Goal: Task Accomplishment & Management: Manage account settings

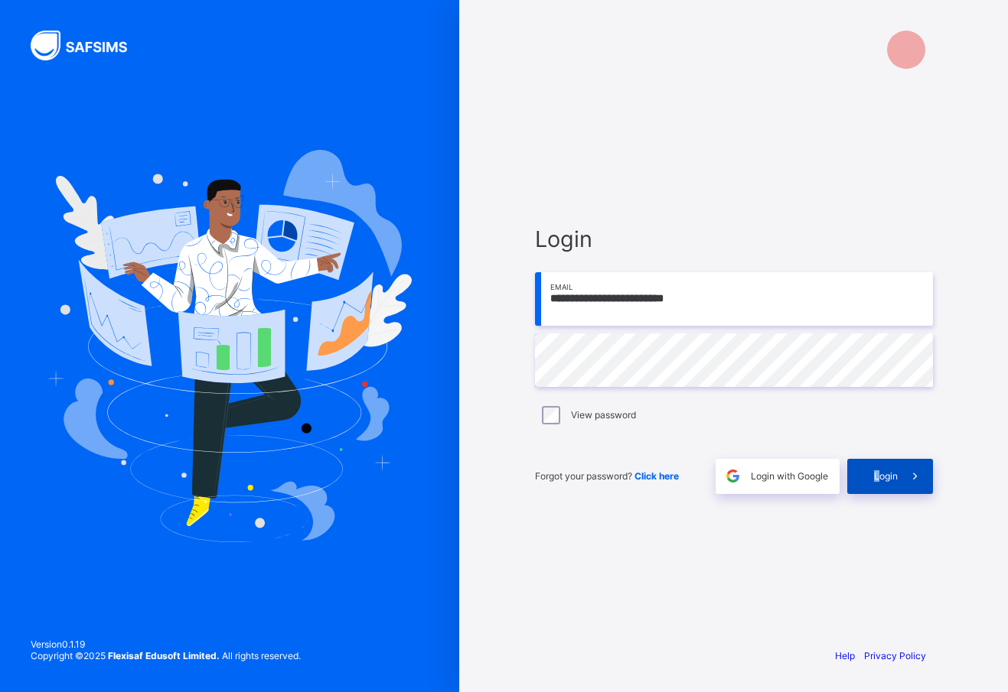
drag, startPoint x: 881, startPoint y: 477, endPoint x: 871, endPoint y: 475, distance: 10.1
click at [871, 475] on div "Login" at bounding box center [890, 476] width 86 height 35
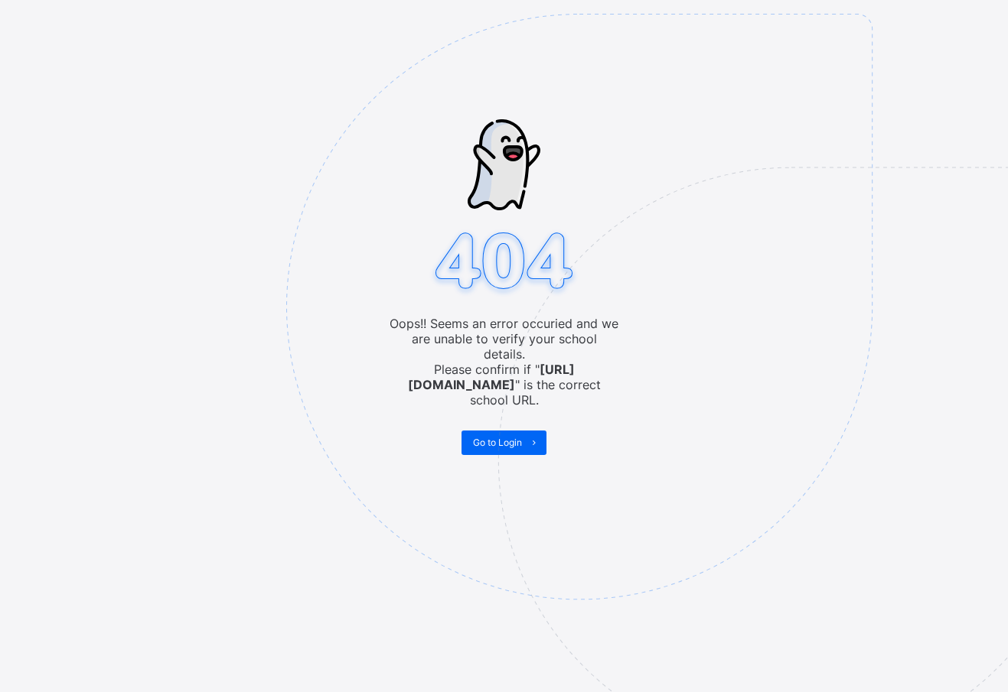
click at [502, 434] on img at bounding box center [685, 384] width 798 height 740
click at [502, 437] on span "Go to Login" at bounding box center [497, 442] width 49 height 11
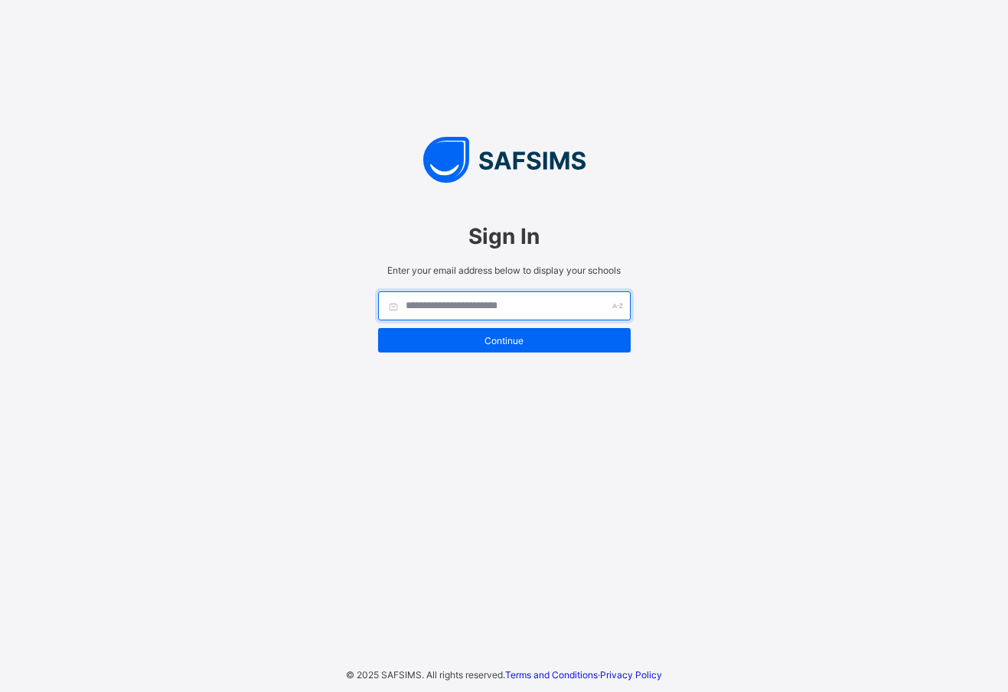
click at [482, 296] on input "text" at bounding box center [504, 306] width 252 height 29
type input "**********"
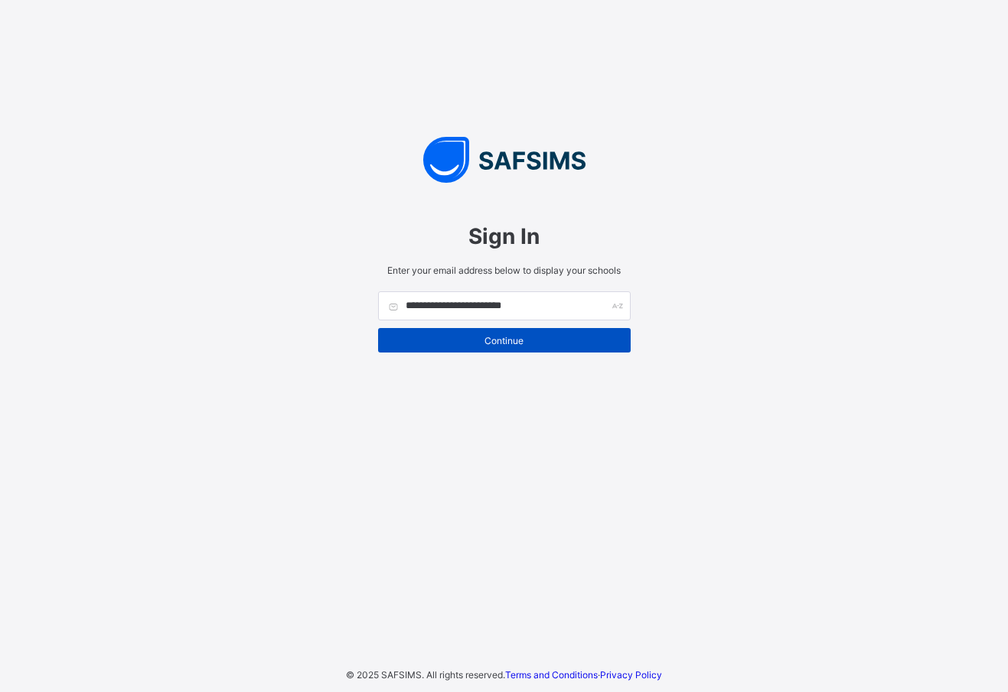
click at [512, 344] on span "Continue" at bounding box center [504, 340] width 230 height 11
click at [511, 334] on div "Continue" at bounding box center [504, 340] width 252 height 24
click at [474, 341] on span "Continue" at bounding box center [504, 340] width 230 height 11
click at [471, 340] on span "Continue" at bounding box center [504, 340] width 230 height 11
type input "**********"
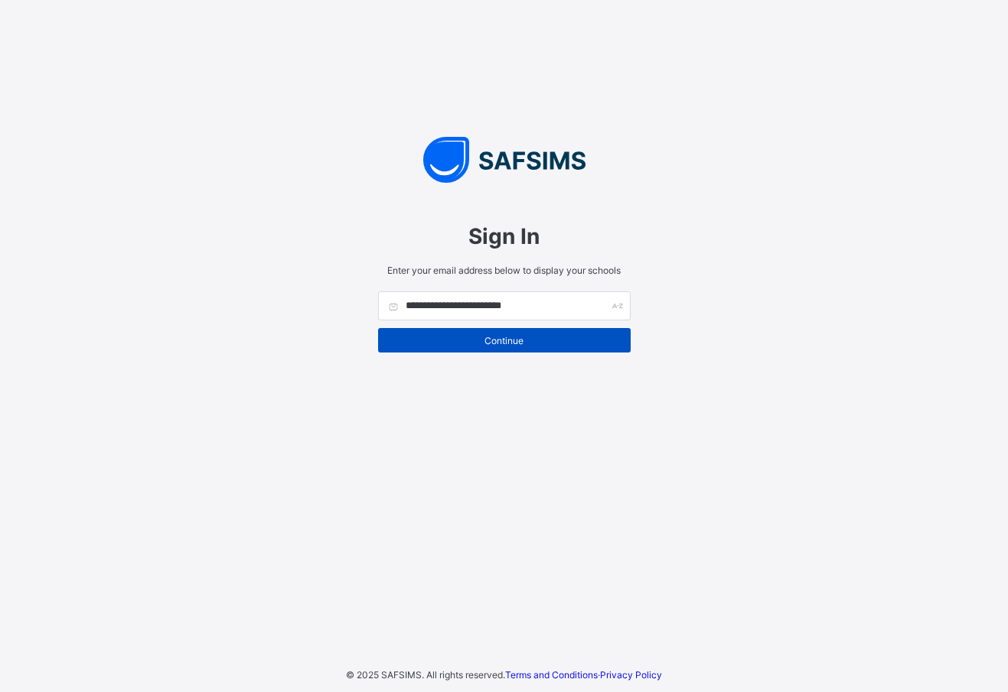
click at [488, 338] on div "Continue" at bounding box center [504, 340] width 252 height 24
click at [509, 341] on span "Continue" at bounding box center [504, 340] width 230 height 11
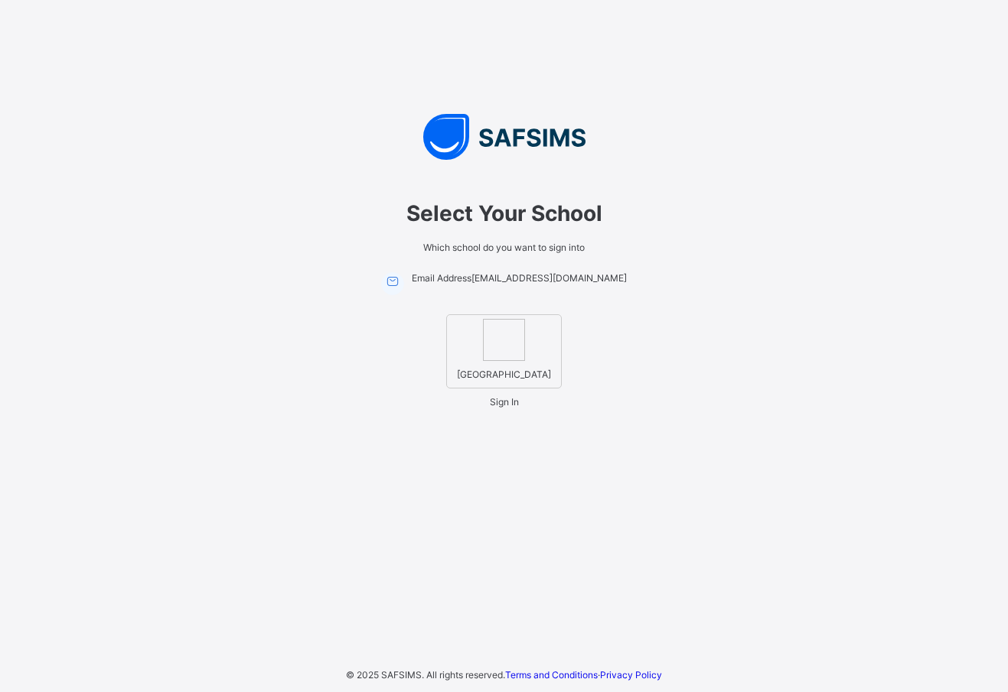
click at [507, 340] on img at bounding box center [504, 340] width 42 height 42
click at [505, 408] on span "Sign In" at bounding box center [504, 401] width 29 height 11
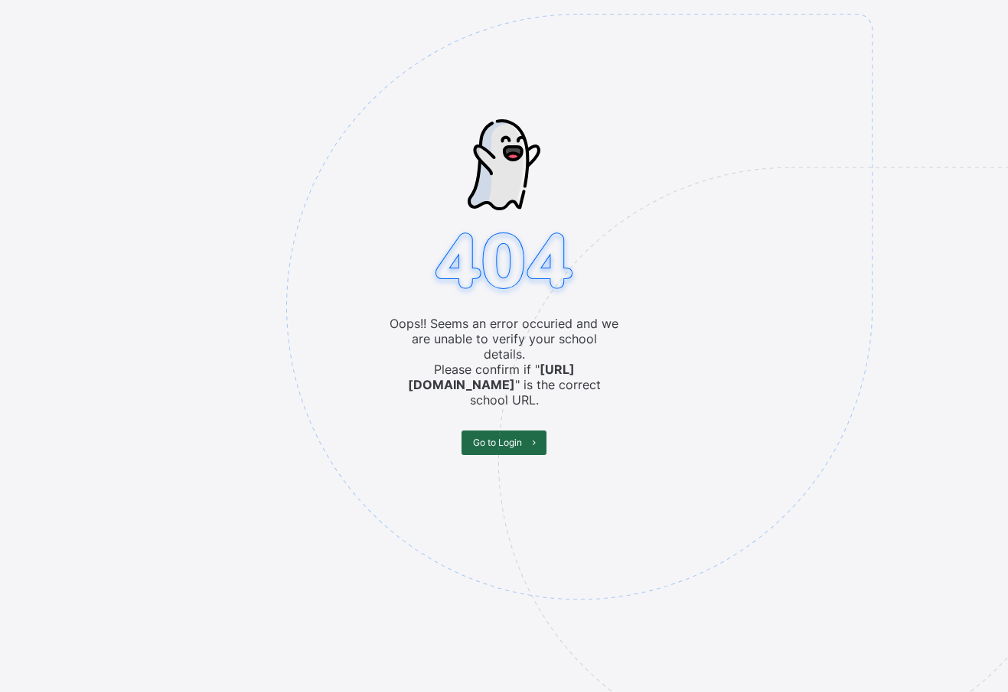
click at [499, 437] on span "Go to Login" at bounding box center [497, 442] width 49 height 11
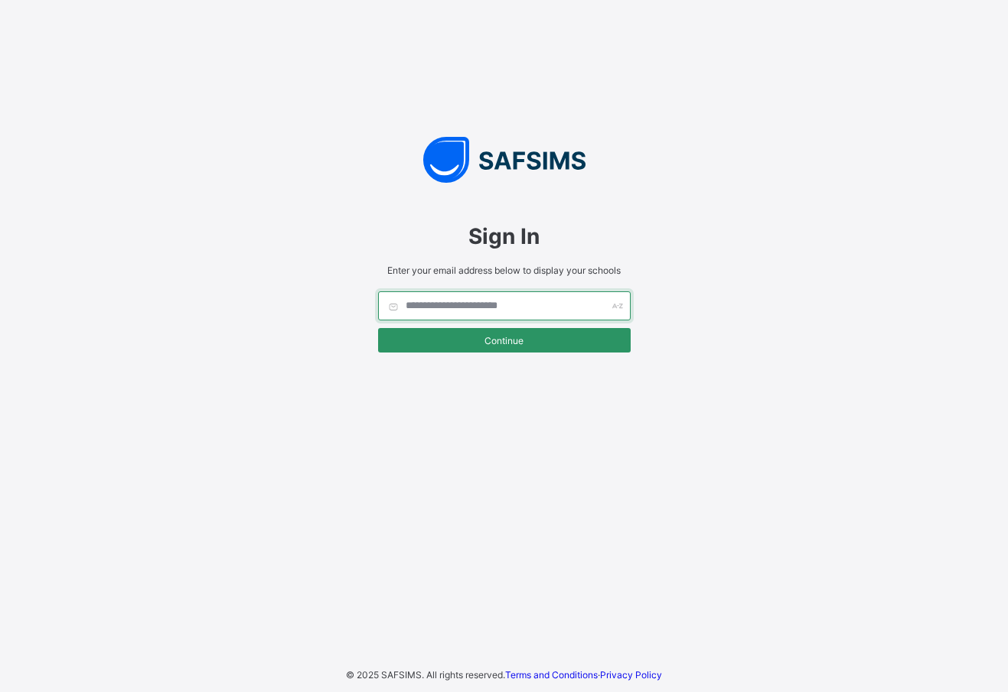
click at [464, 298] on input "text" at bounding box center [504, 306] width 252 height 29
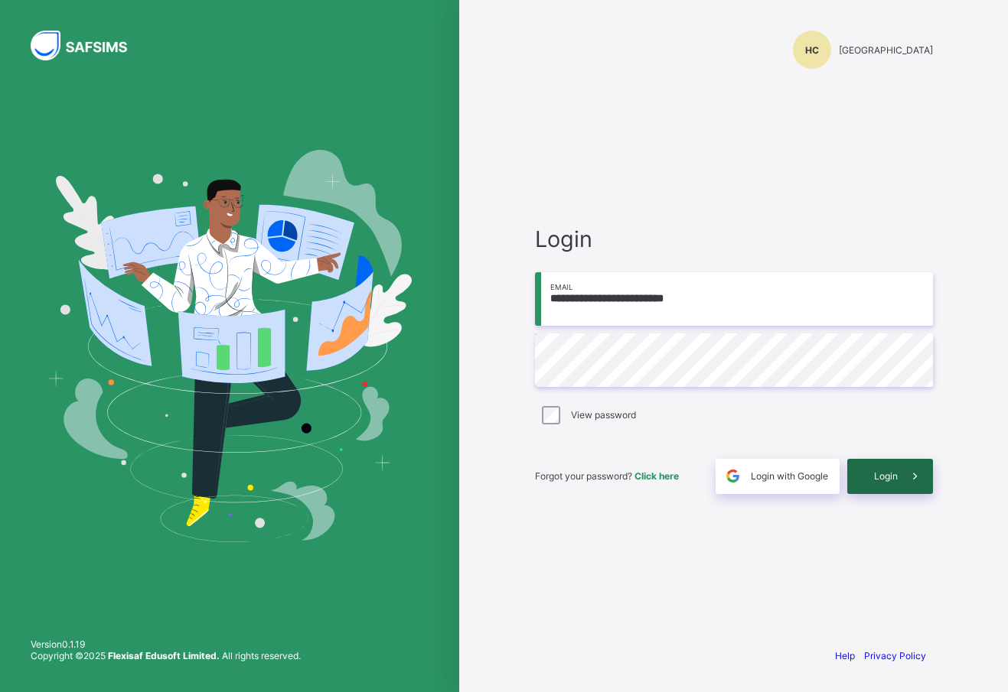
click at [894, 475] on span "Login" at bounding box center [886, 476] width 24 height 11
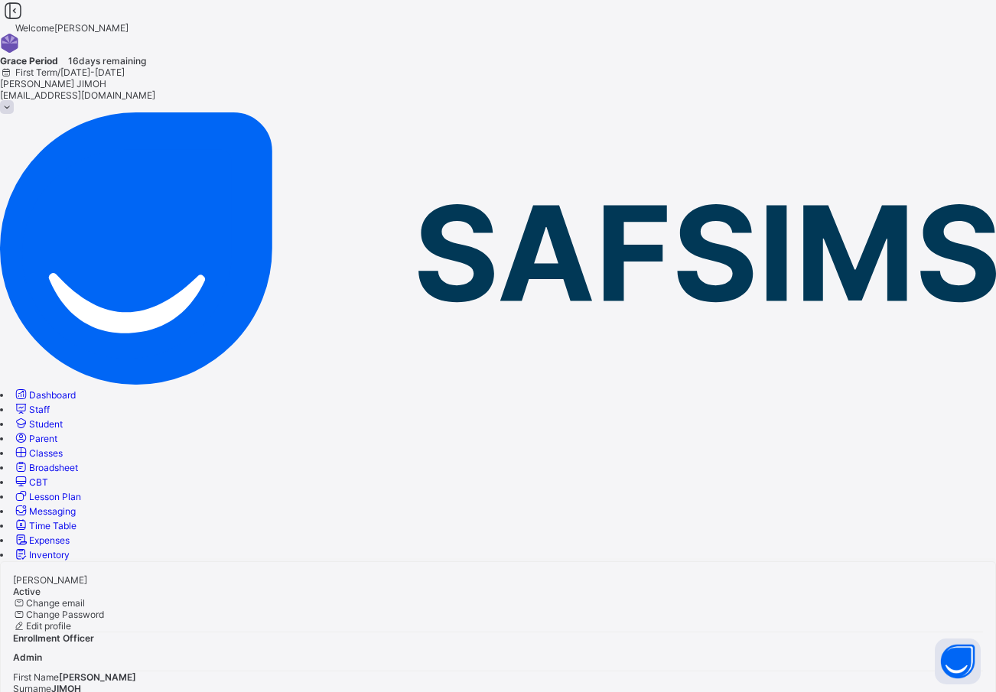
click at [63, 419] on span "Student" at bounding box center [46, 424] width 34 height 11
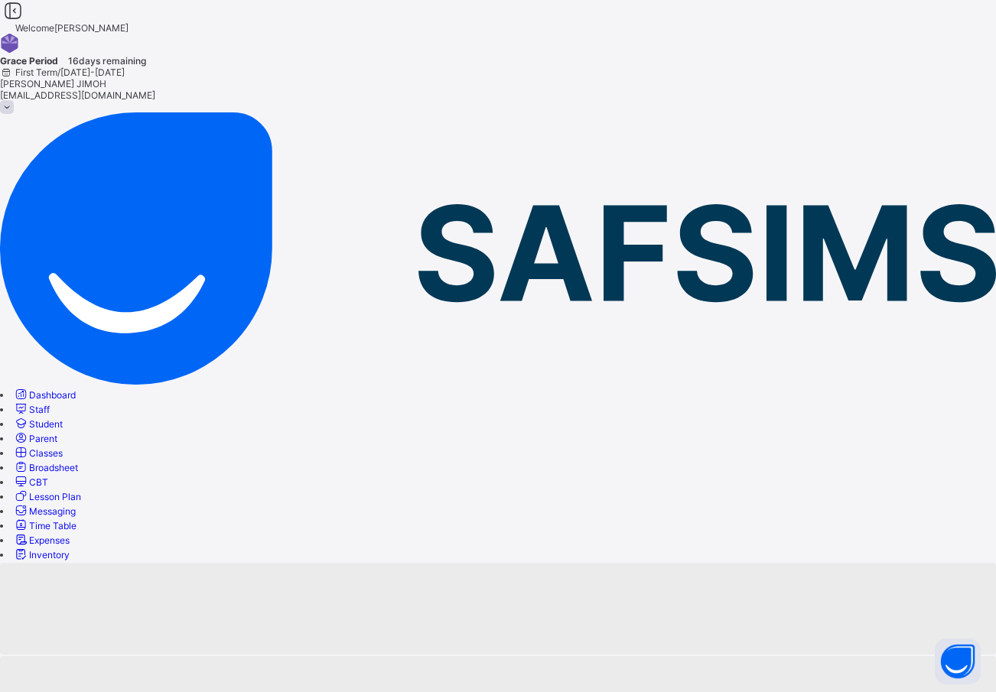
click at [50, 404] on span "Staff" at bounding box center [39, 409] width 21 height 11
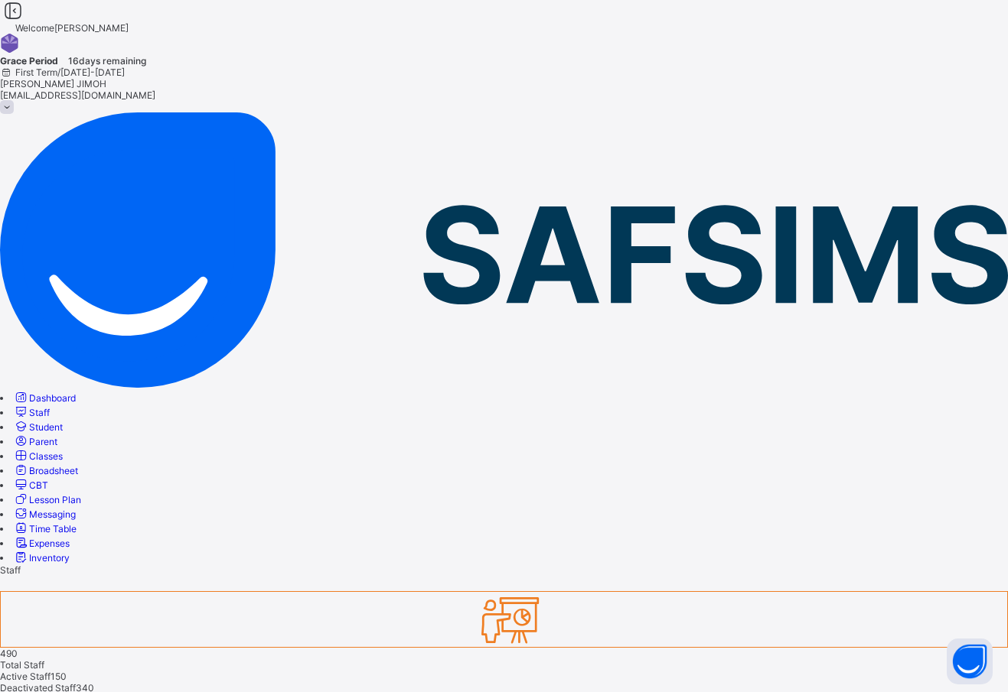
type input "********"
click at [63, 451] on span "Classes" at bounding box center [46, 456] width 34 height 11
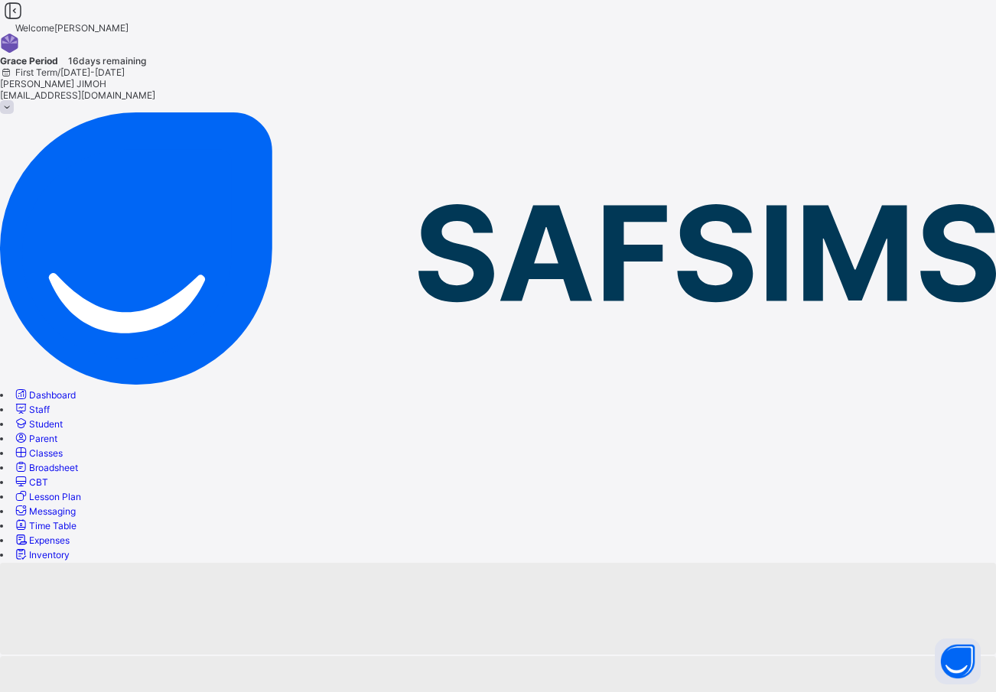
drag, startPoint x: 81, startPoint y: 169, endPoint x: 83, endPoint y: 148, distance: 20.7
click at [81, 387] on div "Dashboard Staff Student Parent Classes Broadsheet CBT Lesson Plan Messaging Tim…" at bounding box center [498, 474] width 996 height 174
click at [50, 404] on span "Staff" at bounding box center [39, 409] width 21 height 11
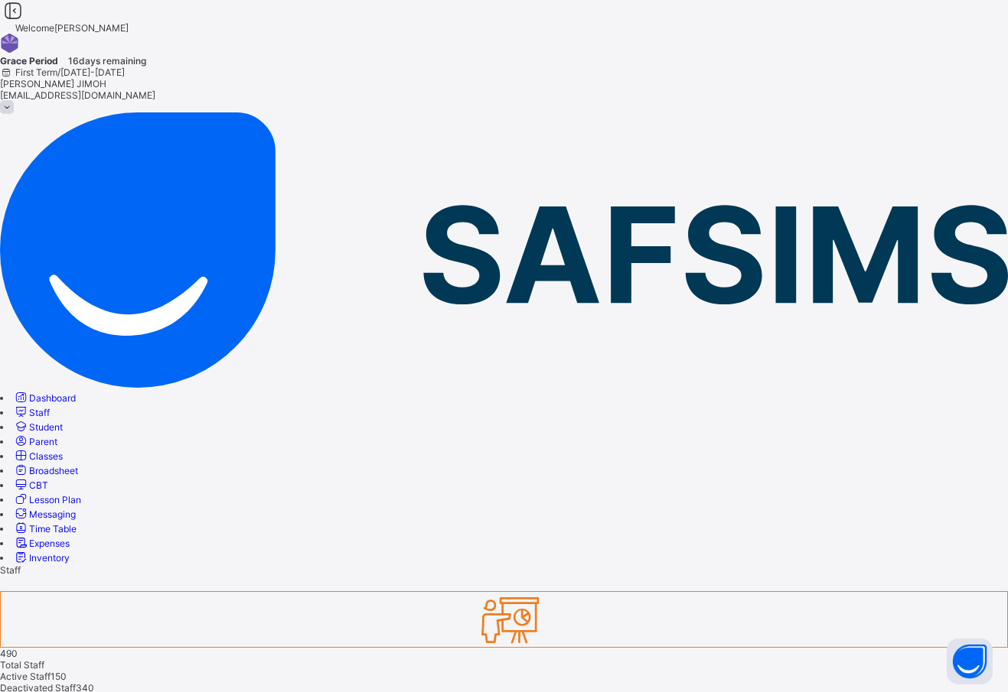
type input "********"
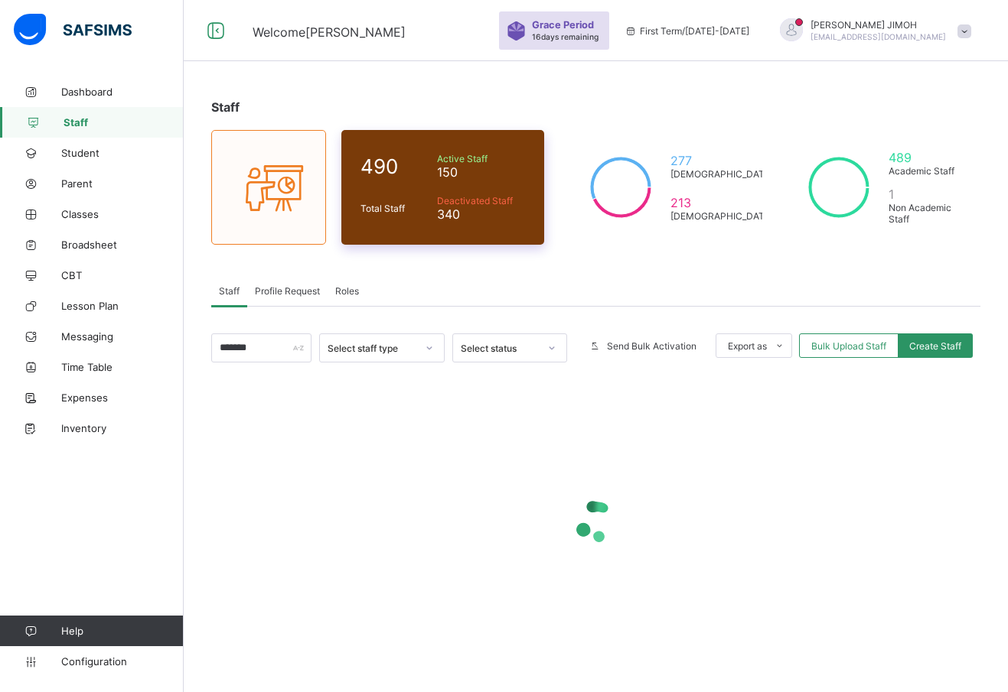
type input "********"
click at [67, 217] on span "Classes" at bounding box center [122, 214] width 122 height 12
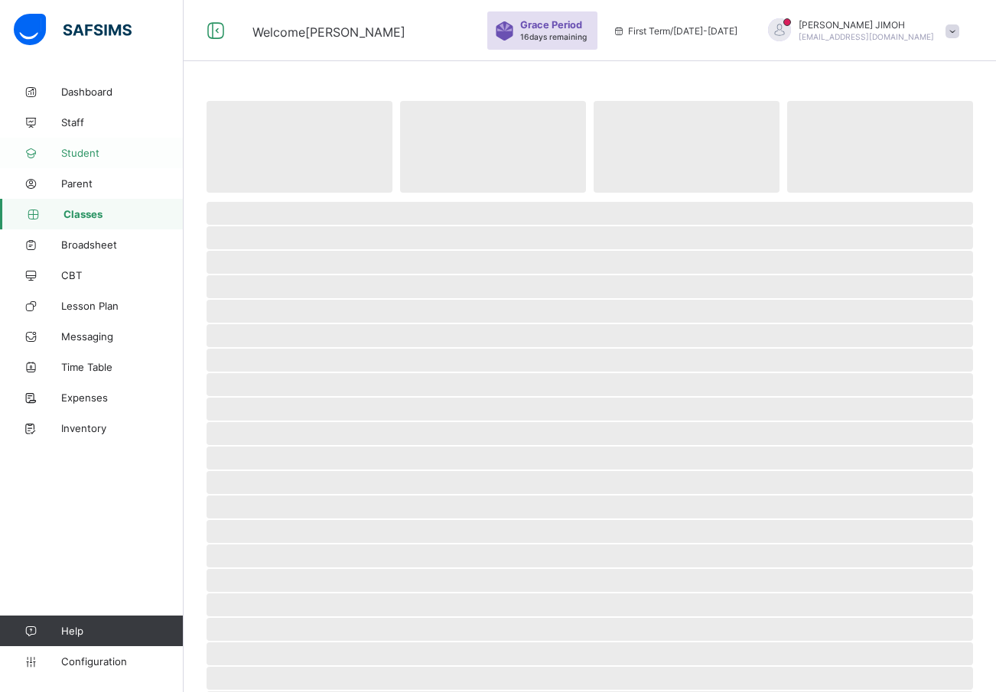
click at [74, 149] on span "Student" at bounding box center [122, 153] width 122 height 12
click at [77, 120] on span "Staff" at bounding box center [122, 122] width 122 height 12
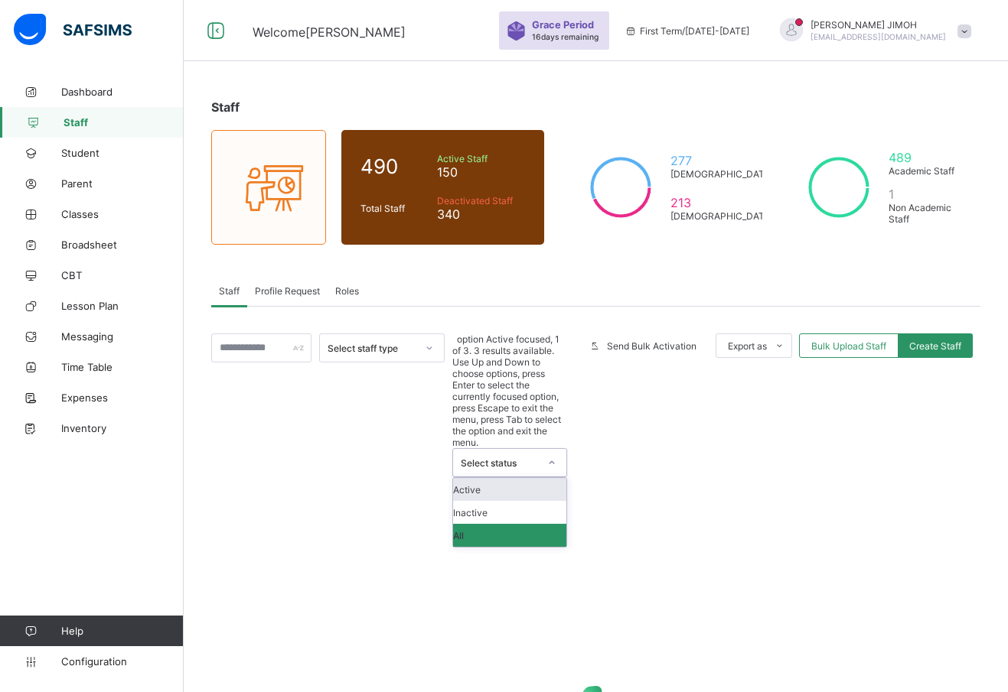
click at [547, 455] on icon at bounding box center [551, 462] width 9 height 15
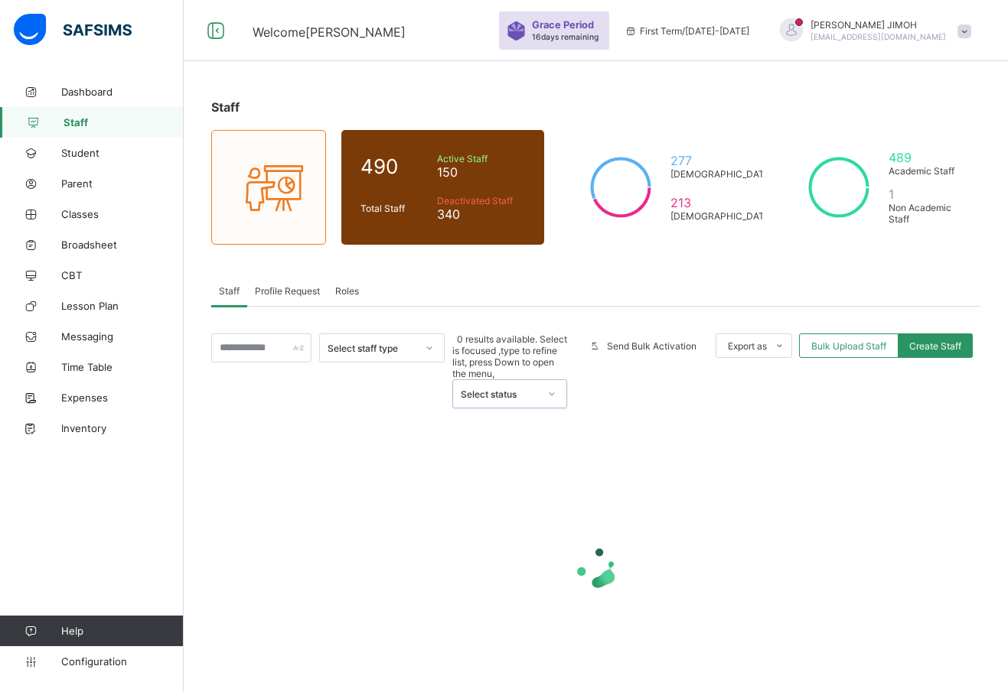
click at [547, 386] on icon at bounding box center [551, 393] width 9 height 15
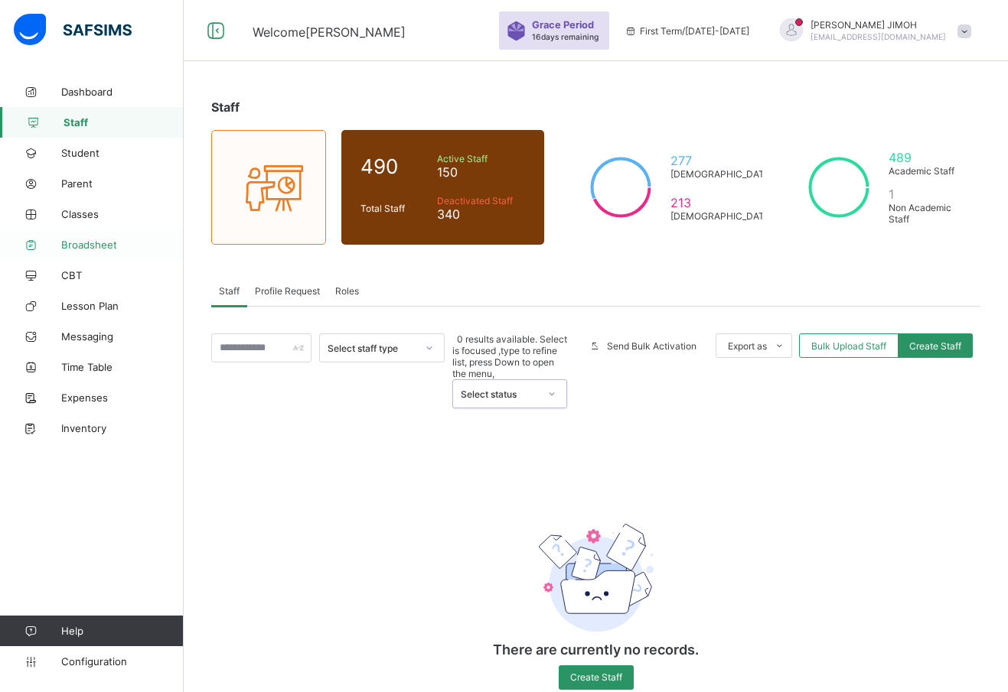
click at [90, 237] on link "Broadsheet" at bounding box center [92, 245] width 184 height 31
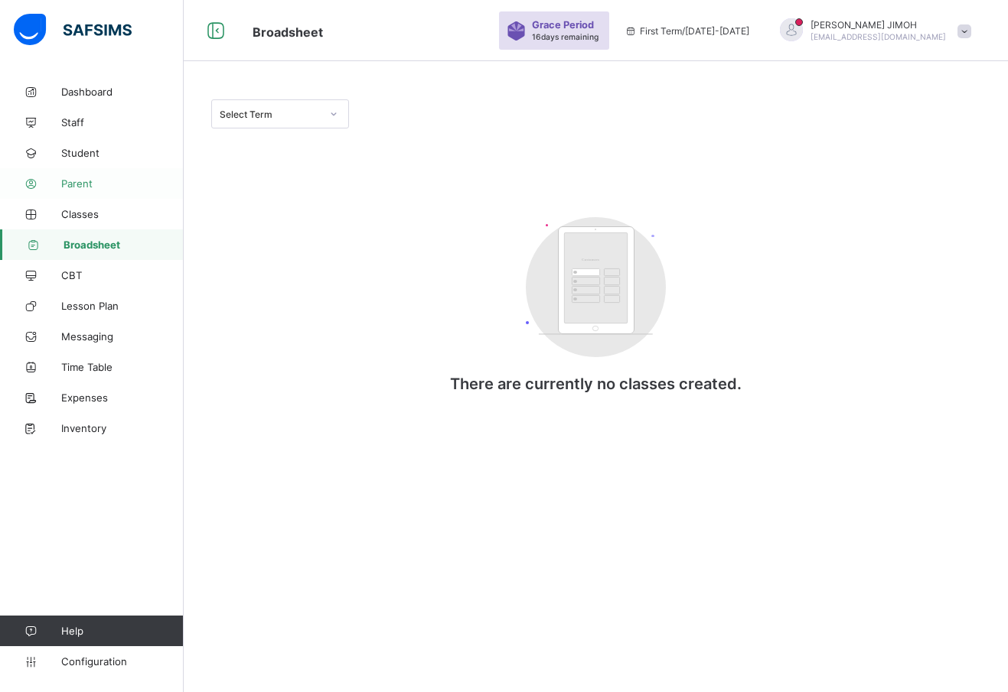
click at [73, 184] on span "Parent" at bounding box center [122, 184] width 122 height 12
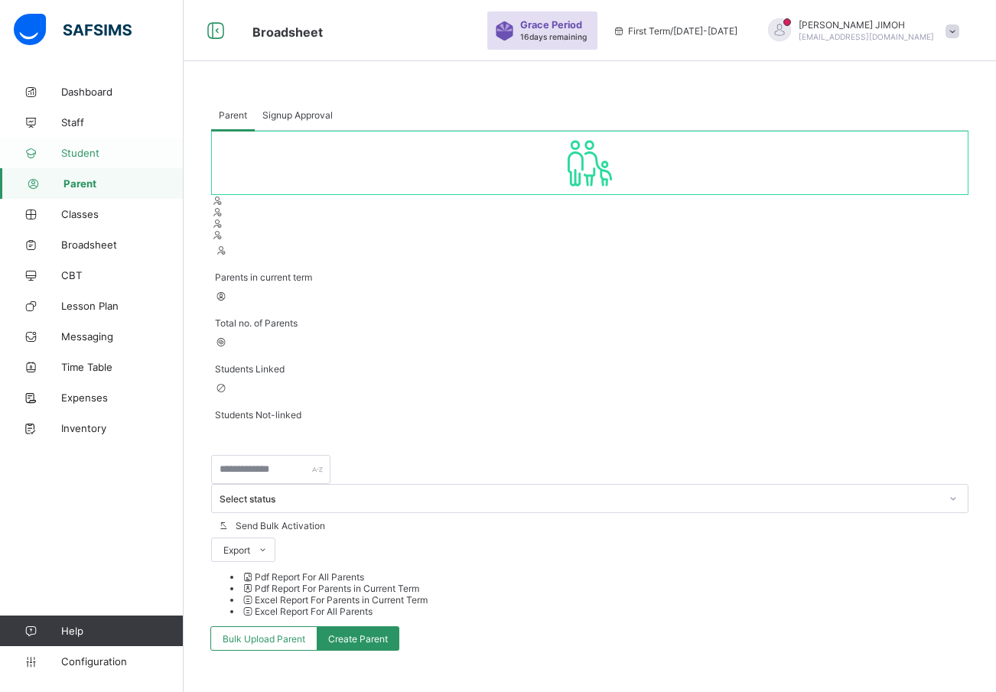
click at [72, 150] on span "Student" at bounding box center [122, 153] width 122 height 12
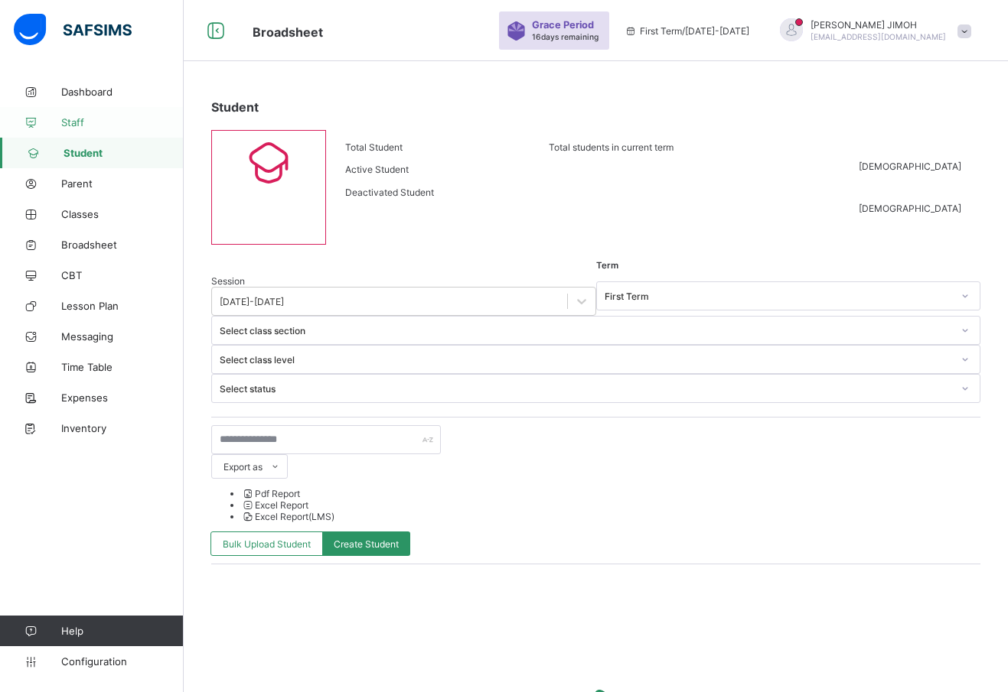
click at [64, 117] on span "Staff" at bounding box center [122, 122] width 122 height 12
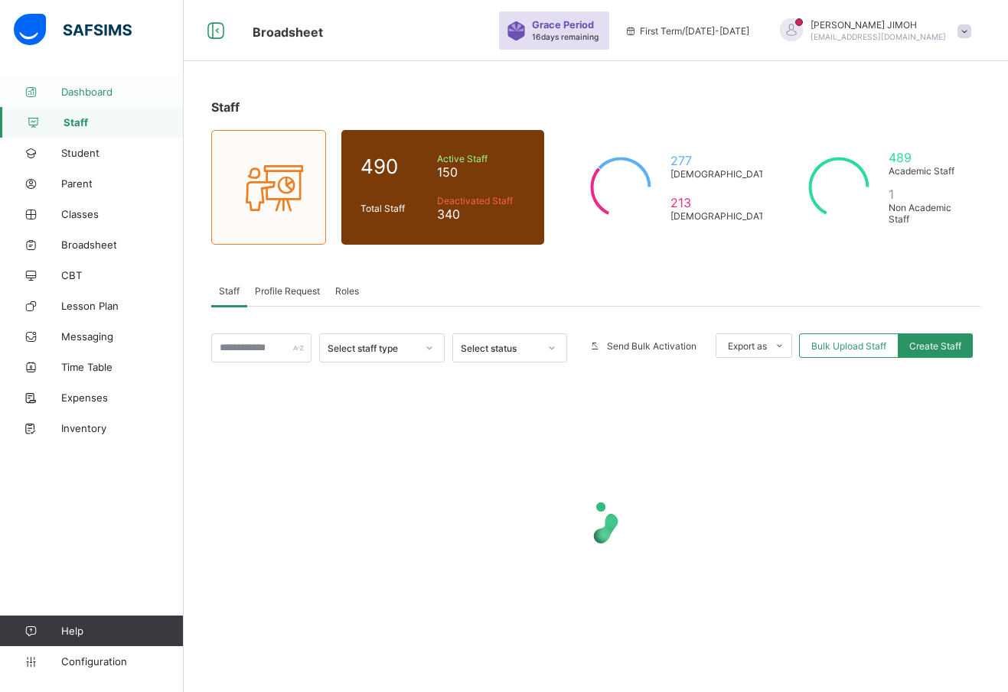
click at [86, 83] on link "Dashboard" at bounding box center [92, 92] width 184 height 31
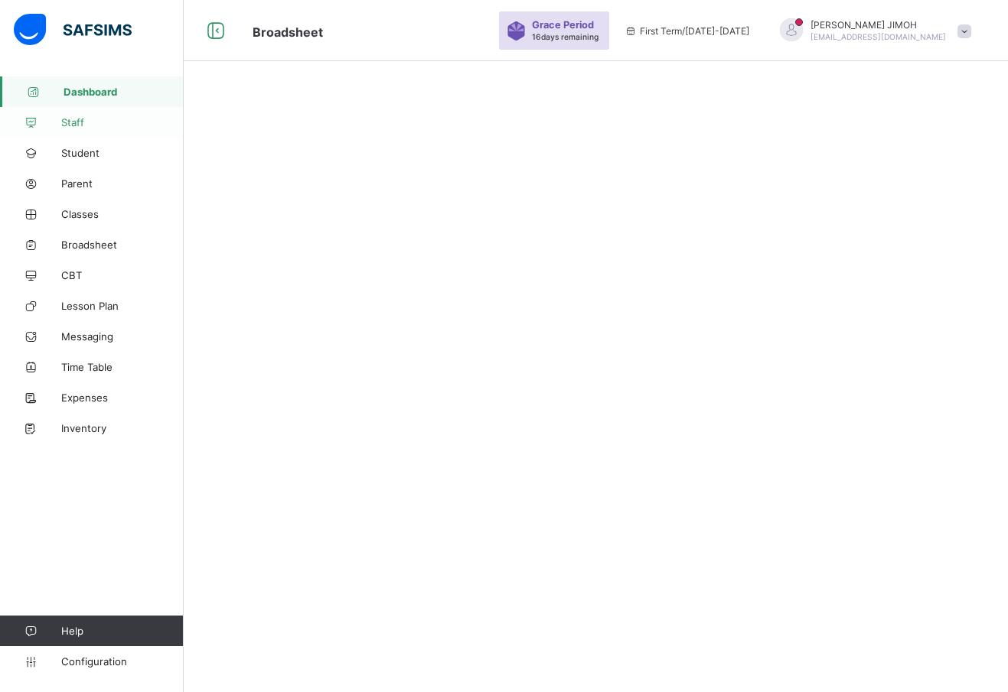
click at [74, 122] on span "Staff" at bounding box center [122, 122] width 122 height 12
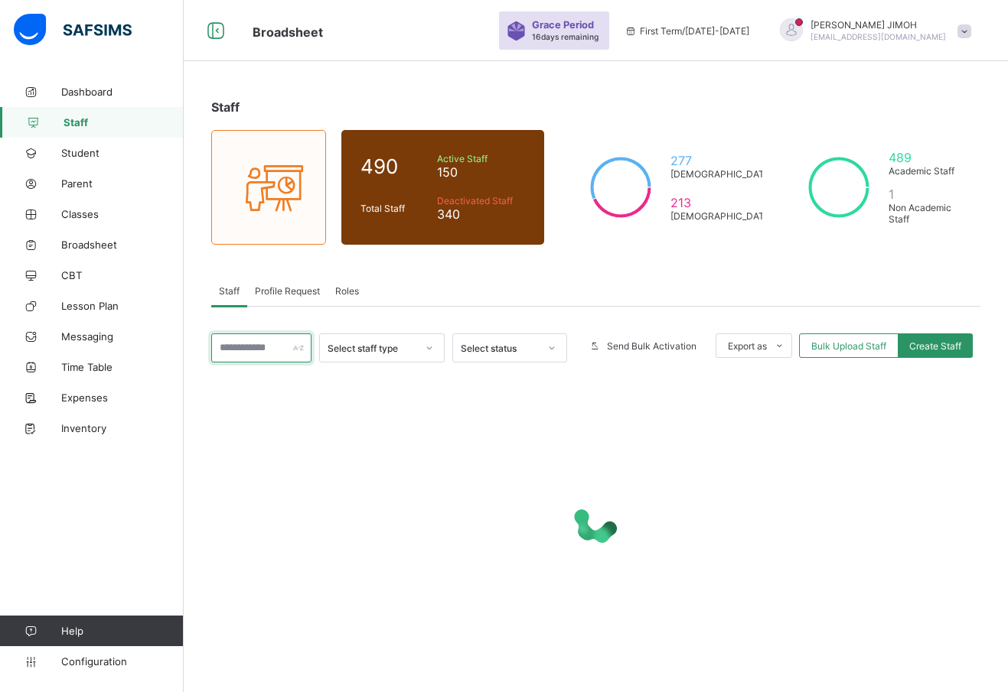
click at [248, 339] on input "text" at bounding box center [261, 348] width 100 height 29
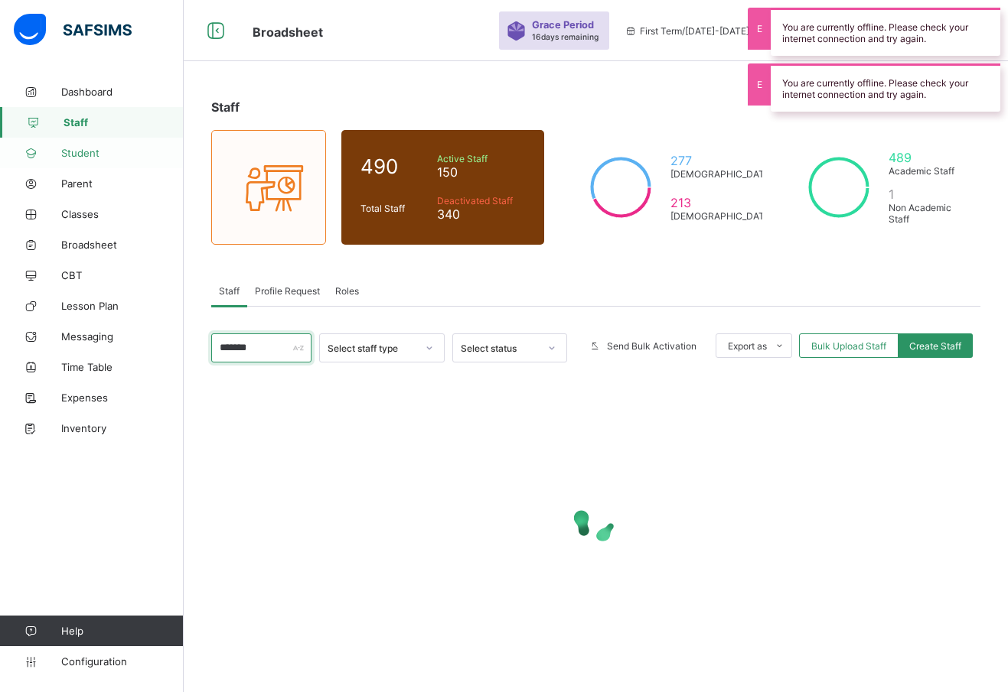
type input "*******"
click at [83, 151] on span "Student" at bounding box center [122, 153] width 122 height 12
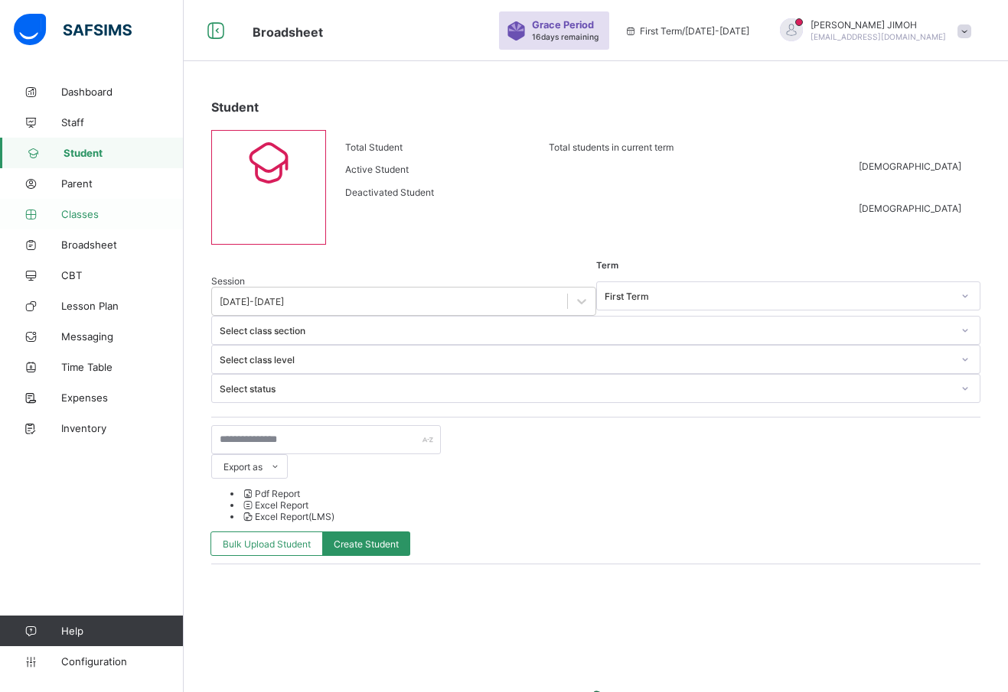
click at [74, 214] on span "Classes" at bounding box center [122, 214] width 122 height 12
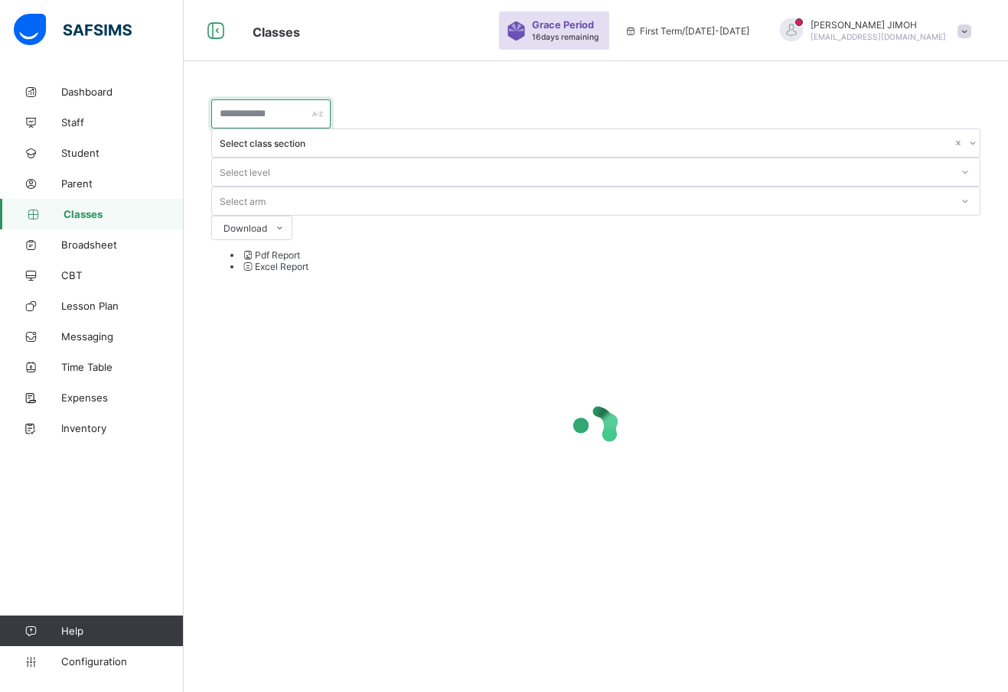
click at [284, 114] on input "text" at bounding box center [270, 113] width 119 height 29
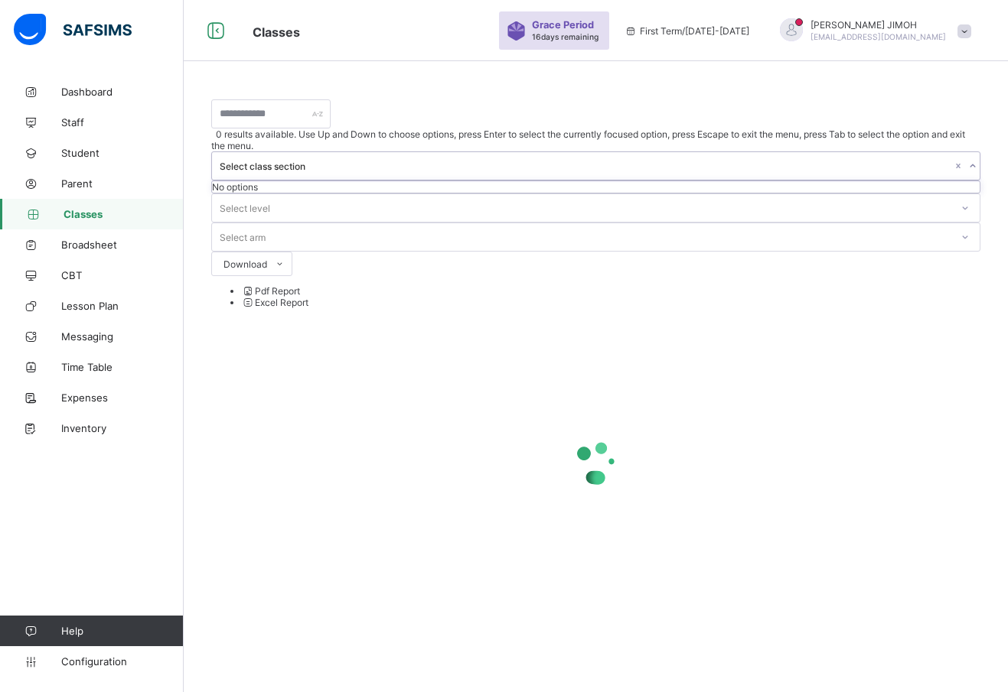
click at [965, 154] on div at bounding box center [972, 166] width 15 height 24
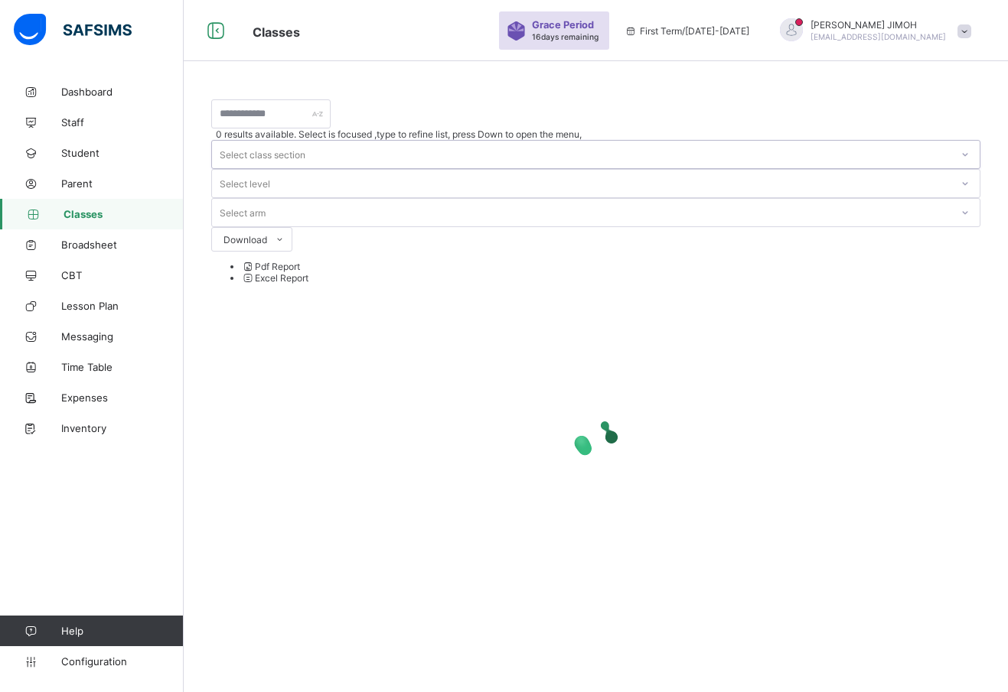
click at [952, 142] on div at bounding box center [965, 154] width 26 height 24
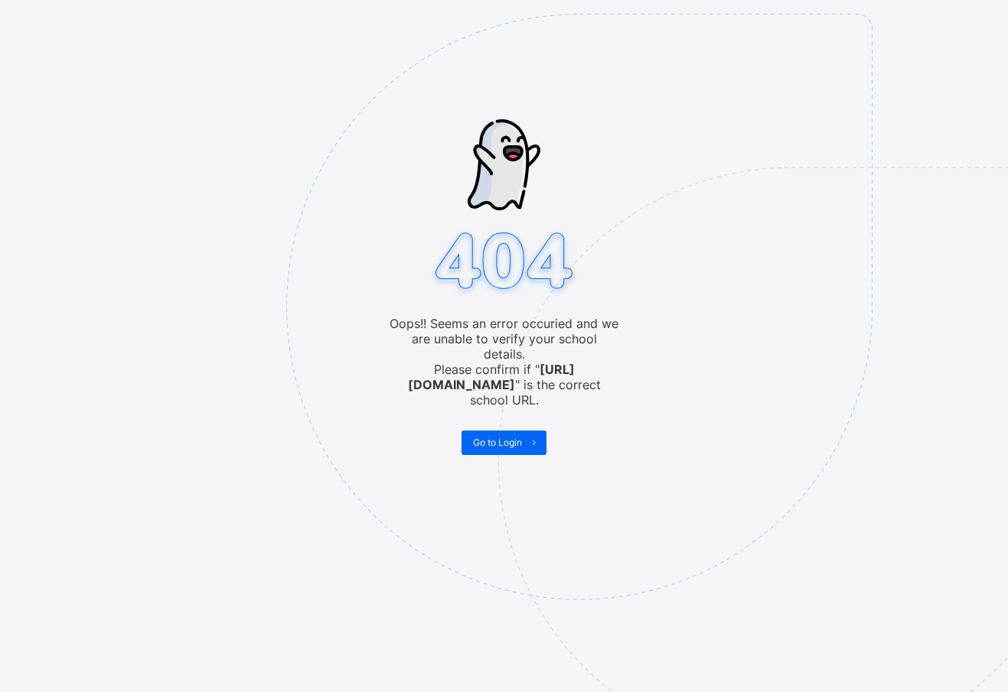
click at [512, 437] on span "Go to Login" at bounding box center [497, 442] width 49 height 11
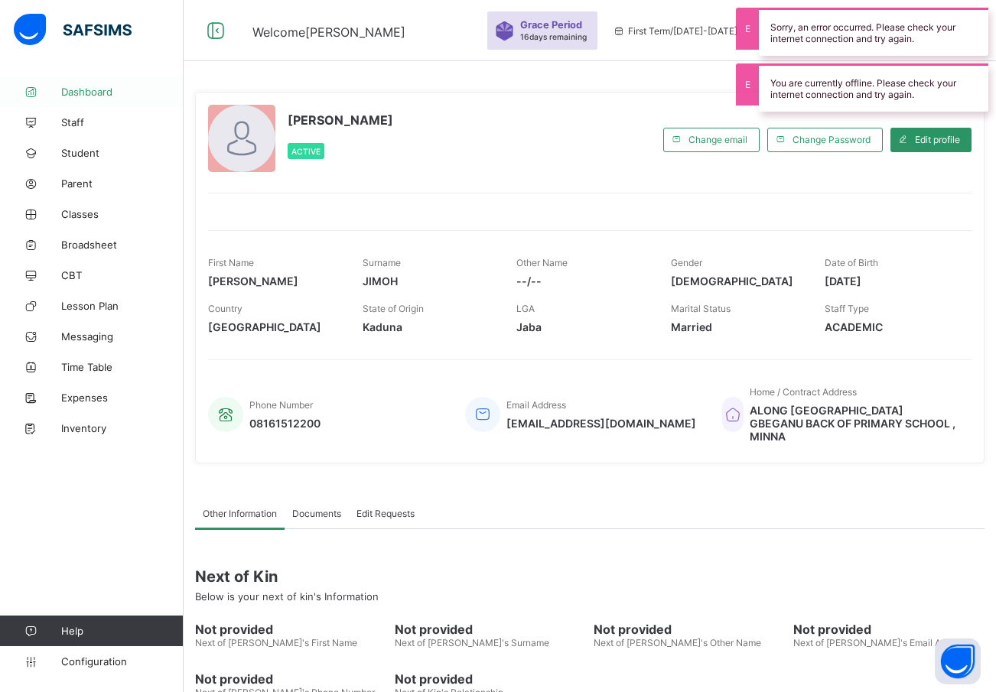
click at [74, 105] on link "Dashboard" at bounding box center [92, 92] width 184 height 31
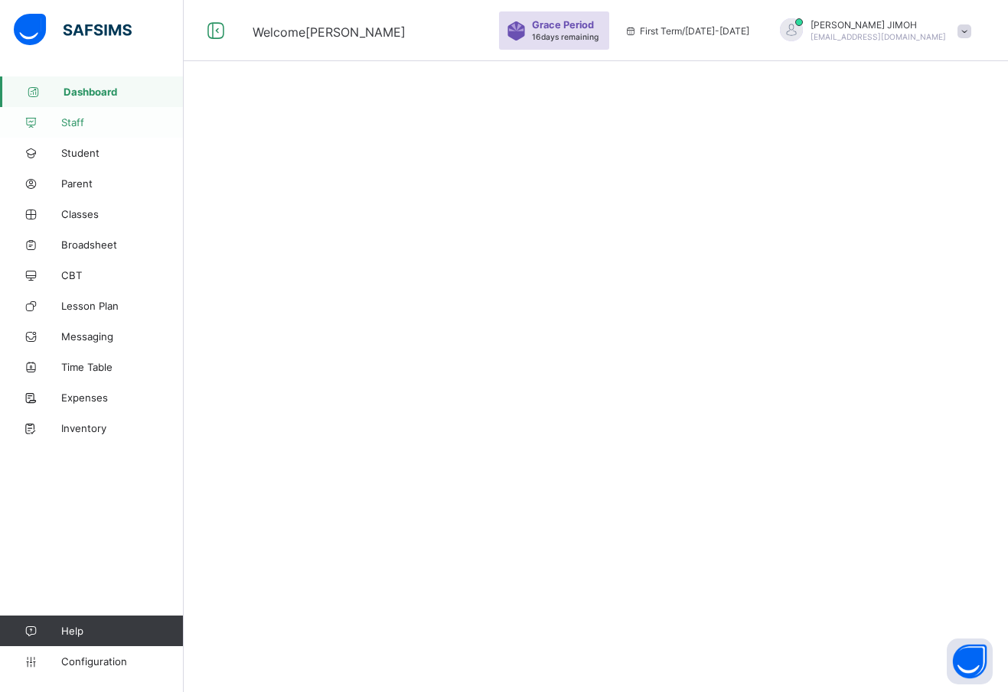
click at [71, 119] on span "Staff" at bounding box center [122, 122] width 122 height 12
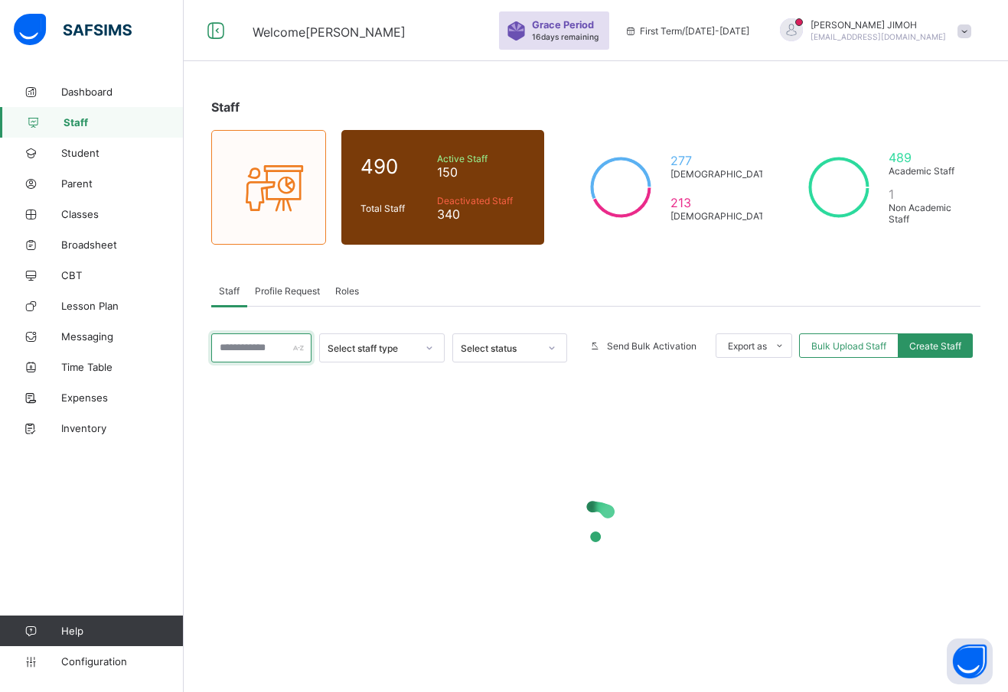
click at [254, 347] on input "text" at bounding box center [261, 348] width 100 height 29
click at [268, 348] on input "********" at bounding box center [261, 348] width 100 height 29
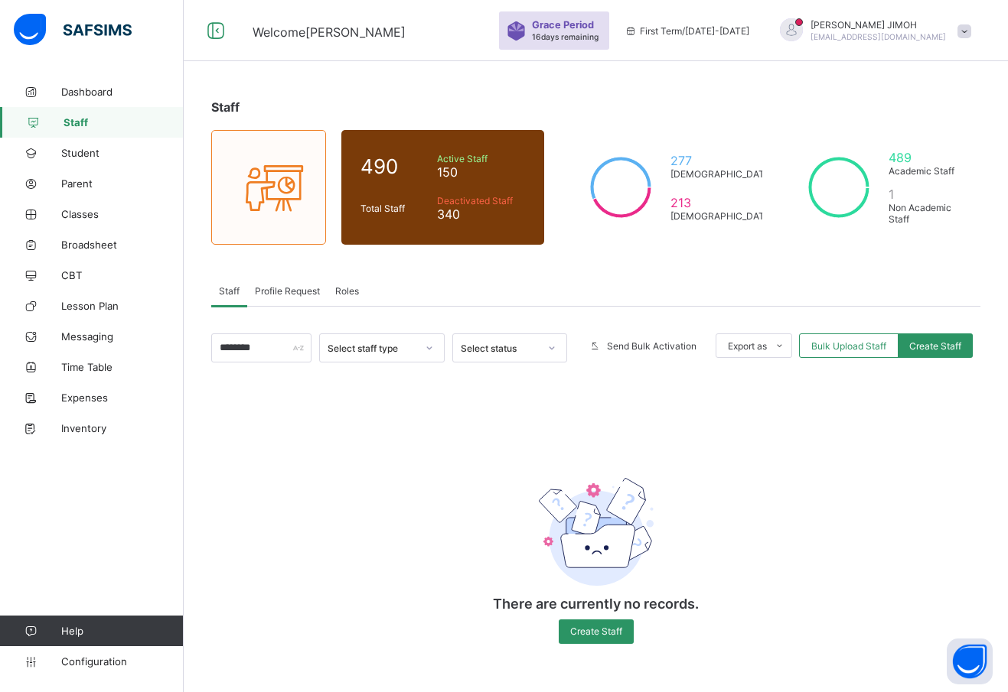
click at [549, 345] on icon at bounding box center [551, 347] width 9 height 15
click at [548, 345] on icon at bounding box center [551, 347] width 9 height 15
click at [425, 347] on icon at bounding box center [429, 347] width 9 height 15
drag, startPoint x: 256, startPoint y: 347, endPoint x: 193, endPoint y: 345, distance: 62.8
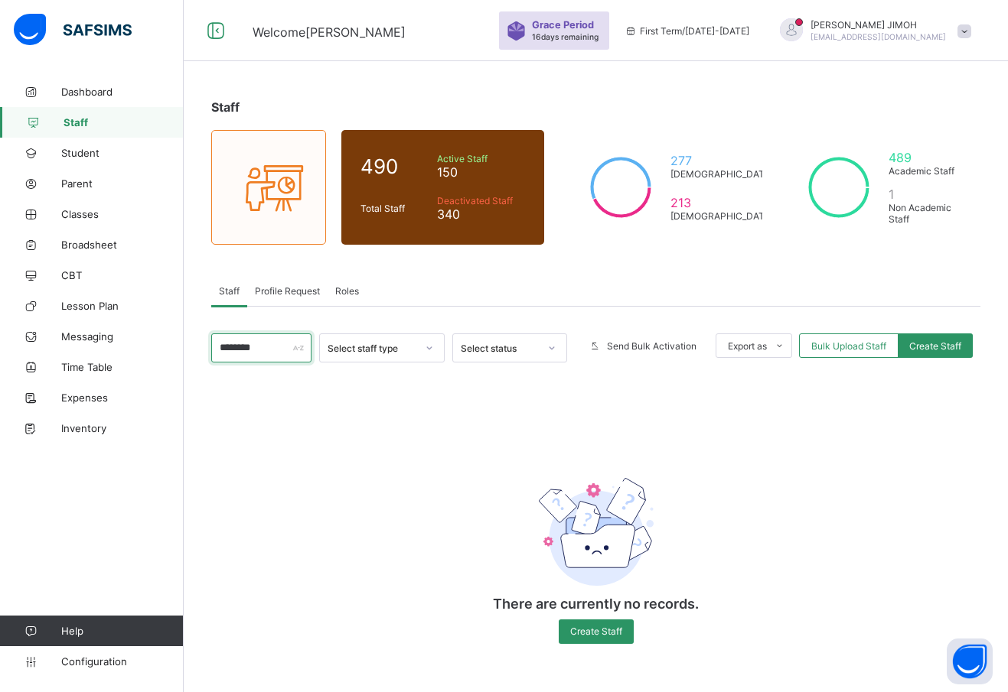
click at [193, 345] on div "Staff 490 Total Staff Active Staff 150 Deactivated Staff 340 277 [DEMOGRAPHIC_D…" at bounding box center [596, 380] width 824 height 606
type input "****"
click at [80, 211] on span "Classes" at bounding box center [122, 214] width 122 height 12
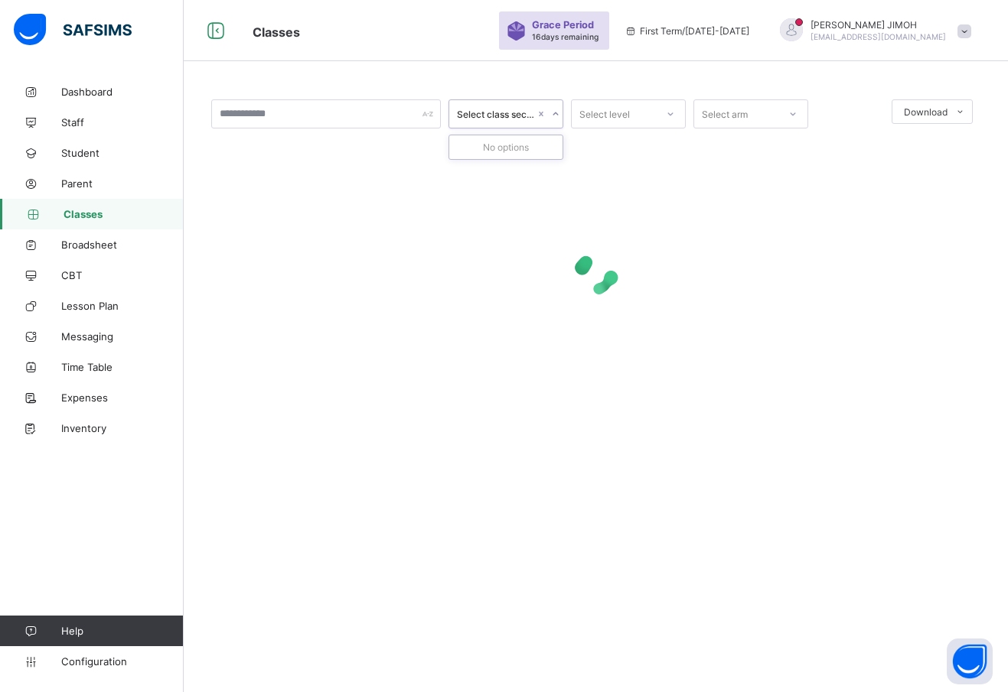
click at [554, 109] on icon at bounding box center [555, 113] width 9 height 15
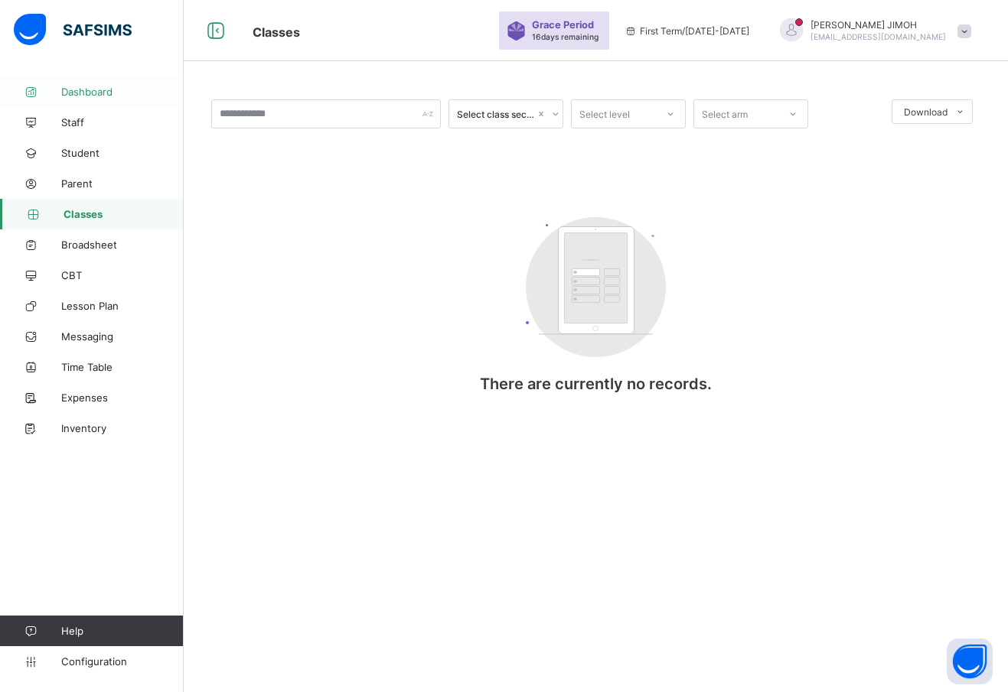
click at [83, 90] on span "Dashboard" at bounding box center [122, 92] width 122 height 12
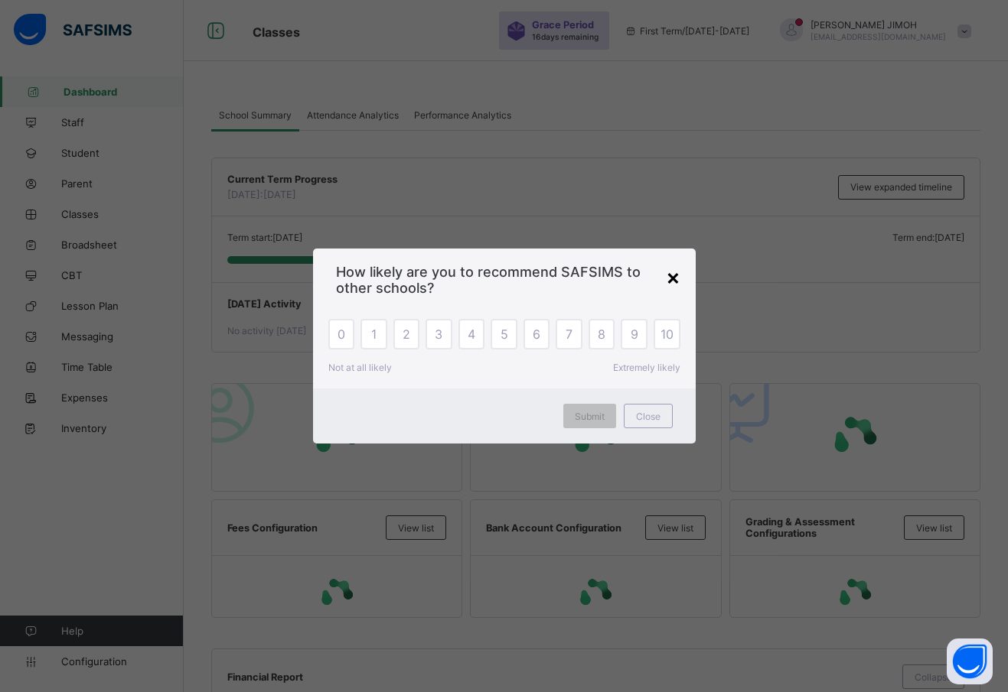
click at [670, 277] on div "×" at bounding box center [673, 277] width 15 height 26
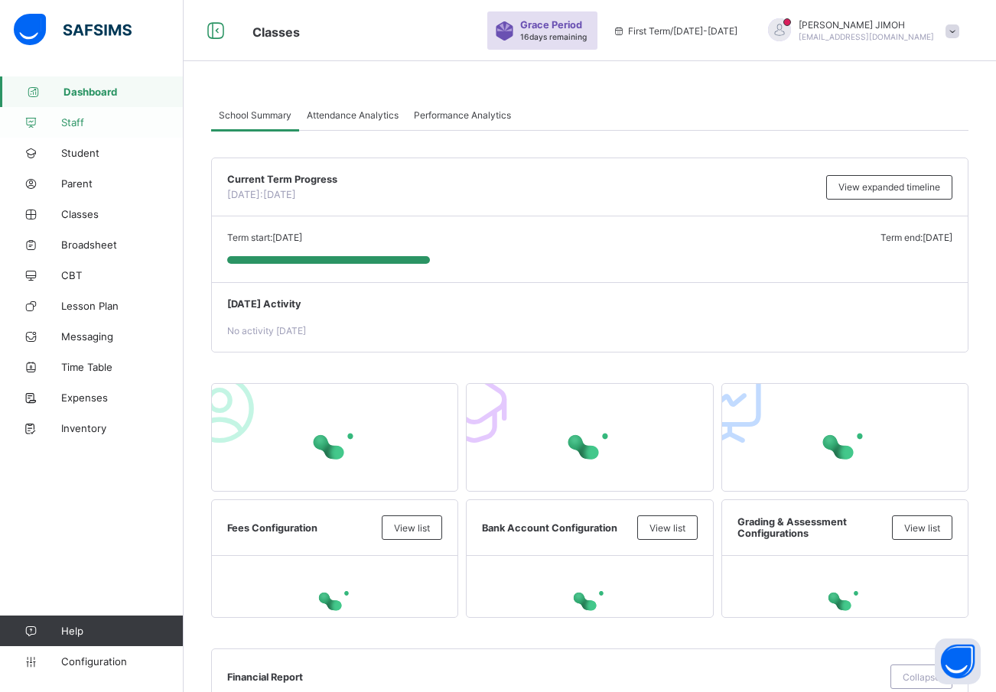
click at [74, 120] on span "Staff" at bounding box center [122, 122] width 122 height 12
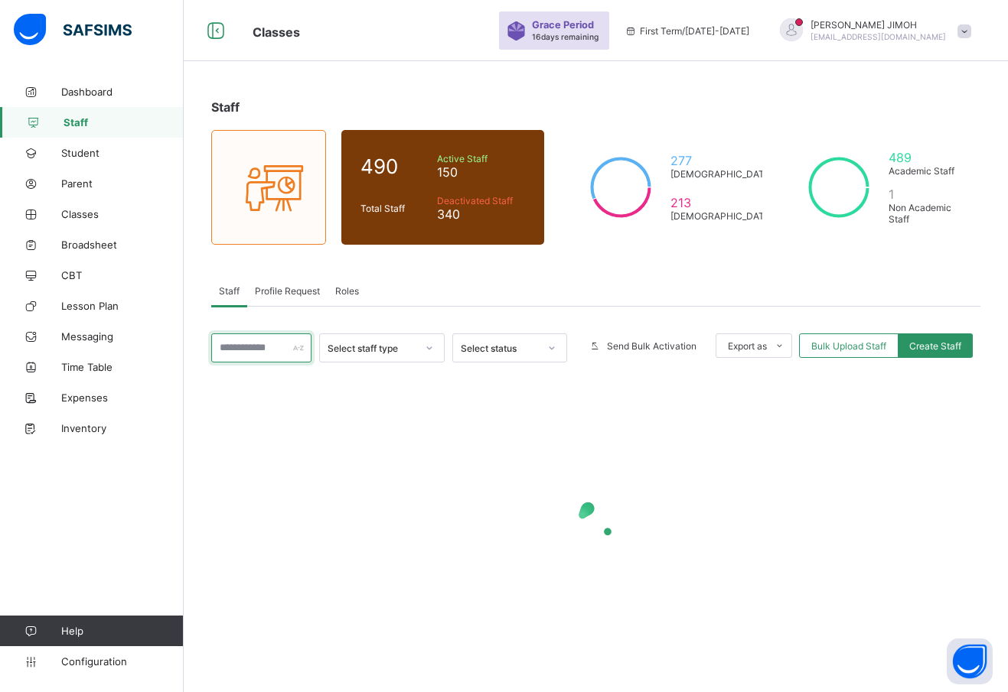
click at [241, 352] on input "text" at bounding box center [261, 348] width 100 height 29
type input "****"
click at [94, 213] on span "Classes" at bounding box center [122, 214] width 122 height 12
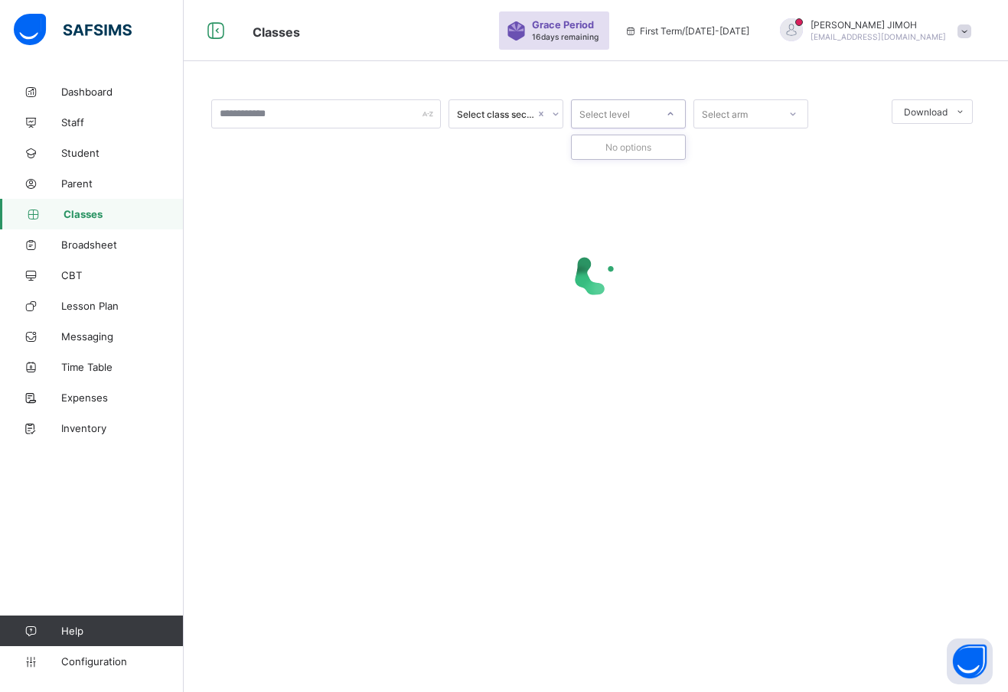
click at [660, 116] on div at bounding box center [670, 114] width 26 height 24
click at [530, 116] on div "Select class section" at bounding box center [496, 114] width 78 height 11
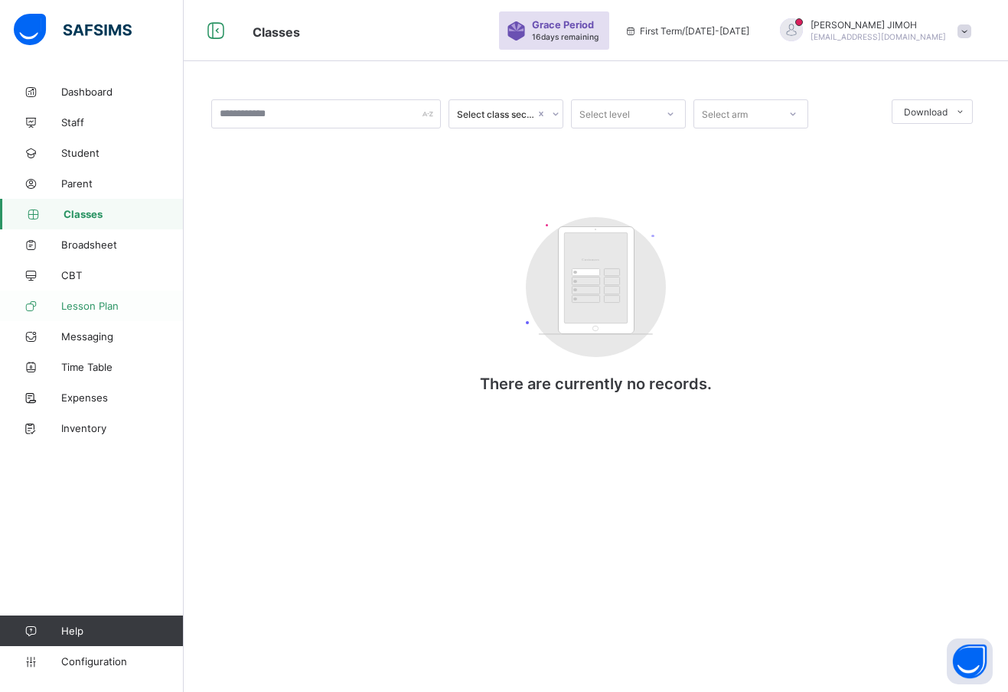
click at [80, 306] on span "Lesson Plan" at bounding box center [122, 306] width 122 height 12
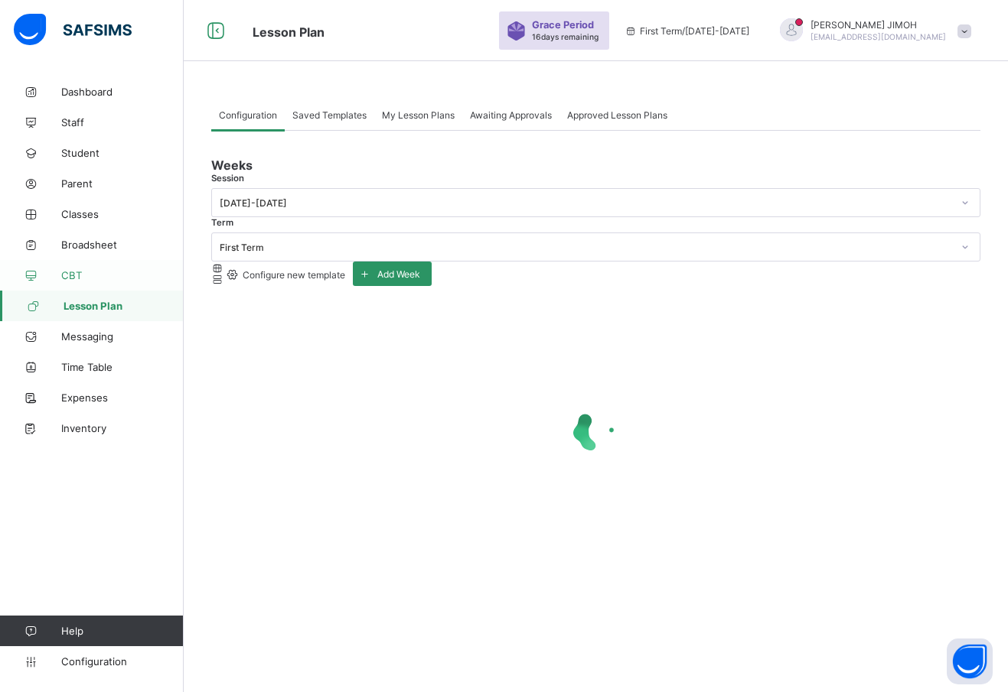
click at [73, 272] on span "CBT" at bounding box center [122, 275] width 122 height 12
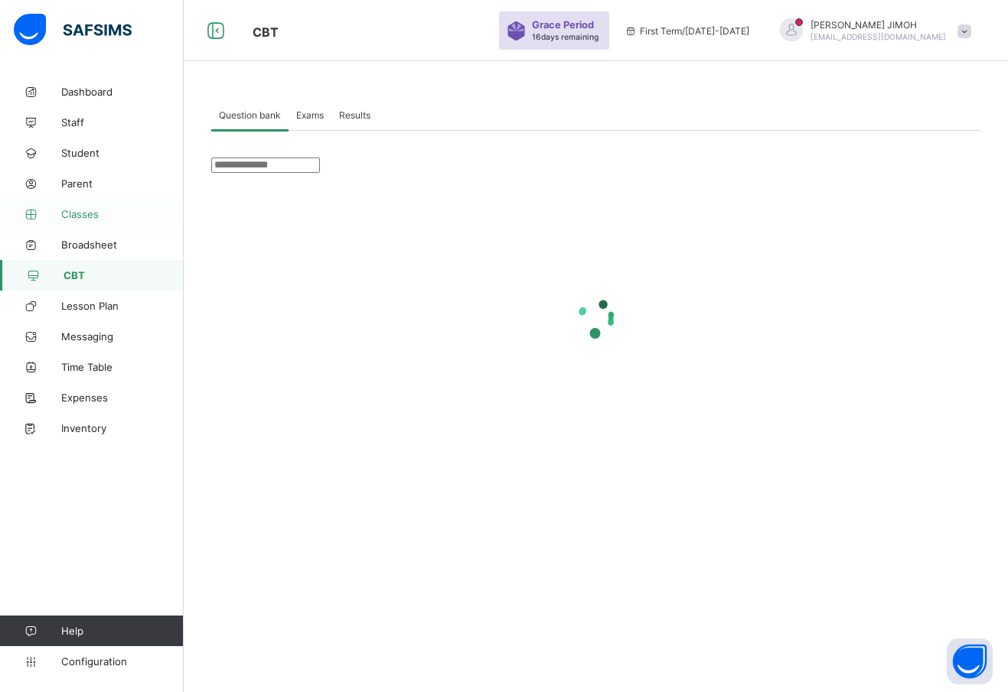
click at [83, 209] on span "Classes" at bounding box center [122, 214] width 122 height 12
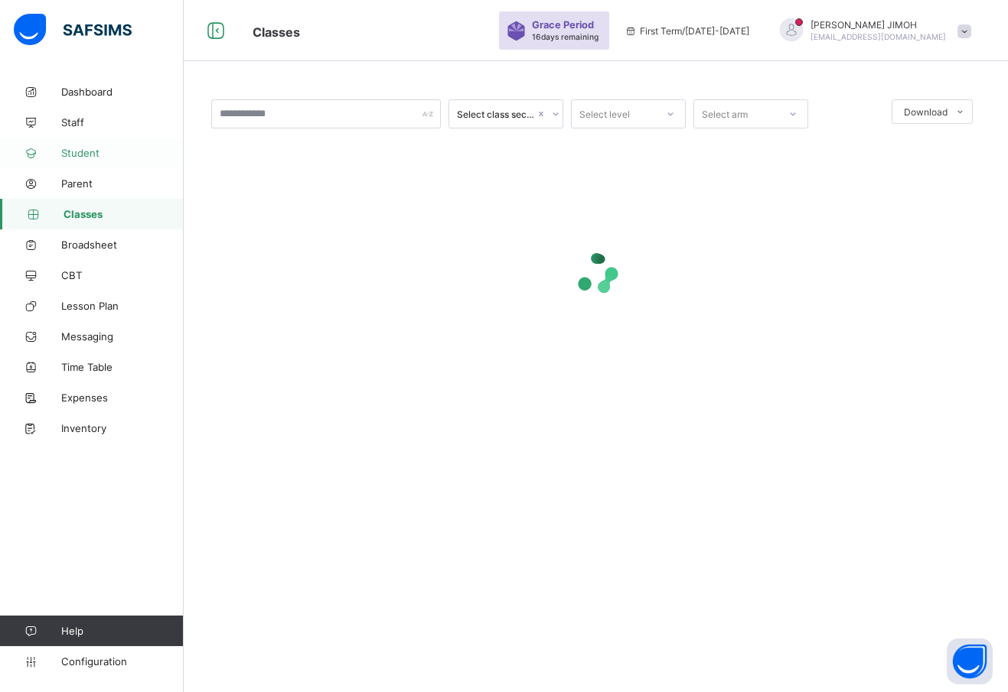
click at [82, 151] on span "Student" at bounding box center [122, 153] width 122 height 12
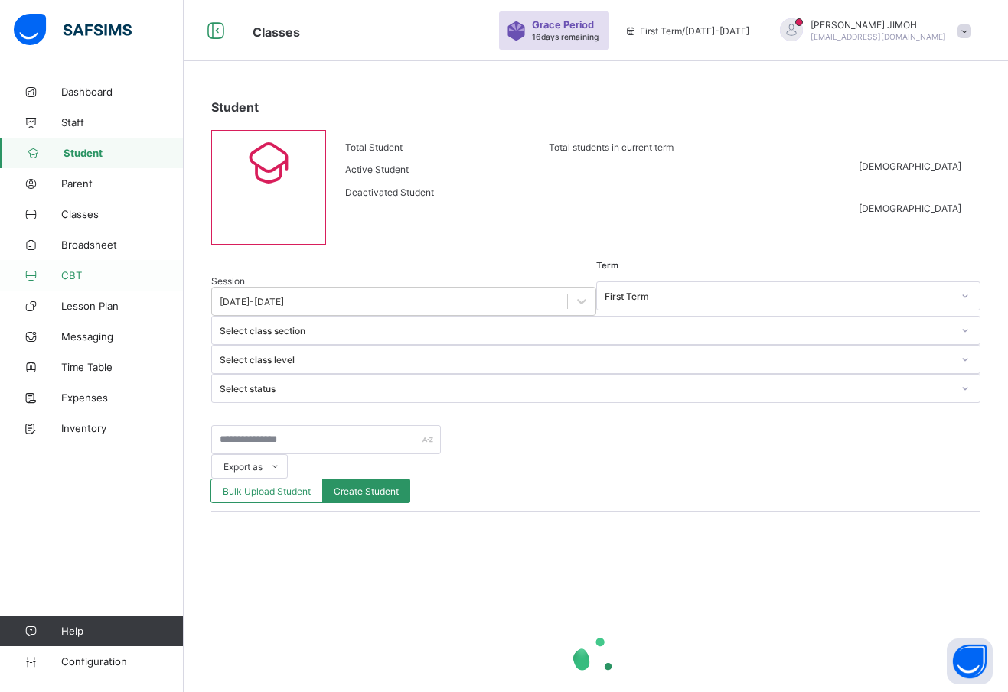
click at [72, 262] on link "CBT" at bounding box center [92, 275] width 184 height 31
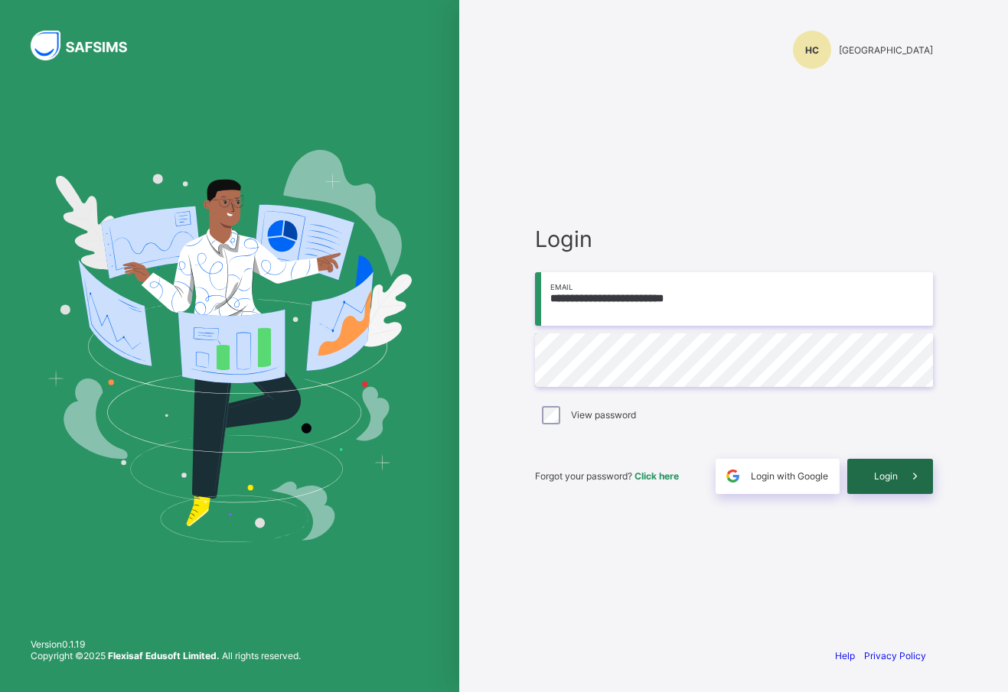
click at [895, 481] on span "Login" at bounding box center [886, 476] width 24 height 11
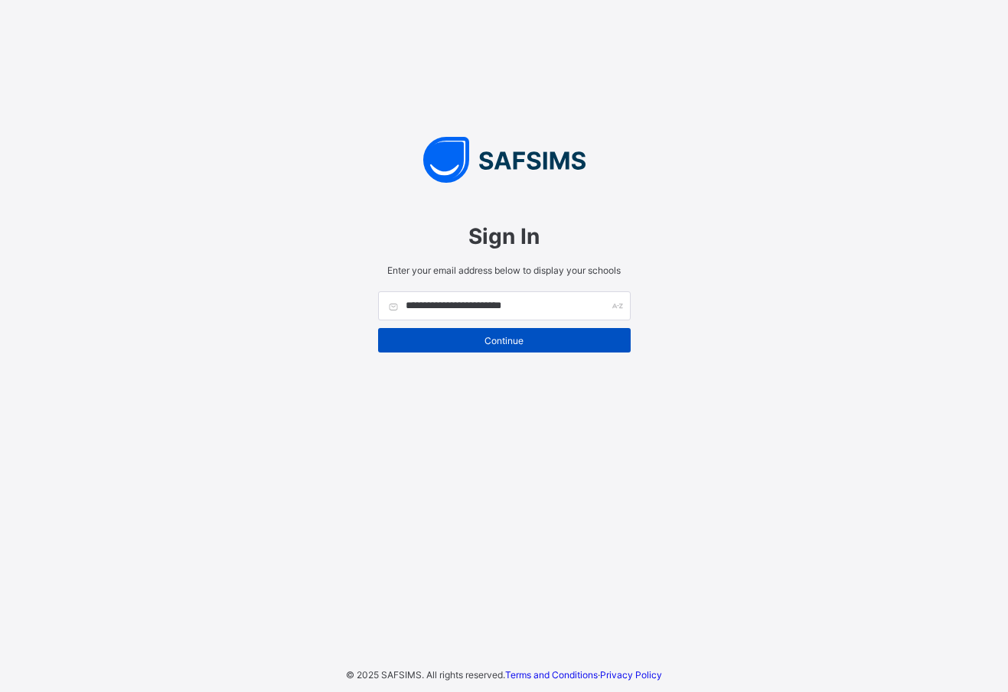
type input "**********"
click at [516, 337] on span "Continue" at bounding box center [504, 340] width 230 height 11
click at [520, 340] on span "Continue" at bounding box center [504, 340] width 230 height 11
click at [473, 339] on span "Continue" at bounding box center [504, 340] width 230 height 11
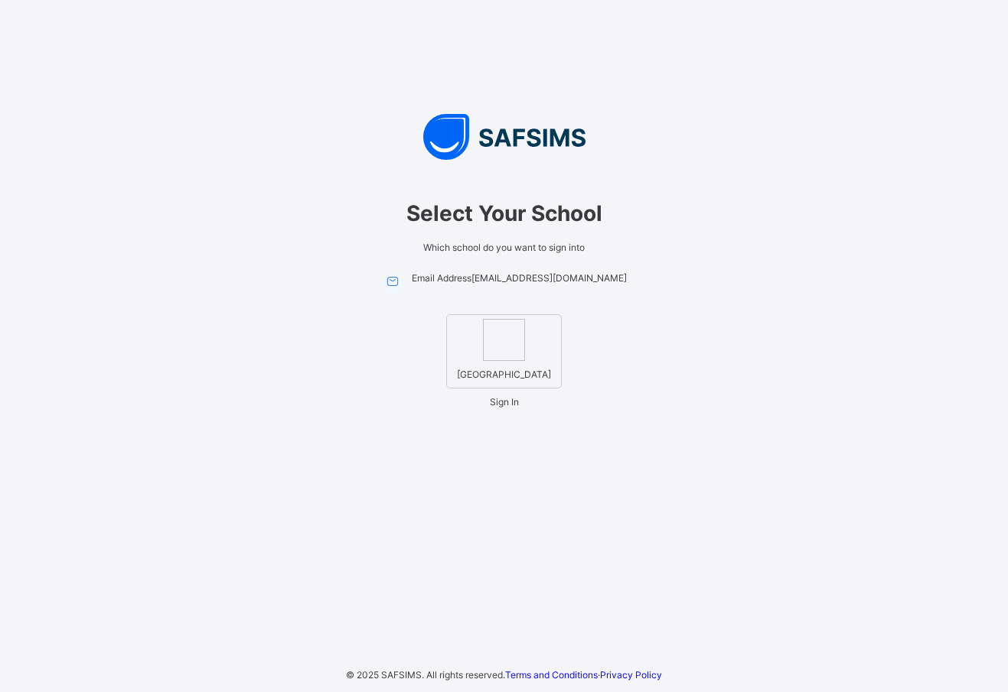
click at [503, 343] on img at bounding box center [504, 340] width 42 height 42
click at [501, 408] on span "Sign In" at bounding box center [504, 401] width 29 height 11
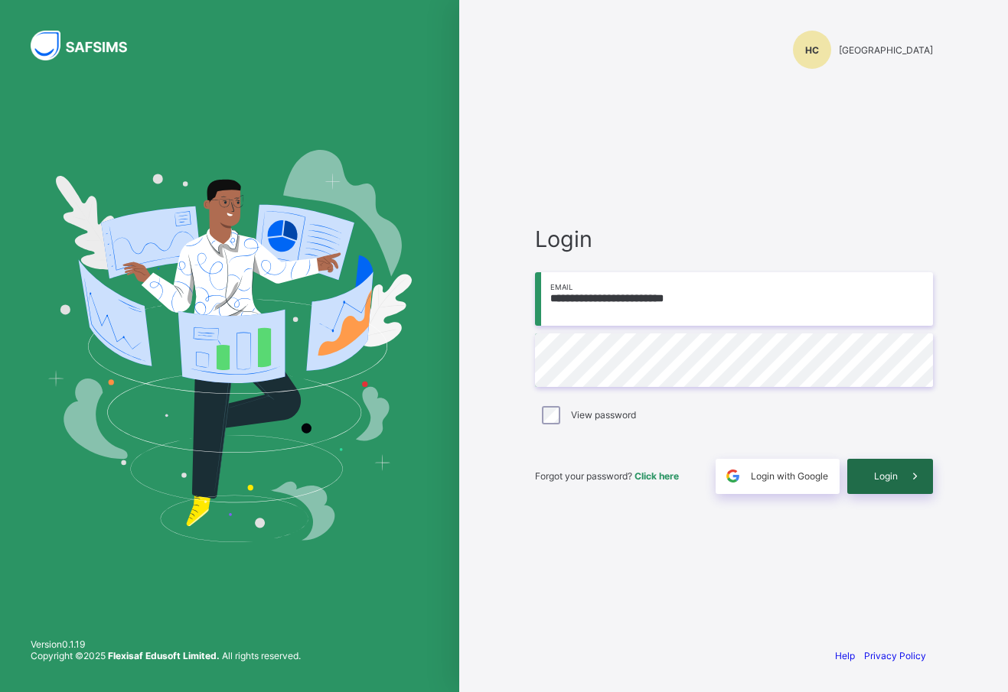
click at [874, 476] on span "Login" at bounding box center [886, 476] width 24 height 11
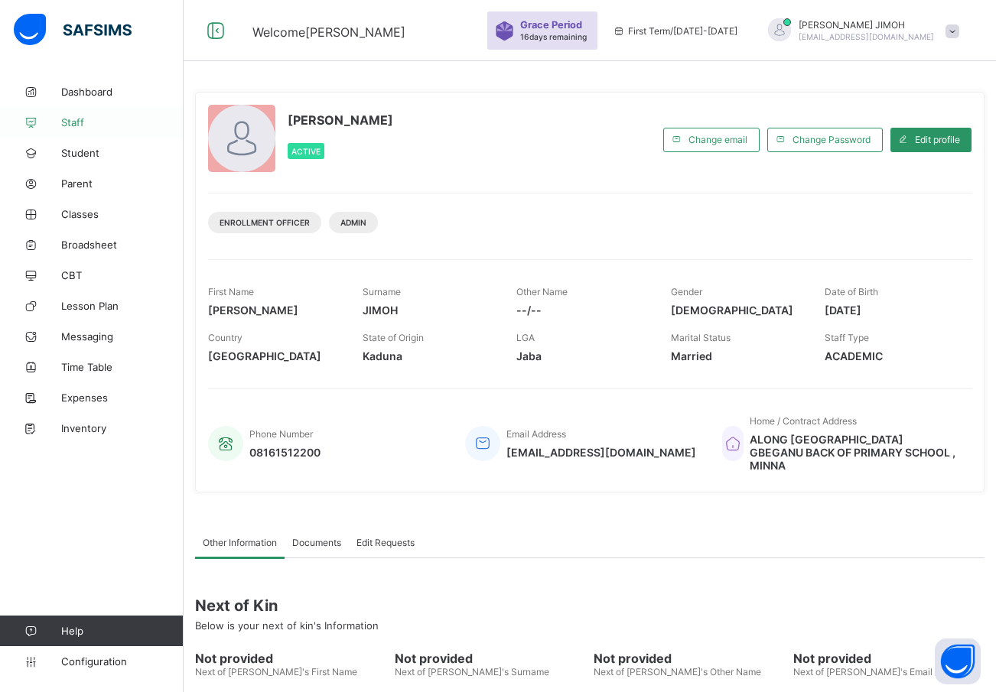
click at [80, 122] on span "Staff" at bounding box center [122, 122] width 122 height 12
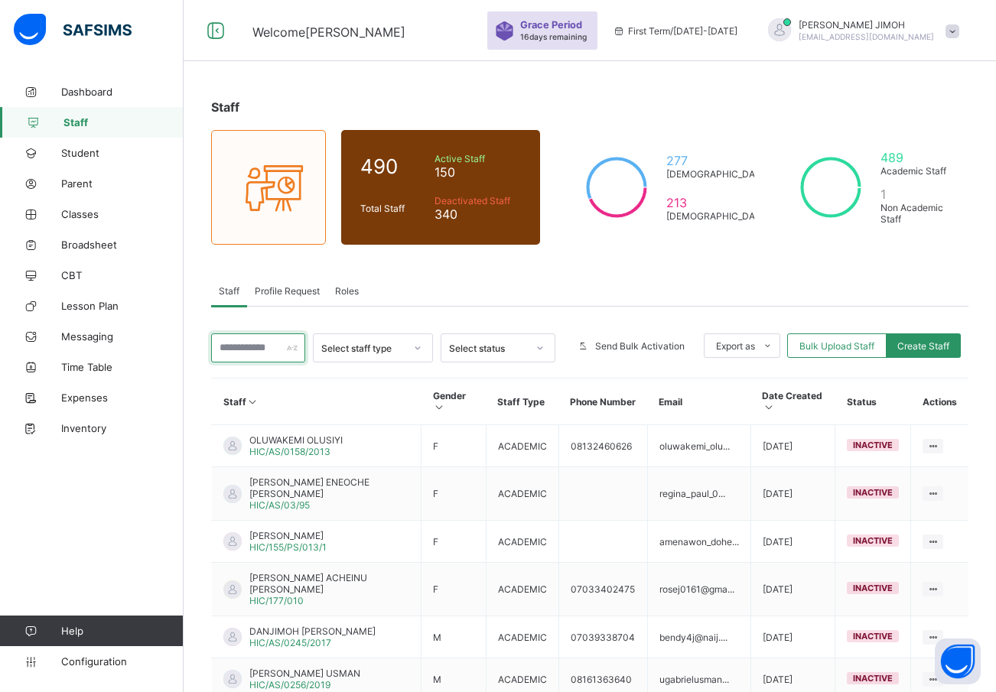
click at [240, 352] on input "text" at bounding box center [258, 348] width 94 height 29
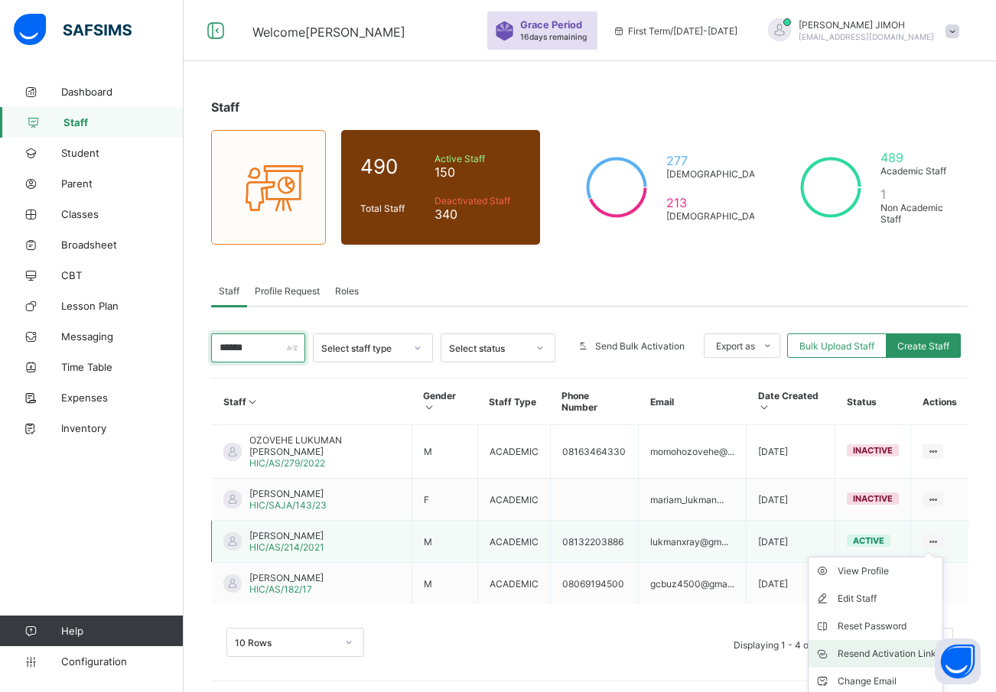
type input "******"
click at [884, 647] on div "Resend Activation Link" at bounding box center [887, 654] width 99 height 15
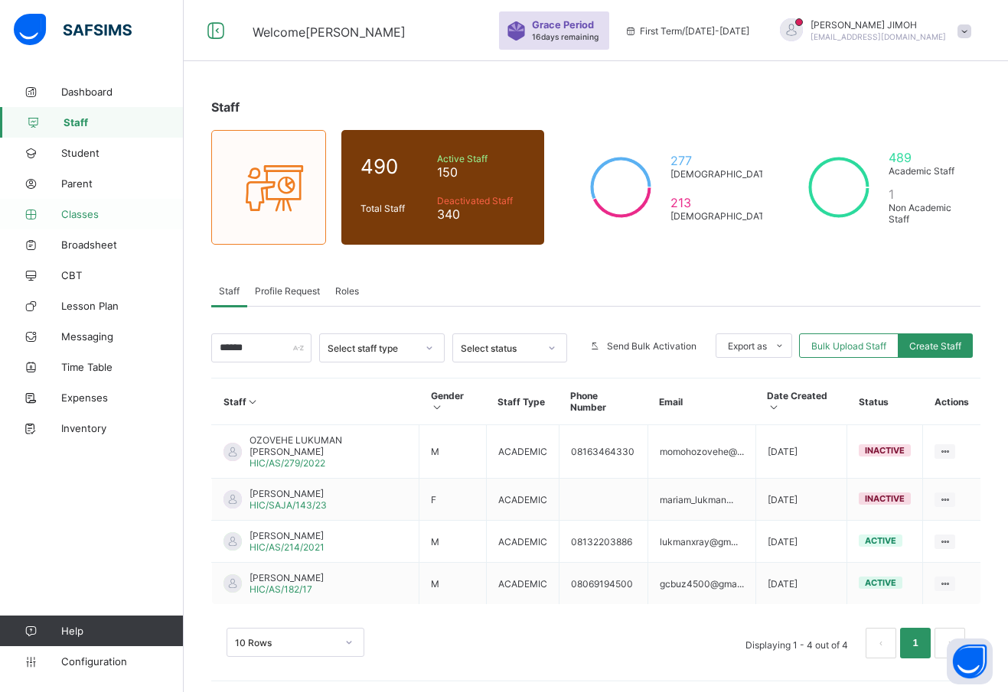
click at [83, 214] on span "Classes" at bounding box center [122, 214] width 122 height 12
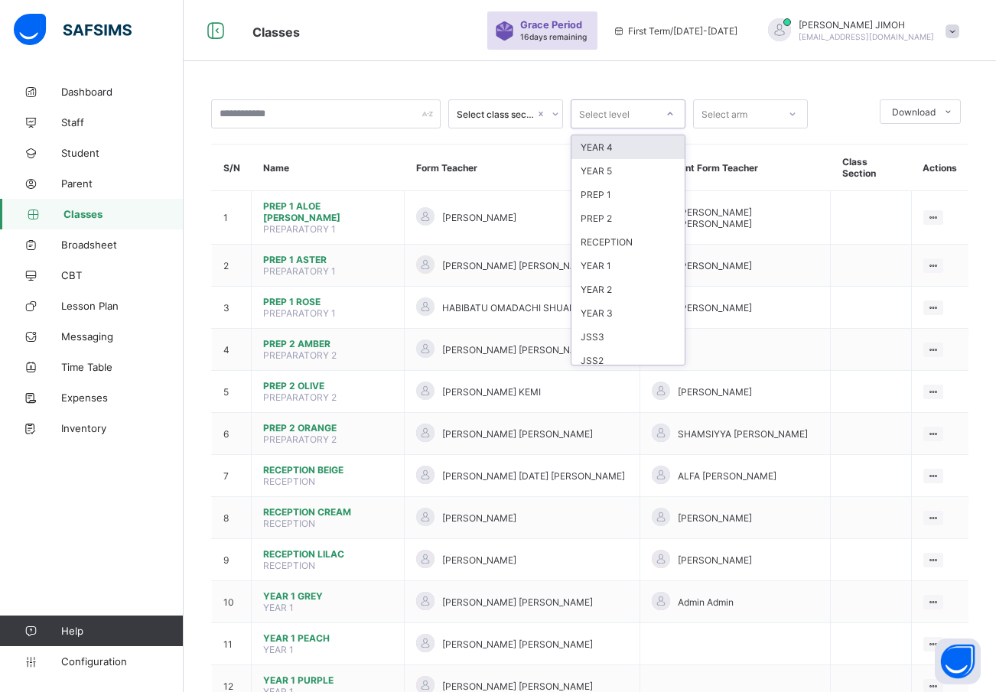
click at [665, 111] on div at bounding box center [670, 114] width 26 height 24
click at [604, 144] on div "YEAR 4" at bounding box center [628, 147] width 113 height 24
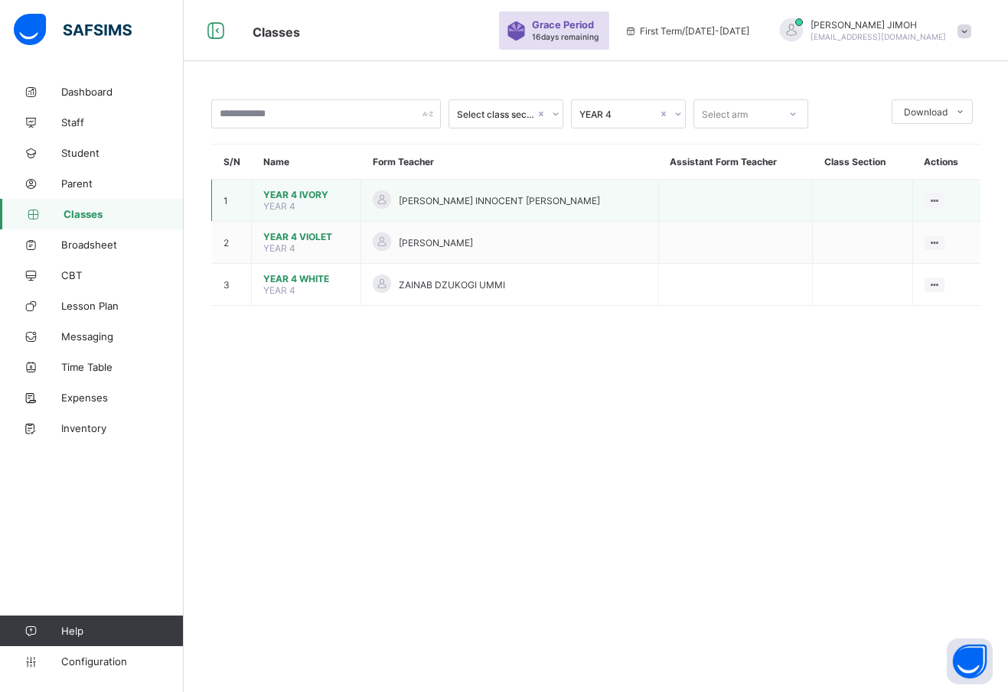
click at [298, 190] on span "YEAR 4 IVORY" at bounding box center [306, 194] width 86 height 11
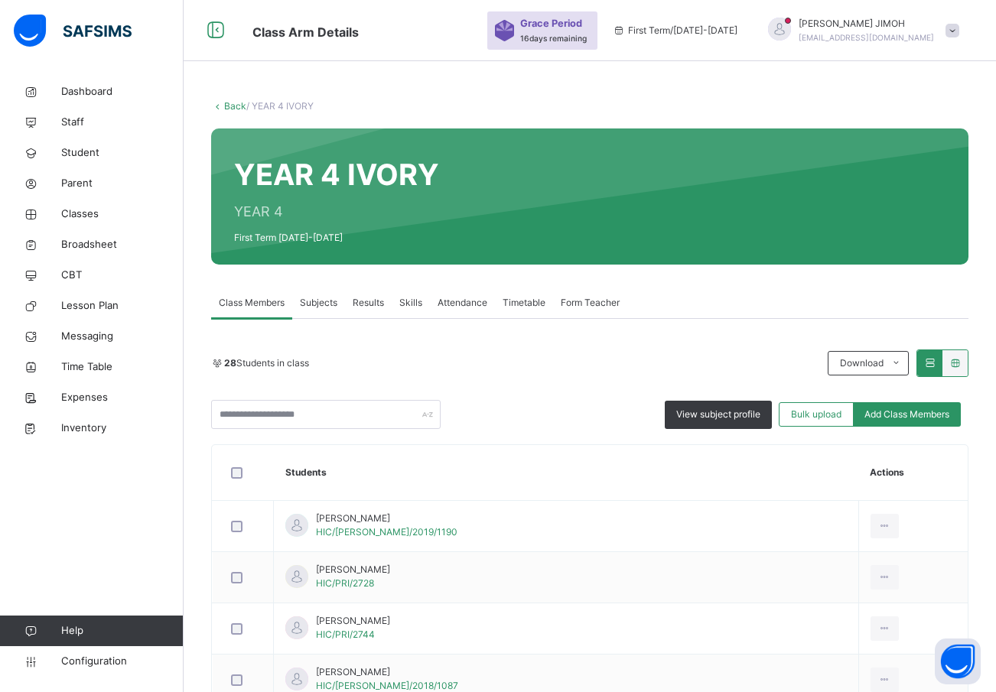
click at [321, 300] on span "Subjects" at bounding box center [318, 303] width 37 height 14
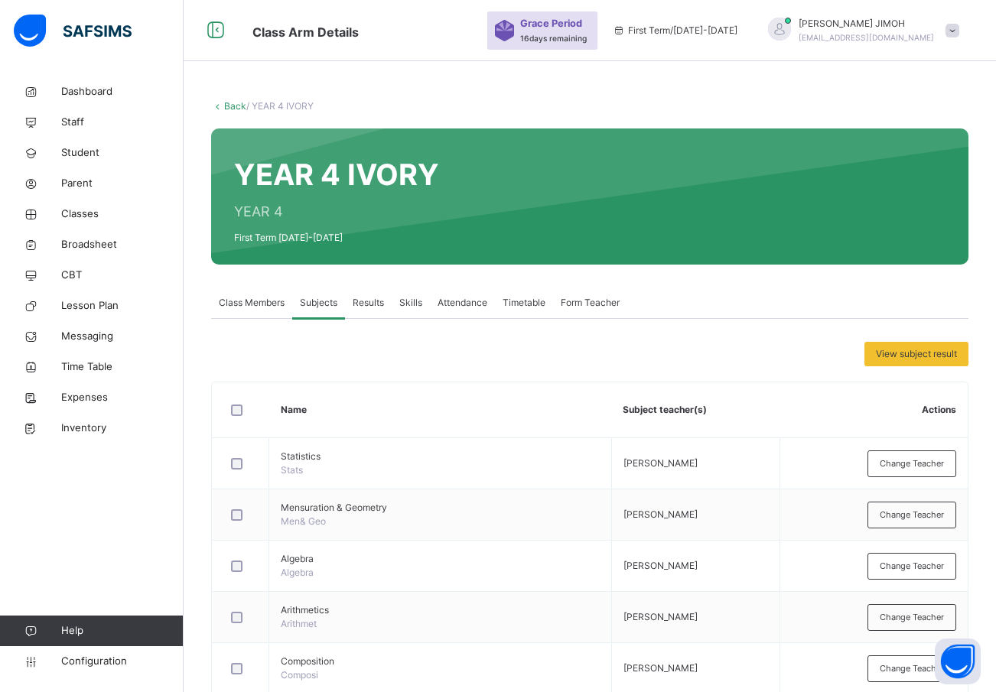
click at [233, 106] on link "Back" at bounding box center [235, 105] width 22 height 11
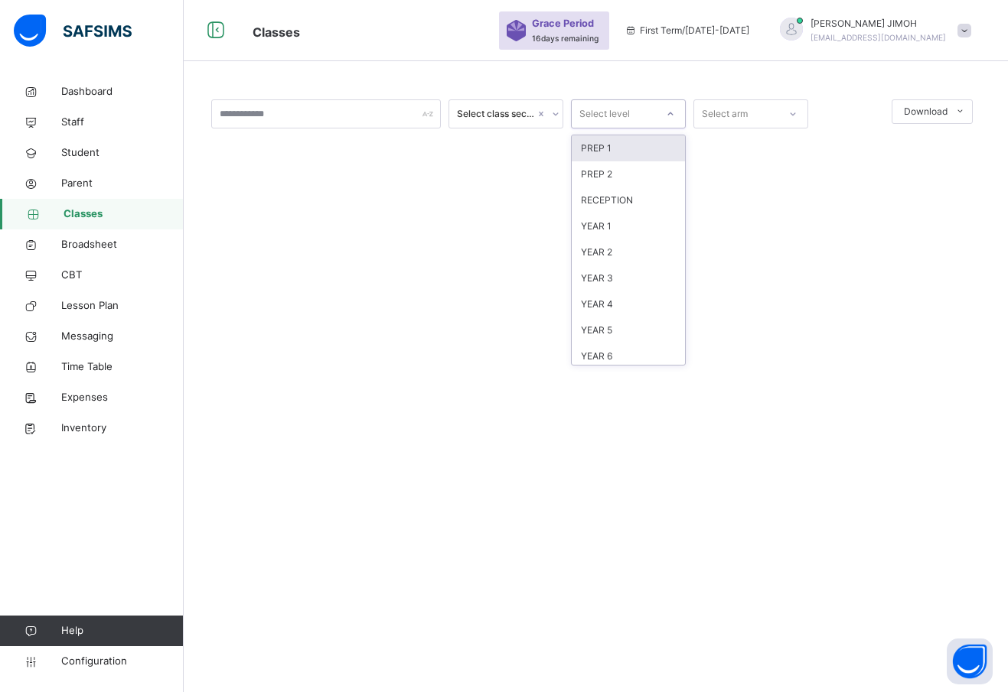
click at [669, 112] on icon at bounding box center [670, 113] width 9 height 15
click at [623, 300] on div "YEAR 4" at bounding box center [628, 305] width 113 height 26
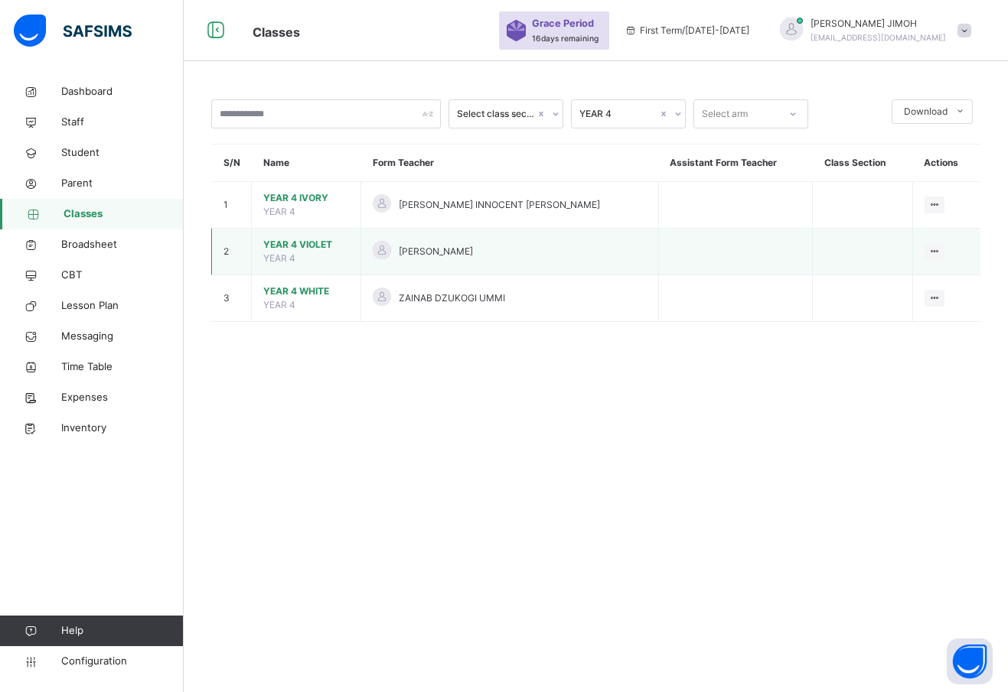
click at [289, 241] on span "YEAR 4 VIOLET" at bounding box center [306, 245] width 86 height 14
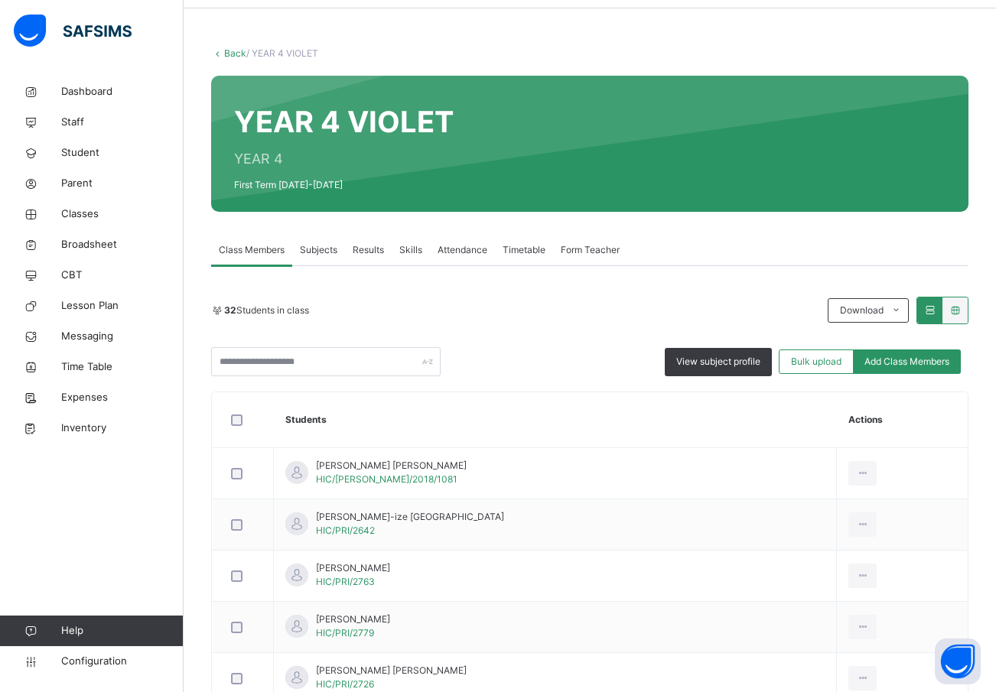
scroll to position [77, 0]
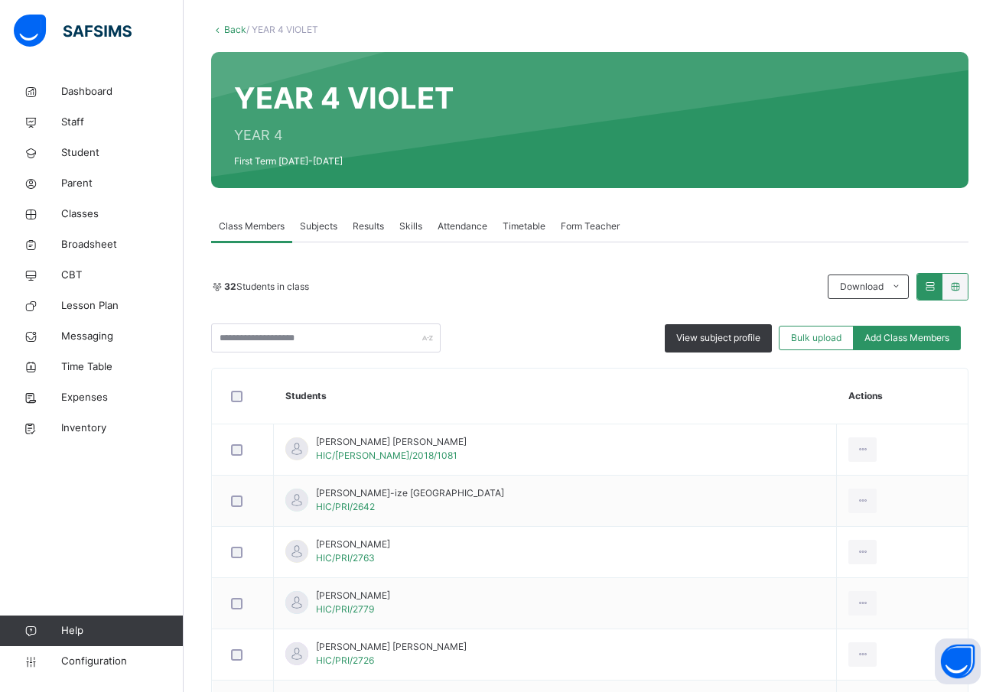
click at [309, 224] on span "Subjects" at bounding box center [318, 227] width 37 height 14
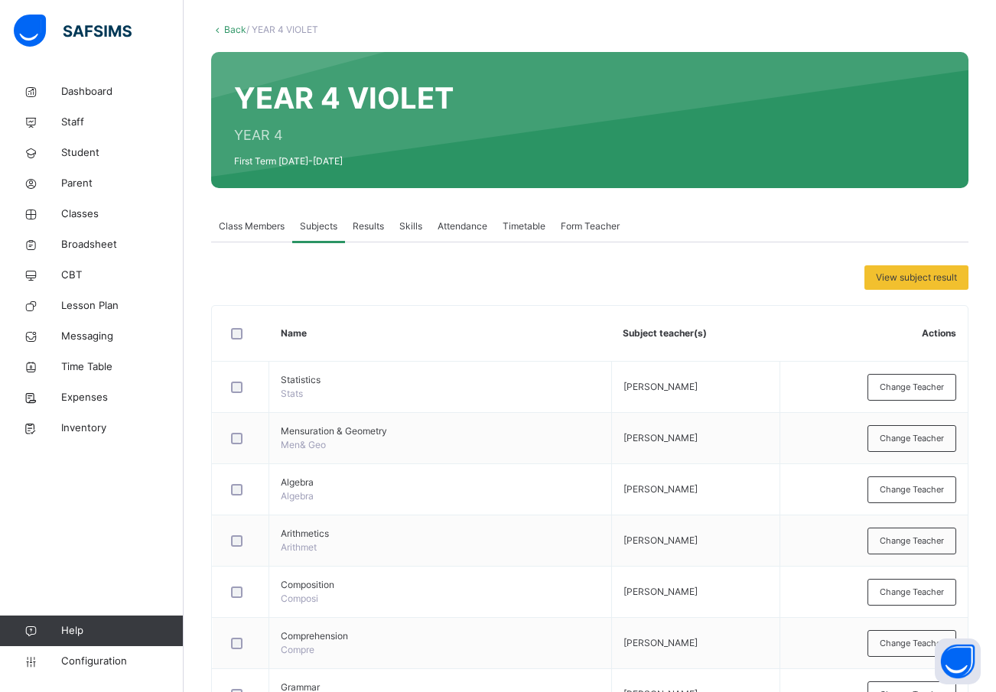
click at [234, 225] on span "Class Members" at bounding box center [252, 227] width 66 height 14
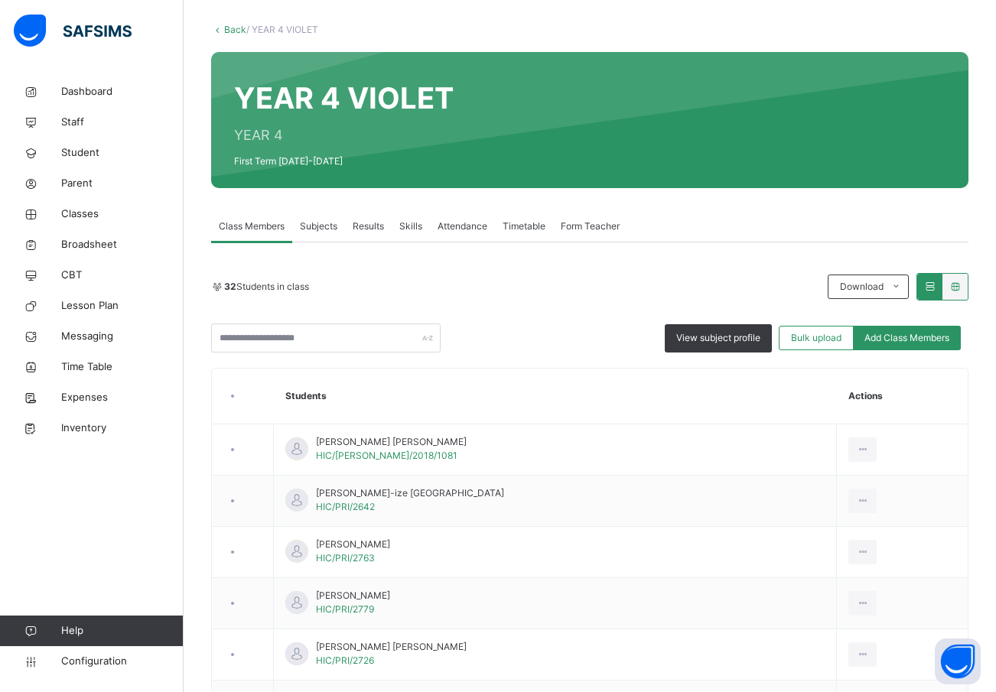
click at [235, 27] on link "Back" at bounding box center [235, 29] width 22 height 11
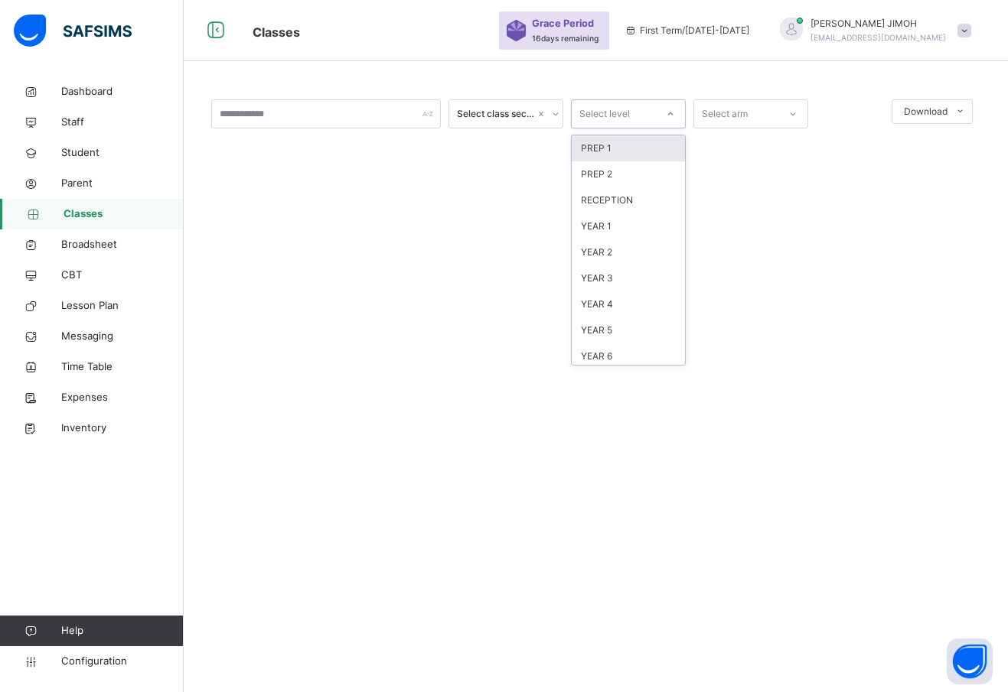
click at [674, 111] on icon at bounding box center [670, 113] width 9 height 15
click at [614, 330] on div "YEAR 5" at bounding box center [628, 331] width 113 height 26
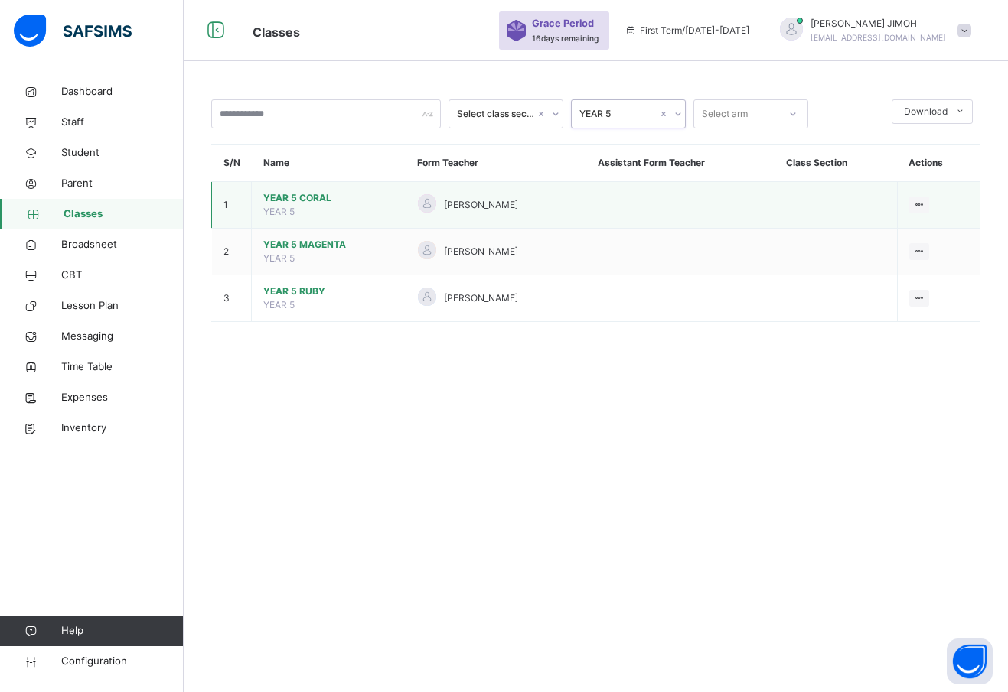
click at [272, 196] on span "YEAR 5 CORAL" at bounding box center [328, 198] width 131 height 14
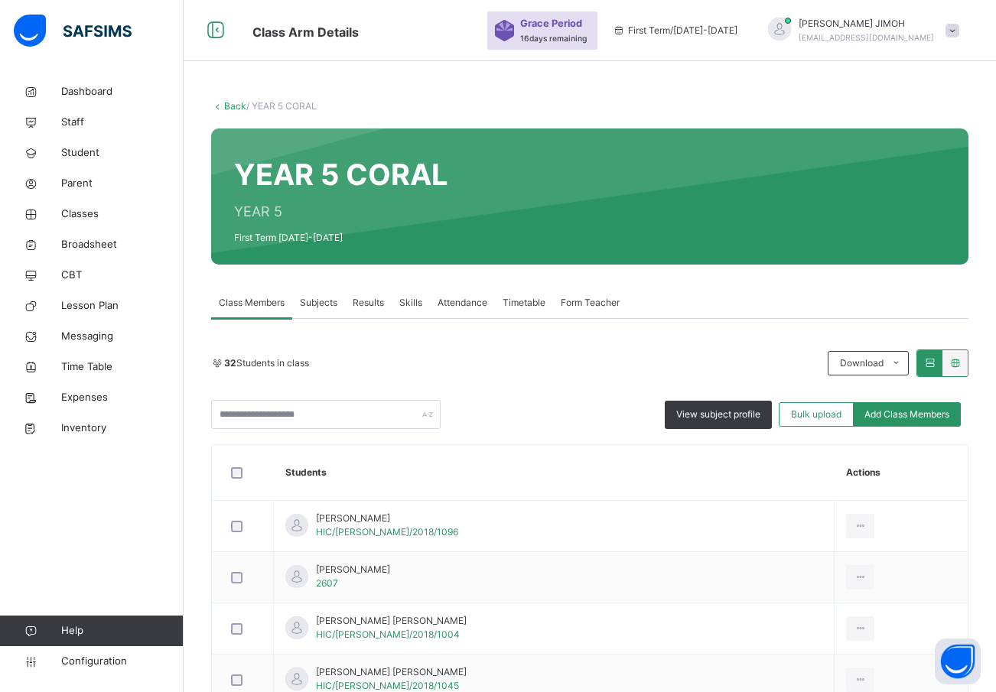
click at [323, 299] on span "Subjects" at bounding box center [318, 303] width 37 height 14
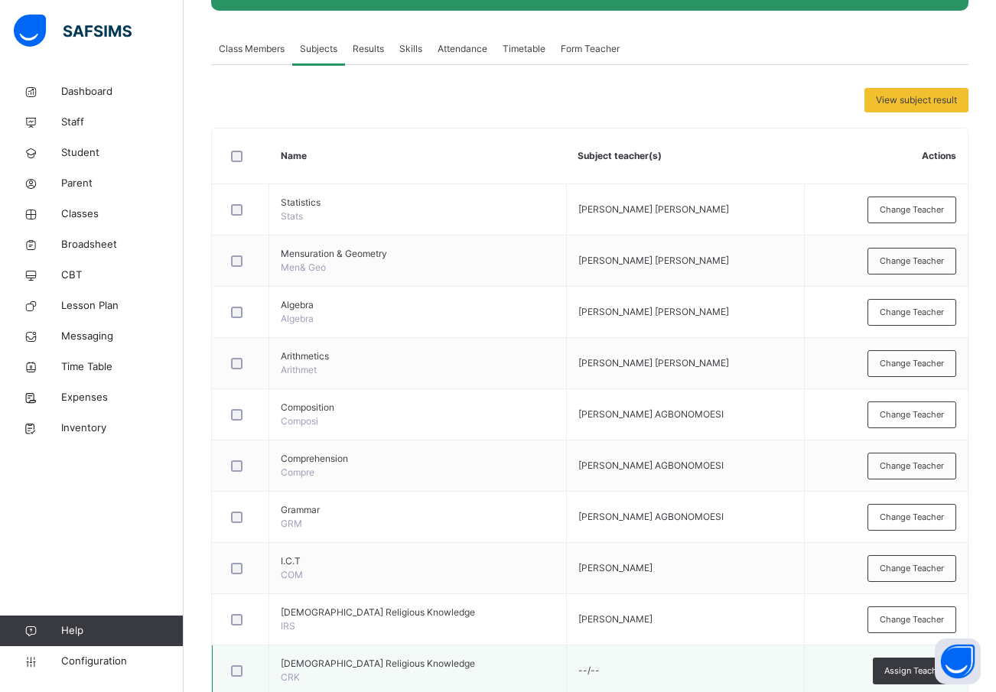
scroll to position [18, 0]
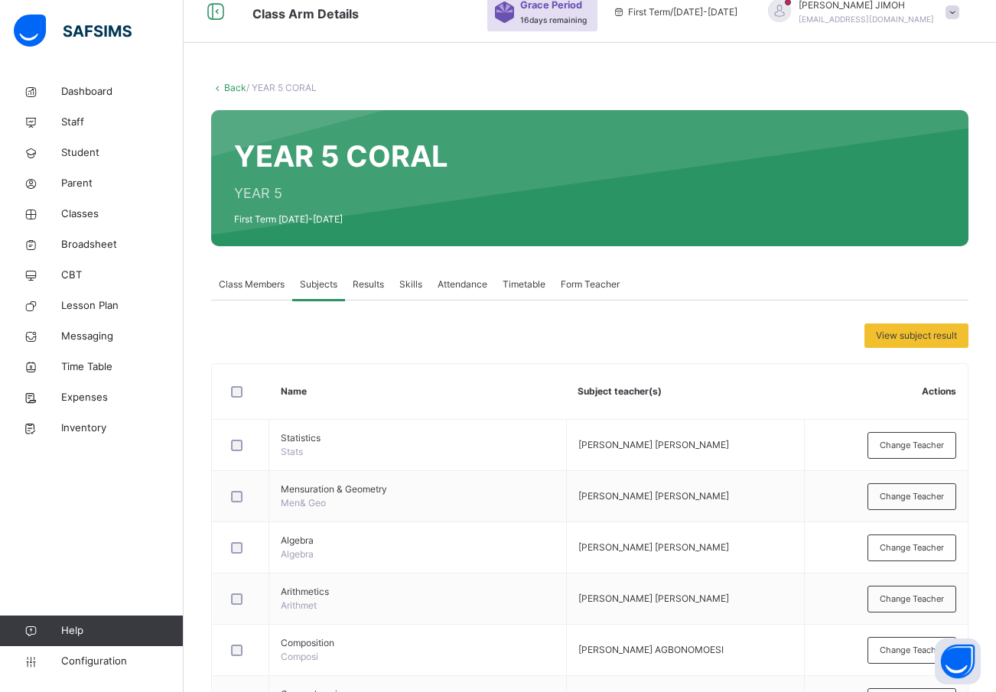
click at [230, 86] on link "Back" at bounding box center [235, 87] width 22 height 11
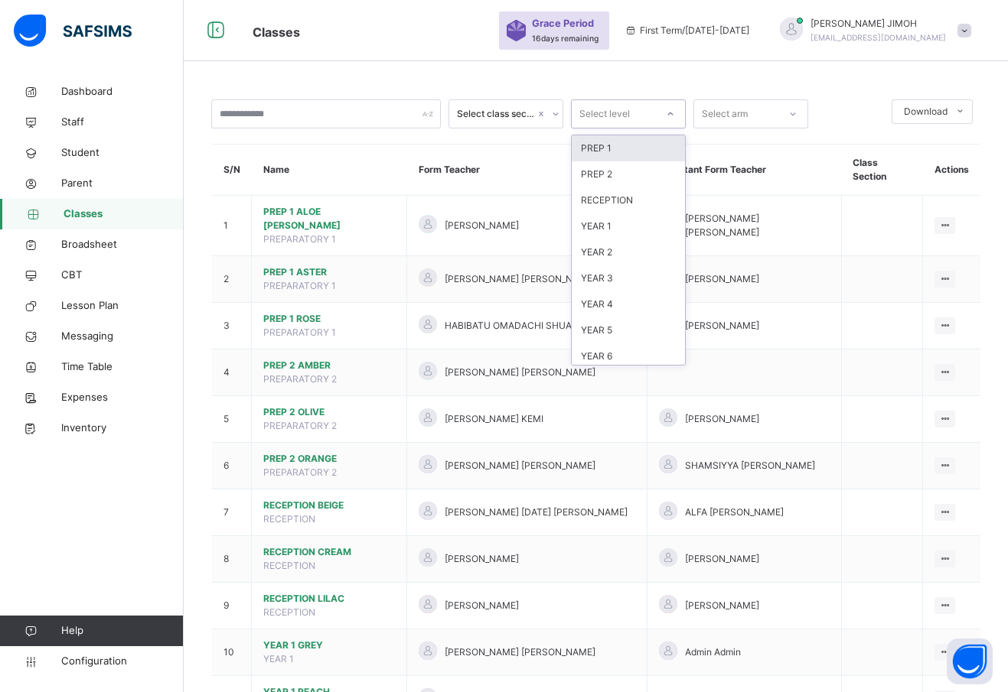
click at [670, 112] on icon at bounding box center [670, 113] width 9 height 15
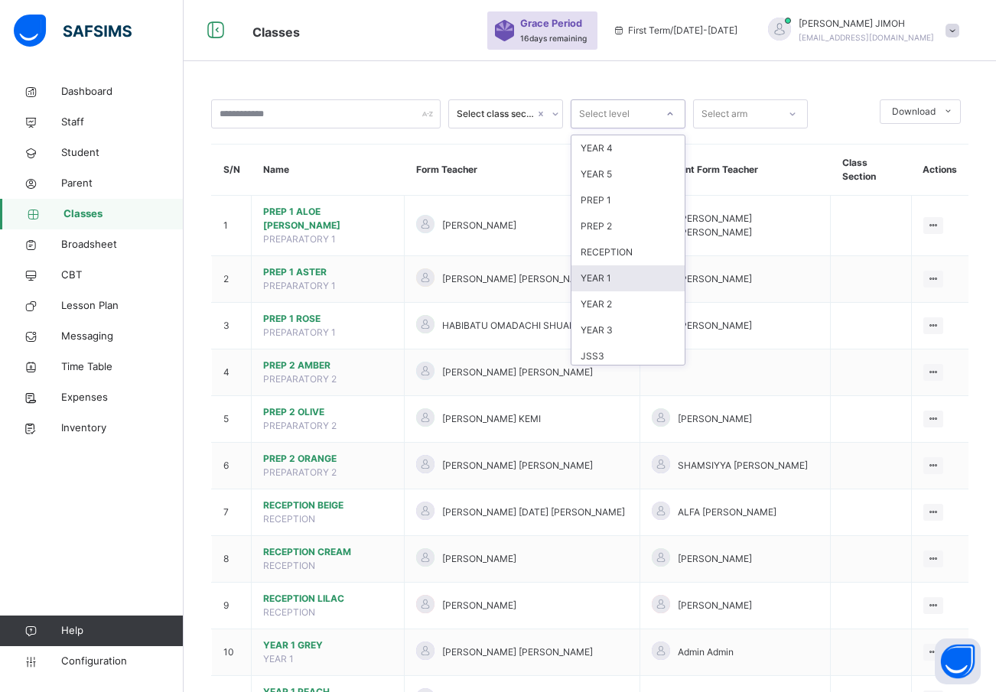
scroll to position [161, 0]
click at [627, 249] on div "YEAR 6" at bounding box center [628, 248] width 113 height 26
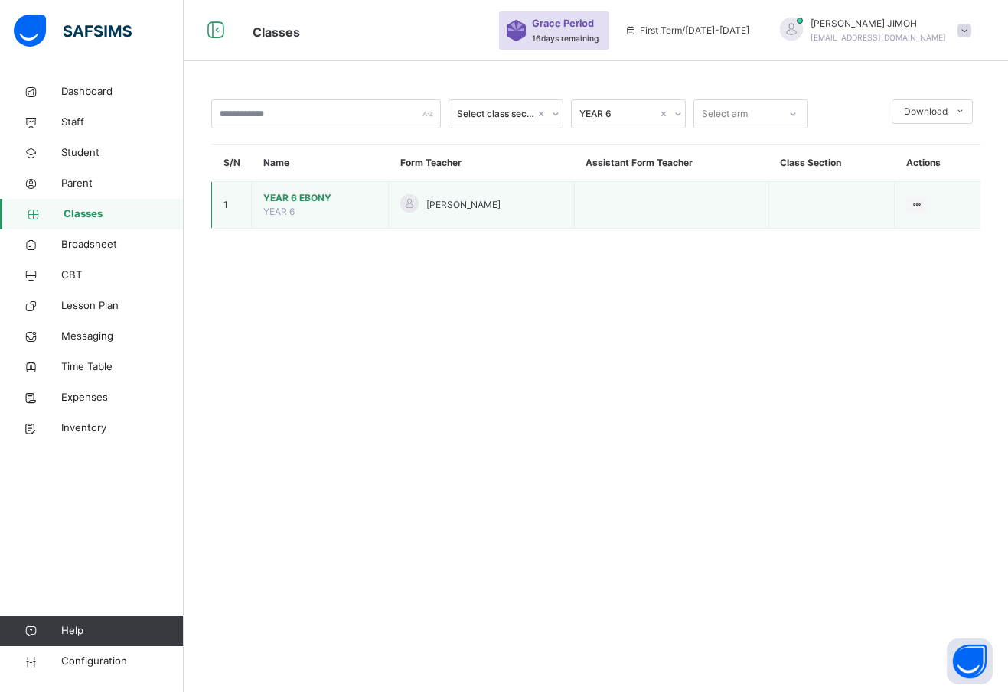
click at [300, 195] on span "YEAR 6 EBONY" at bounding box center [319, 198] width 113 height 14
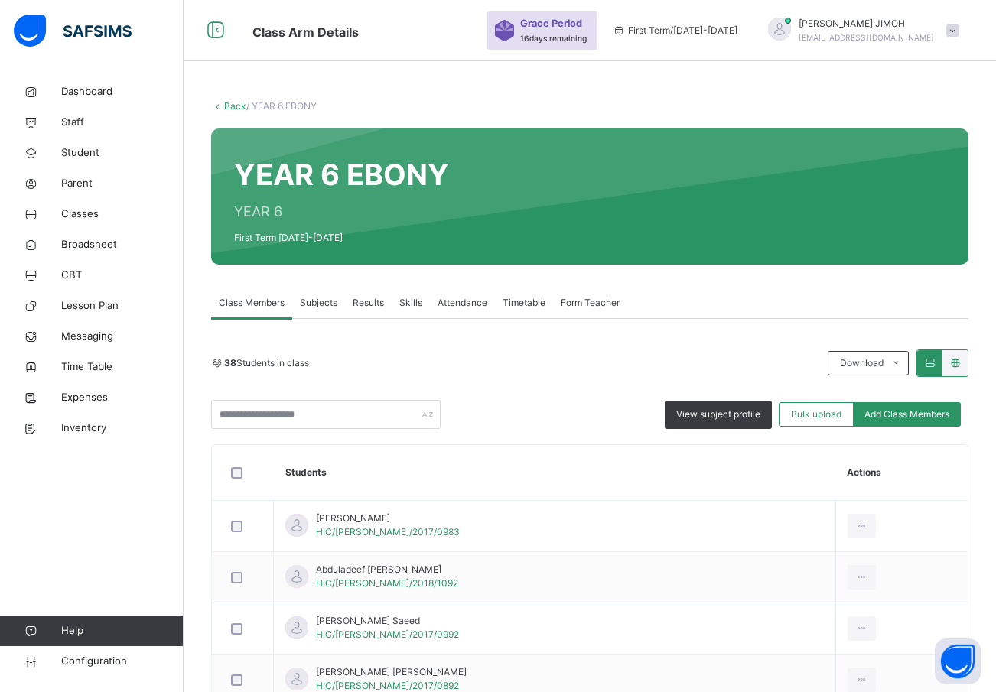
click at [319, 305] on span "Subjects" at bounding box center [318, 303] width 37 height 14
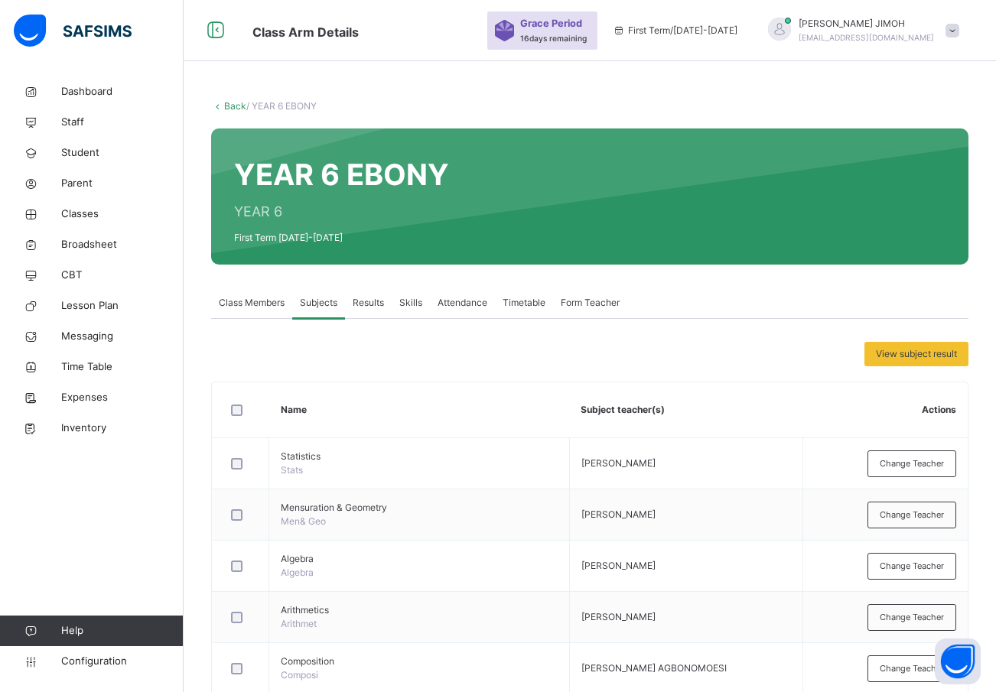
click at [230, 103] on link "Back" at bounding box center [235, 105] width 22 height 11
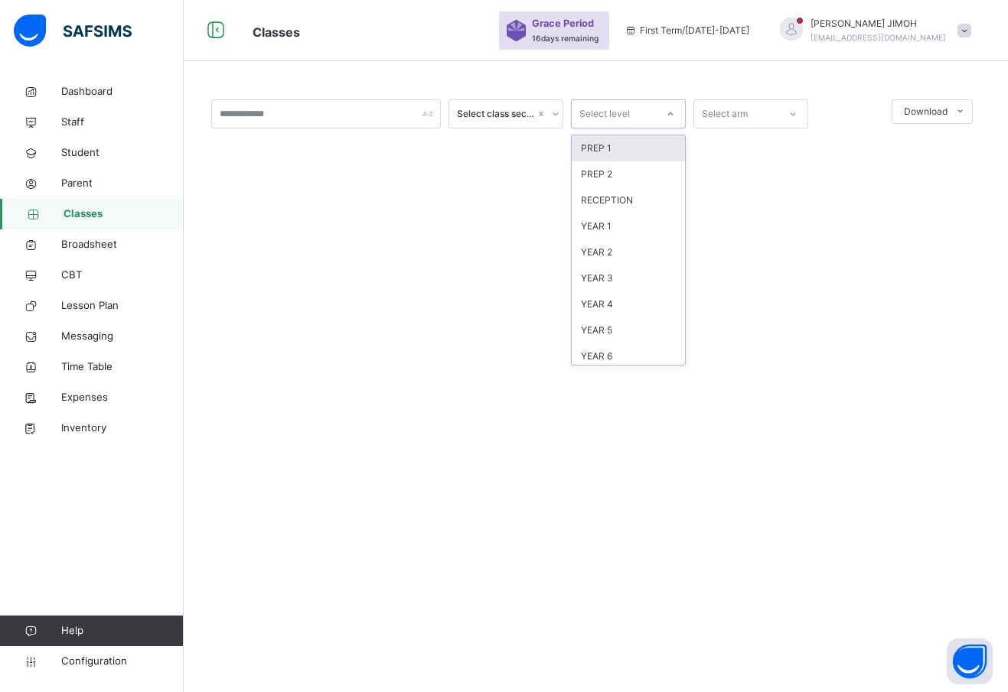
click at [665, 106] on div at bounding box center [670, 114] width 26 height 24
click at [630, 305] on div "YEAR 4" at bounding box center [628, 305] width 113 height 26
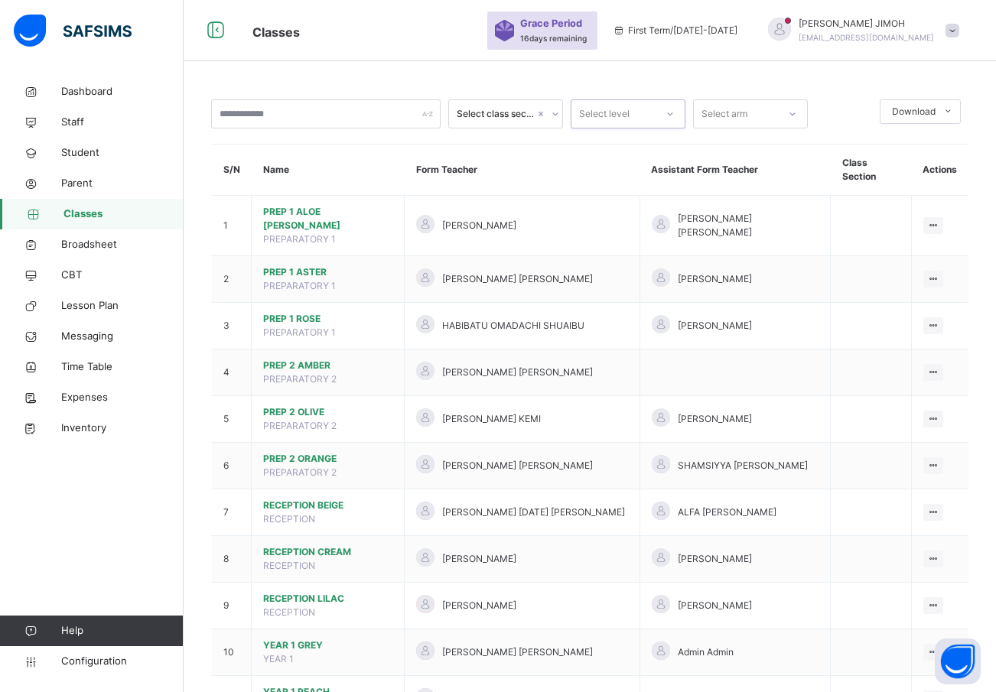
click at [663, 101] on div at bounding box center [670, 114] width 29 height 28
click at [624, 150] on div "YEAR 4" at bounding box center [628, 148] width 113 height 26
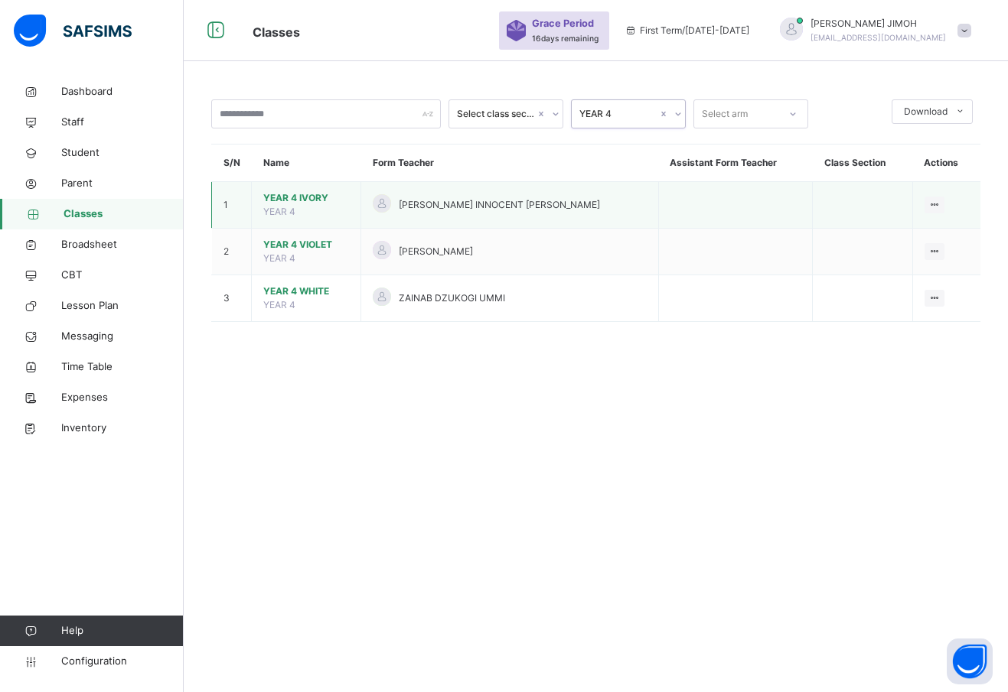
click at [292, 189] on td "YEAR 4 IVORY YEAR 4" at bounding box center [306, 205] width 109 height 47
click at [291, 193] on span "YEAR 4 IVORY" at bounding box center [306, 198] width 86 height 14
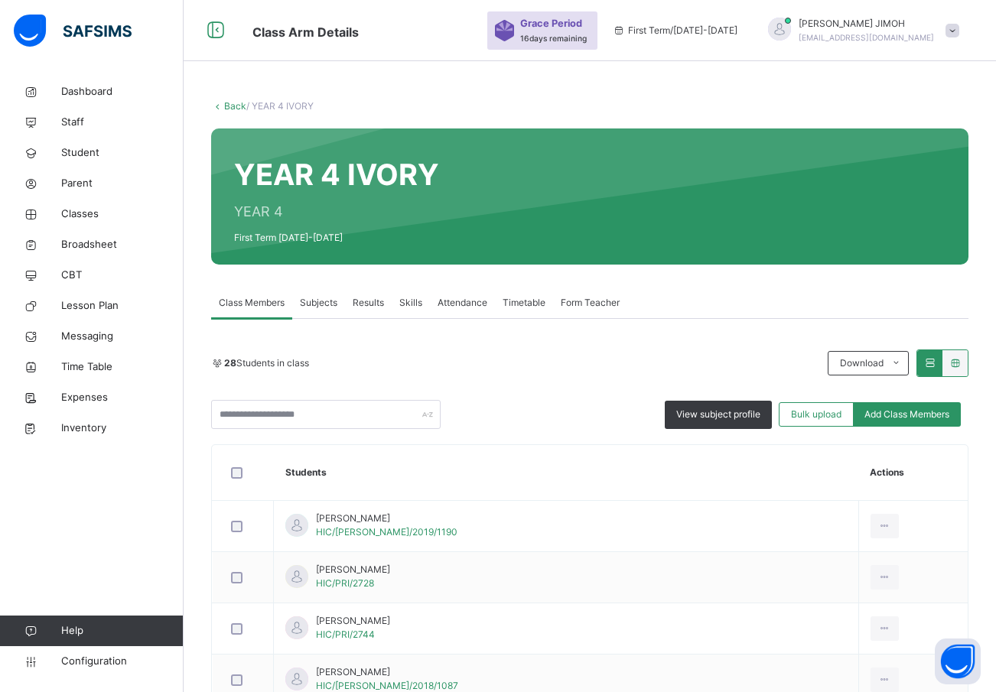
click at [320, 300] on span "Subjects" at bounding box center [318, 303] width 37 height 14
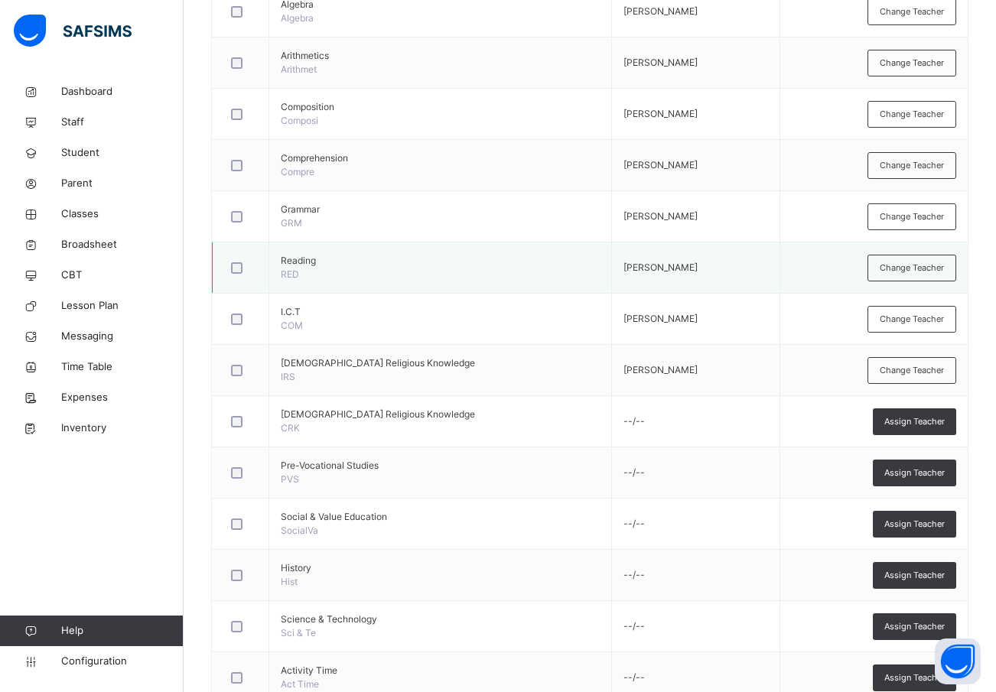
scroll to position [689, 0]
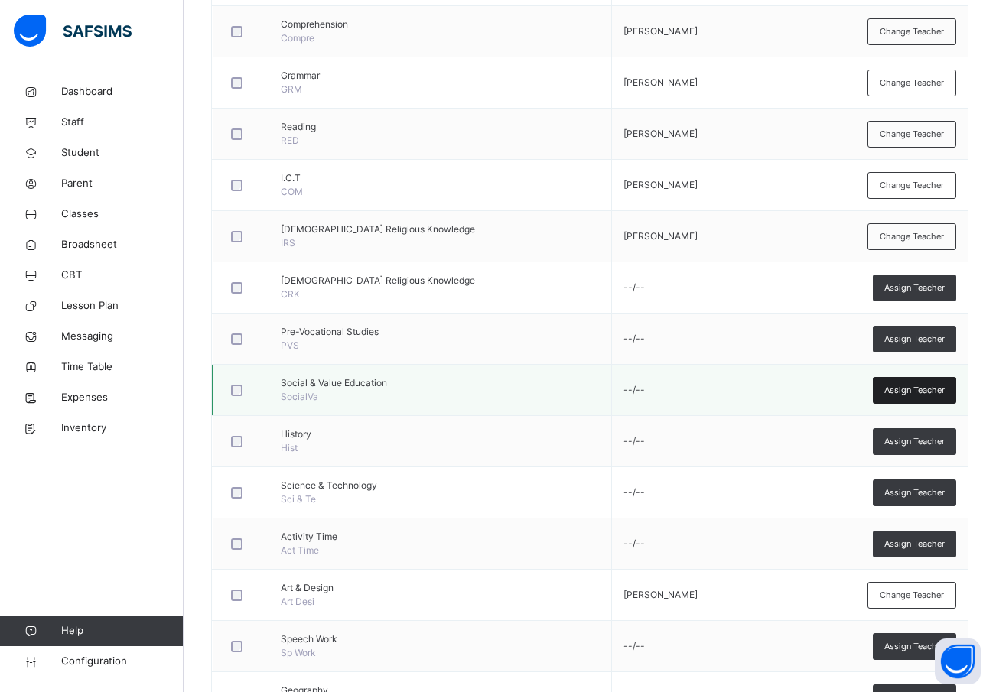
click at [920, 390] on span "Assign Teacher" at bounding box center [915, 390] width 60 height 13
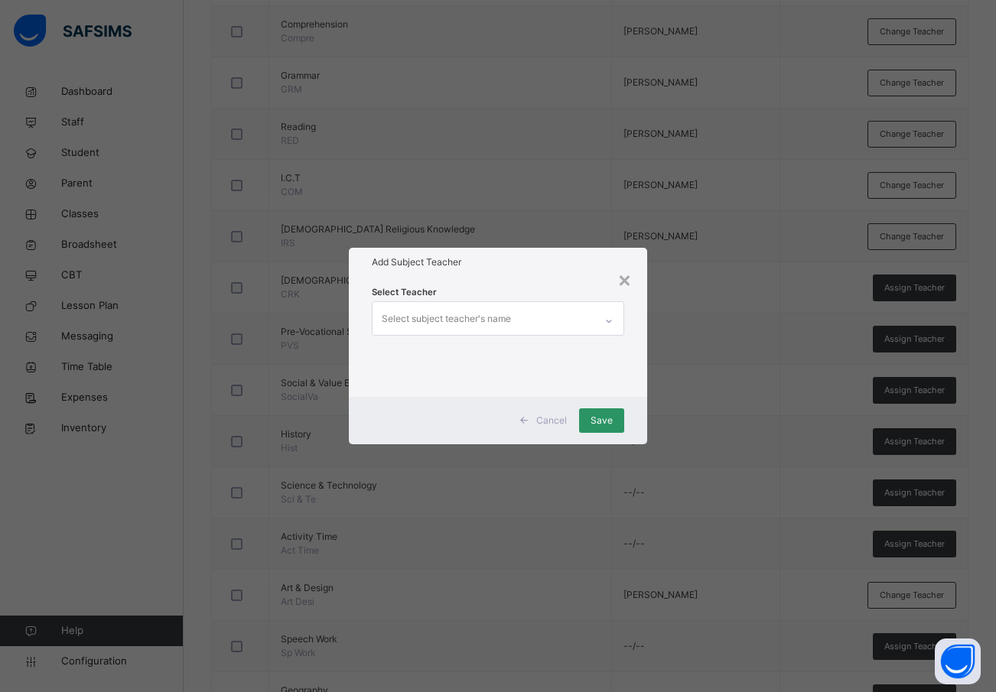
click at [411, 316] on div "Select subject teacher's name" at bounding box center [446, 319] width 129 height 29
type input "***"
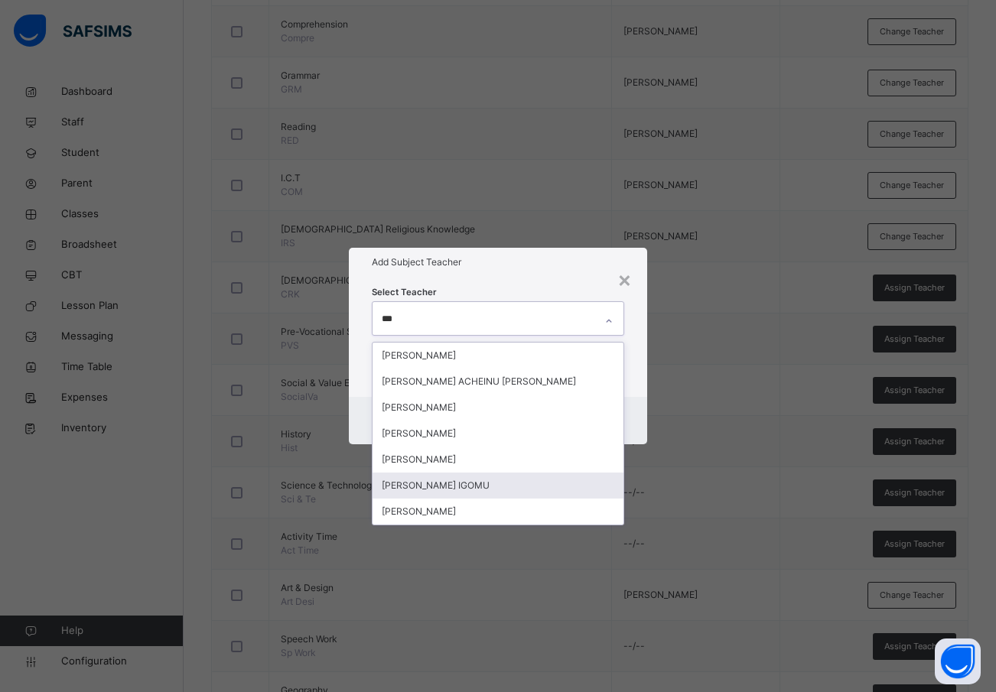
click at [474, 486] on div "JAMES ELAIGWU IGOMU" at bounding box center [499, 486] width 252 height 26
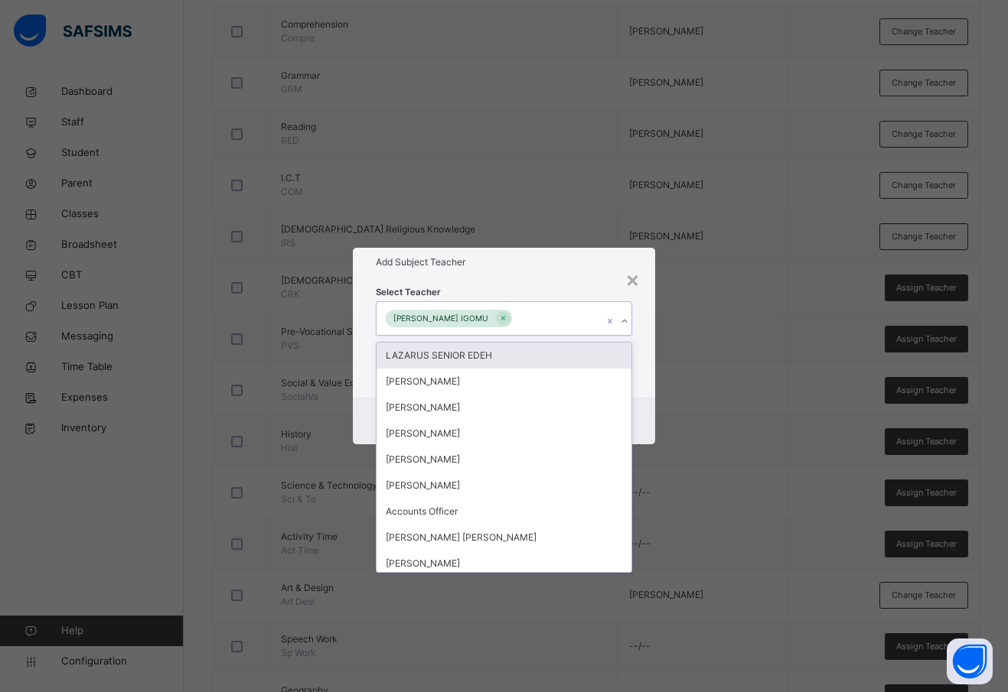
click at [638, 387] on div "Select Teacher option JAMES ELAIGWU IGOMU, selected. option LAZARUS SENIOR EDEH…" at bounding box center [504, 336] width 302 height 119
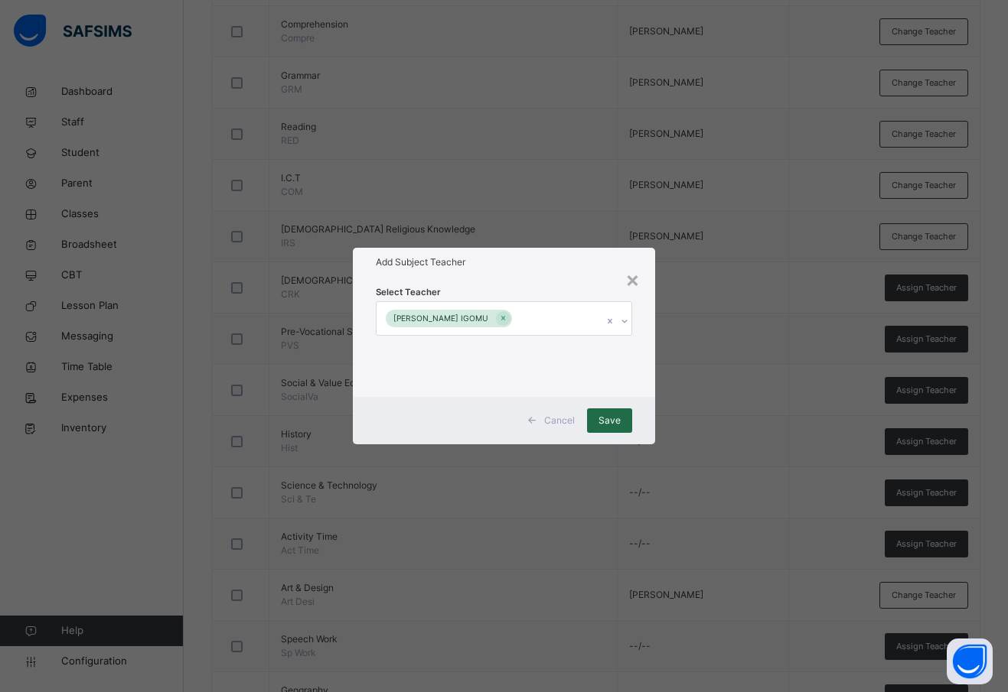
click at [607, 420] on span "Save" at bounding box center [609, 421] width 22 height 14
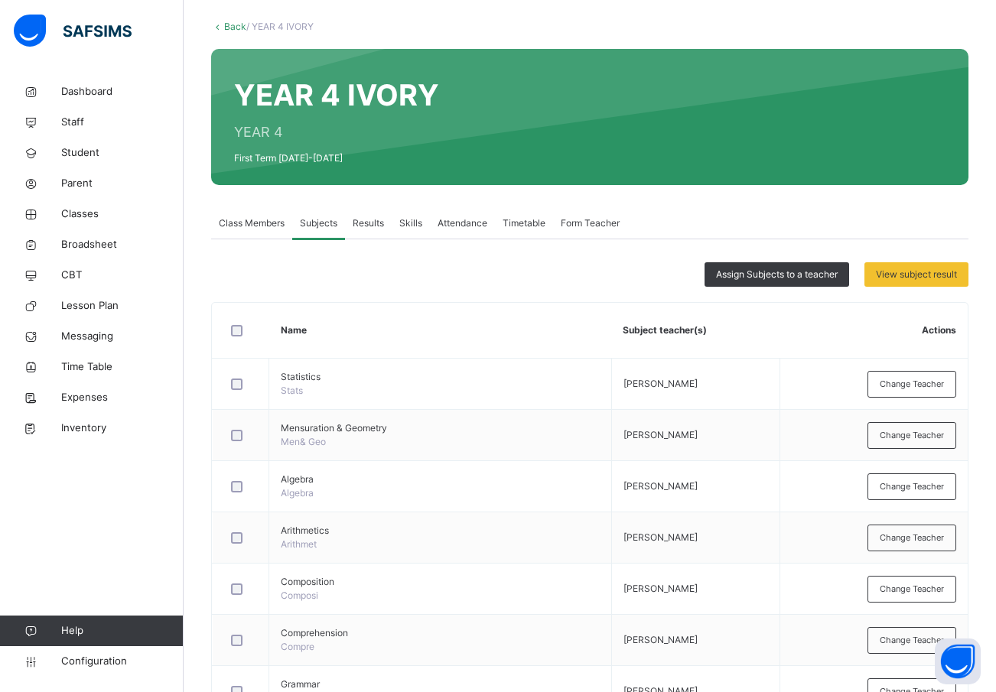
scroll to position [77, 0]
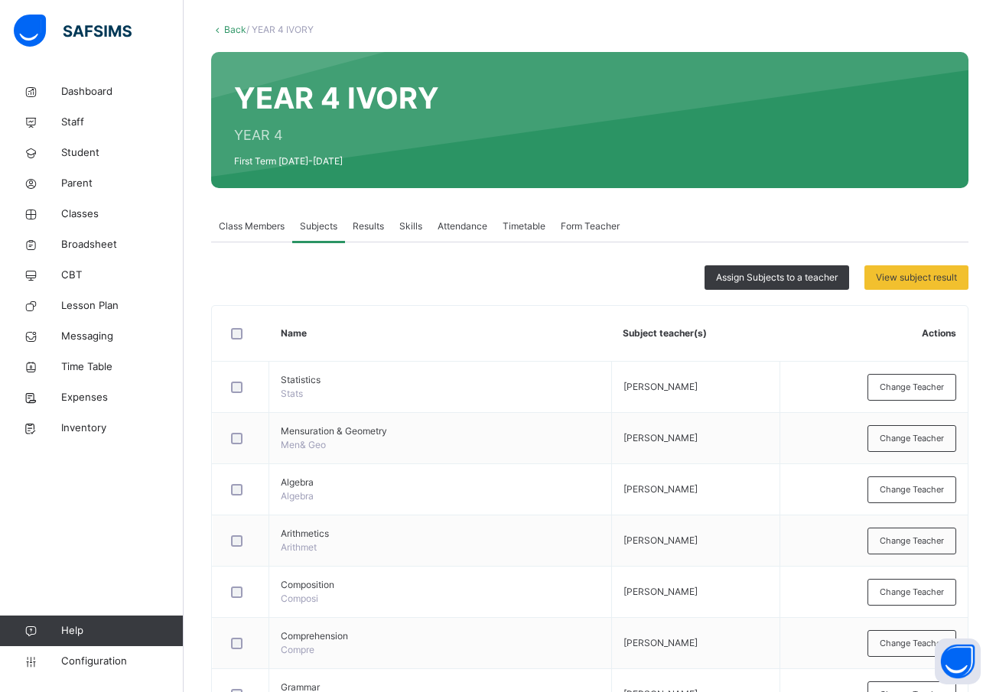
click at [233, 26] on link "Back" at bounding box center [235, 29] width 22 height 11
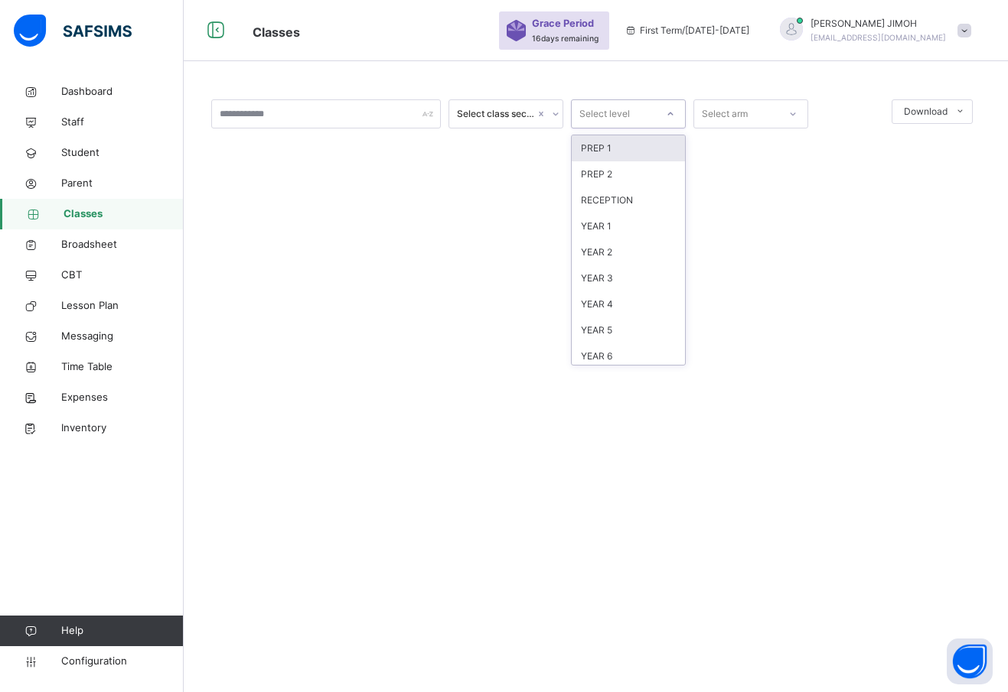
click at [673, 106] on div at bounding box center [670, 114] width 26 height 24
click at [617, 300] on div "YEAR 4" at bounding box center [628, 305] width 113 height 26
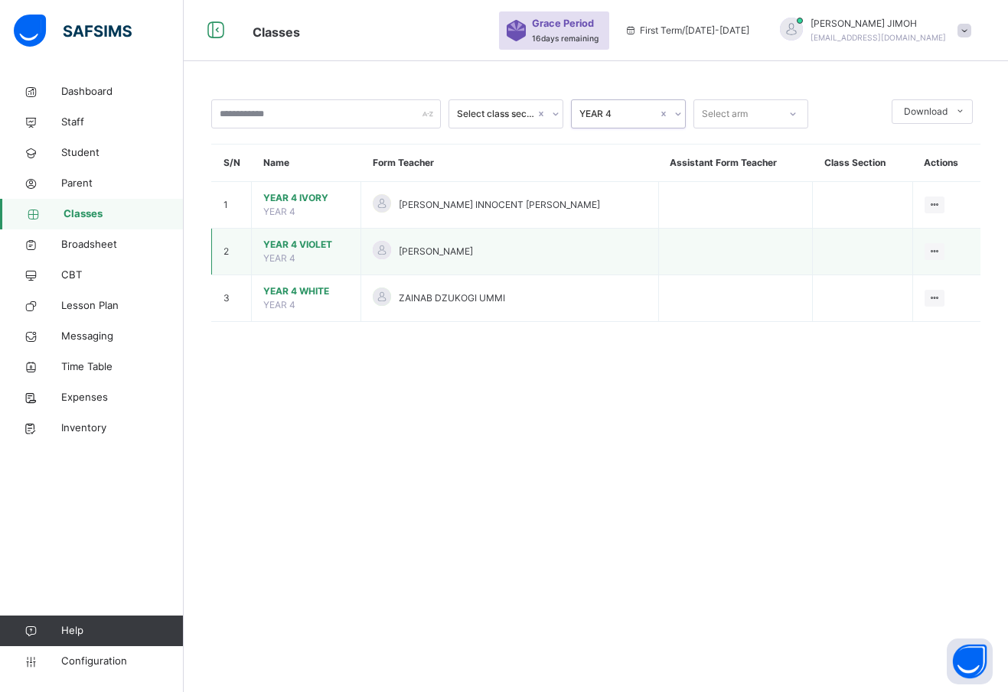
click at [280, 243] on span "YEAR 4 VIOLET" at bounding box center [306, 245] width 86 height 14
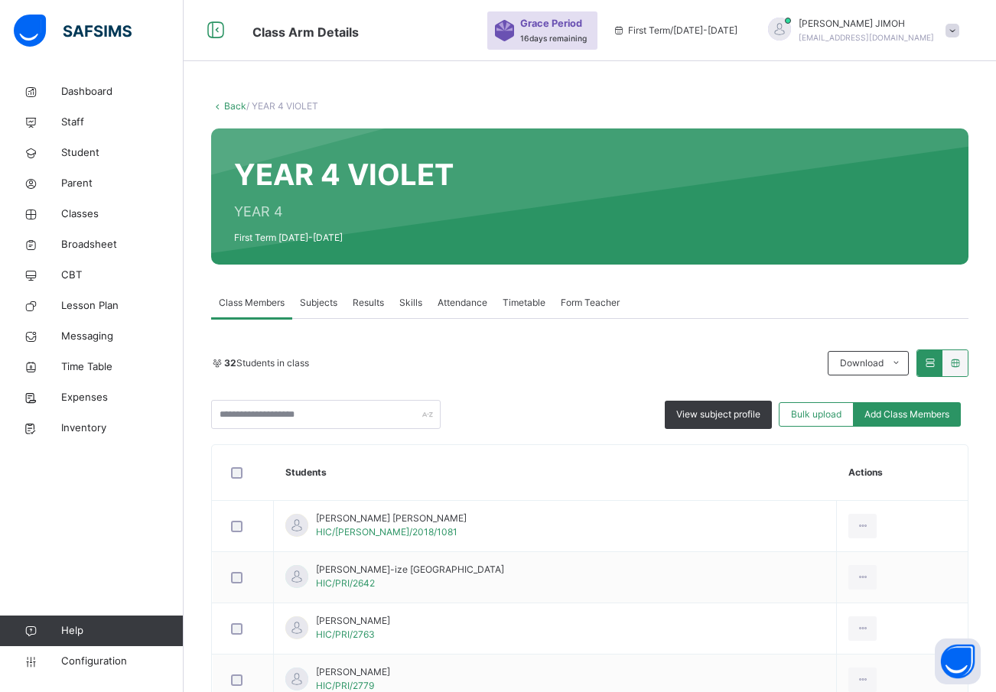
click at [318, 301] on span "Subjects" at bounding box center [318, 303] width 37 height 14
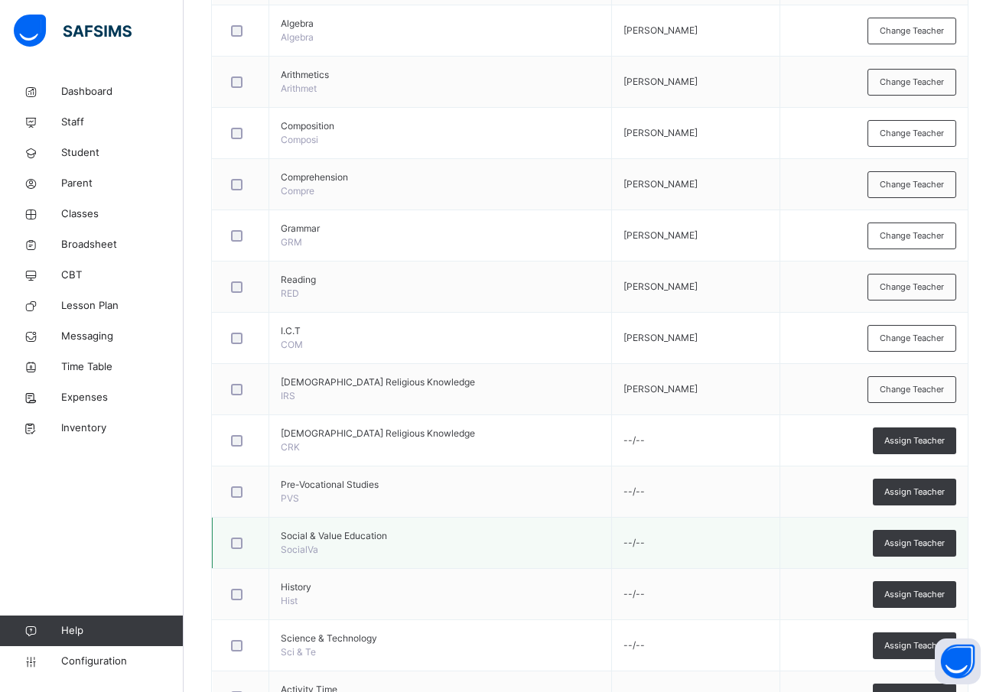
scroll to position [612, 0]
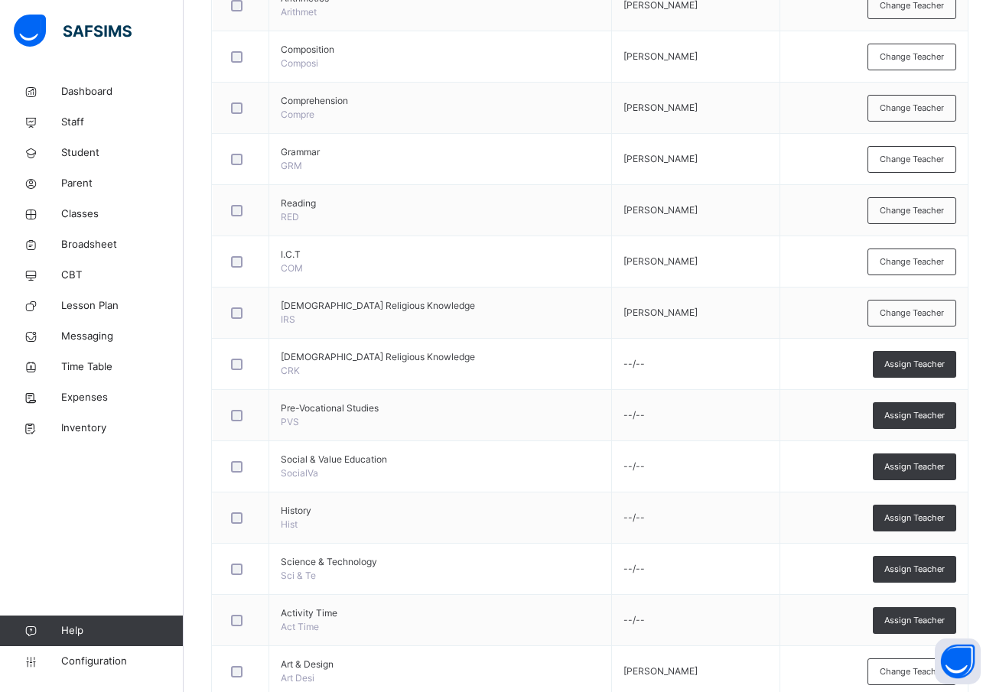
click at [917, 464] on span "Assign Teacher" at bounding box center [915, 467] width 60 height 13
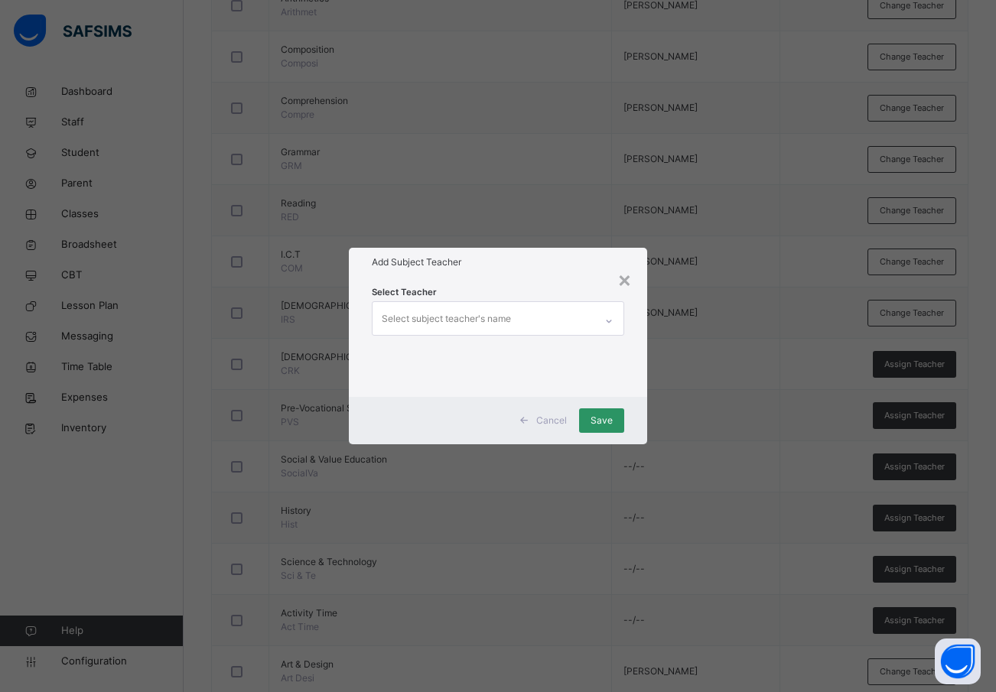
click at [420, 319] on div "Select subject teacher's name" at bounding box center [446, 319] width 129 height 29
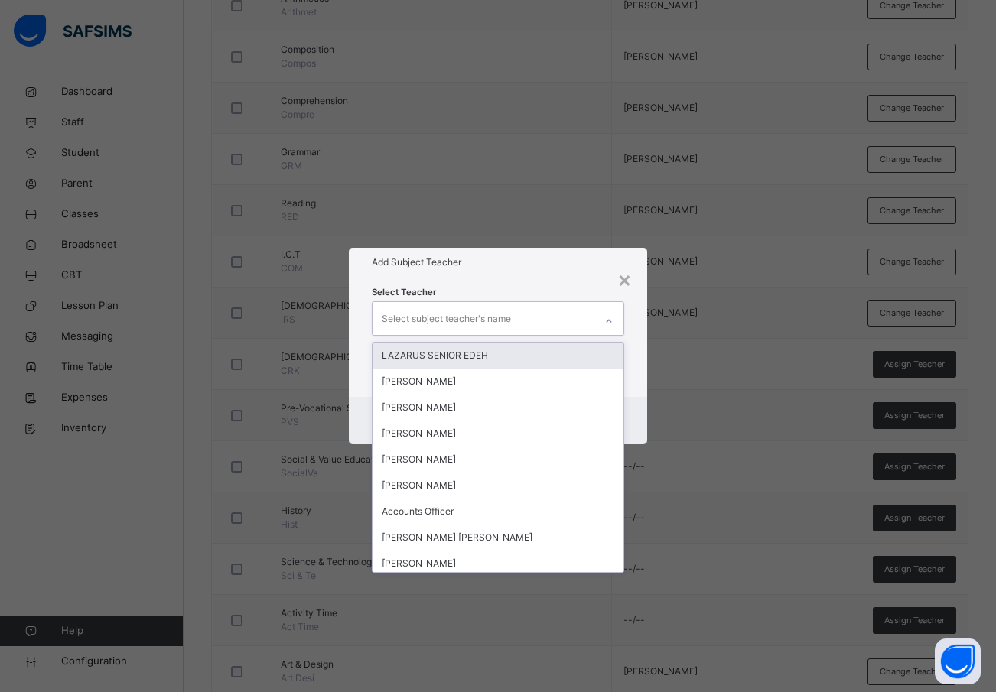
type input "*"
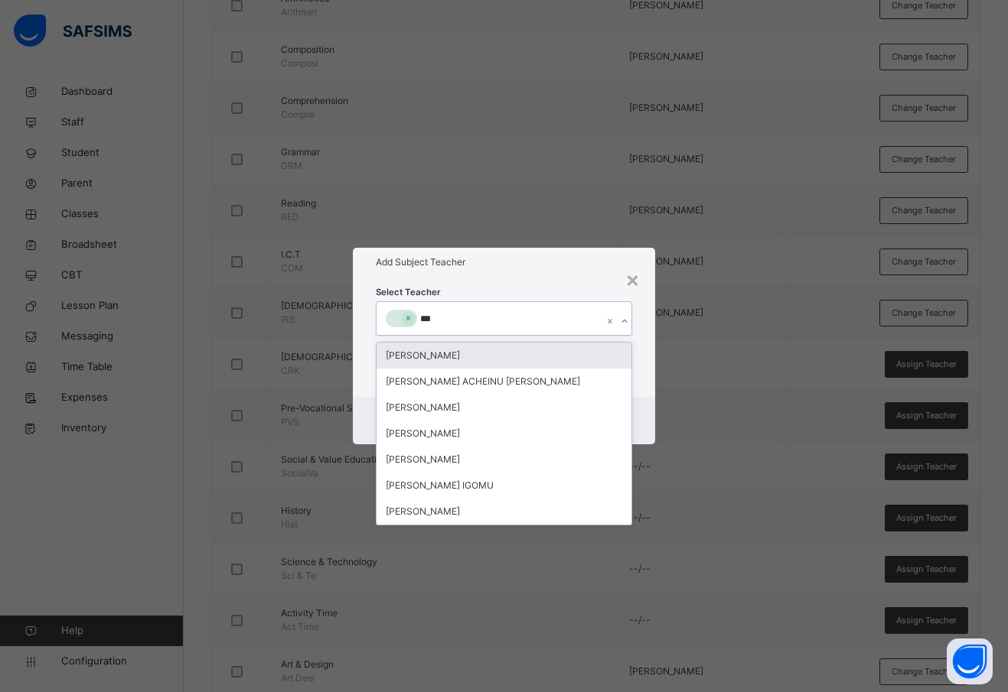
type input "****"
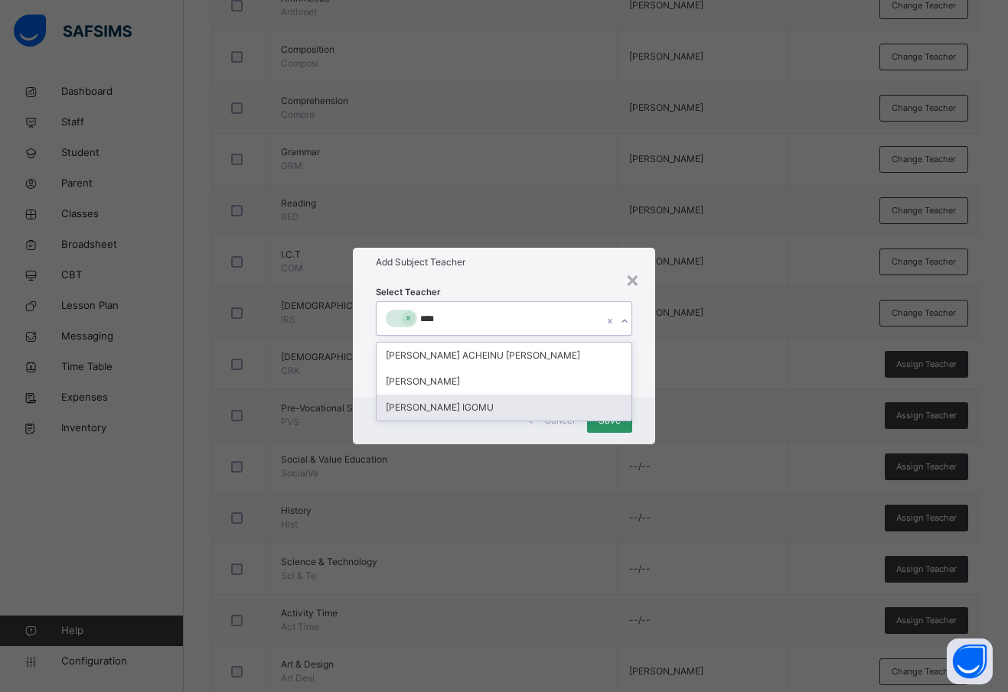
click at [451, 409] on div "[PERSON_NAME] IGOMU" at bounding box center [503, 408] width 255 height 26
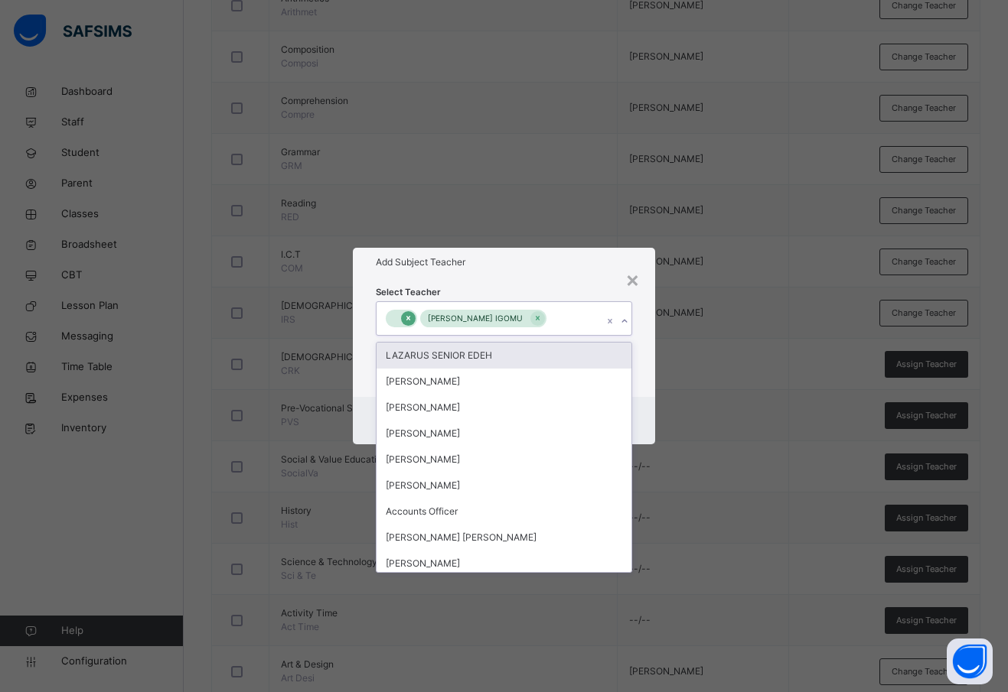
click at [410, 319] on icon at bounding box center [408, 318] width 8 height 11
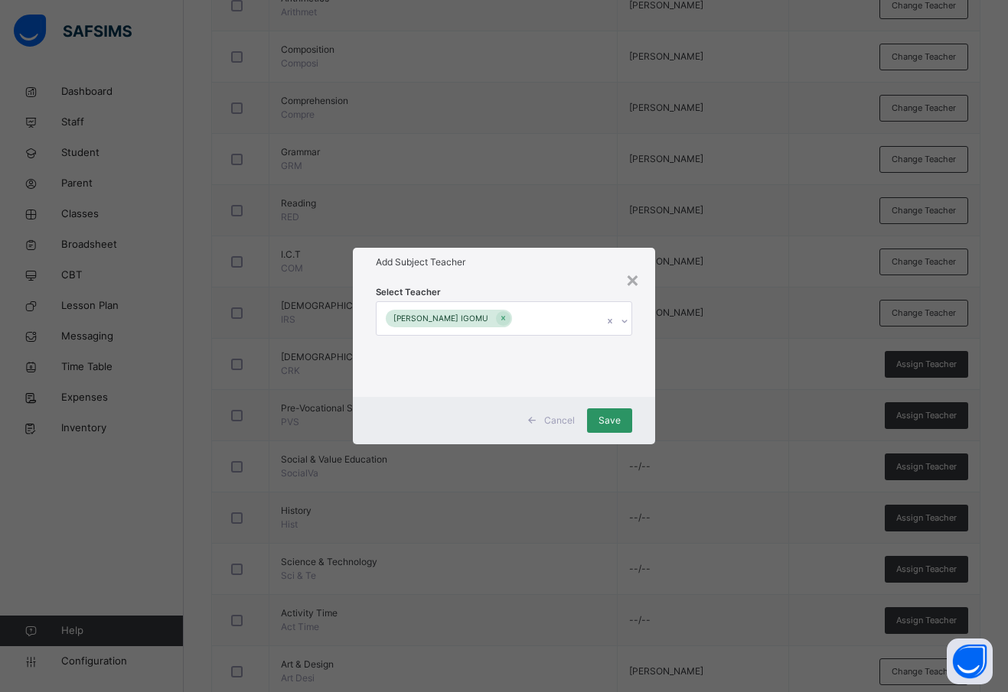
click at [639, 378] on div "Select Teacher JAMES ELAIGWU IGOMU" at bounding box center [504, 336] width 302 height 119
click at [613, 419] on span "Save" at bounding box center [609, 421] width 22 height 14
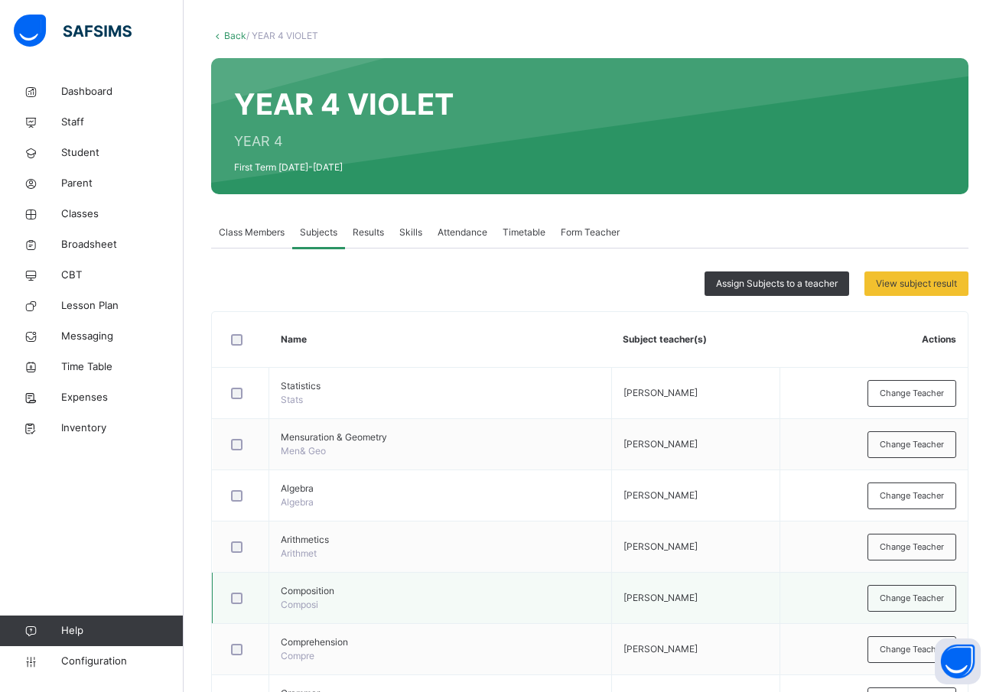
scroll to position [0, 0]
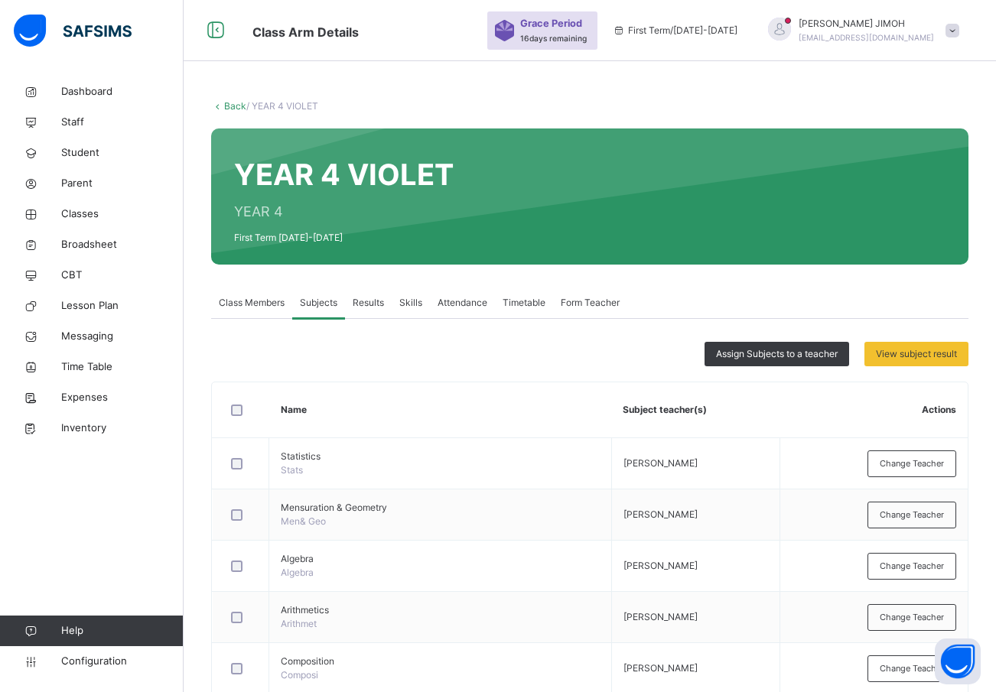
click at [236, 104] on link "Back" at bounding box center [235, 105] width 22 height 11
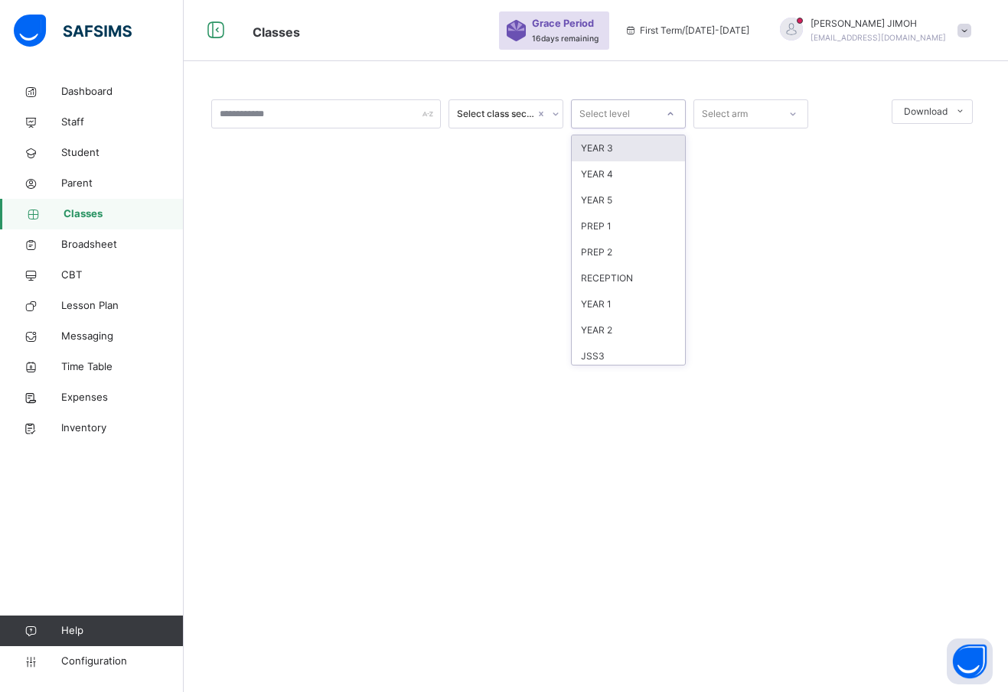
click at [663, 109] on div at bounding box center [670, 114] width 26 height 24
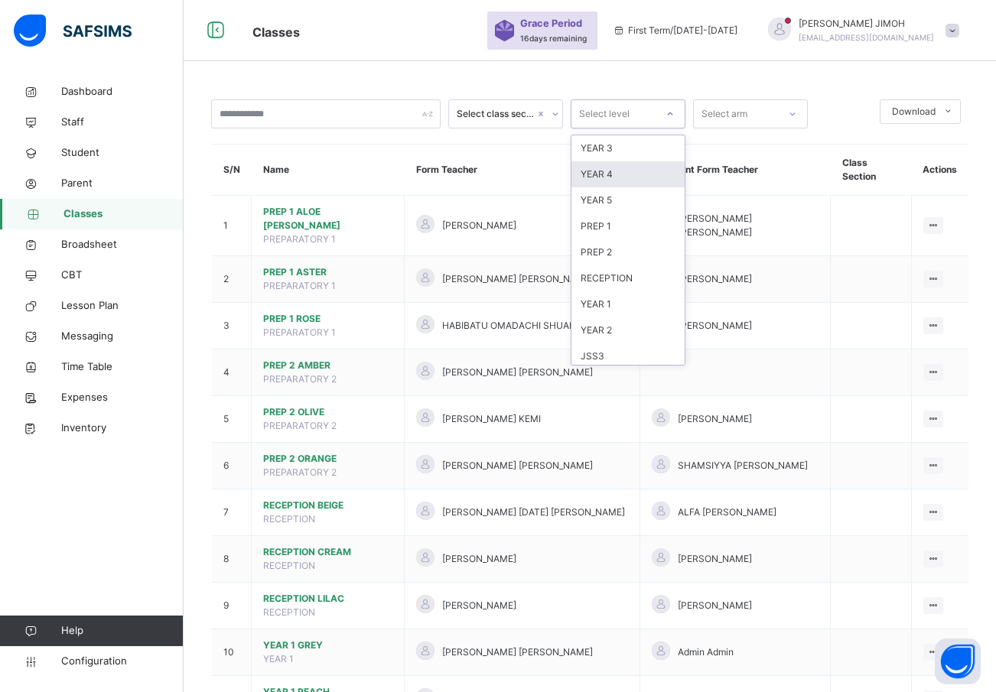
click at [622, 172] on div "YEAR 4" at bounding box center [628, 174] width 113 height 26
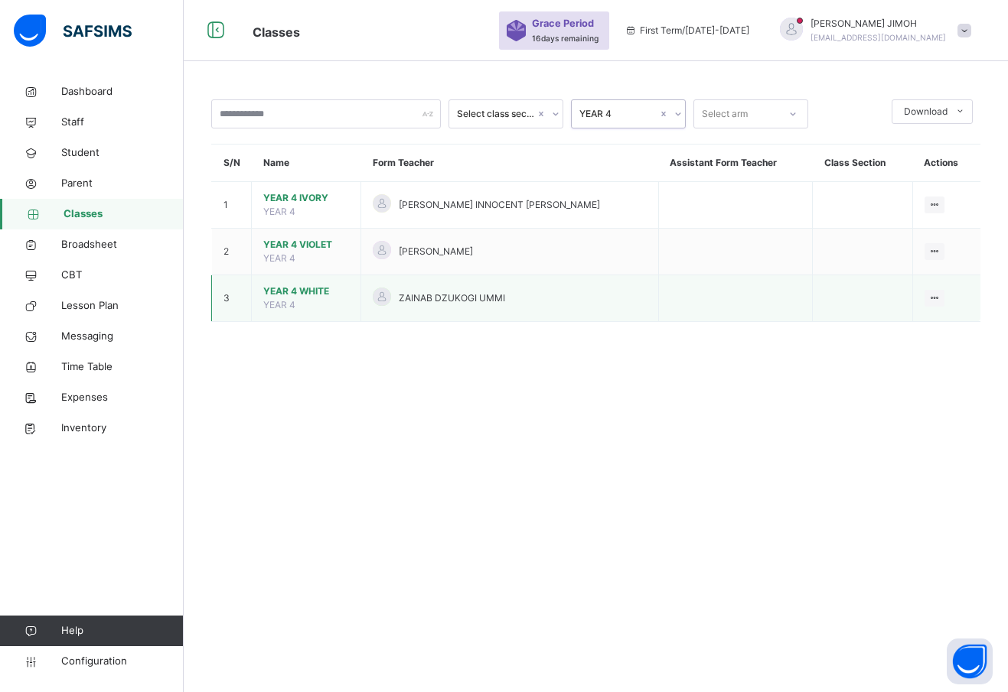
click at [293, 288] on span "YEAR 4 WHITE" at bounding box center [306, 292] width 86 height 14
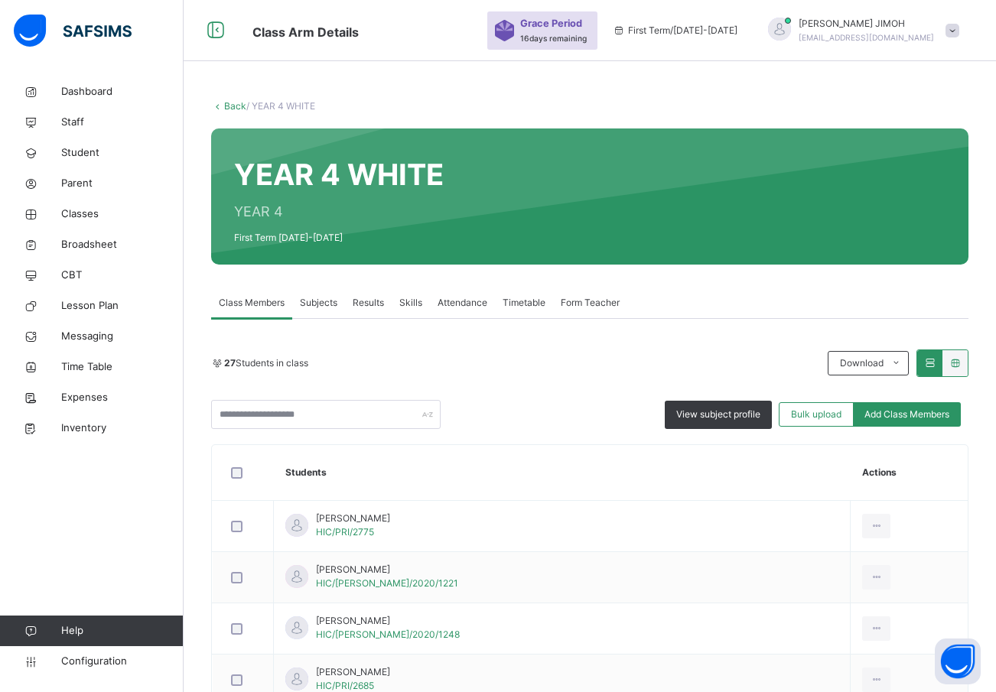
click at [311, 301] on span "Subjects" at bounding box center [318, 303] width 37 height 14
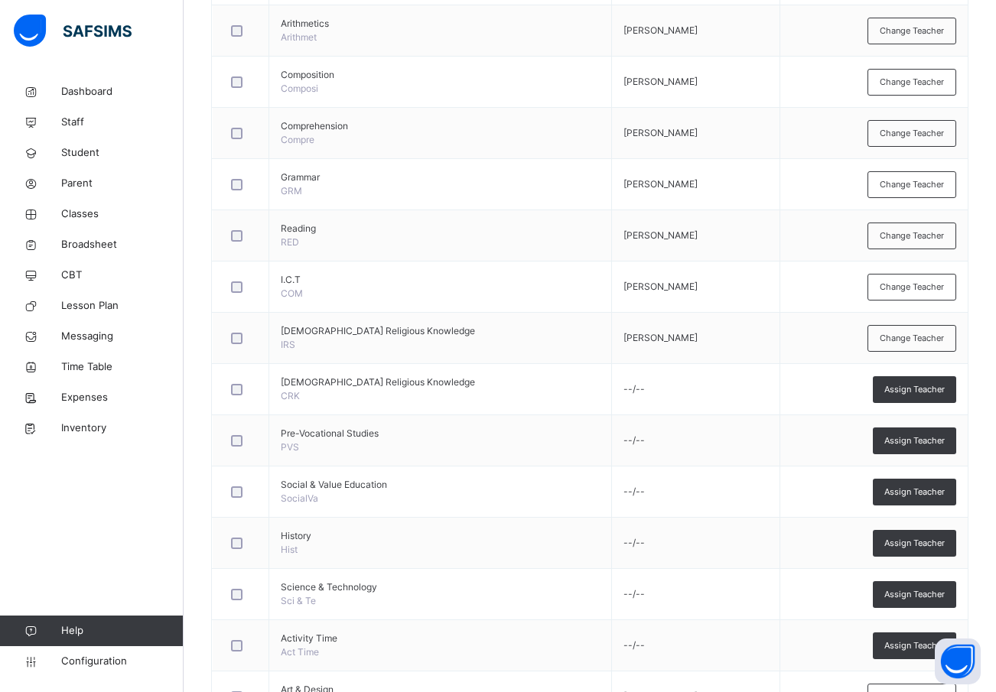
scroll to position [612, 0]
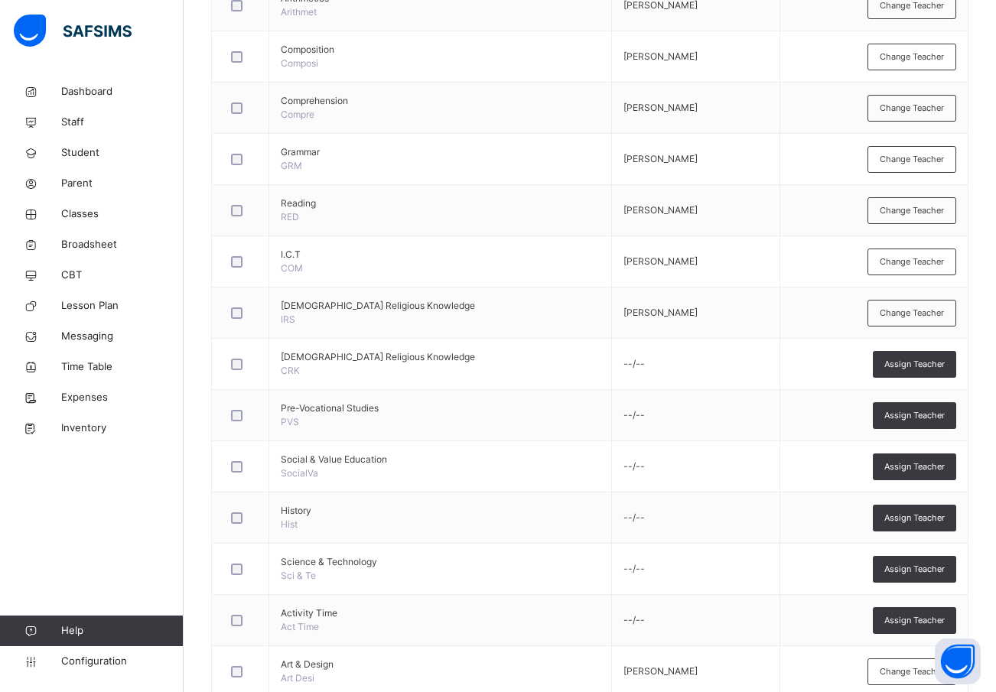
click at [932, 458] on div "Assign Teacher" at bounding box center [914, 467] width 83 height 27
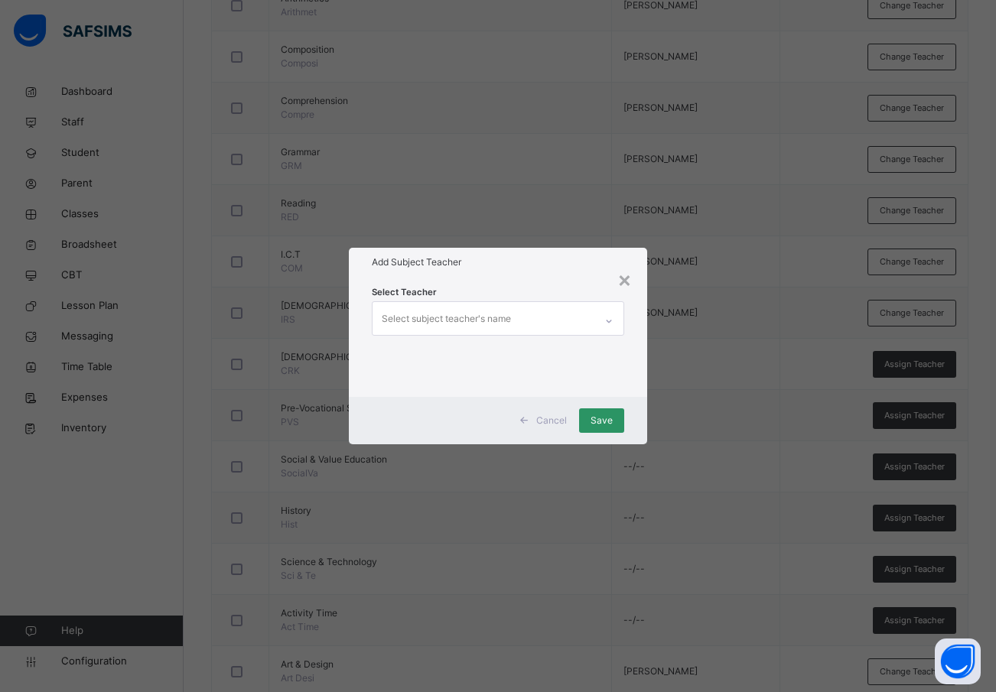
click at [426, 308] on div "Select subject teacher's name" at bounding box center [446, 319] width 129 height 29
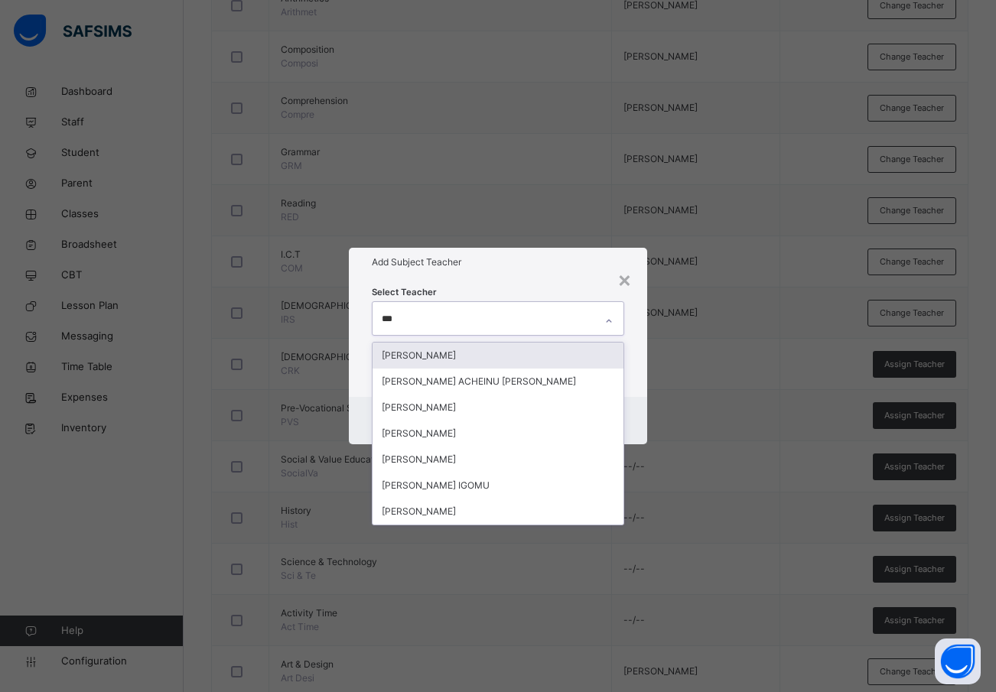
type input "****"
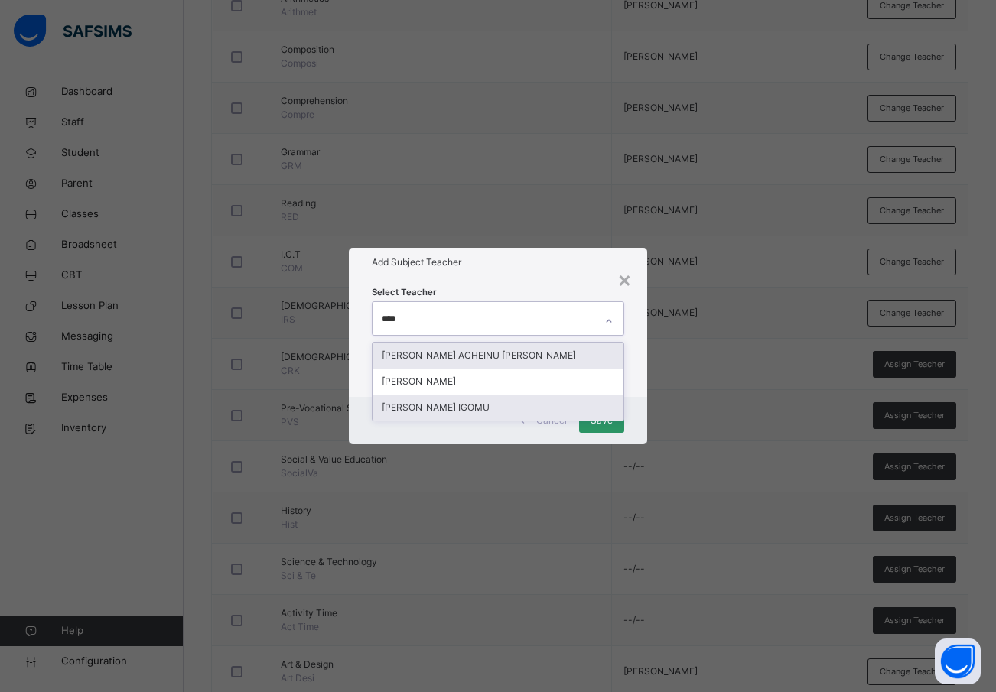
click at [463, 403] on div "[PERSON_NAME] IGOMU" at bounding box center [499, 408] width 252 height 26
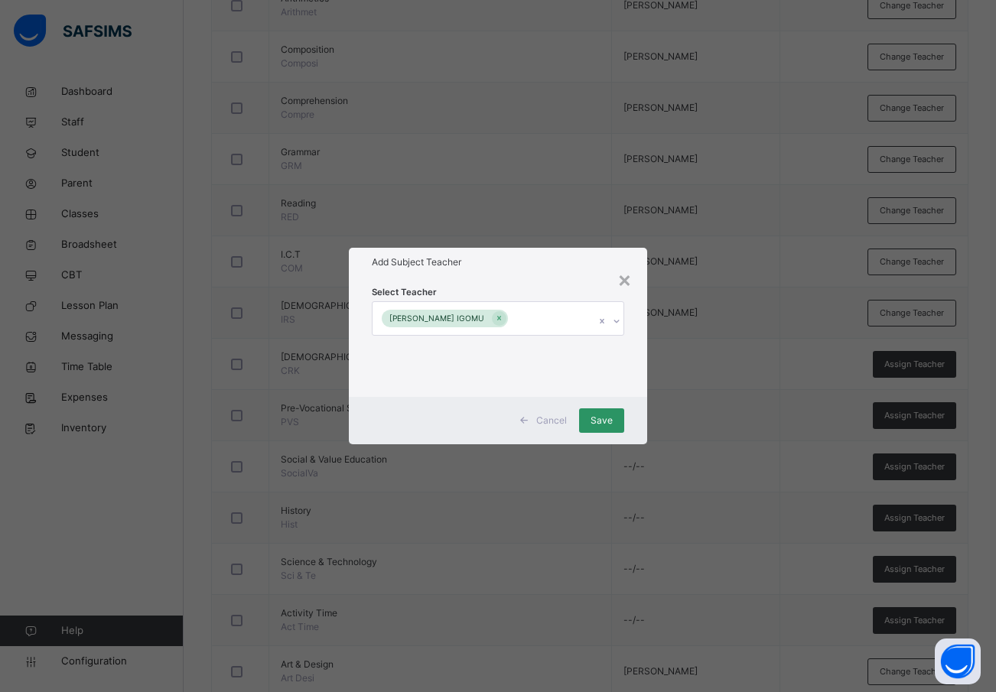
click at [637, 427] on div "Cancel Save" at bounding box center [498, 420] width 299 height 47
click at [601, 420] on span "Save" at bounding box center [602, 421] width 22 height 14
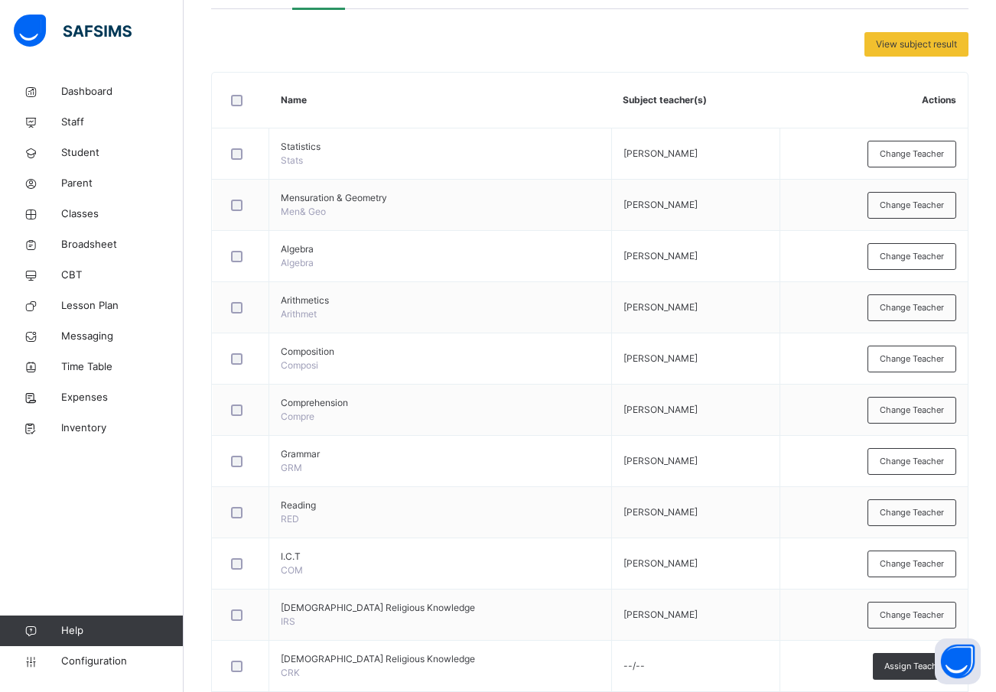
scroll to position [70, 0]
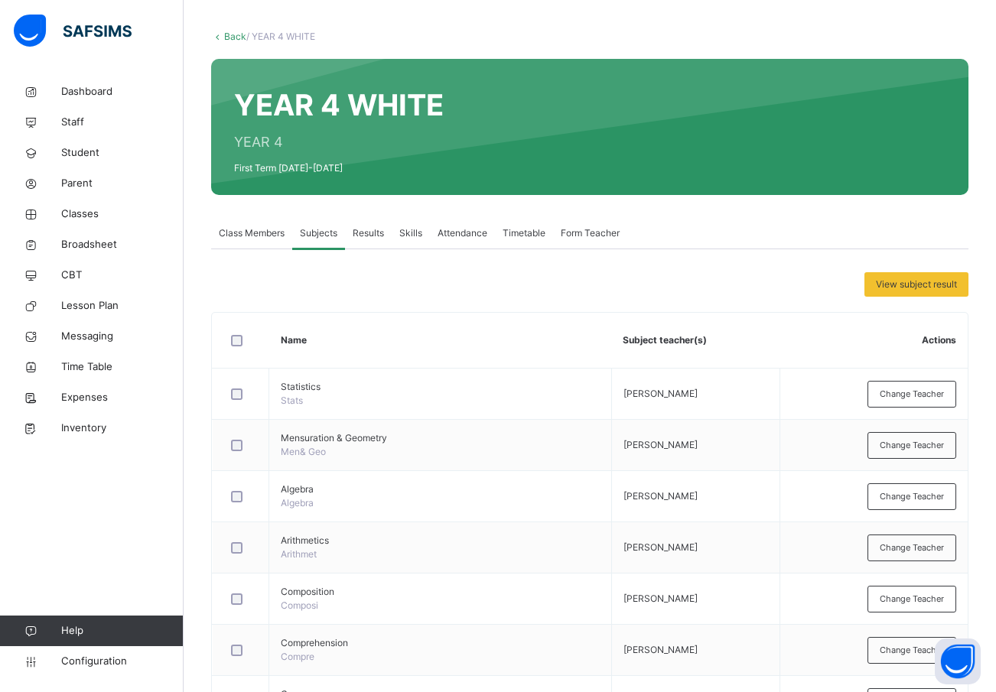
click at [229, 34] on link "Back" at bounding box center [235, 36] width 22 height 11
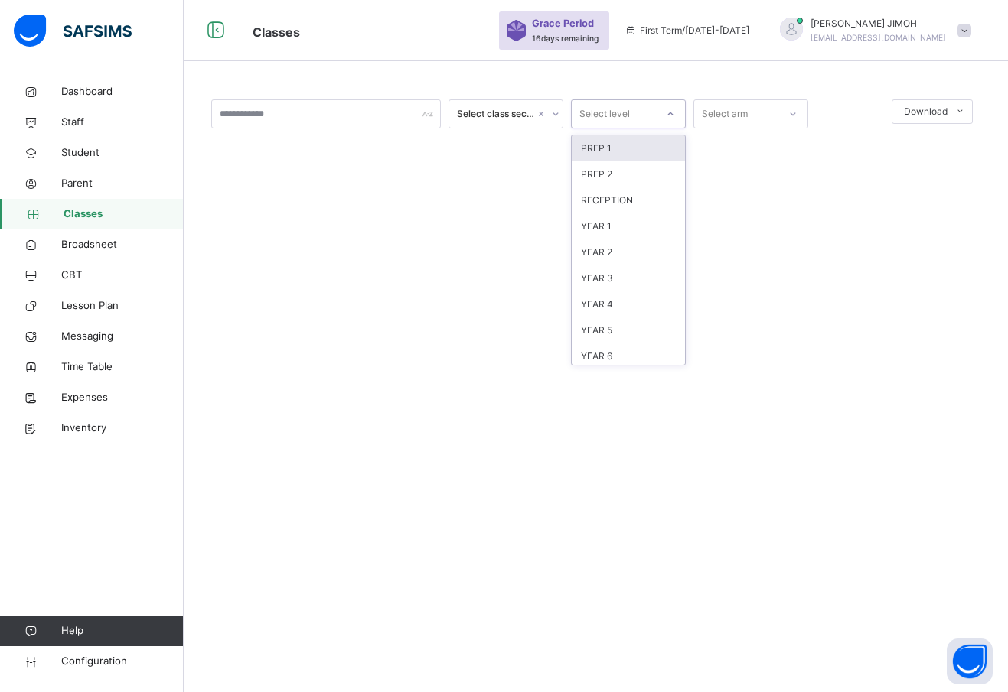
click at [670, 107] on div at bounding box center [670, 114] width 26 height 24
click at [614, 331] on div "YEAR 5" at bounding box center [628, 331] width 113 height 26
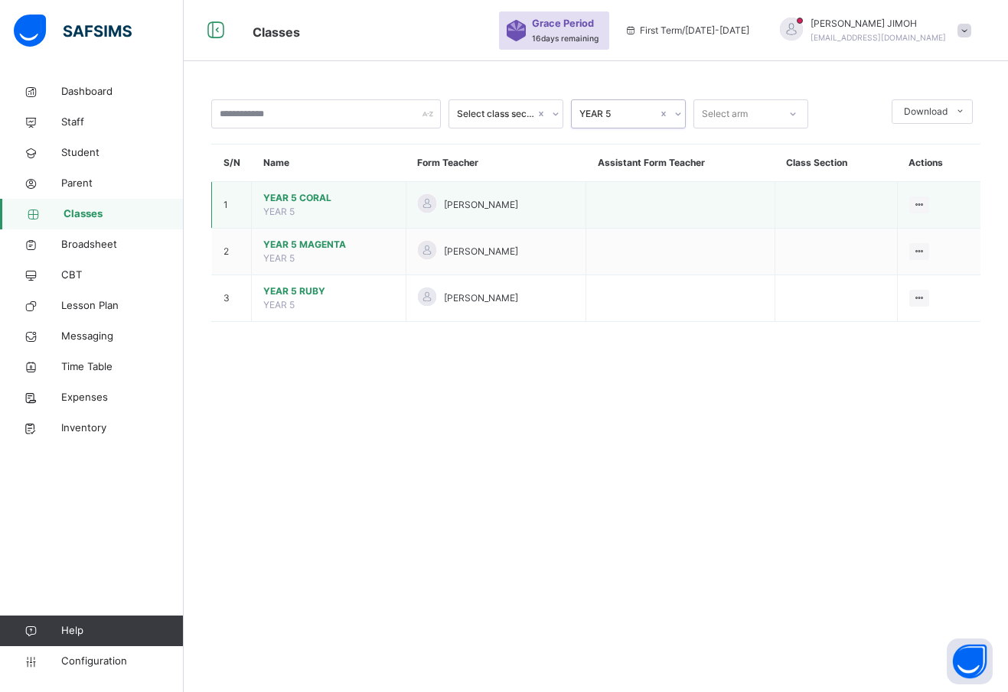
click at [293, 194] on span "YEAR 5 CORAL" at bounding box center [328, 198] width 131 height 14
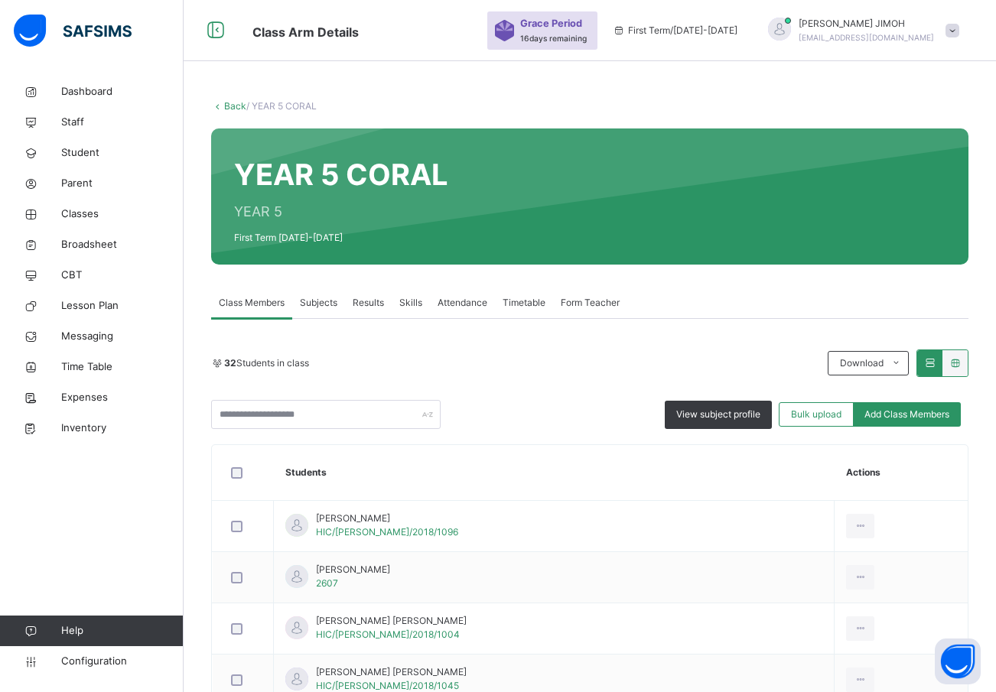
click at [322, 298] on span "Subjects" at bounding box center [318, 303] width 37 height 14
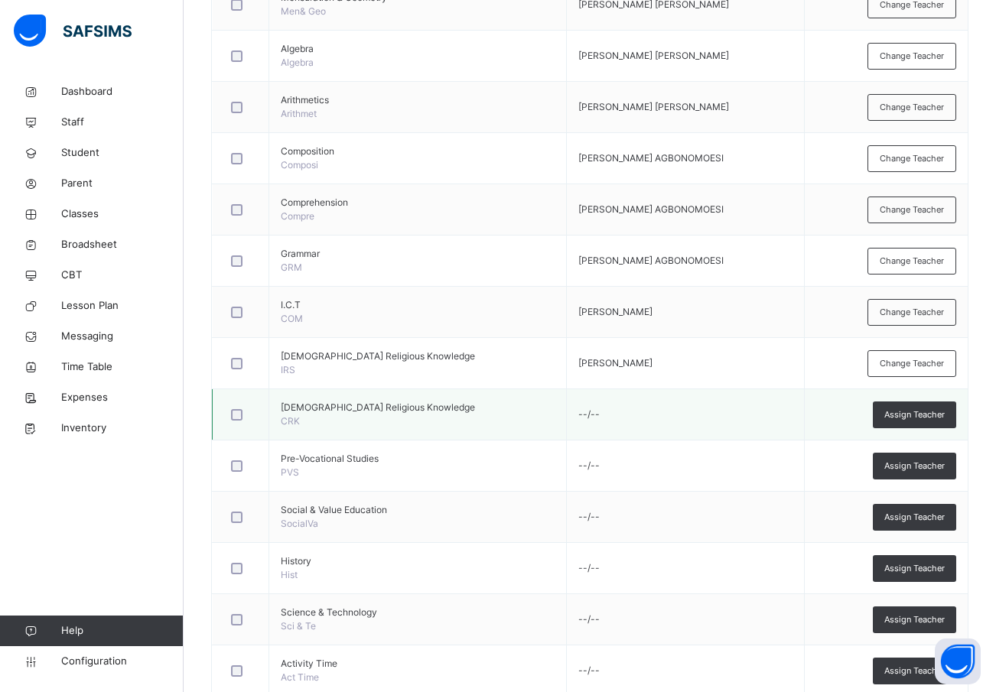
scroll to position [536, 0]
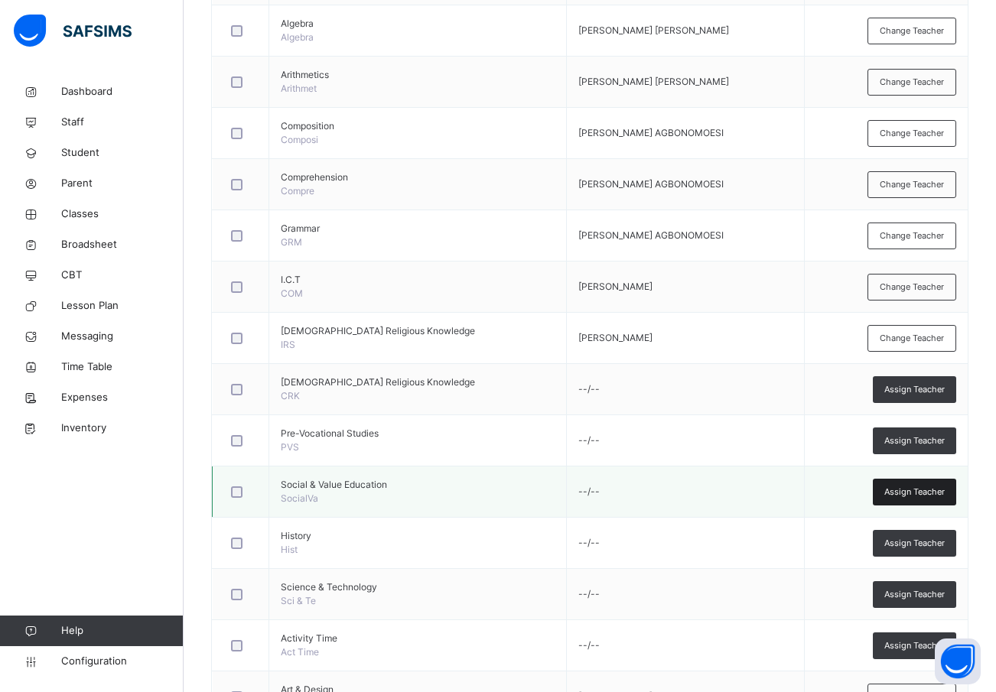
click at [917, 491] on span "Assign Teacher" at bounding box center [915, 492] width 60 height 13
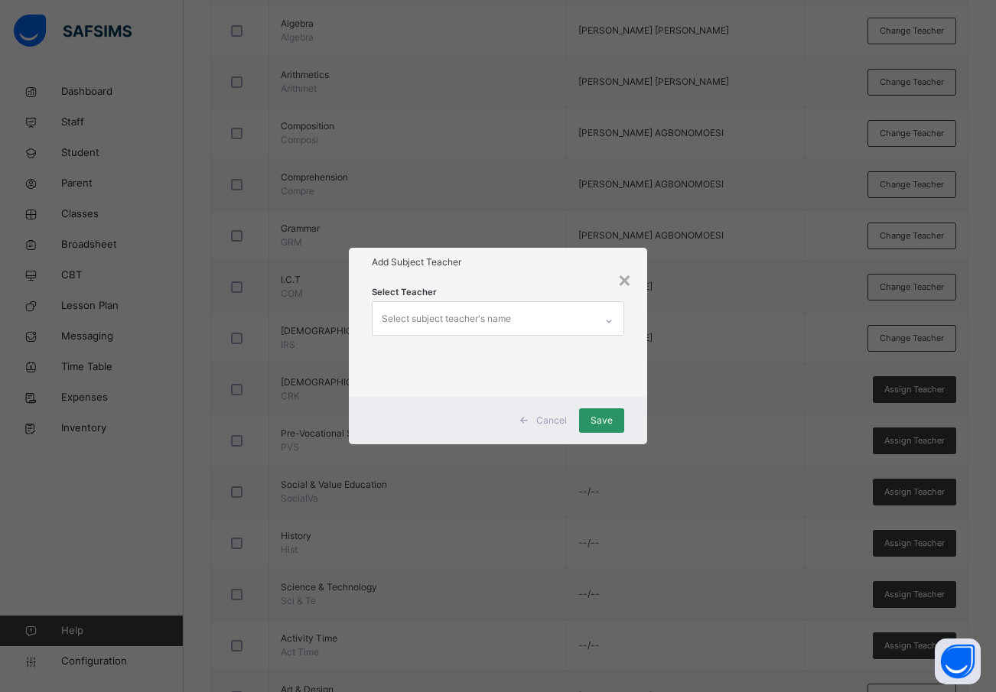
click at [402, 314] on div "Select subject teacher's name" at bounding box center [446, 319] width 129 height 29
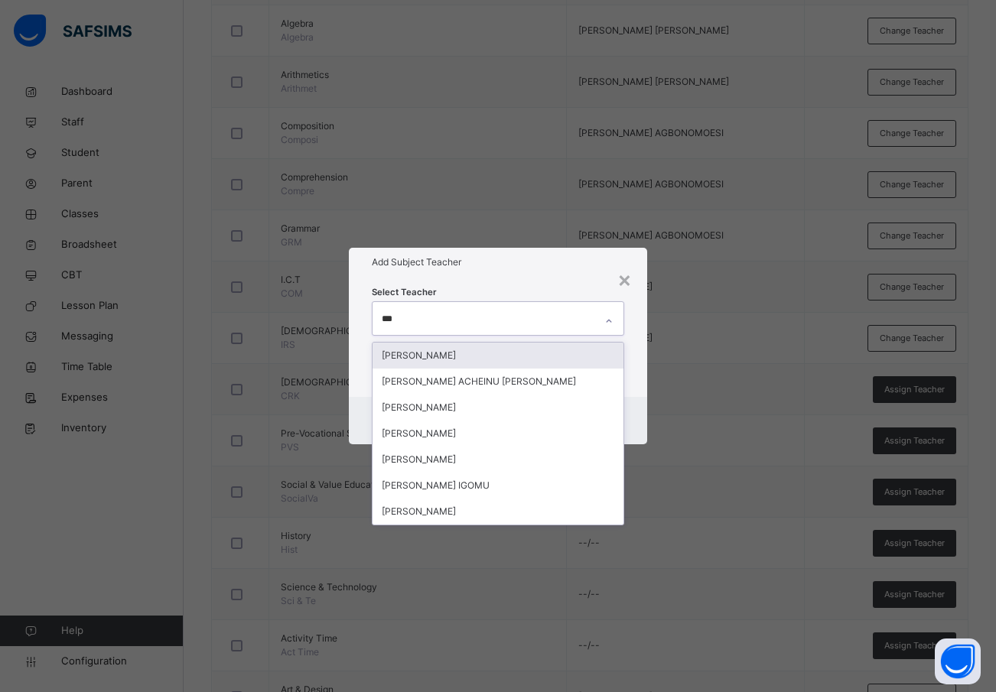
type input "****"
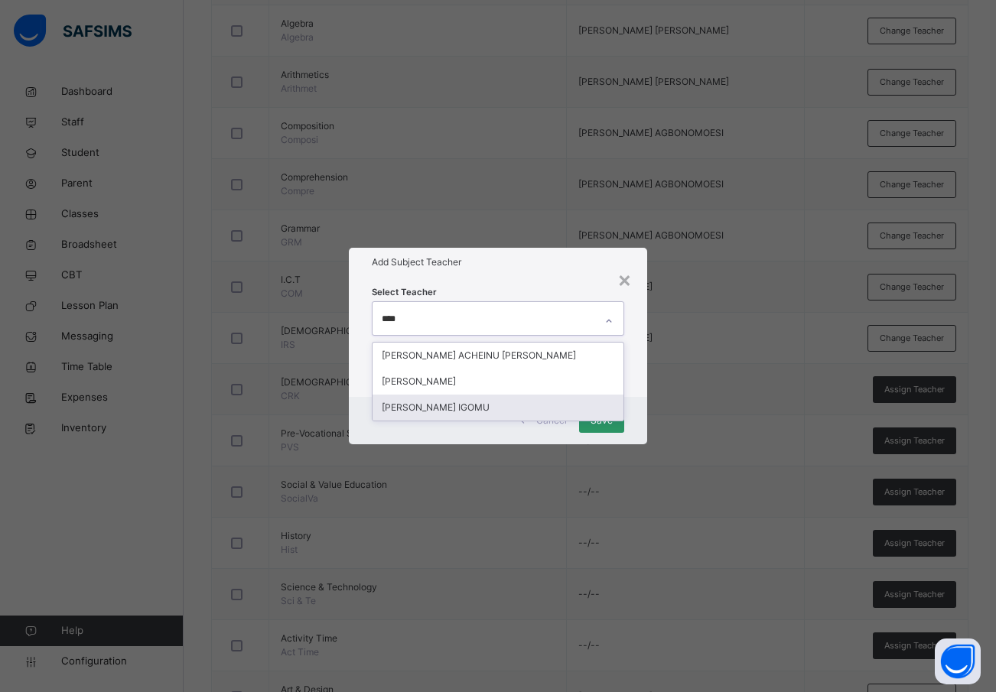
click at [459, 406] on div "[PERSON_NAME] IGOMU" at bounding box center [499, 408] width 252 height 26
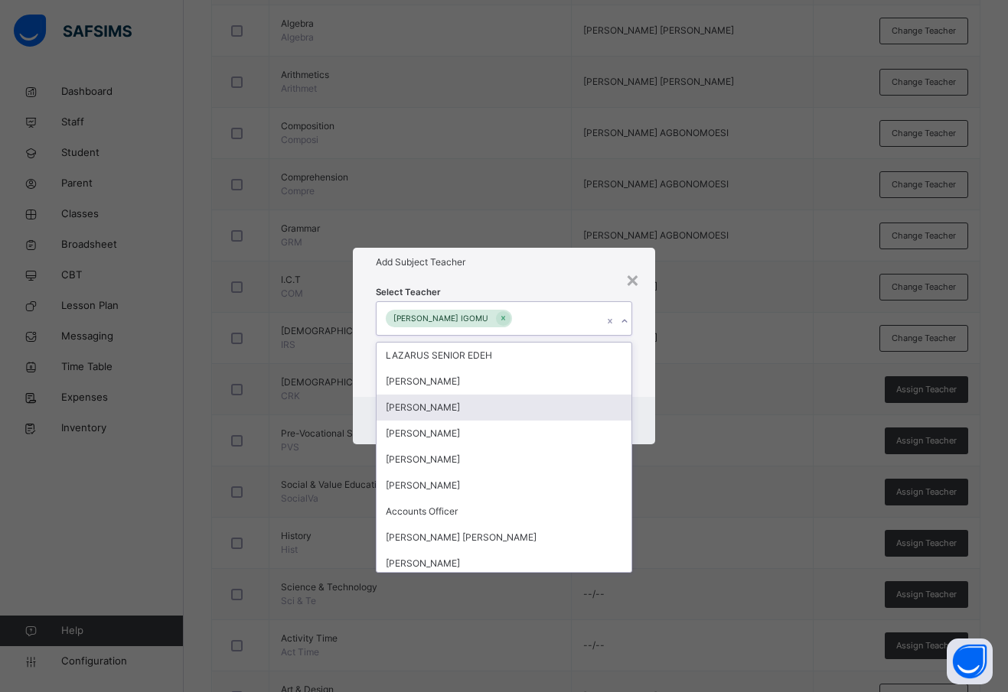
click at [642, 399] on div "Cancel Save" at bounding box center [504, 420] width 302 height 47
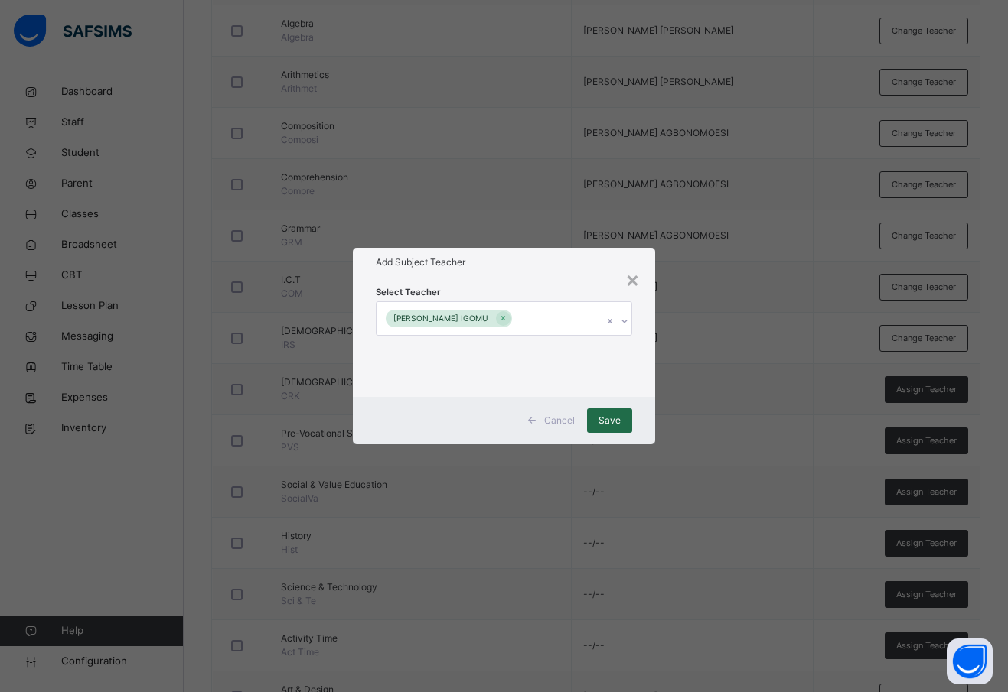
click at [608, 422] on span "Save" at bounding box center [609, 421] width 22 height 14
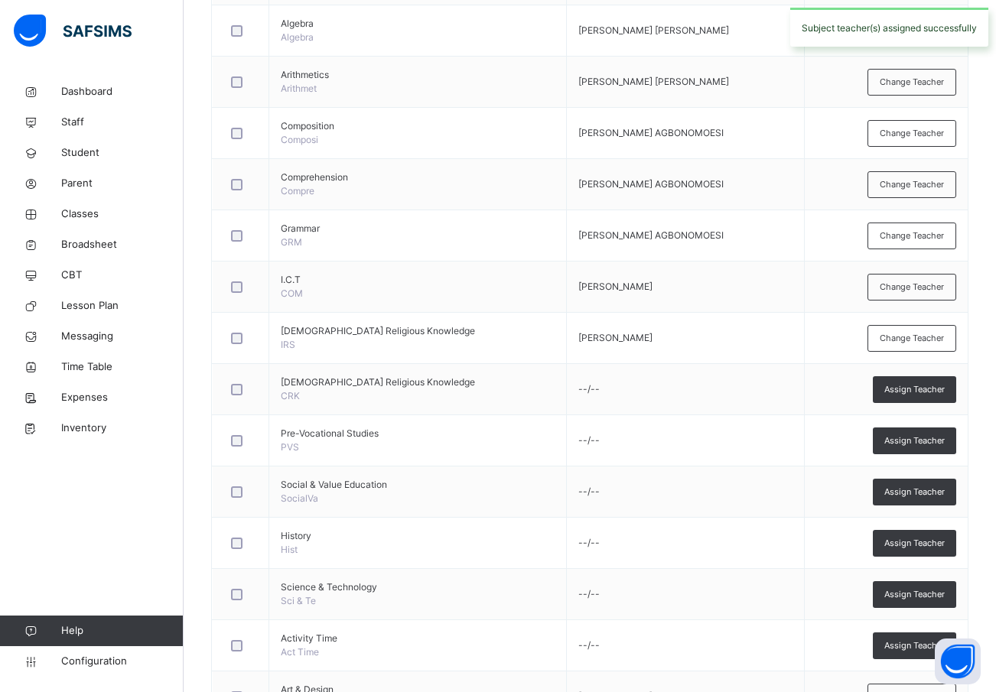
scroll to position [0, 0]
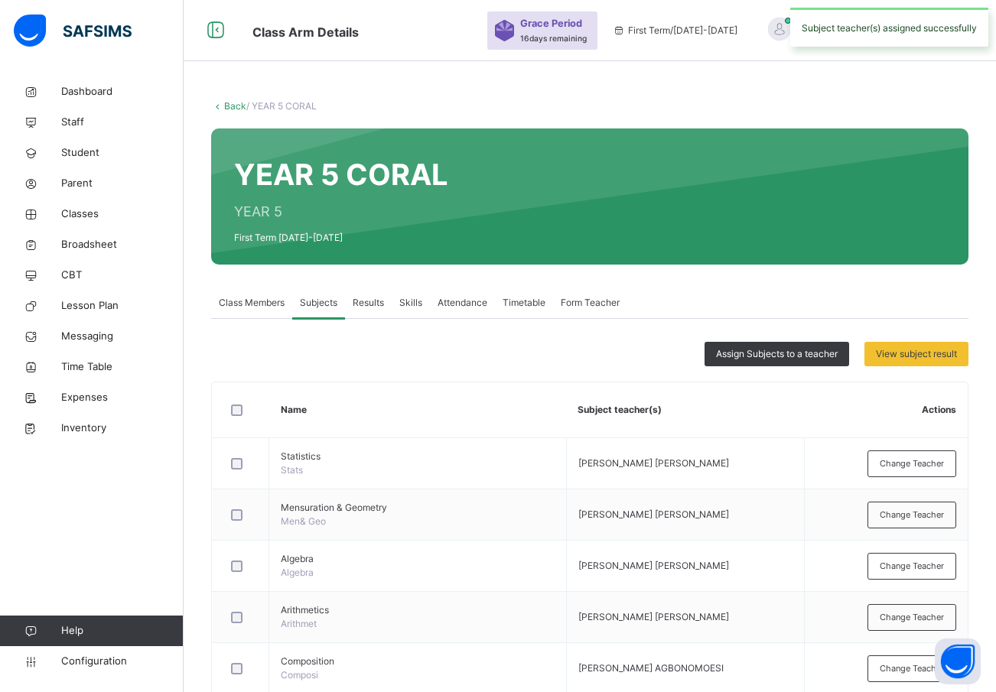
click at [229, 103] on link "Back" at bounding box center [235, 105] width 22 height 11
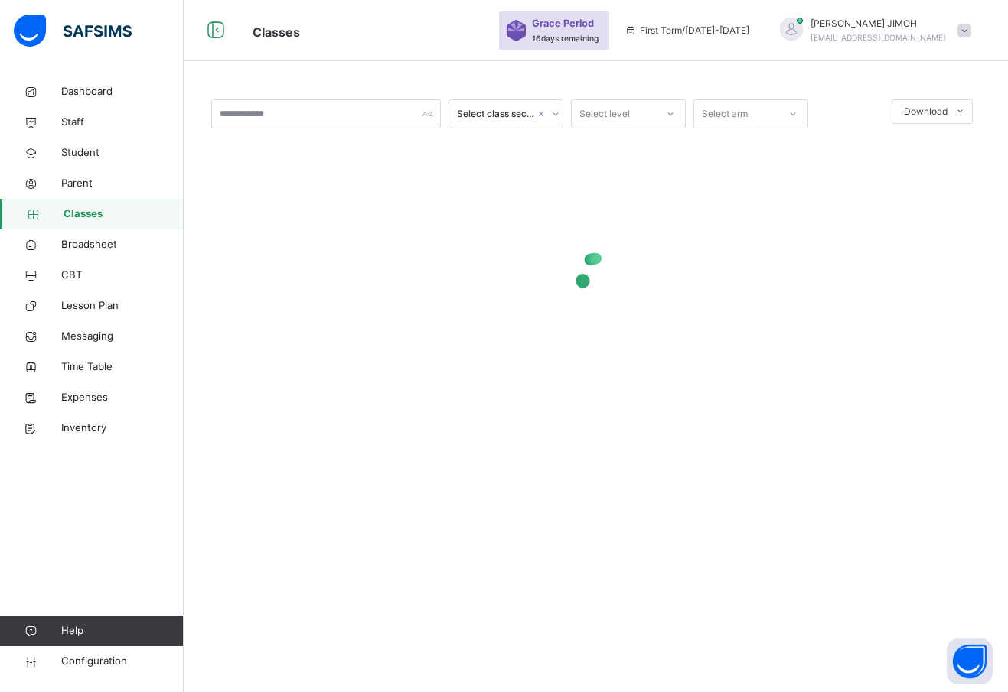
click at [669, 111] on icon at bounding box center [670, 113] width 9 height 15
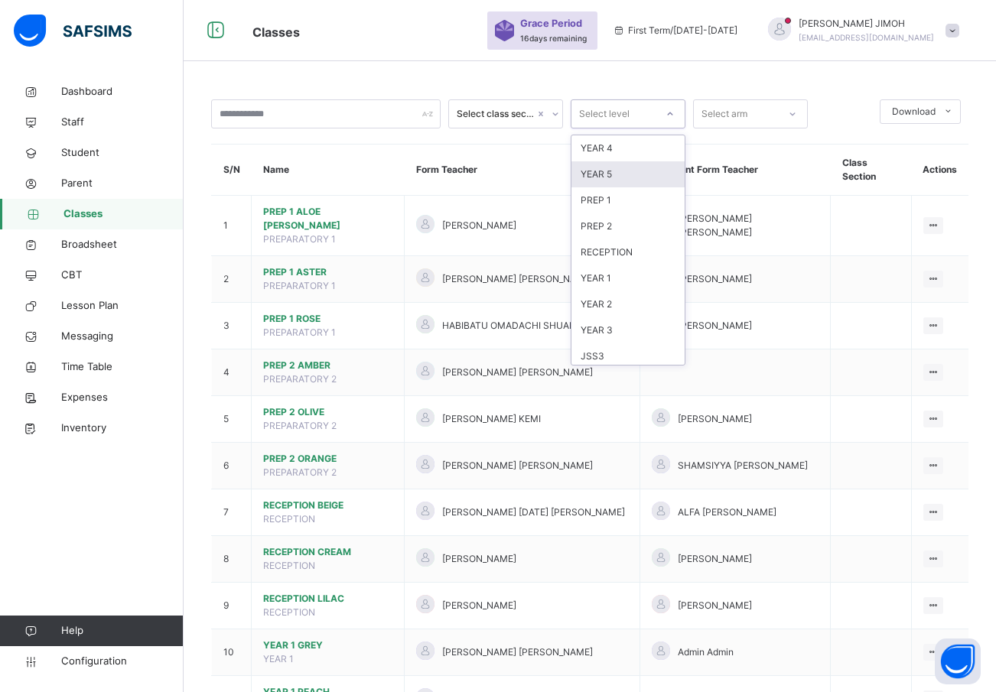
click at [615, 166] on div "YEAR 5" at bounding box center [628, 174] width 113 height 26
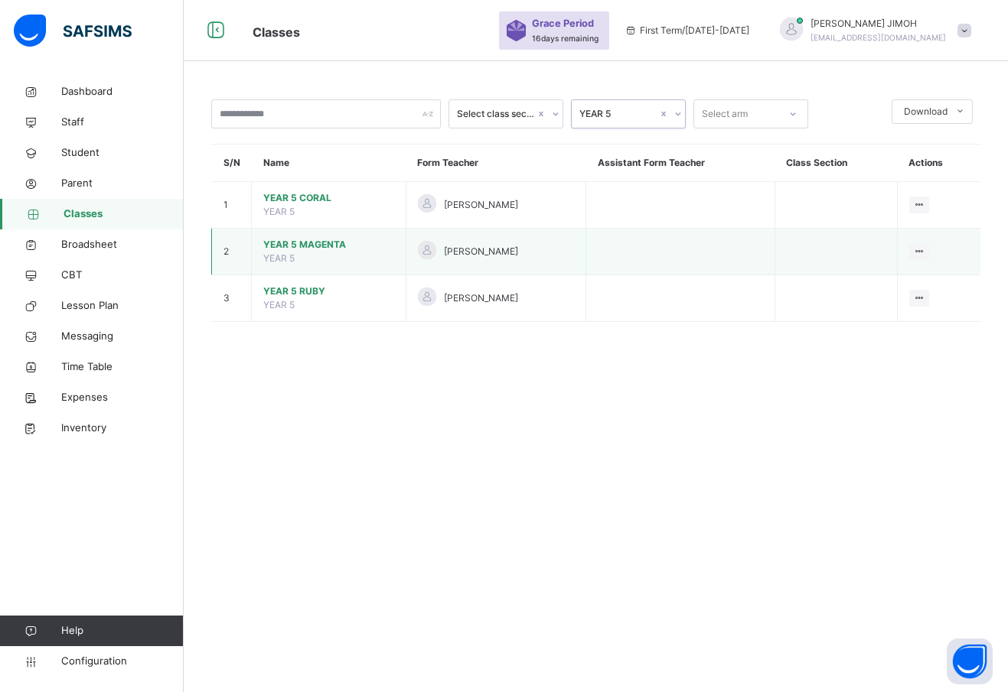
click at [295, 242] on span "YEAR 5 MAGENTA" at bounding box center [328, 245] width 131 height 14
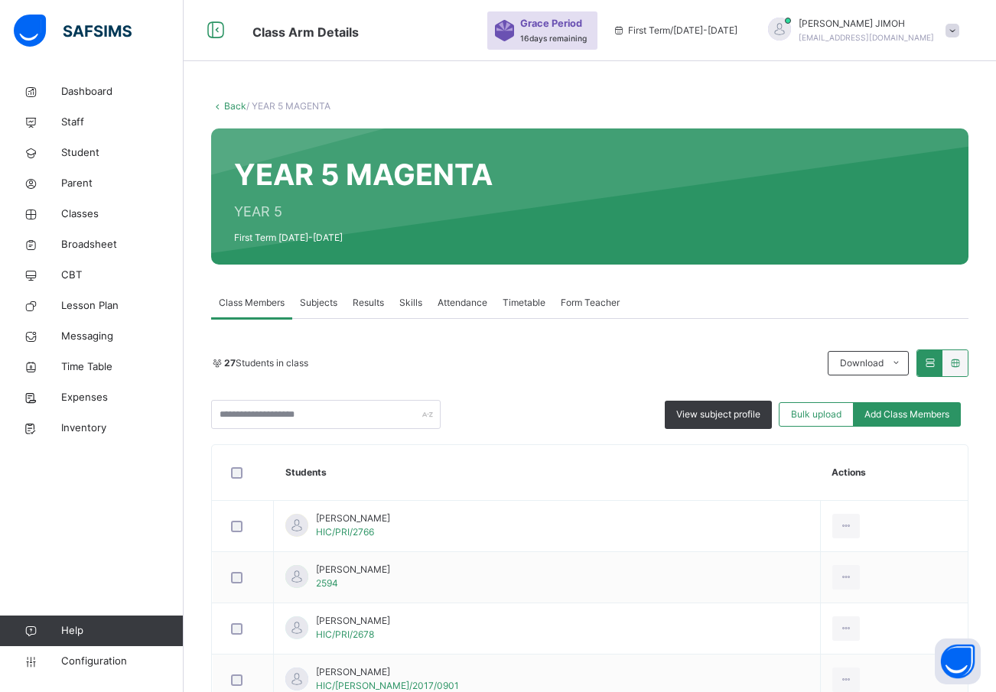
click at [316, 301] on span "Subjects" at bounding box center [318, 303] width 37 height 14
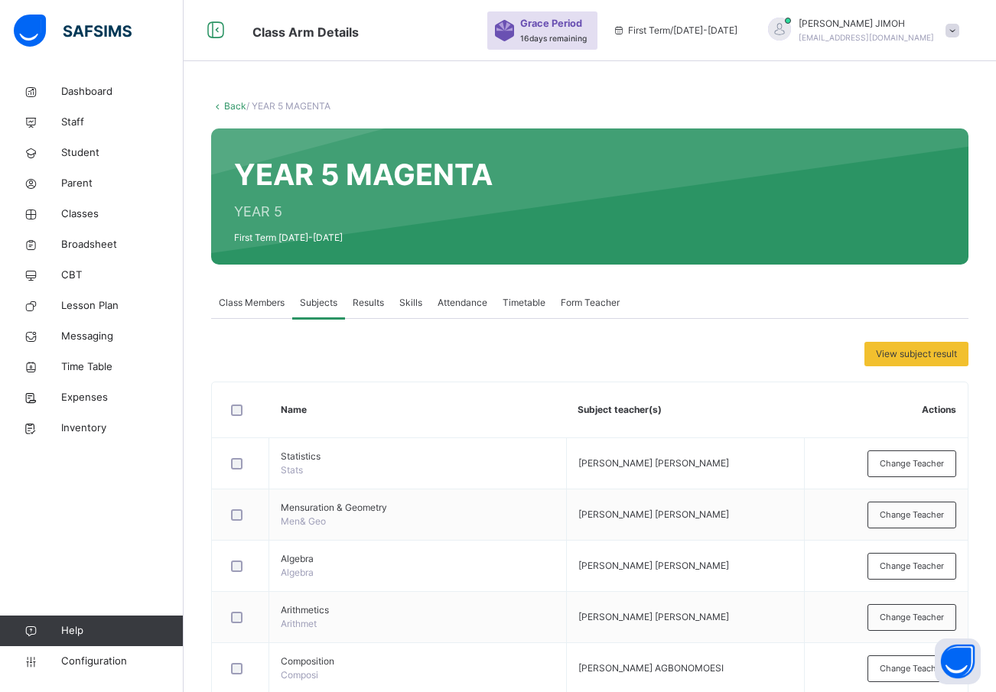
scroll to position [612, 0]
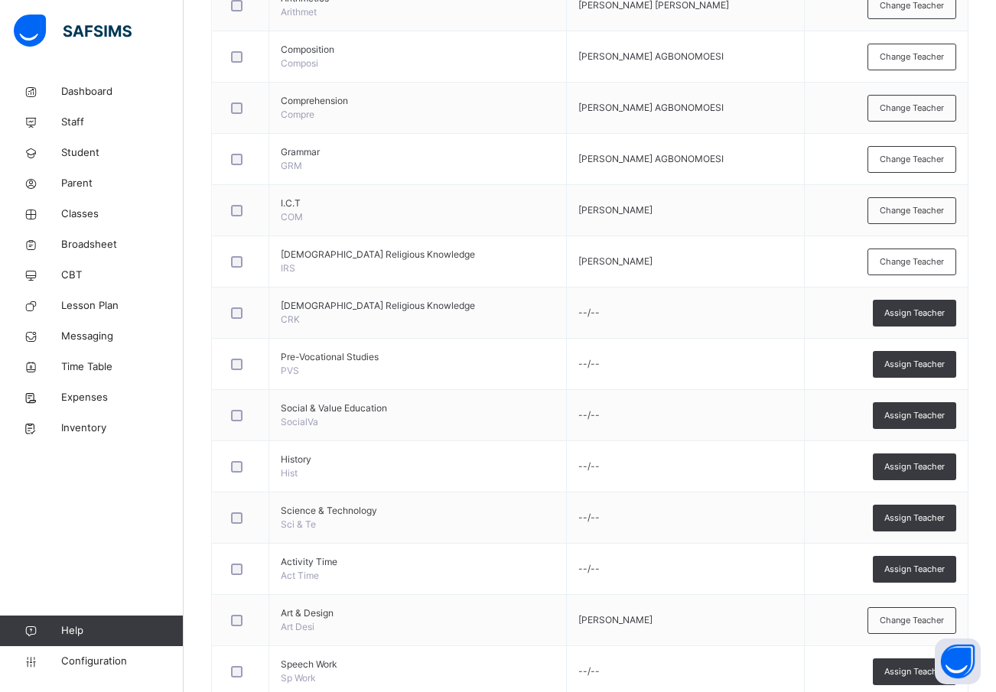
click at [925, 412] on span "Assign Teacher" at bounding box center [915, 415] width 60 height 13
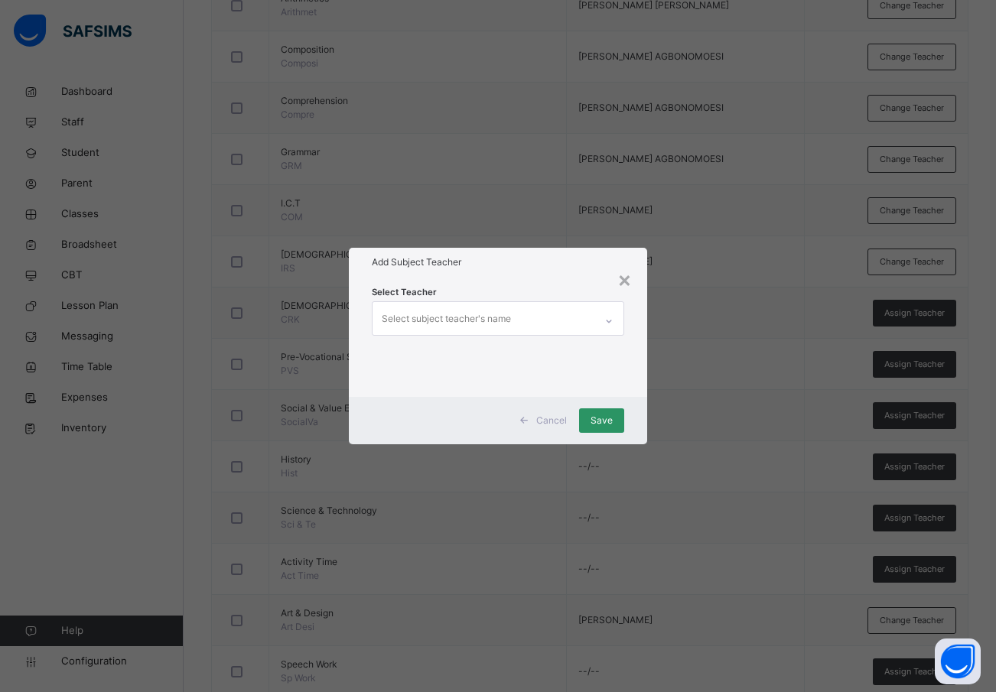
click at [438, 317] on div "Select subject teacher's name" at bounding box center [446, 319] width 129 height 29
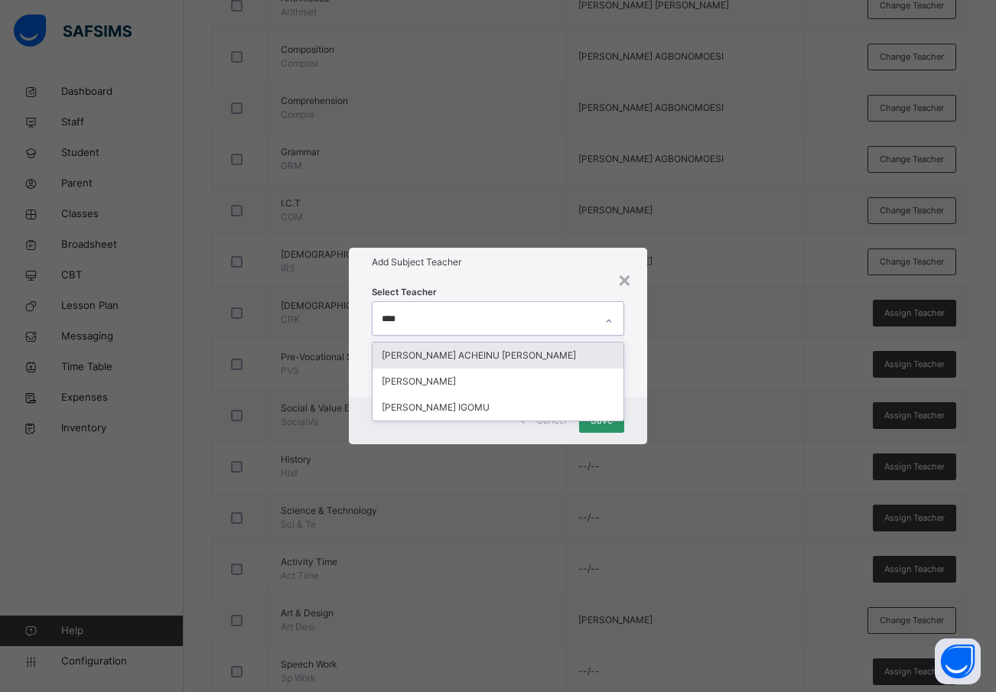
type input "*****"
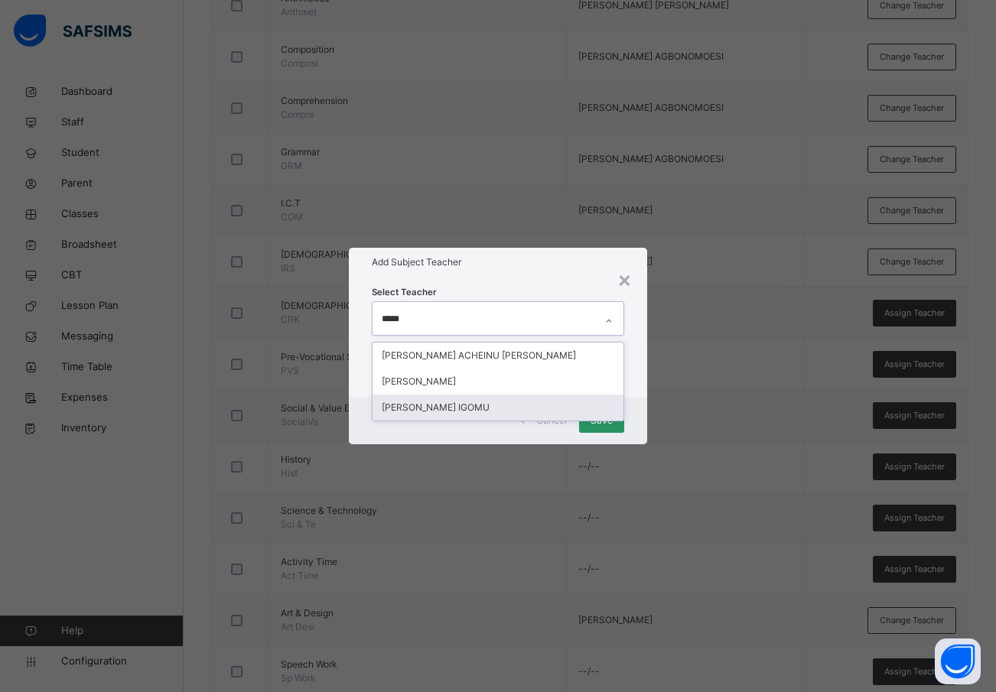
click at [462, 404] on div "[PERSON_NAME] IGOMU" at bounding box center [499, 408] width 252 height 26
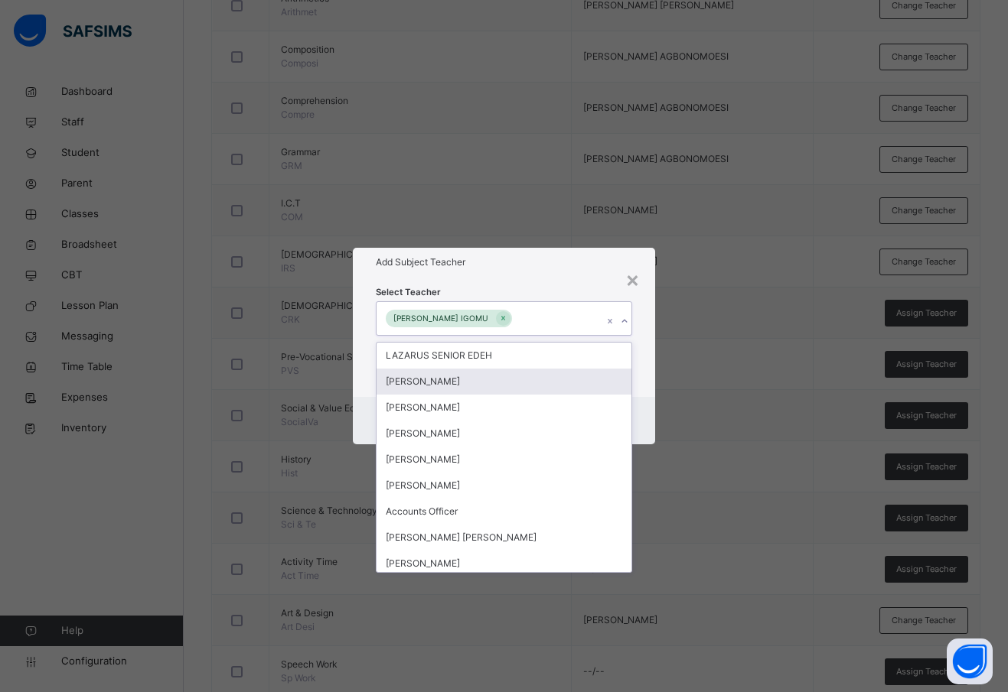
click at [643, 376] on div "Select Teacher option JAMES ELAIGWU IGOMU, selected. option OLADEJI AJEWOLE foc…" at bounding box center [504, 336] width 302 height 119
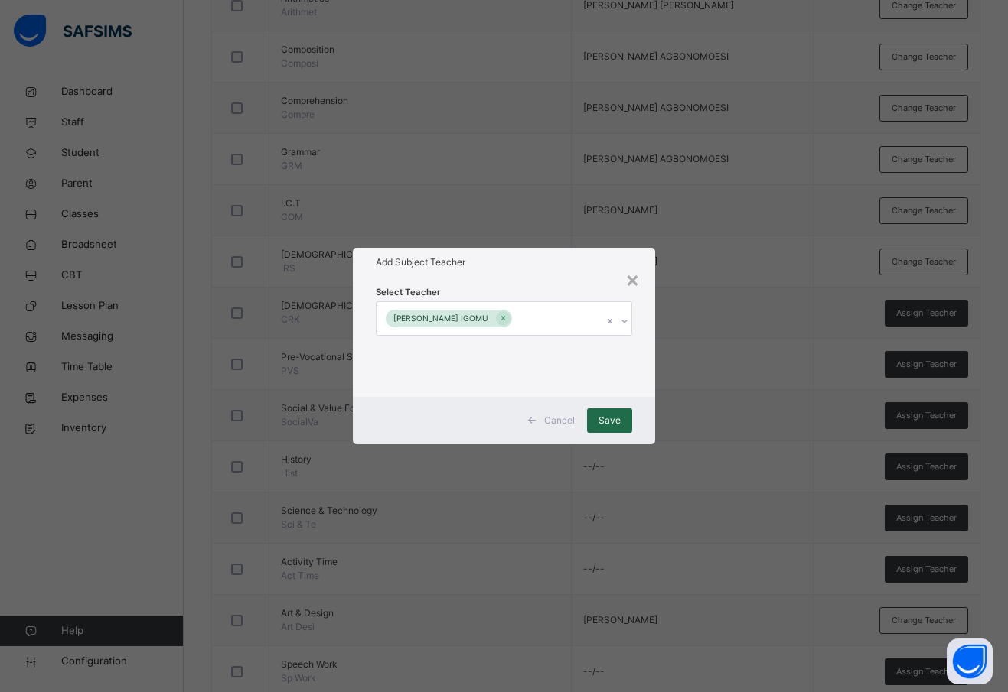
click at [616, 420] on span "Save" at bounding box center [609, 421] width 22 height 14
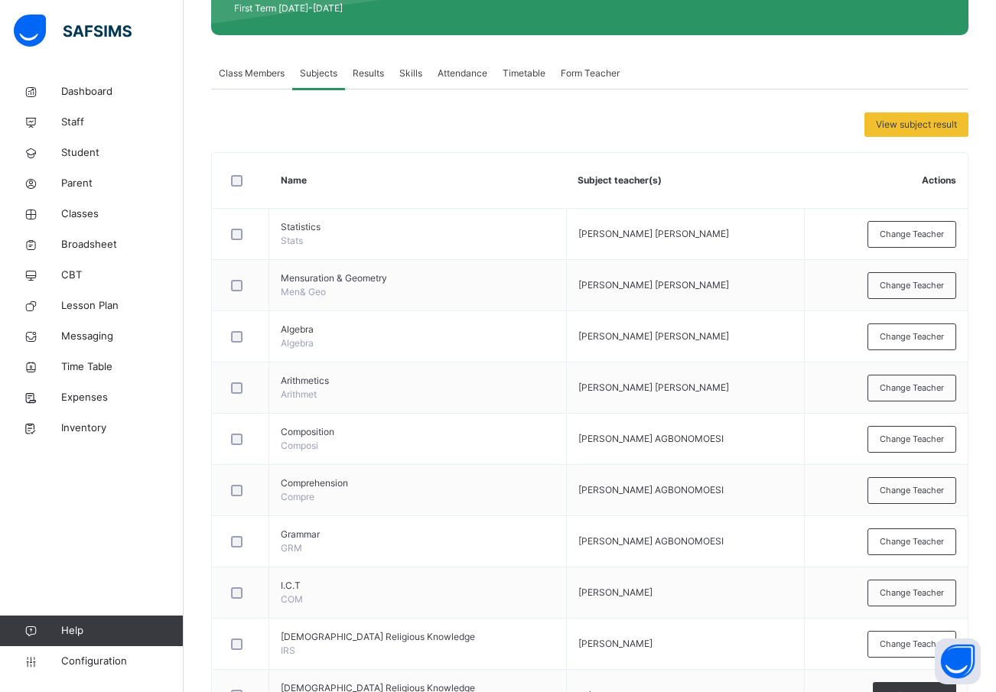
scroll to position [0, 0]
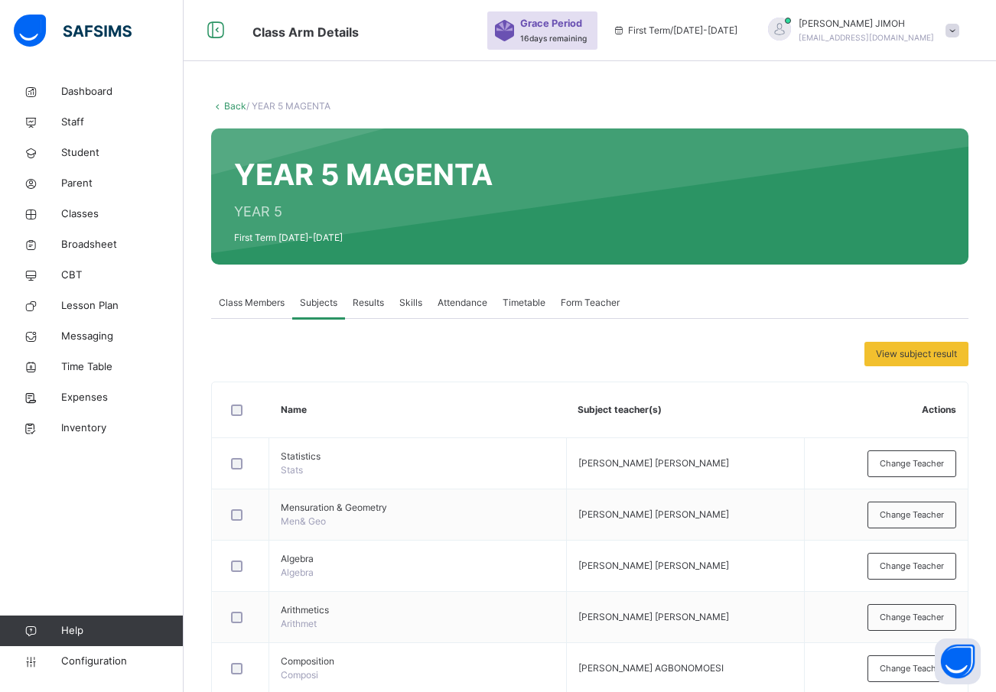
click at [233, 103] on link "Back" at bounding box center [235, 105] width 22 height 11
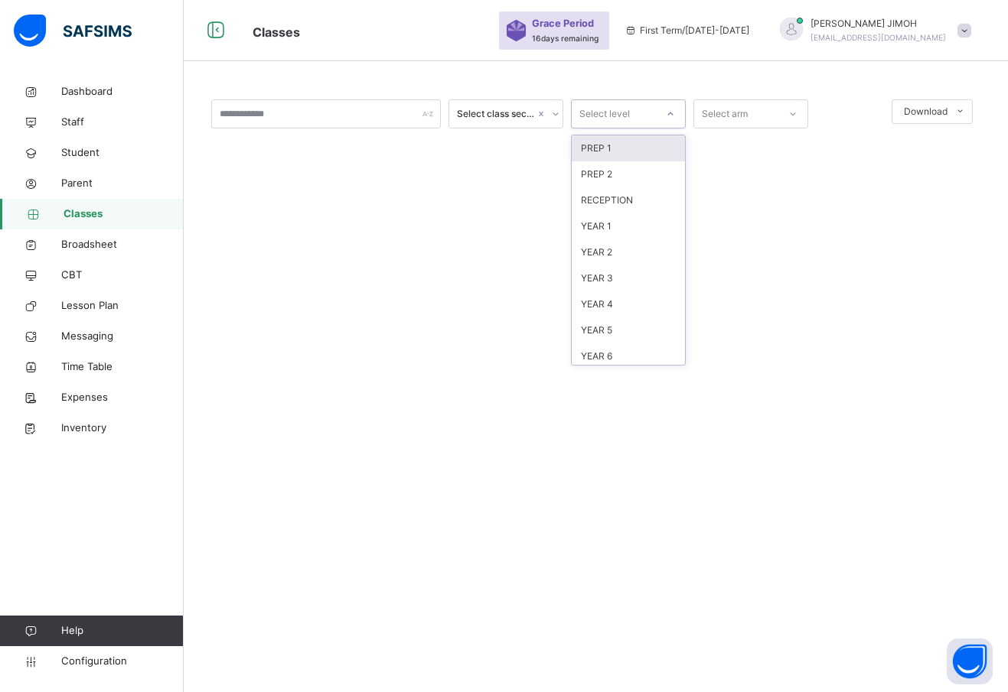
click at [657, 105] on div at bounding box center [670, 114] width 26 height 24
click at [616, 330] on div "YEAR 5" at bounding box center [628, 331] width 113 height 26
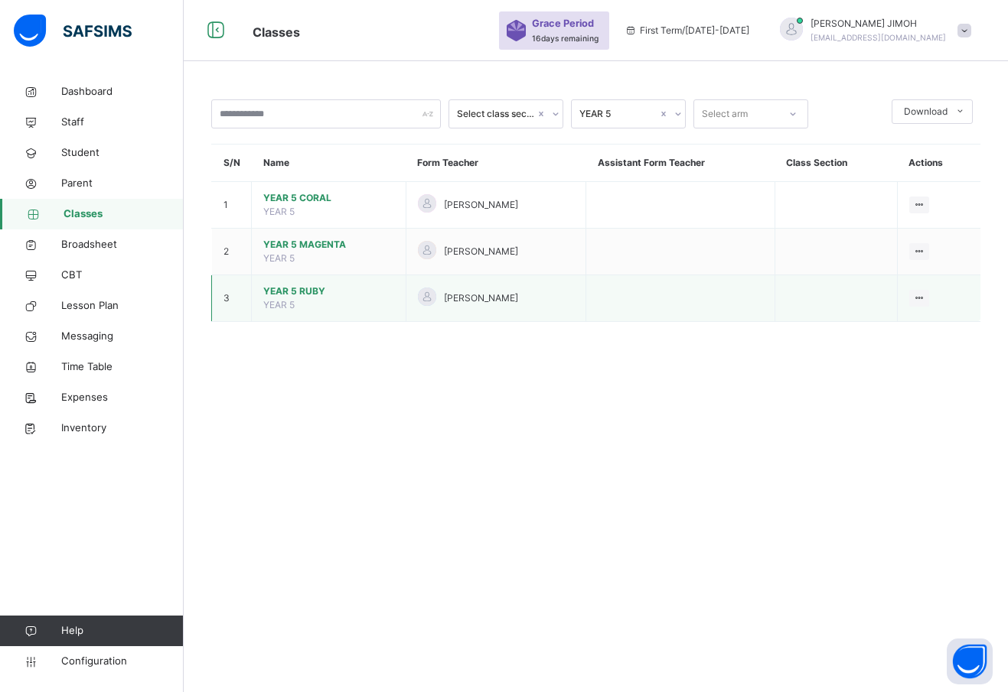
click at [294, 290] on span "YEAR 5 RUBY" at bounding box center [328, 292] width 131 height 14
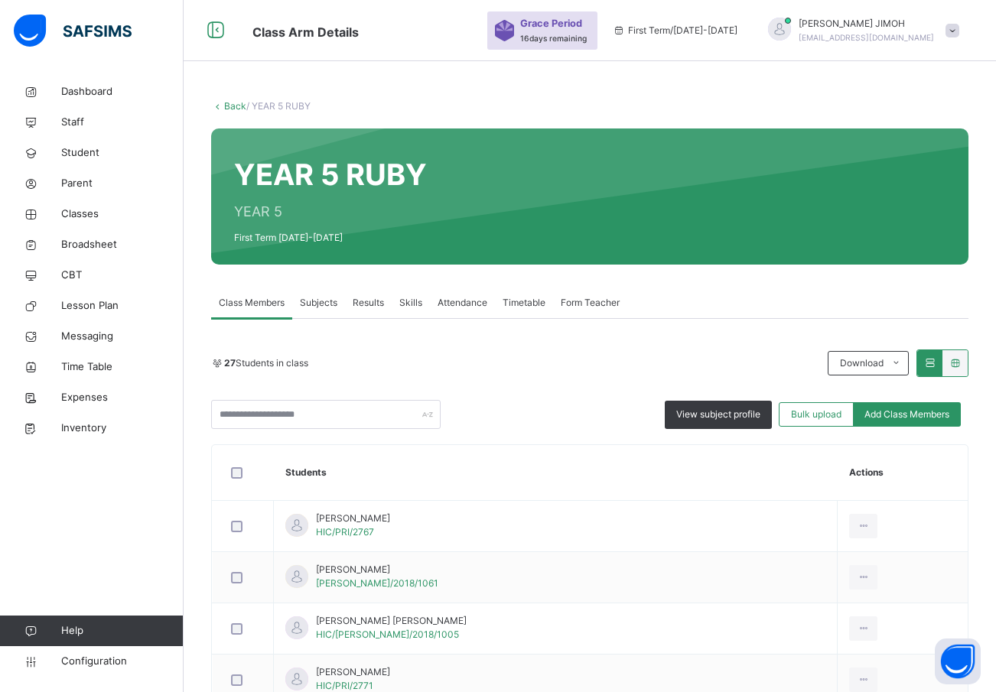
click at [314, 300] on span "Subjects" at bounding box center [318, 303] width 37 height 14
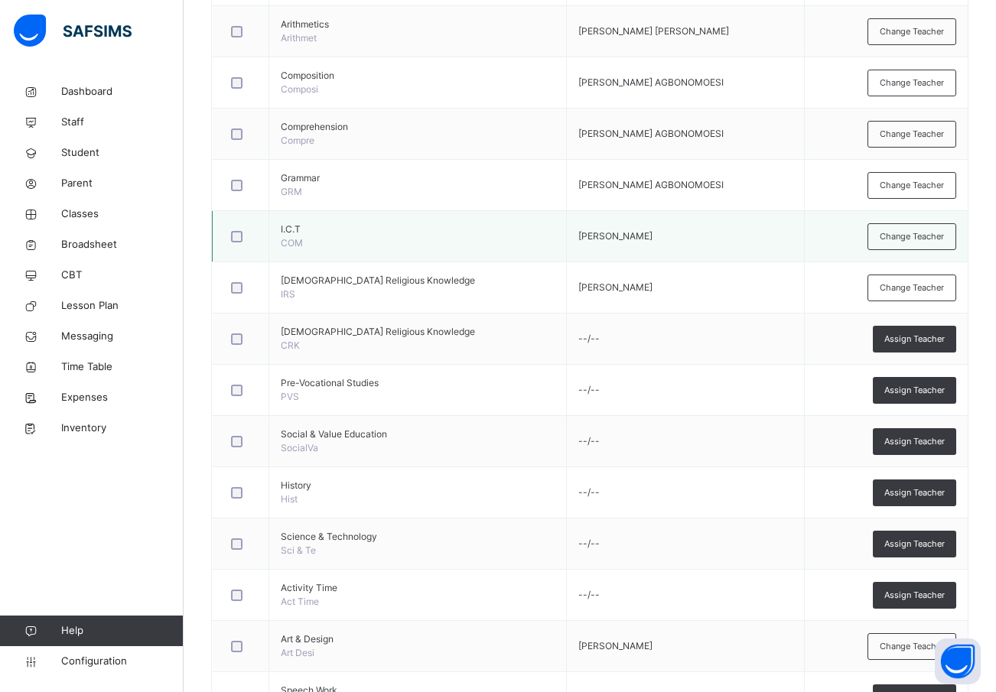
scroll to position [612, 0]
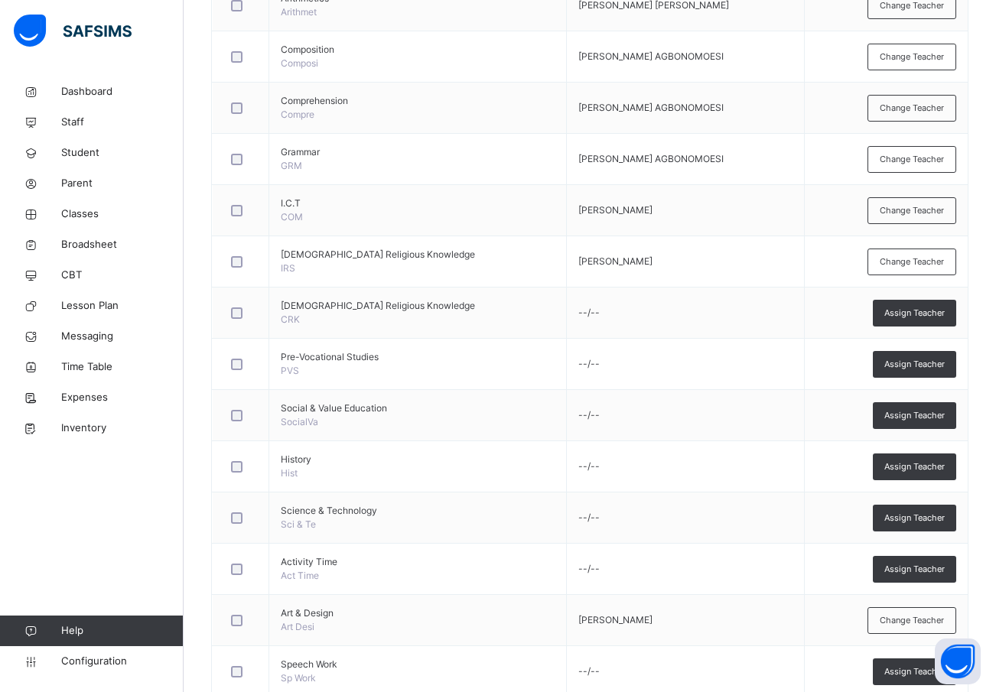
click at [918, 415] on span "Assign Teacher" at bounding box center [915, 415] width 60 height 13
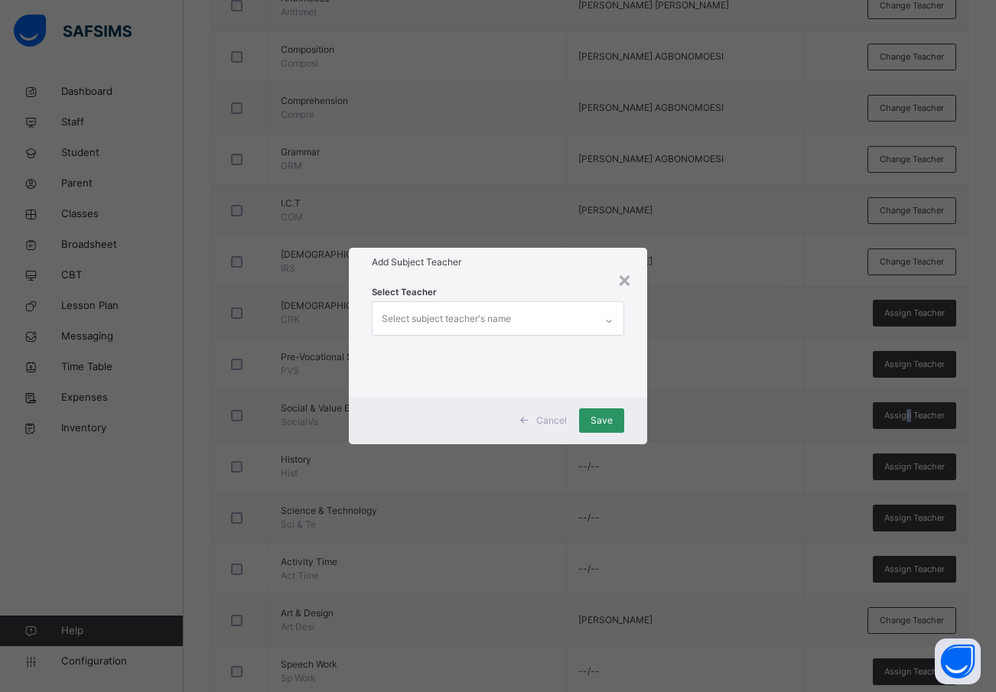
click at [415, 317] on div "Select subject teacher's name" at bounding box center [446, 319] width 129 height 29
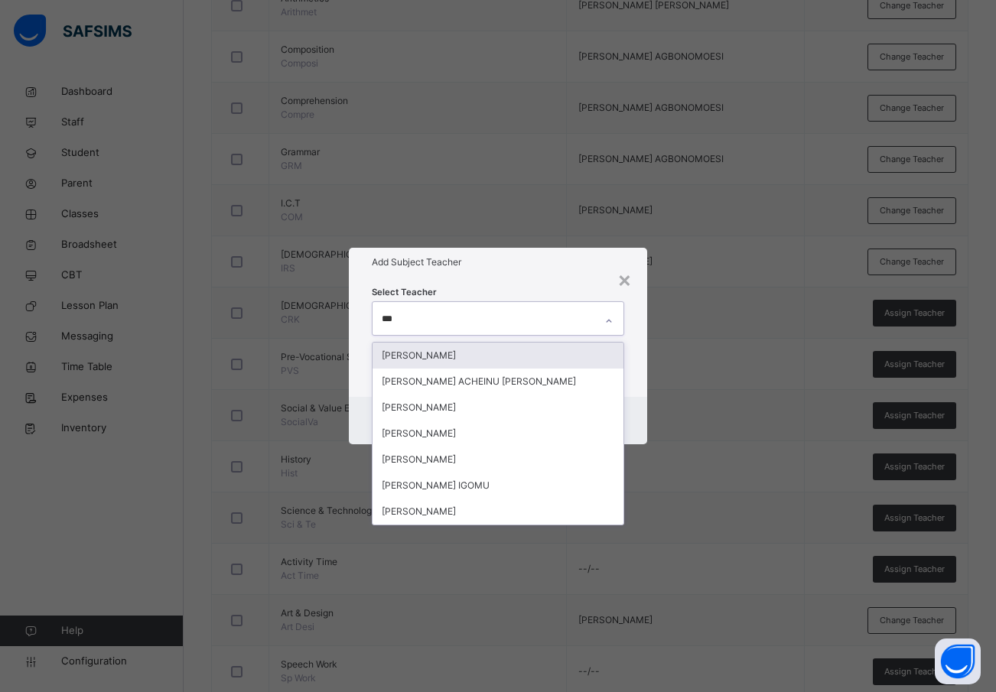
type input "****"
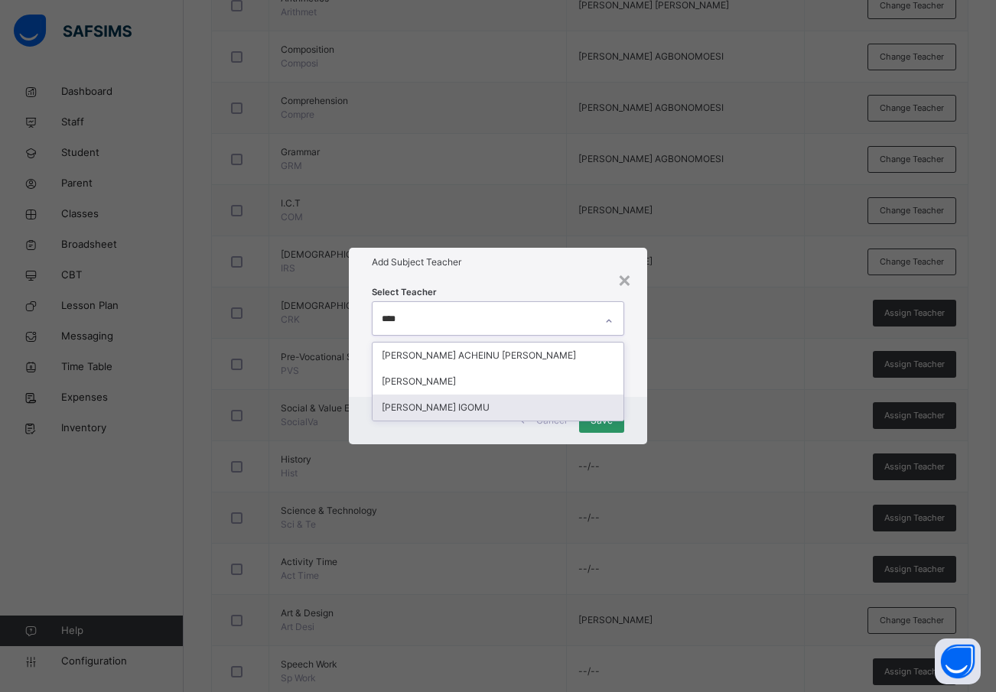
click at [431, 407] on div "[PERSON_NAME] IGOMU" at bounding box center [499, 408] width 252 height 26
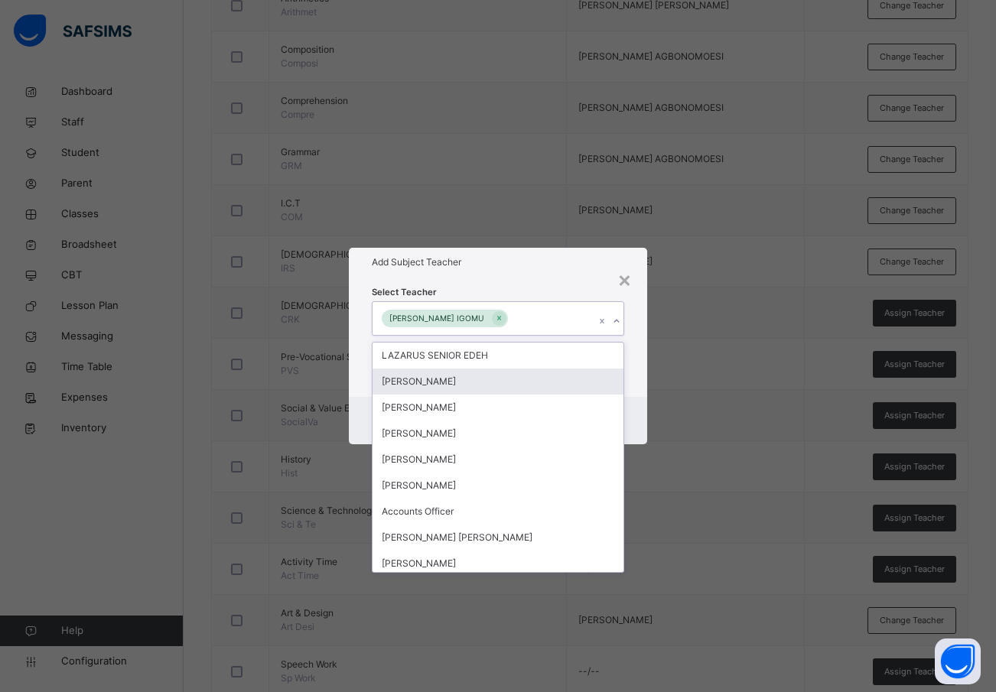
click at [640, 386] on div "Select Teacher option JAMES ELAIGWU IGOMU, selected. option OLADEJI AJEWOLE foc…" at bounding box center [498, 336] width 299 height 119
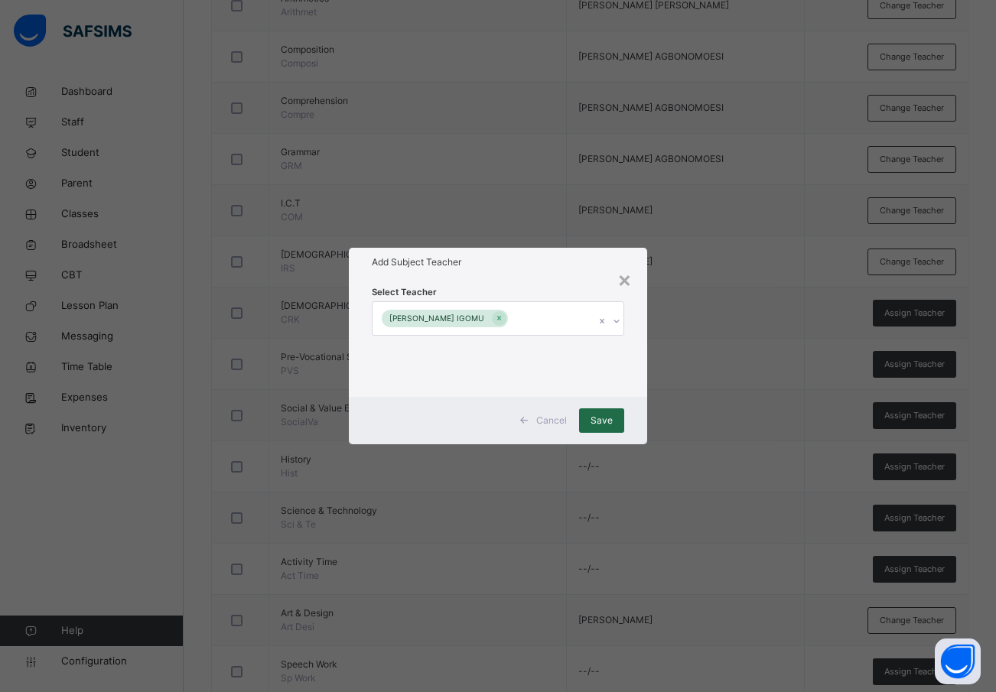
click at [608, 415] on span "Save" at bounding box center [602, 421] width 22 height 14
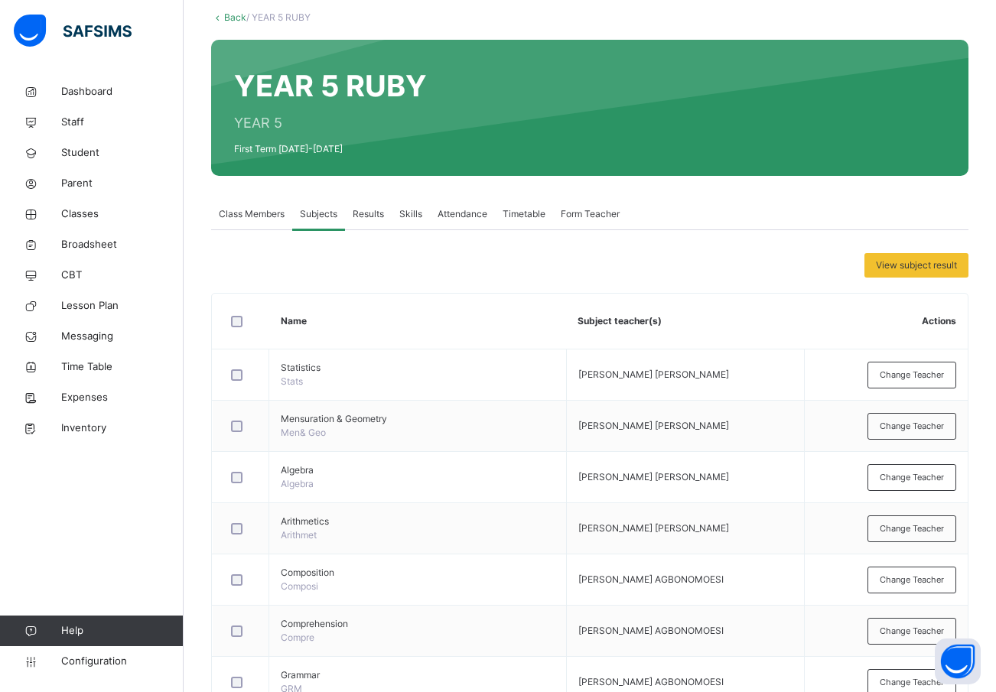
scroll to position [77, 0]
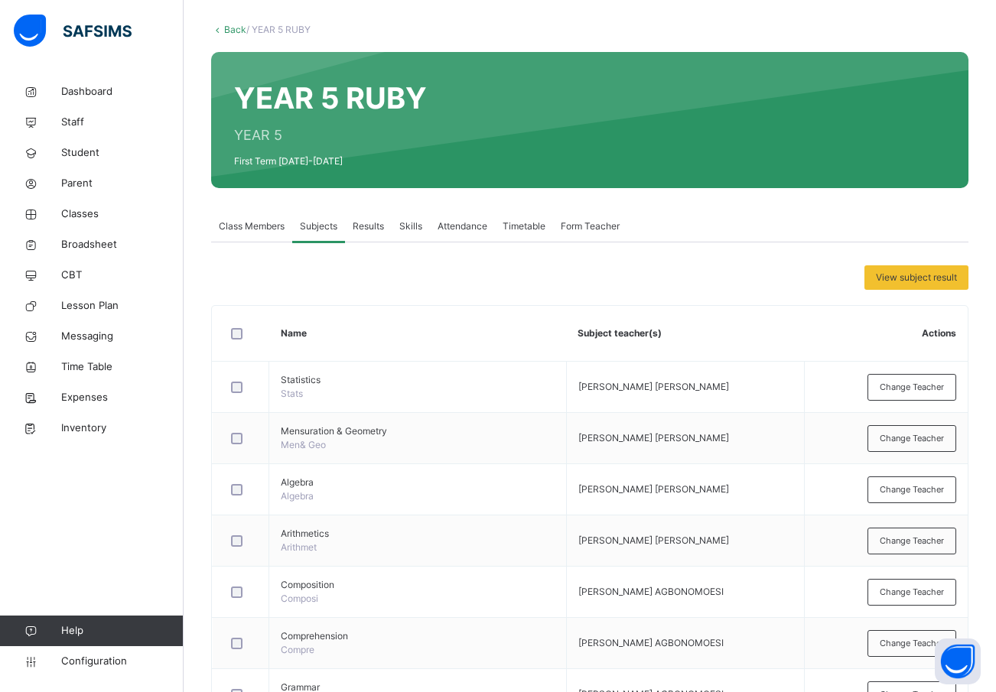
click at [233, 27] on link "Back" at bounding box center [235, 29] width 22 height 11
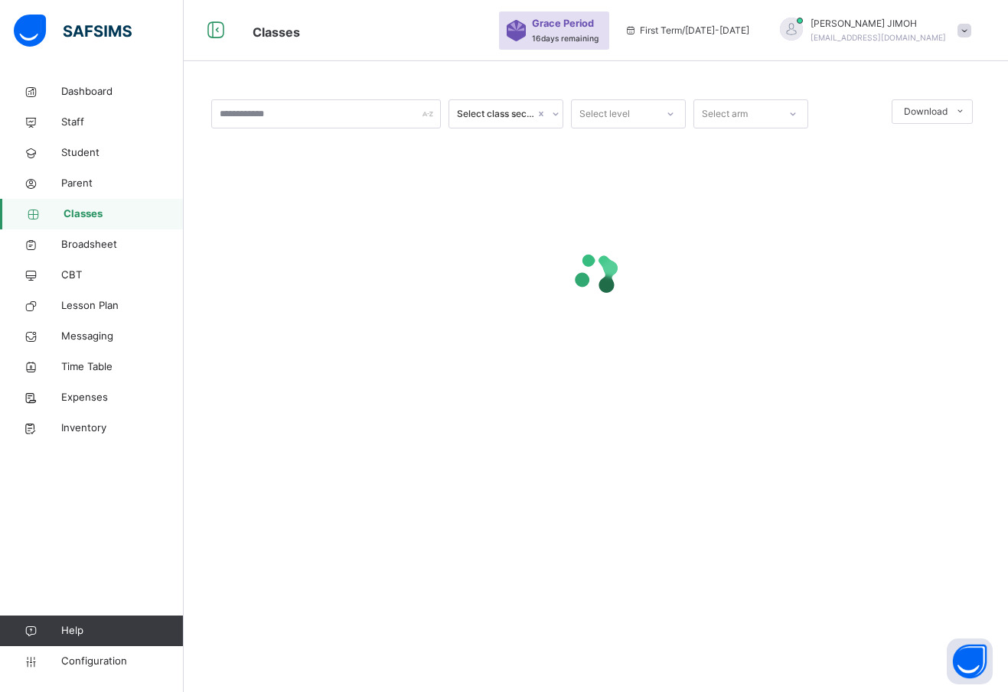
click at [676, 111] on div at bounding box center [670, 114] width 26 height 24
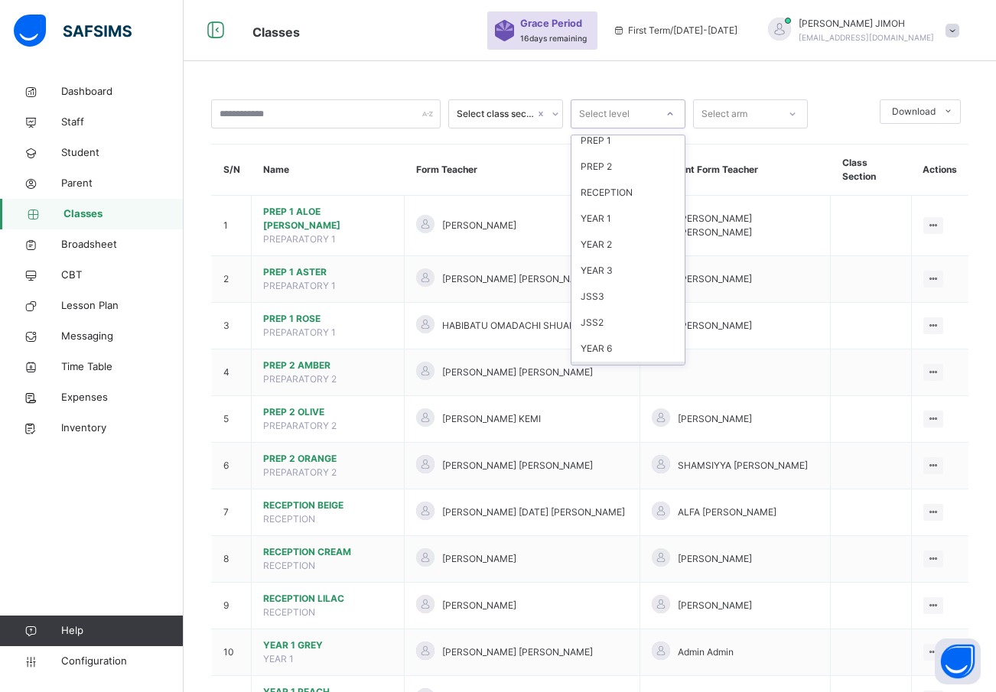
scroll to position [161, 0]
click at [639, 247] on div "YEAR 6" at bounding box center [628, 248] width 113 height 26
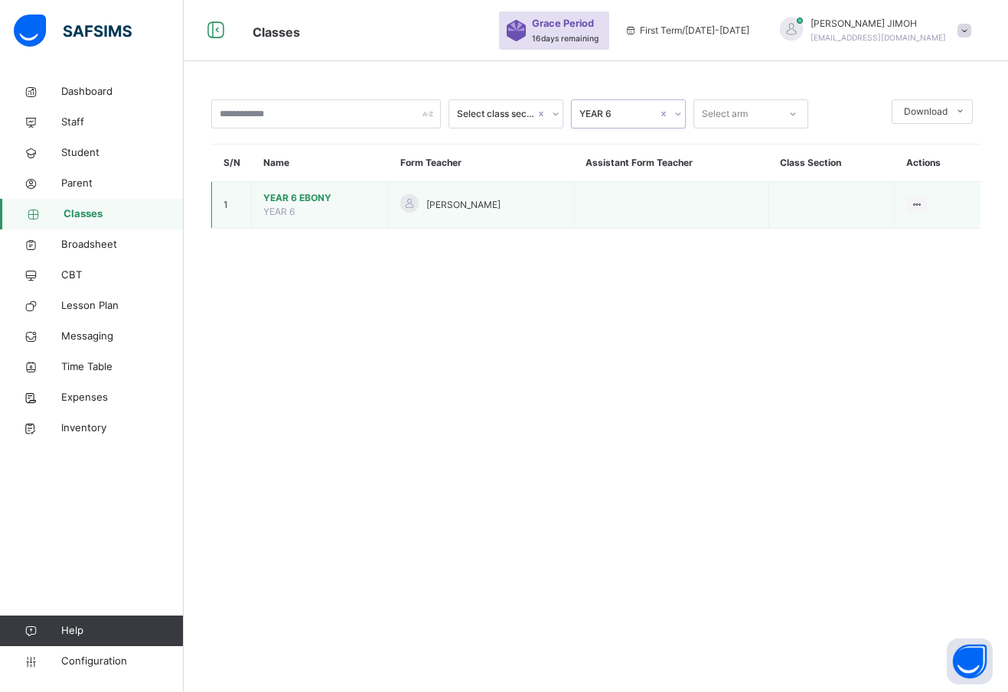
click at [286, 194] on span "YEAR 6 EBONY" at bounding box center [319, 198] width 113 height 14
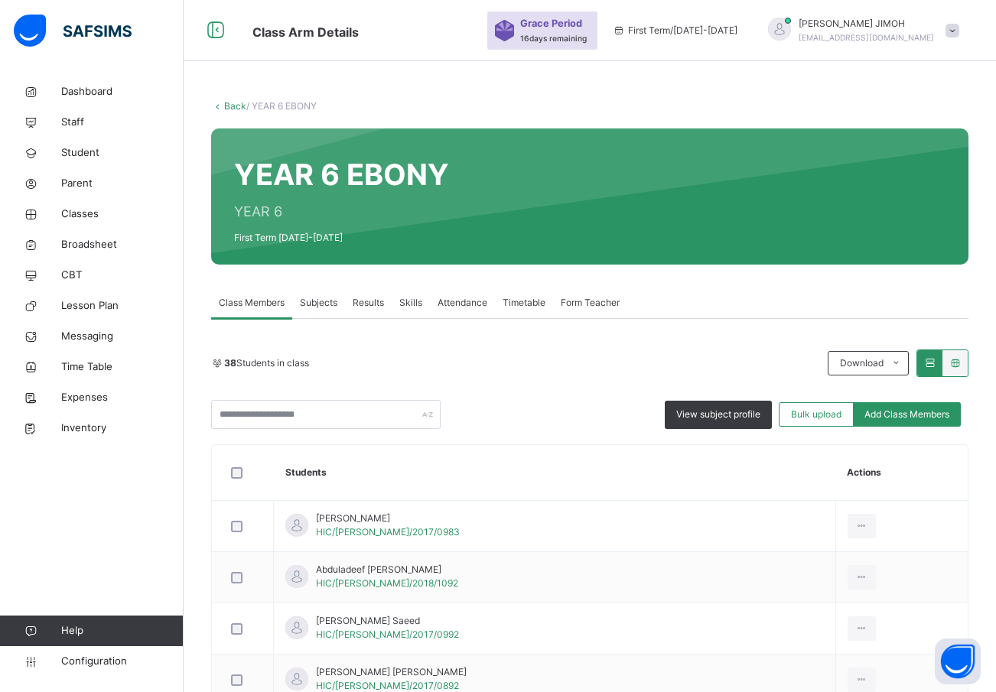
click at [319, 299] on span "Subjects" at bounding box center [318, 303] width 37 height 14
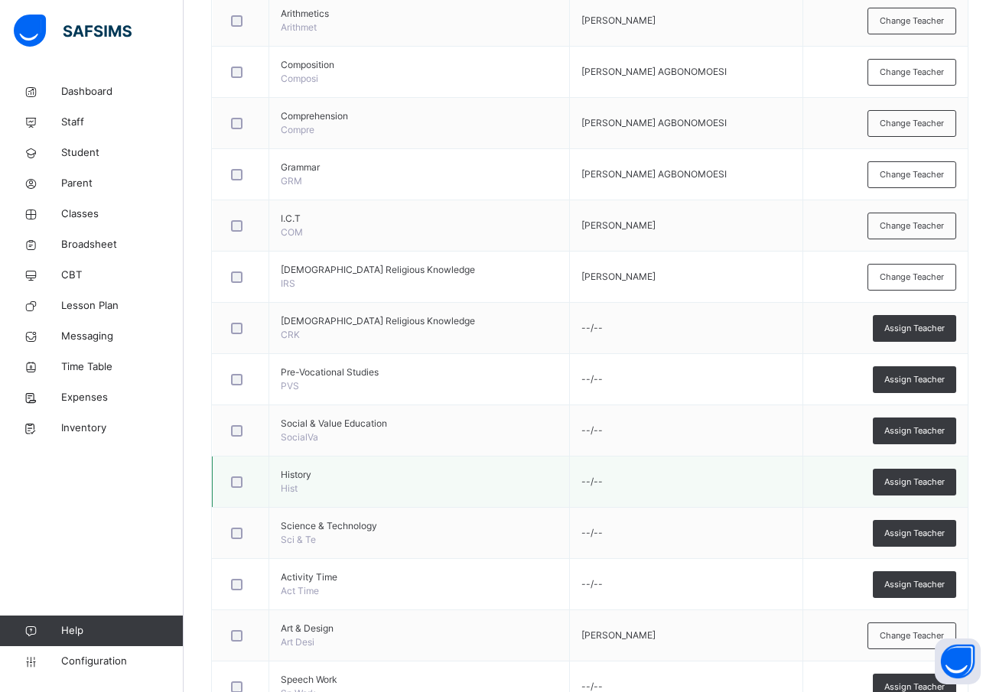
scroll to position [612, 0]
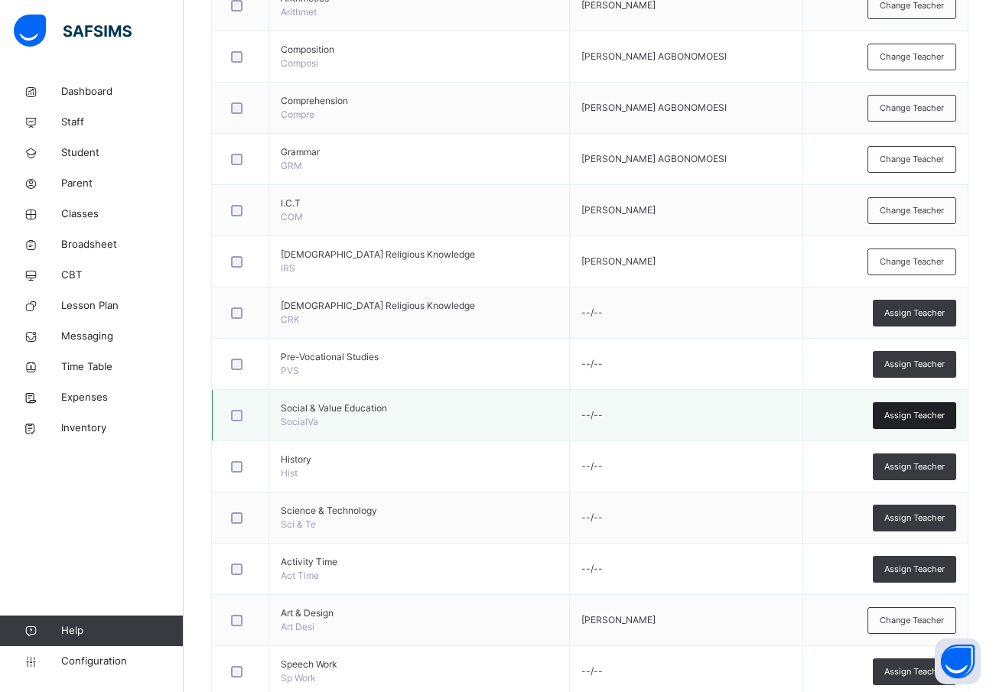
click at [923, 418] on span "Assign Teacher" at bounding box center [915, 415] width 60 height 13
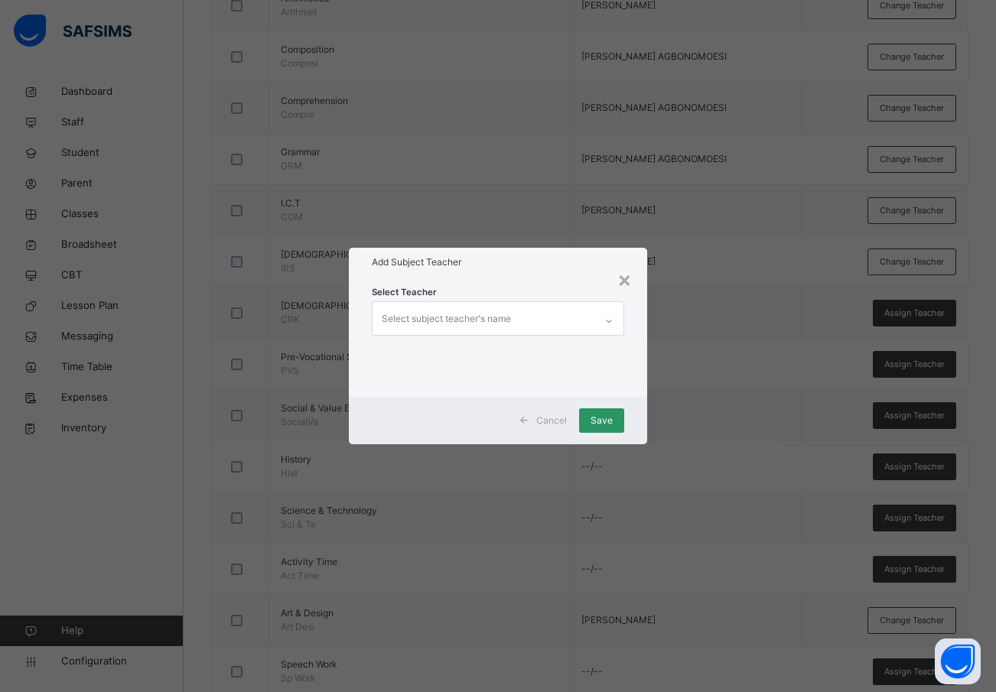
click at [552, 420] on span "Cancel" at bounding box center [551, 421] width 31 height 14
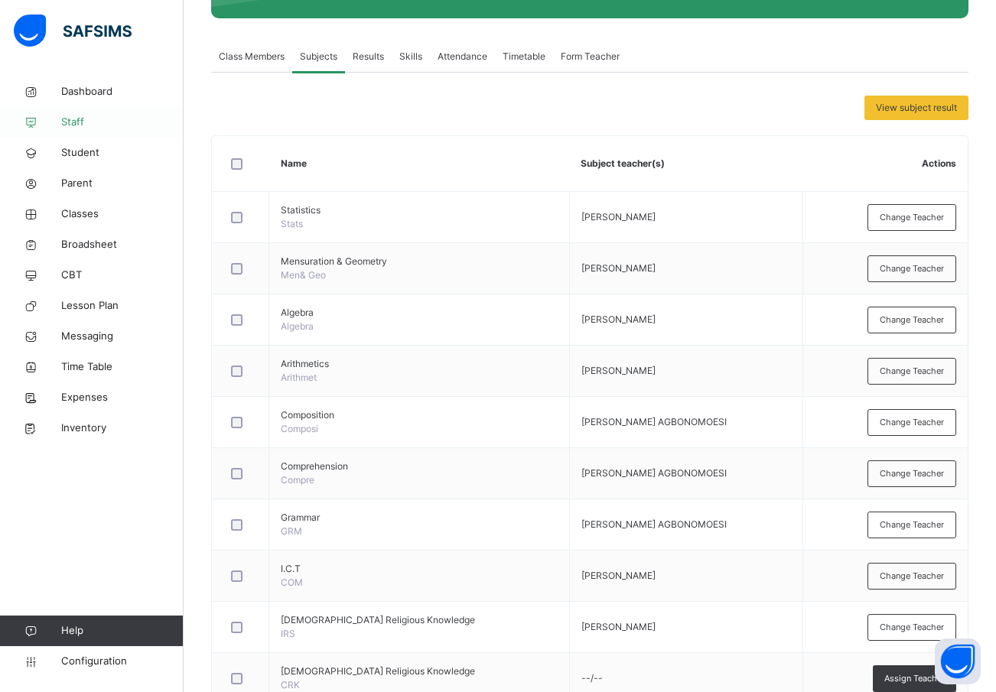
scroll to position [0, 0]
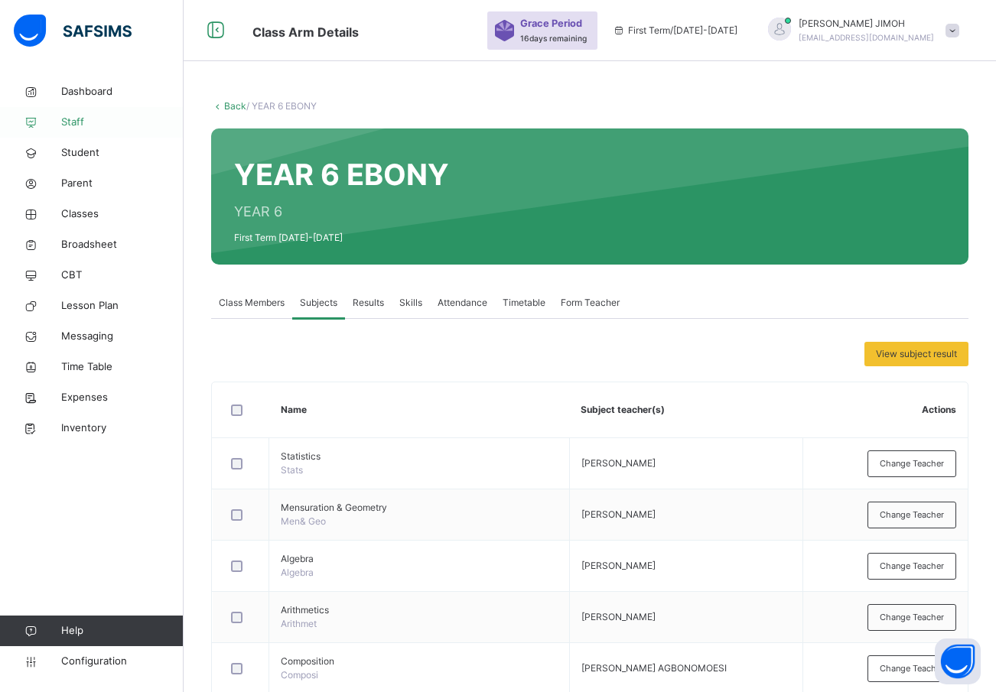
click at [71, 120] on span "Staff" at bounding box center [122, 122] width 122 height 15
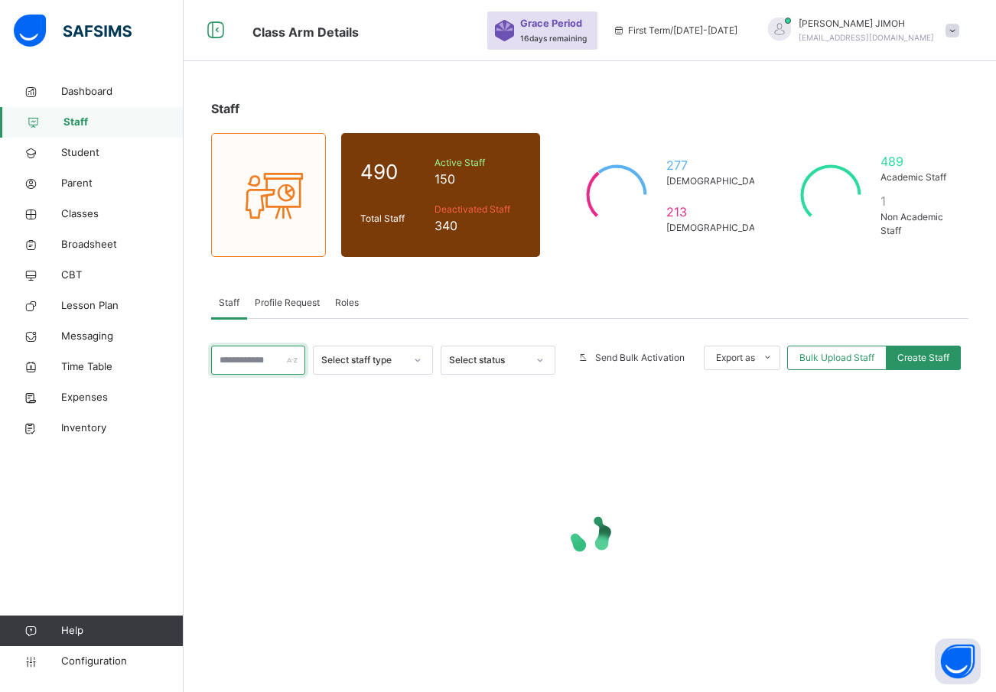
click at [258, 362] on input "text" at bounding box center [258, 360] width 94 height 29
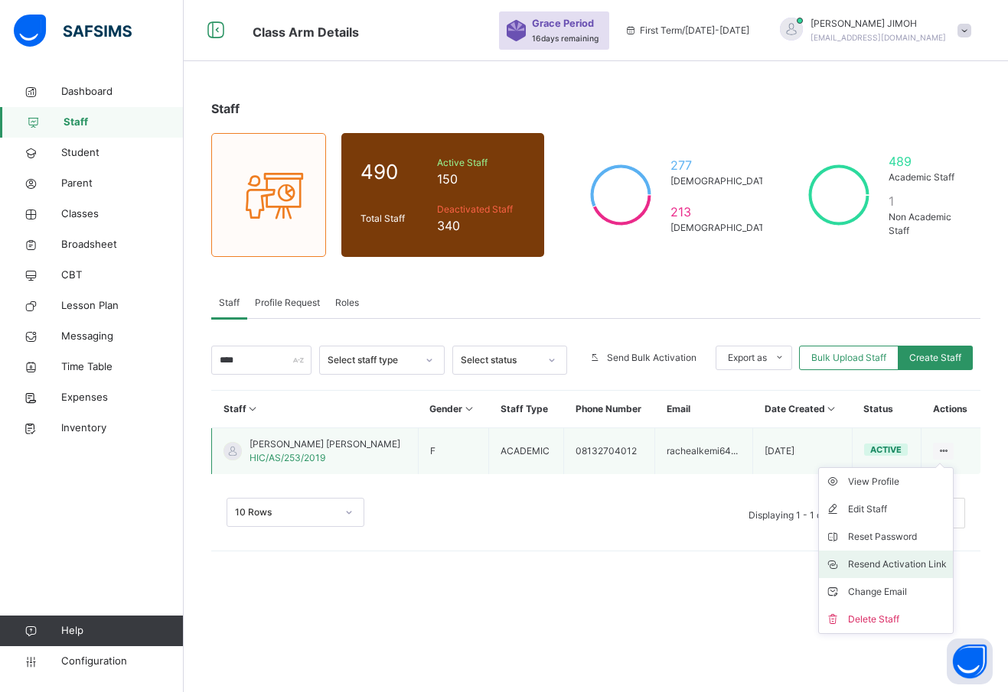
click at [886, 563] on div "Resend Activation Link" at bounding box center [897, 564] width 99 height 15
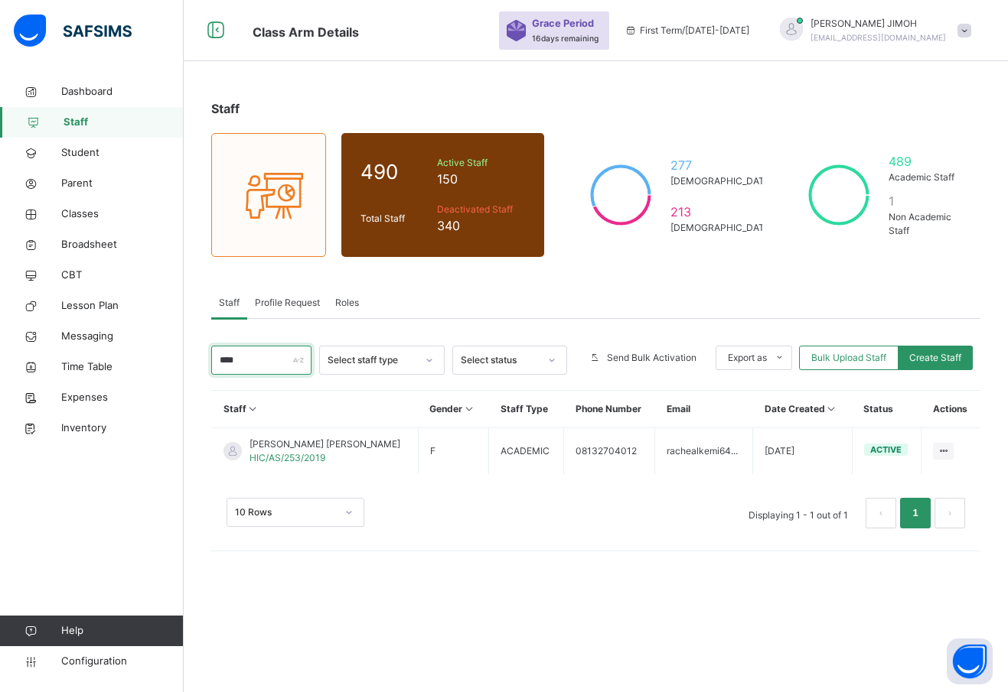
click at [247, 363] on input "****" at bounding box center [261, 360] width 100 height 29
drag, startPoint x: 247, startPoint y: 363, endPoint x: 116, endPoint y: 334, distance: 134.0
click at [116, 334] on div "Class Arm Details Grace Period 16 days remaining First Term / 2025-2026 ABDULAK…" at bounding box center [504, 346] width 1008 height 692
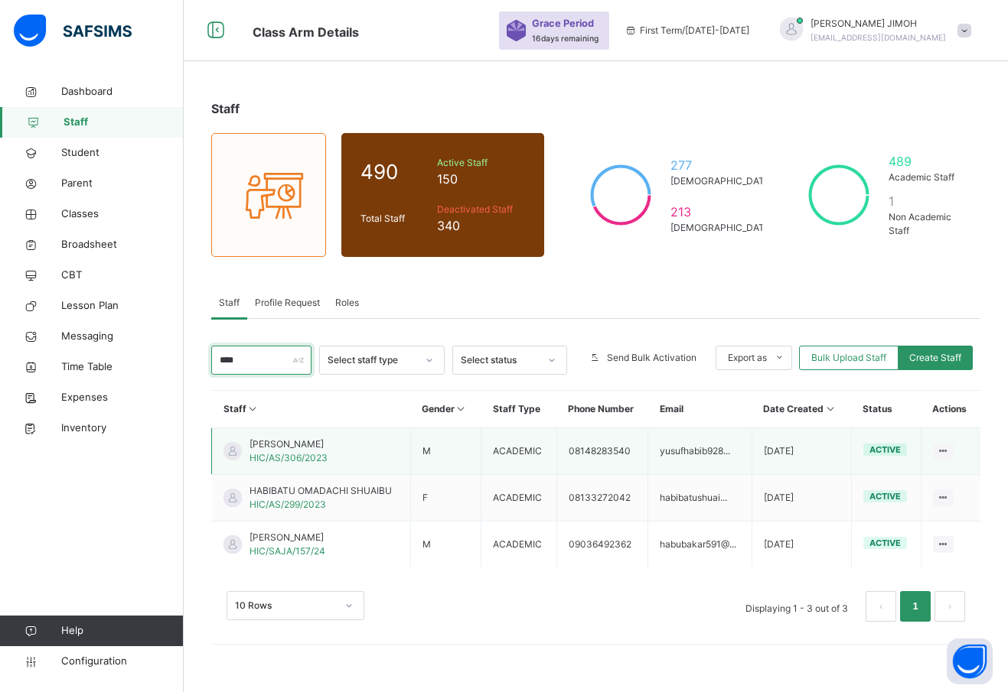
type input "****"
click at [292, 453] on span "HIC/AS/306/2023" at bounding box center [288, 457] width 78 height 11
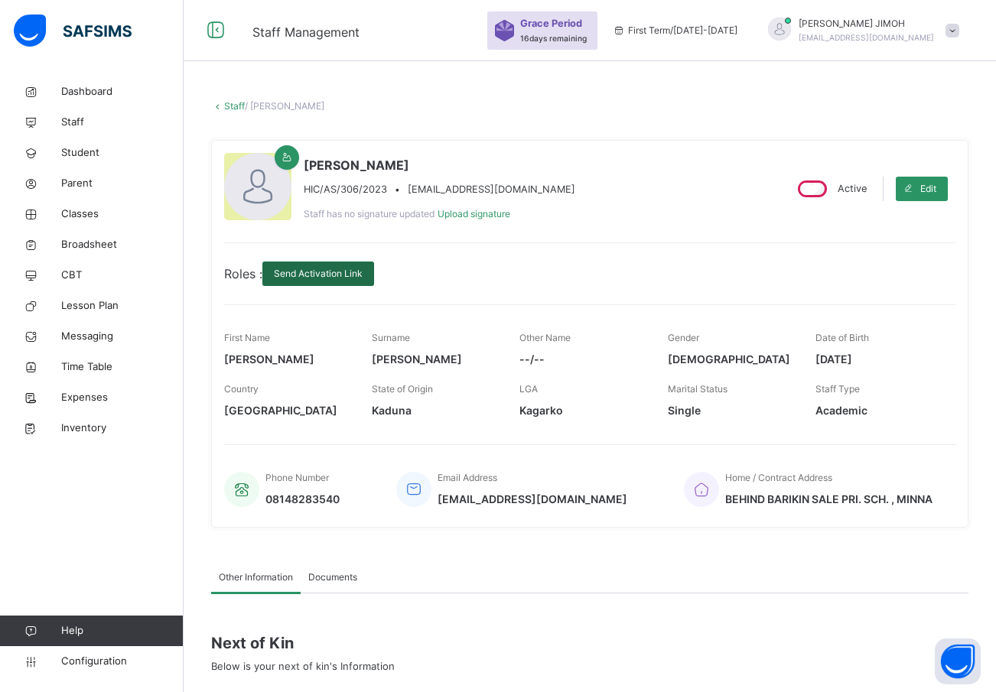
click at [321, 269] on span "Send Activation Link" at bounding box center [318, 274] width 89 height 14
click at [234, 106] on link "Staff" at bounding box center [234, 105] width 21 height 11
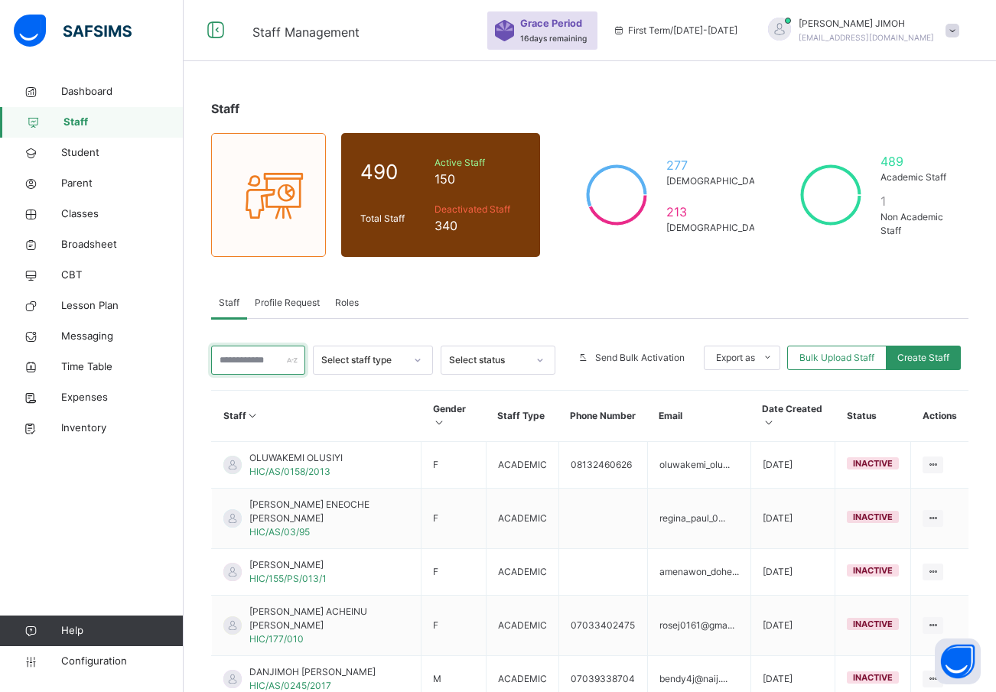
click at [244, 355] on input "text" at bounding box center [258, 360] width 94 height 29
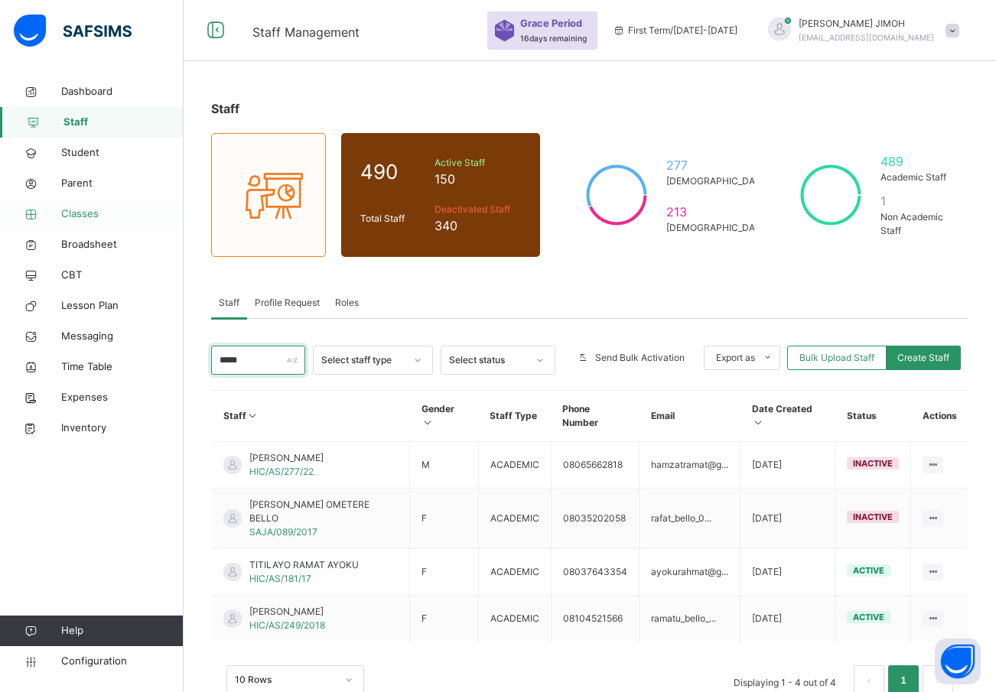
type input "*****"
click at [84, 213] on span "Classes" at bounding box center [122, 214] width 122 height 15
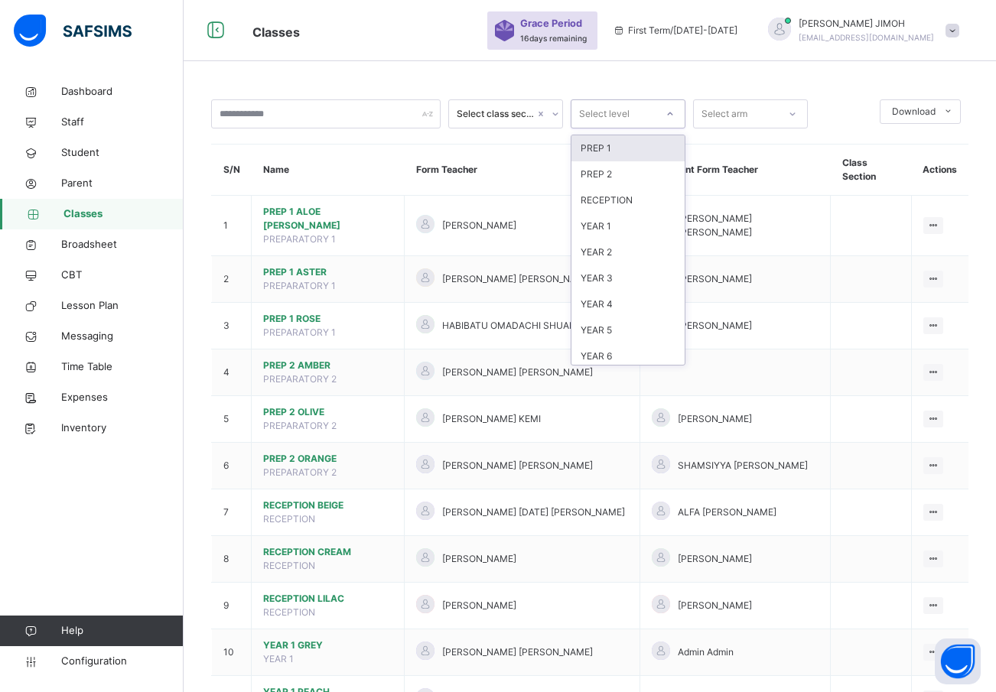
click at [667, 104] on div at bounding box center [670, 114] width 26 height 24
click at [624, 251] on div "YEAR 2" at bounding box center [628, 252] width 113 height 26
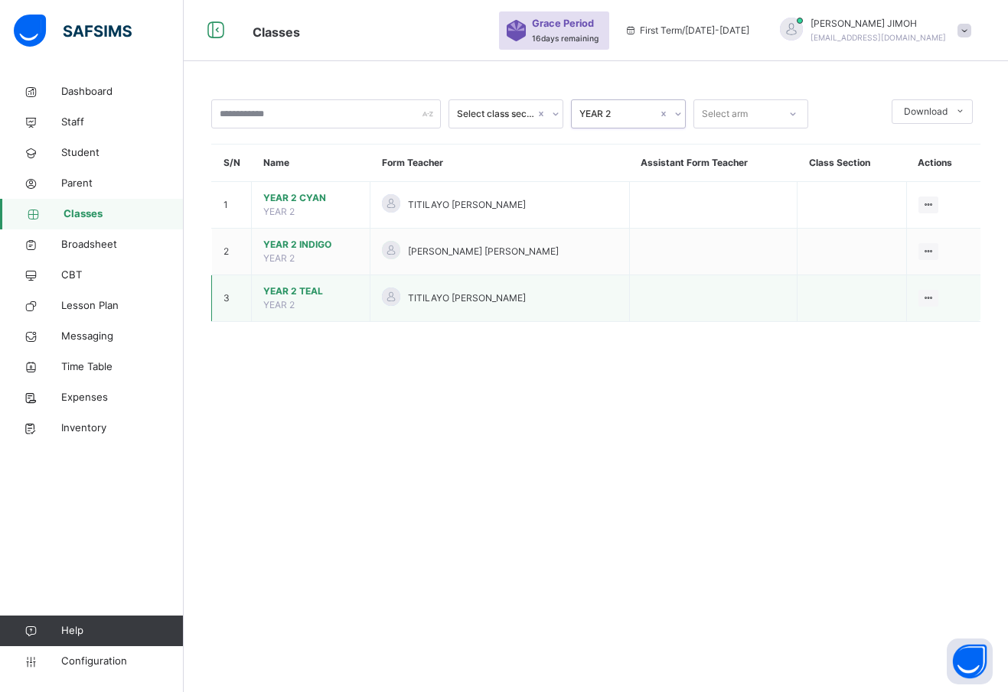
click at [275, 288] on span "YEAR 2 TEAL" at bounding box center [310, 292] width 95 height 14
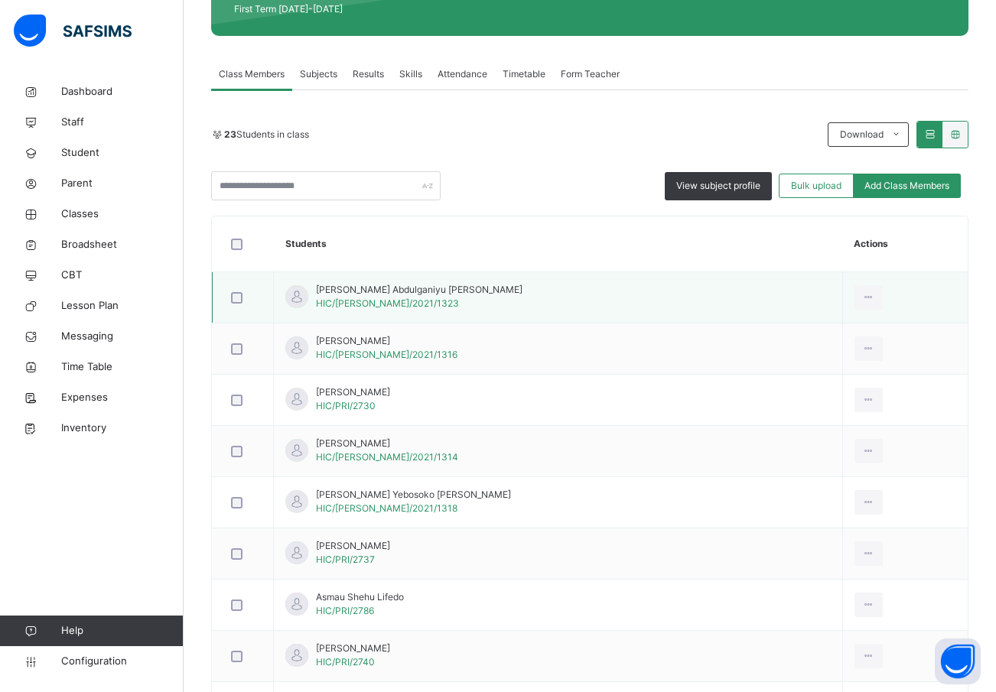
scroll to position [230, 0]
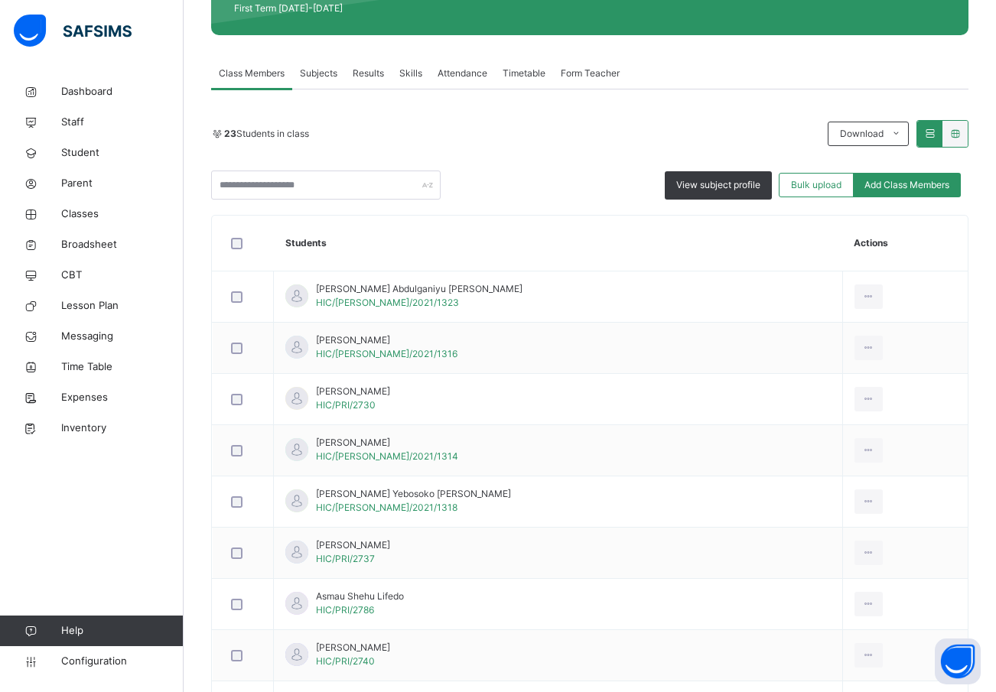
click at [324, 80] on span "Subjects" at bounding box center [318, 74] width 37 height 14
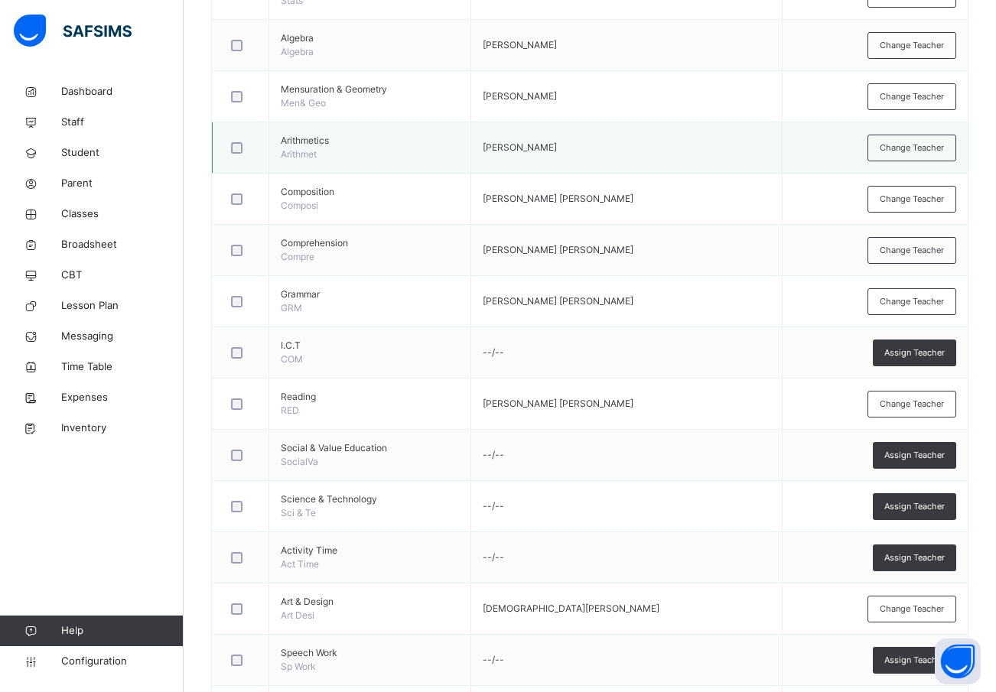
scroll to position [553, 0]
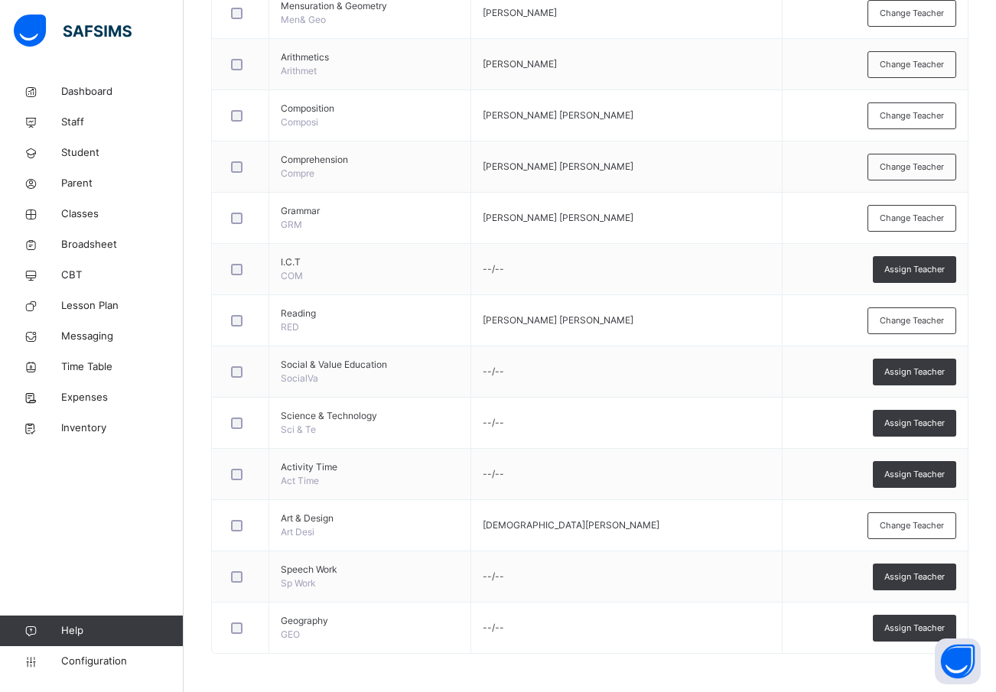
click at [180, 576] on div "Dashboard Staff Student Parent Classes Broadsheet CBT Lesson Plan Messaging Tim…" at bounding box center [92, 376] width 184 height 631
click at [911, 627] on span "Assign Teacher" at bounding box center [915, 628] width 60 height 13
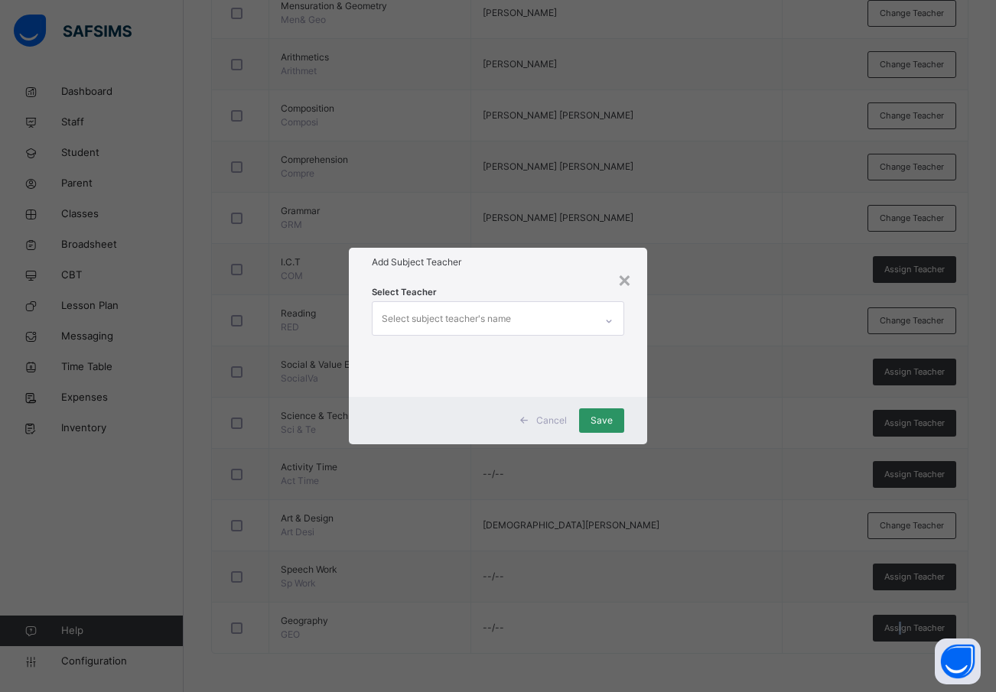
click at [406, 318] on div "Select subject teacher's name" at bounding box center [446, 319] width 129 height 29
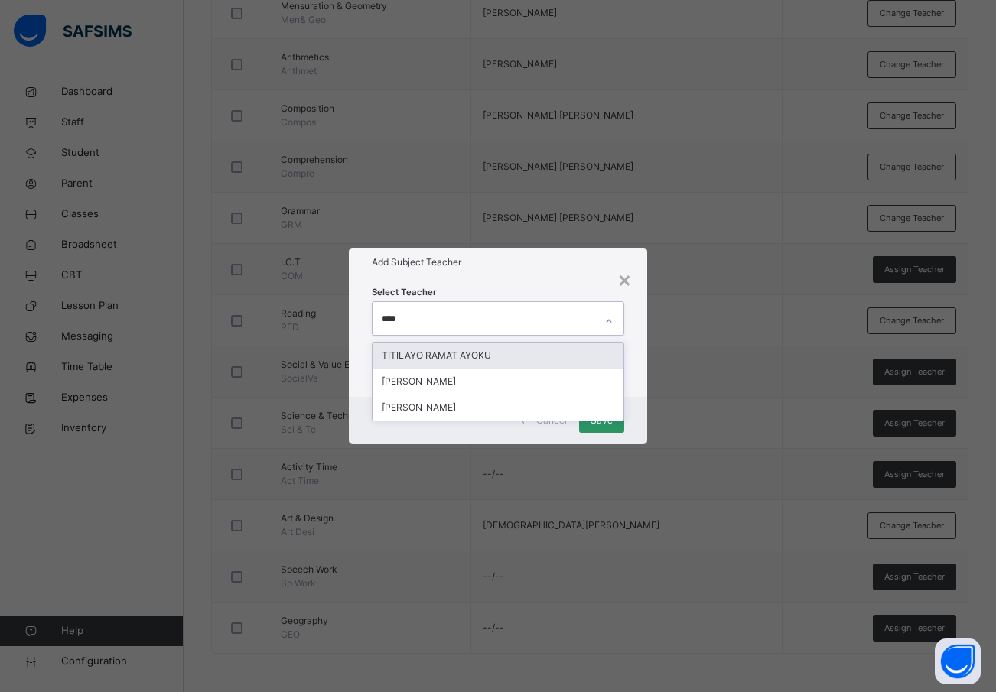
type input "*****"
click at [444, 353] on div "TITILAYO RAMAT AYOKU" at bounding box center [499, 356] width 252 height 26
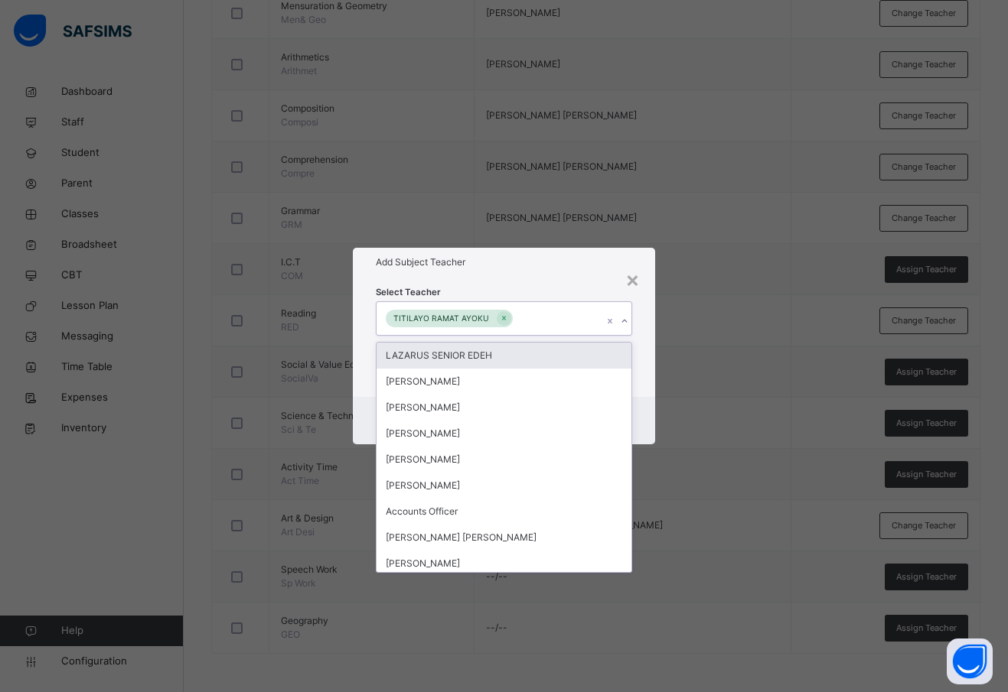
click at [644, 367] on div "Select Teacher option TITILAYO RAMAT AYOKU, selected. option LAZARUS SENIOR EDE…" at bounding box center [504, 336] width 302 height 119
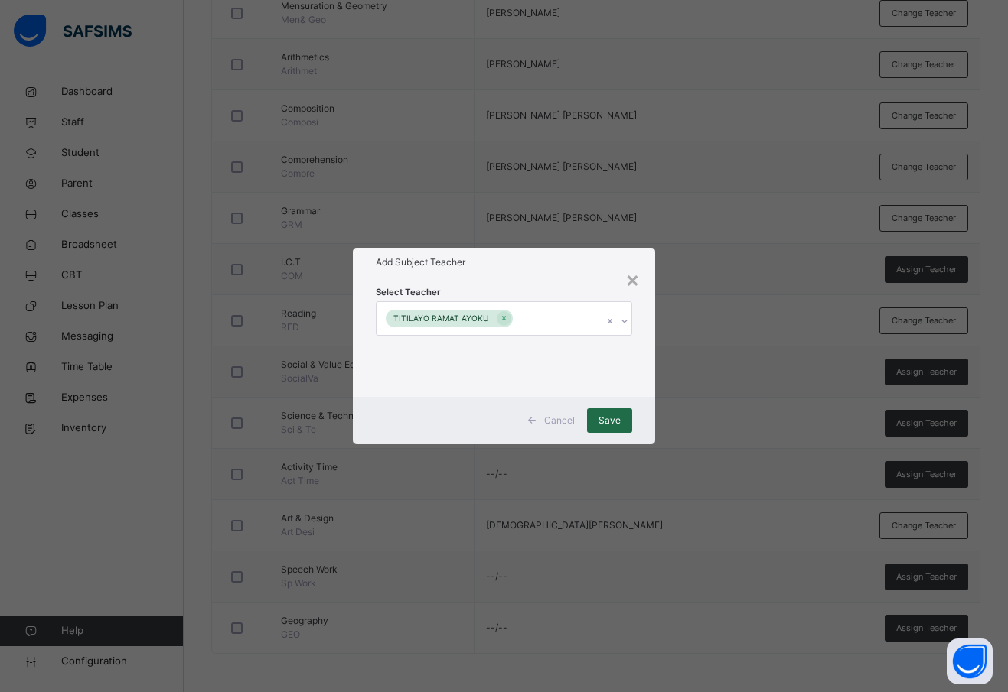
click at [602, 414] on span "Save" at bounding box center [609, 421] width 22 height 14
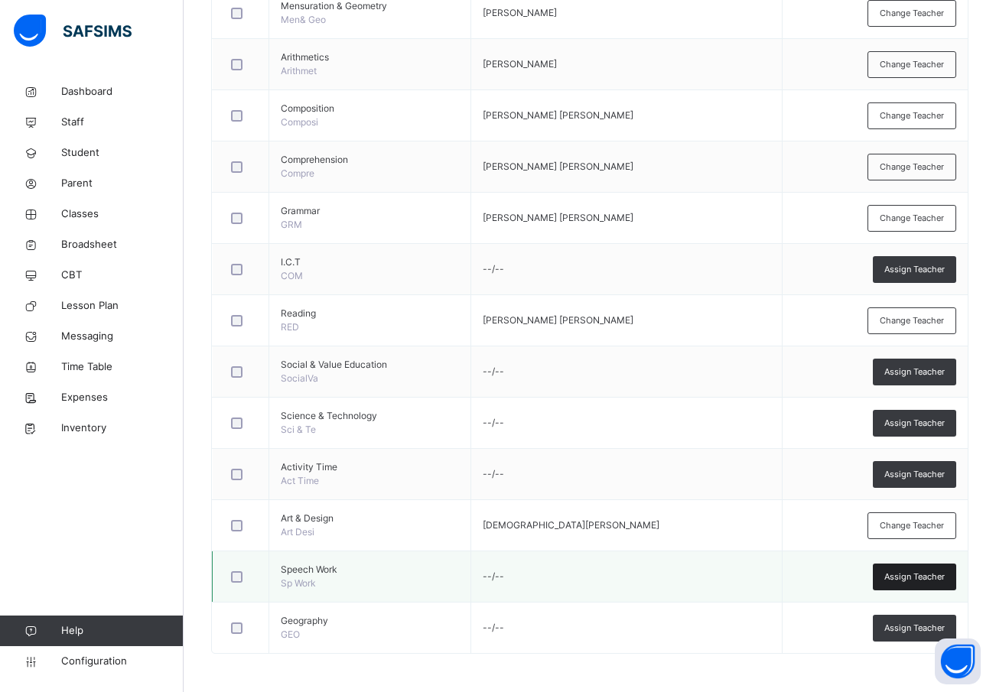
click at [924, 578] on span "Assign Teacher" at bounding box center [915, 577] width 60 height 13
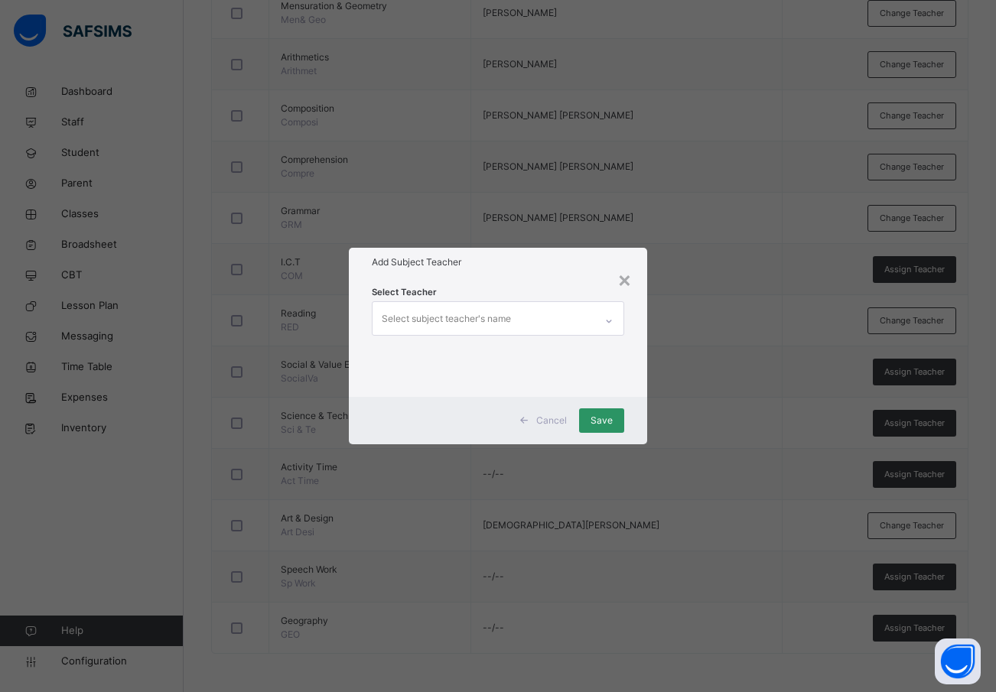
click at [420, 313] on div "Select subject teacher's name" at bounding box center [446, 319] width 129 height 29
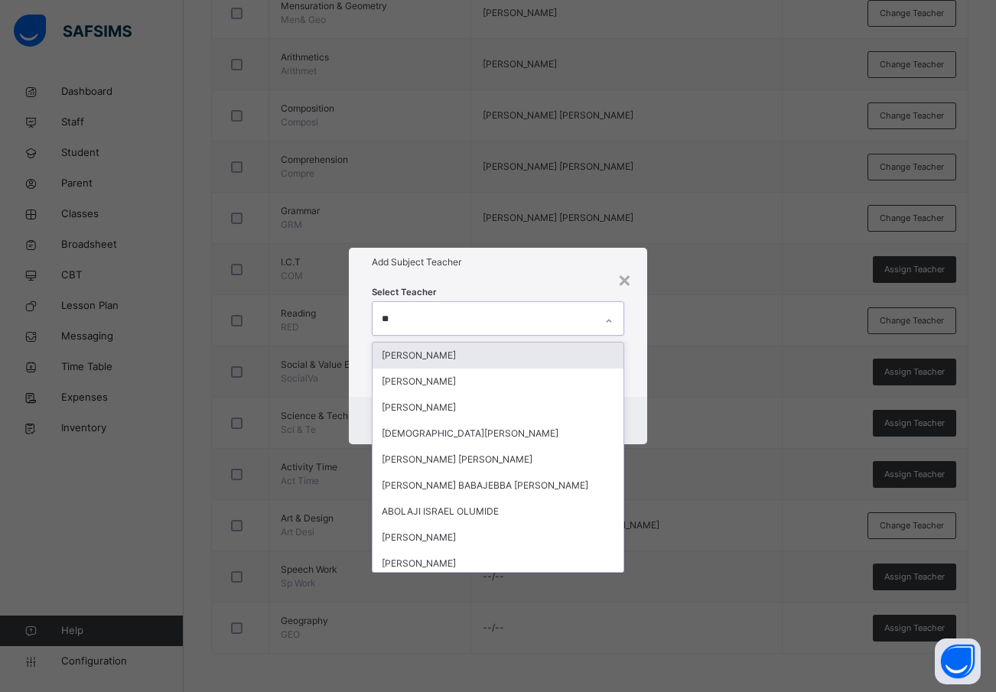
type input "***"
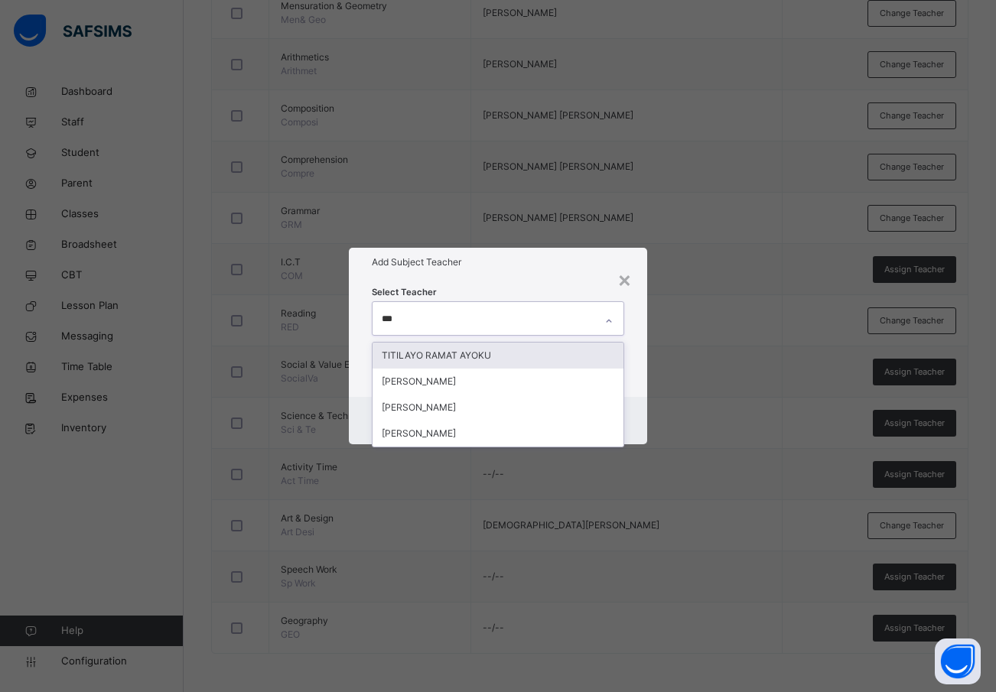
click at [432, 350] on div "TITILAYO RAMAT AYOKU" at bounding box center [499, 356] width 252 height 26
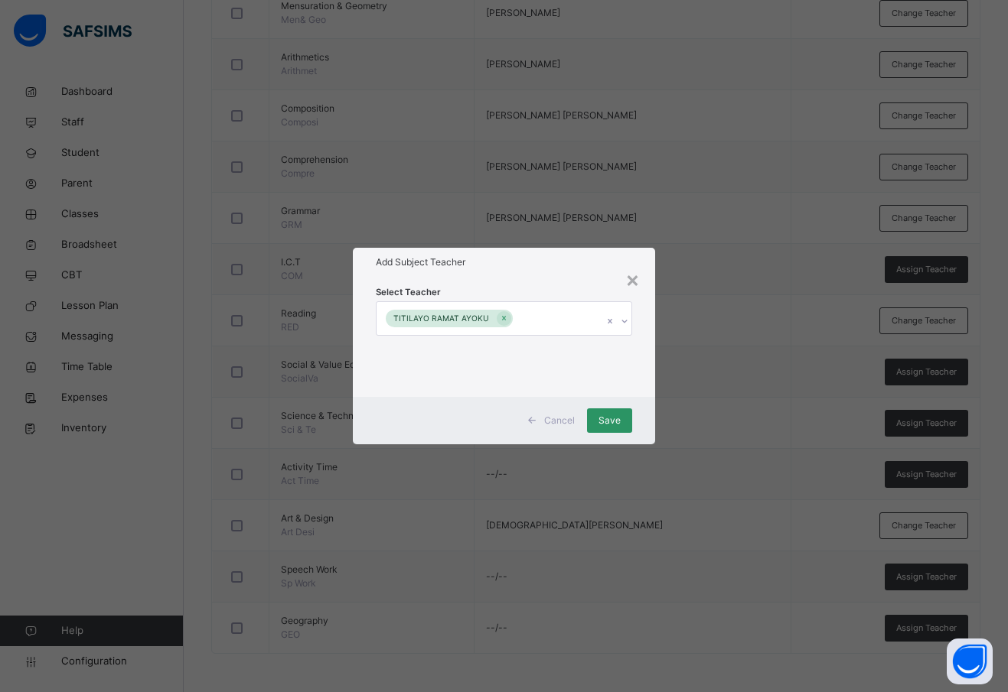
click at [641, 340] on div "Select Teacher TITILAYO RAMAT AYOKU" at bounding box center [504, 336] width 302 height 119
click at [599, 416] on span "Save" at bounding box center [609, 421] width 22 height 14
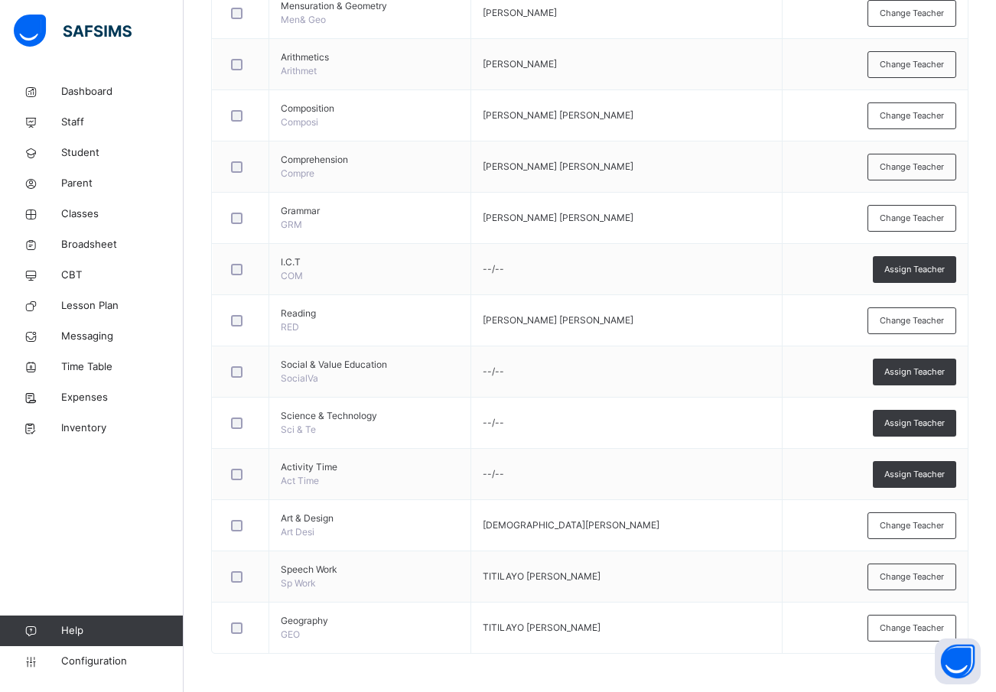
click at [917, 466] on div "Assign Teacher" at bounding box center [914, 474] width 83 height 27
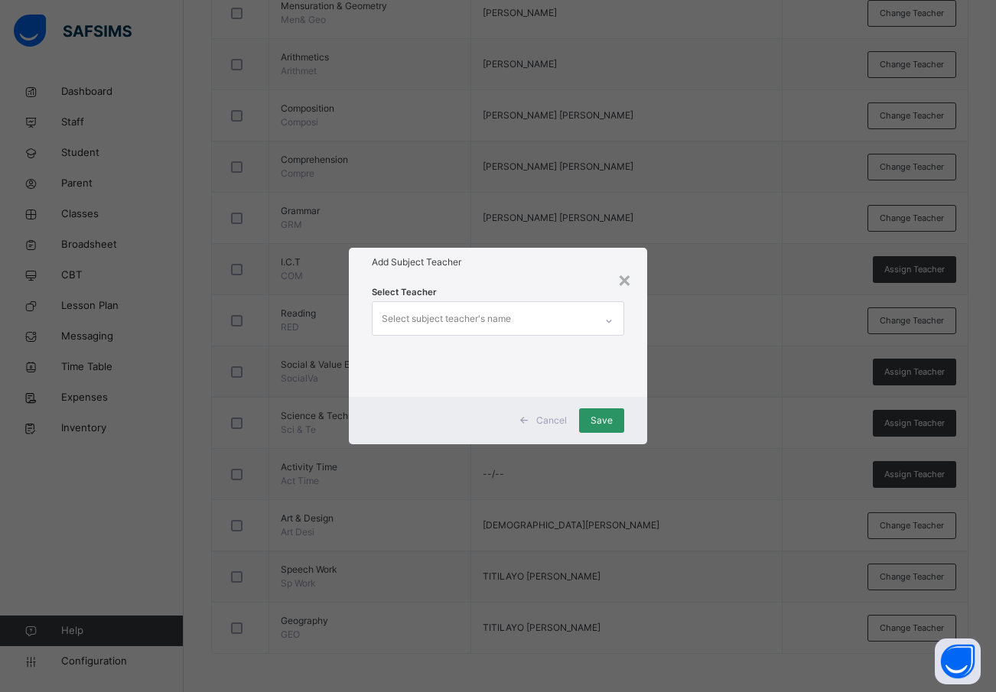
click at [427, 315] on div "Select subject teacher's name" at bounding box center [446, 319] width 129 height 29
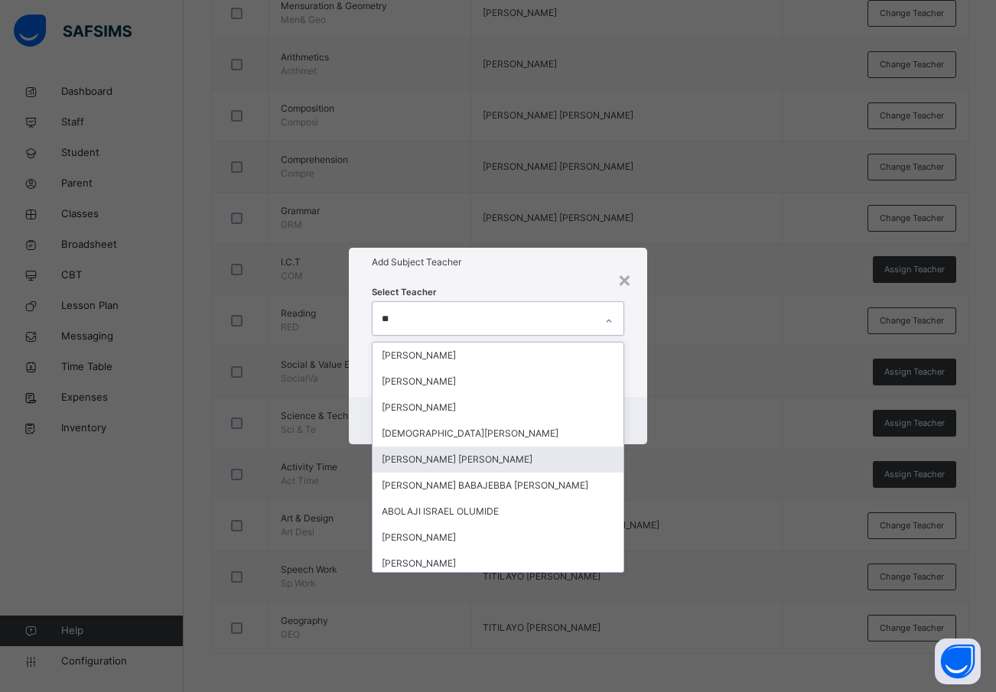
type input "***"
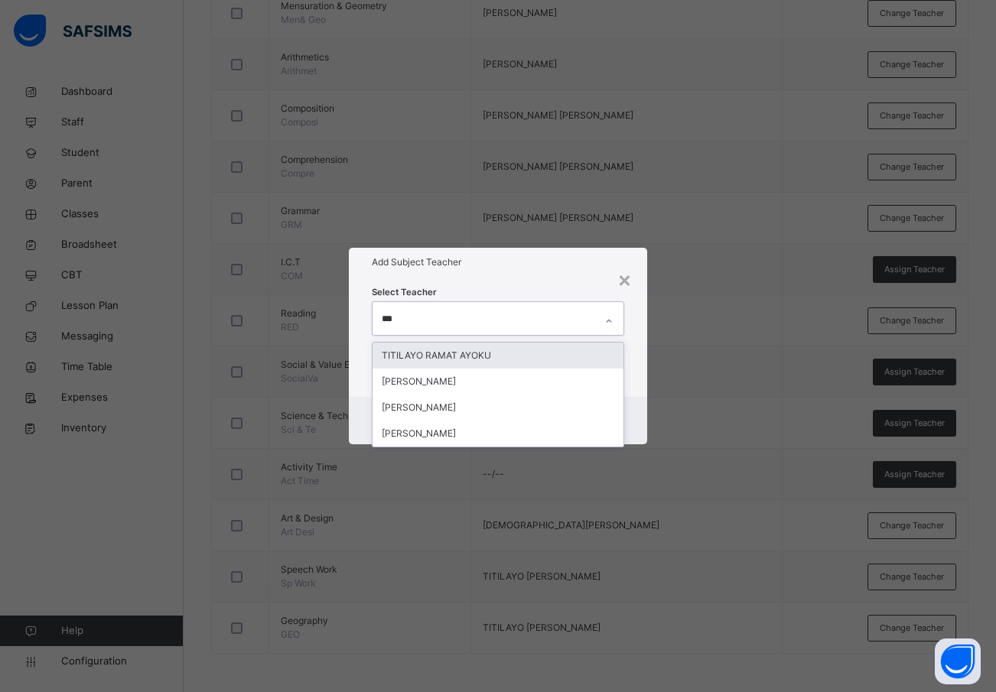
click at [459, 357] on div "TITILAYO RAMAT AYOKU" at bounding box center [499, 356] width 252 height 26
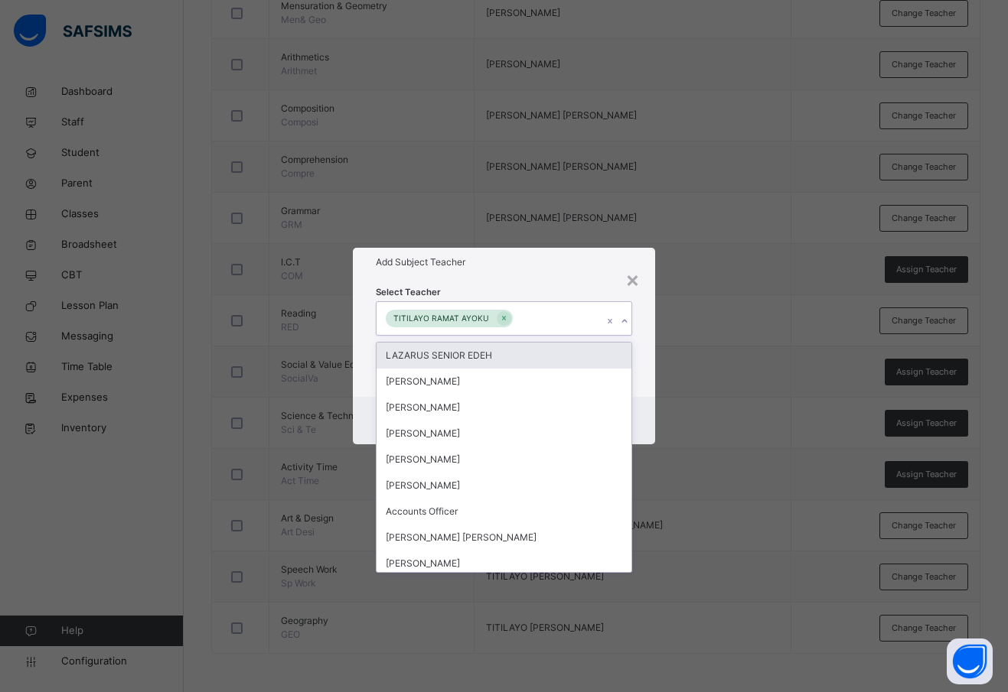
click at [639, 378] on div "Select Teacher option TITILAYO RAMAT AYOKU, selected. option LAZARUS SENIOR EDE…" at bounding box center [504, 336] width 302 height 119
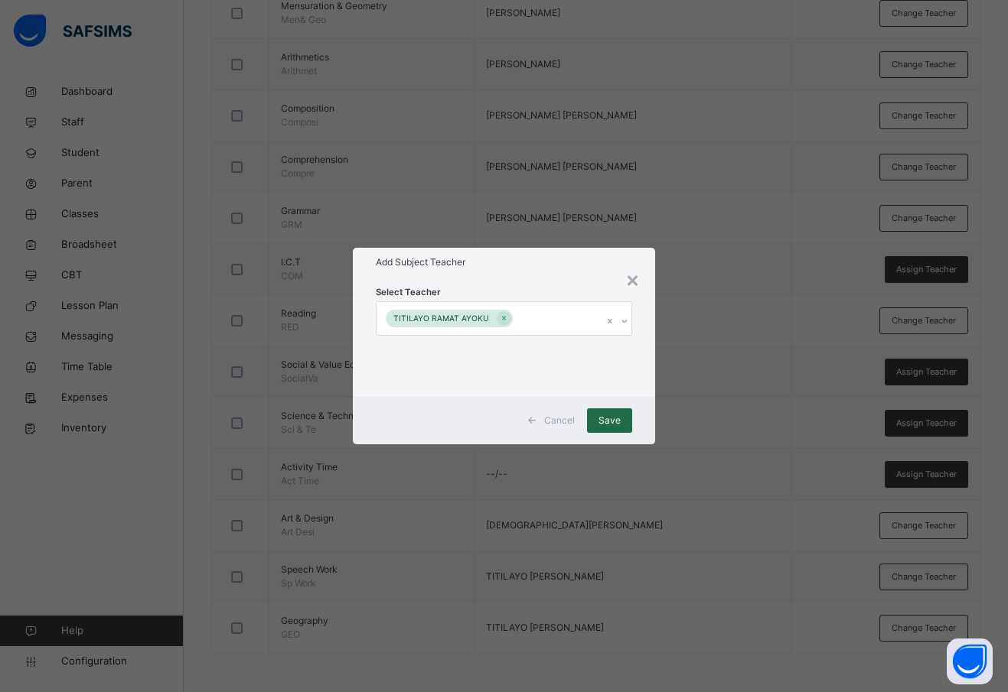
click at [610, 419] on span "Save" at bounding box center [609, 421] width 22 height 14
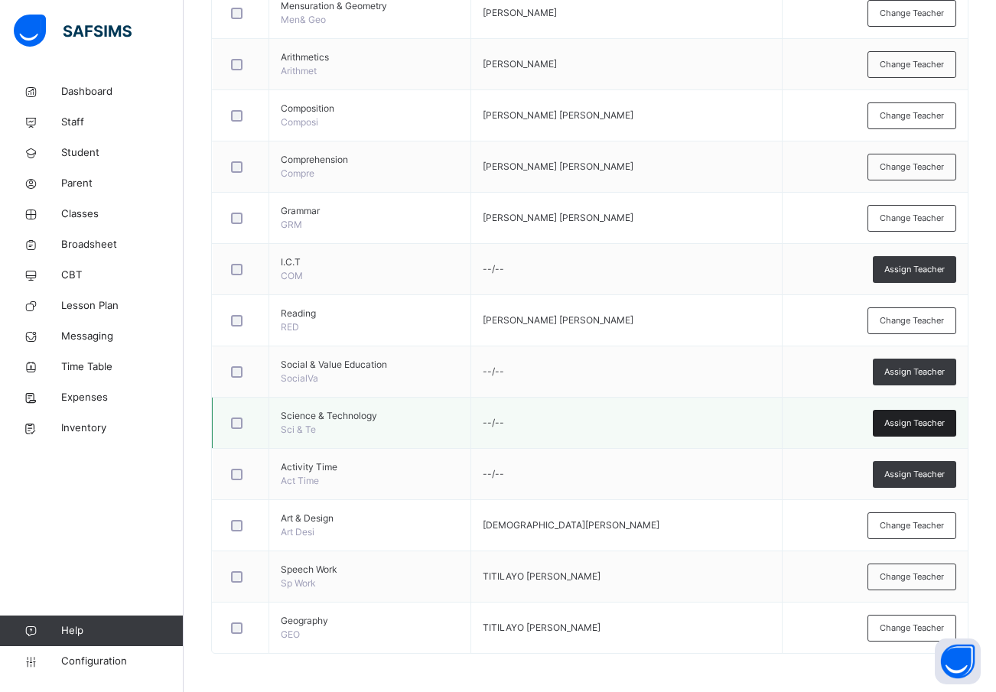
click at [931, 422] on span "Assign Teacher" at bounding box center [915, 423] width 60 height 13
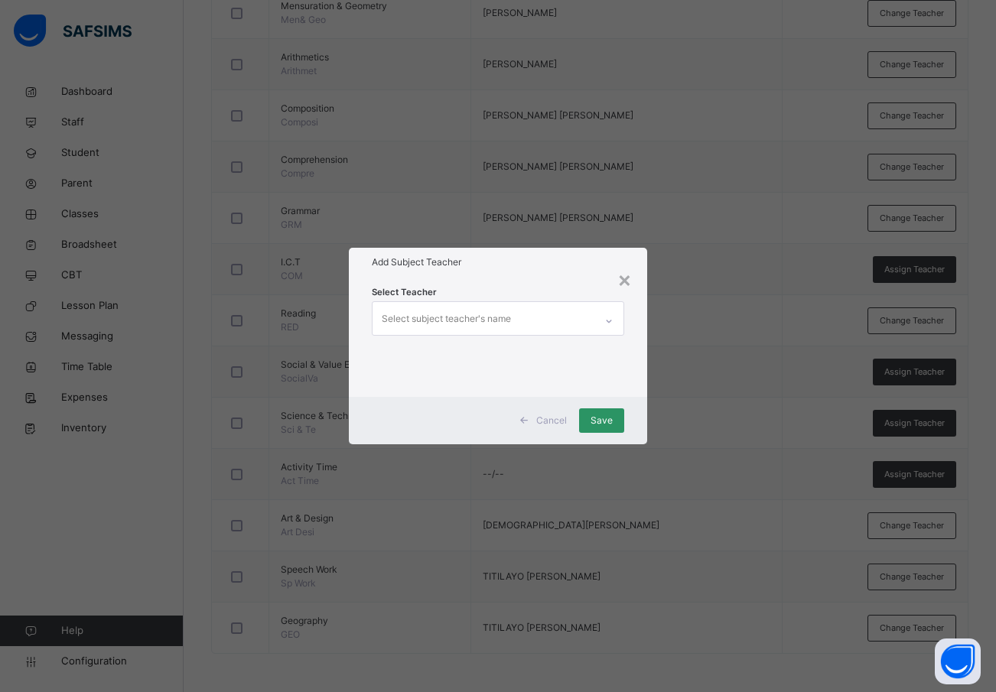
click at [392, 318] on div "Select subject teacher's name" at bounding box center [446, 319] width 129 height 29
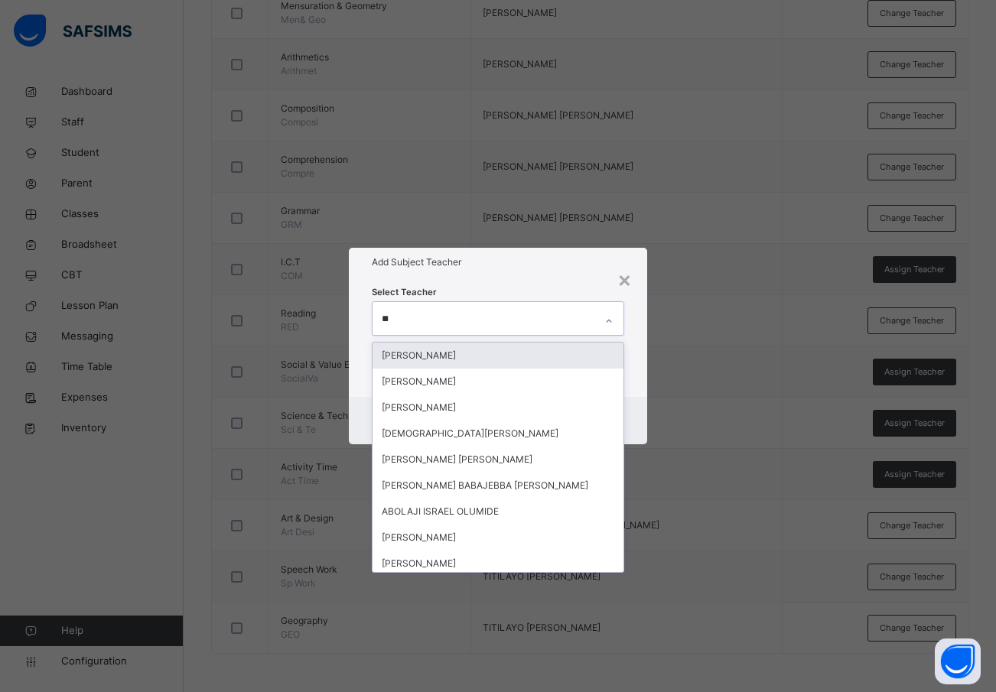
type input "***"
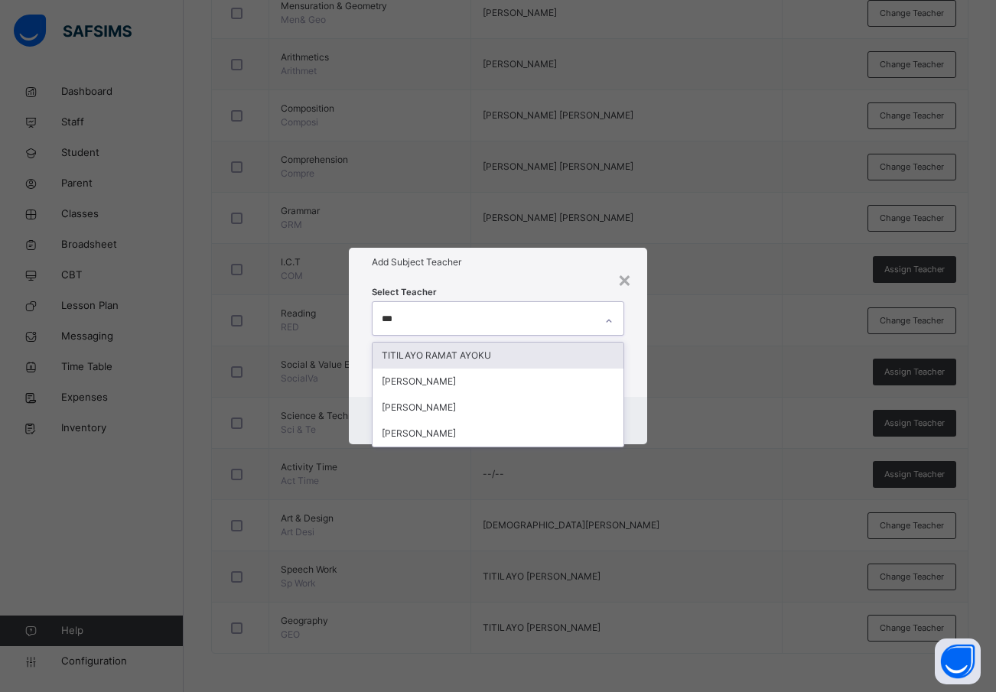
click at [447, 357] on div "TITILAYO RAMAT AYOKU" at bounding box center [499, 356] width 252 height 26
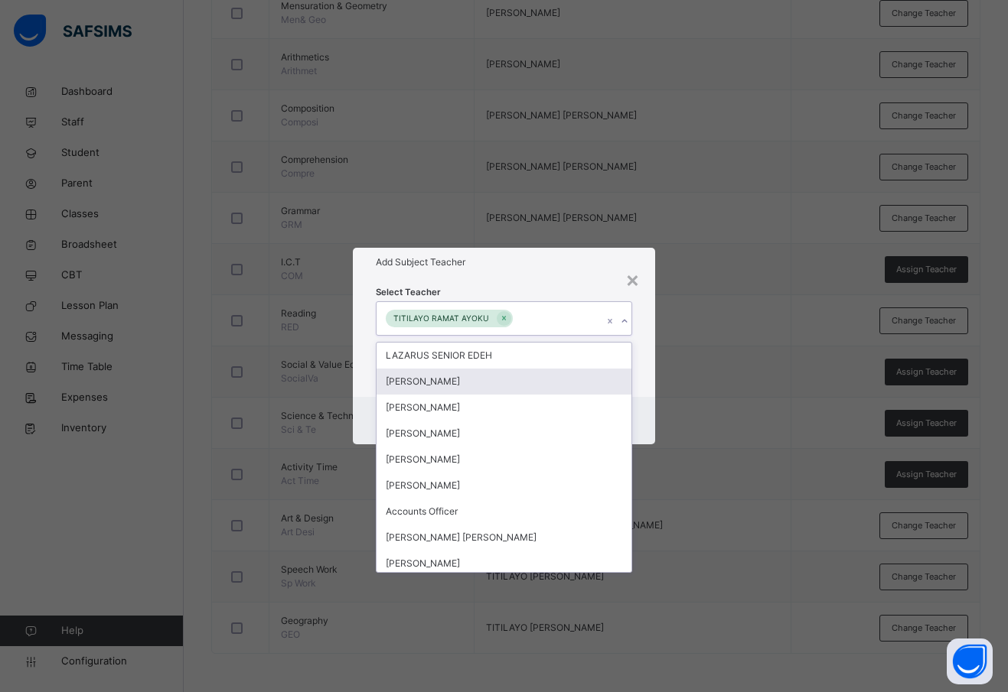
click at [641, 382] on div "Select Teacher option TITILAYO RAMAT AYOKU, selected. option OLADEJI AJEWOLE fo…" at bounding box center [504, 336] width 302 height 119
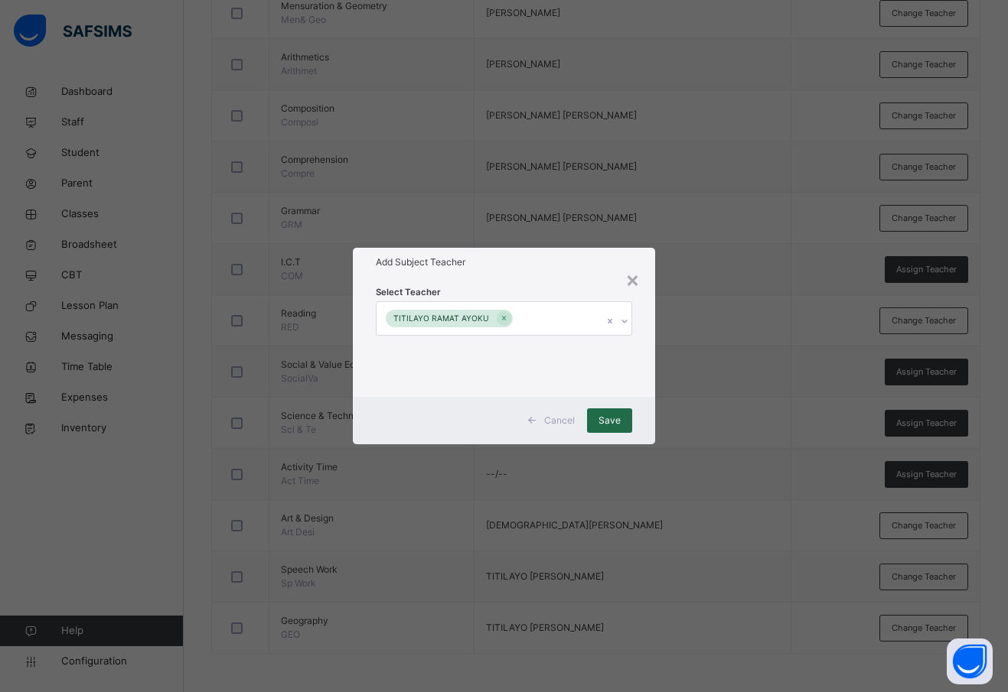
click at [613, 415] on span "Save" at bounding box center [609, 421] width 22 height 14
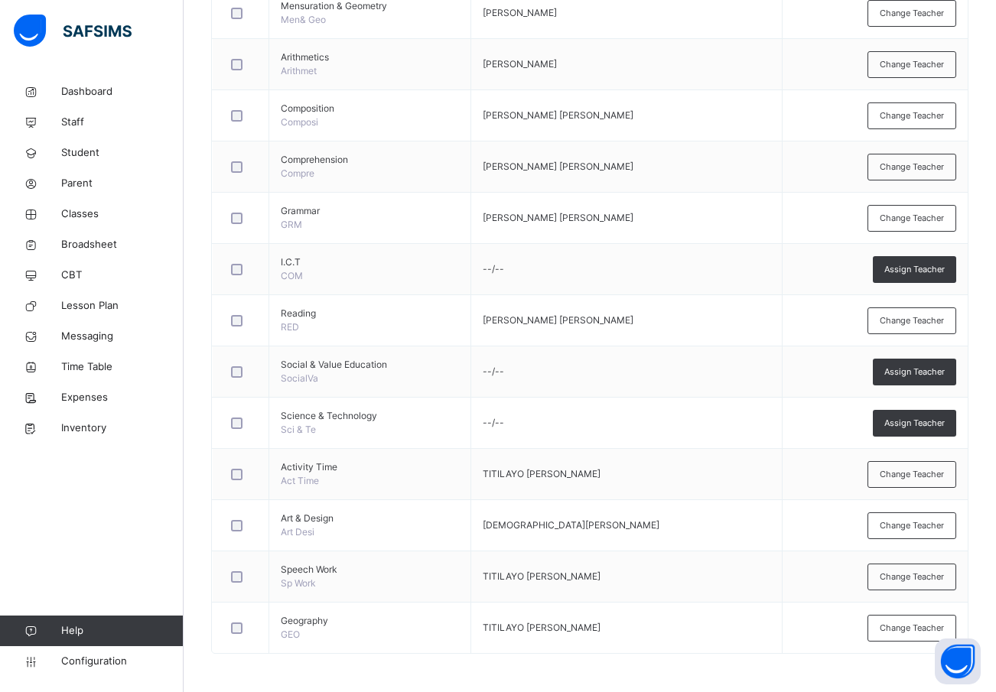
click at [930, 364] on div "Assign Teacher" at bounding box center [914, 372] width 83 height 27
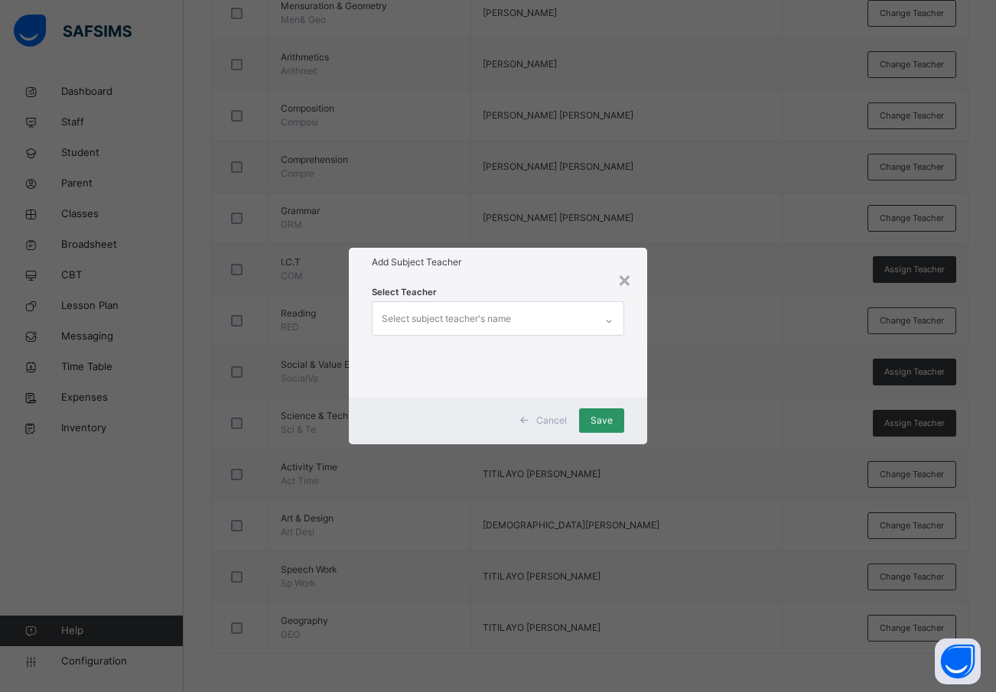
click at [432, 308] on div "Select subject teacher's name" at bounding box center [446, 319] width 129 height 29
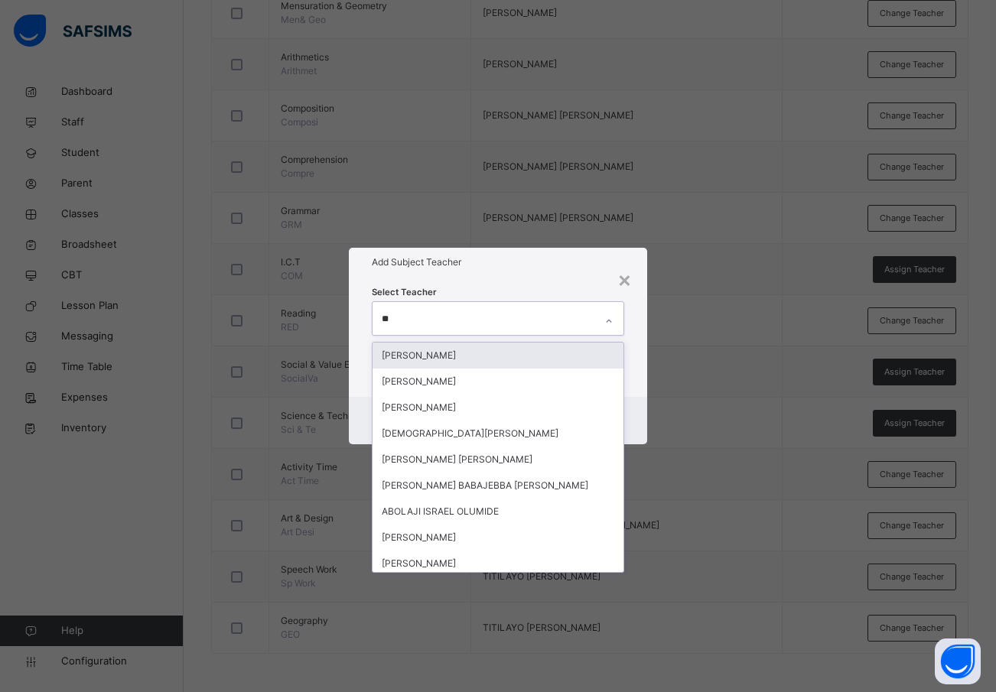
type input "***"
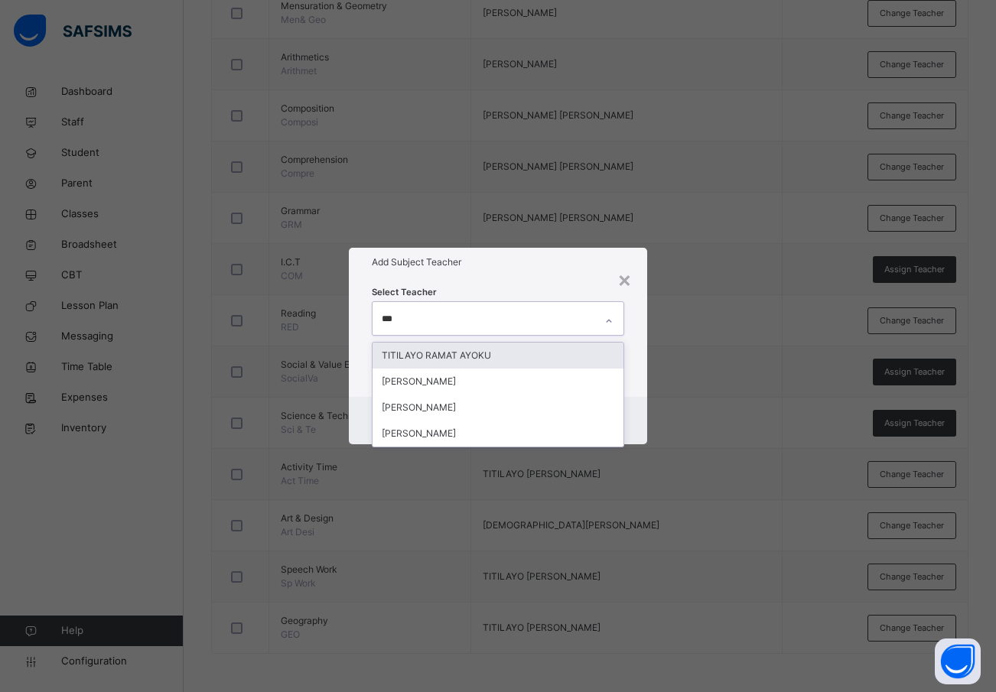
click at [469, 353] on div "TITILAYO RAMAT AYOKU" at bounding box center [499, 356] width 252 height 26
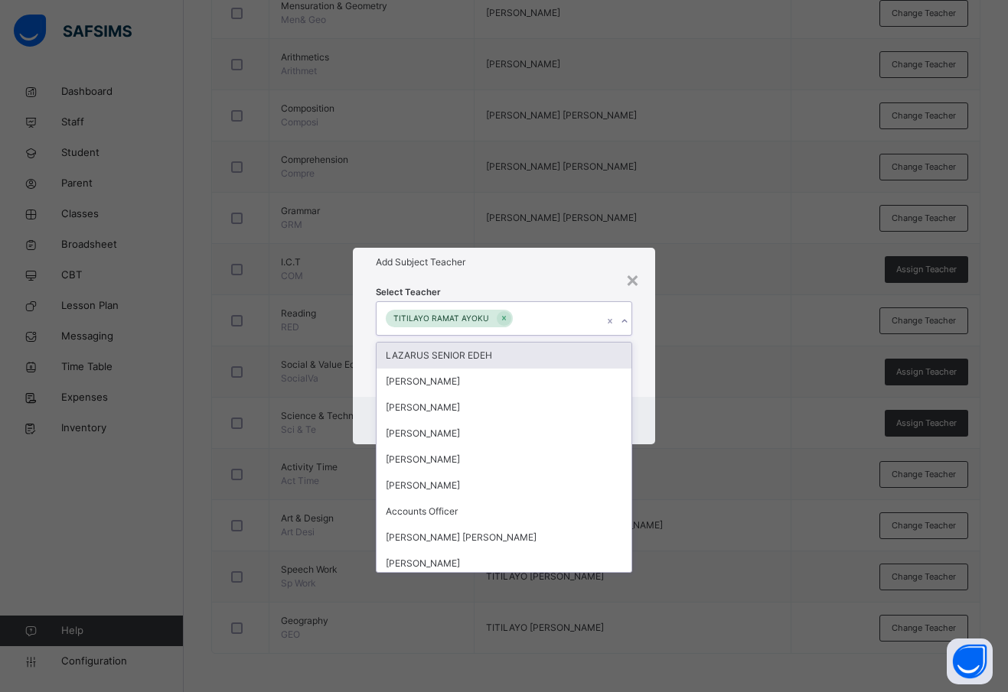
click at [647, 383] on div "Select Teacher option TITILAYO RAMAT AYOKU, selected. option LAZARUS SENIOR EDE…" at bounding box center [504, 336] width 302 height 119
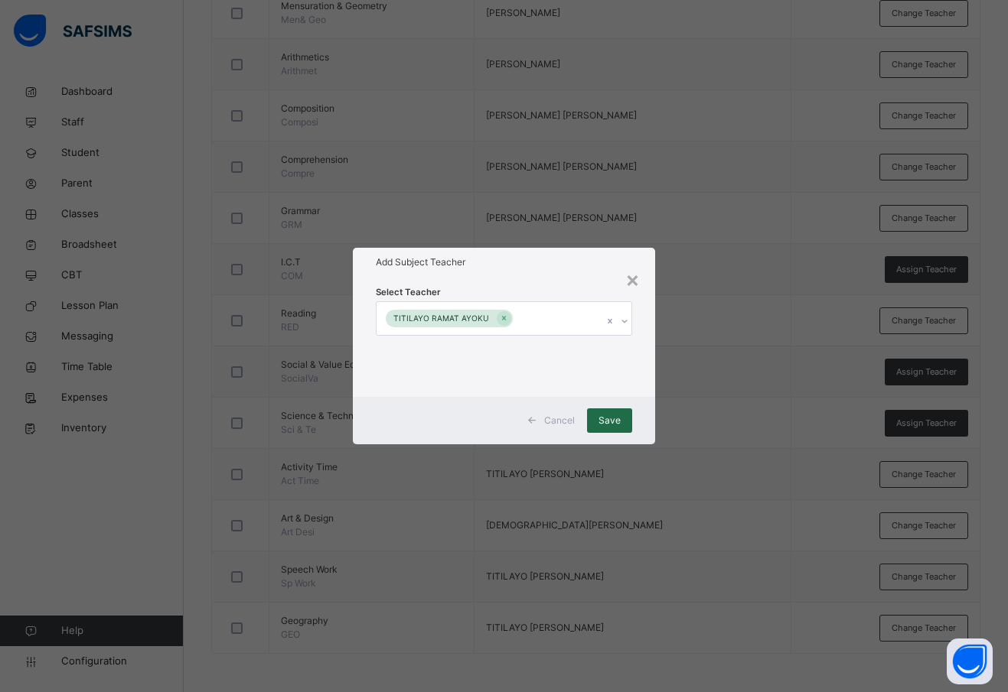
click at [615, 419] on span "Save" at bounding box center [609, 421] width 22 height 14
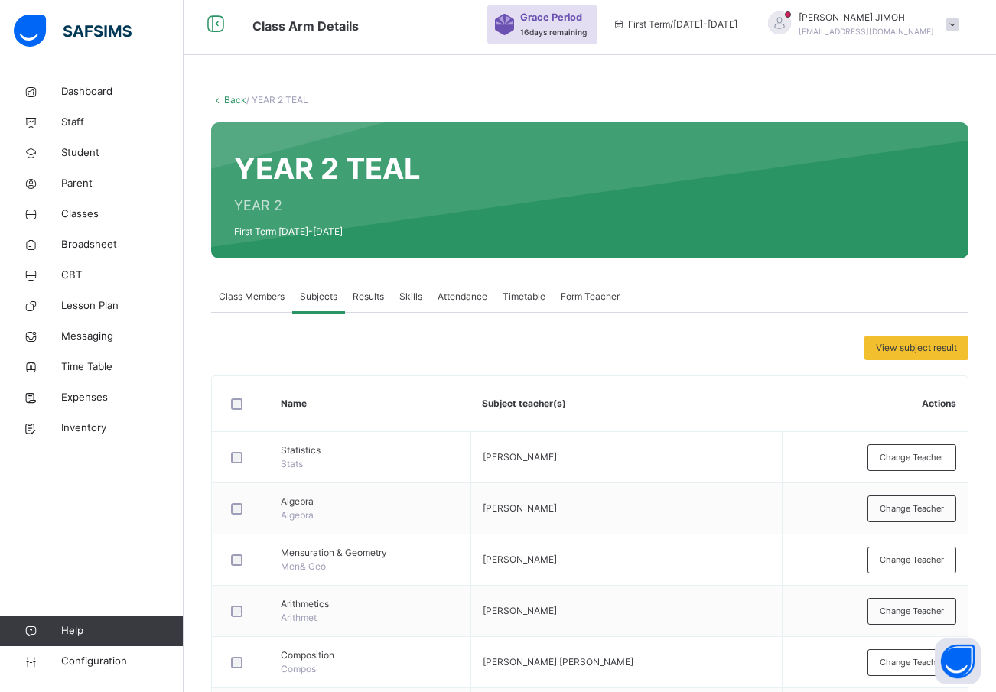
scroll to position [0, 0]
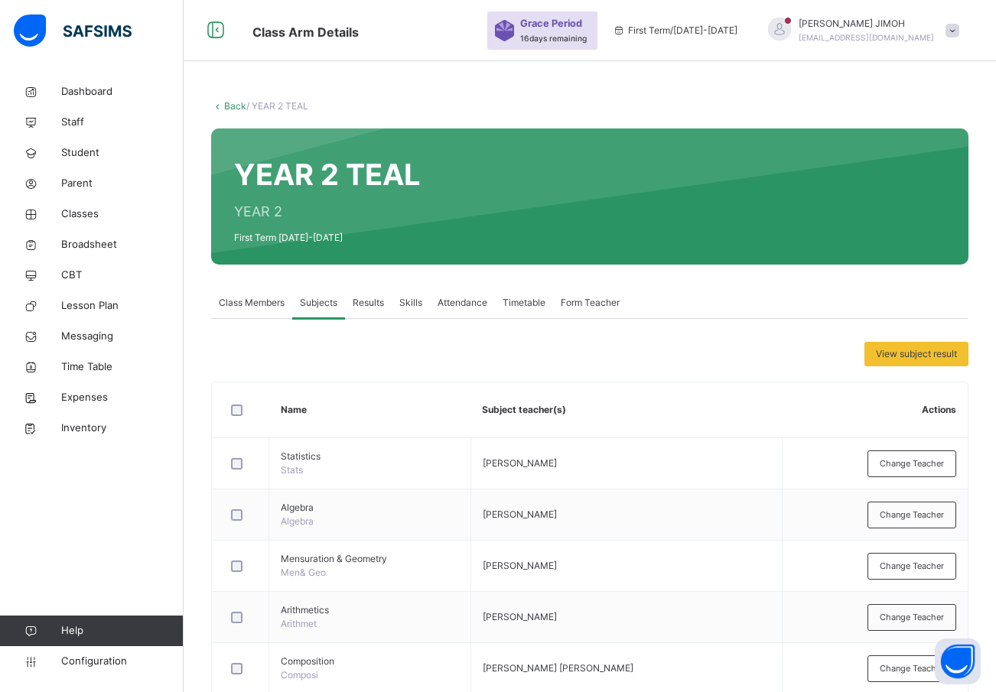
click at [230, 104] on link "Back" at bounding box center [235, 105] width 22 height 11
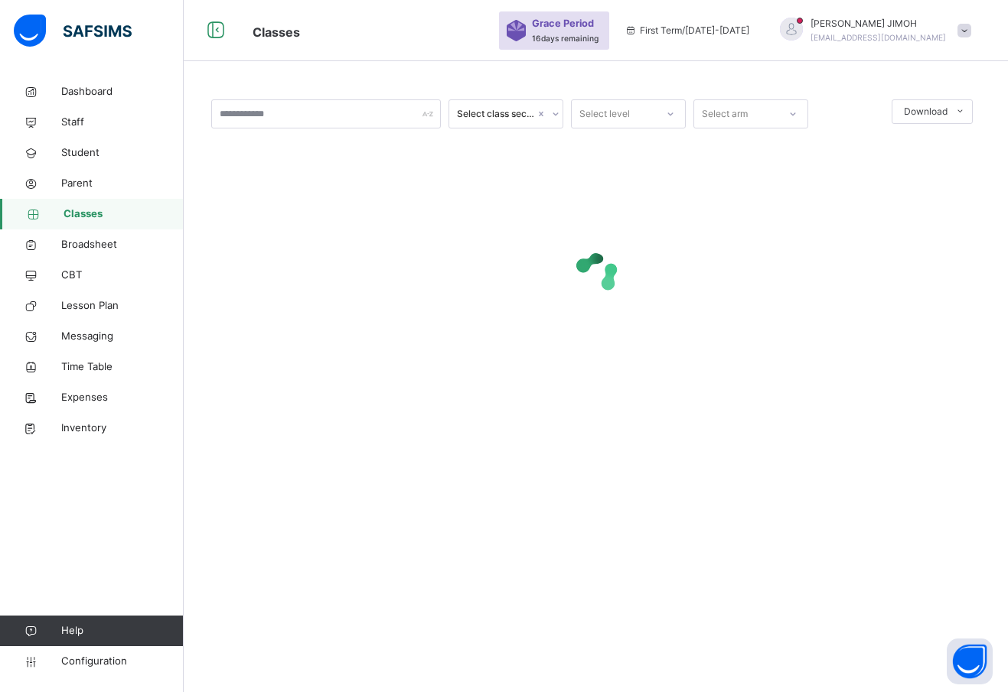
click at [668, 110] on icon at bounding box center [670, 113] width 9 height 15
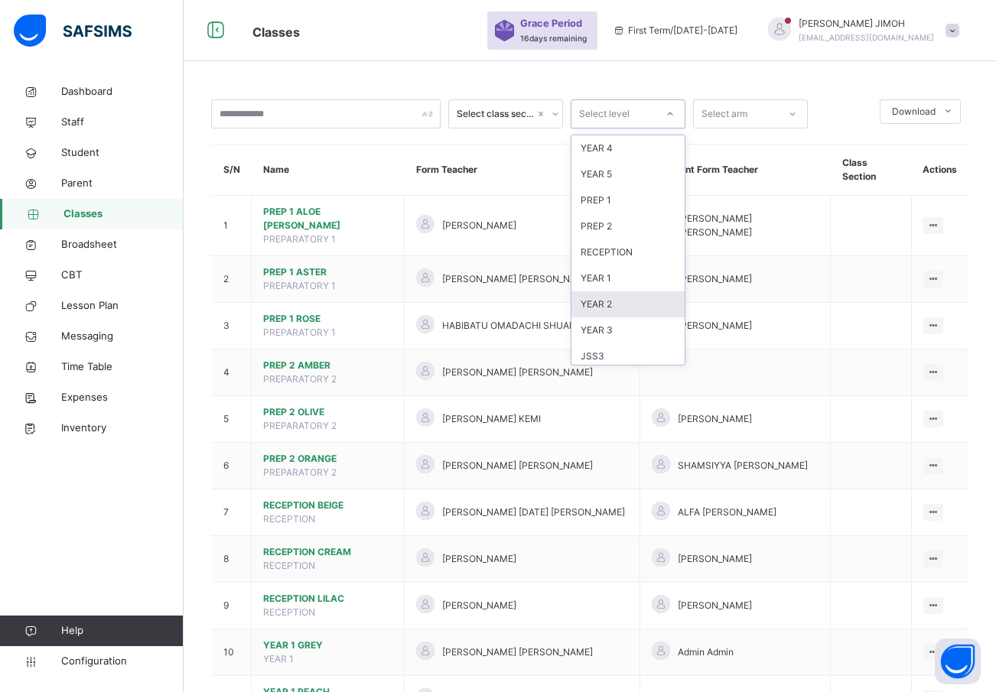
click at [626, 299] on div "YEAR 2" at bounding box center [628, 305] width 113 height 26
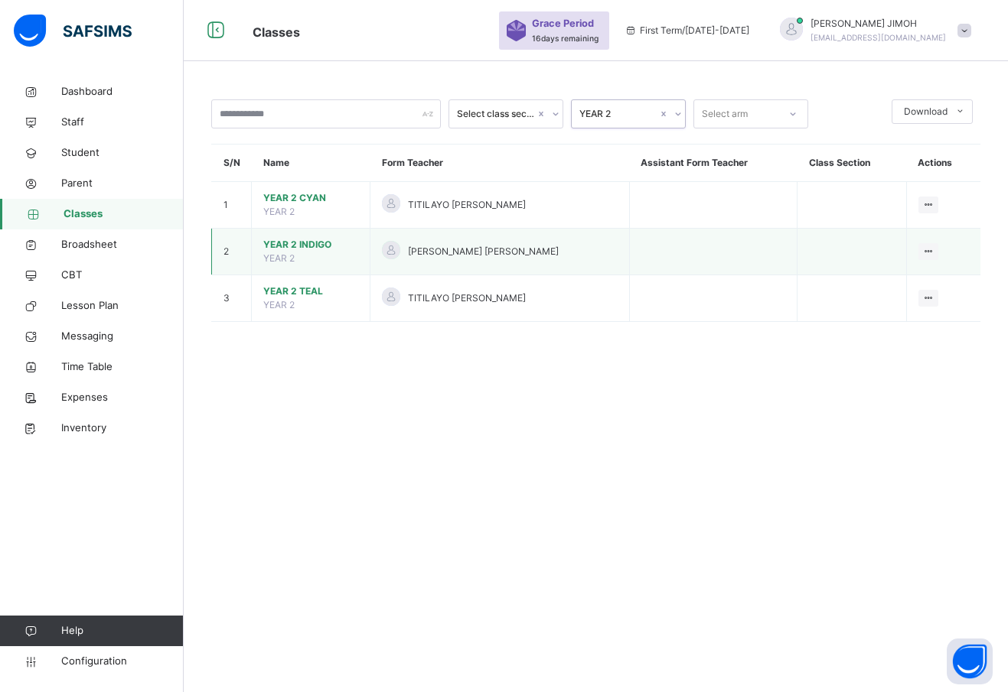
click at [282, 243] on span "YEAR 2 INDIGO" at bounding box center [310, 245] width 95 height 14
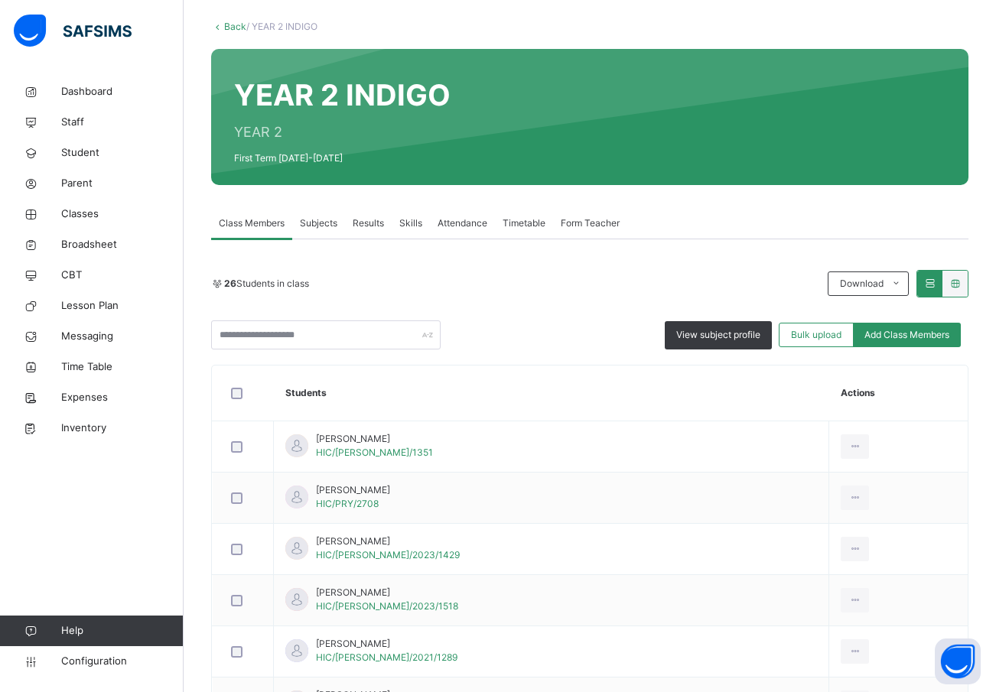
scroll to position [77, 0]
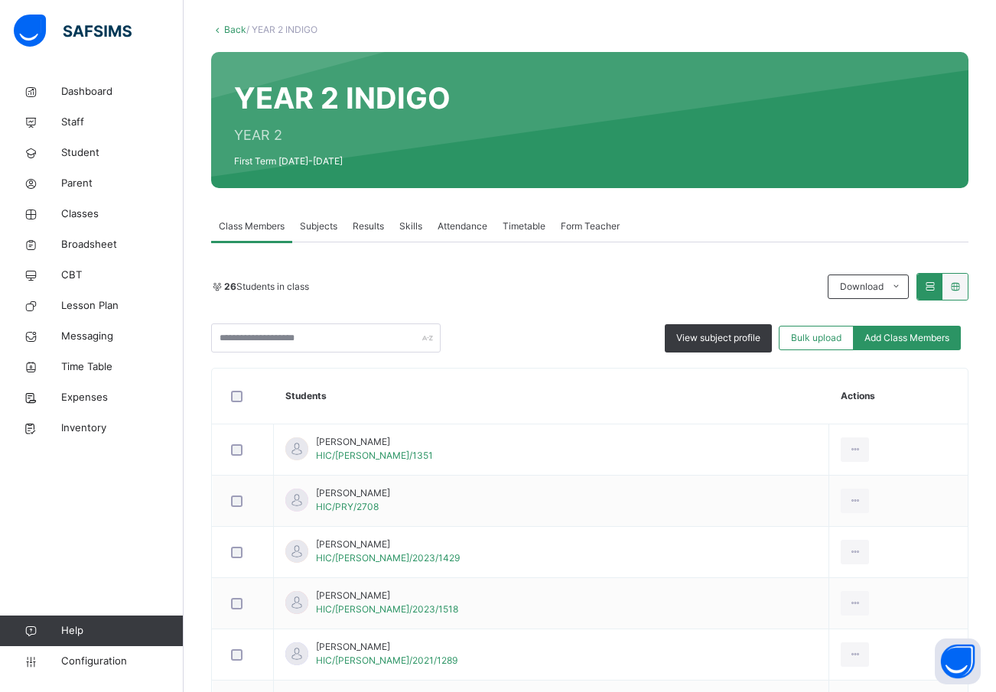
click at [318, 226] on span "Subjects" at bounding box center [318, 227] width 37 height 14
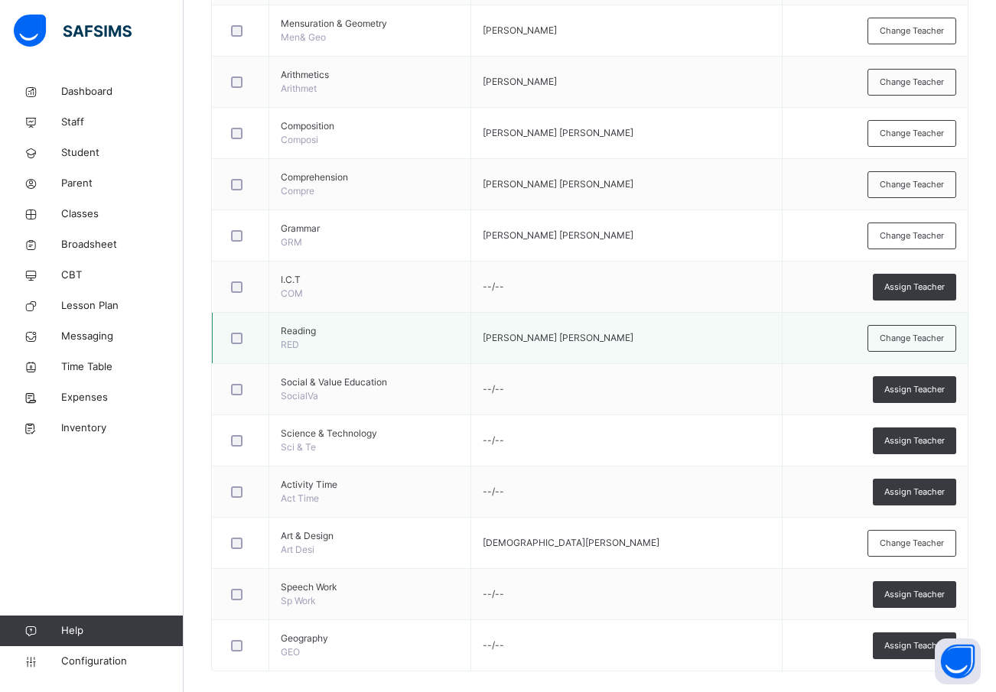
scroll to position [553, 0]
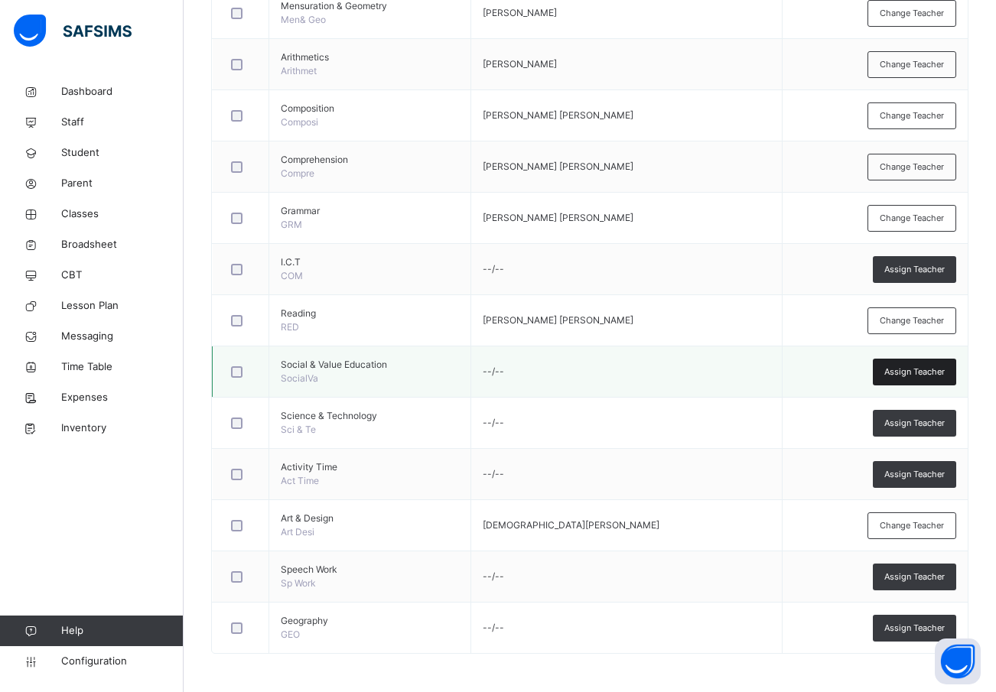
click at [912, 368] on span "Assign Teacher" at bounding box center [915, 372] width 60 height 13
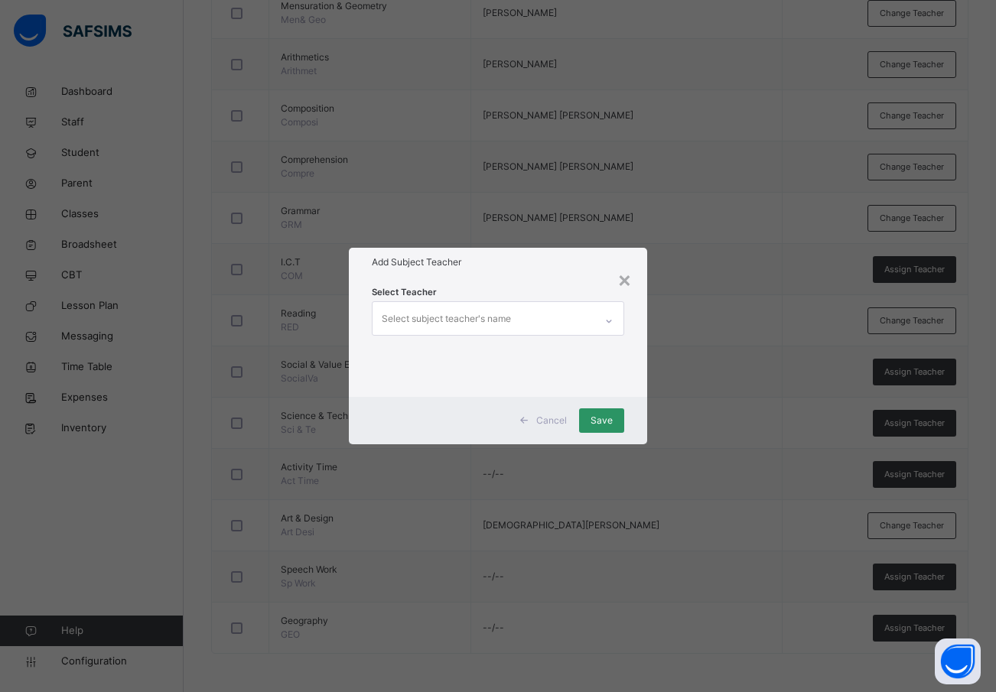
click at [414, 316] on div "Select subject teacher's name" at bounding box center [446, 319] width 129 height 29
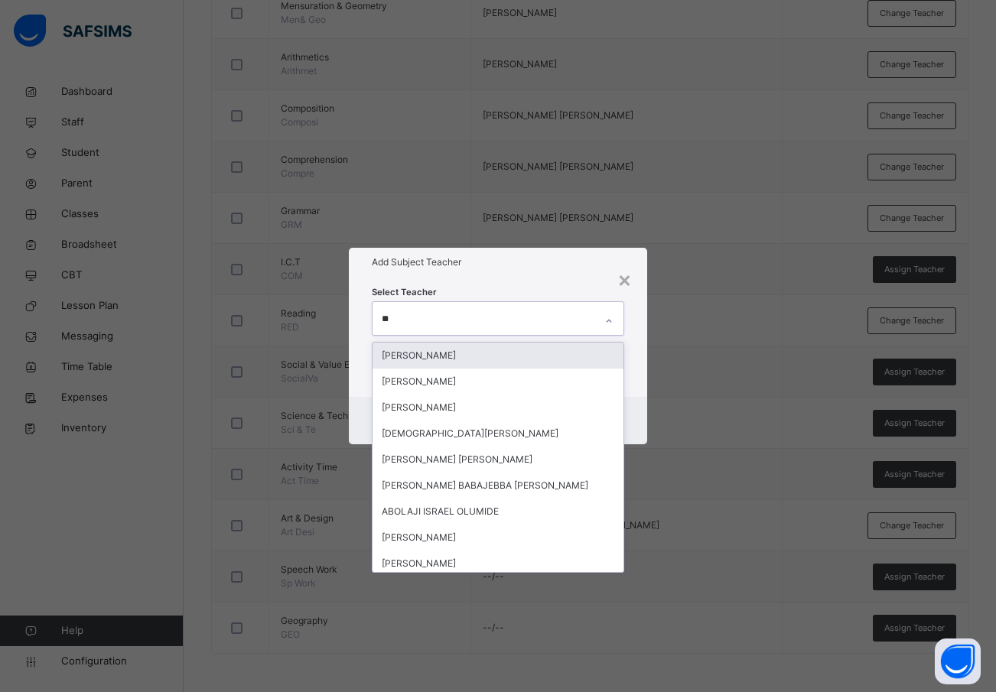
type input "***"
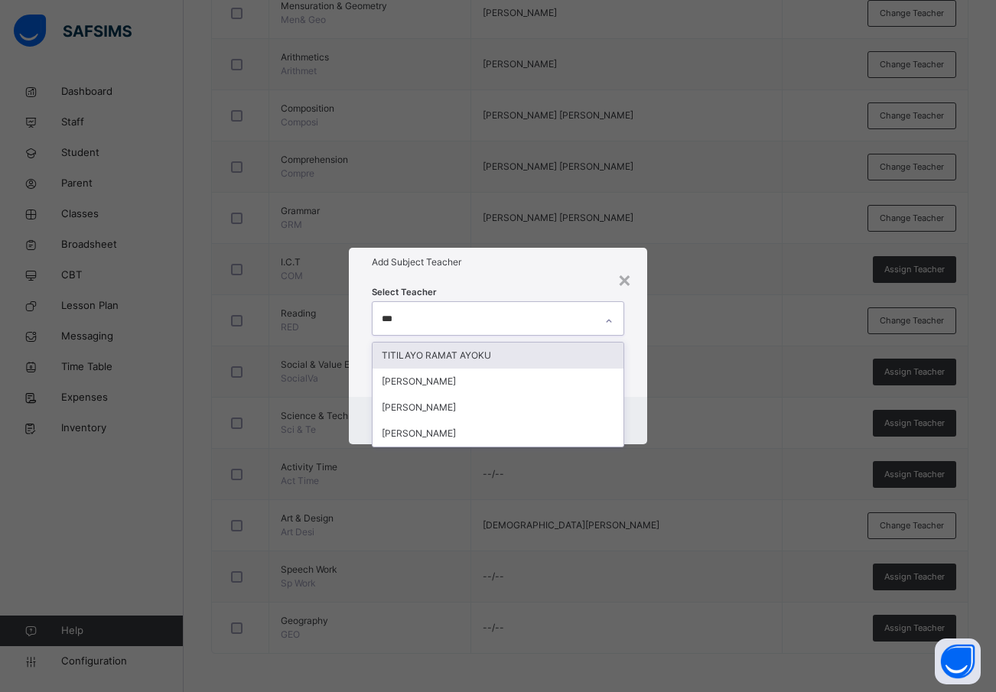
click at [441, 353] on div "TITILAYO RAMAT AYOKU" at bounding box center [499, 356] width 252 height 26
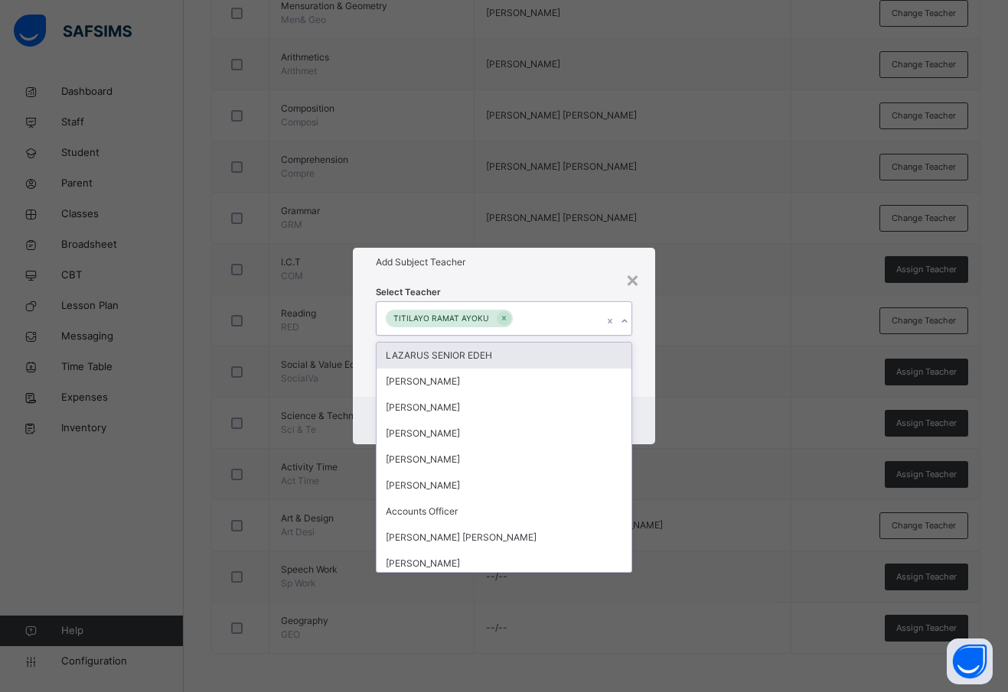
click at [645, 370] on div "Select Teacher option TITILAYO RAMAT AYOKU, selected. option LAZARUS SENIOR EDE…" at bounding box center [504, 336] width 302 height 119
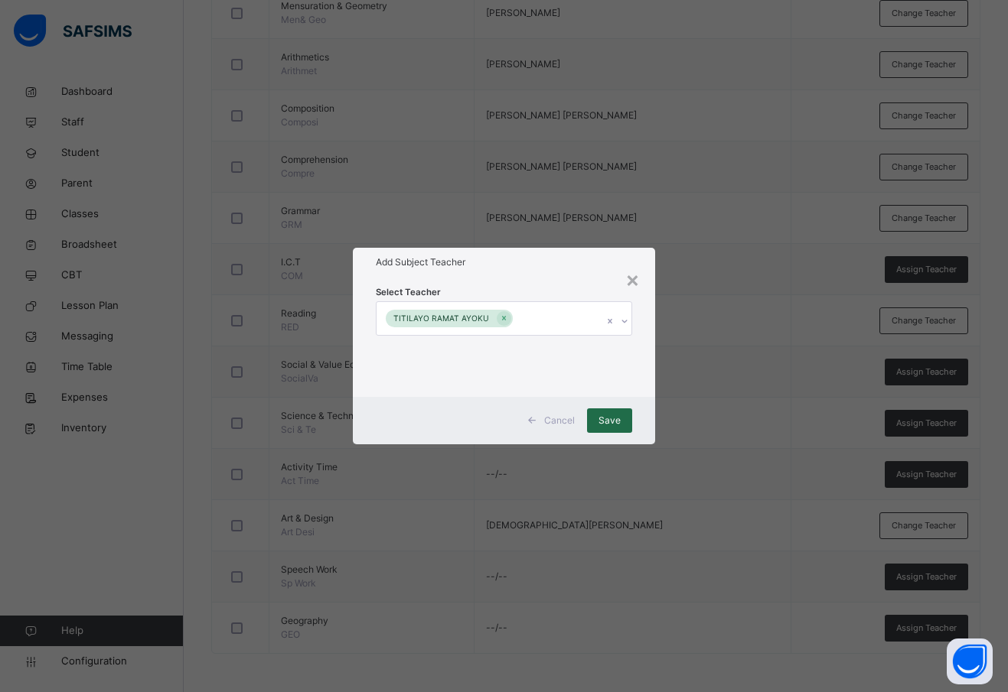
click at [614, 421] on span "Save" at bounding box center [609, 421] width 22 height 14
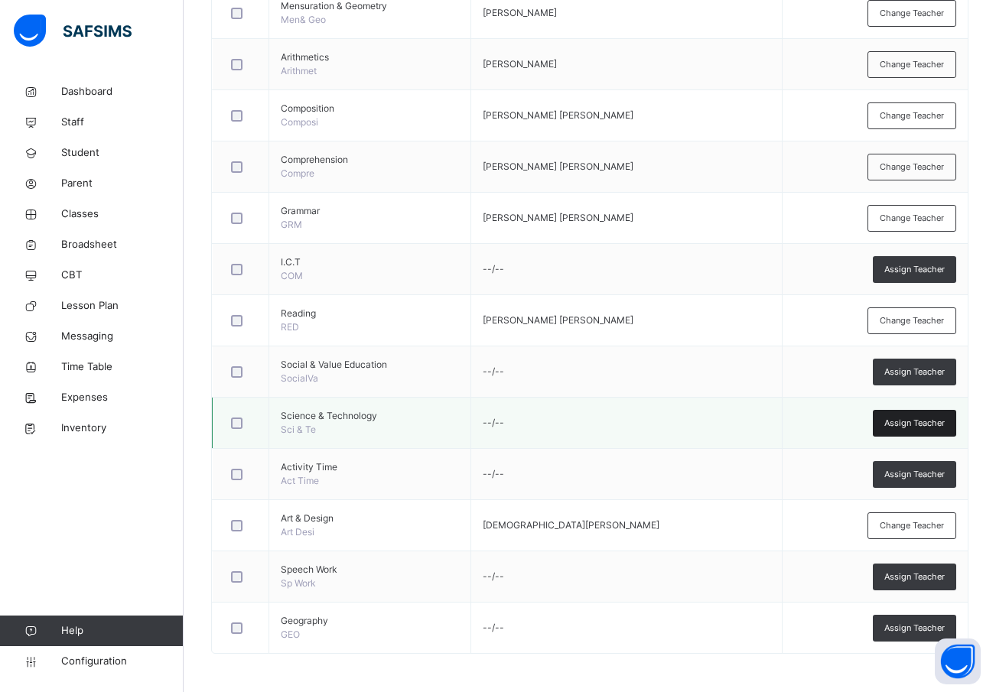
click at [922, 425] on span "Assign Teacher" at bounding box center [915, 423] width 60 height 13
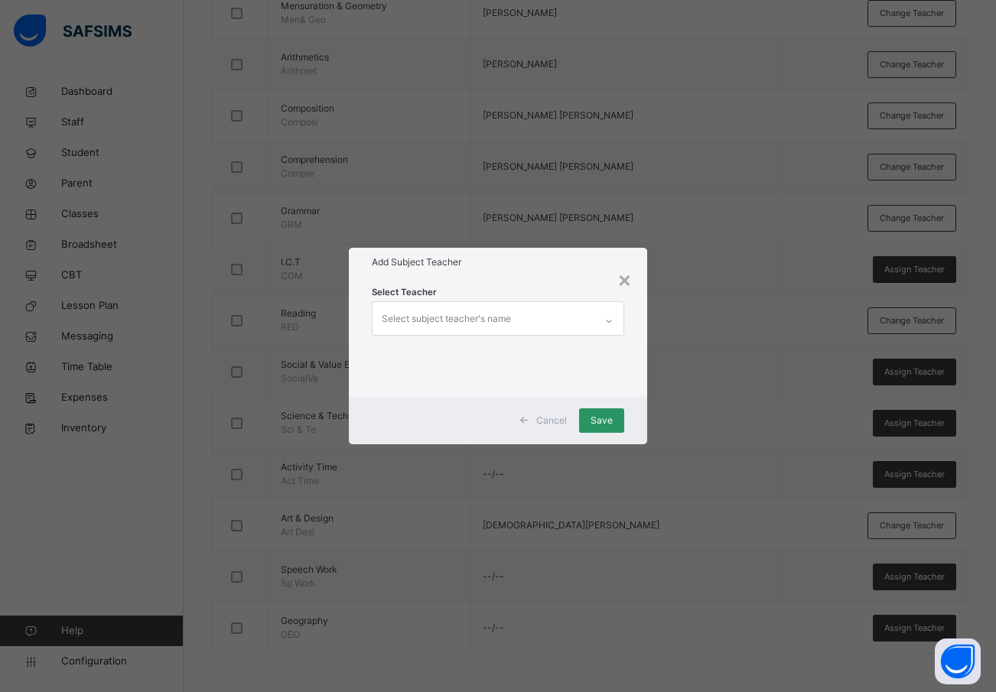
click at [399, 318] on div "Select subject teacher's name" at bounding box center [446, 319] width 129 height 29
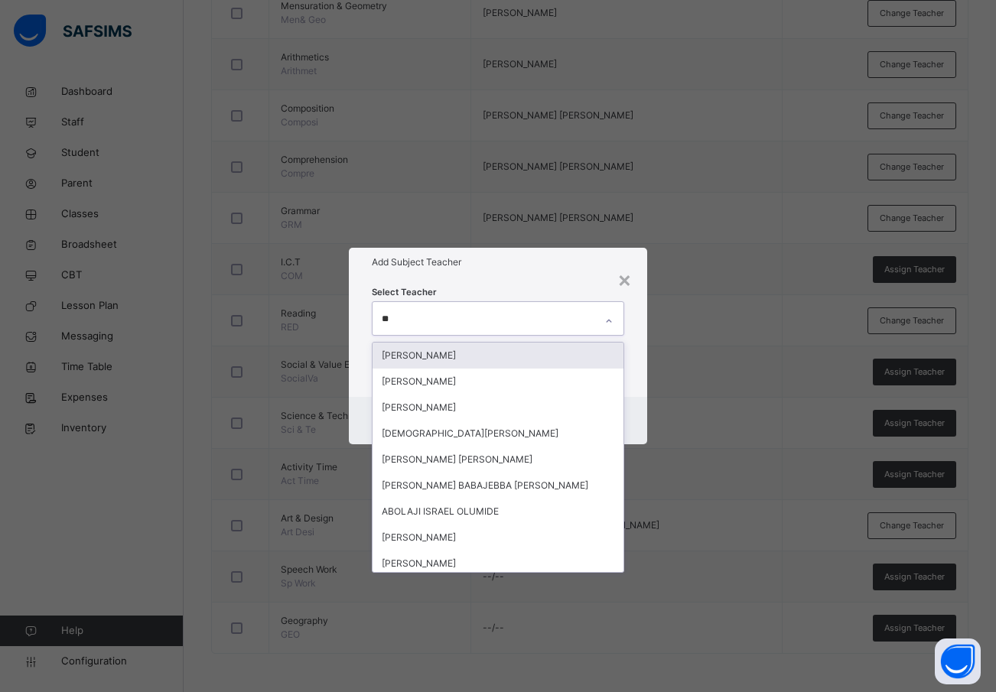
type input "***"
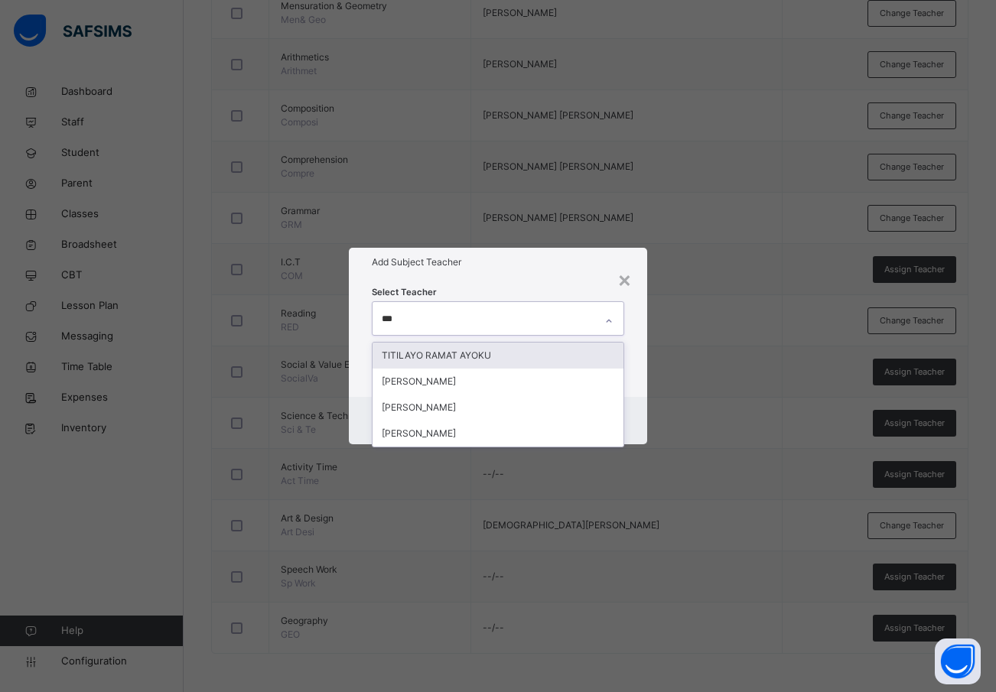
click at [422, 350] on div "TITILAYO RAMAT AYOKU" at bounding box center [499, 356] width 252 height 26
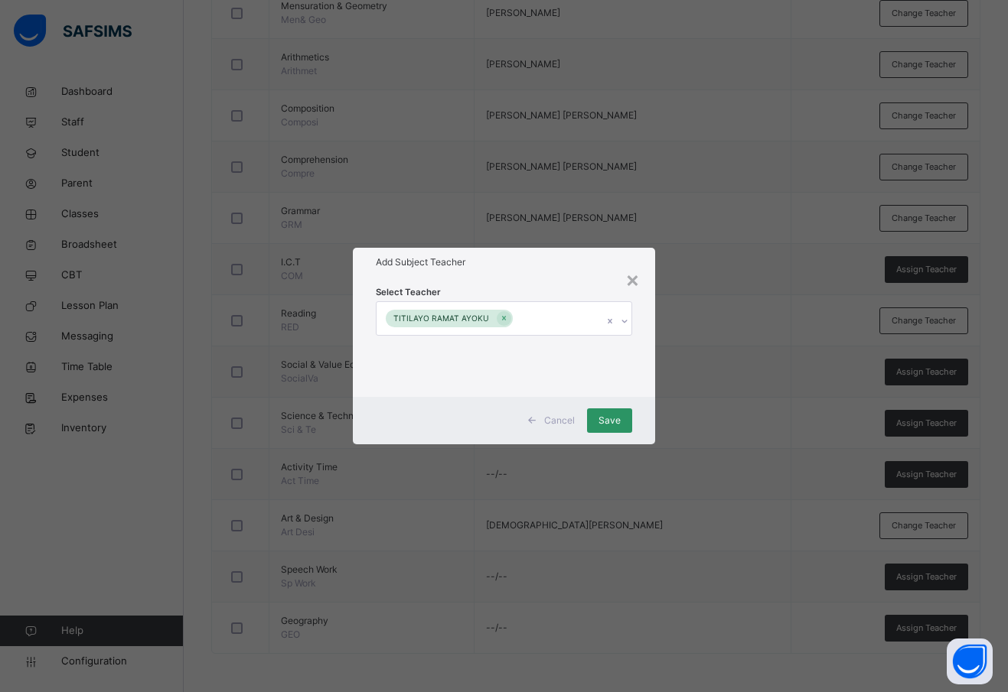
click at [642, 353] on div "Select Teacher TITILAYO RAMAT AYOKU" at bounding box center [504, 336] width 302 height 119
click at [612, 414] on span "Save" at bounding box center [609, 421] width 22 height 14
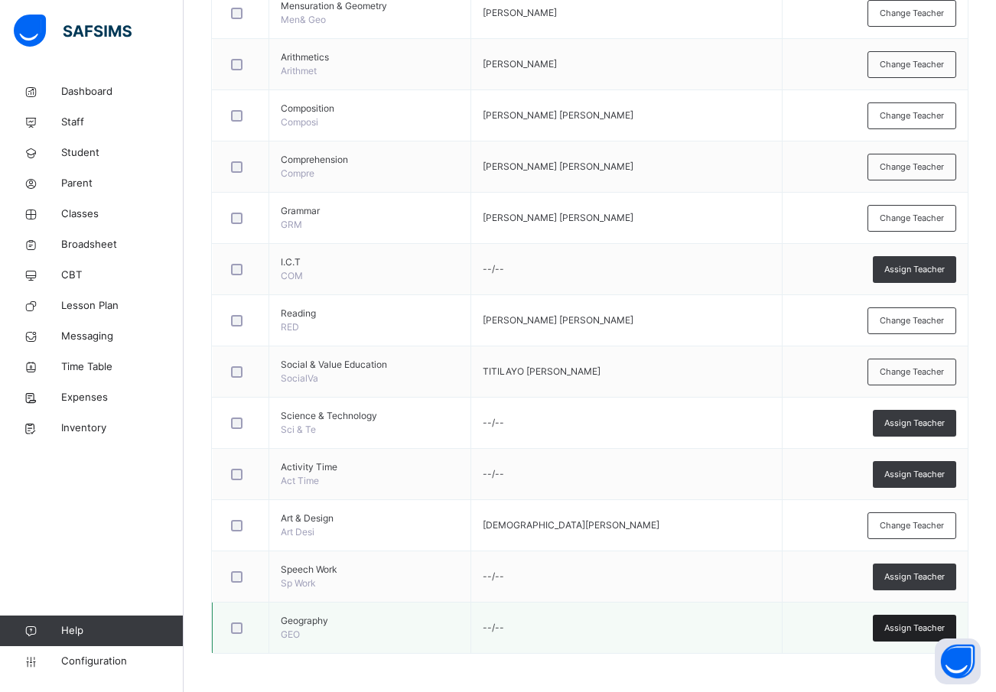
click at [910, 626] on span "Assign Teacher" at bounding box center [915, 628] width 60 height 13
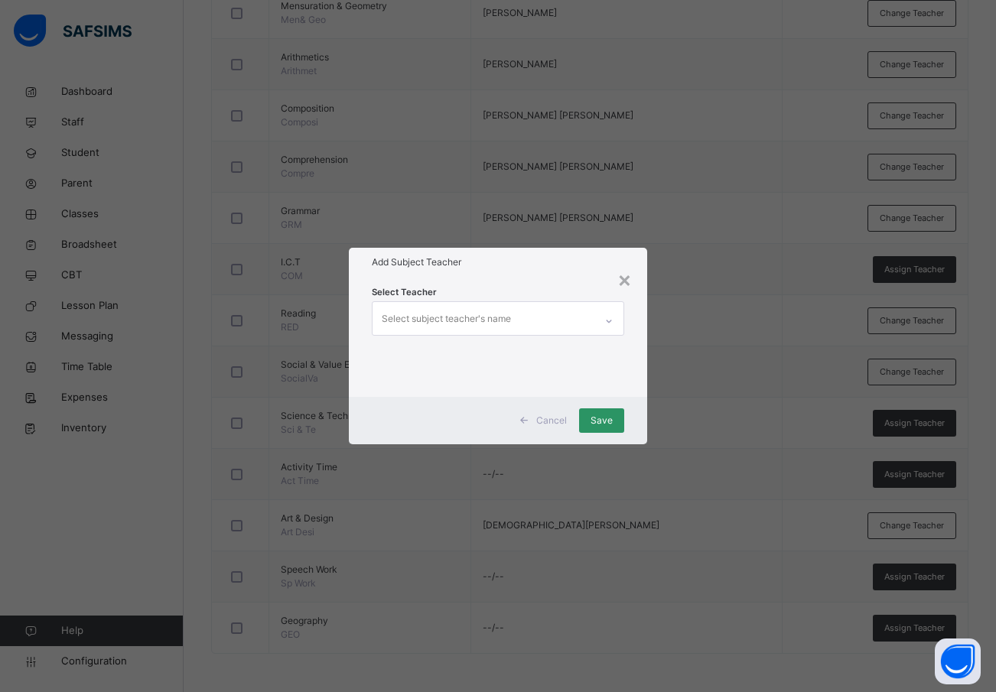
click at [427, 319] on div "Select subject teacher's name" at bounding box center [446, 319] width 129 height 29
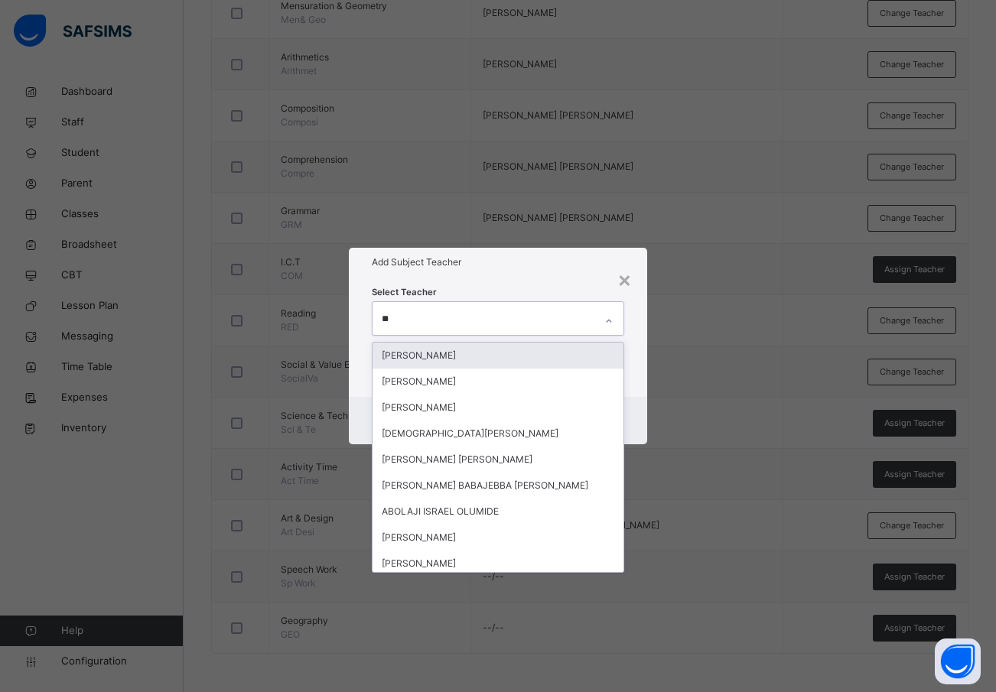
type input "***"
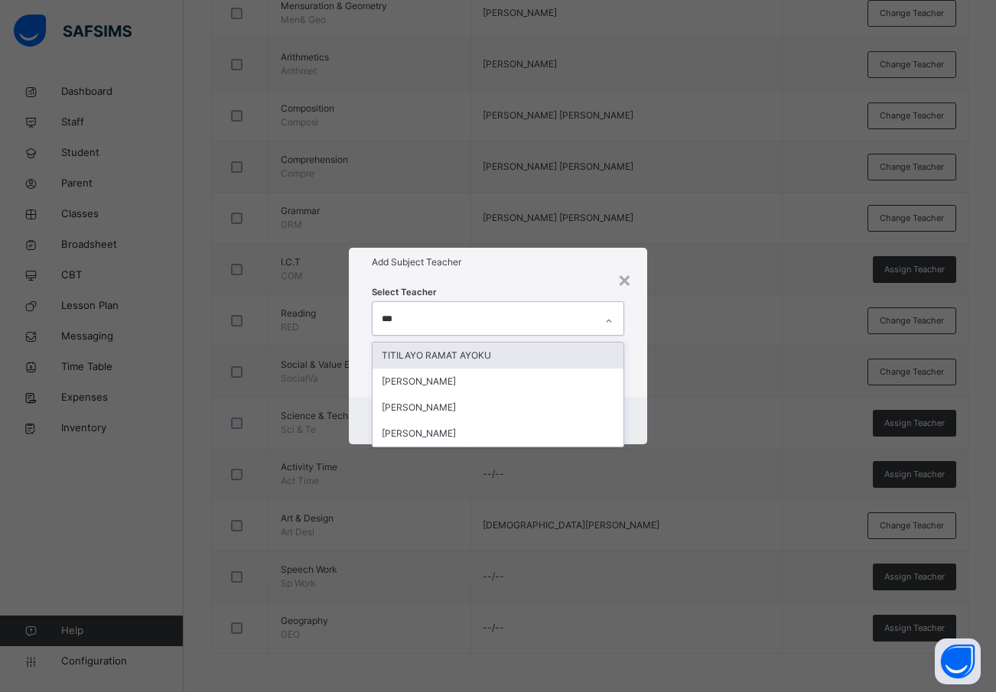
click at [451, 354] on div "TITILAYO RAMAT AYOKU" at bounding box center [499, 356] width 252 height 26
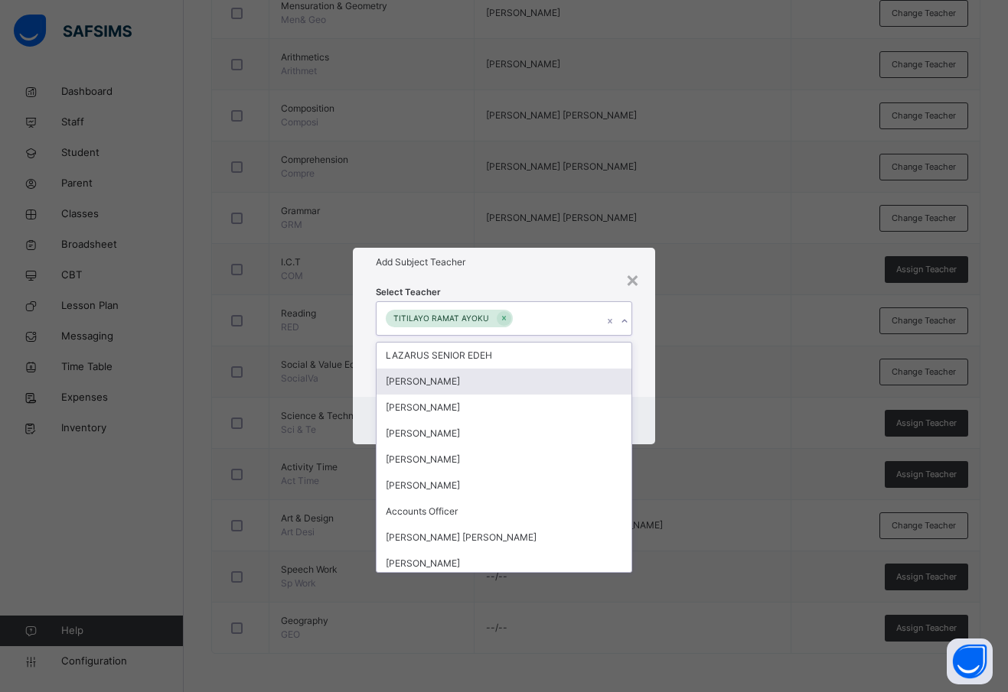
click at [647, 409] on div "Cancel Save" at bounding box center [504, 420] width 302 height 47
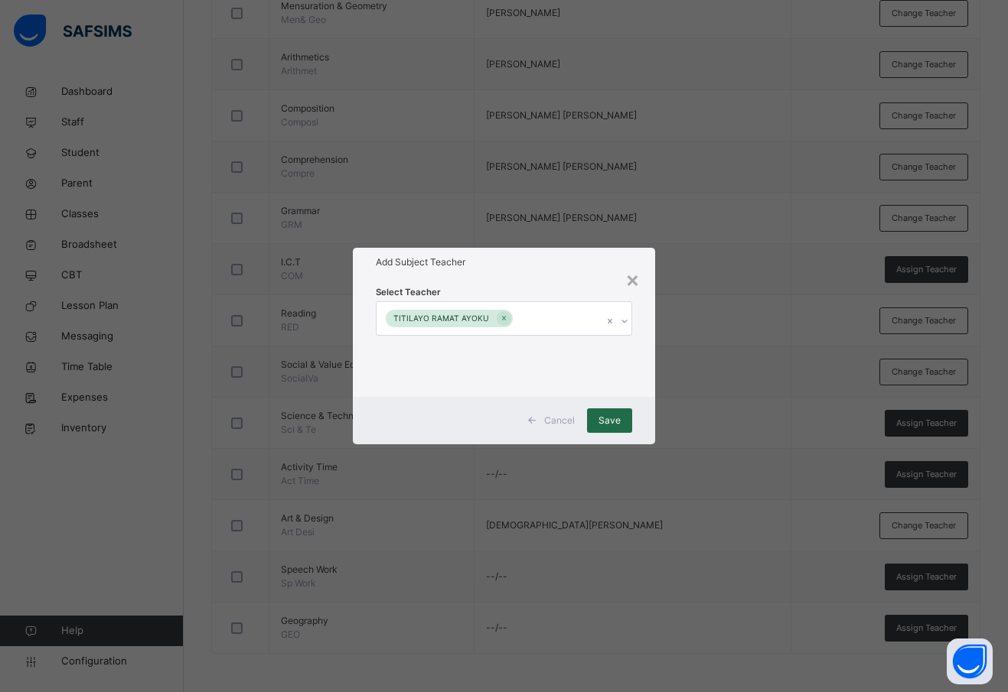
click at [604, 423] on span "Save" at bounding box center [609, 421] width 22 height 14
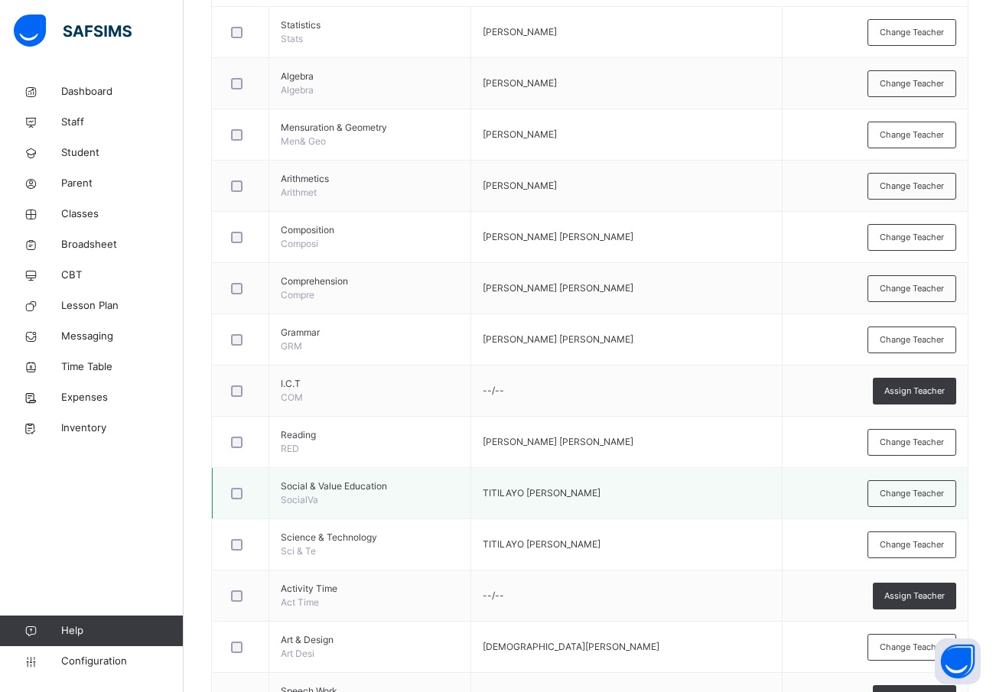
scroll to position [171, 0]
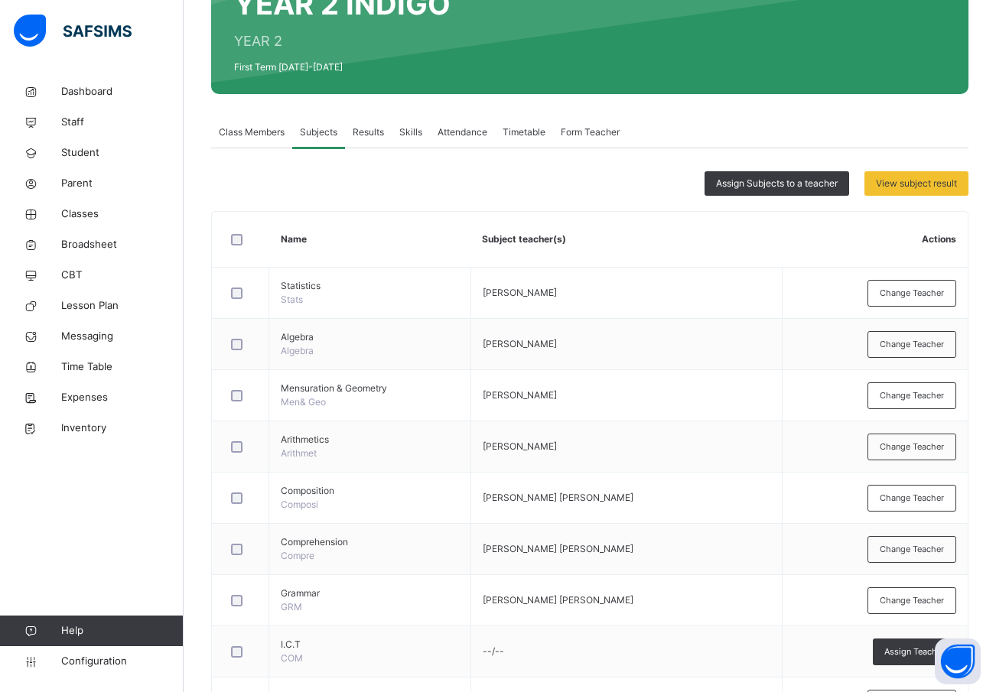
click at [239, 129] on span "Class Members" at bounding box center [252, 132] width 66 height 14
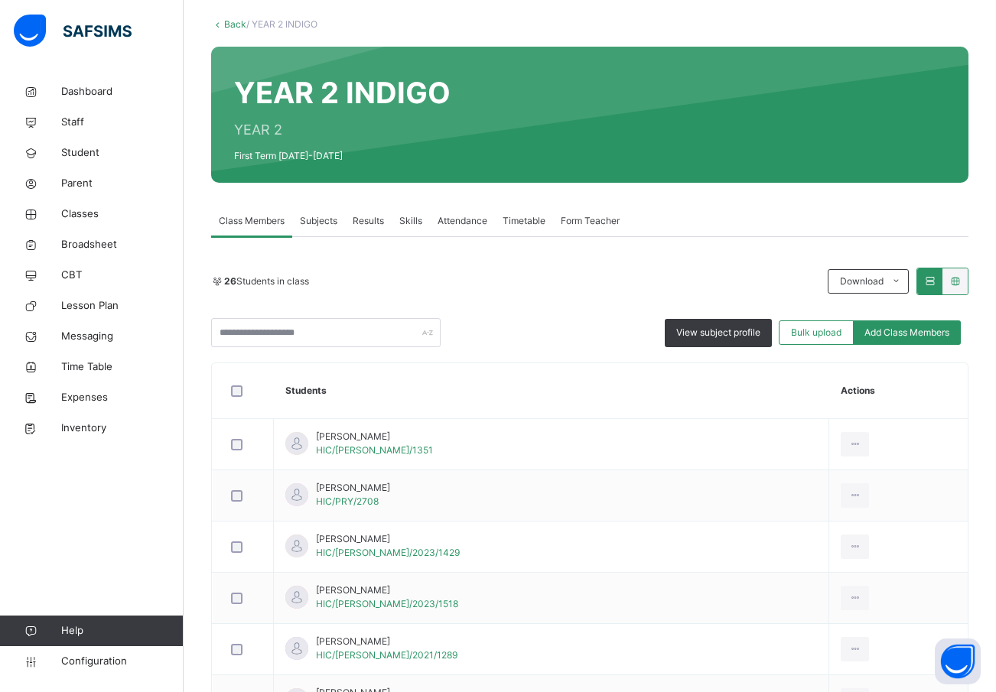
scroll to position [0, 0]
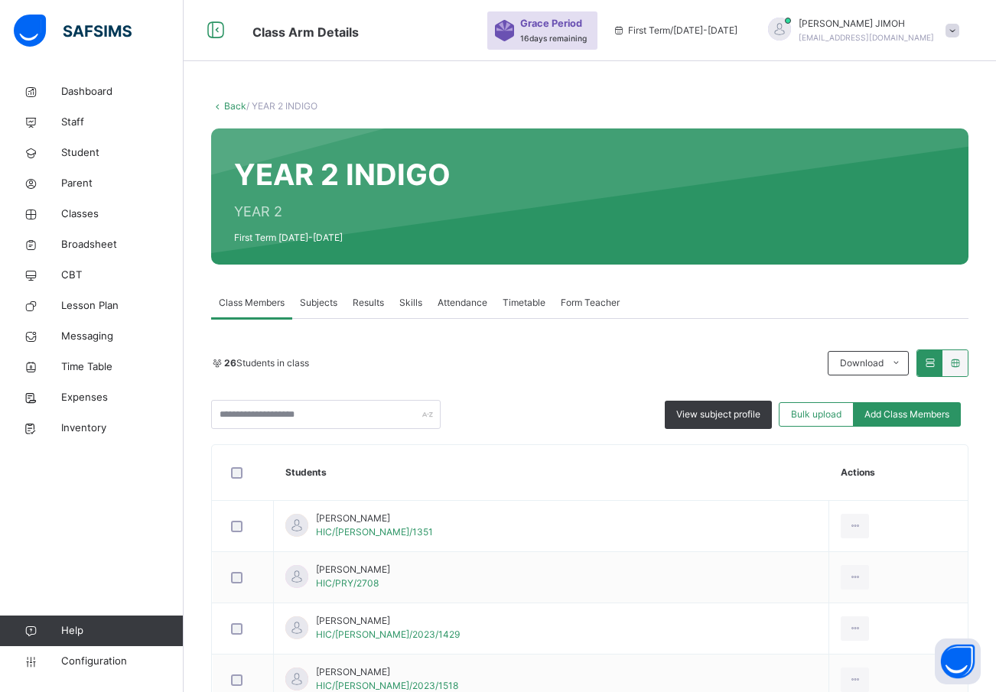
click at [232, 104] on link "Back" at bounding box center [235, 105] width 22 height 11
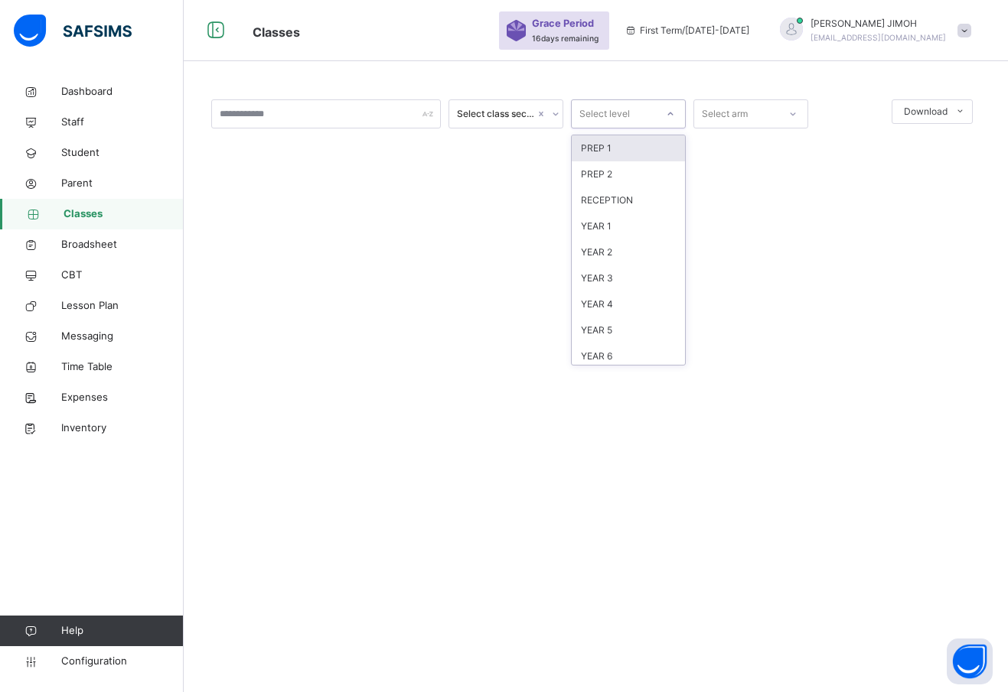
click at [642, 106] on div "Select level" at bounding box center [614, 115] width 84 height 24
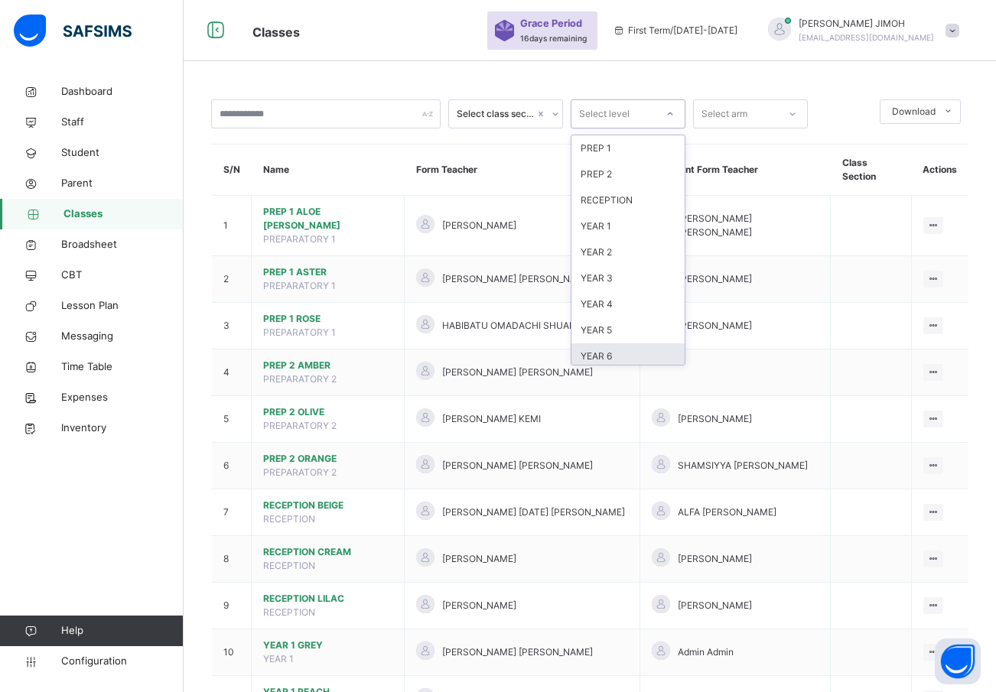
click at [604, 357] on div "YEAR 6" at bounding box center [628, 357] width 113 height 26
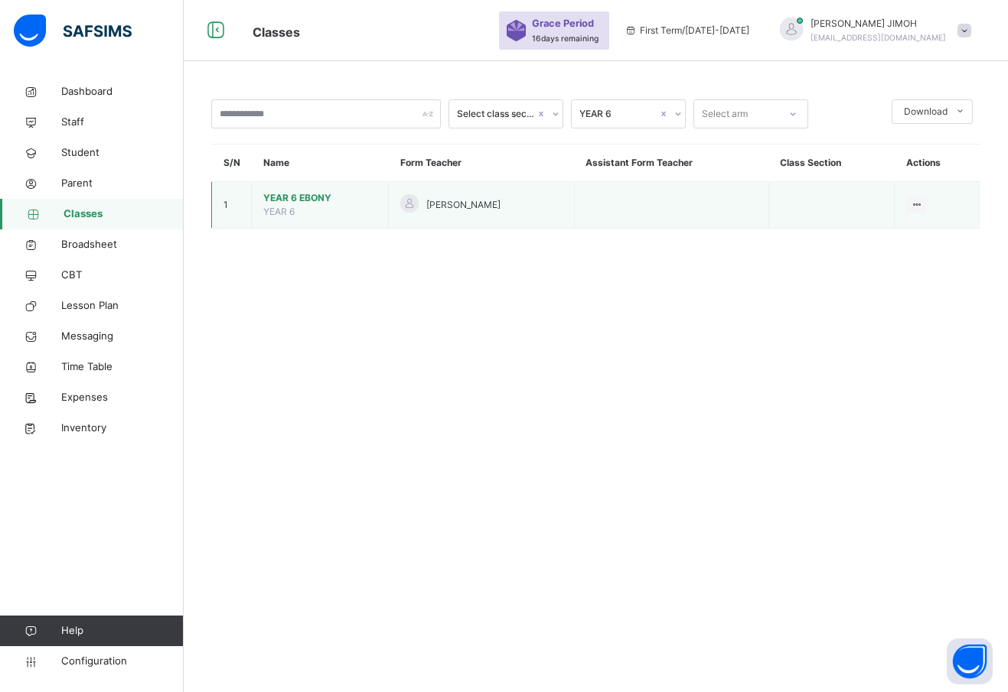
click at [288, 194] on span "YEAR 6 EBONY" at bounding box center [319, 198] width 113 height 14
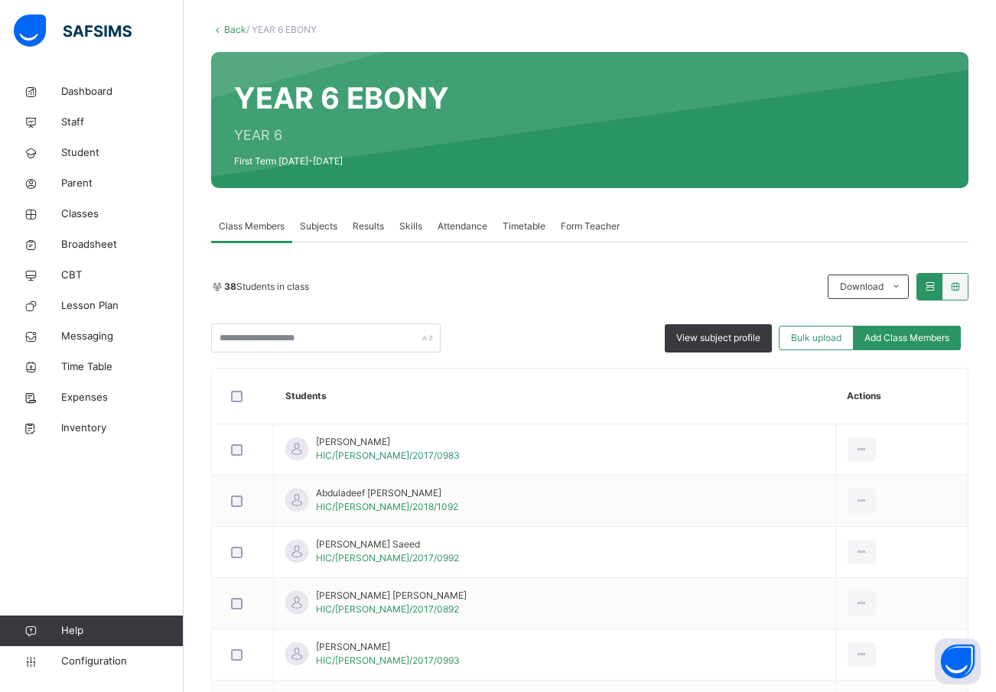
scroll to position [153, 0]
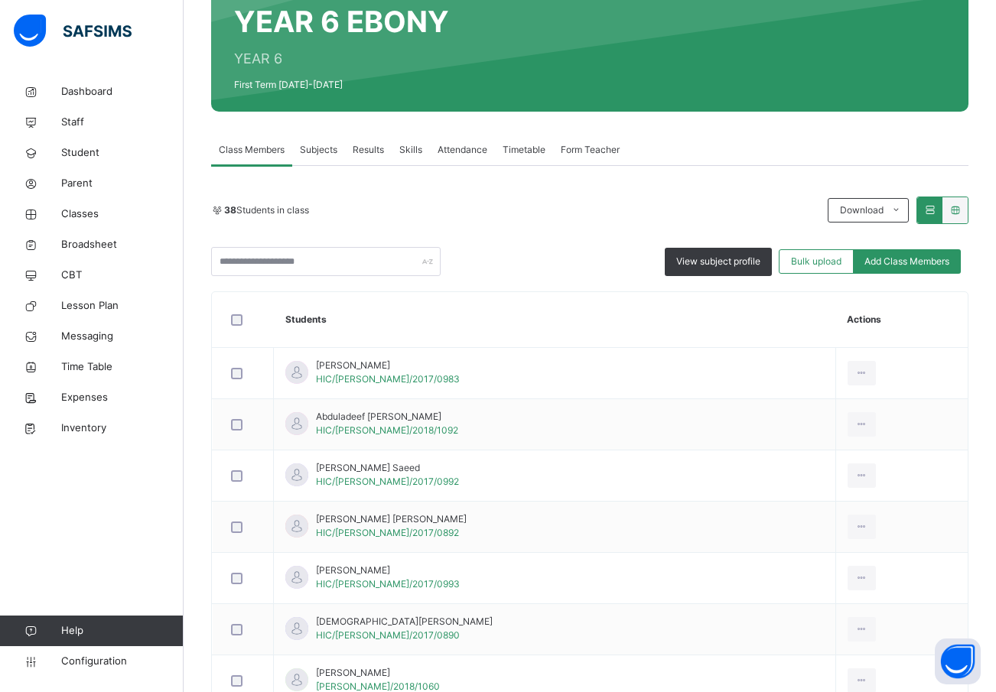
click at [317, 143] on span "Subjects" at bounding box center [318, 150] width 37 height 14
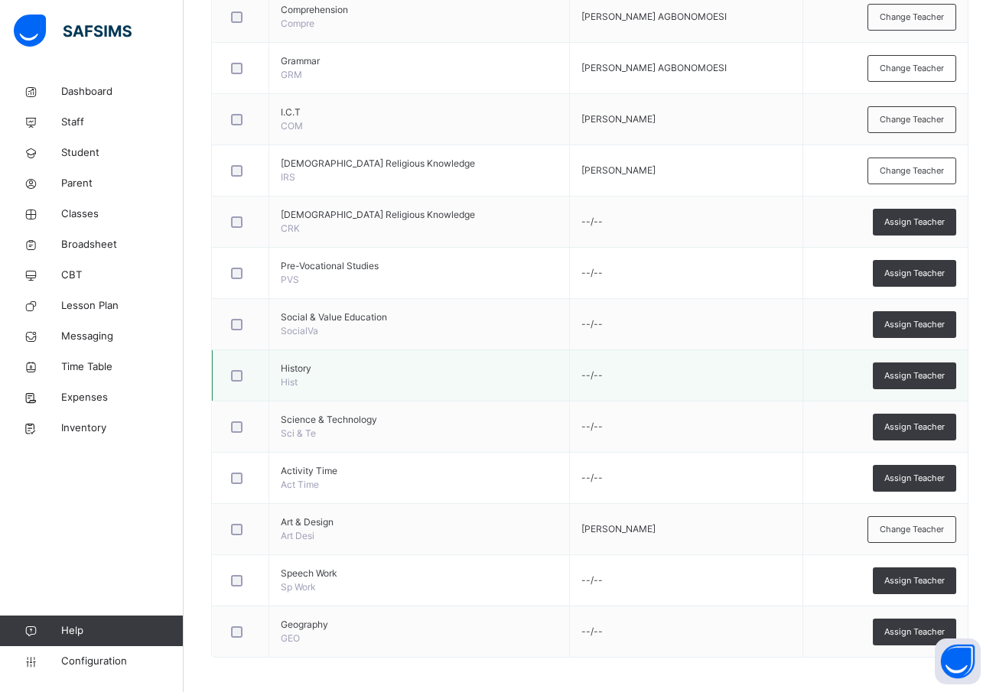
scroll to position [707, 0]
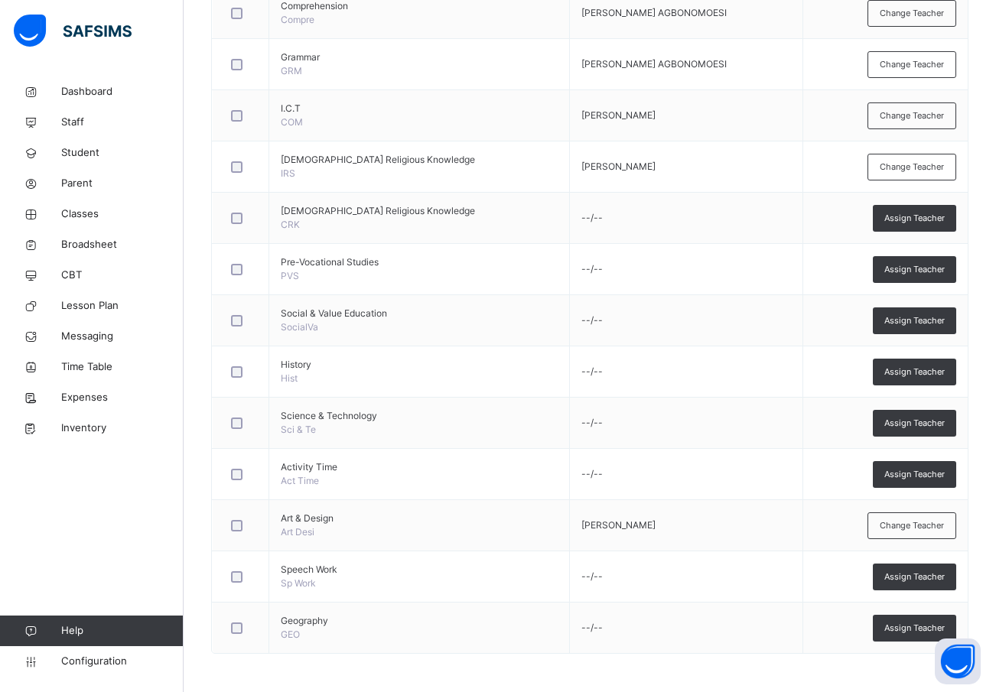
drag, startPoint x: 904, startPoint y: 631, endPoint x: 882, endPoint y: 624, distance: 23.2
click at [904, 630] on span "Assign Teacher" at bounding box center [915, 628] width 60 height 13
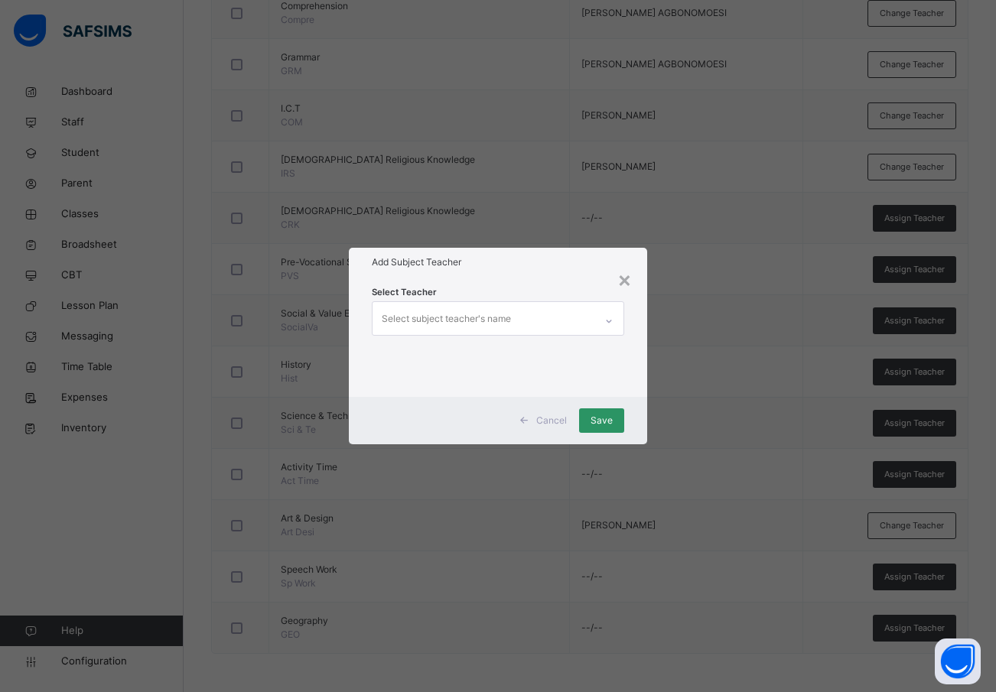
click at [401, 308] on div "Select subject teacher's name" at bounding box center [446, 319] width 129 height 29
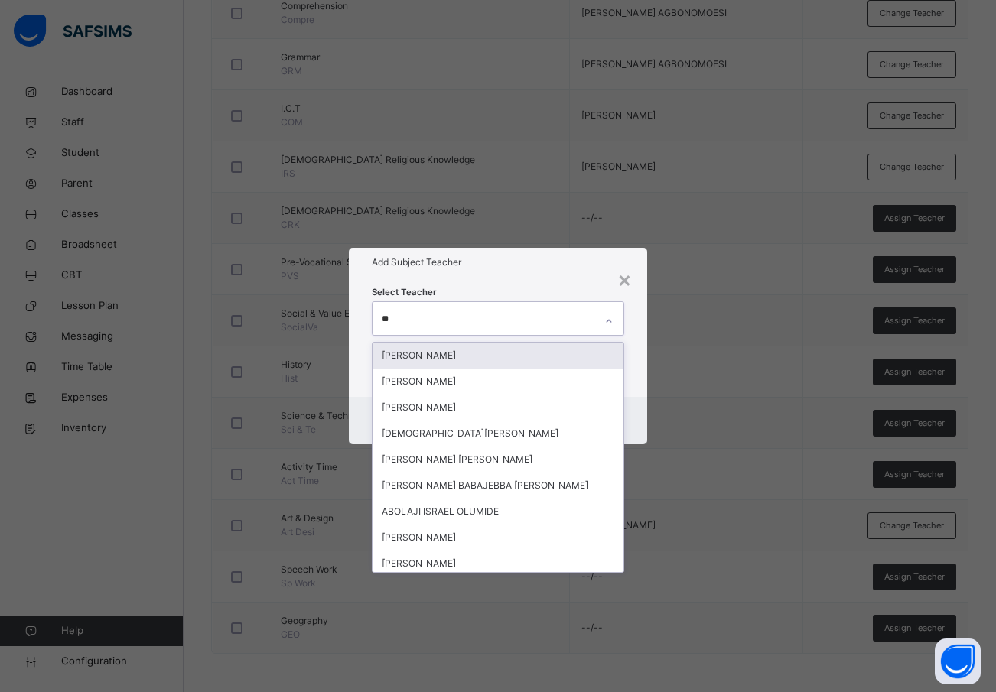
type input "***"
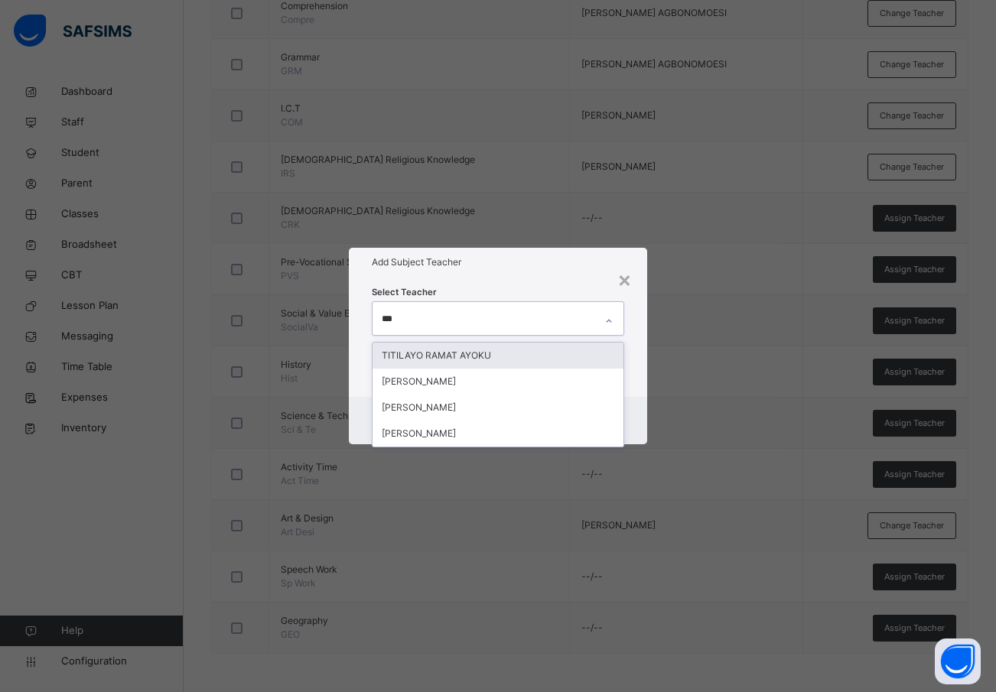
click at [475, 350] on div "TITILAYO RAMAT AYOKU" at bounding box center [499, 356] width 252 height 26
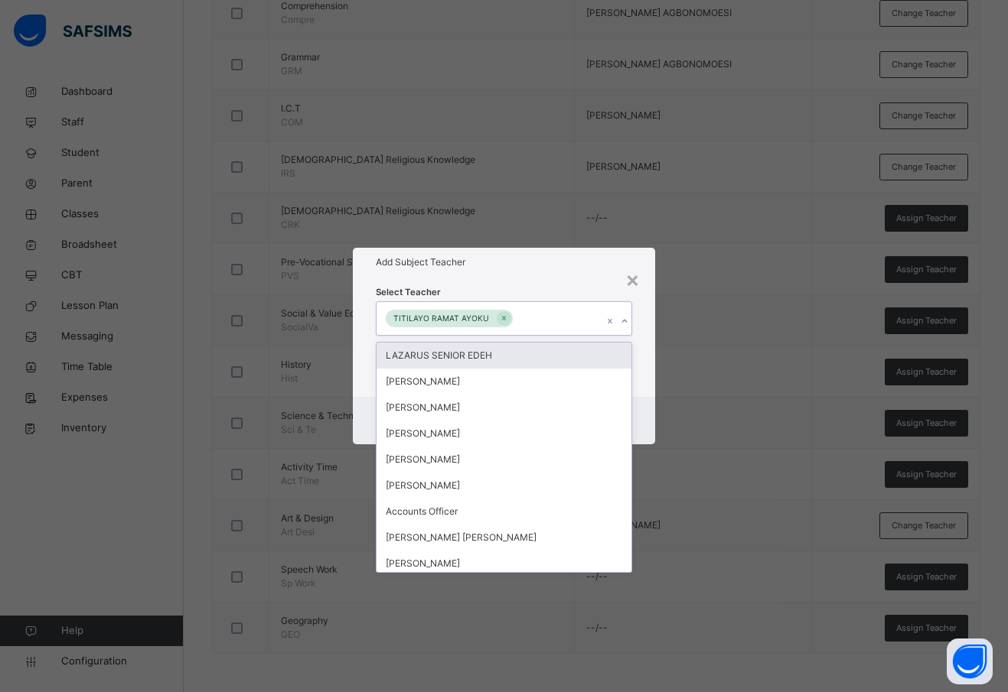
click at [644, 360] on div "Select Teacher option TITILAYO RAMAT AYOKU, selected. option LAZARUS SENIOR EDE…" at bounding box center [504, 336] width 302 height 119
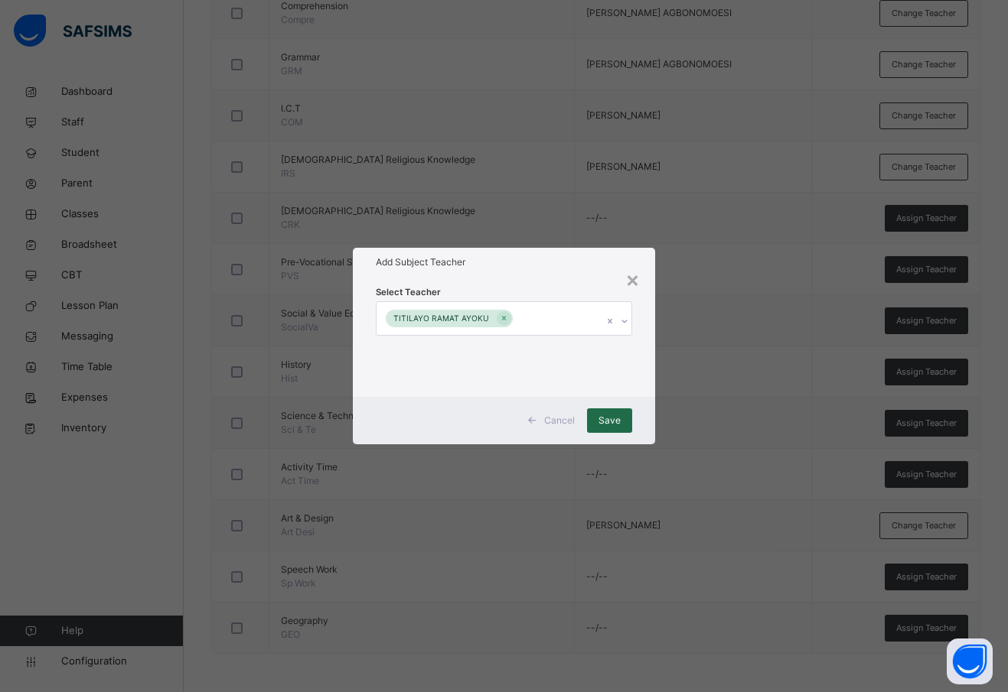
click at [598, 419] on div "Save" at bounding box center [609, 421] width 45 height 24
click at [611, 420] on span "Save" at bounding box center [609, 421] width 22 height 14
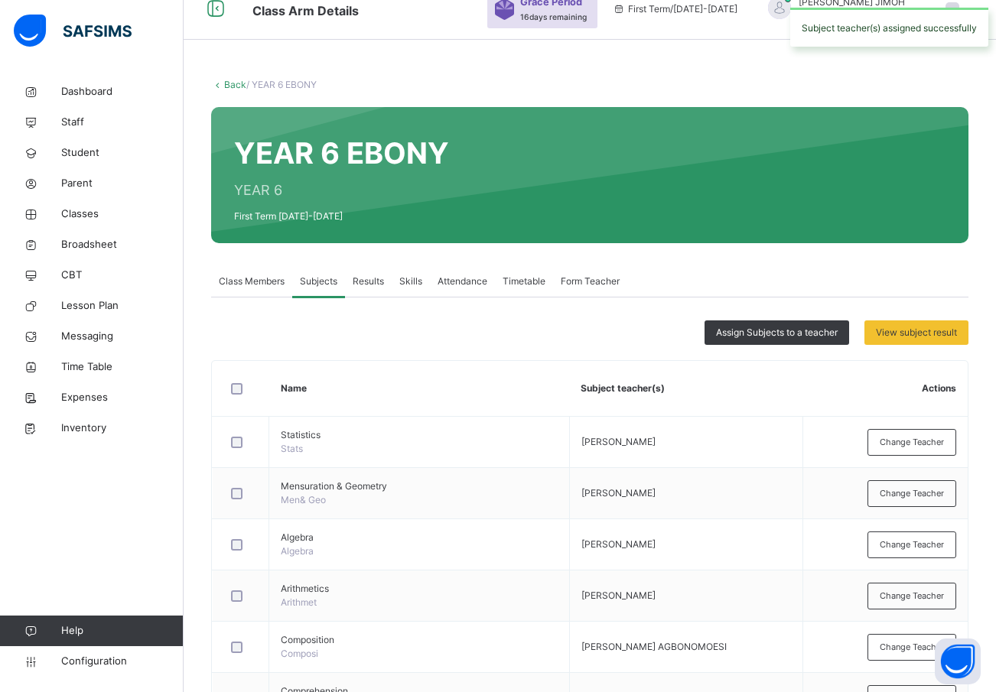
scroll to position [0, 0]
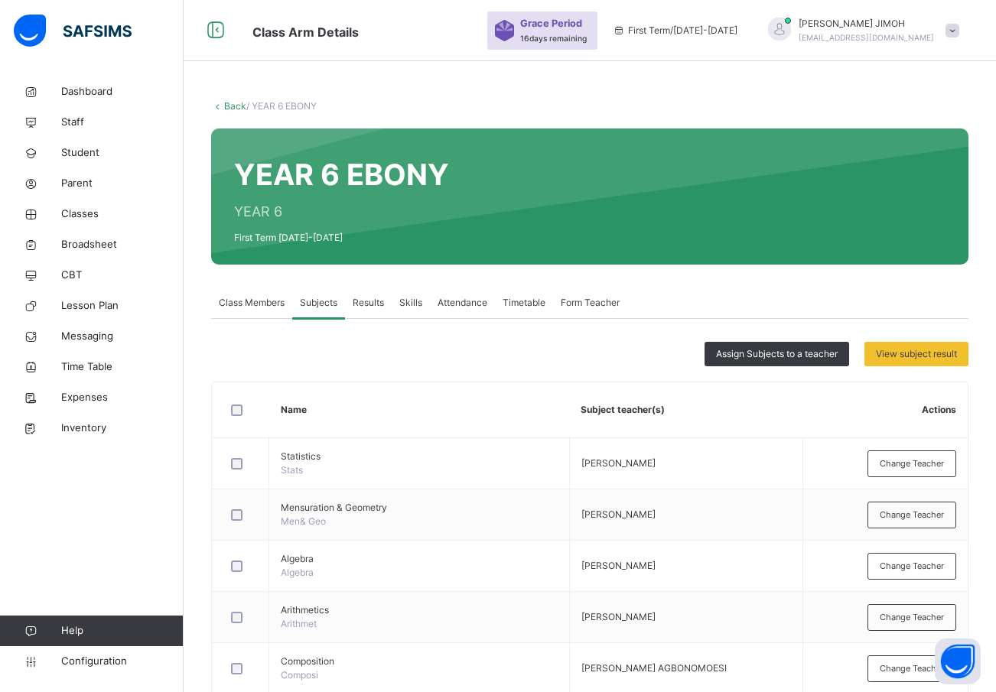
click at [227, 105] on link "Back" at bounding box center [235, 105] width 22 height 11
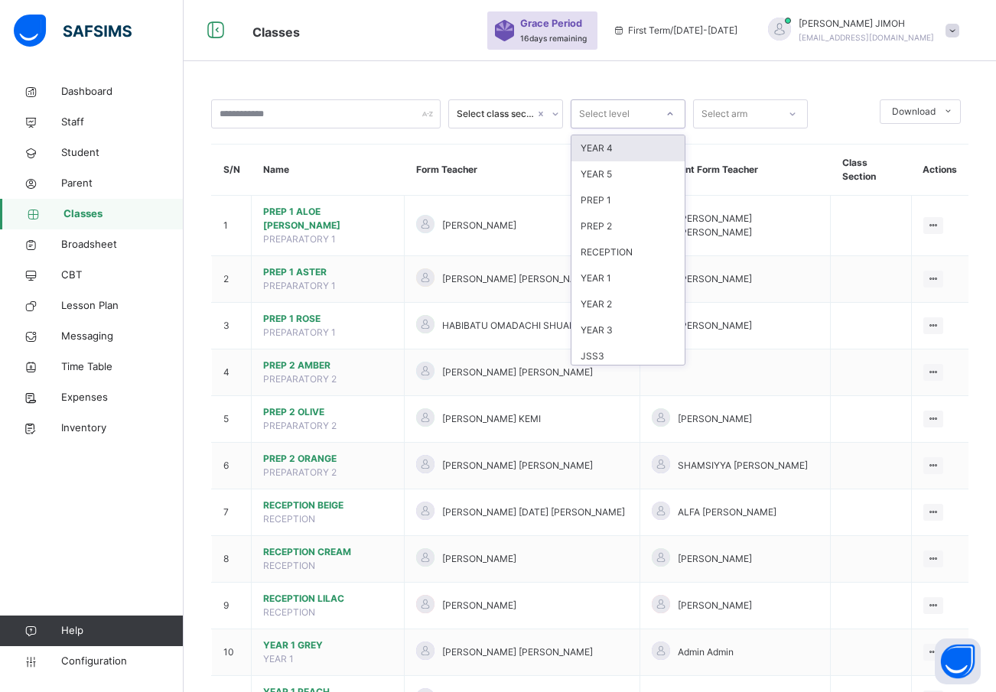
click at [666, 111] on icon at bounding box center [670, 113] width 9 height 15
click at [617, 328] on div "SS1" at bounding box center [628, 326] width 113 height 26
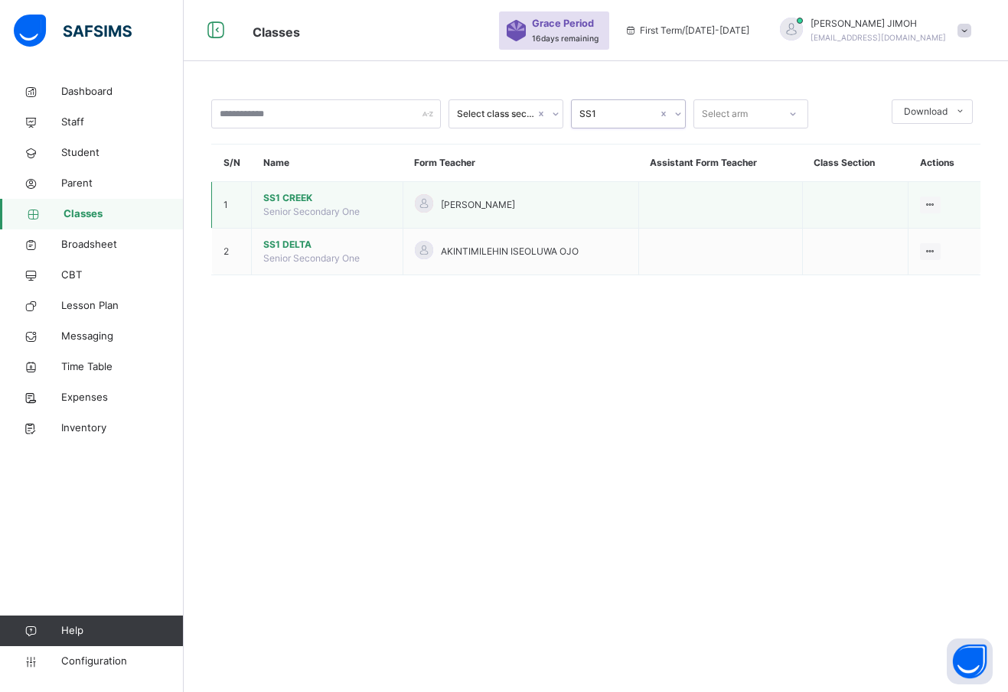
click at [300, 194] on span "SS1 CREEK" at bounding box center [327, 198] width 128 height 14
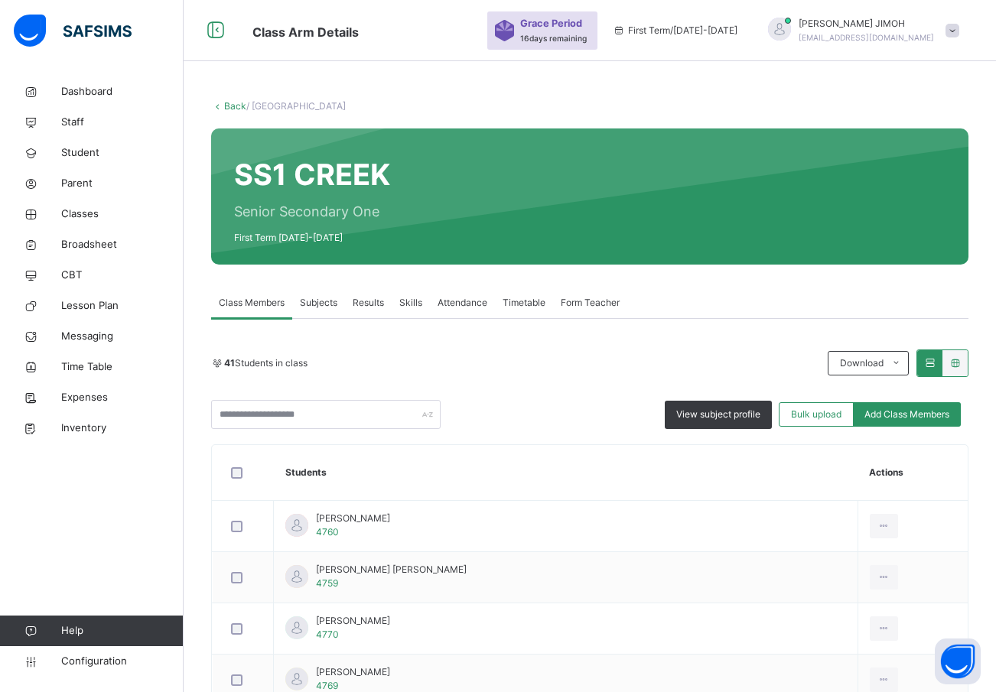
click at [317, 301] on span "Subjects" at bounding box center [318, 303] width 37 height 14
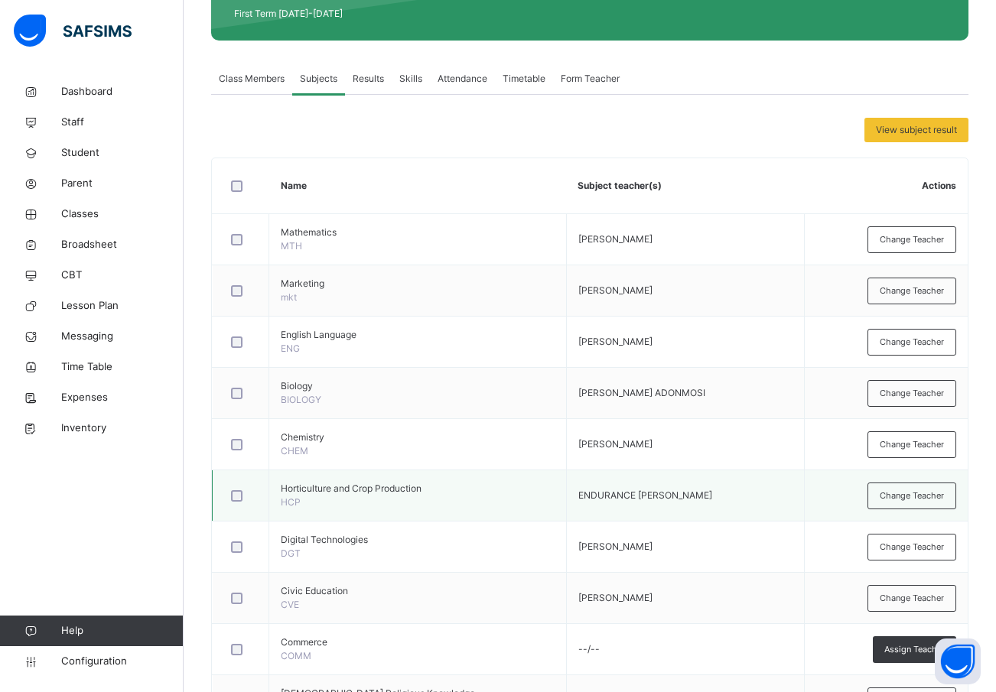
scroll to position [70, 0]
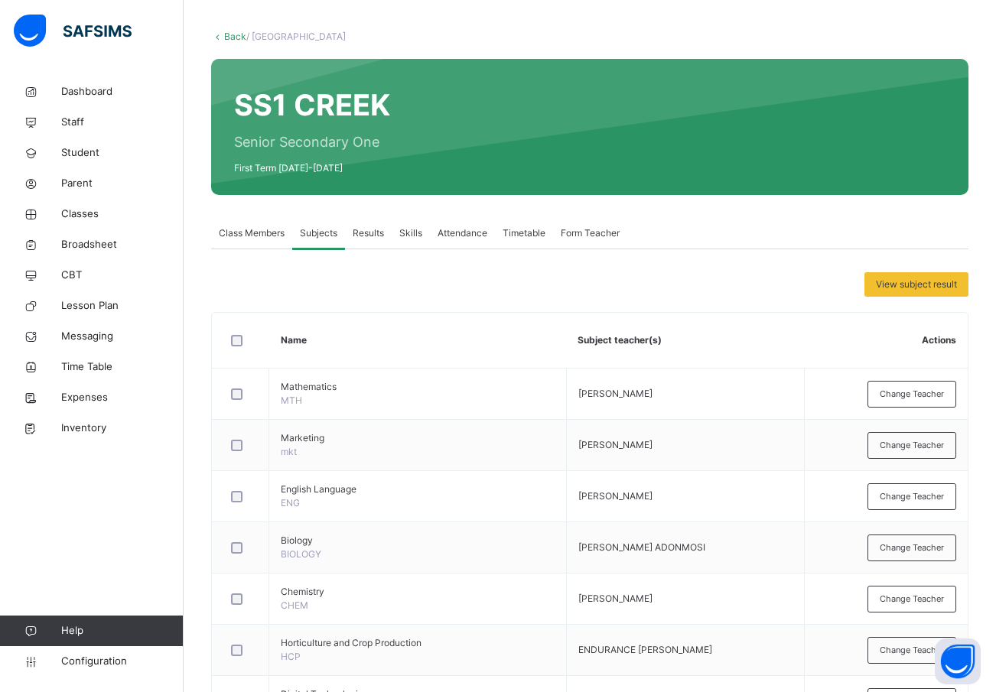
click at [230, 37] on link "Back" at bounding box center [235, 36] width 22 height 11
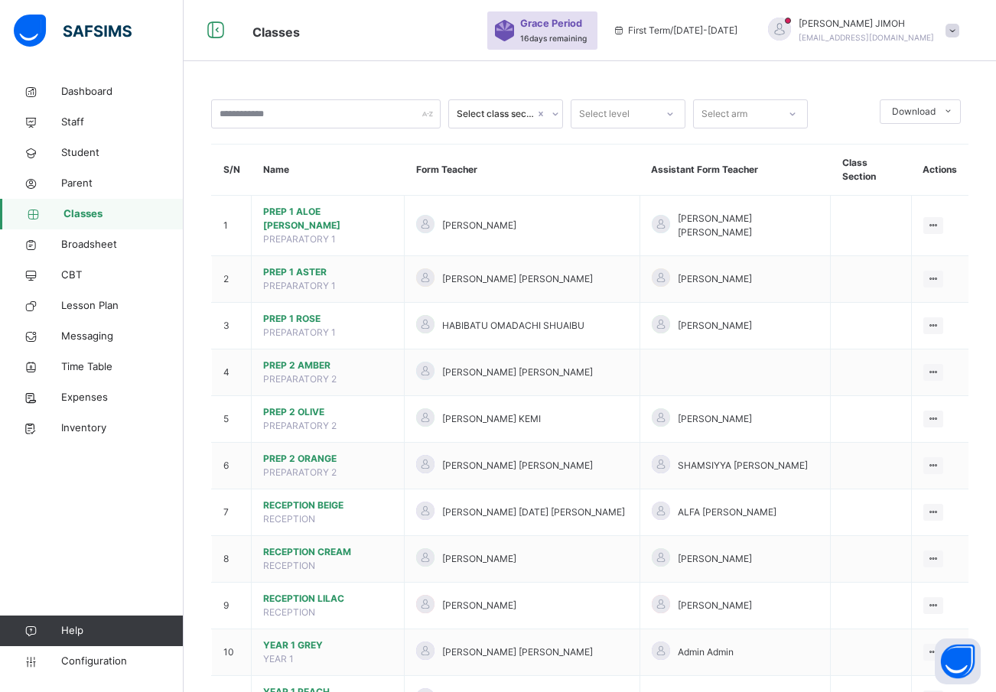
click at [669, 109] on icon at bounding box center [670, 113] width 9 height 15
click at [630, 275] on div "SS2" at bounding box center [628, 282] width 113 height 26
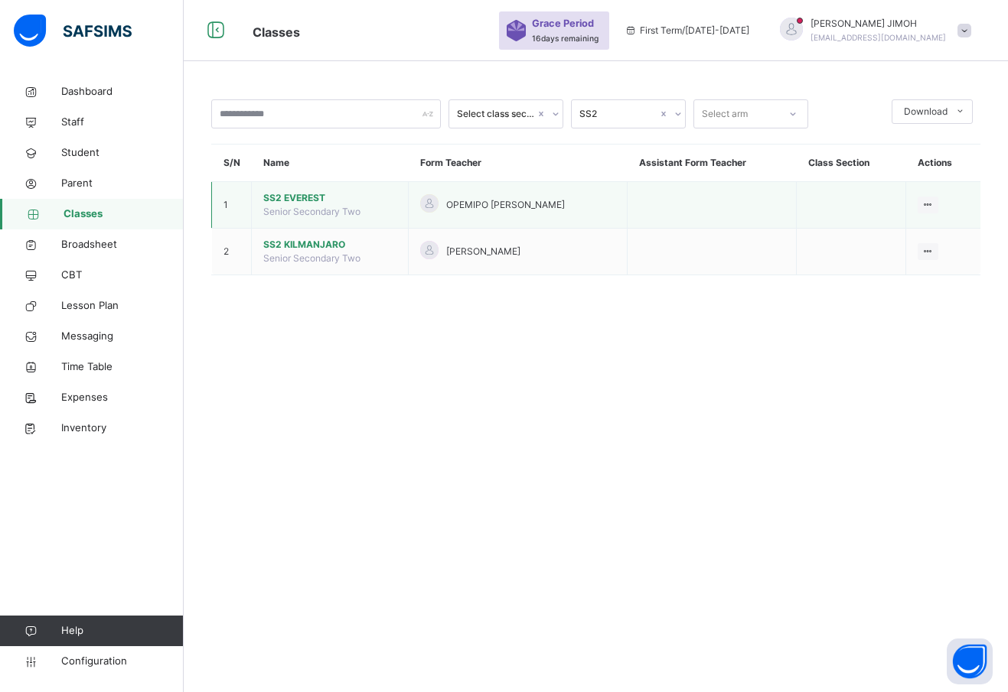
click at [305, 192] on span "SS2 EVEREST" at bounding box center [329, 198] width 133 height 14
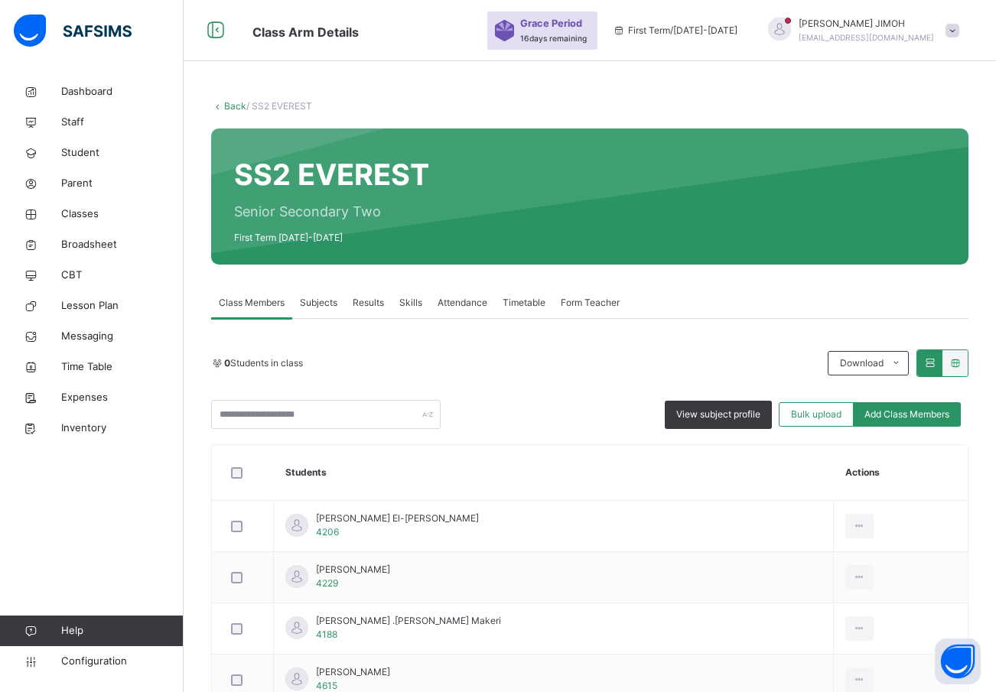
click at [312, 295] on div "Subjects" at bounding box center [318, 303] width 53 height 31
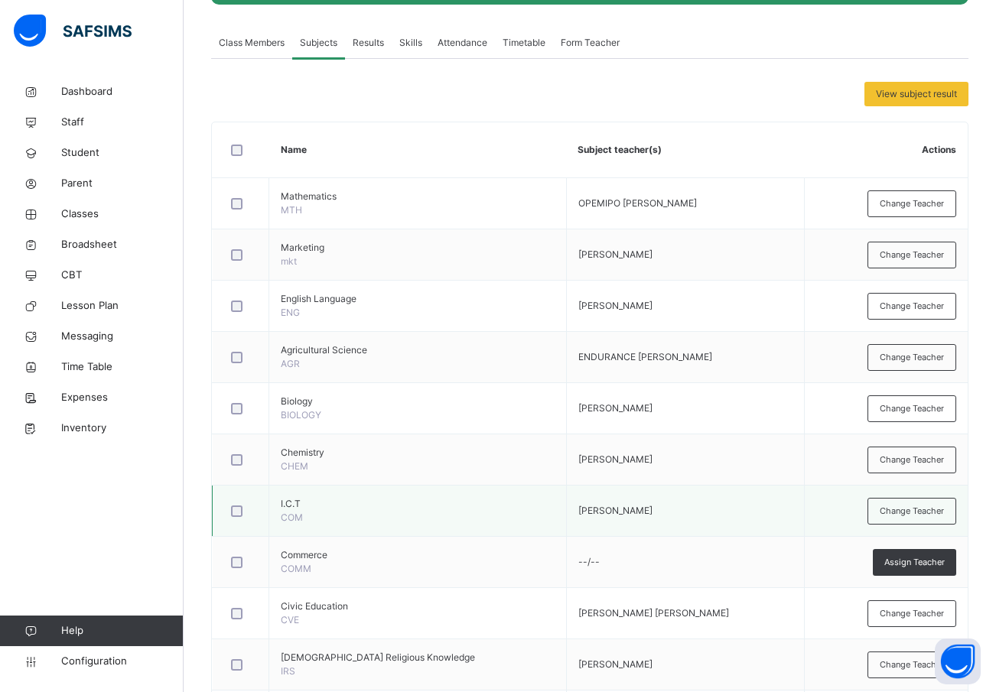
scroll to position [77, 0]
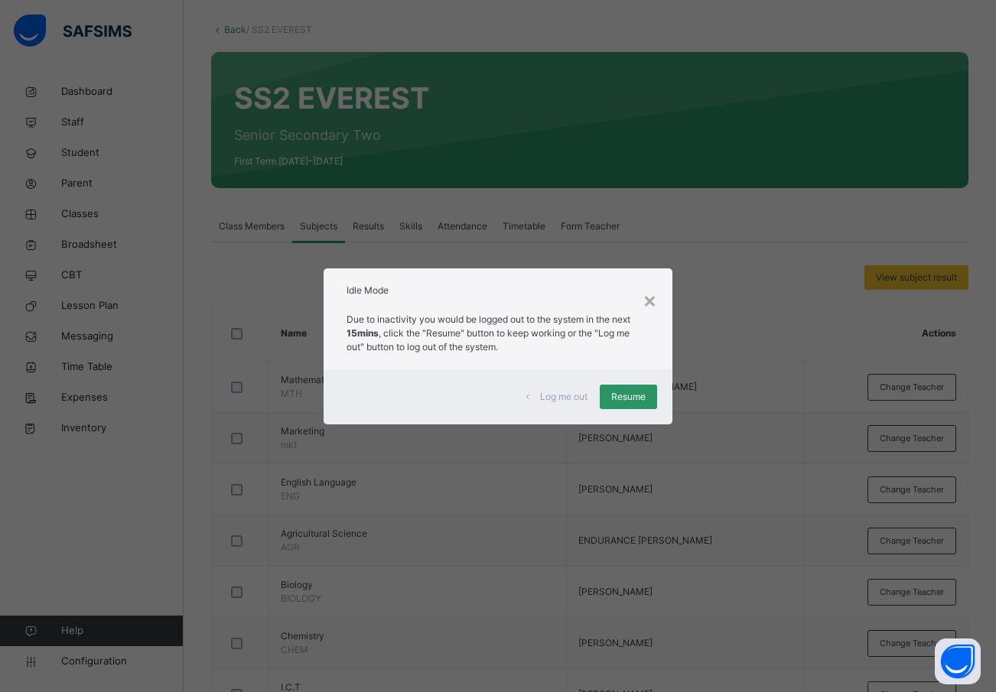
scroll to position [77, 0]
click at [640, 396] on span "Resume" at bounding box center [628, 397] width 34 height 14
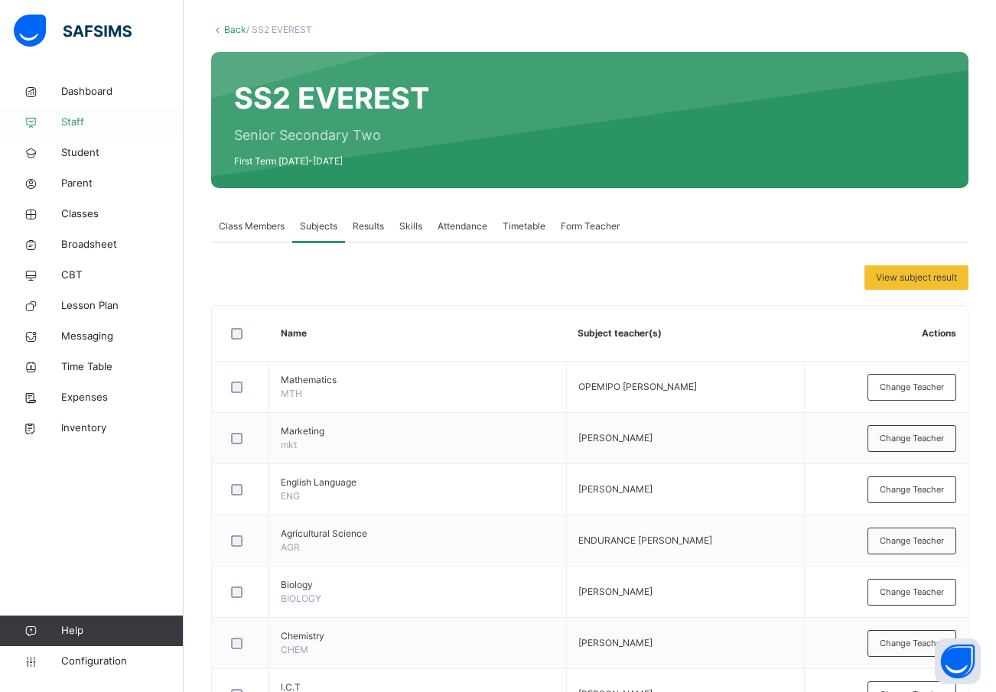
drag, startPoint x: 68, startPoint y: 116, endPoint x: 94, endPoint y: 125, distance: 27.3
click at [69, 116] on span "Staff" at bounding box center [122, 122] width 122 height 15
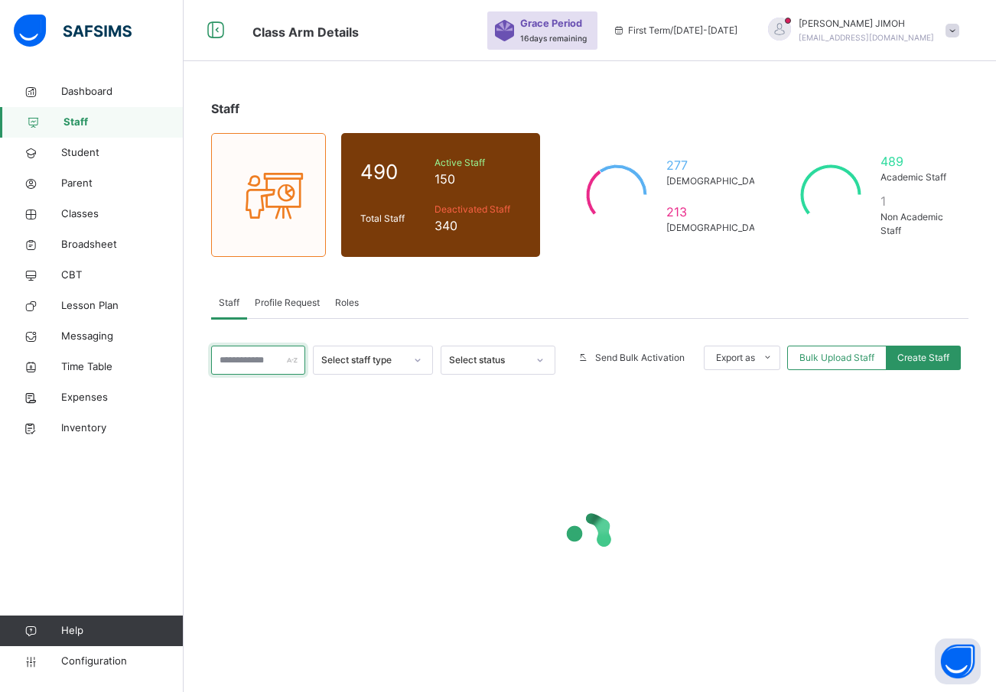
drag, startPoint x: 258, startPoint y: 355, endPoint x: 290, endPoint y: 356, distance: 32.1
click at [258, 355] on input "text" at bounding box center [258, 360] width 94 height 29
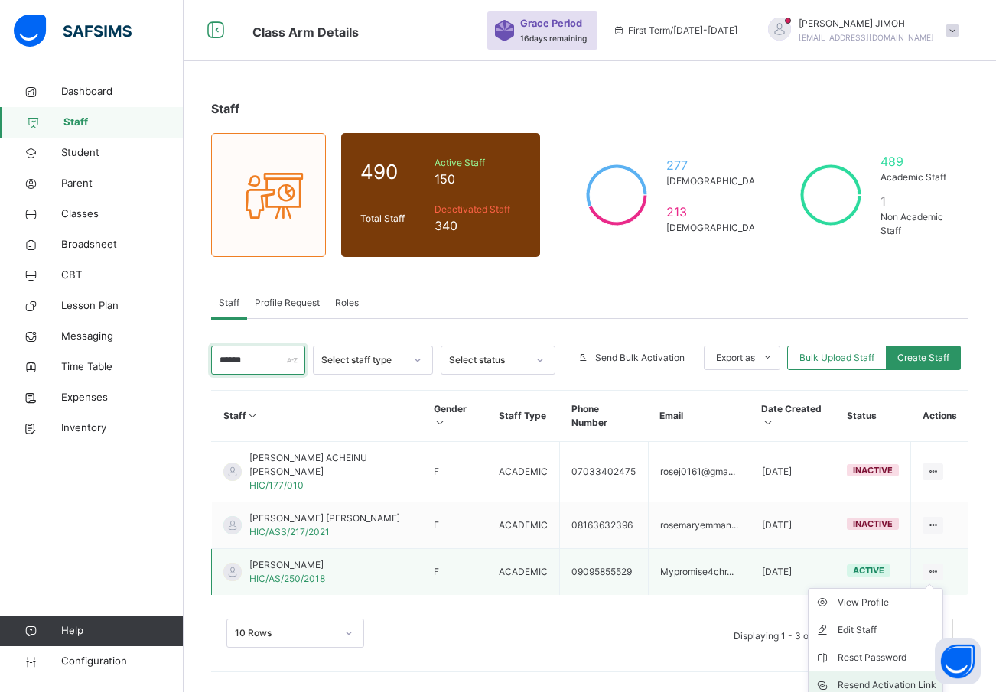
type input "******"
click at [890, 678] on div "Resend Activation Link" at bounding box center [887, 685] width 99 height 15
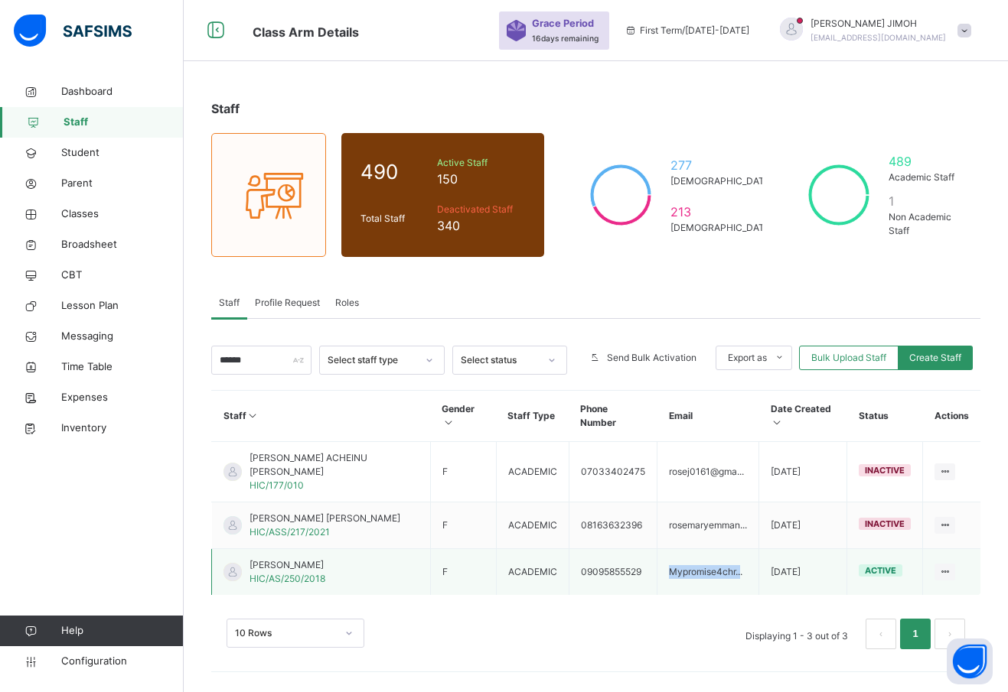
drag, startPoint x: 660, startPoint y: 546, endPoint x: 731, endPoint y: 551, distance: 72.1
click at [731, 551] on td "Mypromise4chr..." at bounding box center [708, 572] width 102 height 47
copy td "Mypromise4chr.."
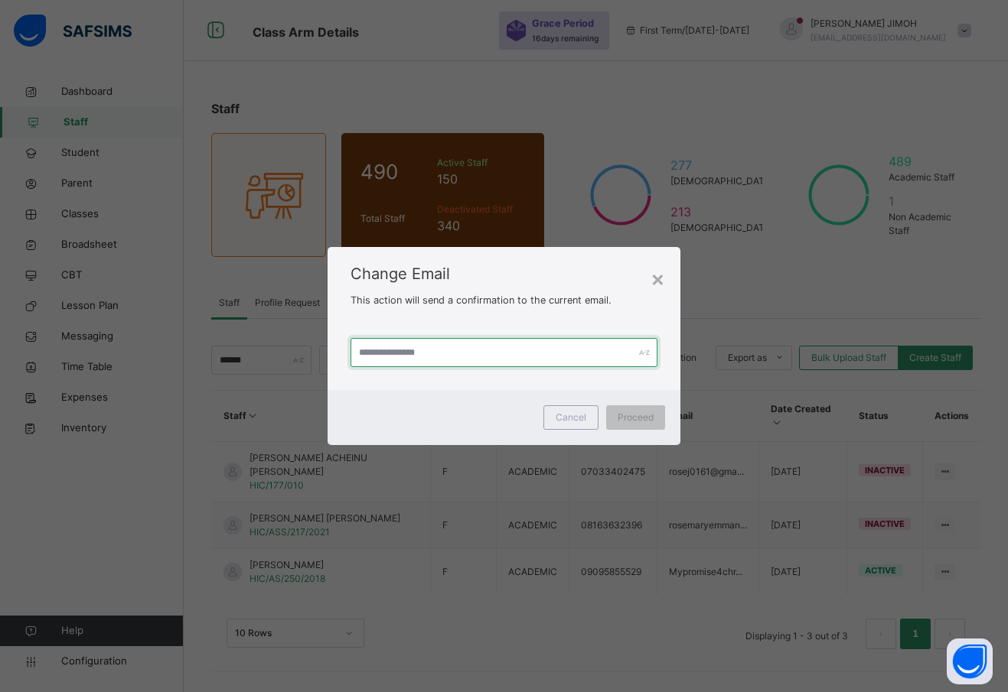
click at [419, 357] on input "text" at bounding box center [503, 352] width 307 height 29
paste input "**********"
drag, startPoint x: 367, startPoint y: 351, endPoint x: 346, endPoint y: 350, distance: 20.7
click at [346, 350] on div "**********" at bounding box center [503, 352] width 353 height 75
click at [433, 350] on input "**********" at bounding box center [503, 352] width 307 height 29
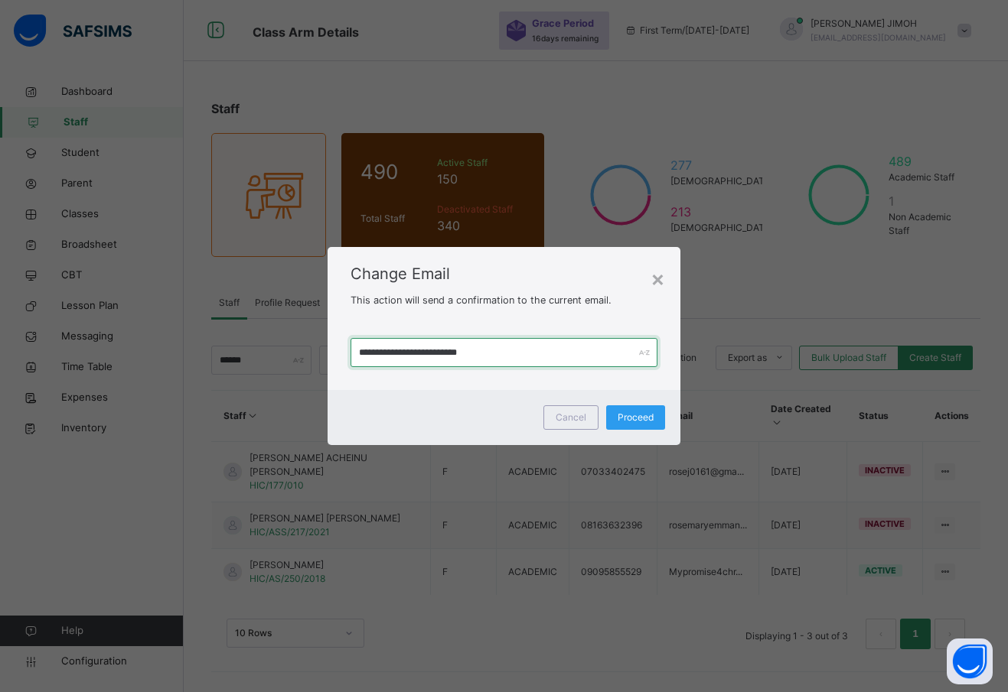
type input "**********"
click at [621, 418] on span "Proceed" at bounding box center [635, 418] width 36 height 14
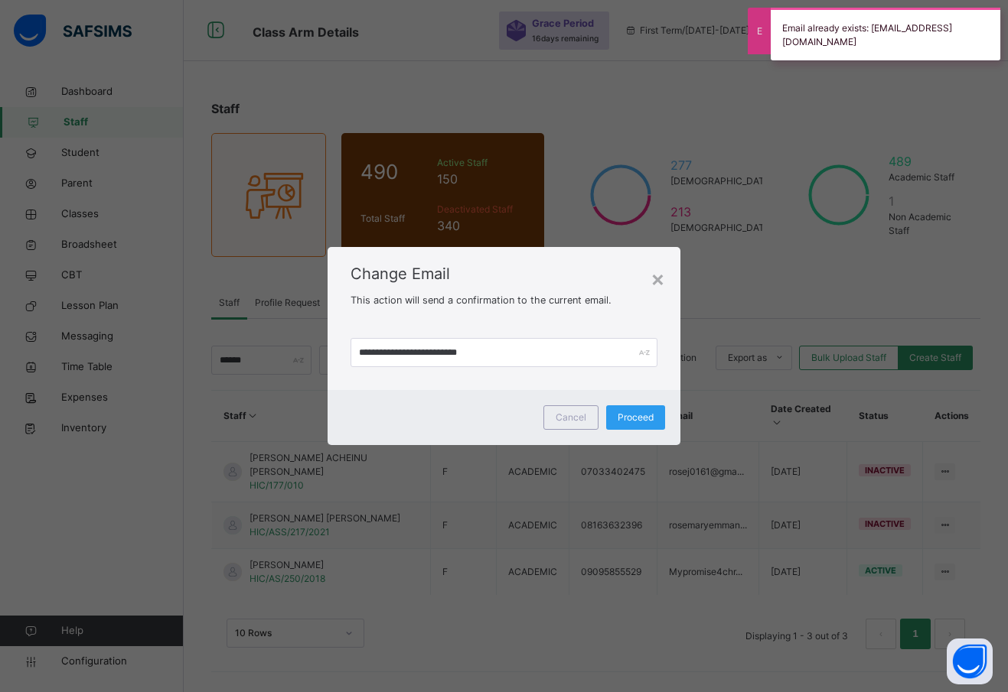
click at [629, 415] on span "Proceed" at bounding box center [635, 418] width 36 height 14
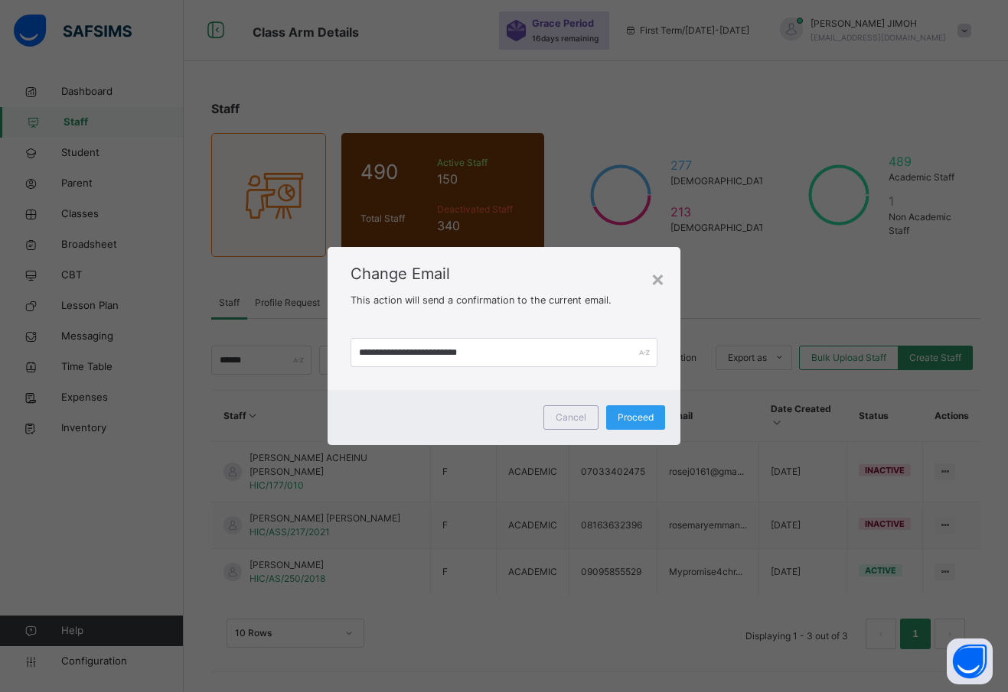
click at [629, 415] on span "Proceed" at bounding box center [635, 418] width 36 height 14
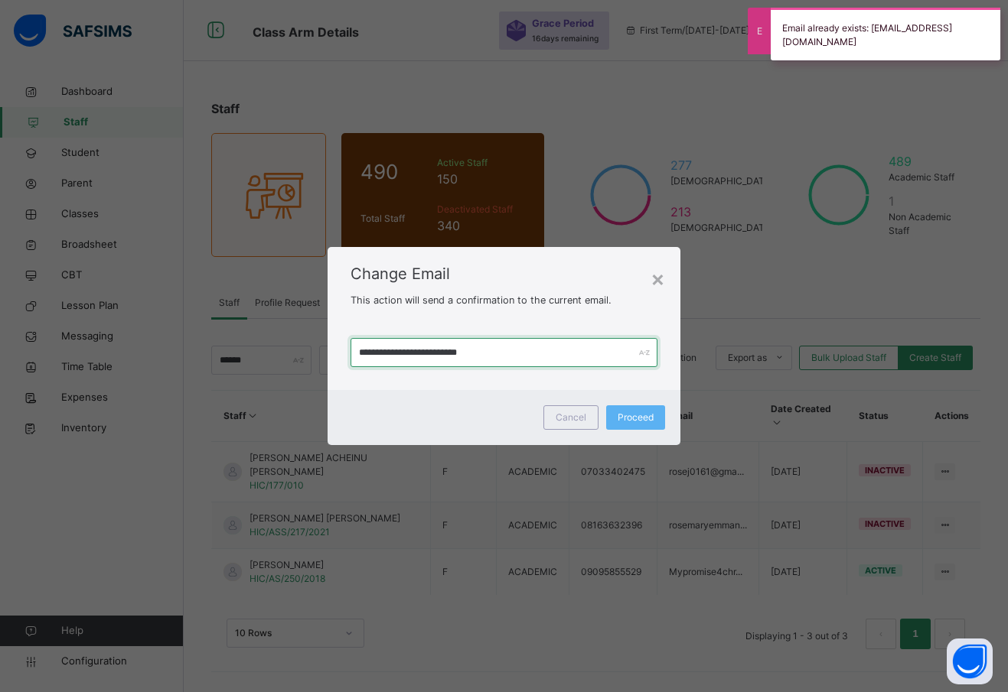
drag, startPoint x: 500, startPoint y: 357, endPoint x: 314, endPoint y: 349, distance: 186.1
click at [314, 349] on div "**********" at bounding box center [504, 346] width 1008 height 692
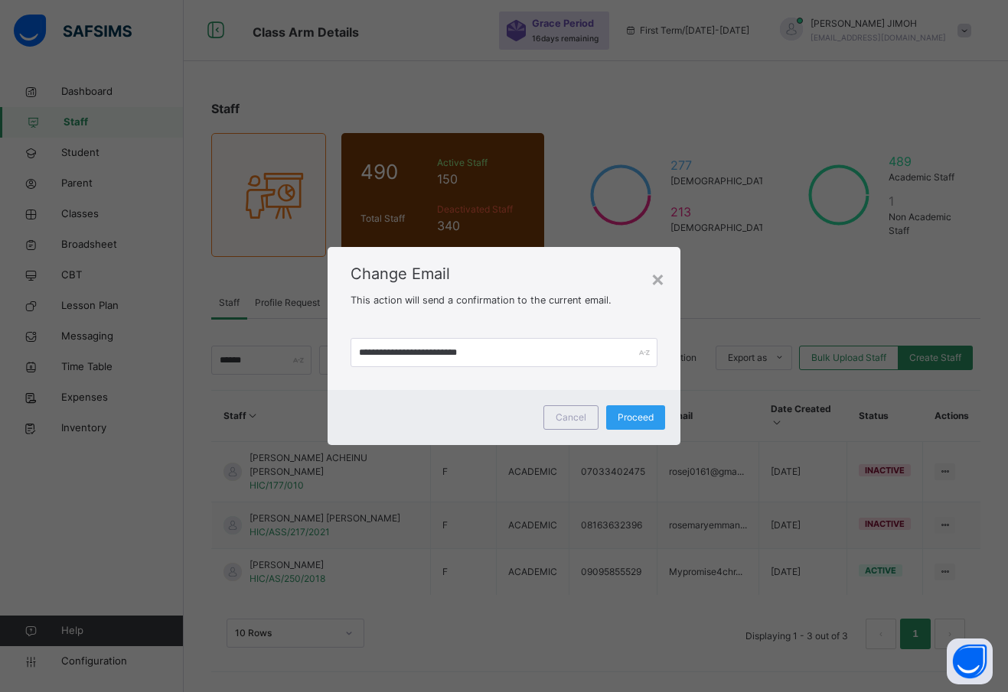
click at [642, 413] on span "Proceed" at bounding box center [635, 418] width 36 height 14
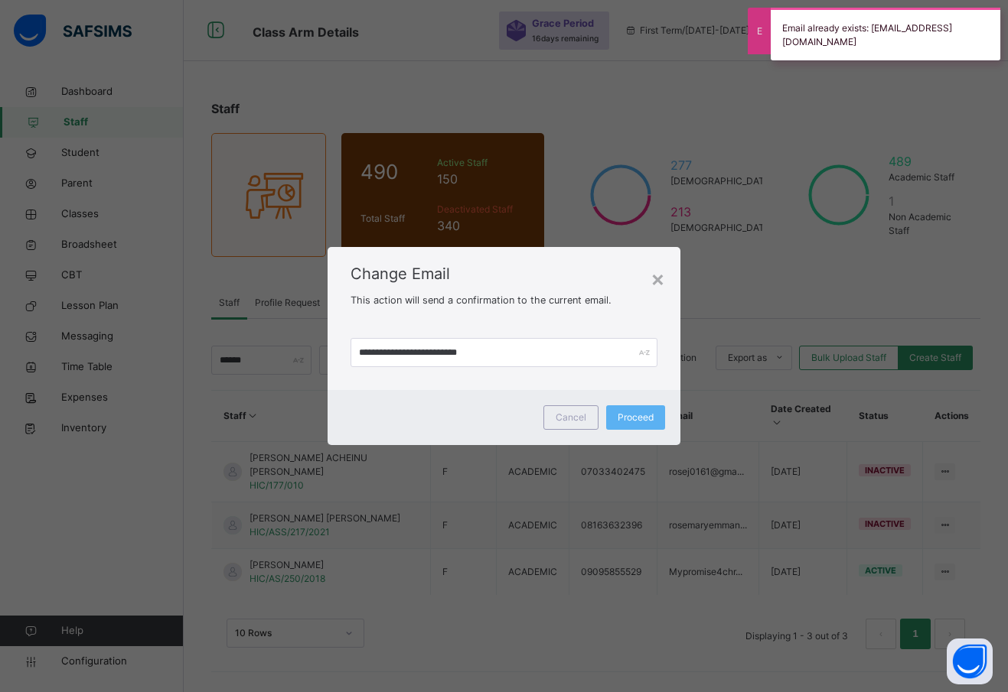
click at [656, 281] on div "×" at bounding box center [657, 278] width 15 height 32
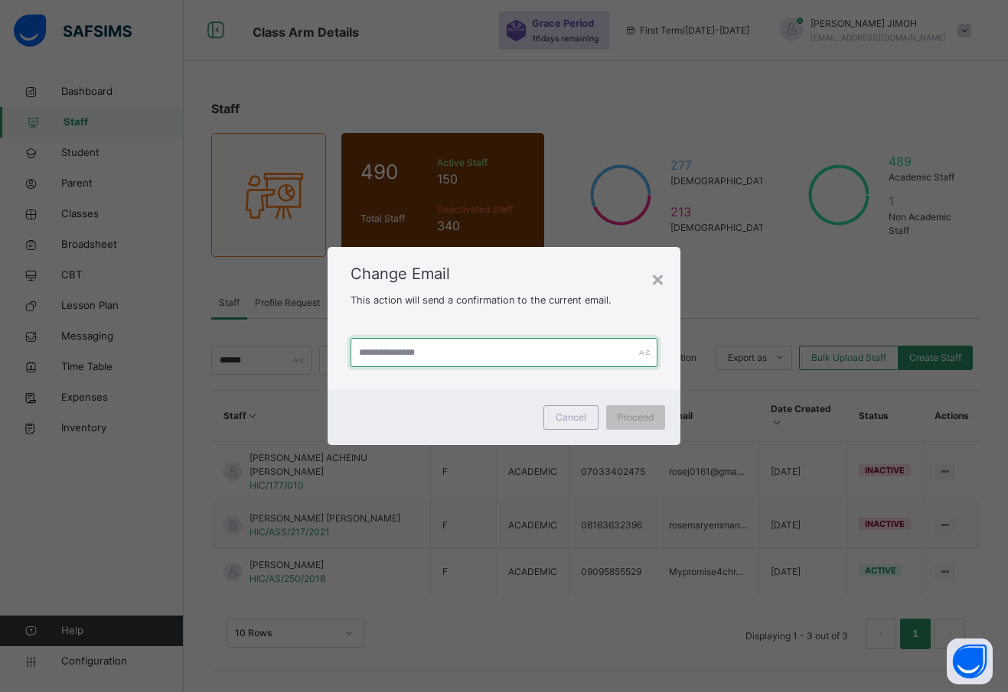
click at [373, 348] on input "text" at bounding box center [503, 352] width 307 height 29
paste input "**********"
click at [359, 354] on input "**********" at bounding box center [503, 352] width 307 height 29
type input "**********"
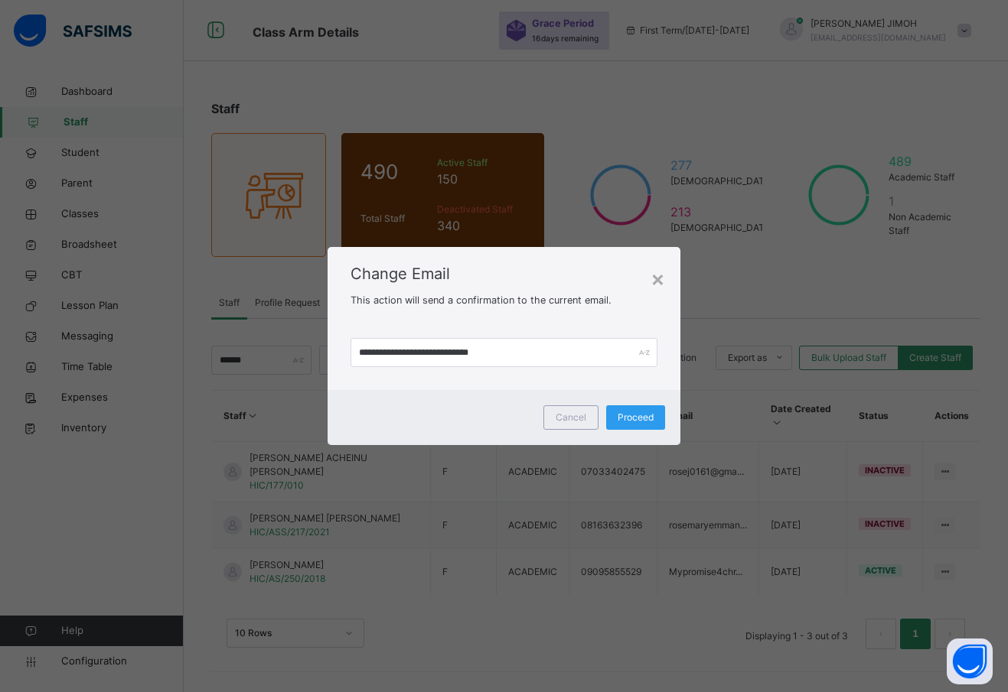
click at [630, 419] on span "Proceed" at bounding box center [635, 418] width 36 height 14
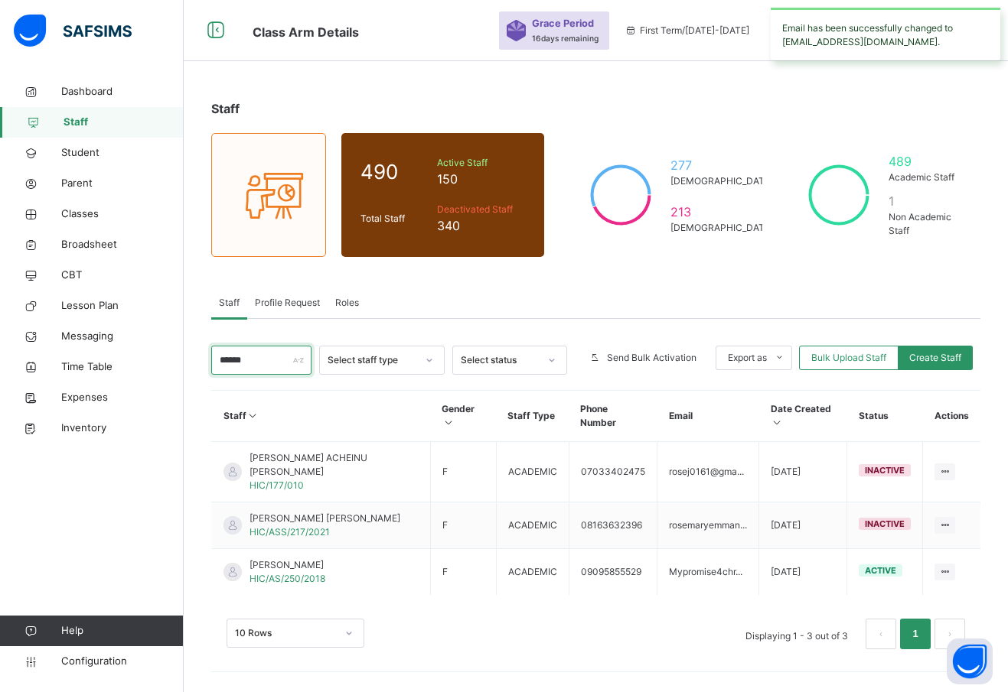
click at [252, 362] on input "******" at bounding box center [261, 360] width 100 height 29
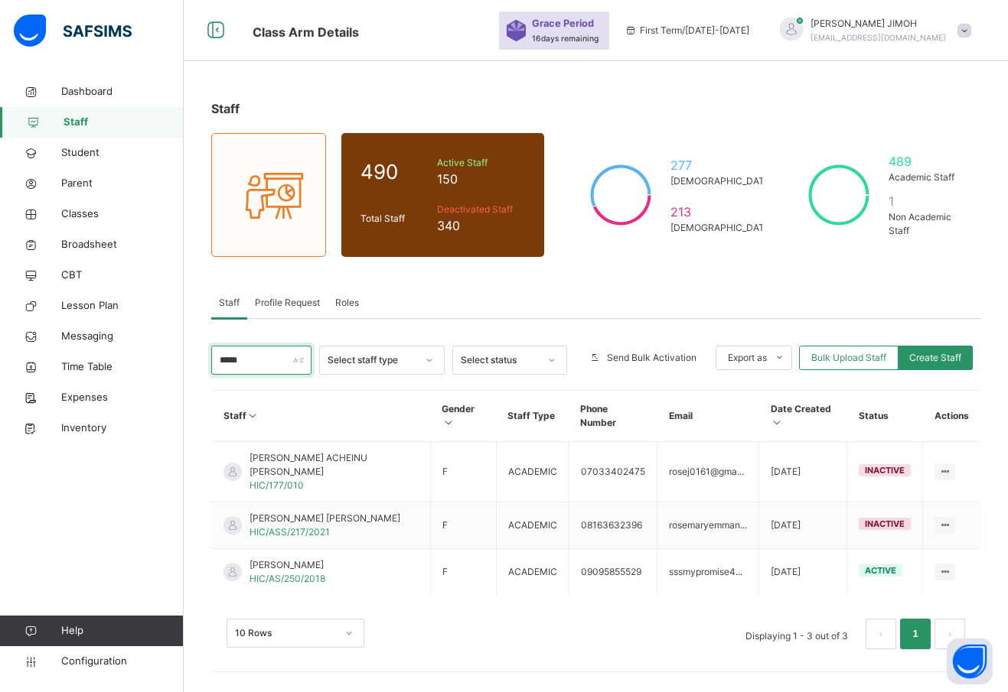
type input "******"
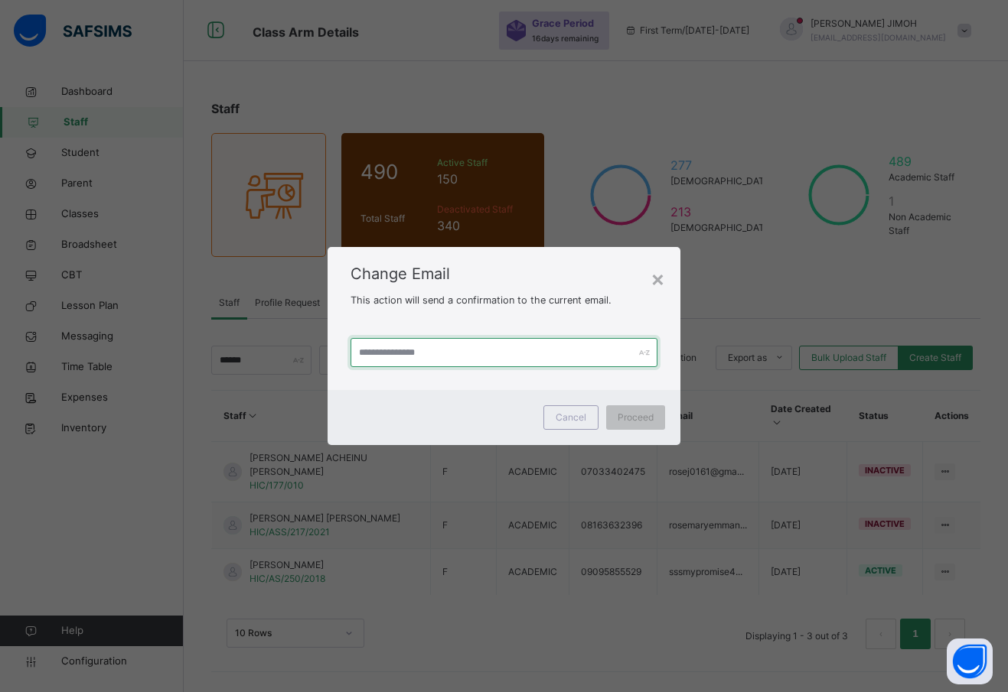
click at [391, 350] on input "text" at bounding box center [503, 352] width 307 height 29
paste input "**********"
type input "**********"
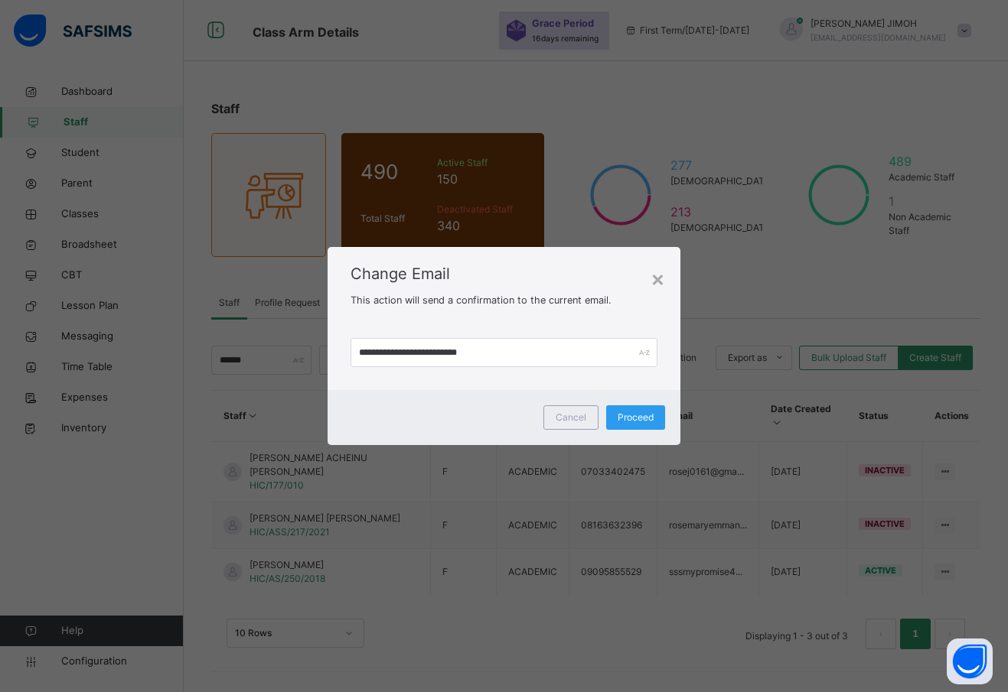
click at [624, 416] on span "Proceed" at bounding box center [635, 418] width 36 height 14
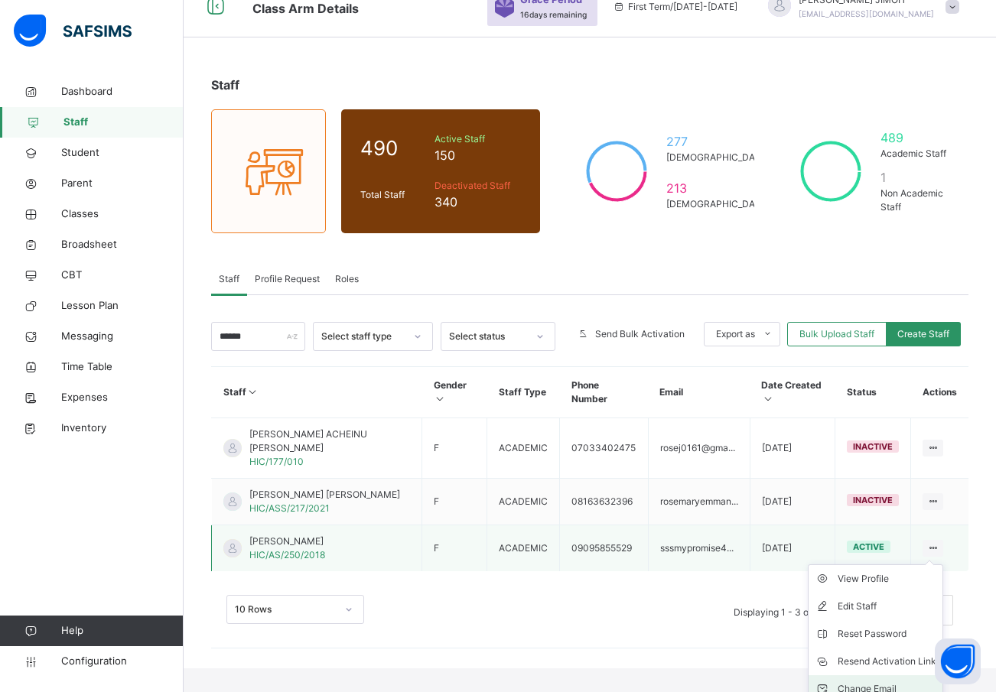
scroll to position [35, 0]
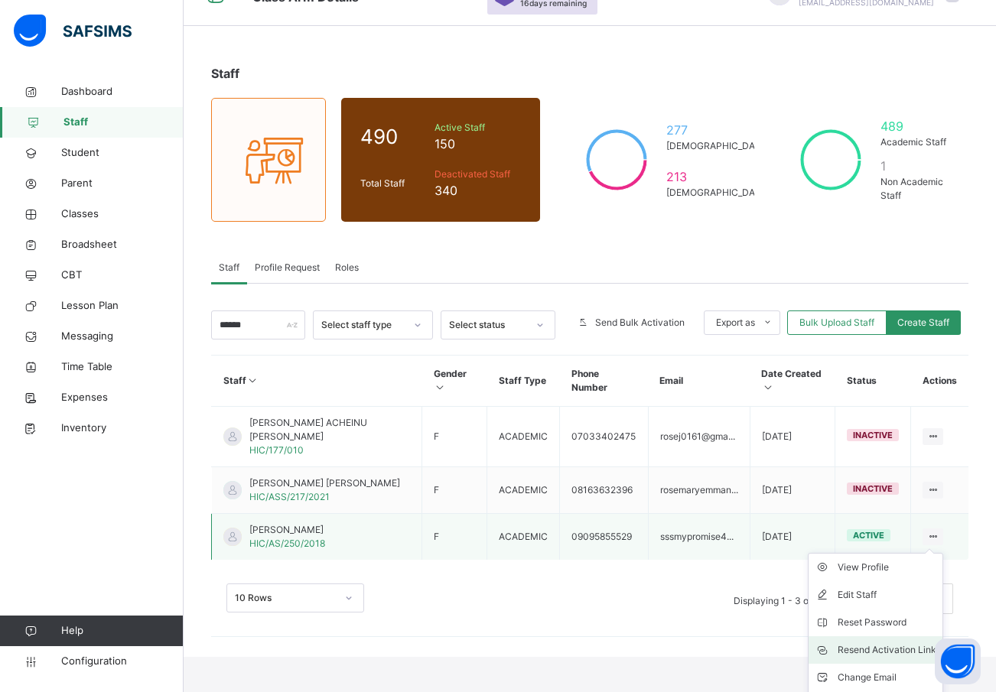
click at [887, 643] on div "Resend Activation Link" at bounding box center [887, 650] width 99 height 15
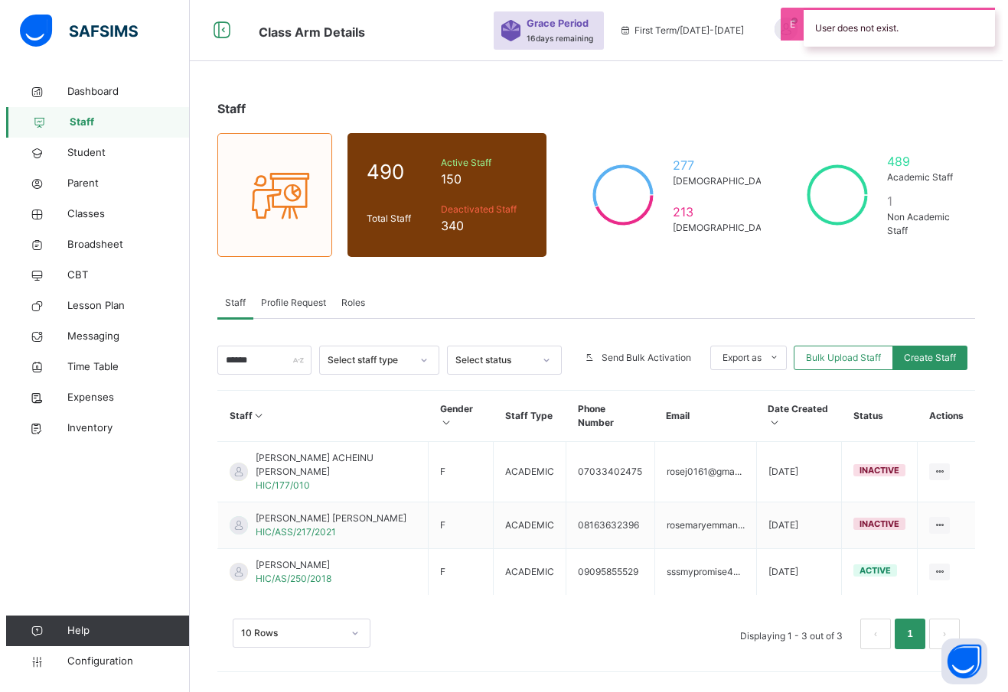
scroll to position [0, 0]
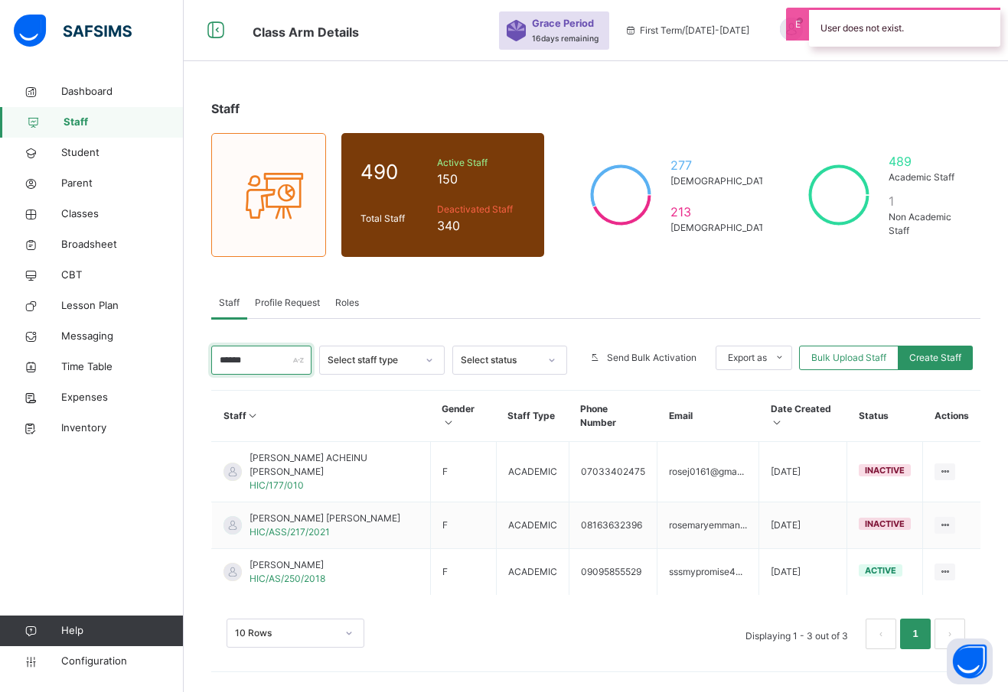
click at [259, 362] on input "******" at bounding box center [261, 360] width 100 height 29
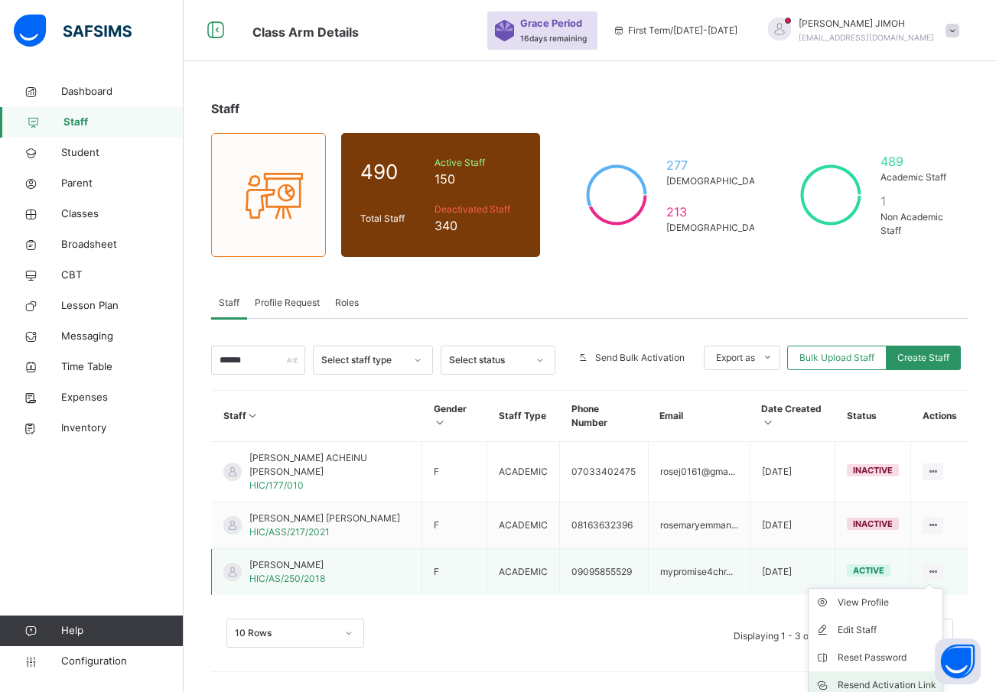
click at [891, 678] on div "Resend Activation Link" at bounding box center [887, 685] width 99 height 15
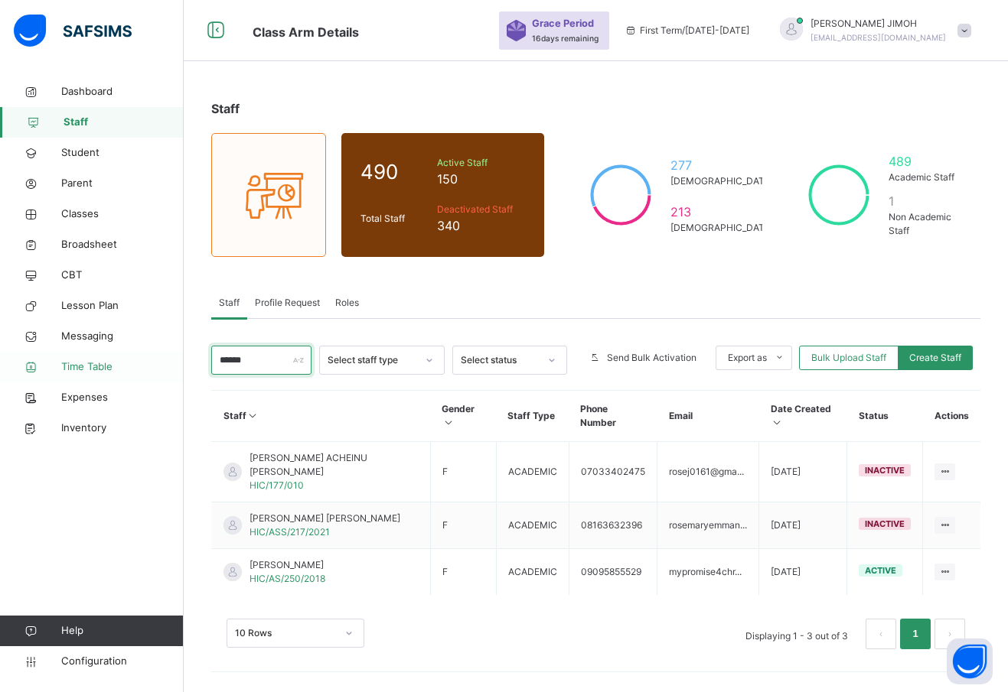
drag, startPoint x: 250, startPoint y: 357, endPoint x: 183, endPoint y: 358, distance: 67.3
click at [183, 358] on div "Class Arm Details Grace Period 16 days remaining First Term / 2025-2026 ABDULAK…" at bounding box center [504, 346] width 1008 height 692
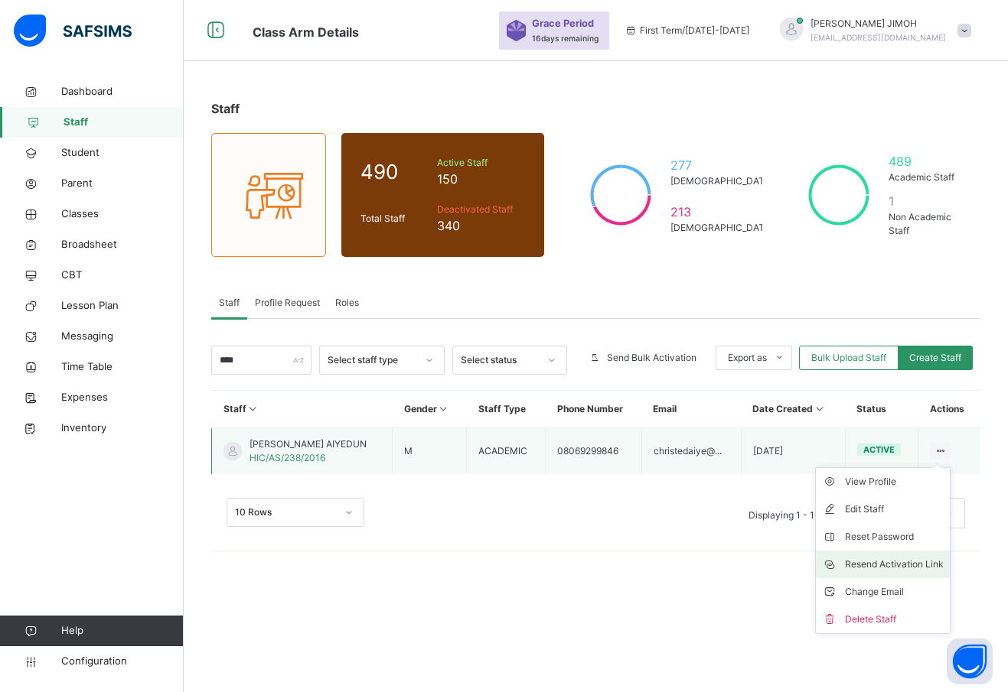
click at [889, 563] on div "Resend Activation Link" at bounding box center [894, 564] width 99 height 15
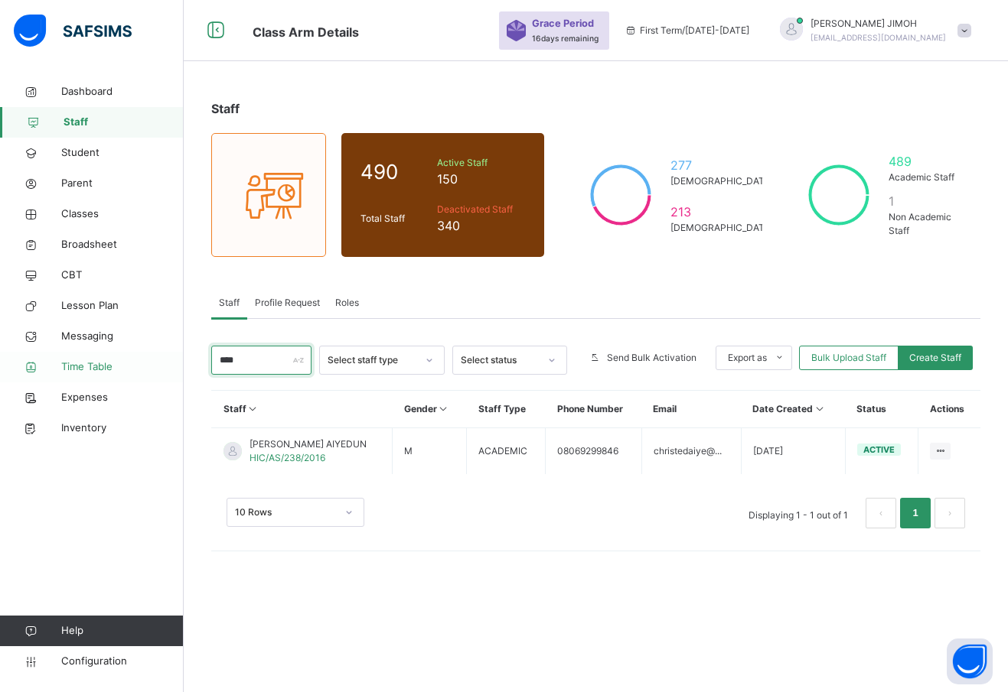
drag, startPoint x: 245, startPoint y: 359, endPoint x: 165, endPoint y: 353, distance: 80.5
click at [165, 353] on div "Class Arm Details Grace Period 16 days remaining First Term / 2025-2026 ABDULAK…" at bounding box center [504, 346] width 1008 height 692
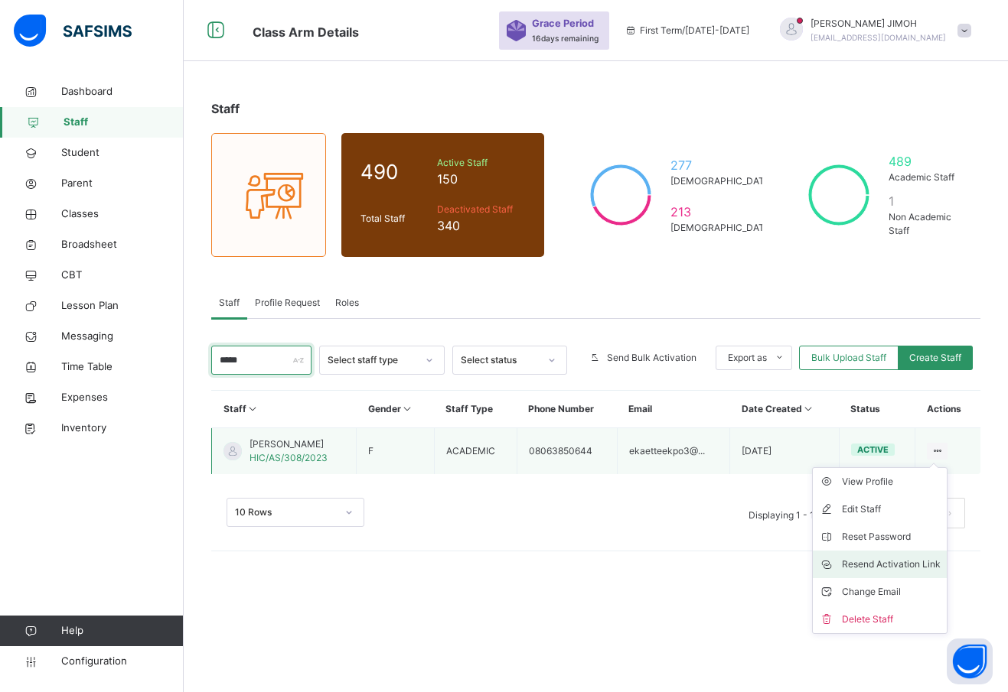
type input "*****"
click at [880, 562] on div "Resend Activation Link" at bounding box center [891, 564] width 99 height 15
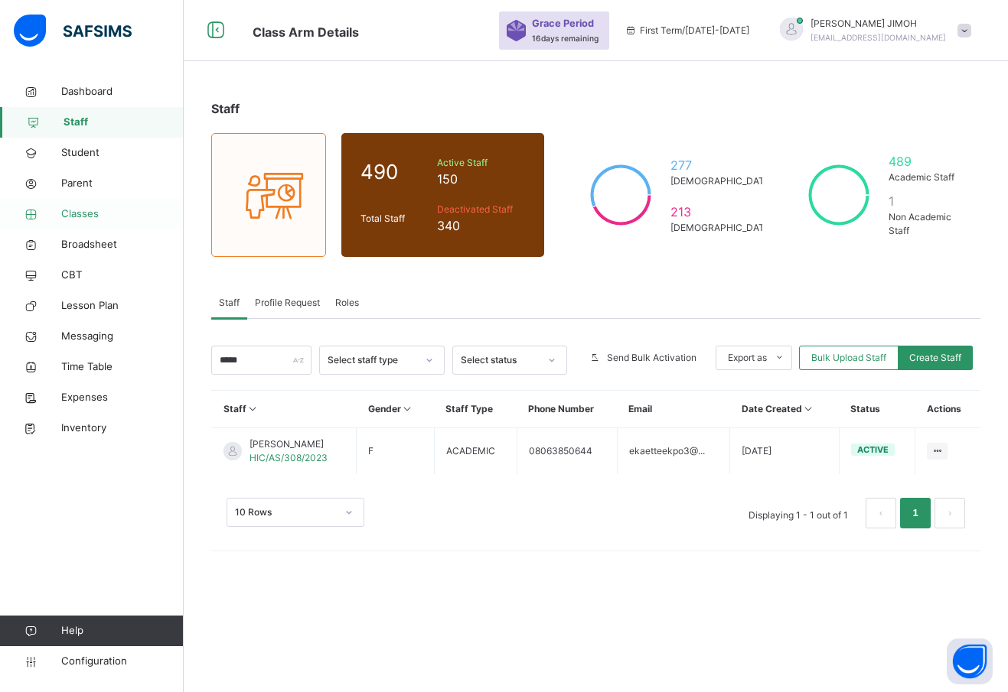
click at [76, 208] on span "Classes" at bounding box center [122, 214] width 122 height 15
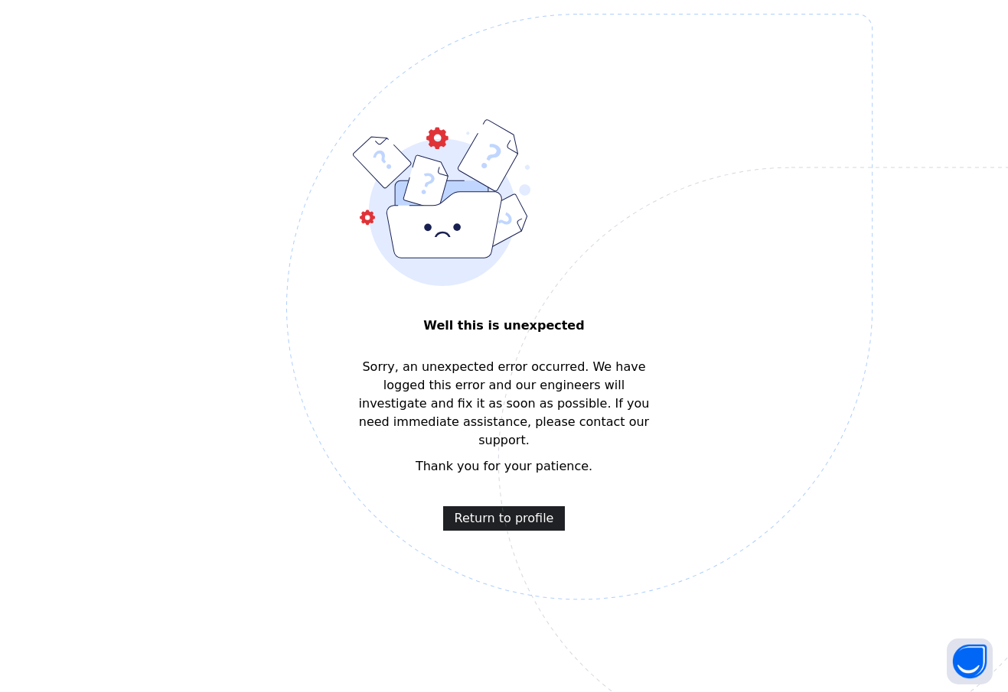
click at [484, 510] on span "Return to profile" at bounding box center [503, 519] width 99 height 18
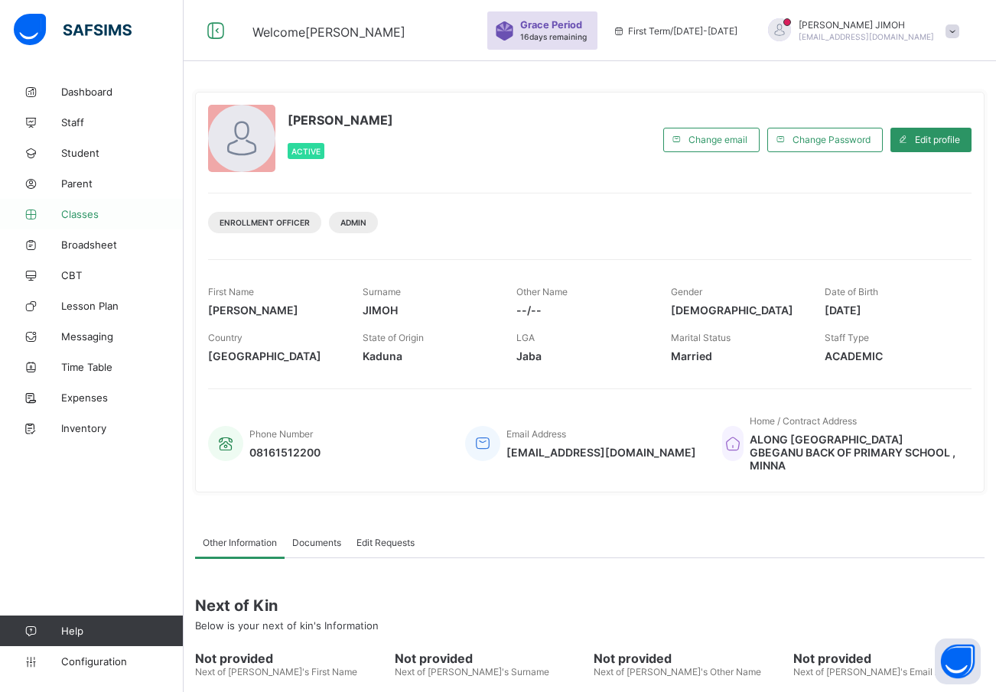
click at [83, 210] on span "Classes" at bounding box center [122, 214] width 122 height 12
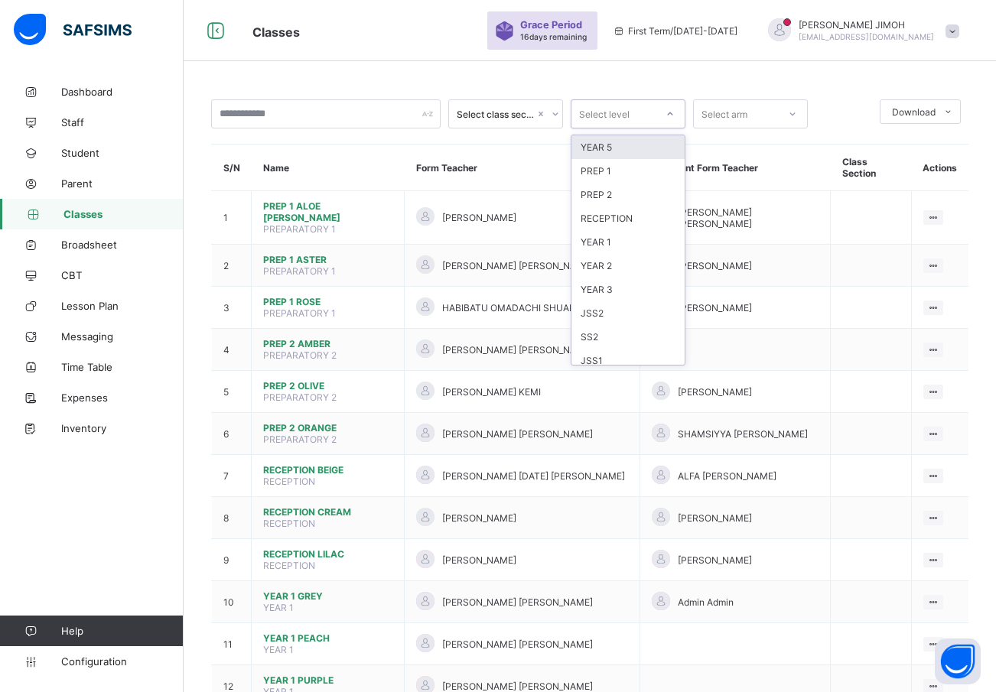
click at [631, 111] on div "Select level" at bounding box center [614, 113] width 84 height 21
click at [601, 284] on div "SS1" at bounding box center [628, 282] width 113 height 24
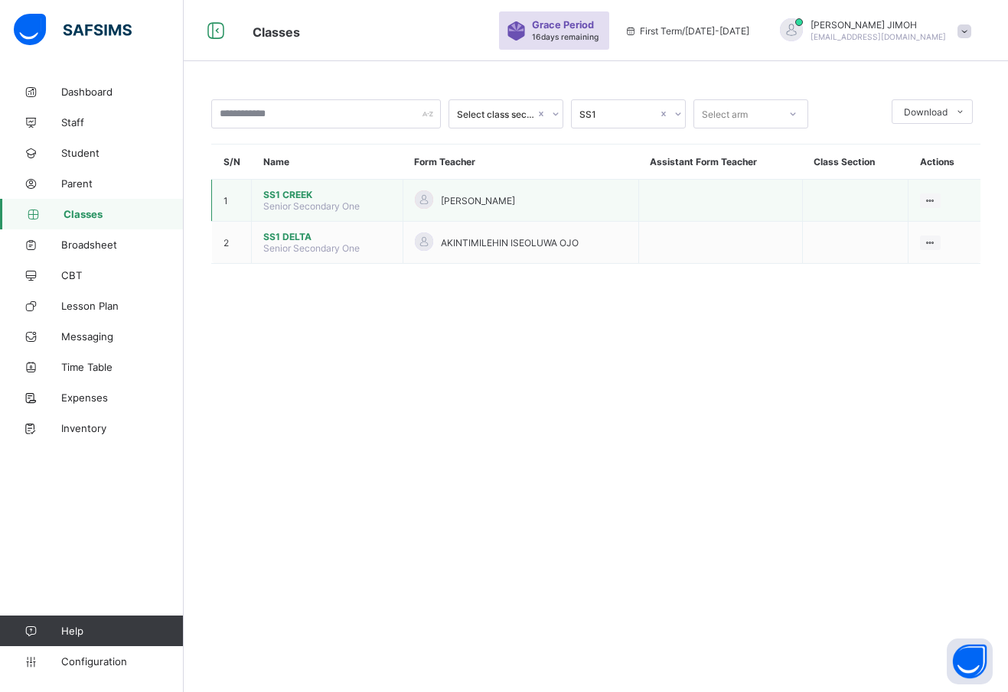
click at [296, 190] on span "SS1 CREEK" at bounding box center [327, 194] width 128 height 11
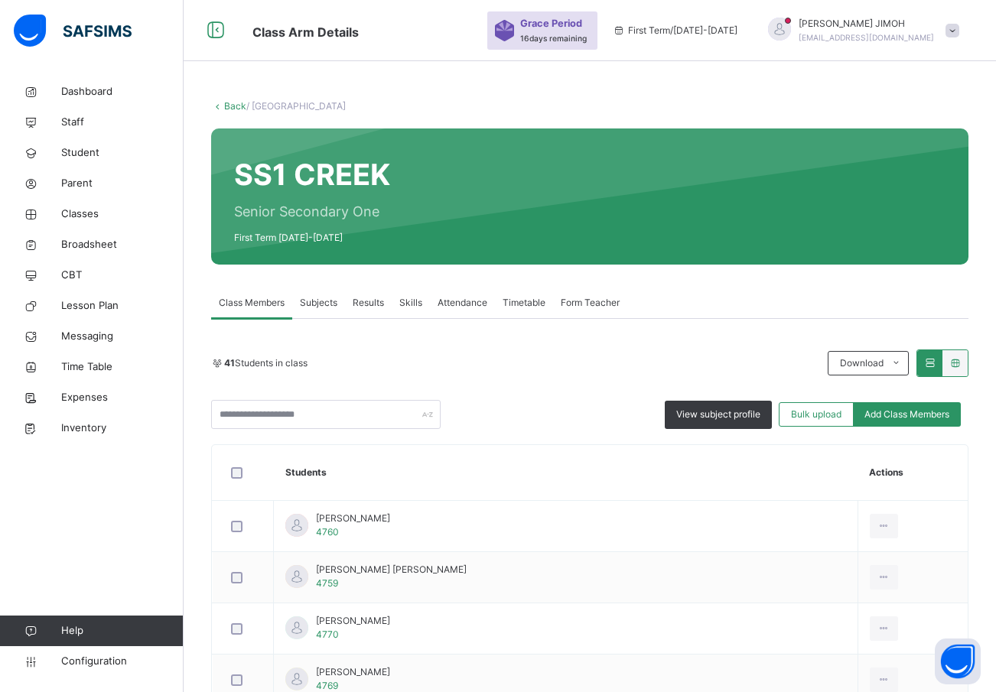
click at [322, 300] on span "Subjects" at bounding box center [318, 303] width 37 height 14
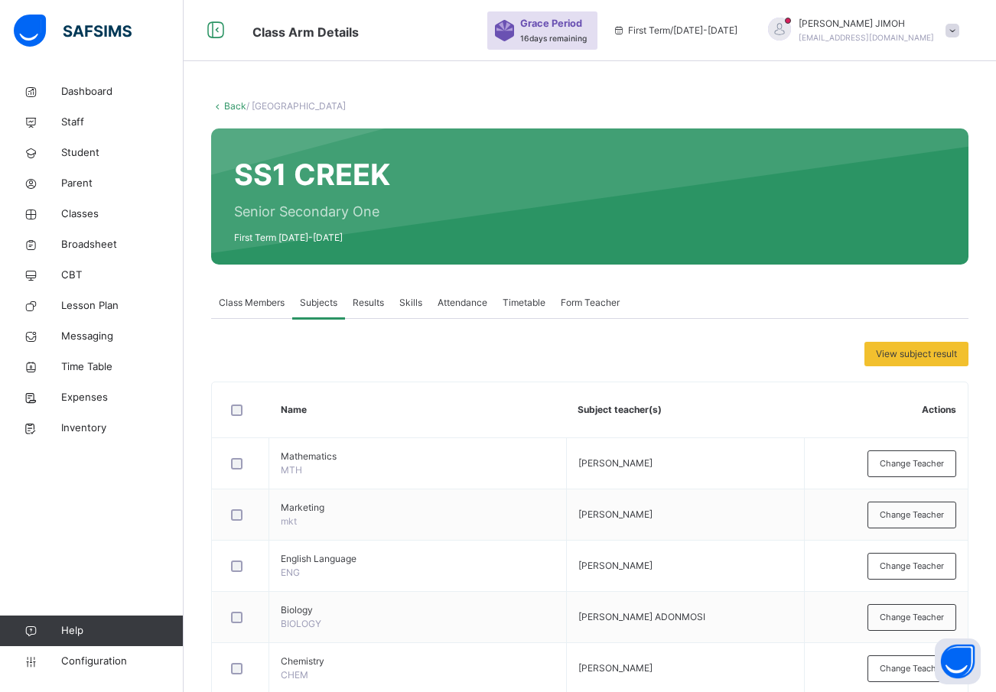
click at [233, 103] on link "Back" at bounding box center [235, 105] width 22 height 11
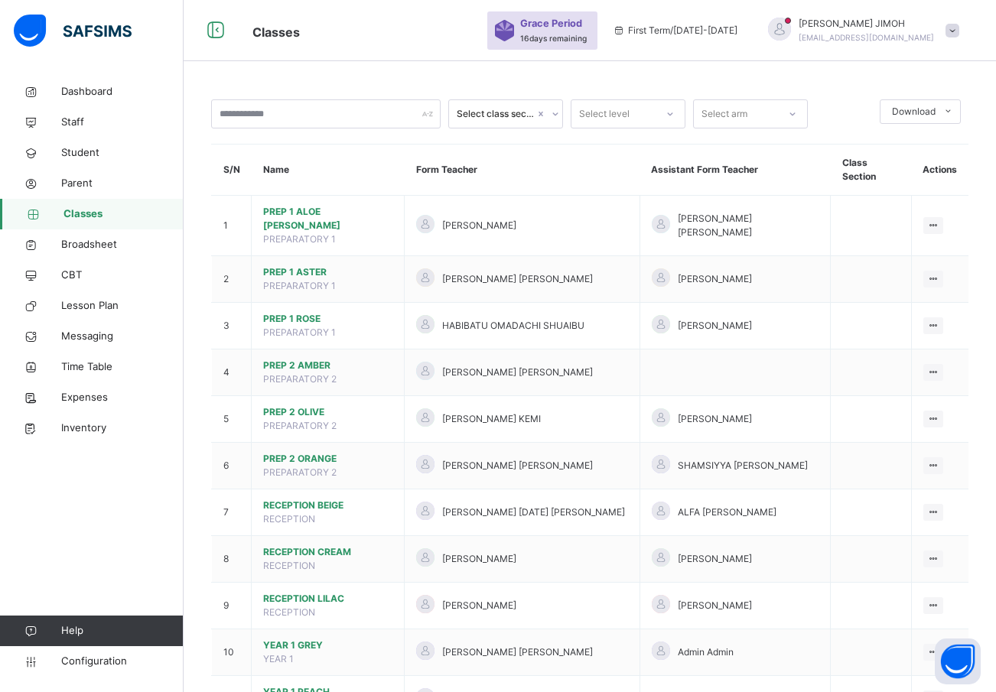
click at [551, 112] on icon at bounding box center [555, 113] width 9 height 15
click at [552, 106] on div at bounding box center [555, 114] width 15 height 24
click at [549, 112] on div at bounding box center [555, 114] width 15 height 24
drag, startPoint x: 549, startPoint y: 112, endPoint x: 647, endPoint y: 106, distance: 97.4
click at [551, 112] on div at bounding box center [555, 114] width 15 height 24
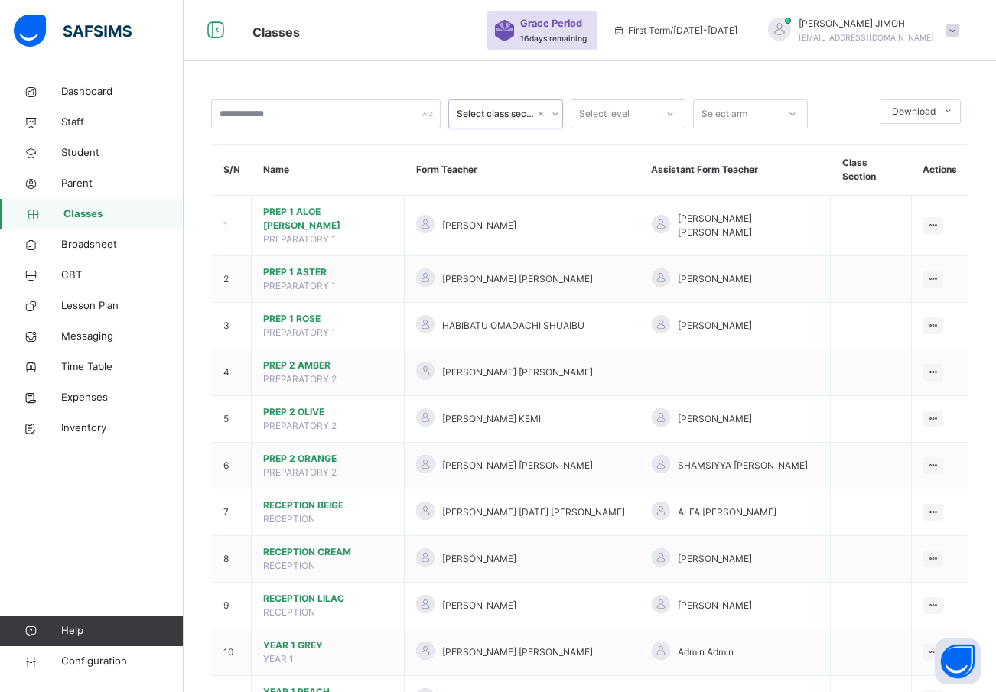
click at [666, 111] on icon at bounding box center [670, 113] width 9 height 15
click at [617, 277] on div "JSS3" at bounding box center [628, 280] width 113 height 26
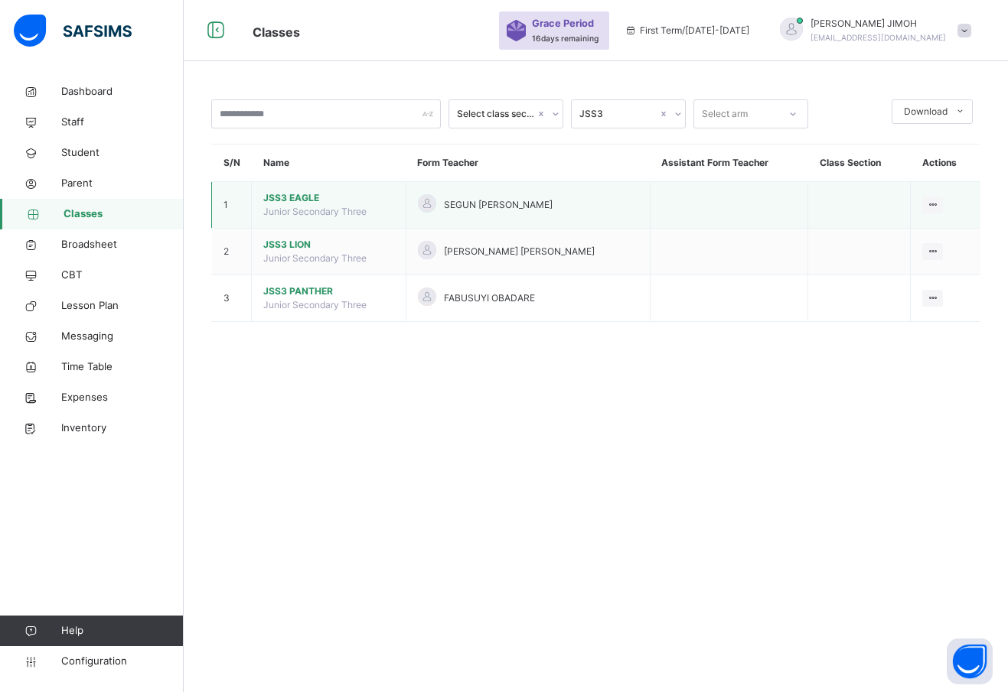
click at [299, 195] on span "JSS3 EAGLE" at bounding box center [328, 198] width 131 height 14
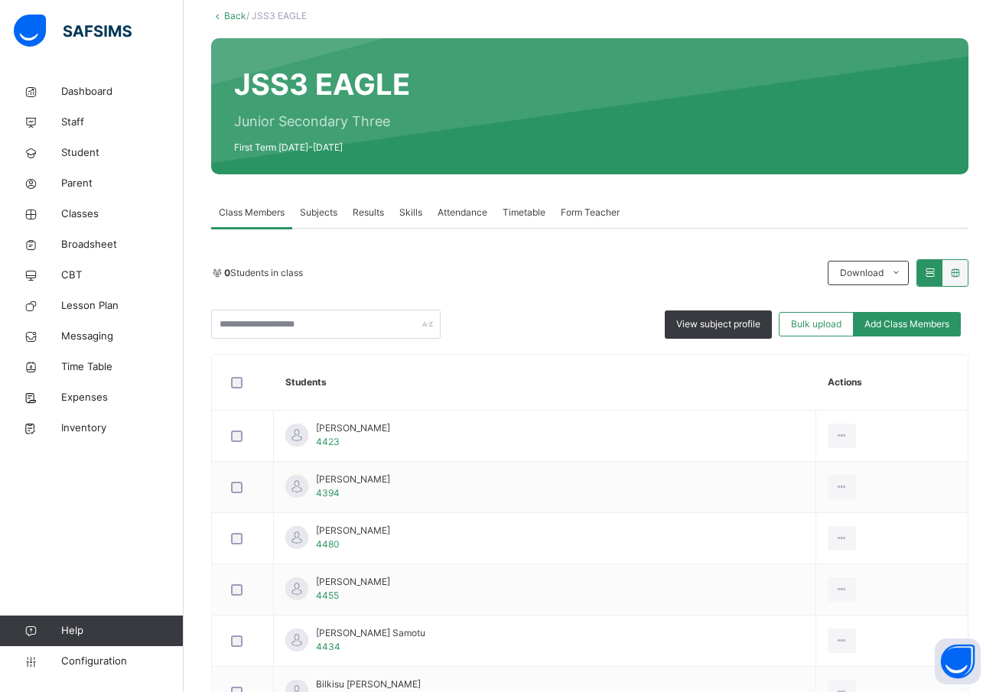
scroll to position [77, 0]
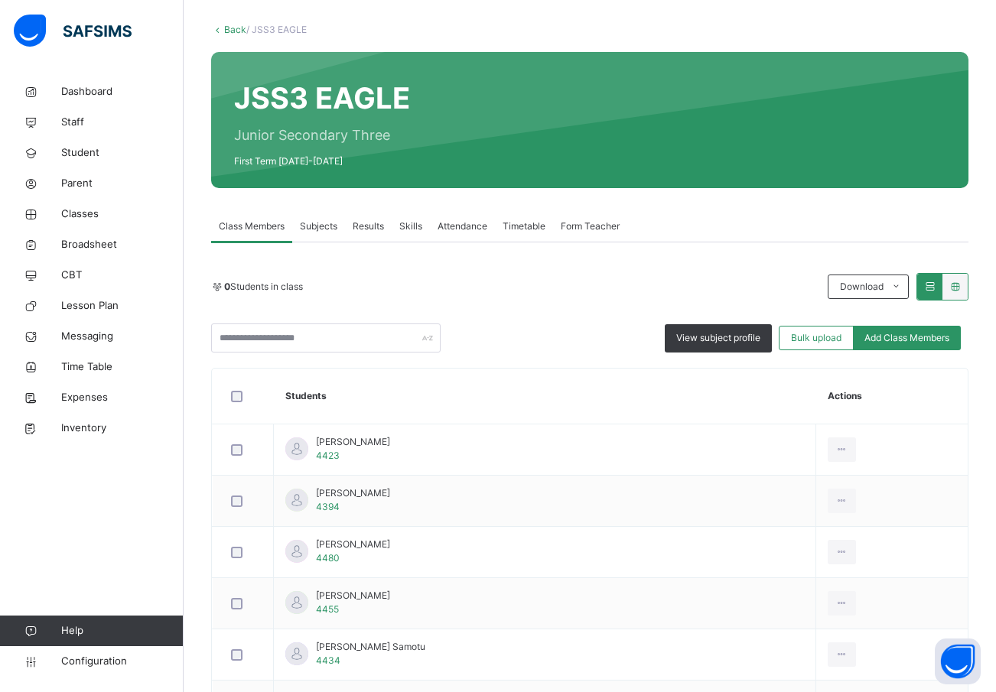
drag, startPoint x: 313, startPoint y: 224, endPoint x: 484, endPoint y: 328, distance: 199.9
click at [314, 224] on span "Subjects" at bounding box center [318, 227] width 37 height 14
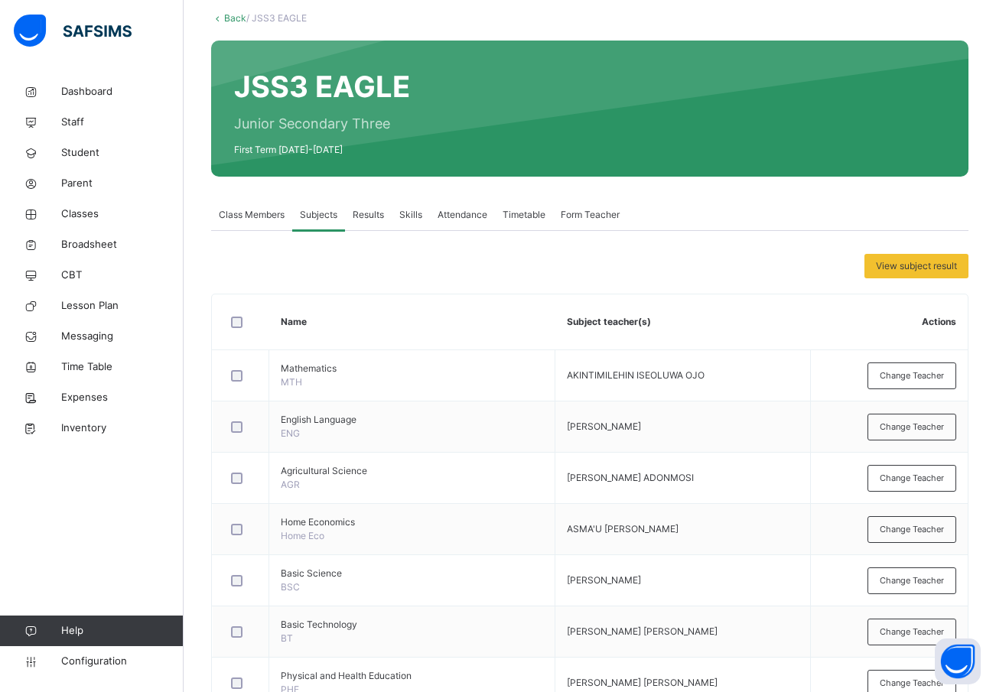
scroll to position [0, 0]
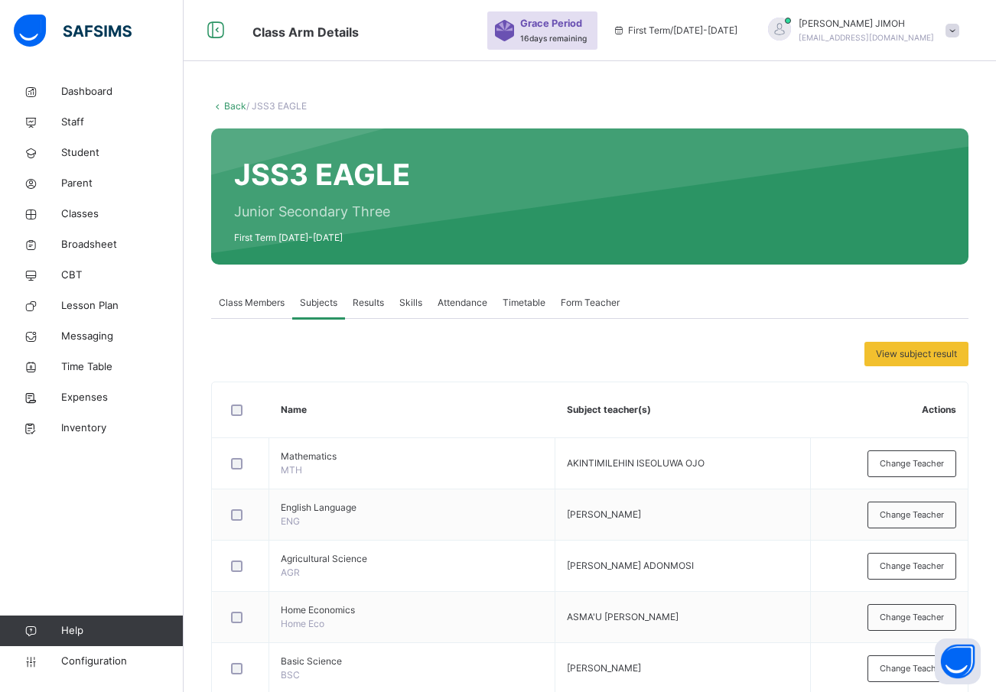
click at [233, 104] on link "Back" at bounding box center [235, 105] width 22 height 11
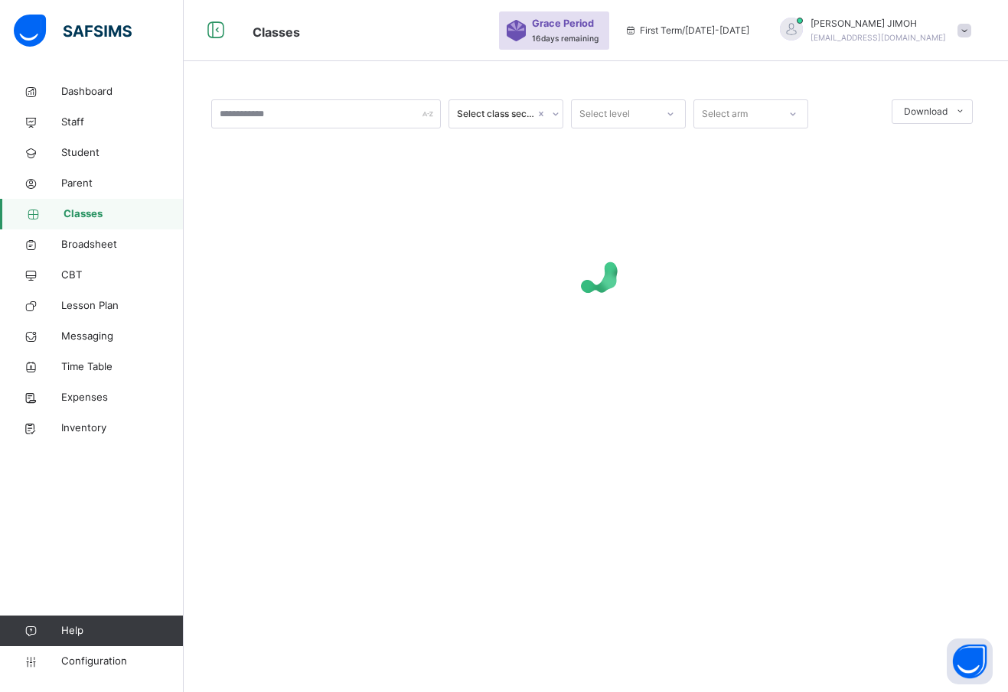
click at [658, 108] on div at bounding box center [670, 114] width 26 height 24
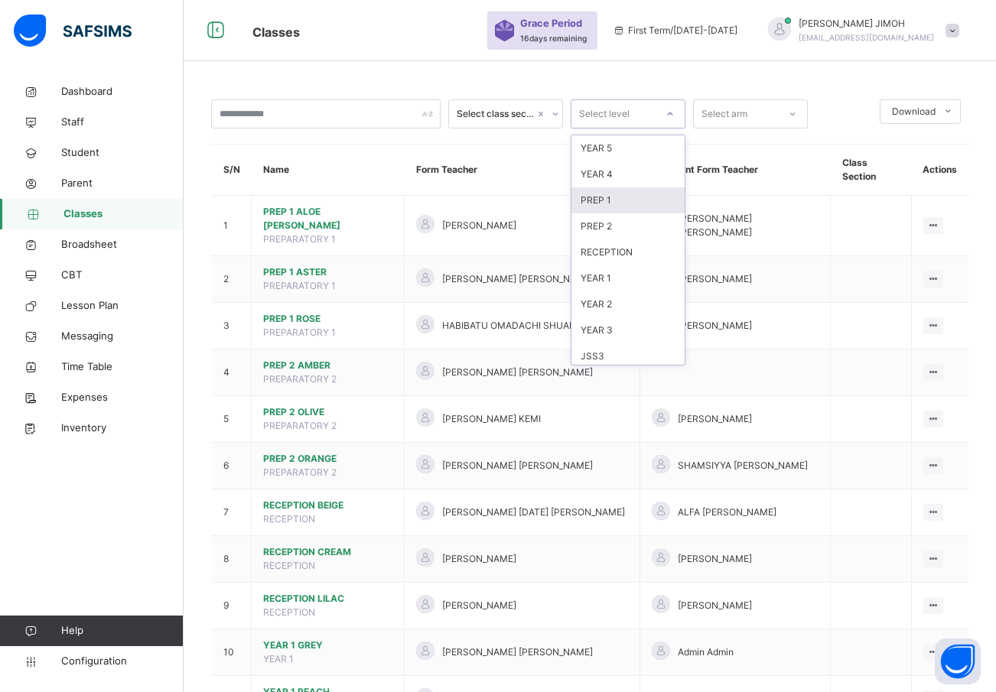
click at [622, 195] on div "PREP 1" at bounding box center [628, 200] width 113 height 26
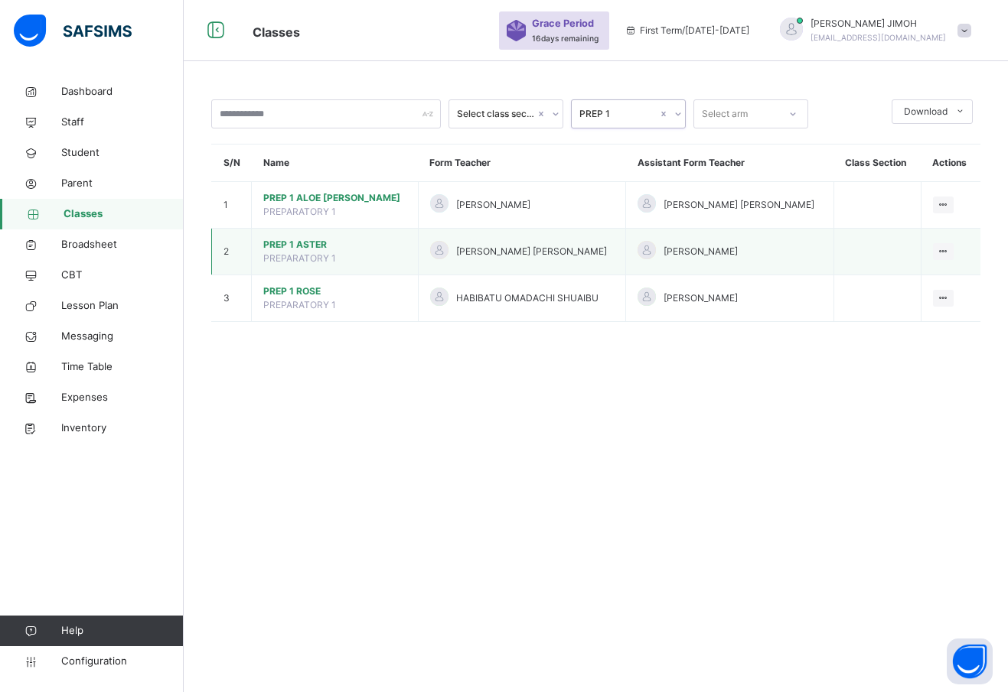
click at [288, 243] on span "PREP 1 ASTER" at bounding box center [334, 245] width 143 height 14
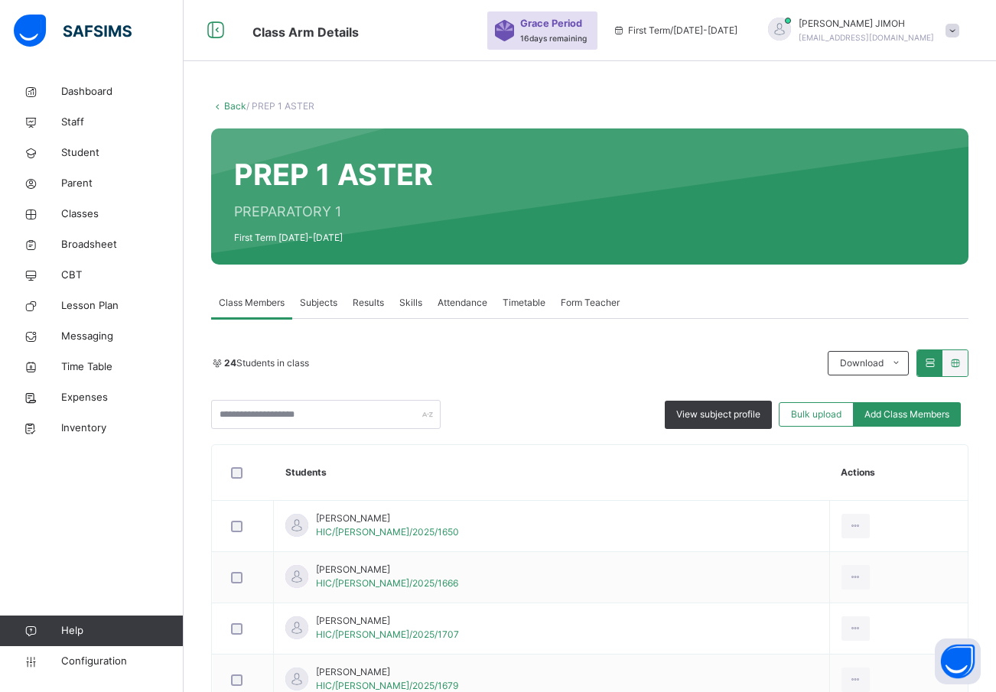
click at [317, 302] on span "Subjects" at bounding box center [318, 303] width 37 height 14
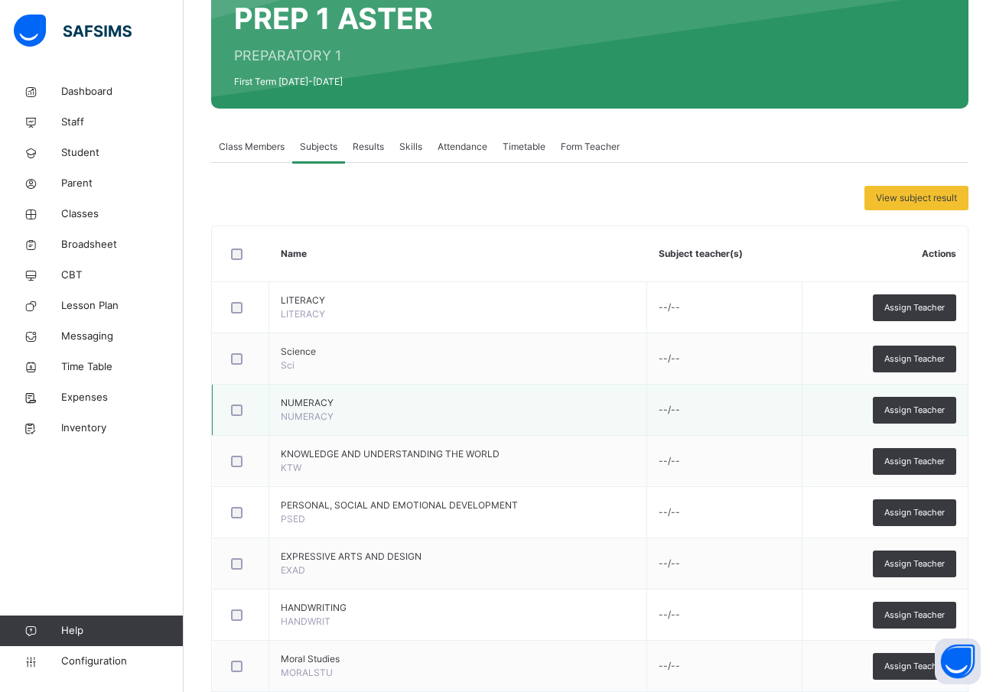
scroll to position [153, 0]
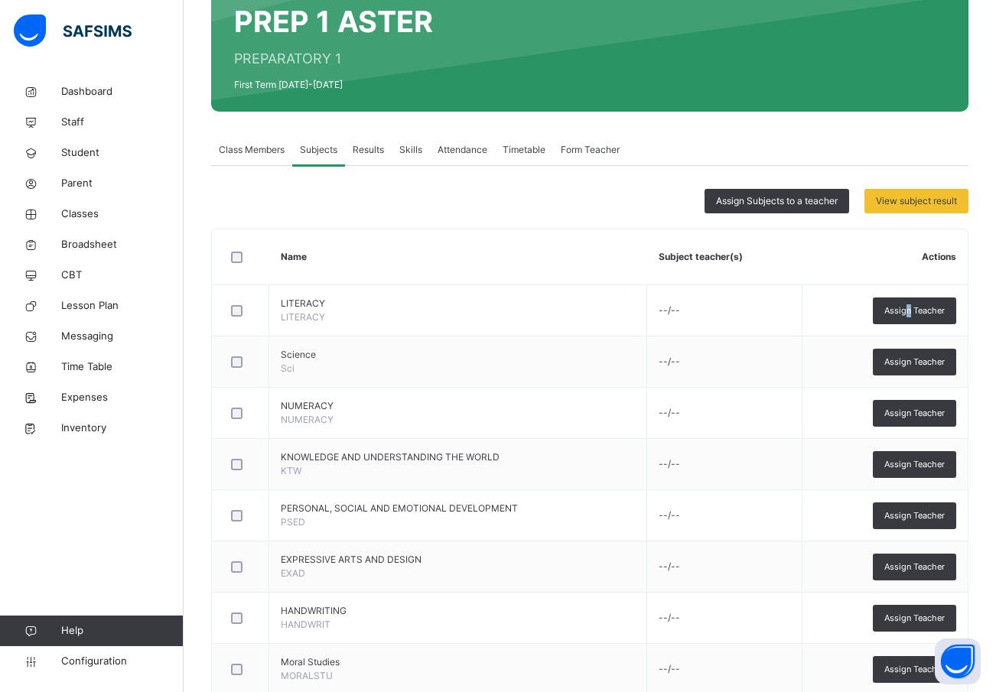
drag, startPoint x: 922, startPoint y: 306, endPoint x: 785, endPoint y: 298, distance: 137.2
click at [917, 305] on span "Assign Teacher" at bounding box center [915, 311] width 60 height 13
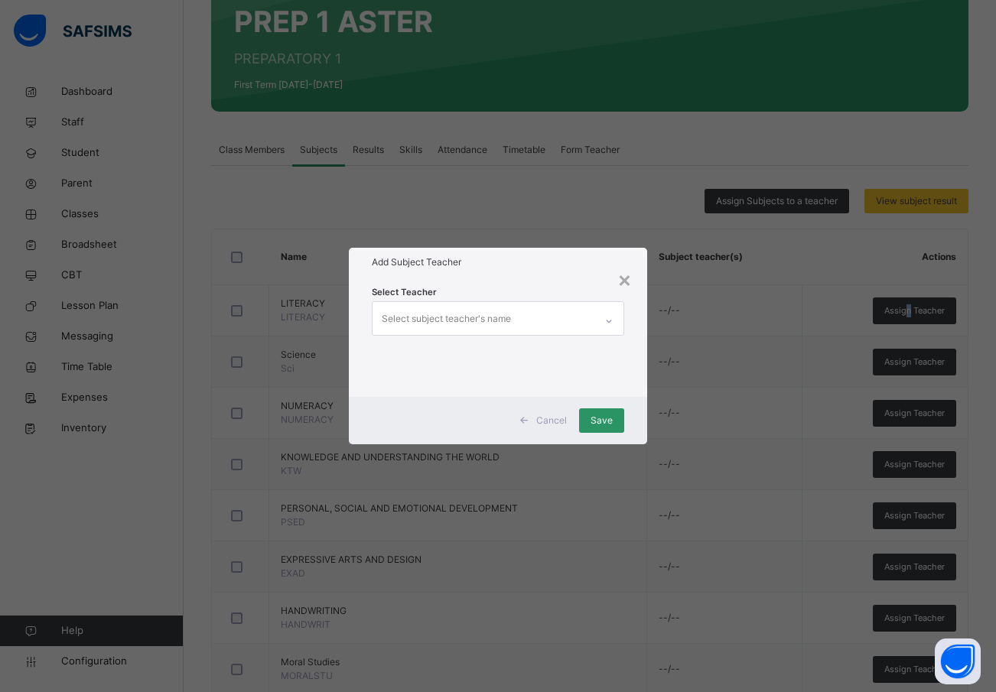
click at [406, 314] on div "Select subject teacher's name" at bounding box center [446, 319] width 129 height 29
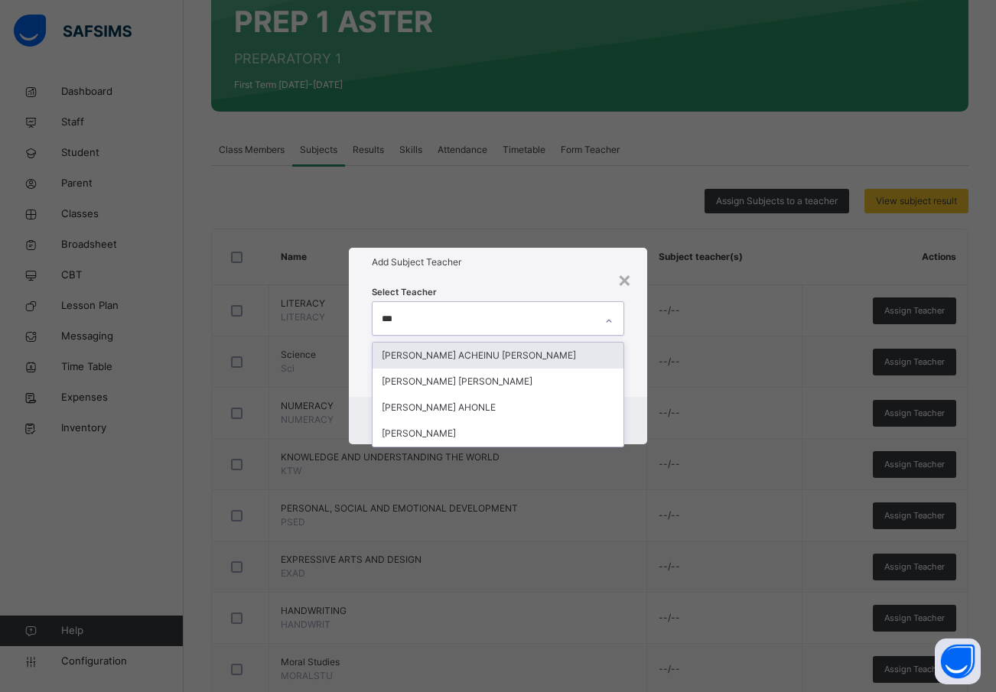
type input "****"
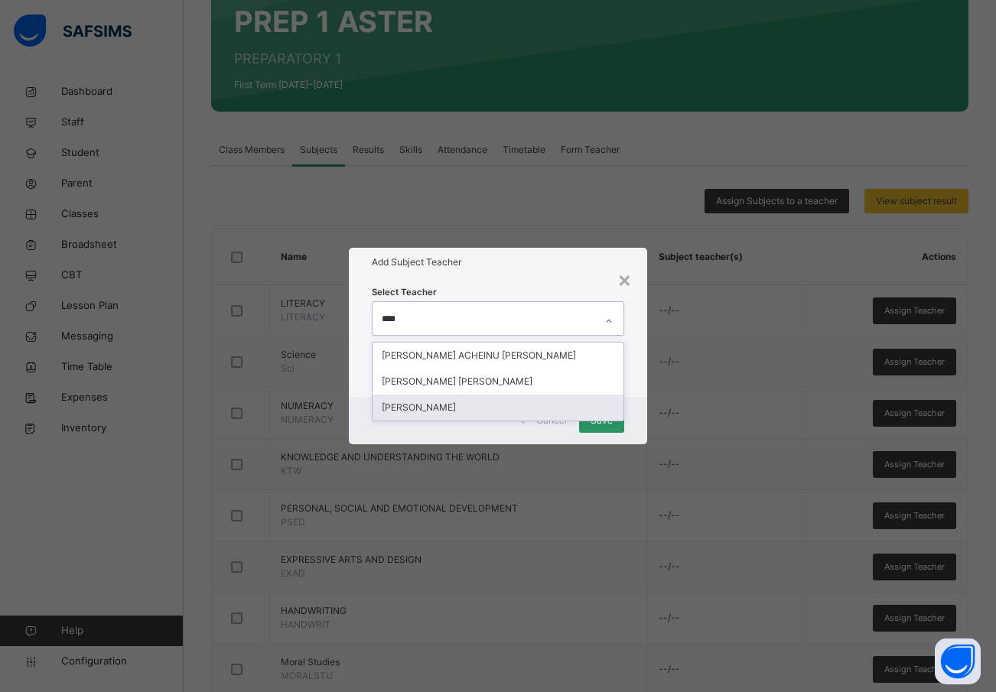
click at [454, 404] on div "[PERSON_NAME]" at bounding box center [499, 408] width 252 height 26
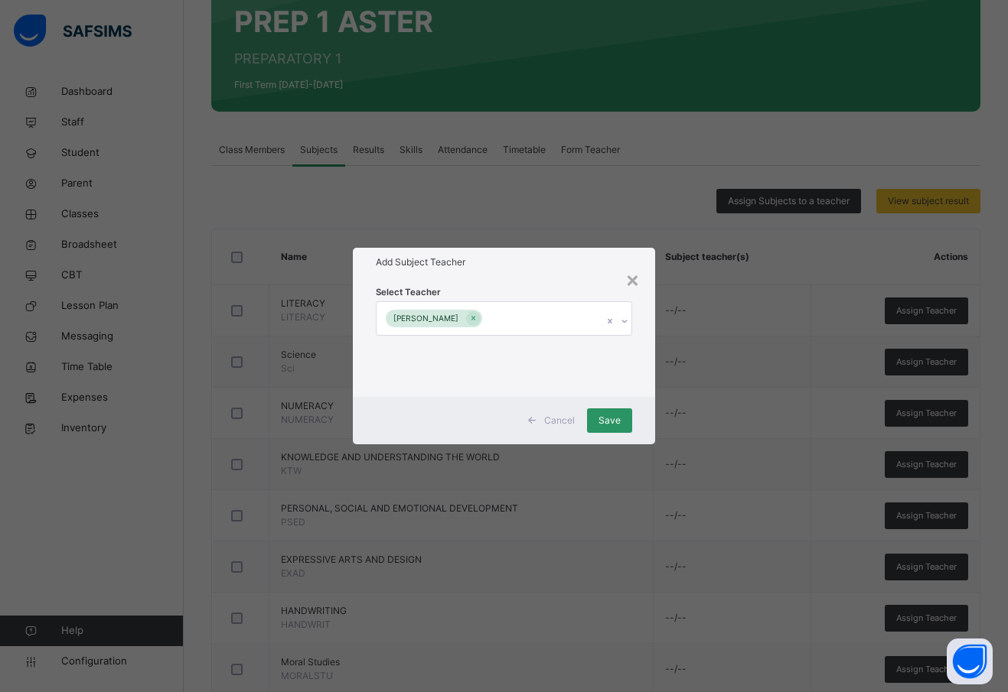
click at [644, 392] on div "Select Teacher ROSELINE TEMITOPE ADUNOLA" at bounding box center [504, 336] width 302 height 119
click at [614, 421] on span "Save" at bounding box center [609, 421] width 22 height 14
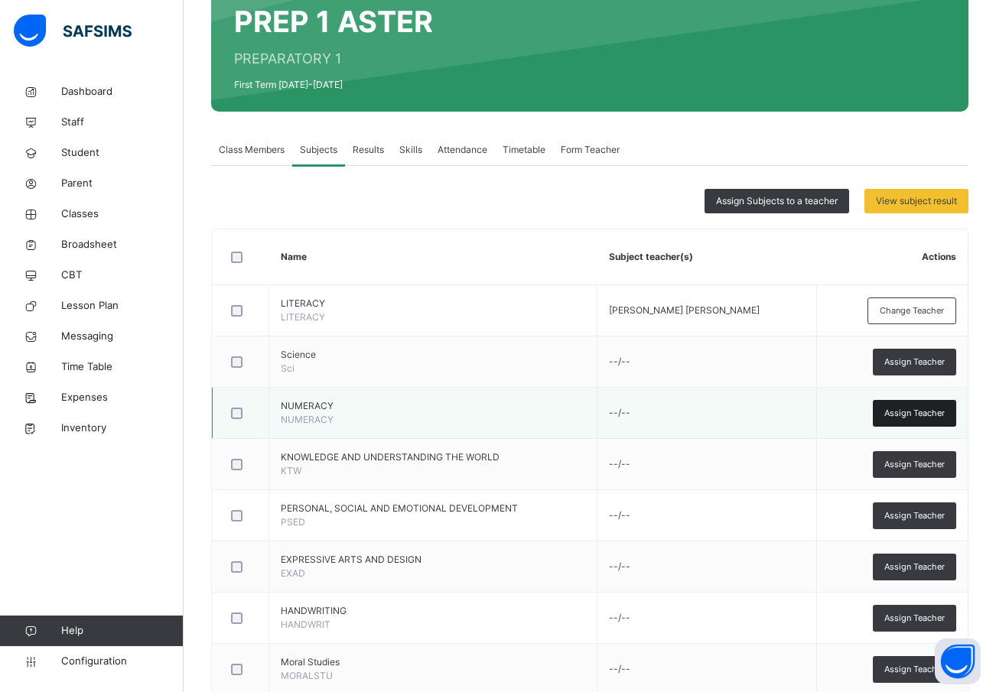
click at [931, 413] on span "Assign Teacher" at bounding box center [915, 413] width 60 height 13
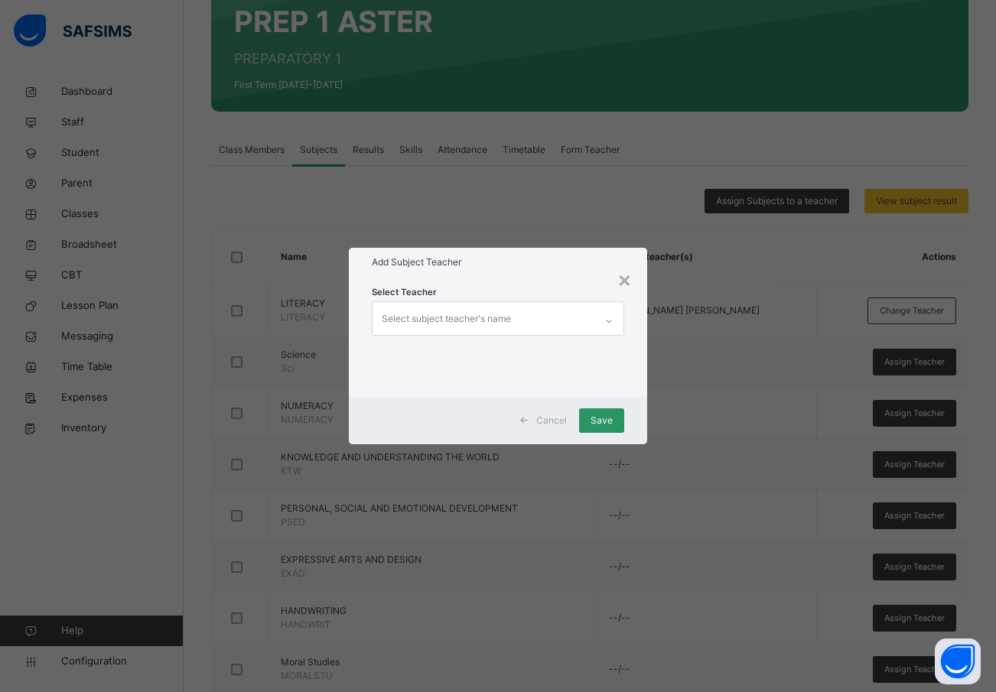
click at [504, 310] on div "Select subject teacher's name" at bounding box center [446, 319] width 129 height 29
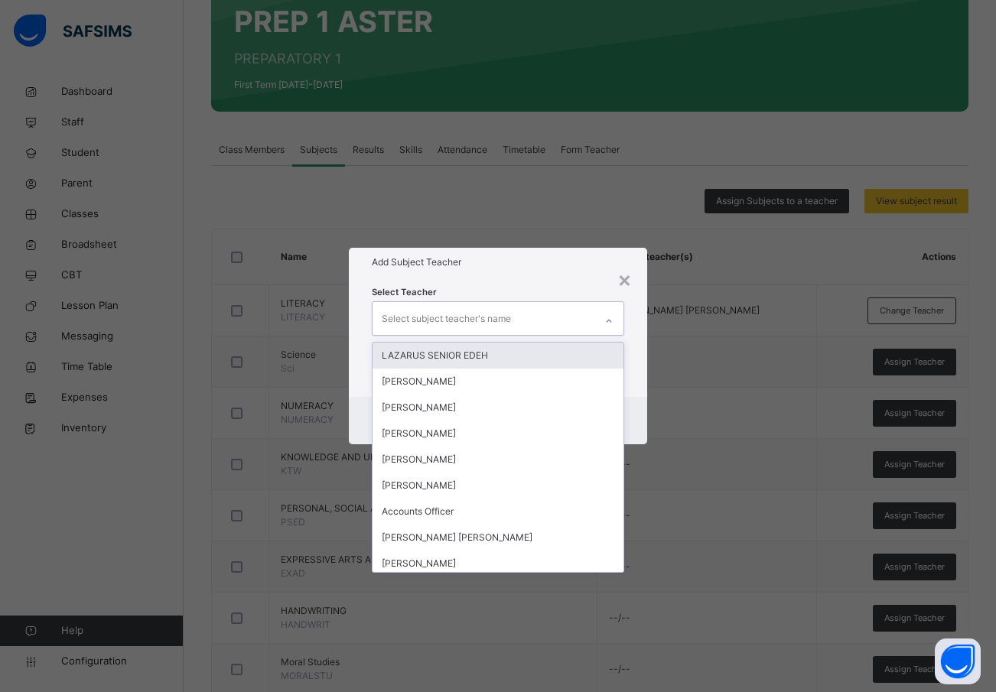
type input "*"
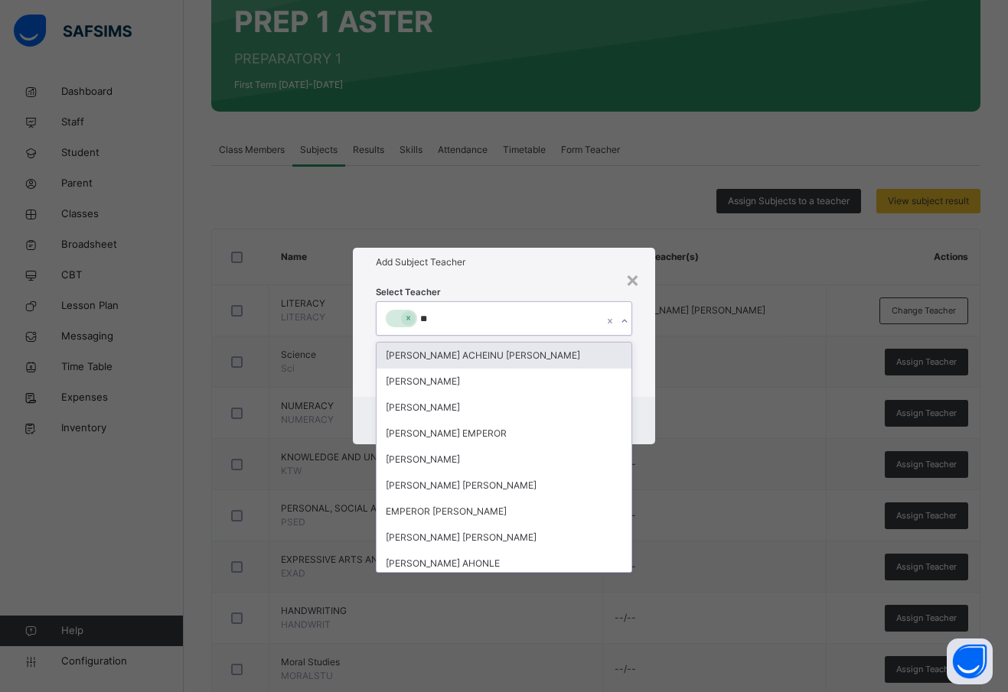
click at [407, 319] on icon at bounding box center [408, 318] width 8 height 11
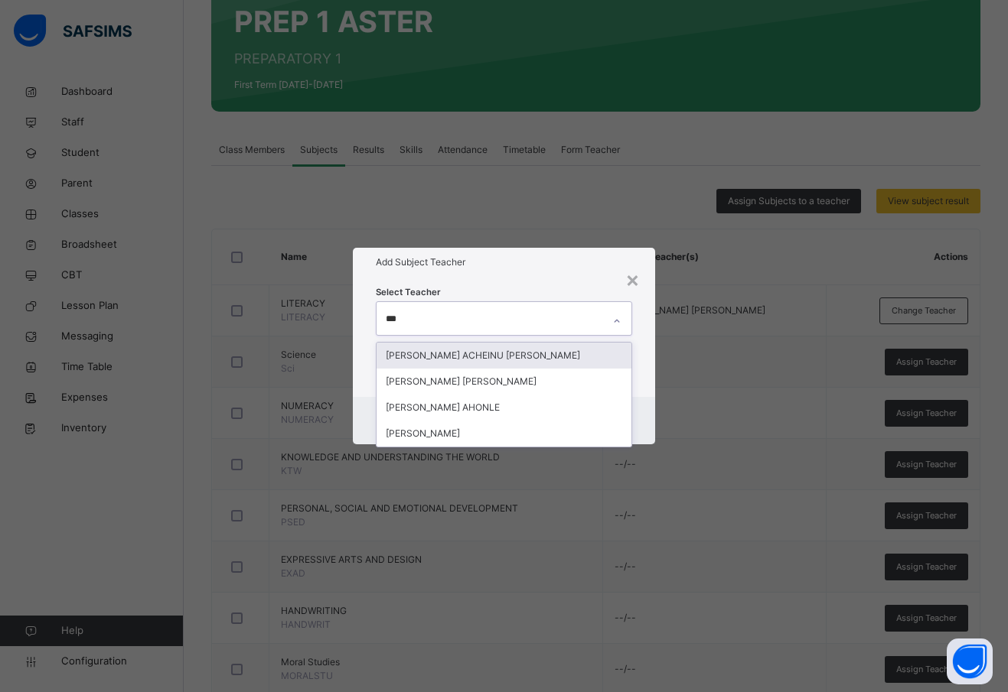
type input "****"
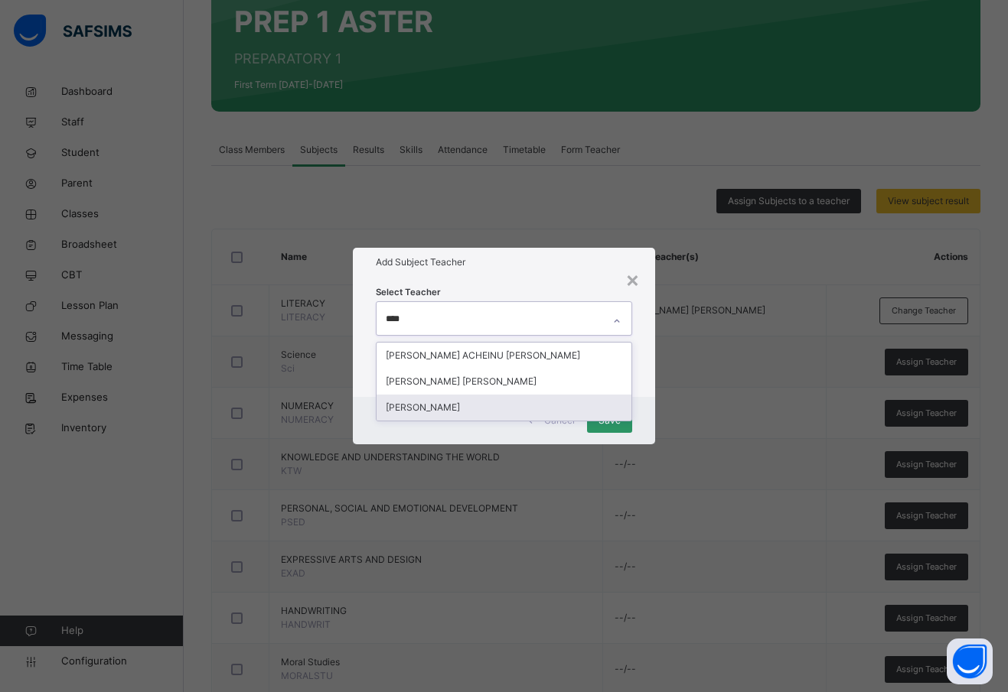
click at [490, 403] on div "ROSELINE TEMITOPE ADUNOLA" at bounding box center [503, 408] width 255 height 26
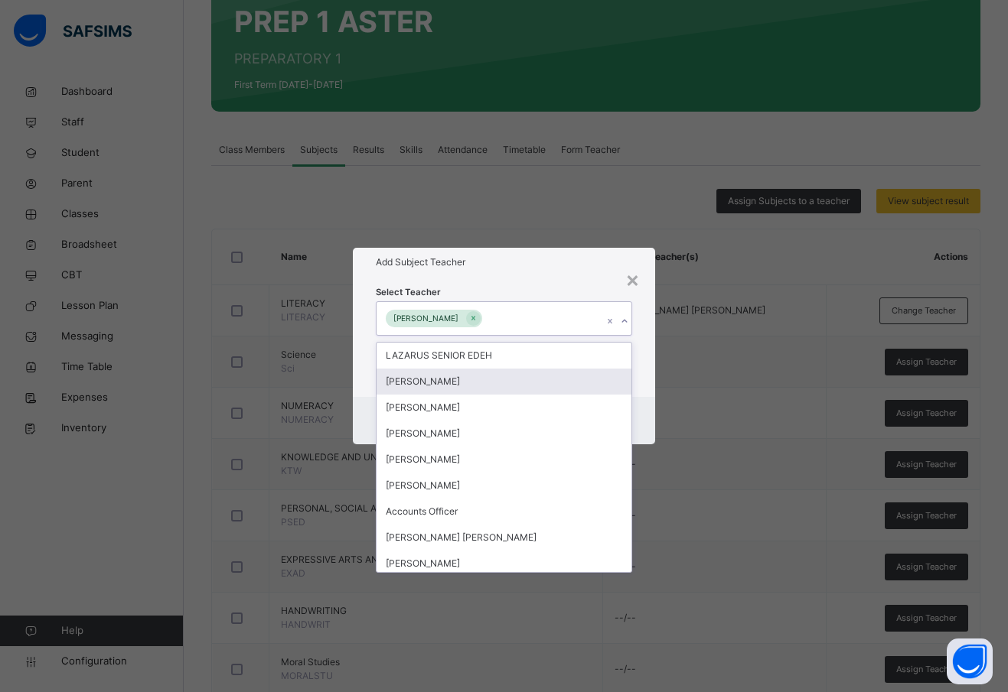
click at [646, 379] on div "Select Teacher option ROSELINE TEMITOPE ADUNOLA, selected. option OLADEJI AJEWO…" at bounding box center [504, 336] width 302 height 119
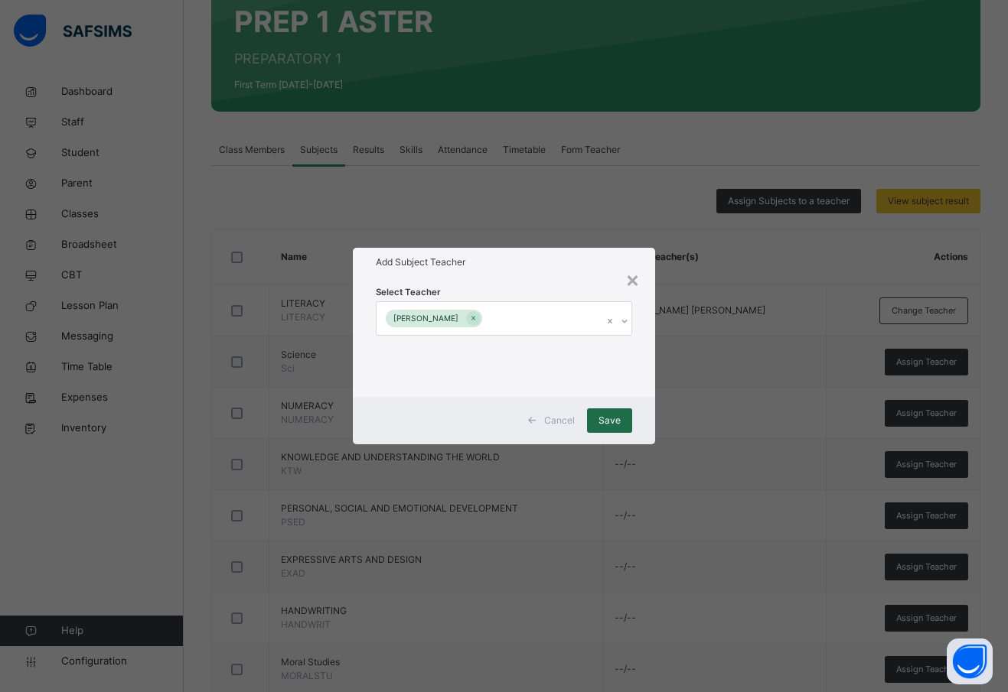
click at [610, 421] on span "Save" at bounding box center [609, 421] width 22 height 14
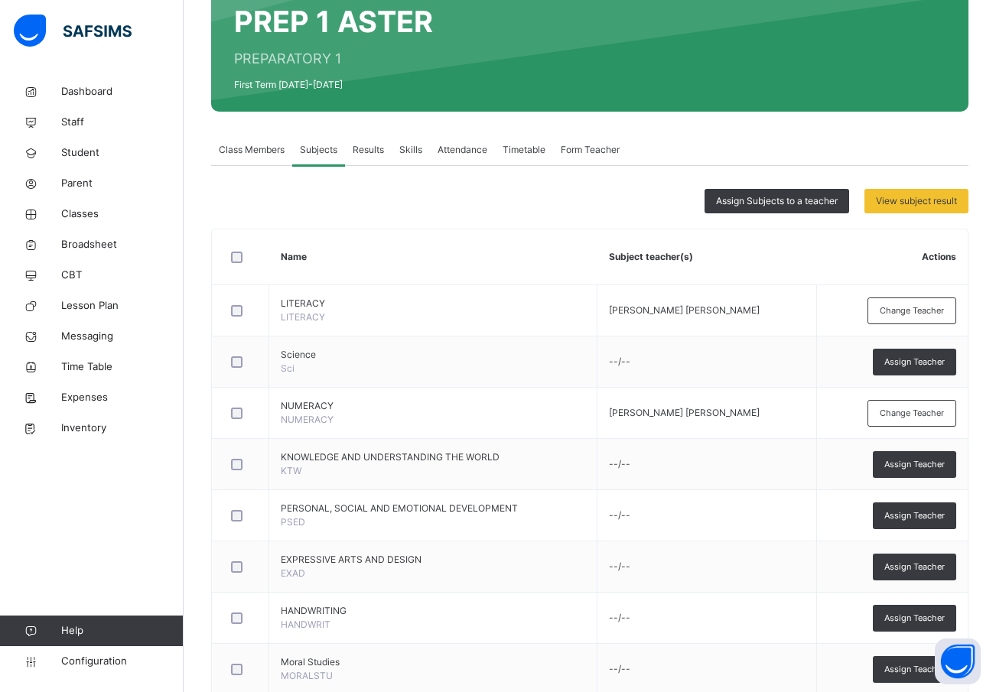
click at [920, 464] on span "Assign Teacher" at bounding box center [915, 464] width 60 height 13
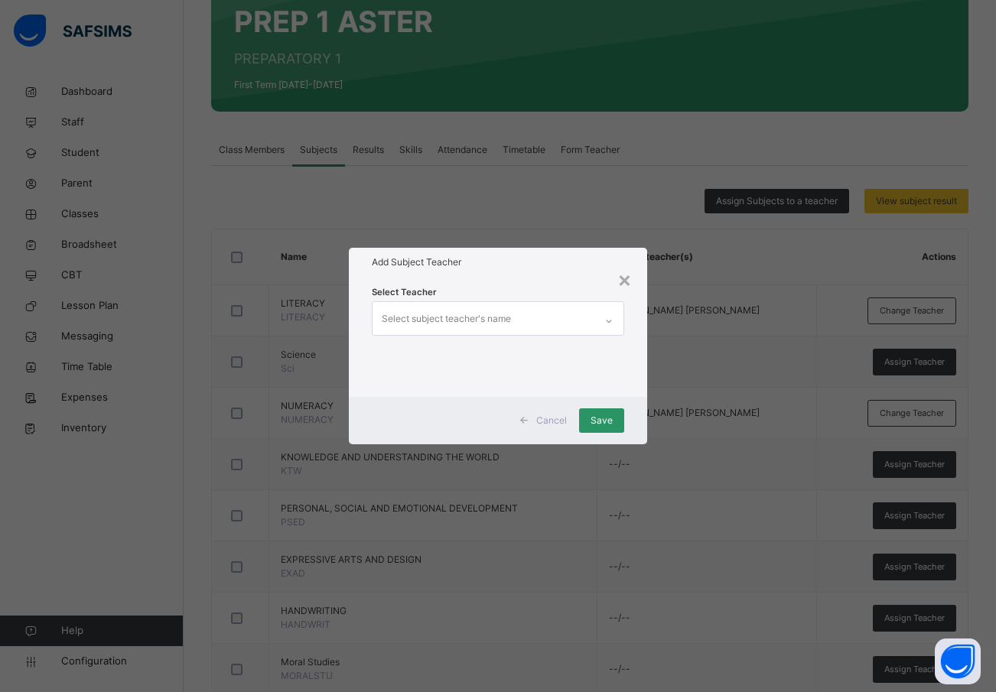
click at [411, 315] on div "Select subject teacher's name" at bounding box center [446, 319] width 129 height 29
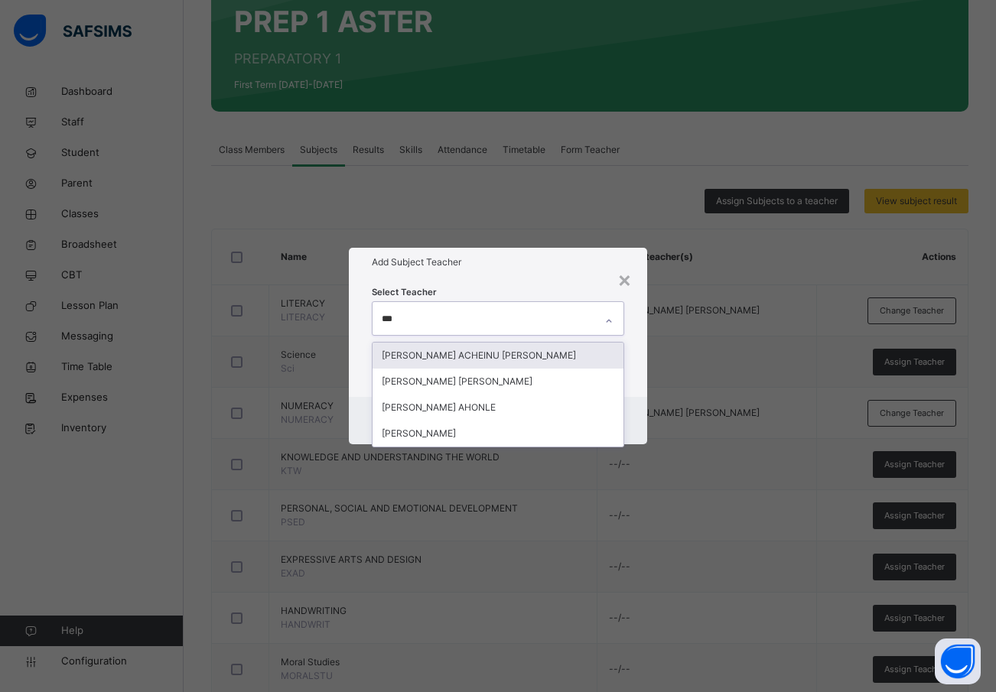
type input "****"
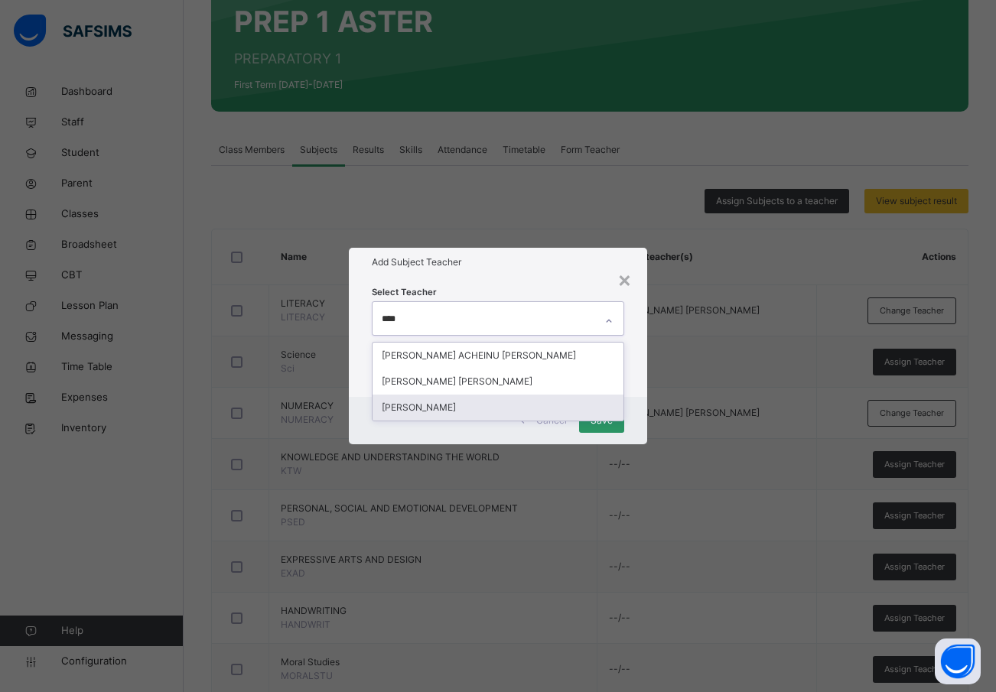
click at [436, 402] on div "ROSELINE TEMITOPE ADUNOLA" at bounding box center [499, 408] width 252 height 26
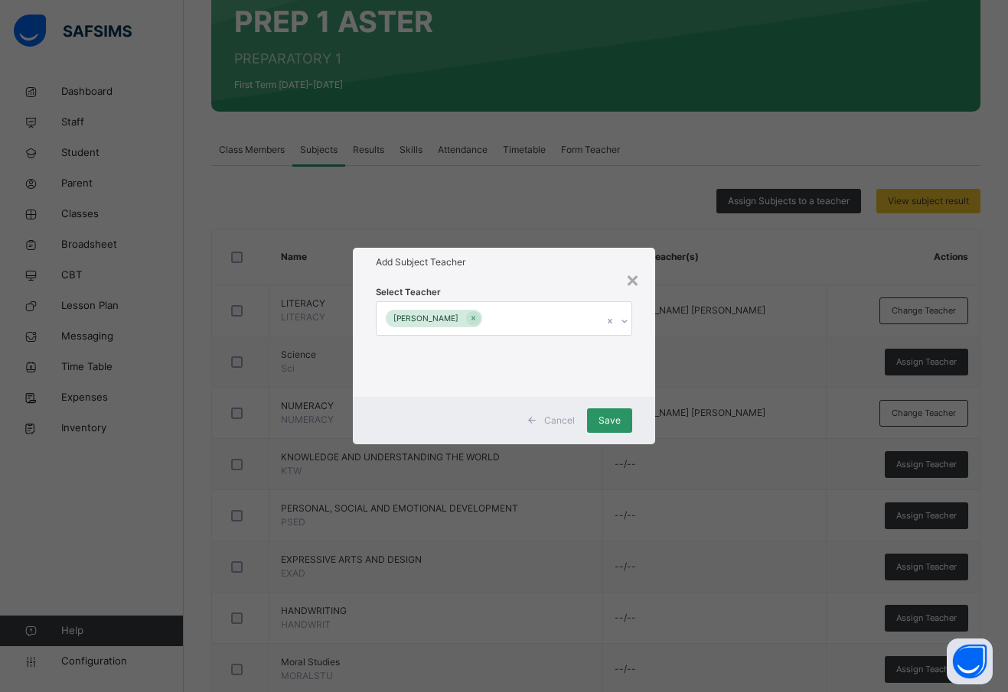
click at [640, 398] on div "Cancel Save" at bounding box center [504, 420] width 302 height 47
click at [598, 420] on div "Save" at bounding box center [609, 421] width 45 height 24
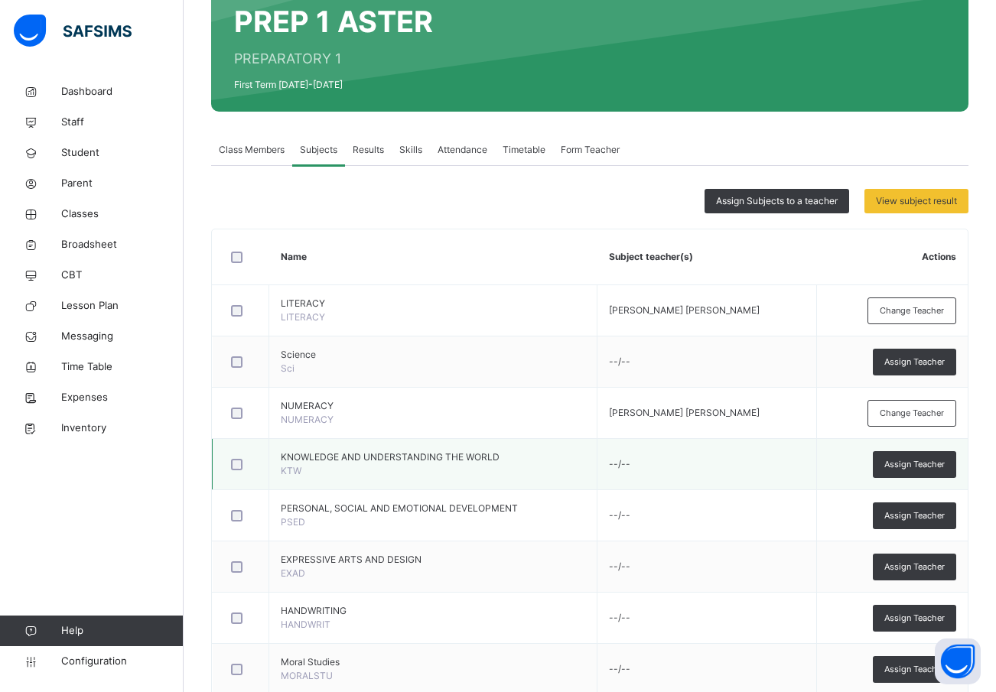
click at [237, 452] on div at bounding box center [240, 464] width 33 height 32
drag, startPoint x: 925, startPoint y: 511, endPoint x: 910, endPoint y: 511, distance: 15.3
click at [923, 511] on span "Assign Teacher" at bounding box center [915, 516] width 60 height 13
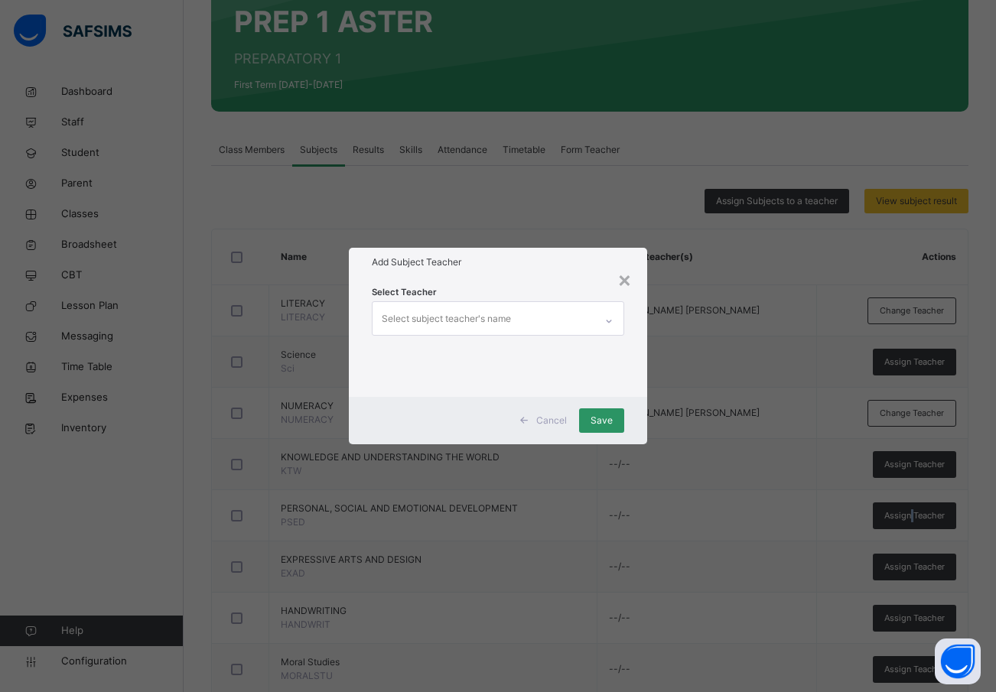
click at [406, 317] on div "Select subject teacher's name" at bounding box center [446, 319] width 129 height 29
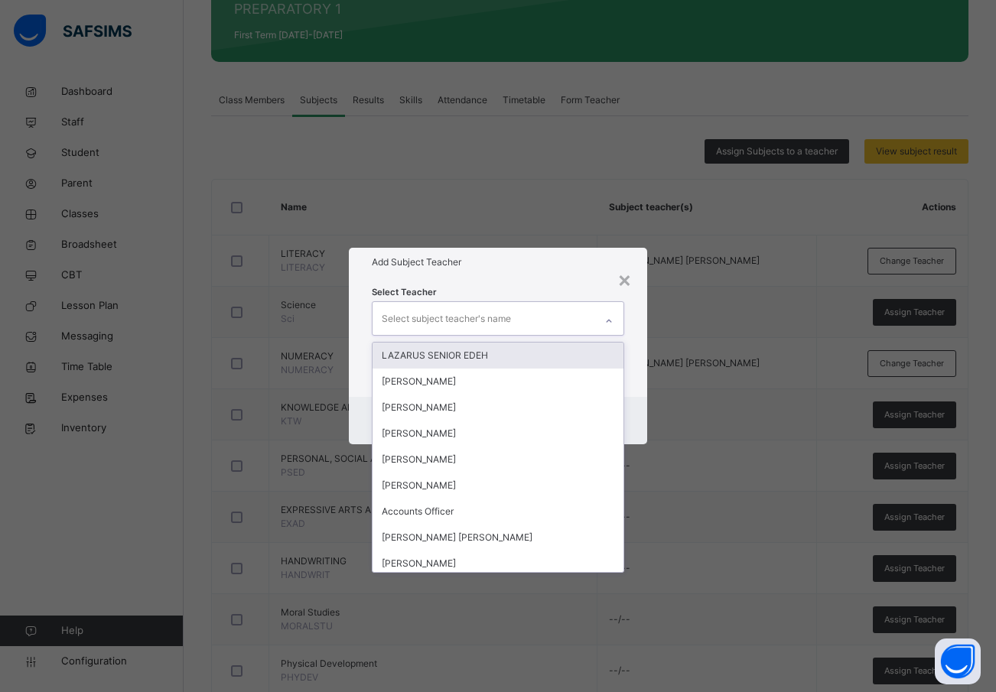
scroll to position [230, 0]
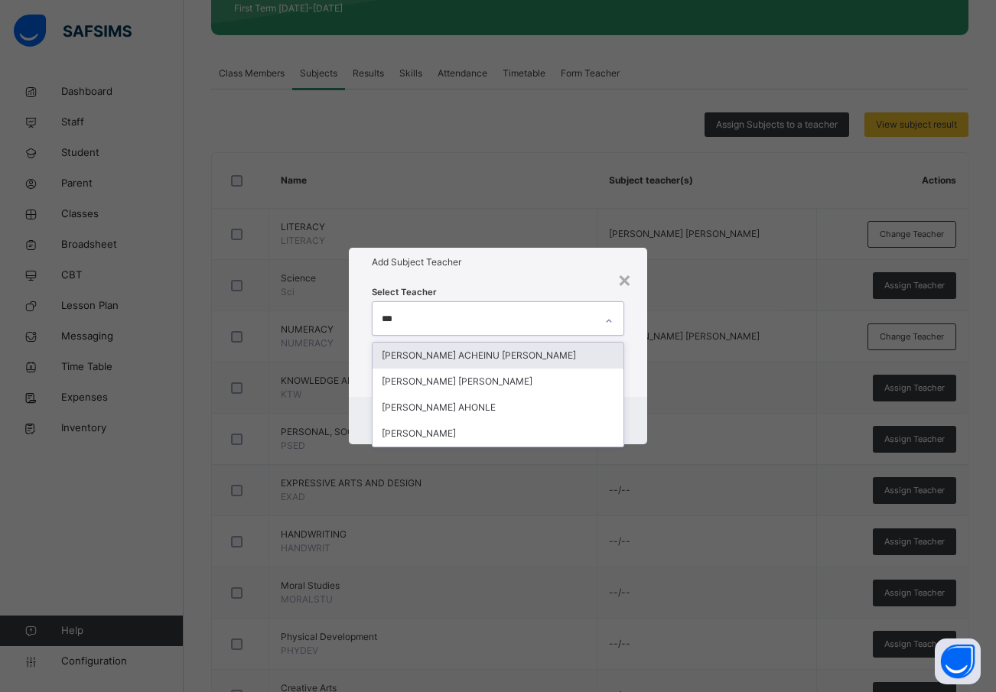
type input "****"
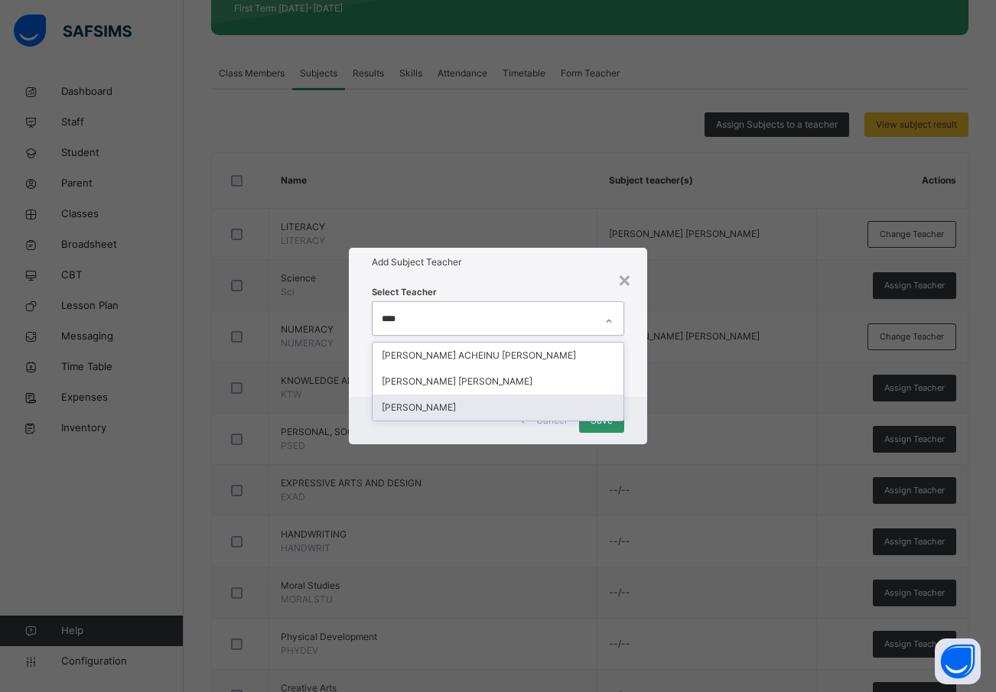
click at [488, 406] on div "ROSELINE TEMITOPE ADUNOLA" at bounding box center [499, 408] width 252 height 26
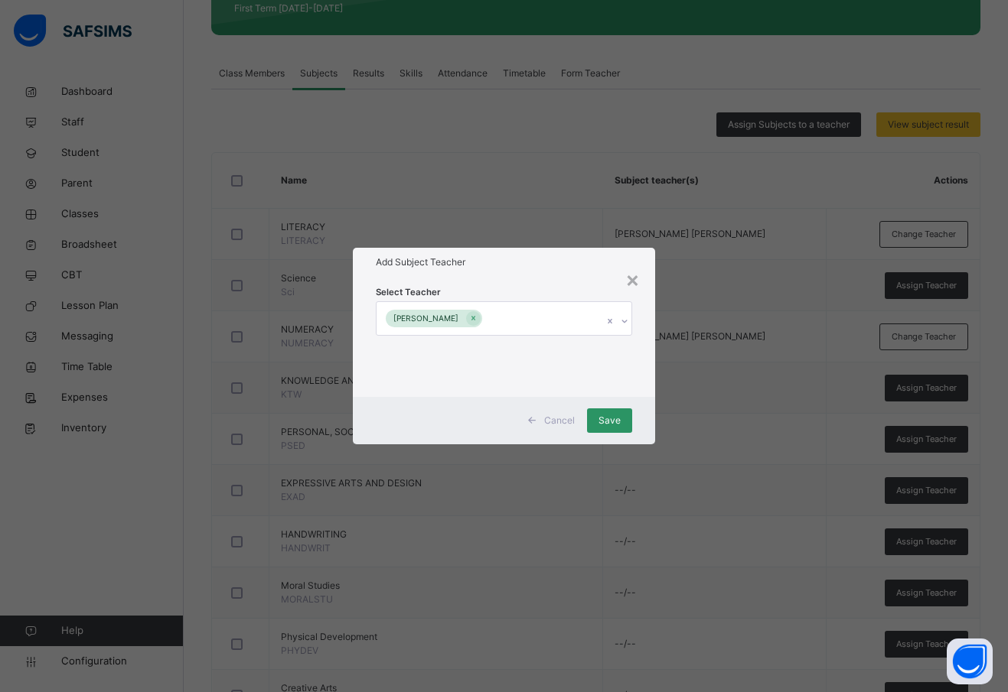
drag, startPoint x: 648, startPoint y: 402, endPoint x: 636, endPoint y: 406, distance: 12.8
click at [647, 402] on div "Cancel Save" at bounding box center [504, 420] width 302 height 47
click at [620, 414] on span "Save" at bounding box center [609, 421] width 22 height 14
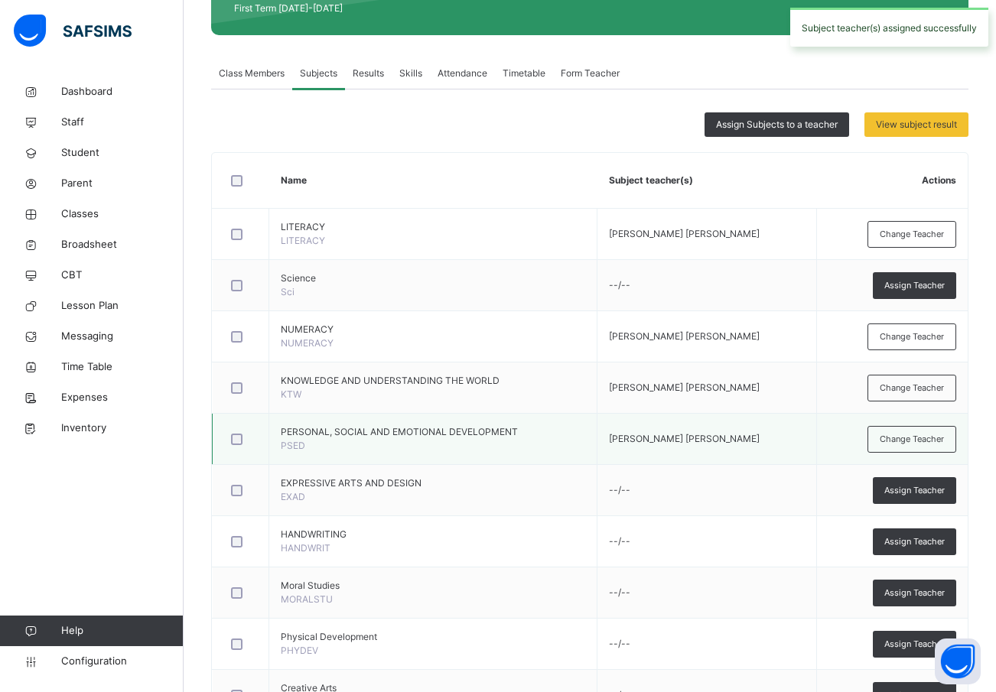
click at [236, 445] on div at bounding box center [240, 439] width 33 height 32
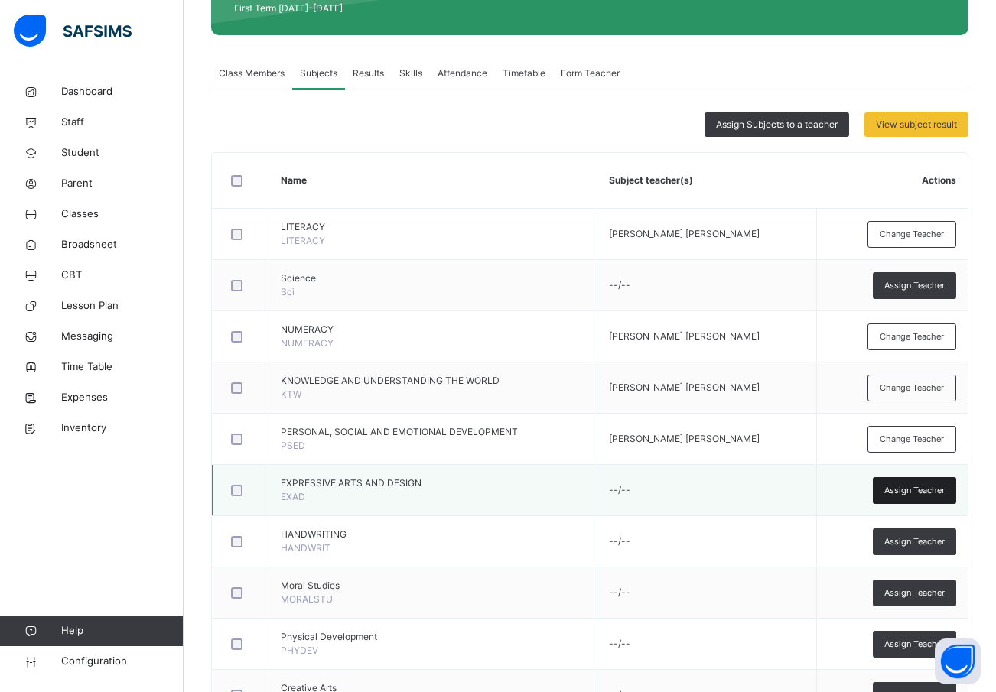
click at [933, 490] on span "Assign Teacher" at bounding box center [915, 490] width 60 height 13
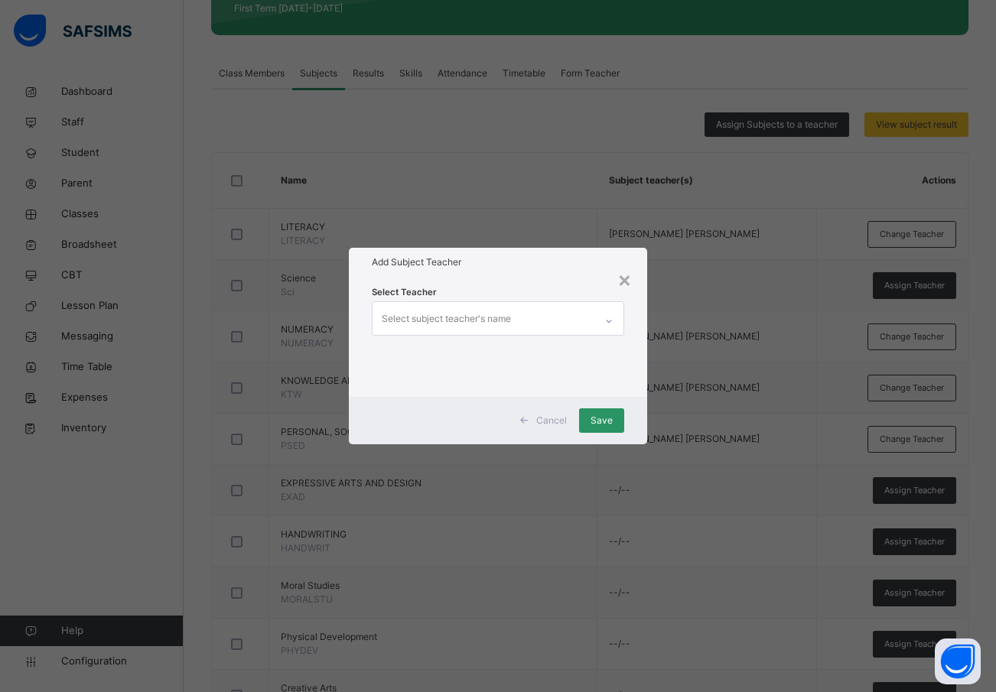
click at [428, 320] on div "Select subject teacher's name" at bounding box center [446, 319] width 129 height 29
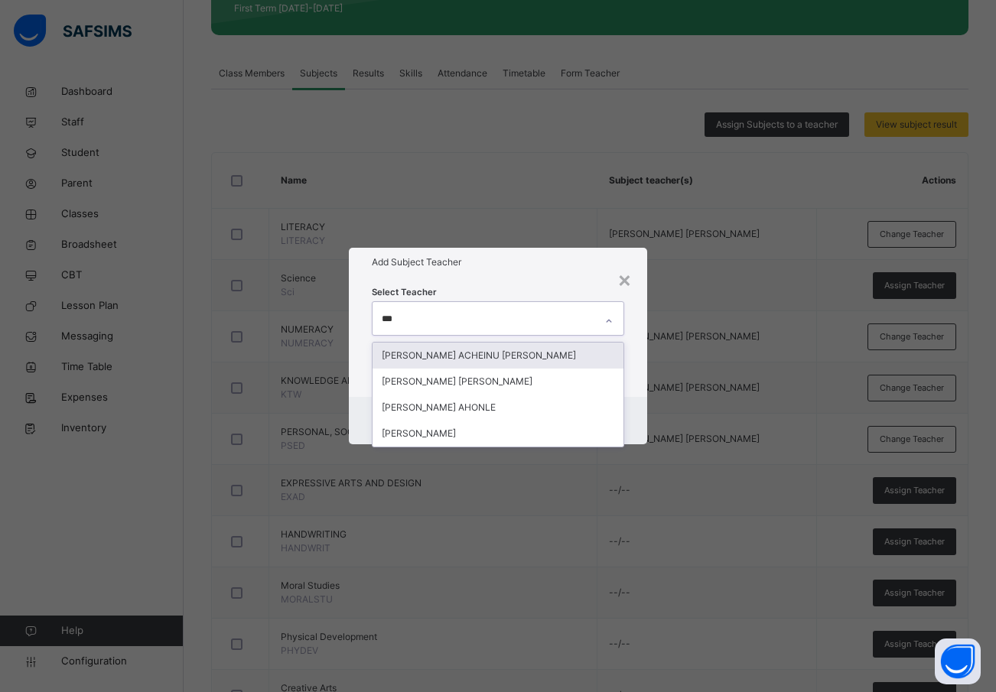
type input "****"
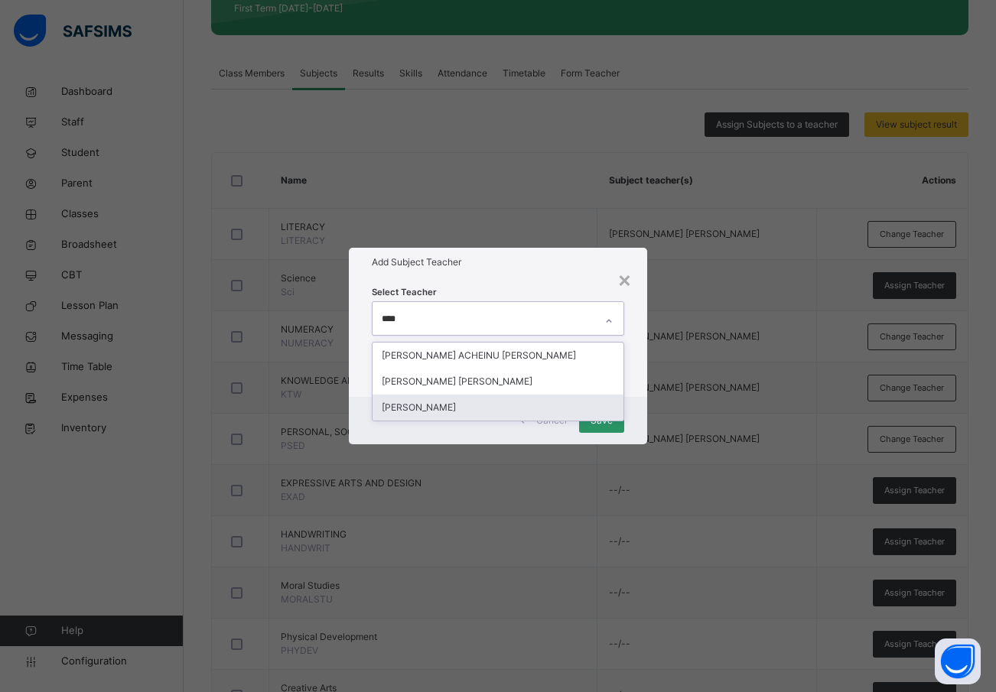
click at [431, 411] on div "ROSELINE TEMITOPE ADUNOLA" at bounding box center [499, 408] width 252 height 26
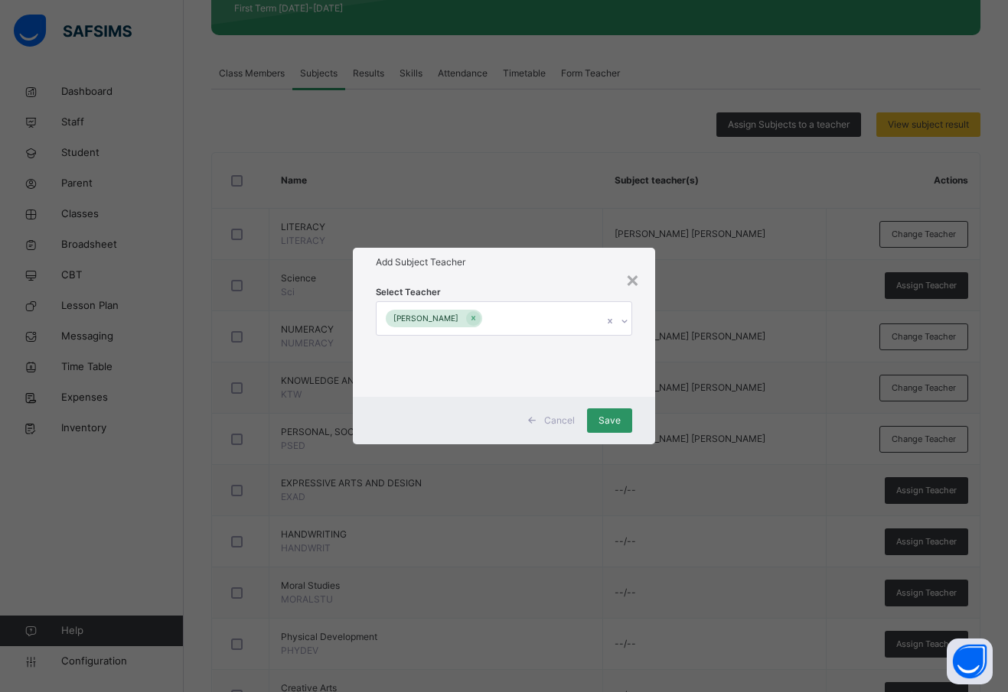
click at [646, 406] on div "Cancel Save" at bounding box center [504, 420] width 302 height 47
click at [604, 420] on span "Save" at bounding box center [609, 421] width 22 height 14
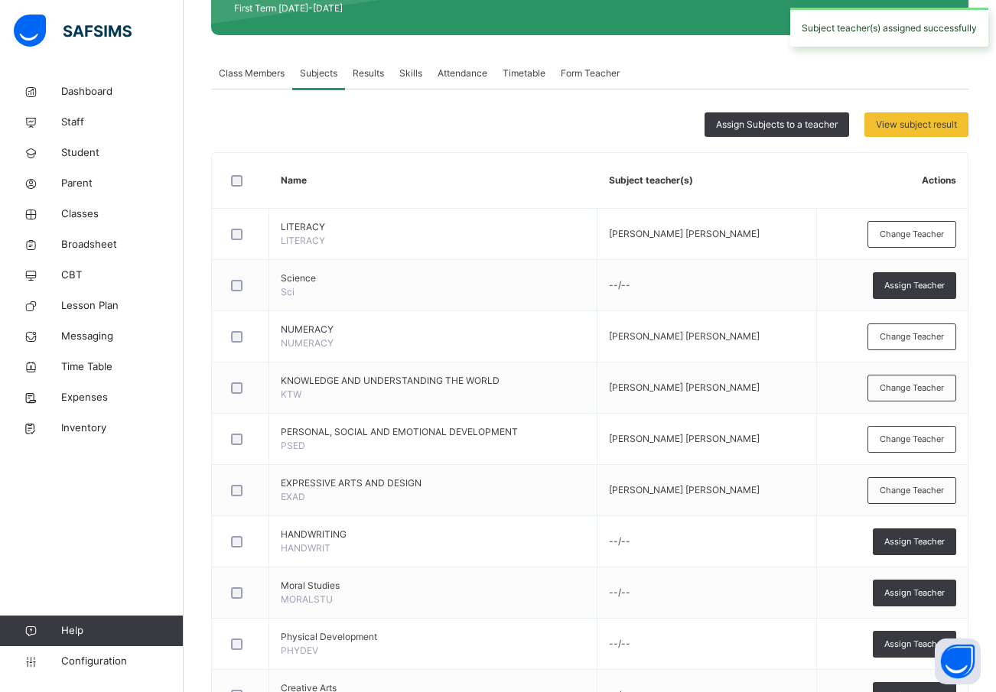
drag, startPoint x: 914, startPoint y: 536, endPoint x: 900, endPoint y: 532, distance: 14.5
click at [912, 536] on span "Assign Teacher" at bounding box center [915, 542] width 60 height 13
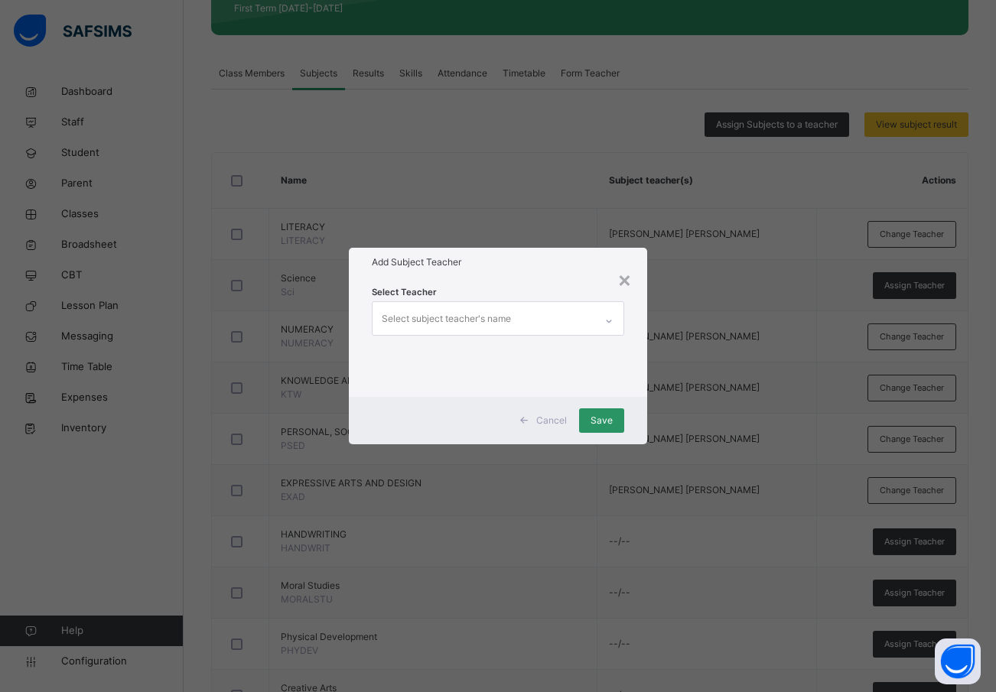
click at [391, 314] on div "Select subject teacher's name" at bounding box center [446, 319] width 129 height 29
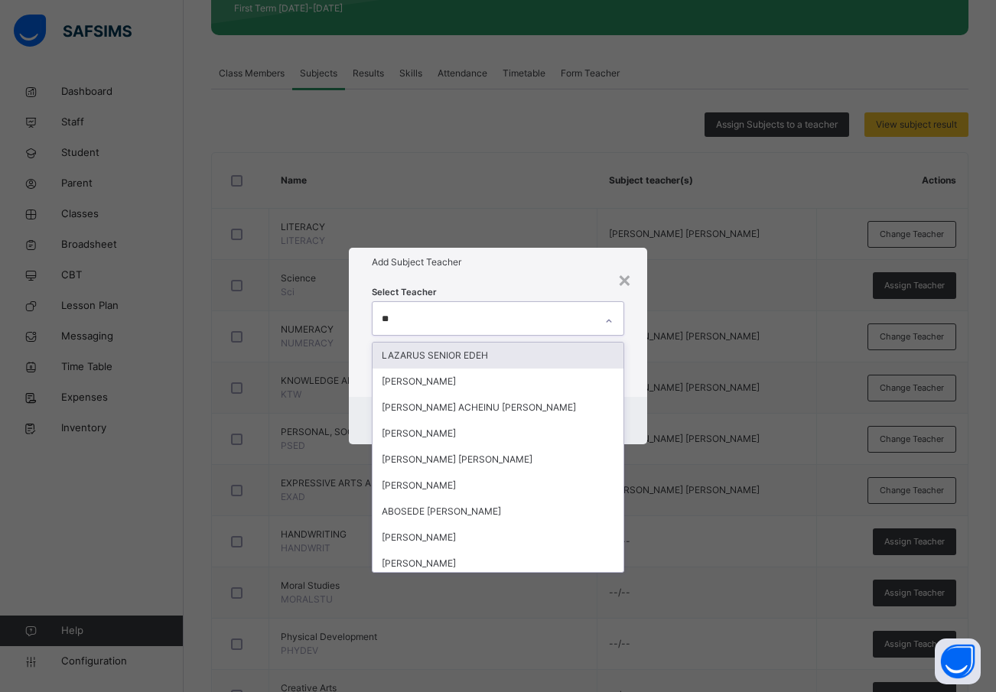
type input "*"
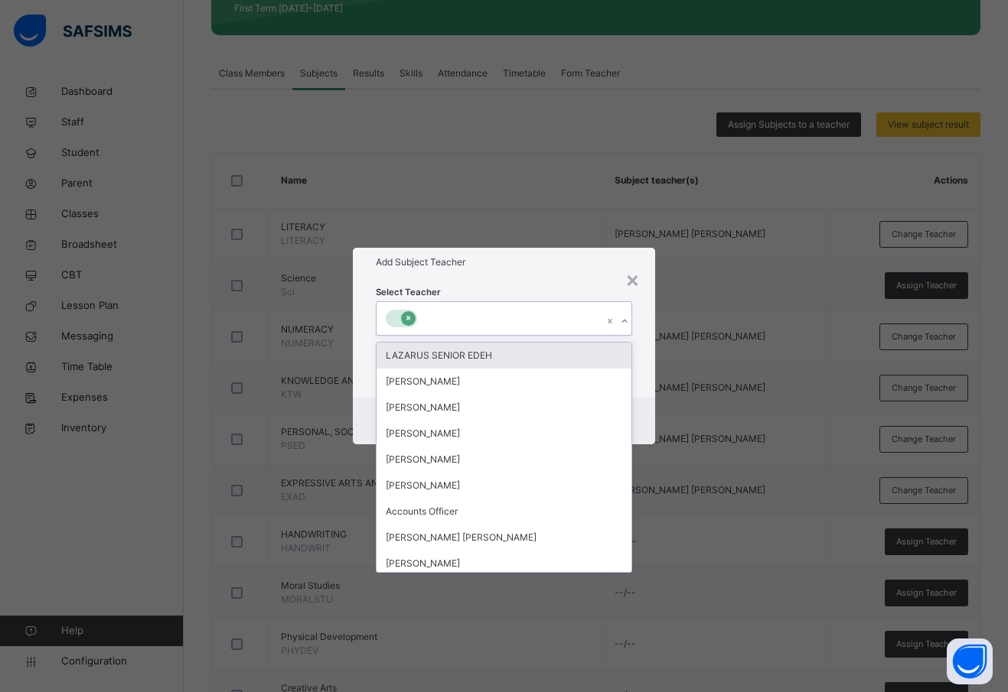
click at [406, 317] on icon at bounding box center [408, 319] width 4 height 5
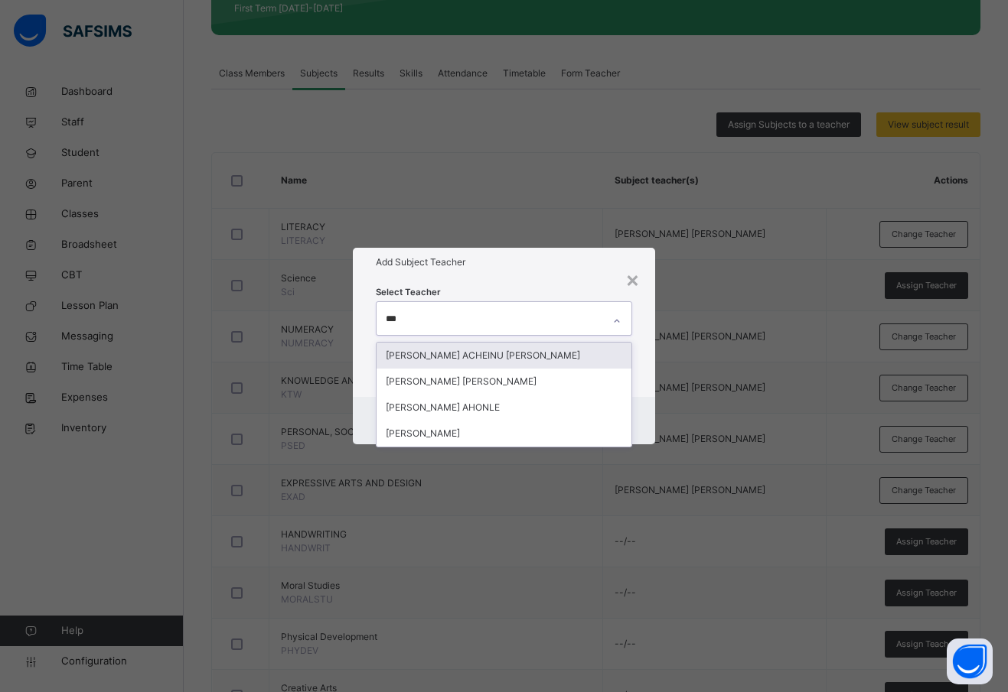
type input "****"
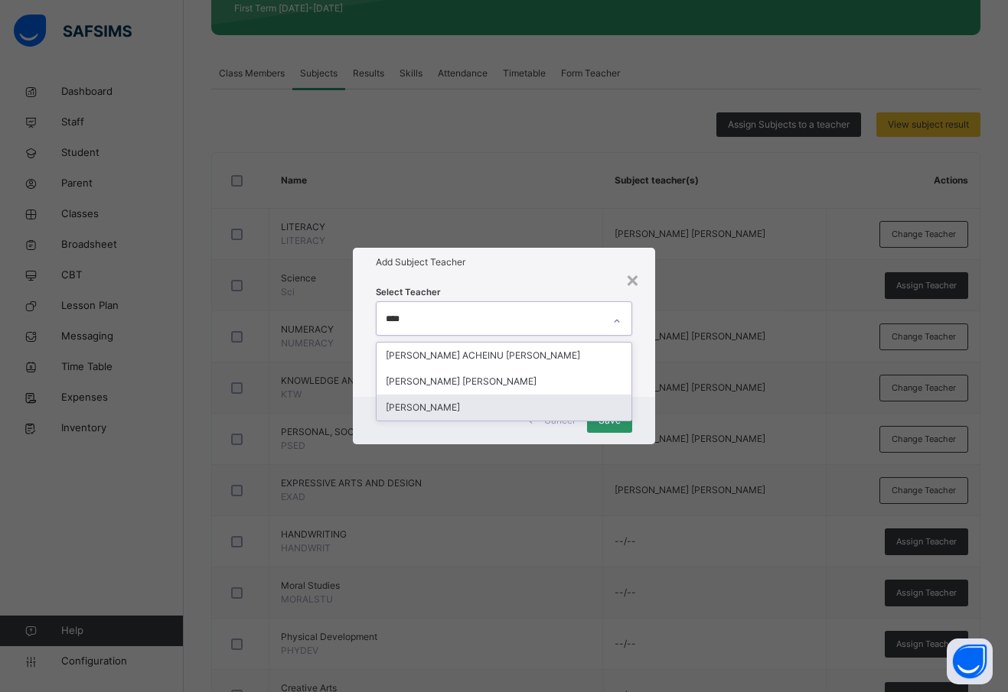
click at [424, 406] on div "[PERSON_NAME]" at bounding box center [503, 408] width 255 height 26
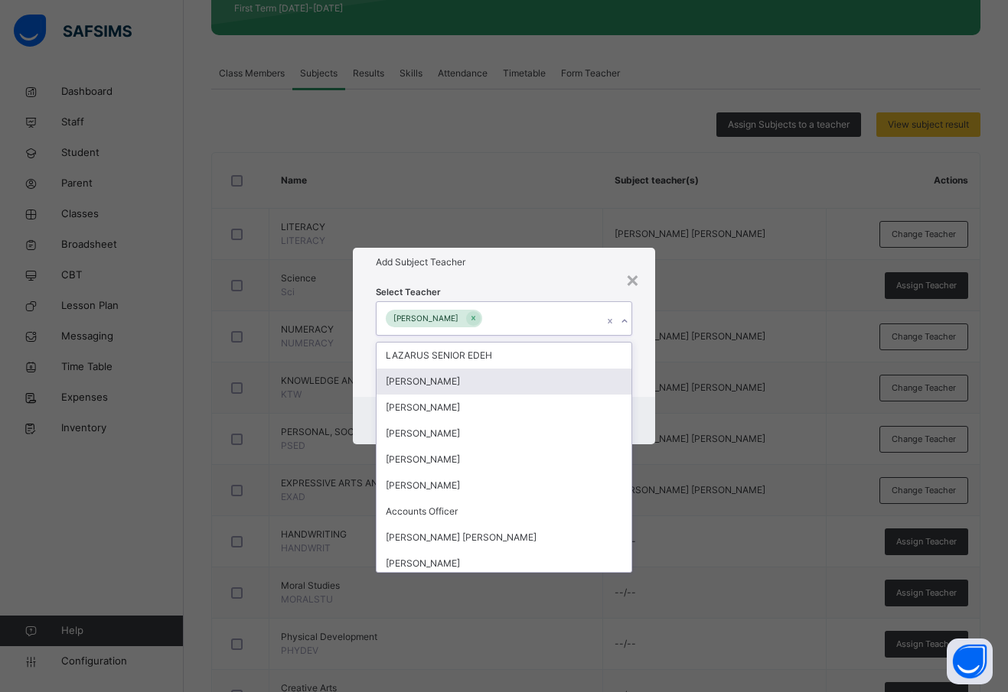
click at [644, 389] on div "Select Teacher option ROSELINE TEMITOPE ADUNOLA, selected. option OLADEJI AJEWO…" at bounding box center [504, 336] width 302 height 119
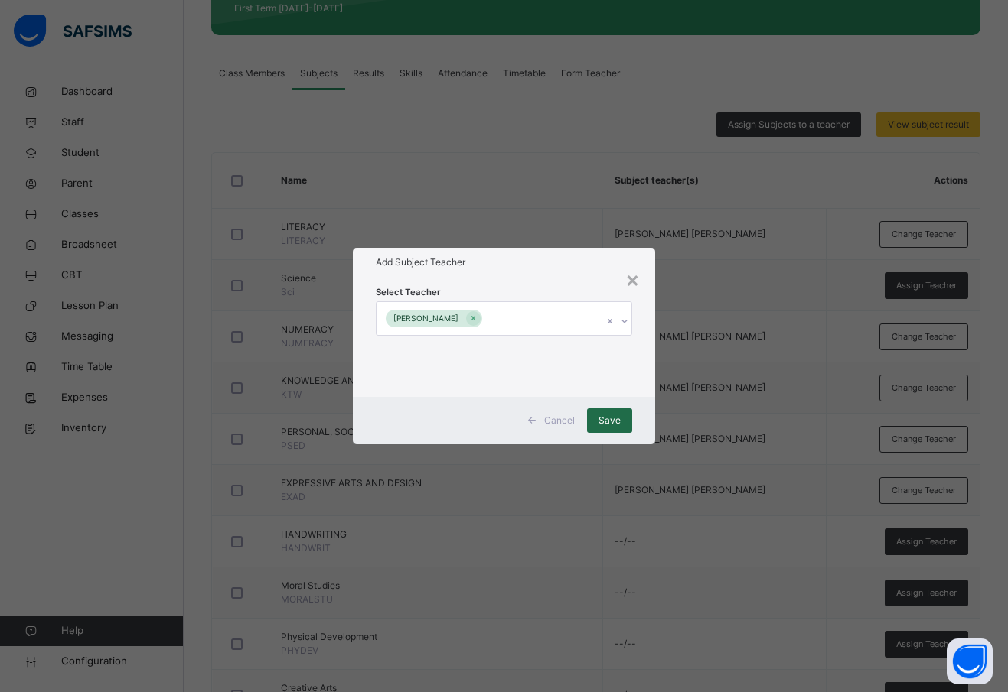
click at [611, 418] on span "Save" at bounding box center [609, 421] width 22 height 14
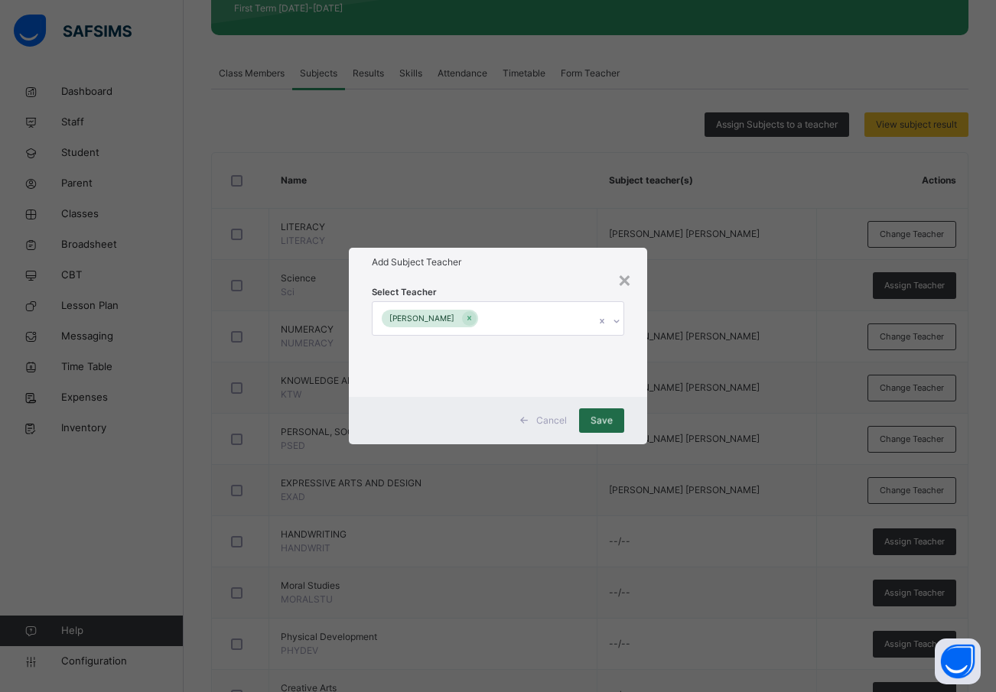
click at [606, 419] on div "Save" at bounding box center [601, 421] width 45 height 24
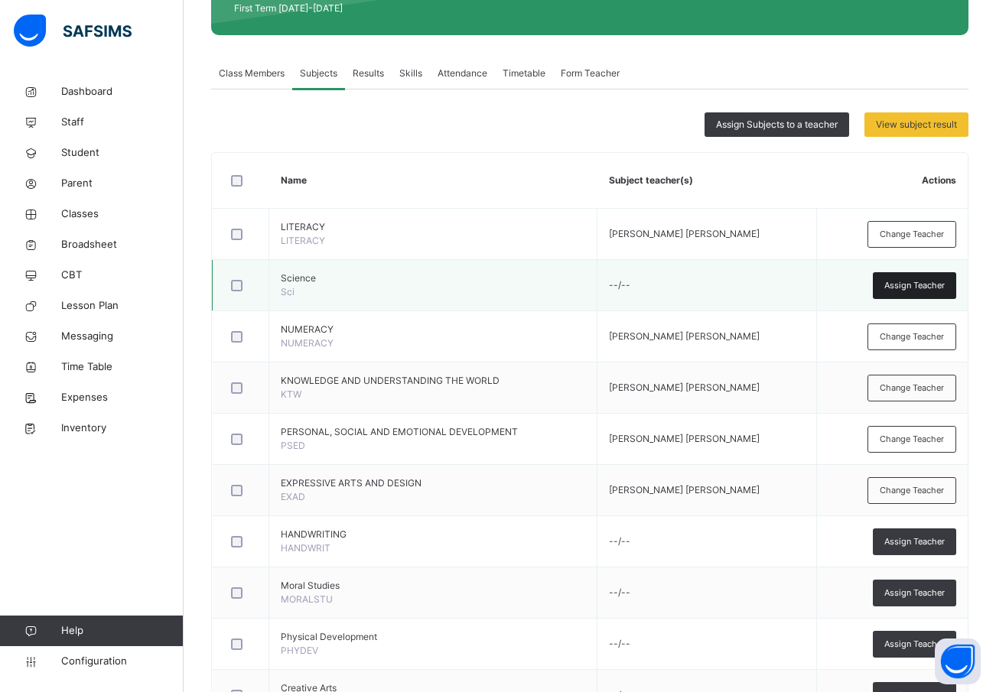
click at [942, 279] on span "Assign Teacher" at bounding box center [915, 285] width 60 height 13
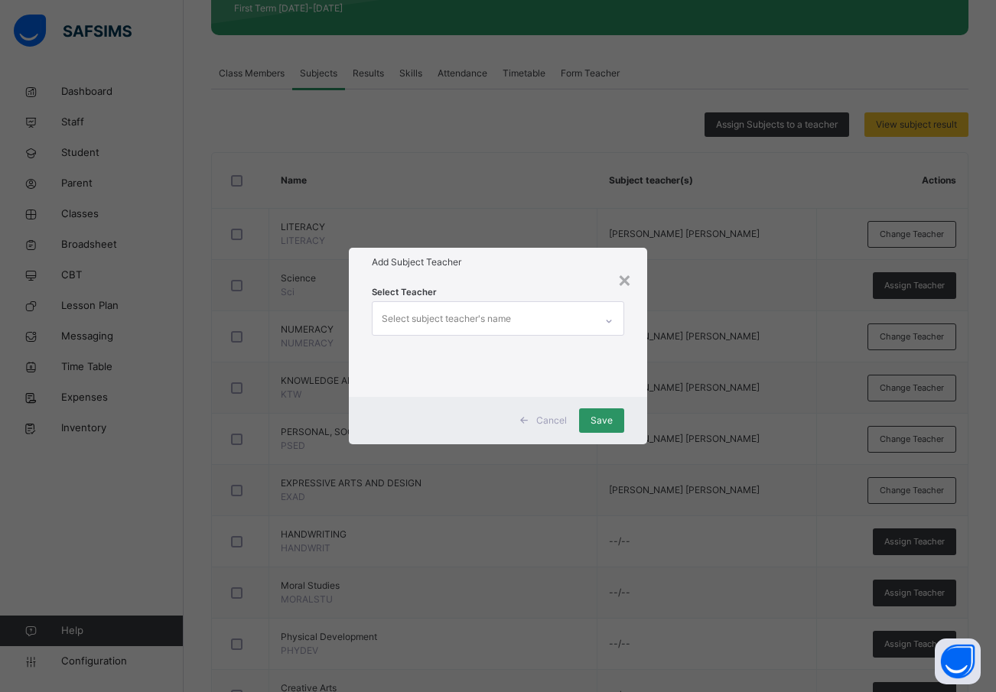
click at [441, 310] on div "Select subject teacher's name" at bounding box center [446, 319] width 129 height 29
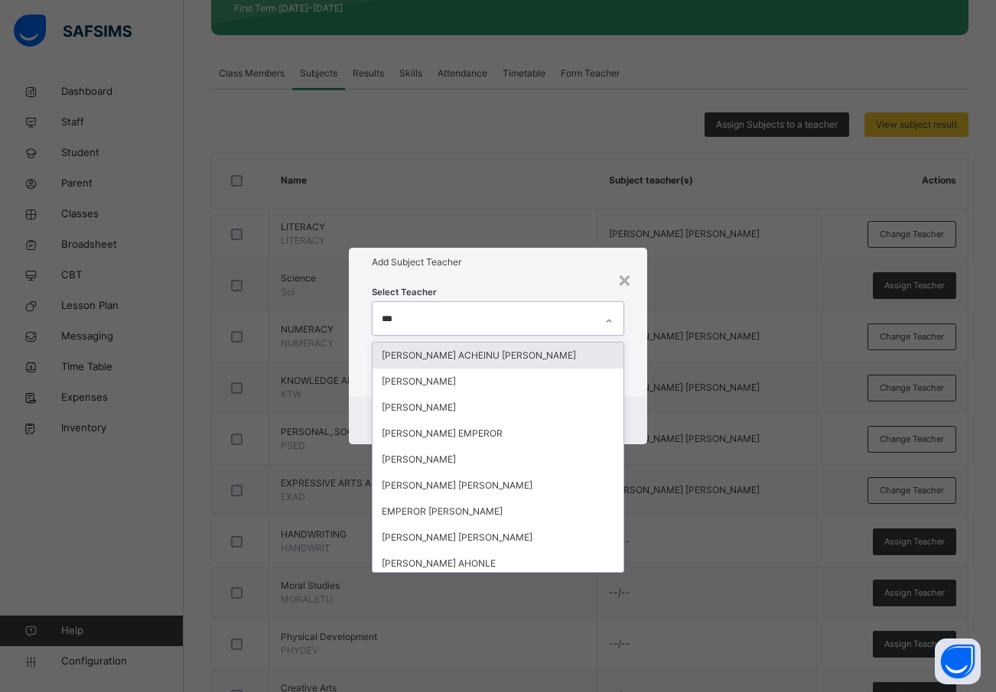
type input "****"
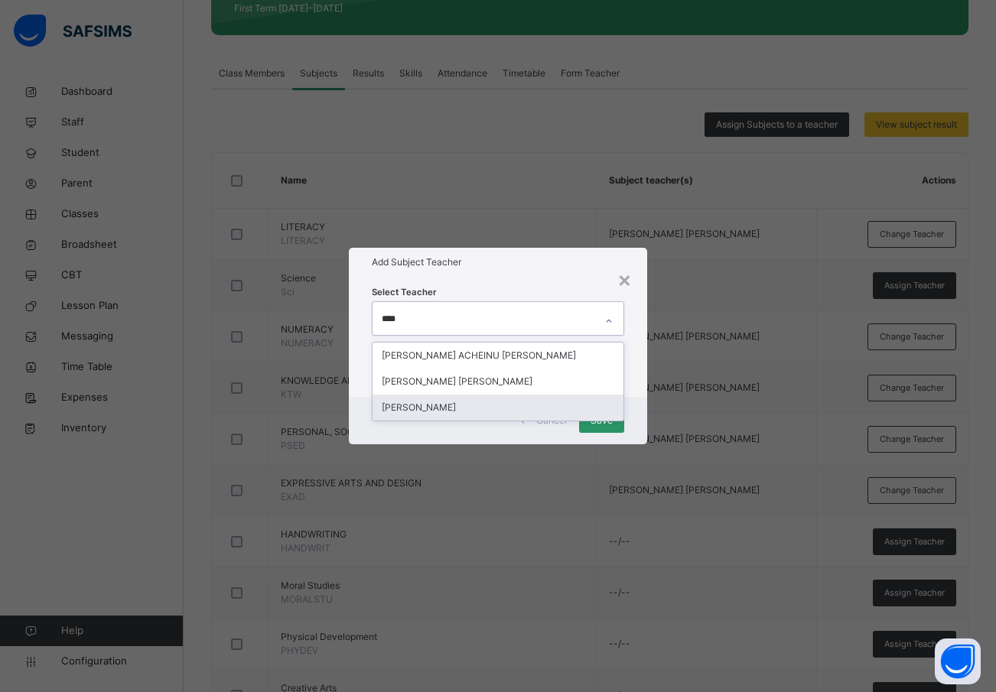
click at [468, 402] on div "[PERSON_NAME]" at bounding box center [499, 408] width 252 height 26
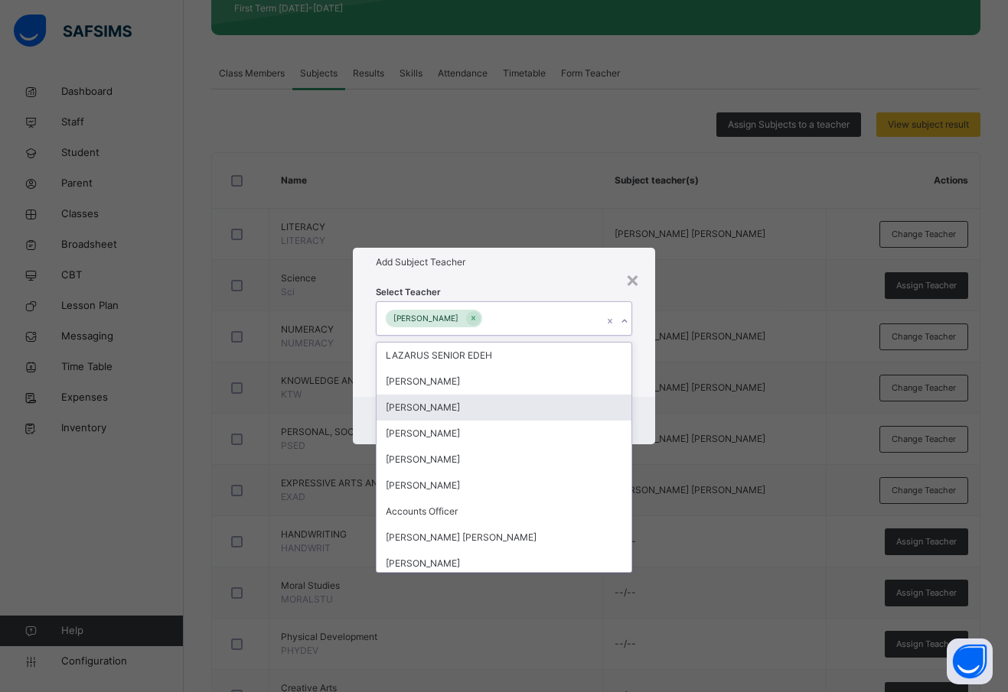
drag, startPoint x: 643, startPoint y: 389, endPoint x: 630, endPoint y: 413, distance: 27.7
click at [642, 389] on div "Select Teacher option ROSELINE TEMITOPE ADUNOLA, selected. option JOSEPH GURIN …" at bounding box center [504, 336] width 302 height 119
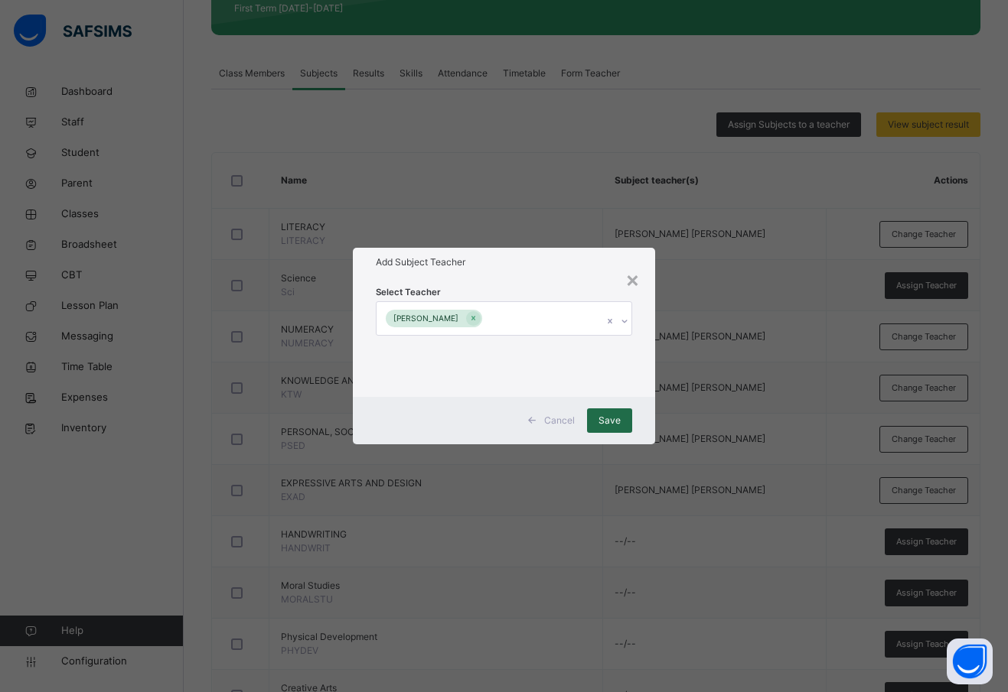
click at [616, 419] on span "Save" at bounding box center [609, 421] width 22 height 14
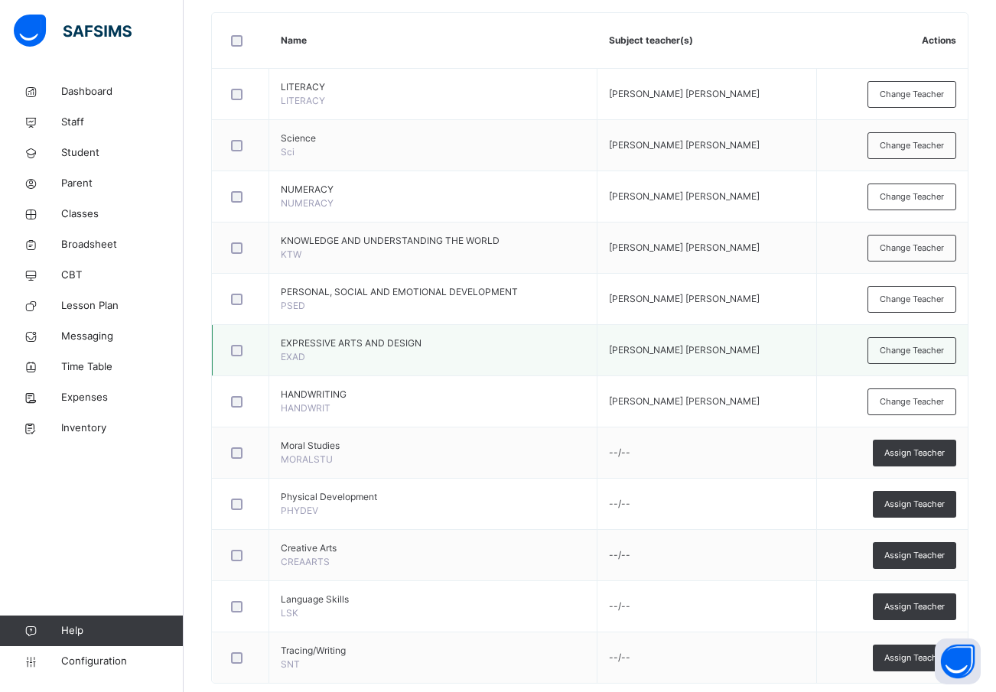
scroll to position [399, 0]
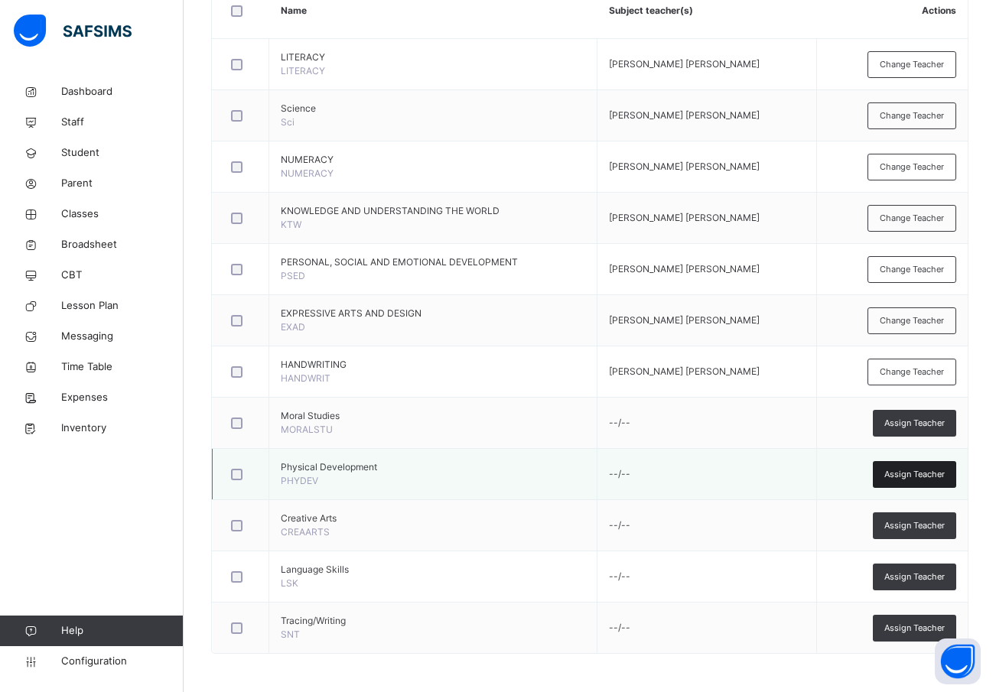
click at [930, 466] on div "Assign Teacher" at bounding box center [914, 474] width 83 height 27
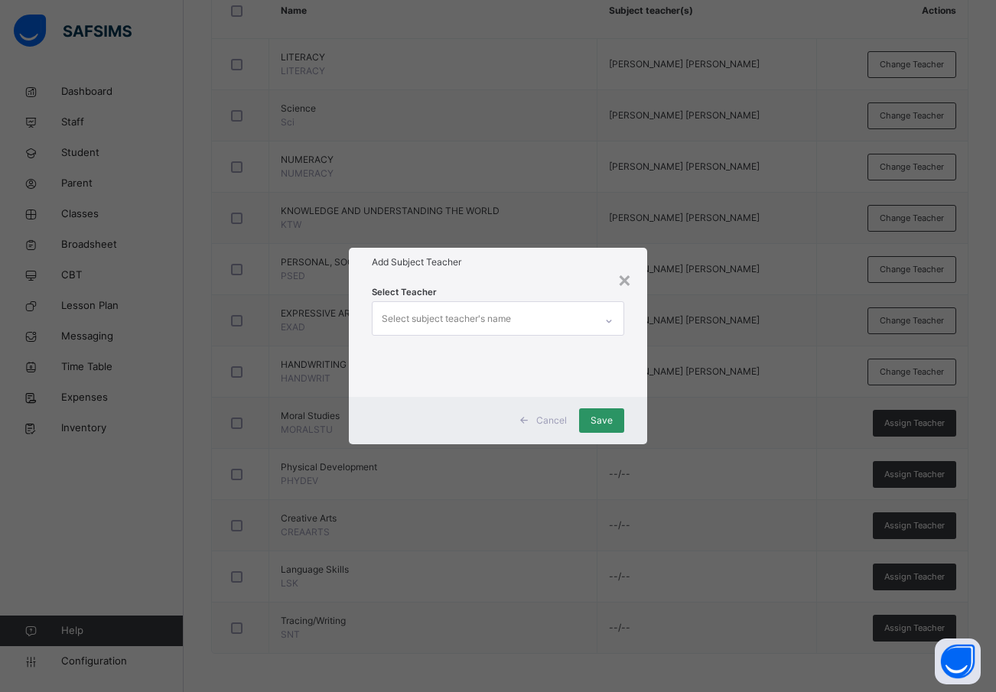
click at [412, 314] on div "Select subject teacher's name" at bounding box center [446, 319] width 129 height 29
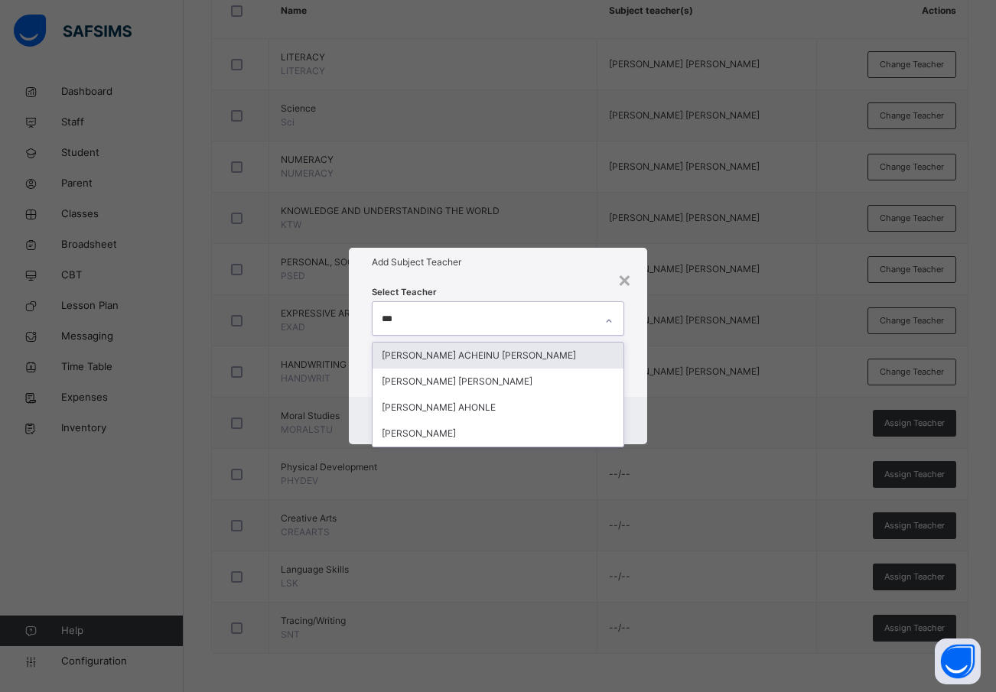
type input "****"
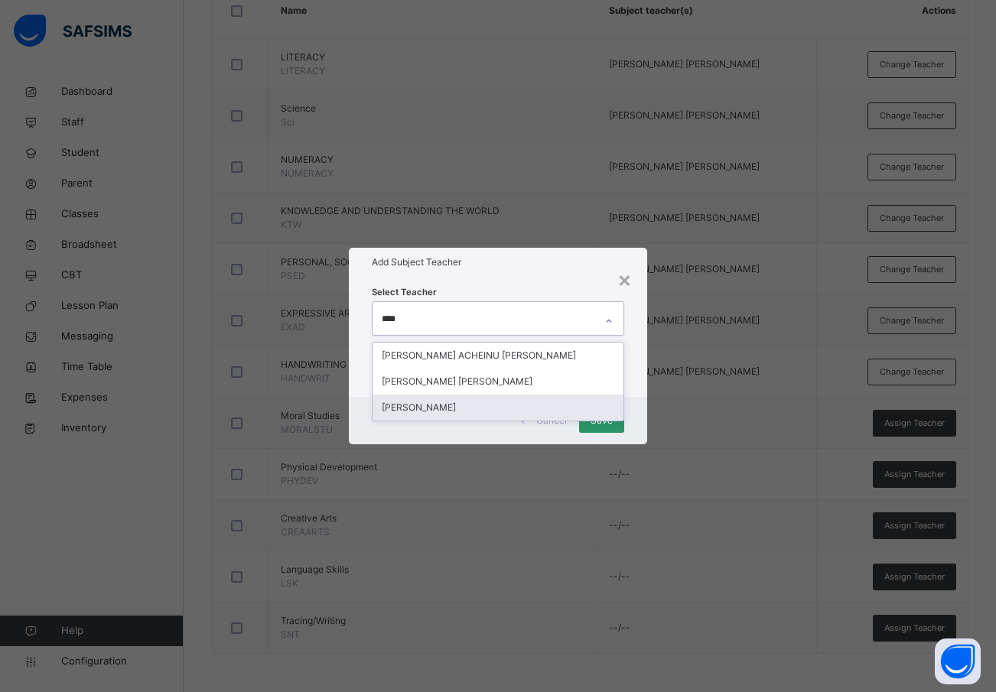
click at [461, 406] on div "[PERSON_NAME]" at bounding box center [499, 408] width 252 height 26
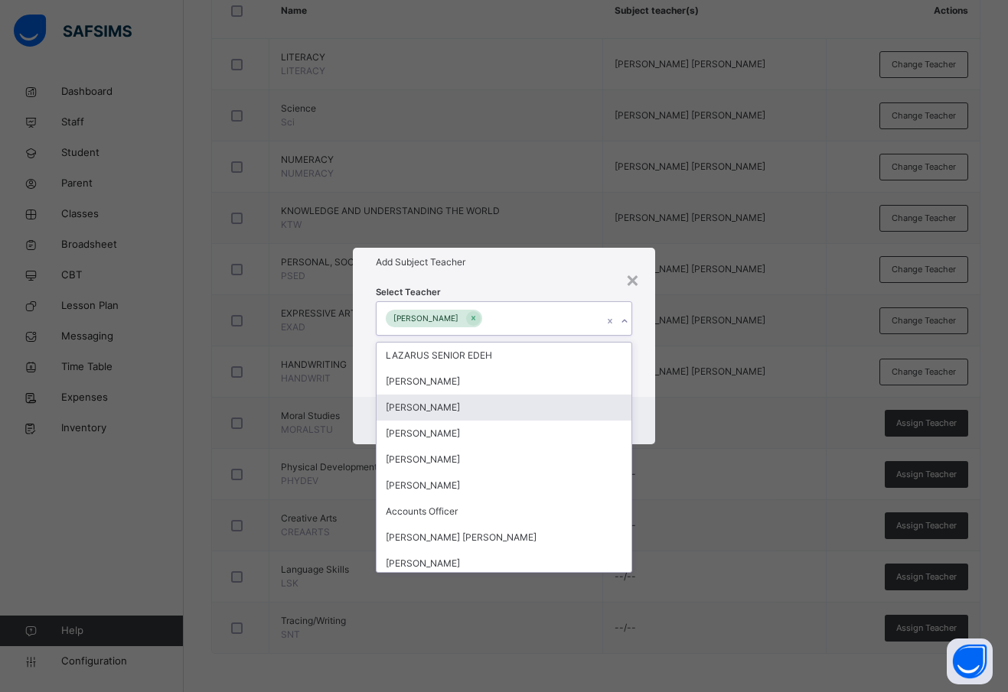
click at [638, 402] on div "Cancel Save" at bounding box center [504, 420] width 302 height 47
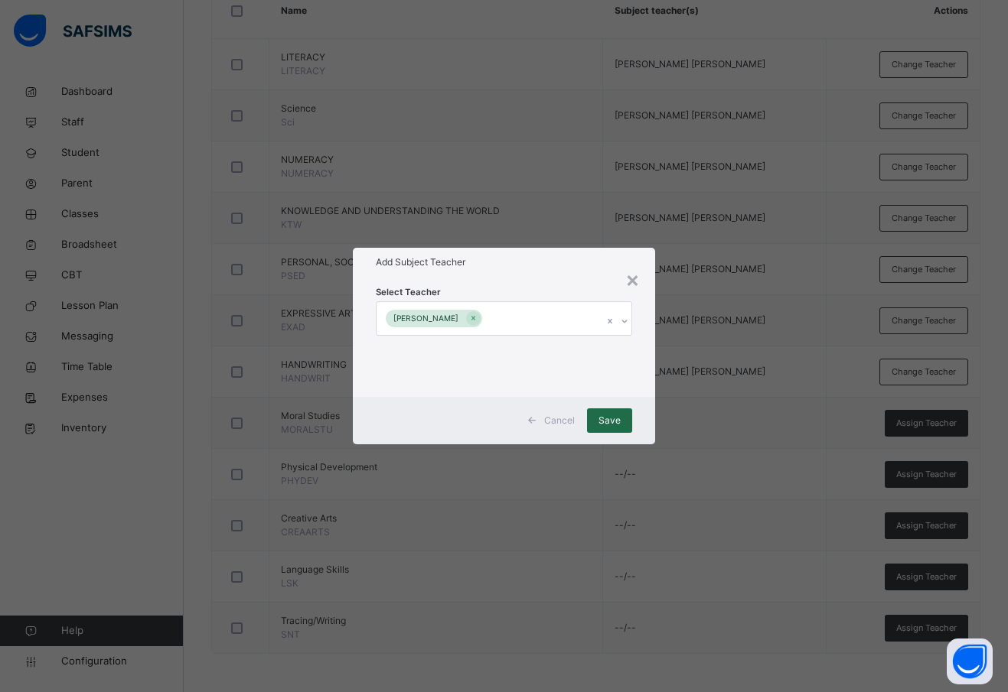
click at [601, 423] on span "Save" at bounding box center [609, 421] width 22 height 14
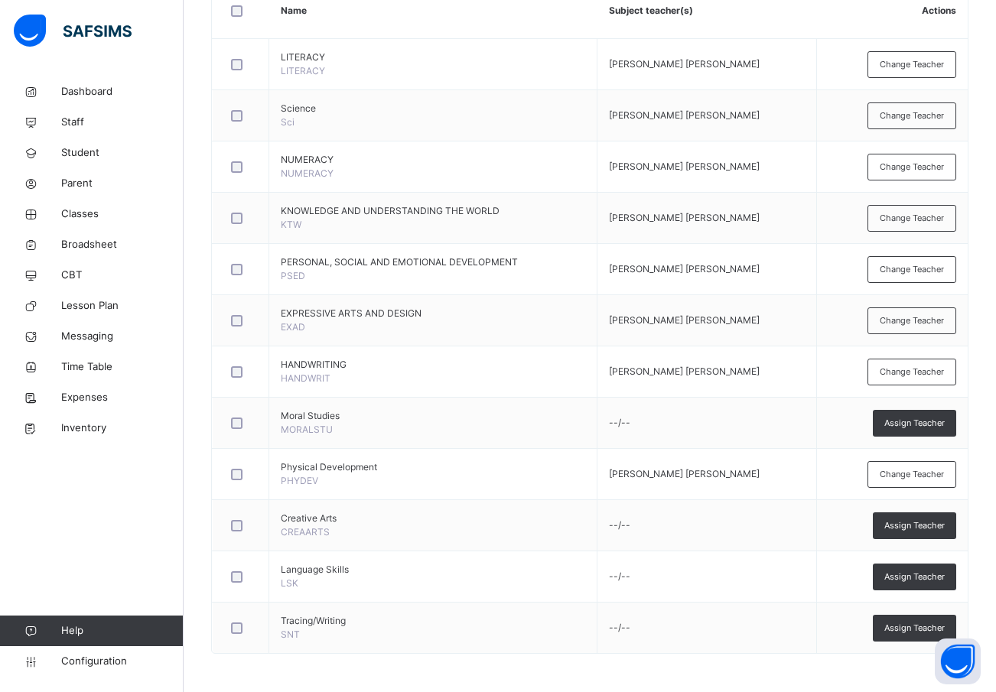
click at [924, 573] on span "Assign Teacher" at bounding box center [915, 577] width 60 height 13
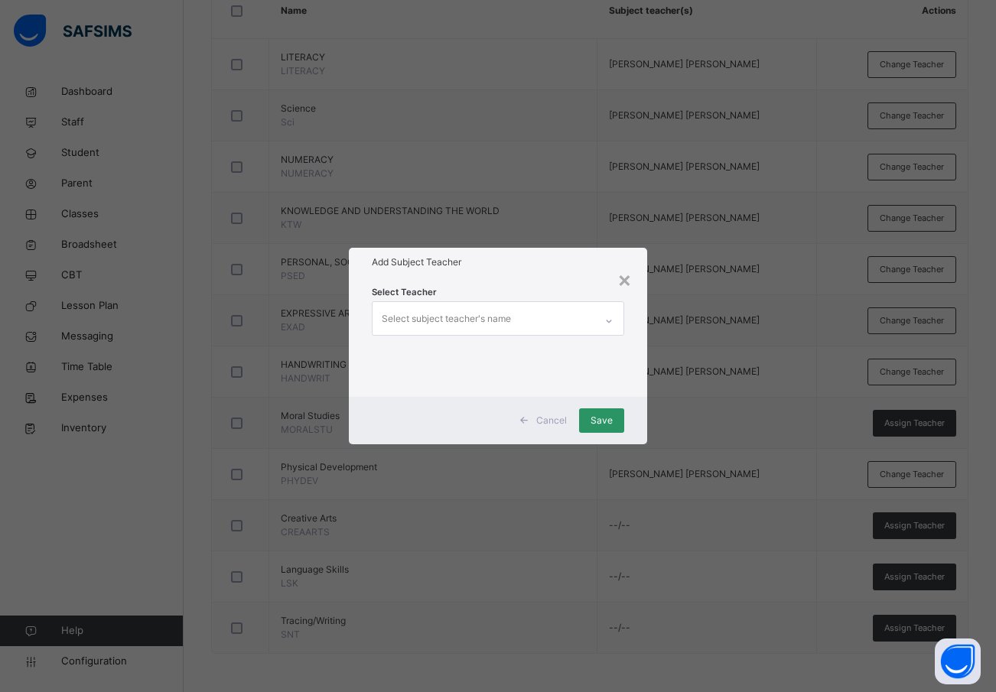
click at [409, 316] on div "Select subject teacher's name" at bounding box center [446, 319] width 129 height 29
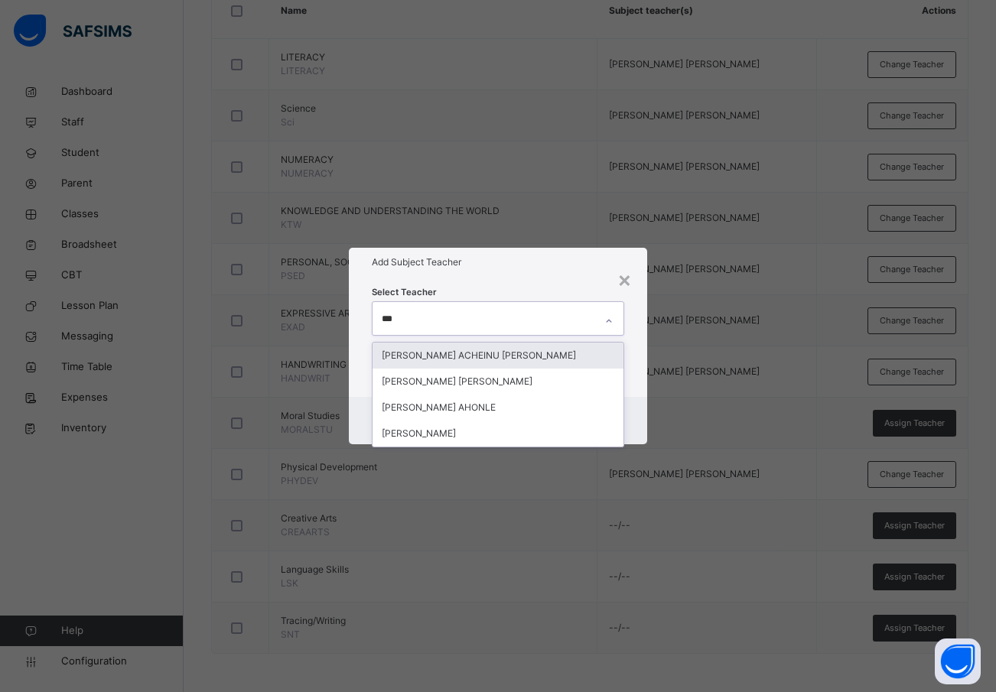
type input "****"
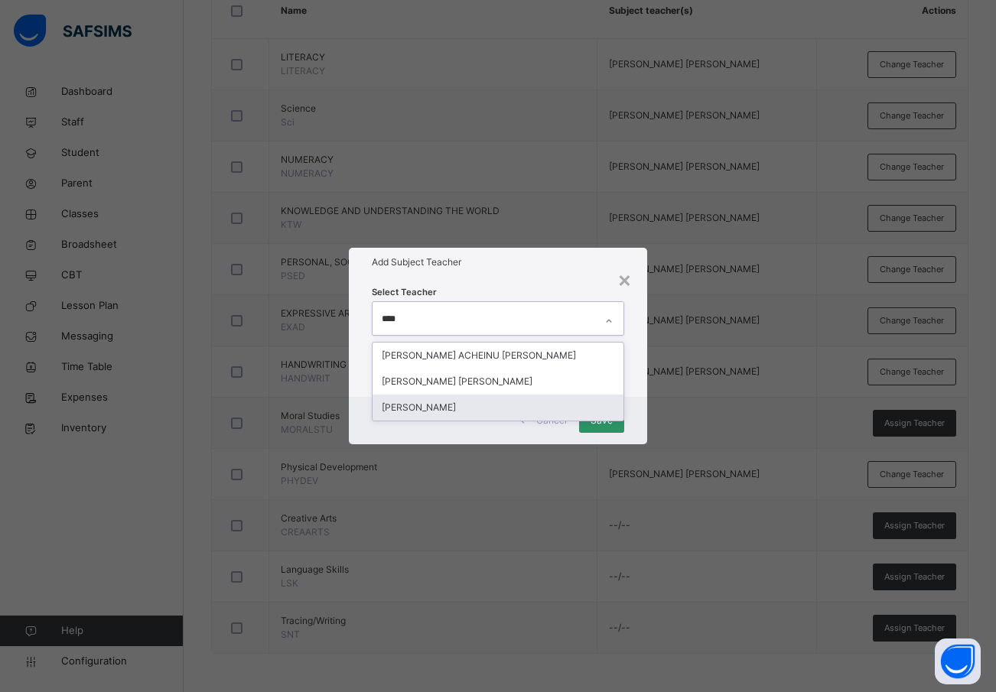
click at [438, 405] on div "[PERSON_NAME]" at bounding box center [499, 408] width 252 height 26
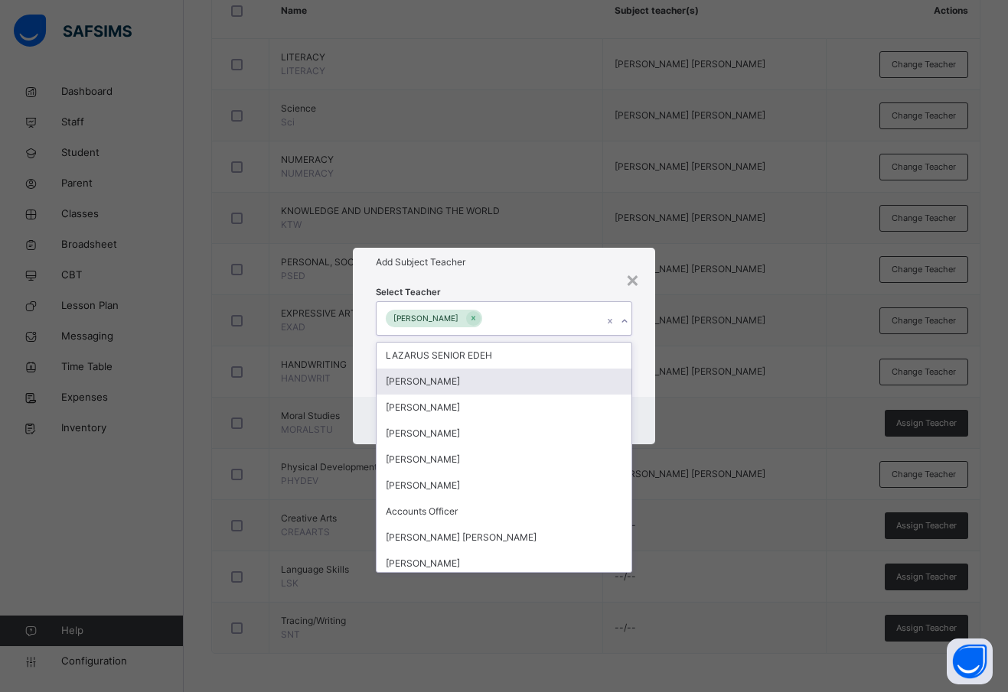
click at [644, 386] on div "Select Teacher option ROSELINE TEMITOPE ADUNOLA, selected. option OLADEJI AJEWO…" at bounding box center [504, 336] width 302 height 119
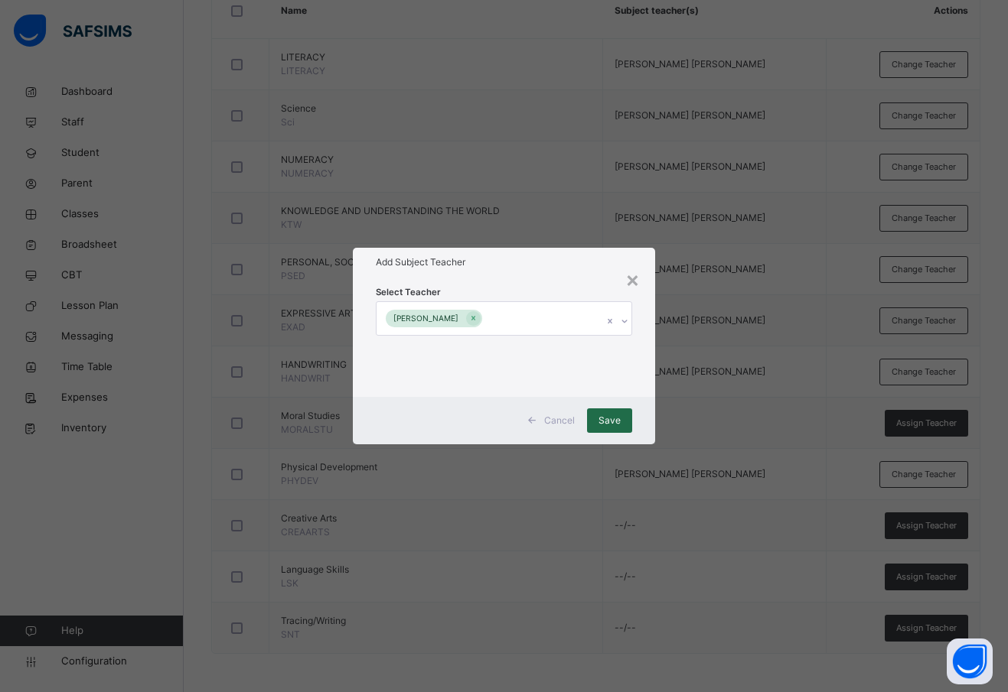
click at [611, 423] on span "Save" at bounding box center [609, 421] width 22 height 14
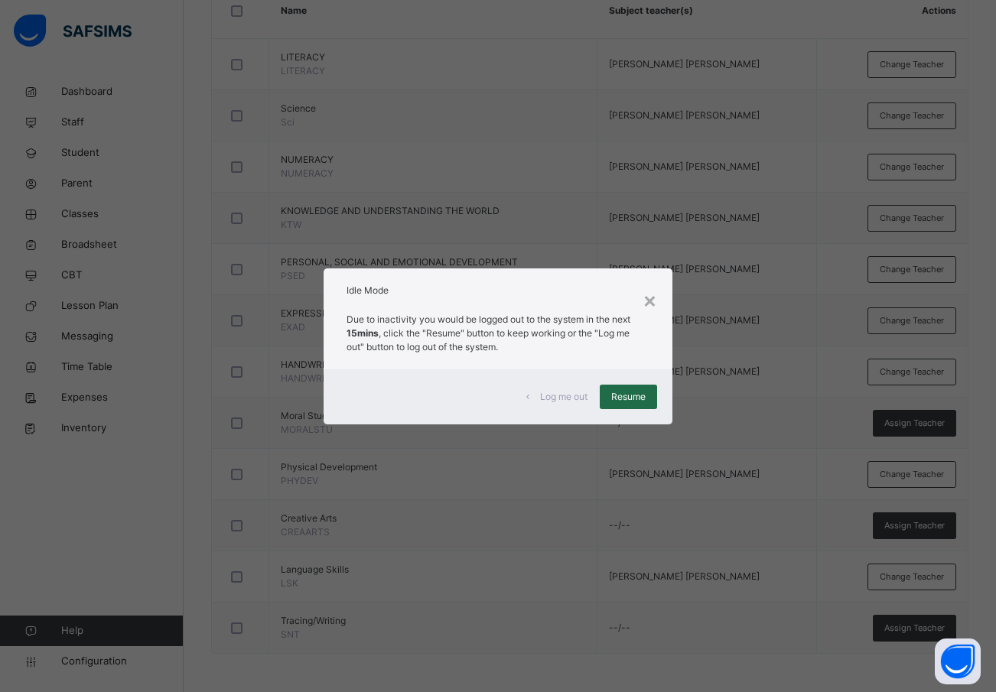
click at [627, 393] on span "Resume" at bounding box center [628, 397] width 34 height 14
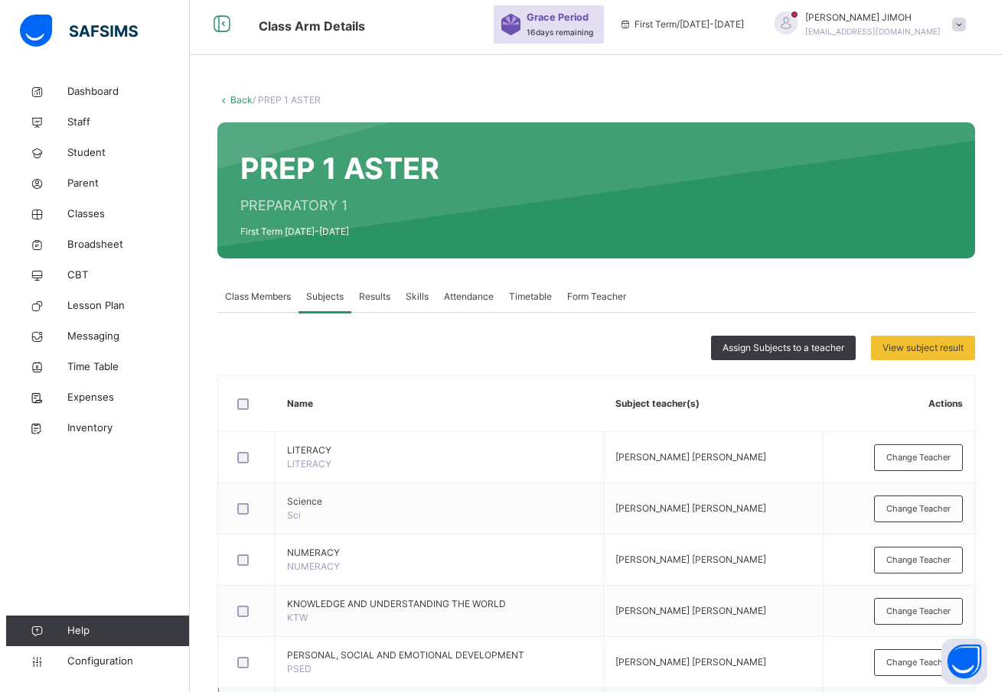
scroll to position [0, 0]
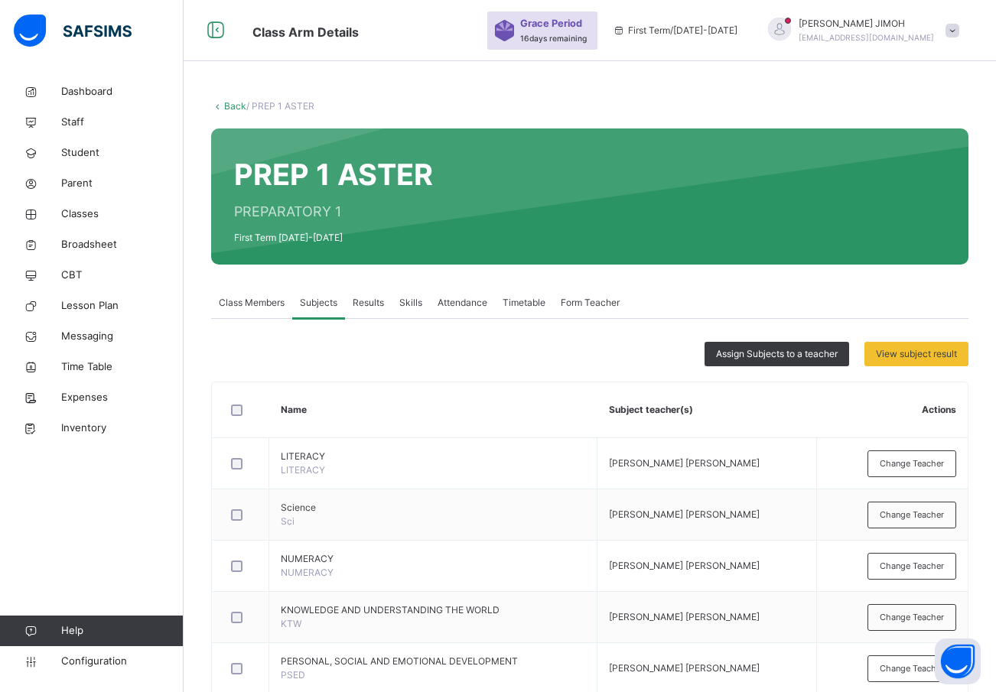
click at [230, 106] on link "Back" at bounding box center [235, 105] width 22 height 11
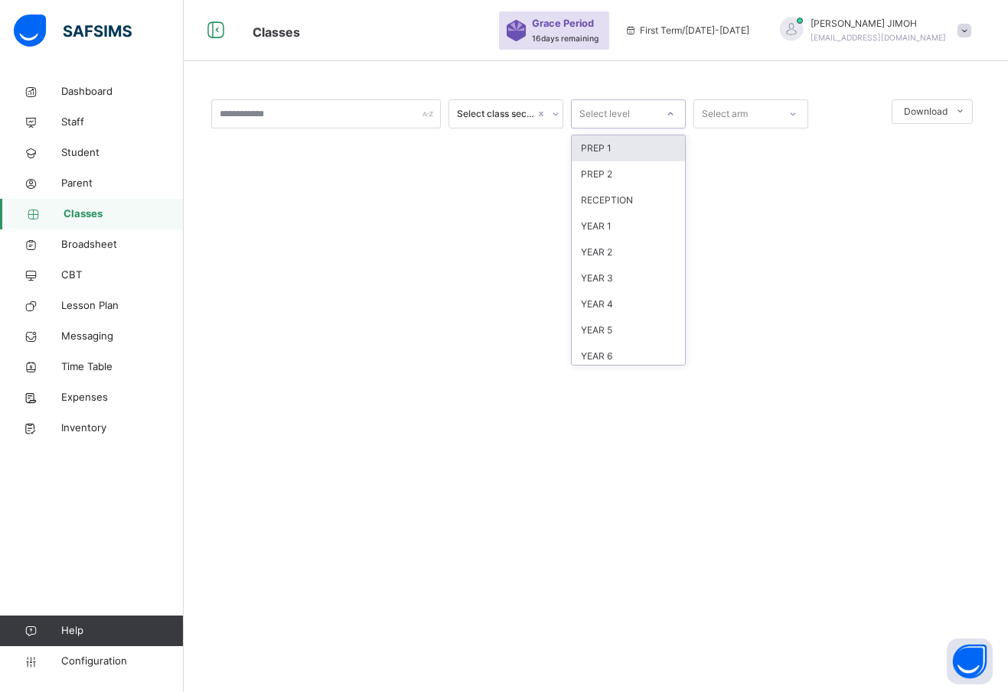
click at [656, 107] on div at bounding box center [670, 114] width 29 height 28
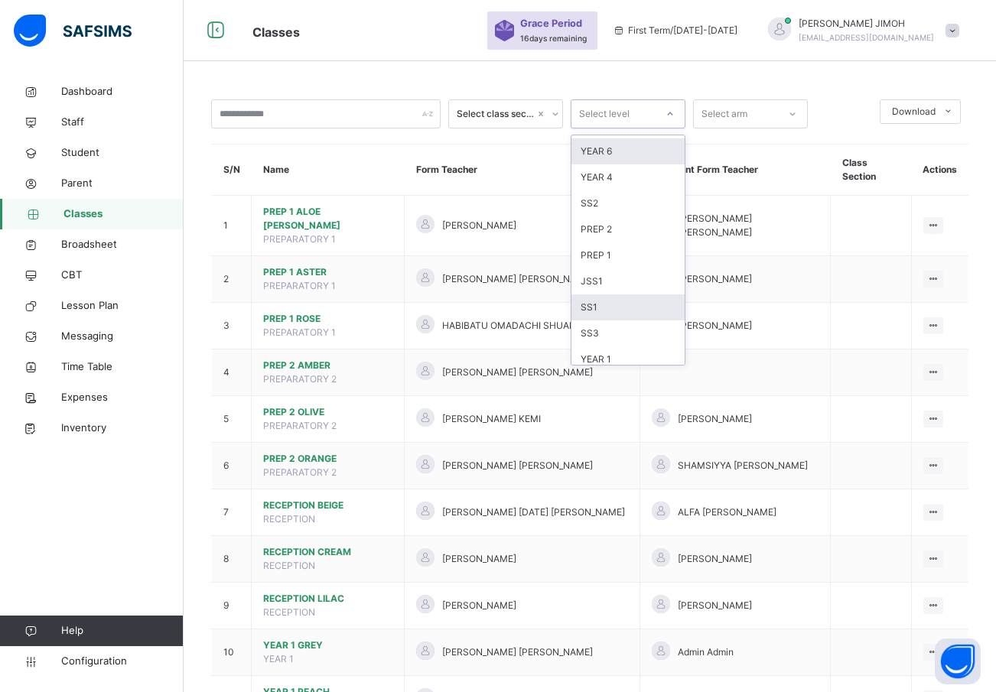
scroll to position [161, 0]
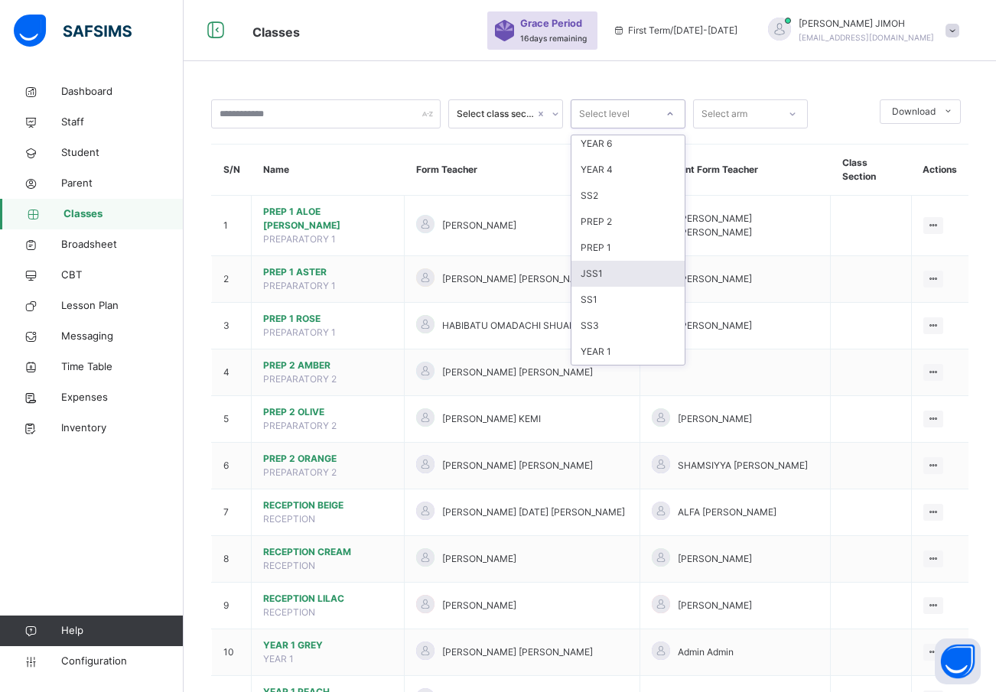
click at [607, 266] on div "JSS1" at bounding box center [628, 274] width 113 height 26
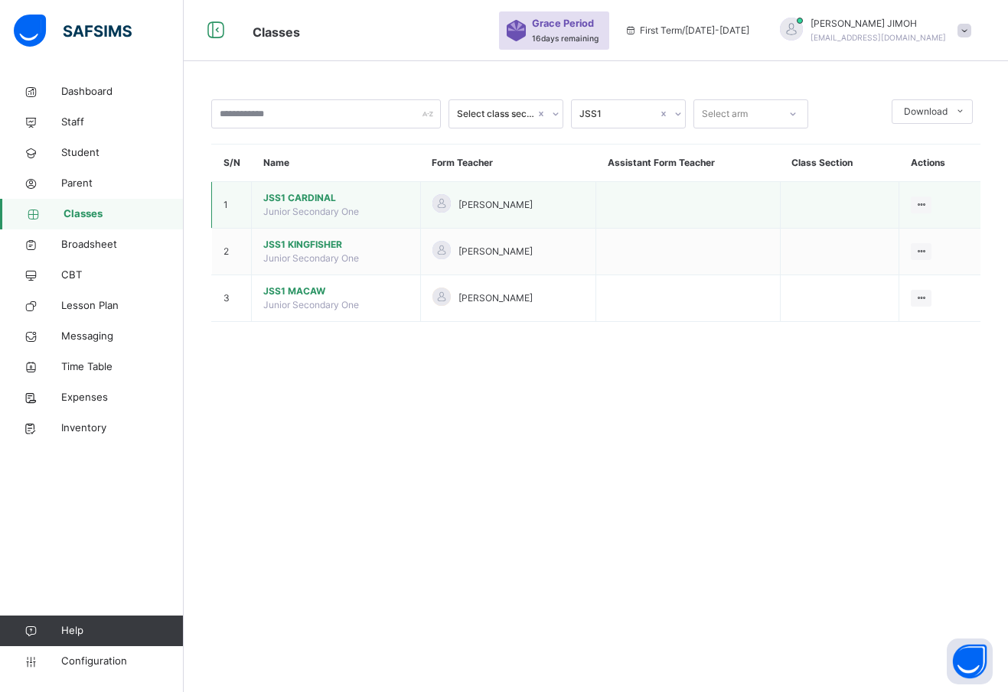
click at [298, 199] on span "JSS1 CARDINAL" at bounding box center [335, 198] width 145 height 14
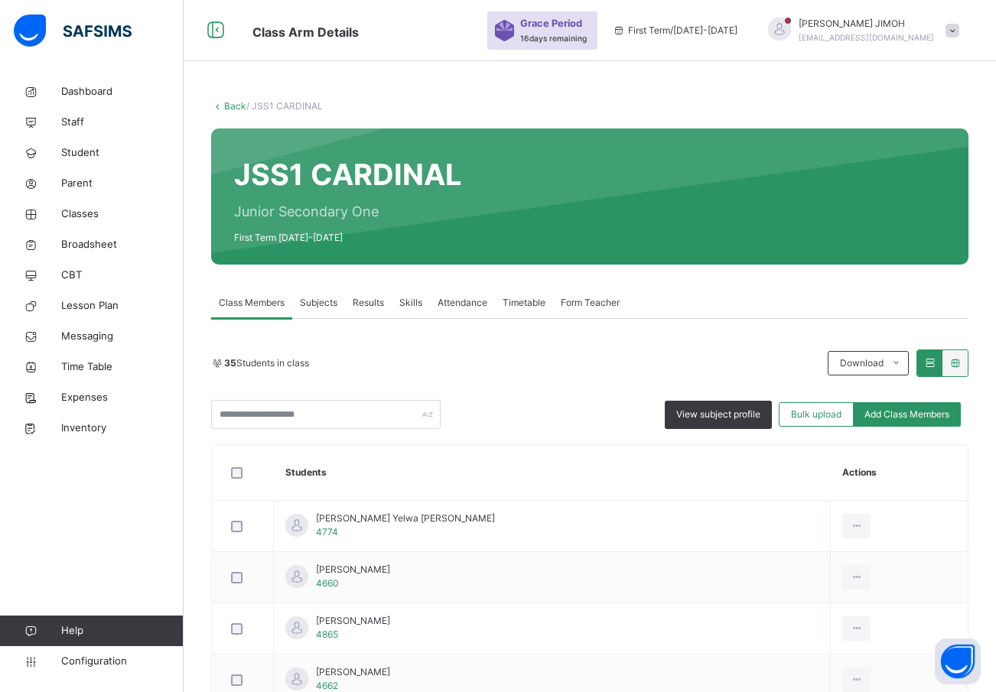
click at [316, 305] on span "Subjects" at bounding box center [318, 303] width 37 height 14
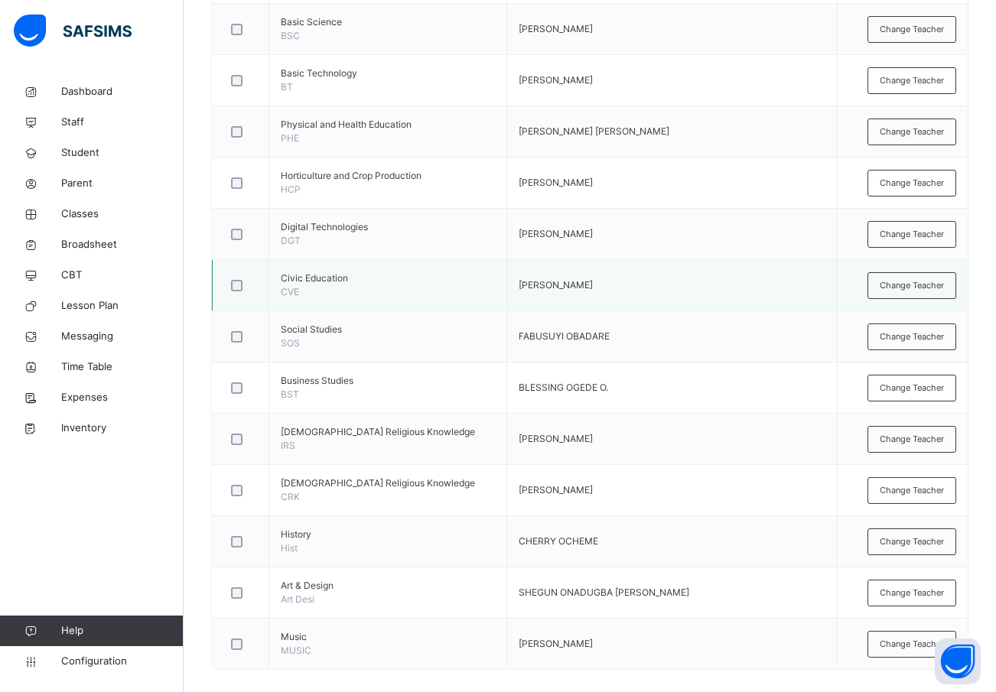
scroll to position [604, 0]
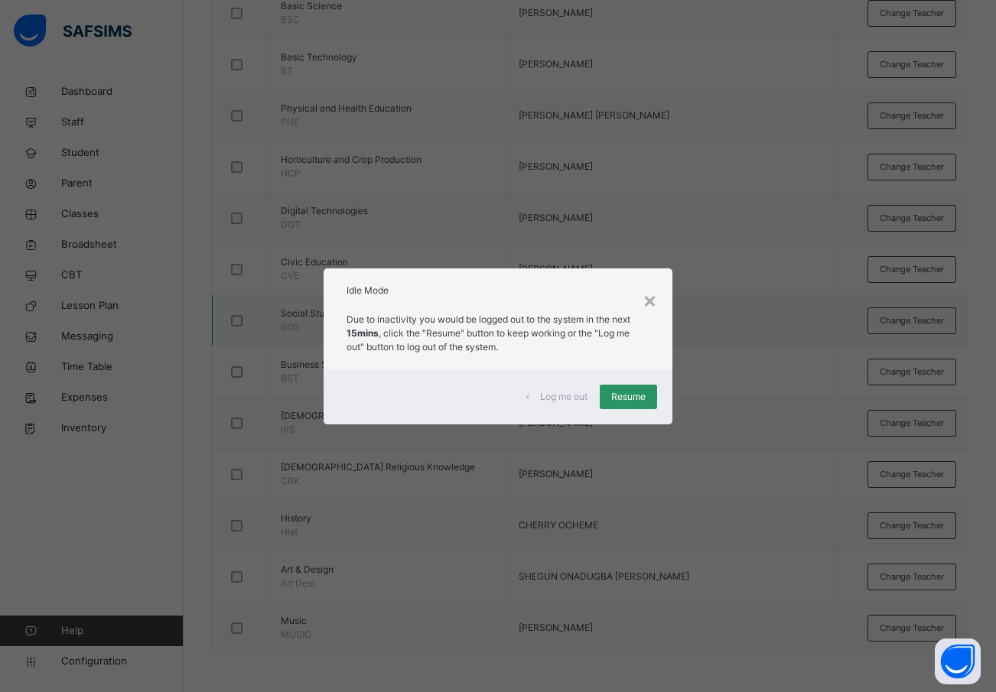
click at [620, 401] on span "Resume" at bounding box center [628, 397] width 34 height 14
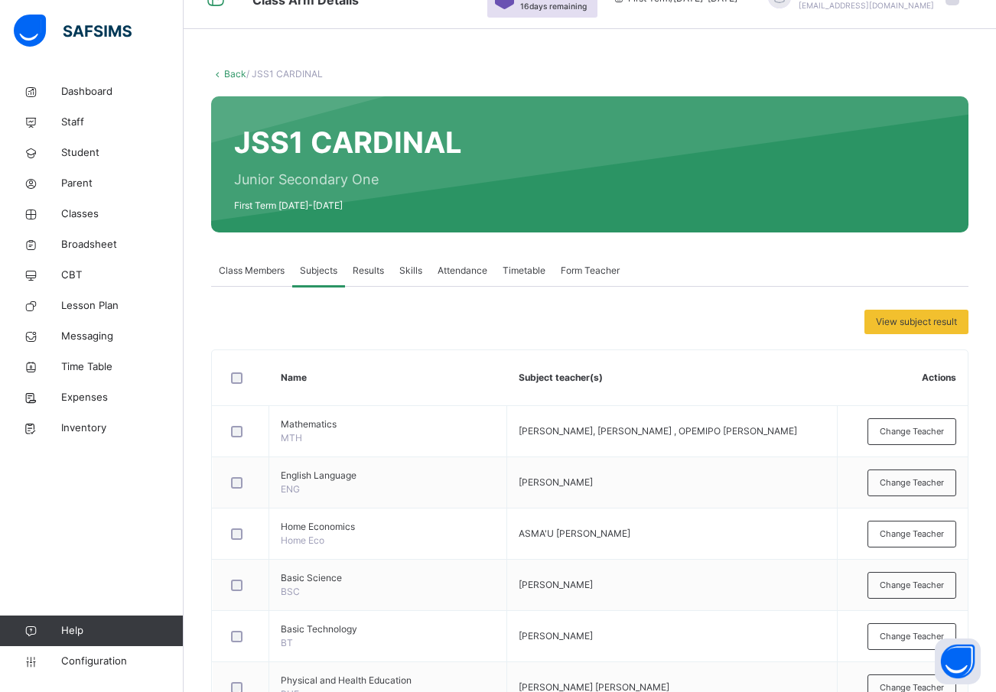
scroll to position [0, 0]
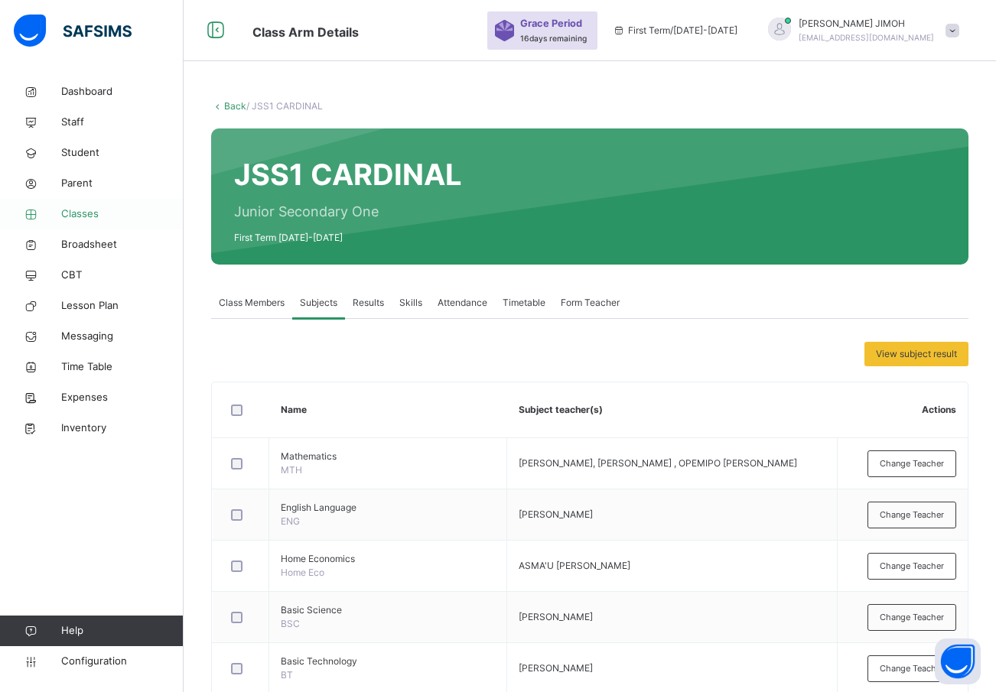
click at [80, 211] on span "Classes" at bounding box center [122, 214] width 122 height 15
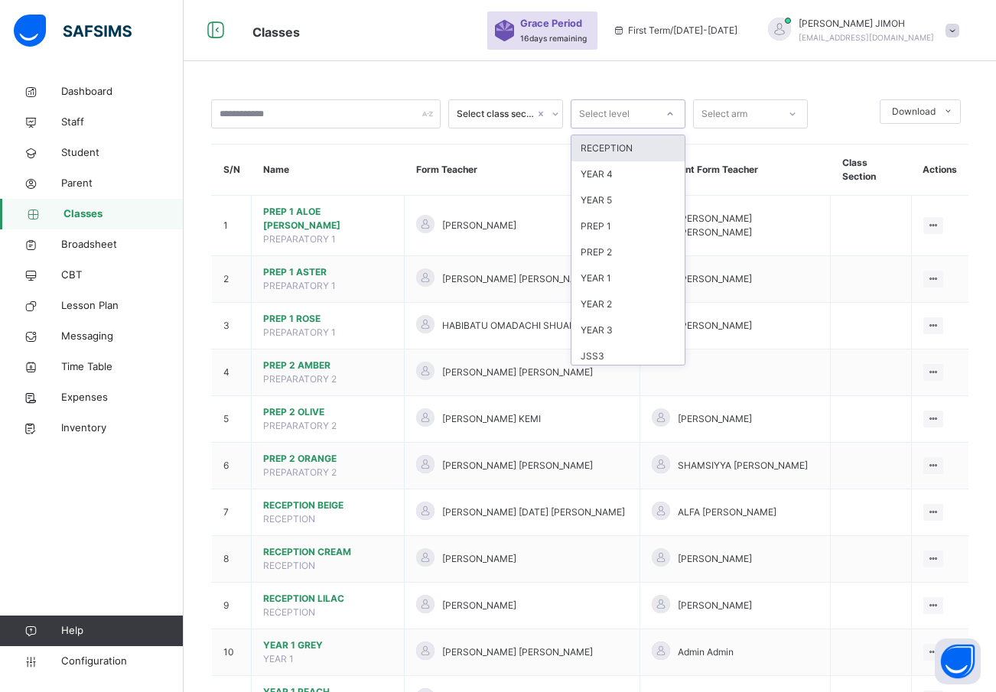
click at [669, 109] on icon at bounding box center [670, 113] width 9 height 15
click at [614, 170] on div "YEAR 4" at bounding box center [628, 174] width 113 height 26
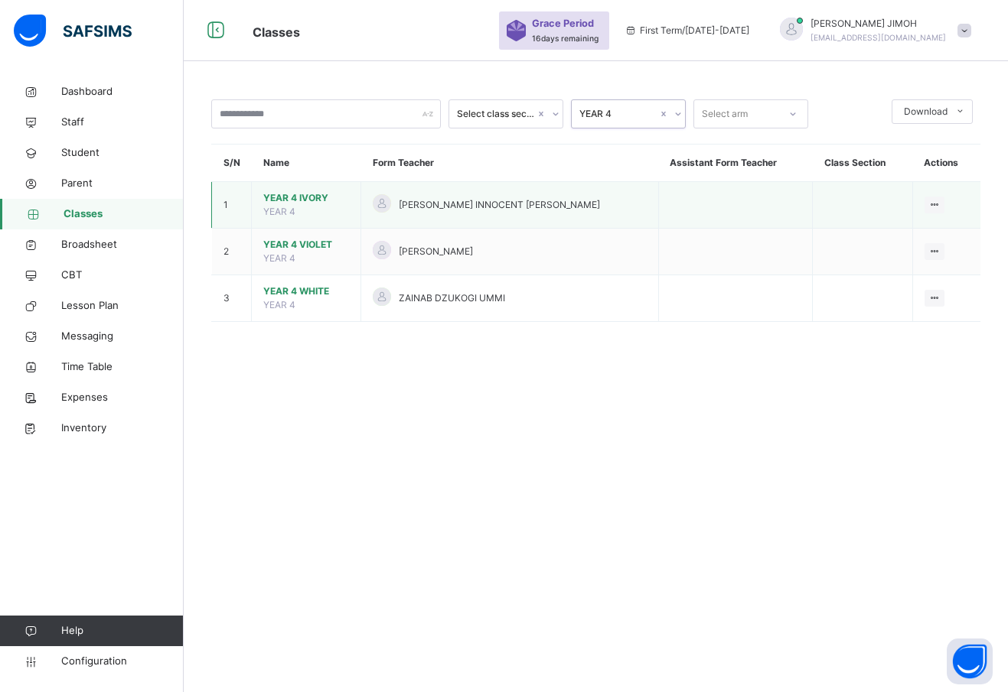
click at [283, 194] on span "YEAR 4 IVORY" at bounding box center [306, 198] width 86 height 14
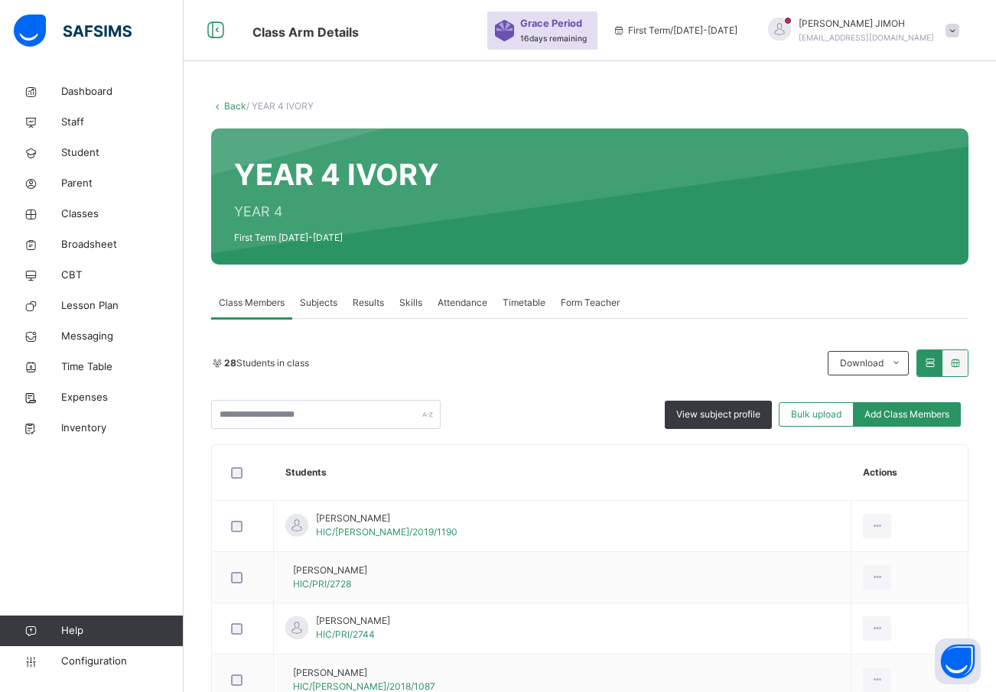
click at [234, 106] on link "Back" at bounding box center [235, 105] width 22 height 11
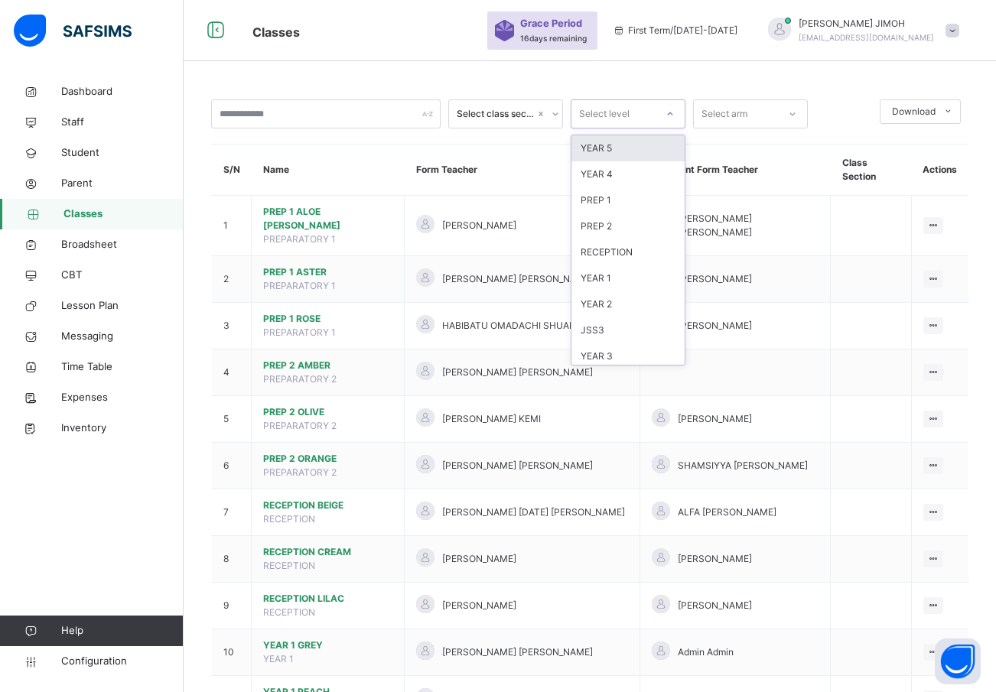
click at [668, 105] on div at bounding box center [670, 114] width 26 height 24
click at [601, 171] on div "YEAR 4" at bounding box center [628, 174] width 113 height 26
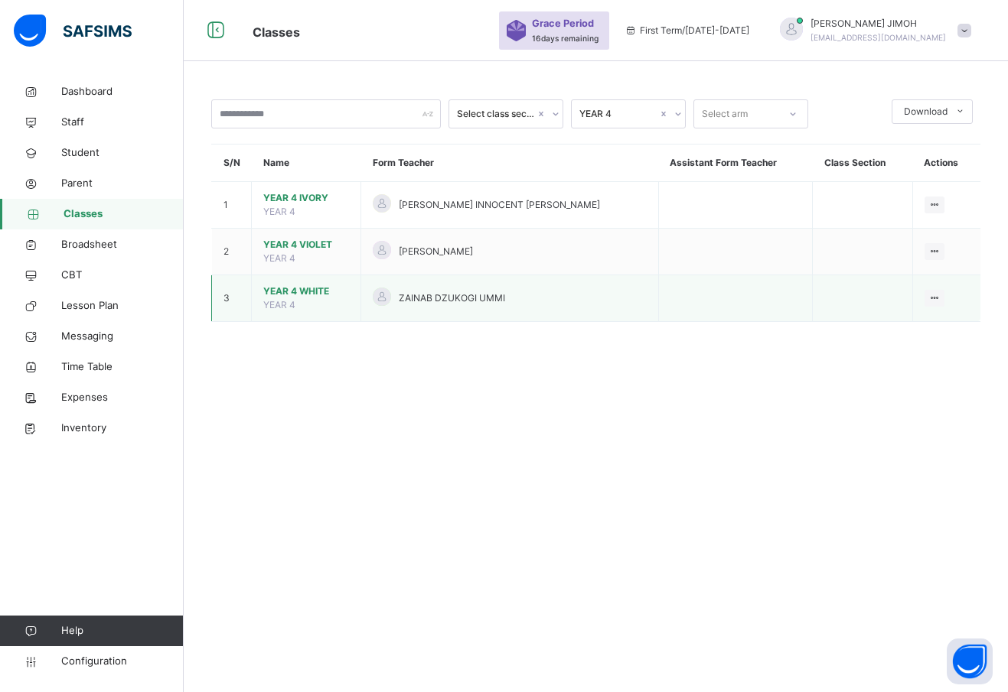
click at [295, 294] on span "YEAR 4 WHITE" at bounding box center [306, 292] width 86 height 14
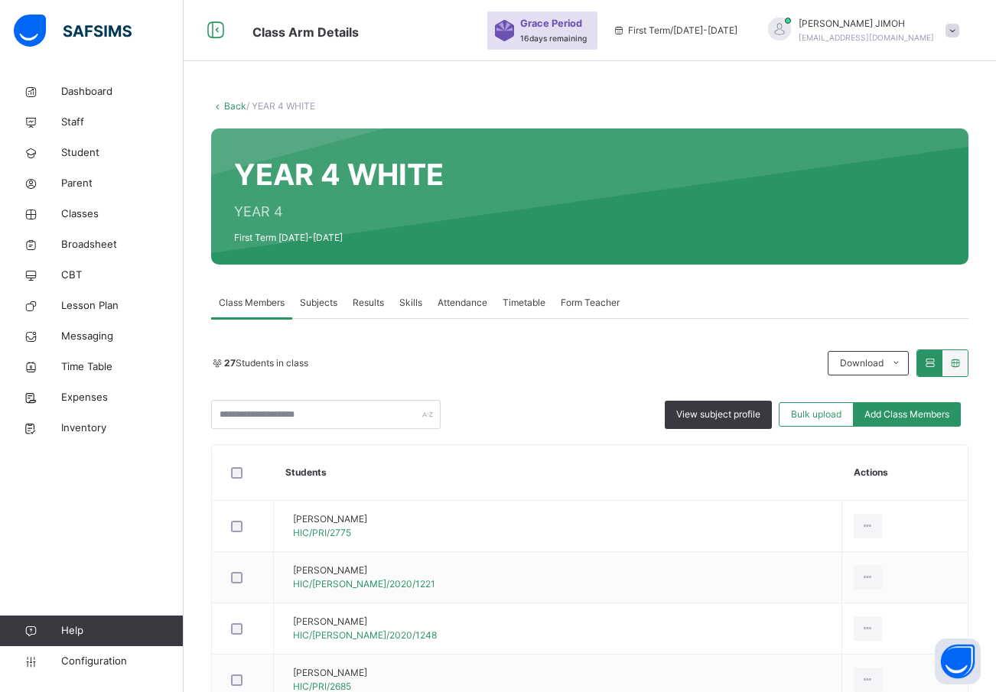
click at [309, 300] on span "Subjects" at bounding box center [318, 303] width 37 height 14
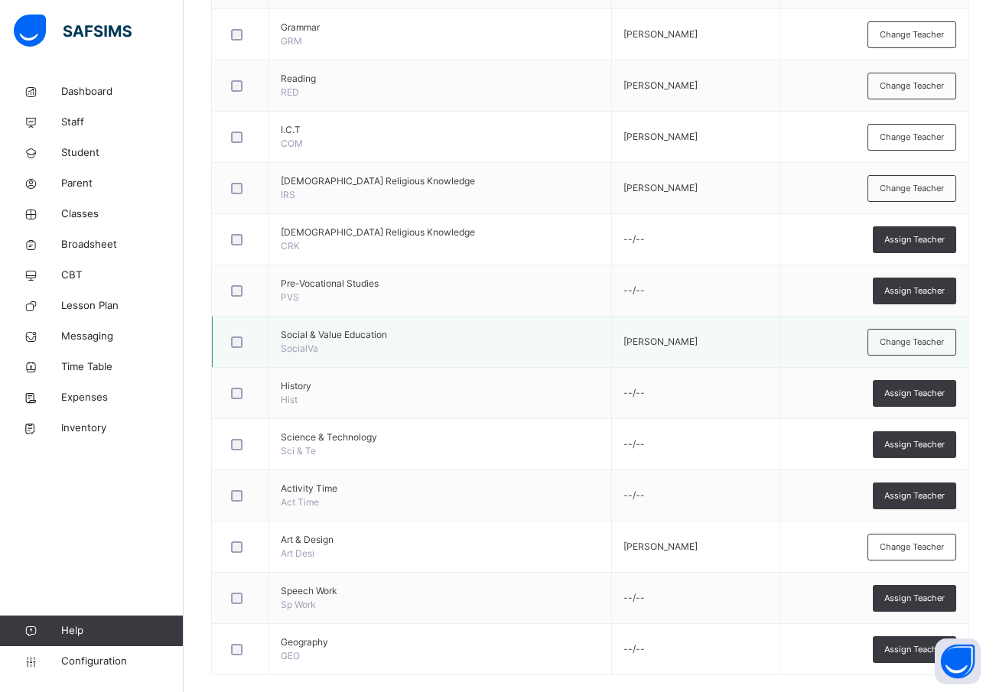
scroll to position [758, 0]
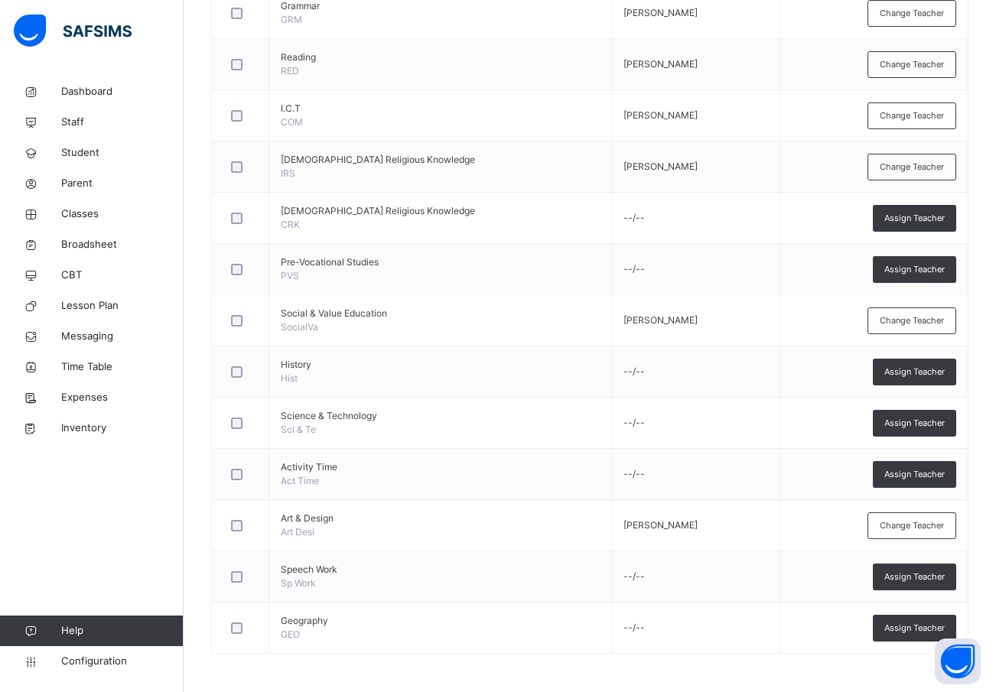
click at [921, 371] on span "Assign Teacher" at bounding box center [915, 372] width 60 height 13
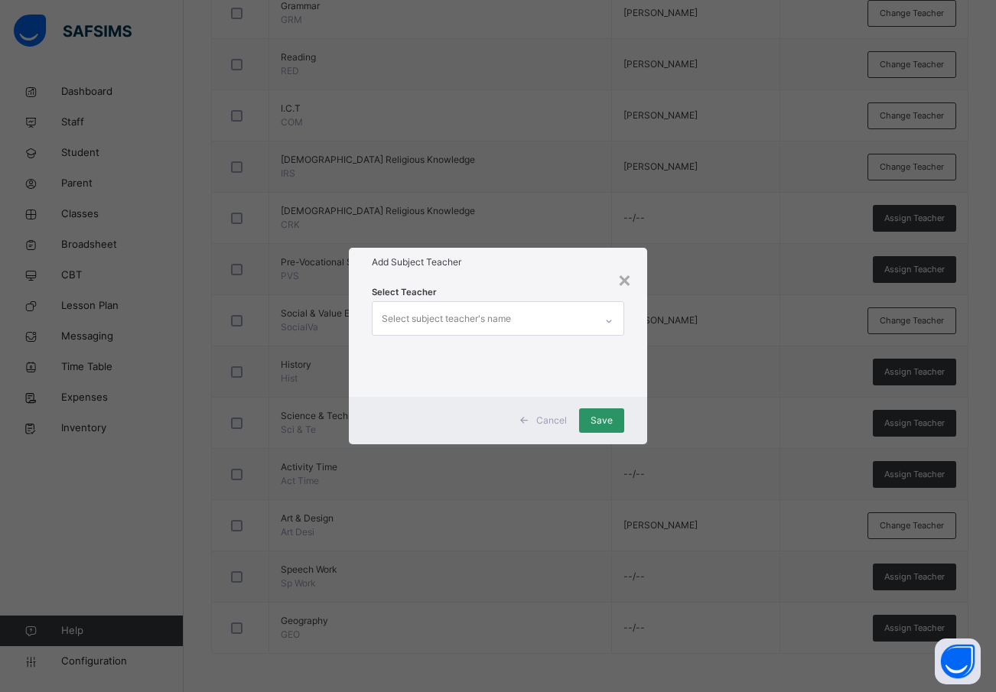
click at [453, 318] on div "Select subject teacher's name" at bounding box center [446, 319] width 129 height 29
type input "****"
drag, startPoint x: 388, startPoint y: 315, endPoint x: 376, endPoint y: 317, distance: 12.3
click at [376, 317] on div "**** soko" at bounding box center [484, 318] width 223 height 32
drag, startPoint x: 404, startPoint y: 314, endPoint x: 366, endPoint y: 316, distance: 38.3
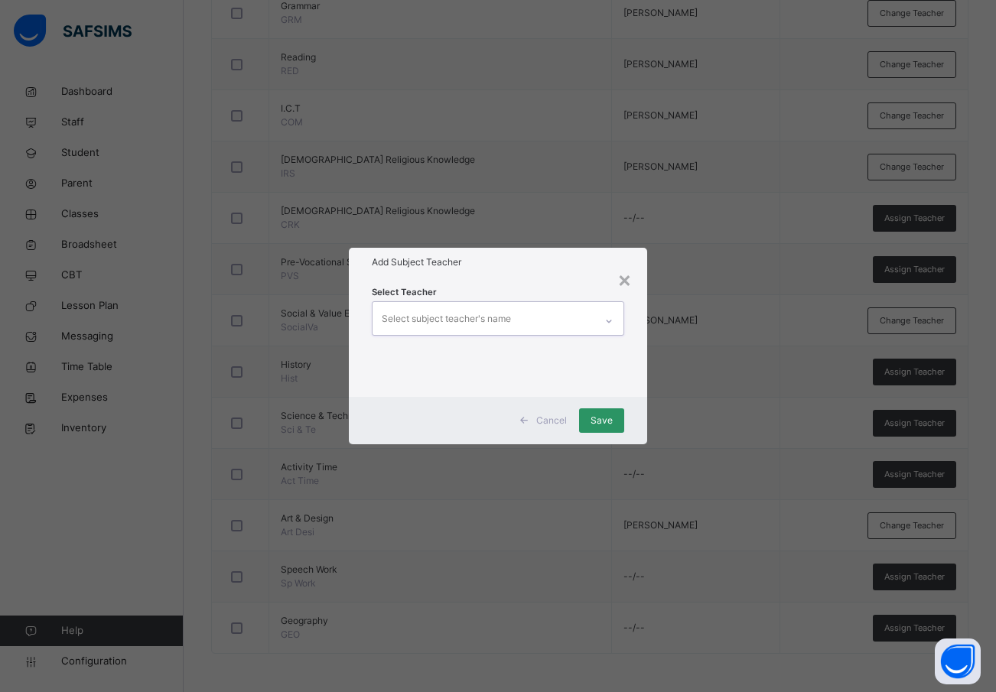
click at [366, 316] on div "Select Teacher 0 results available. Select is focused ,type to refine list, pre…" at bounding box center [498, 336] width 299 height 119
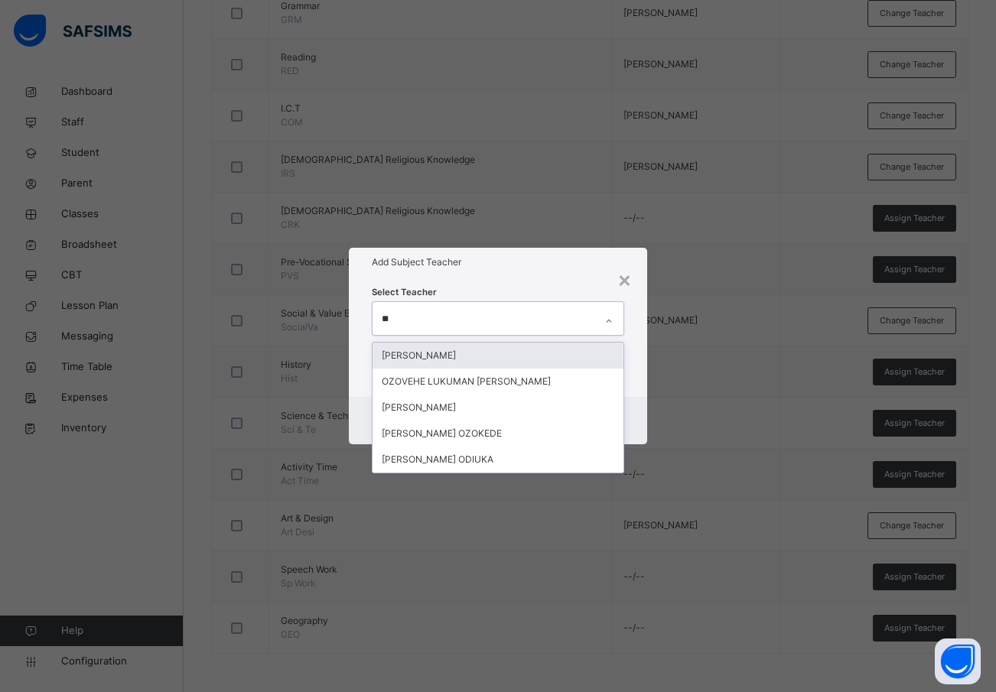
type input "*"
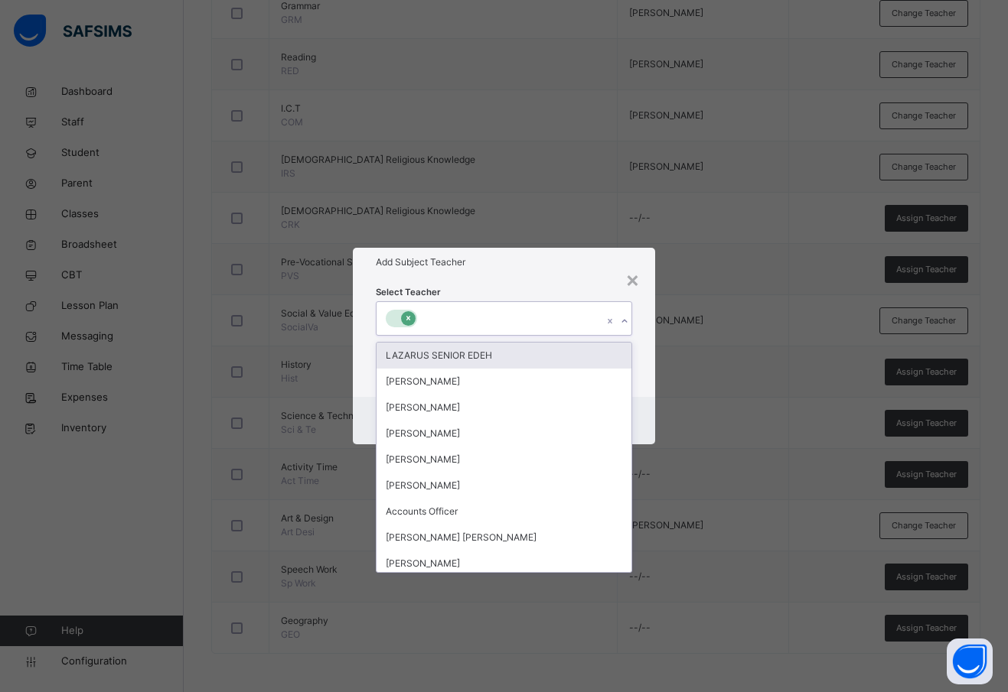
click at [409, 317] on icon at bounding box center [408, 318] width 8 height 11
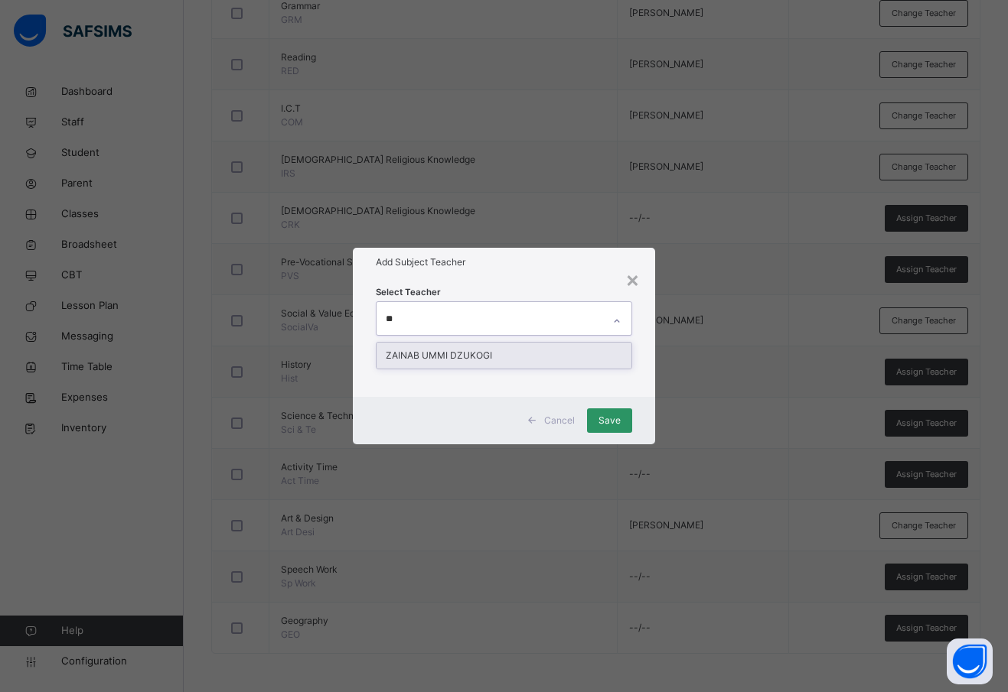
type input "***"
click at [441, 351] on div "ZAINAB UMMI DZUKOGI" at bounding box center [503, 356] width 255 height 26
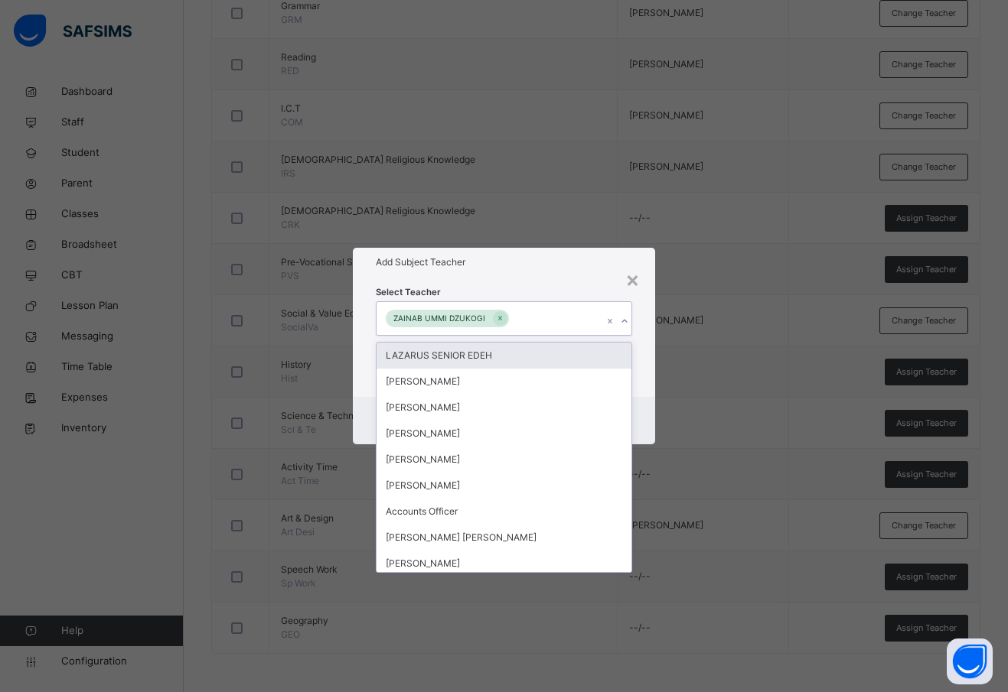
click at [646, 359] on div "Select Teacher option ZAINAB UMMI DZUKOGI, selected. option LAZARUS SENIOR EDEH…" at bounding box center [504, 336] width 302 height 119
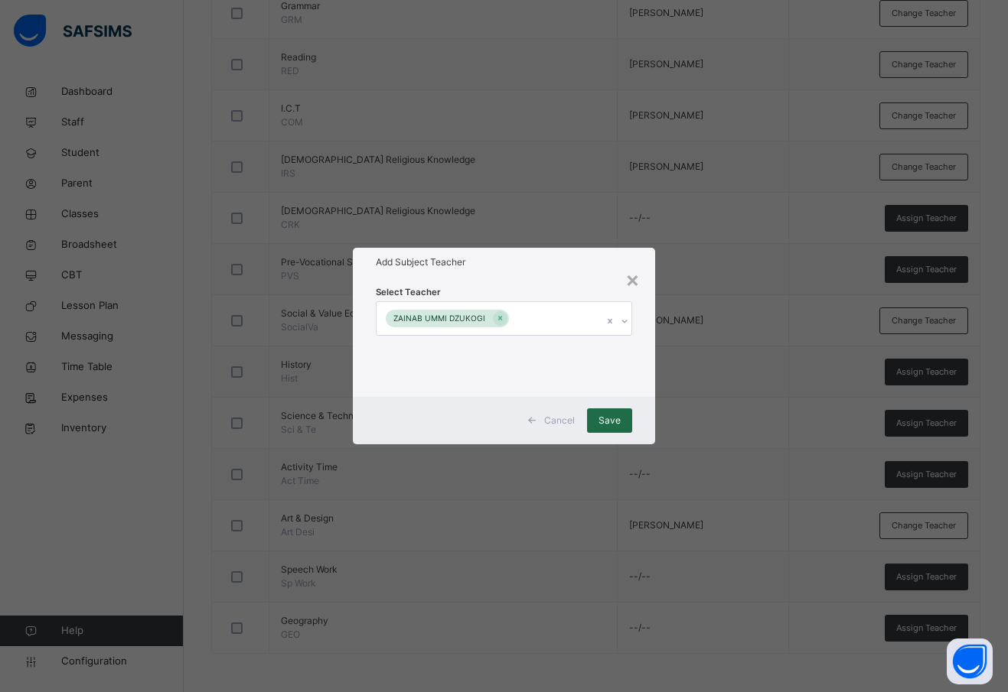
drag, startPoint x: 603, startPoint y: 419, endPoint x: 602, endPoint y: 411, distance: 8.5
click at [603, 419] on span "Save" at bounding box center [609, 421] width 22 height 14
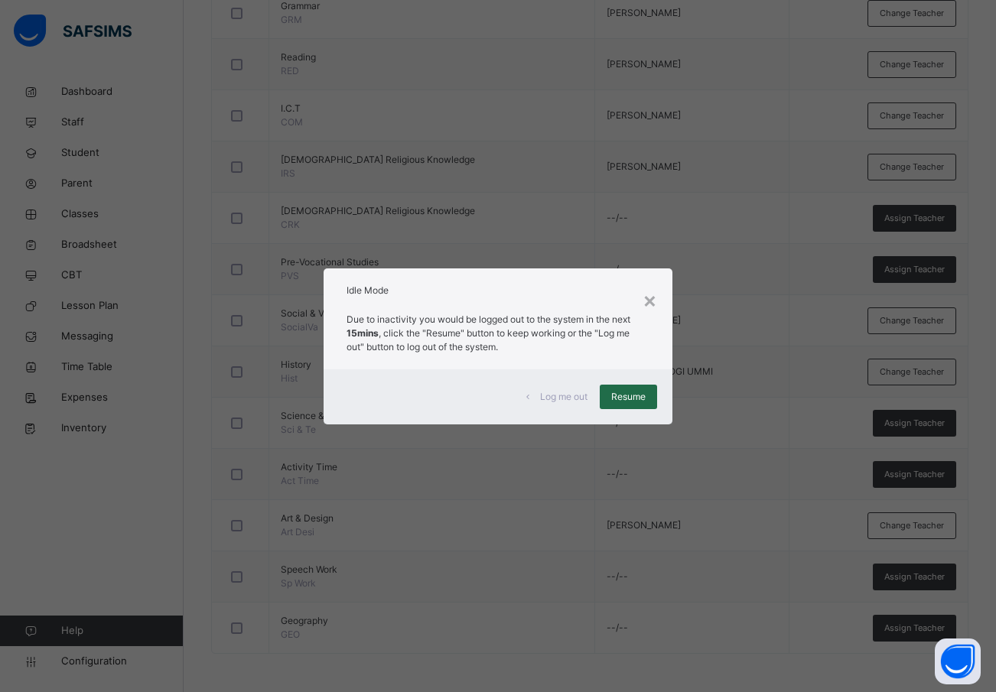
click at [627, 396] on span "Resume" at bounding box center [628, 397] width 34 height 14
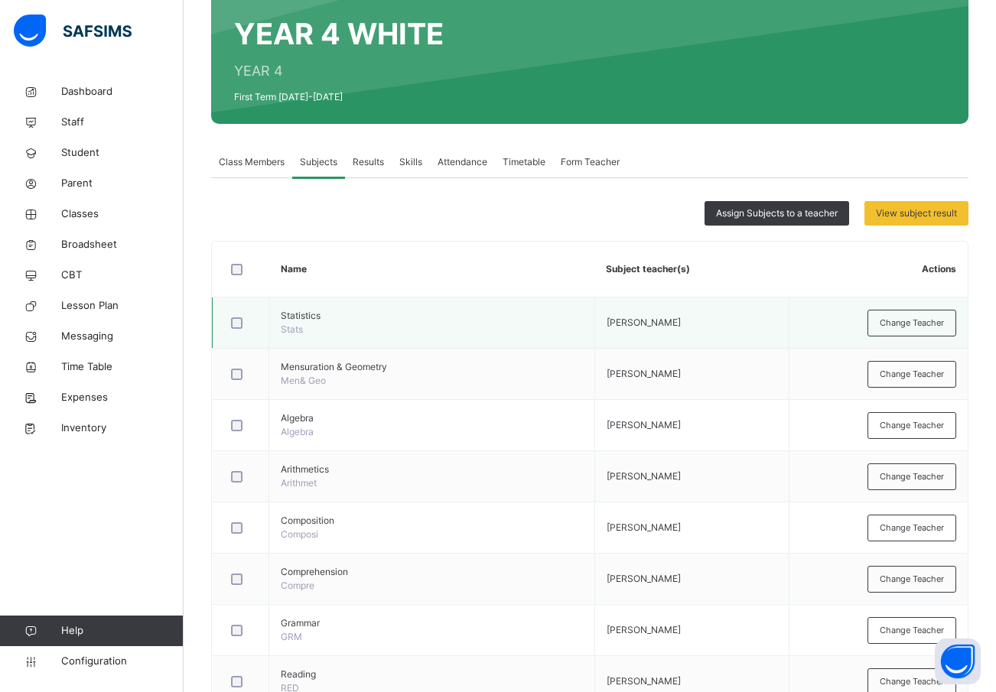
scroll to position [0, 0]
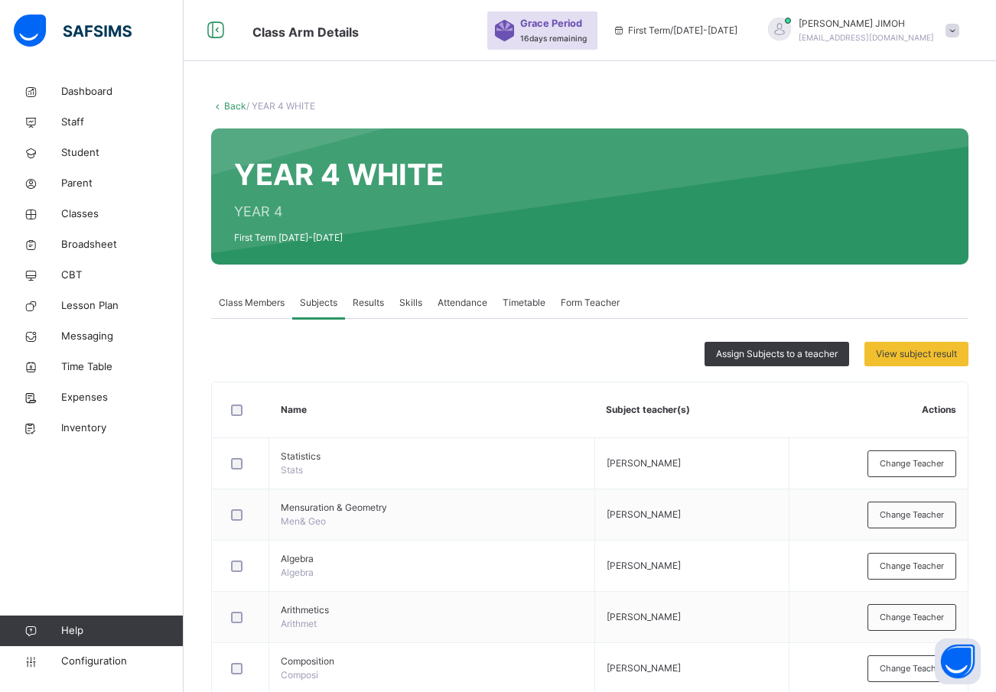
click at [233, 100] on link "Back" at bounding box center [235, 105] width 22 height 11
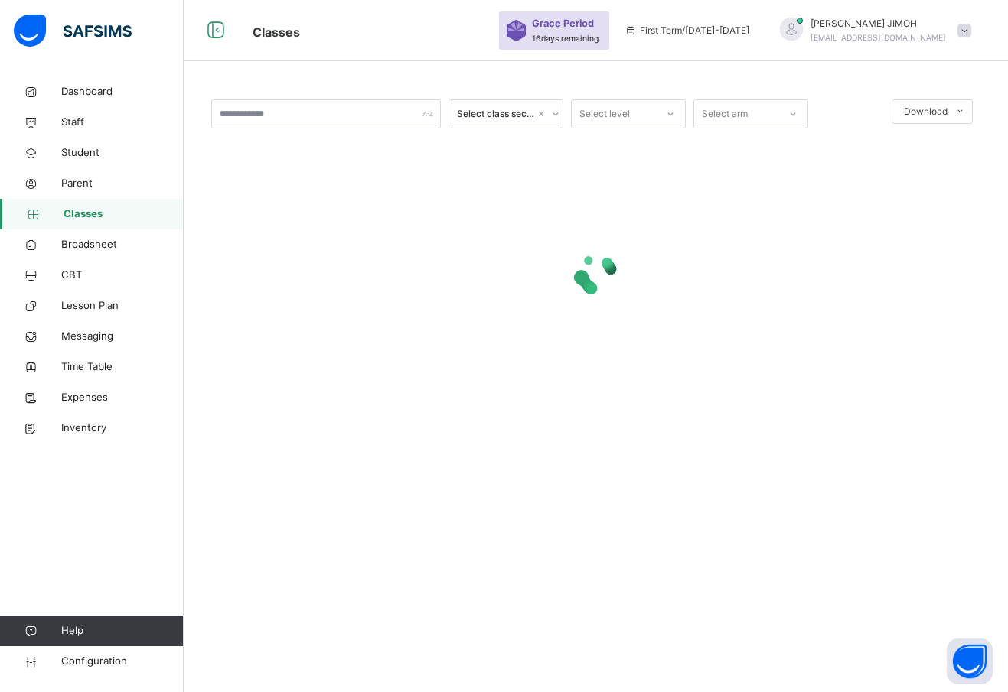
click at [669, 109] on div at bounding box center [670, 114] width 26 height 24
click at [621, 204] on div "RECEPTION" at bounding box center [628, 200] width 113 height 26
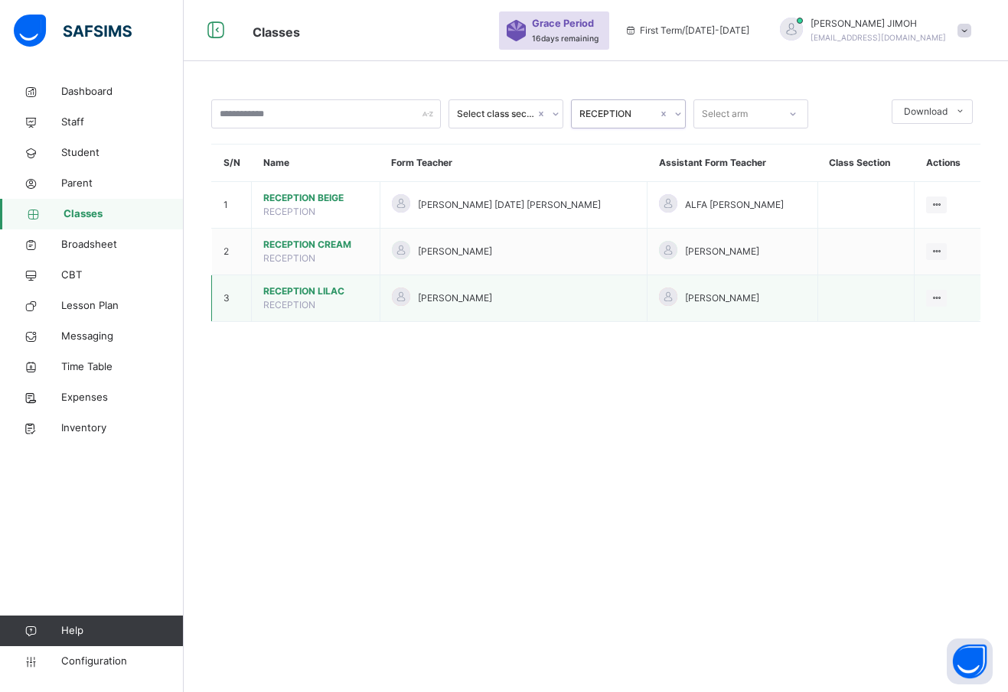
click at [294, 288] on span "RECEPTION LILAC" at bounding box center [315, 292] width 105 height 14
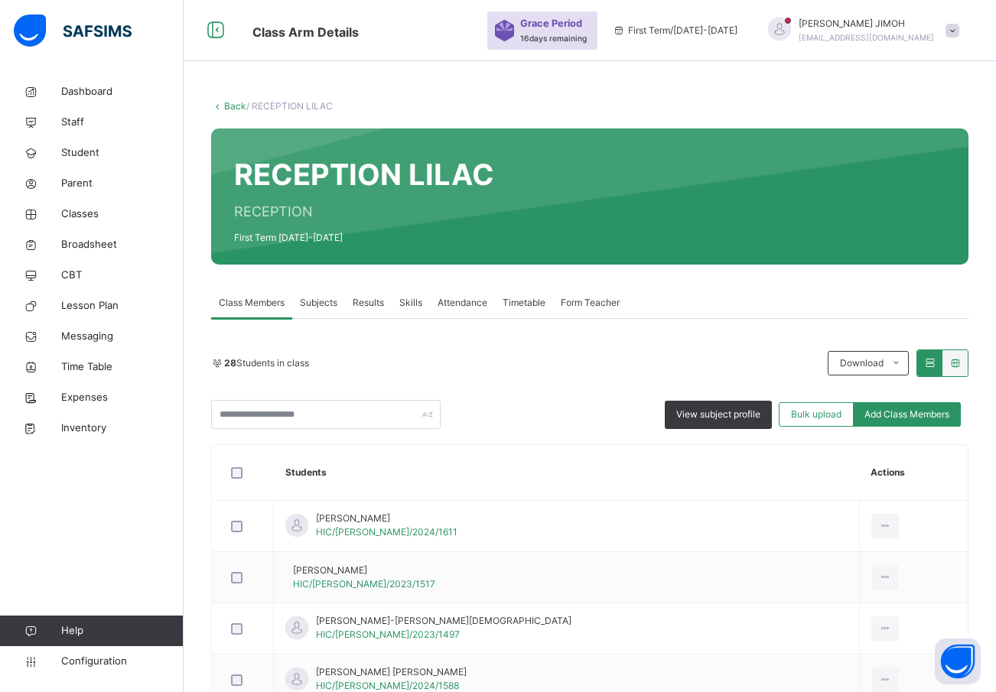
click at [315, 300] on span "Subjects" at bounding box center [318, 303] width 37 height 14
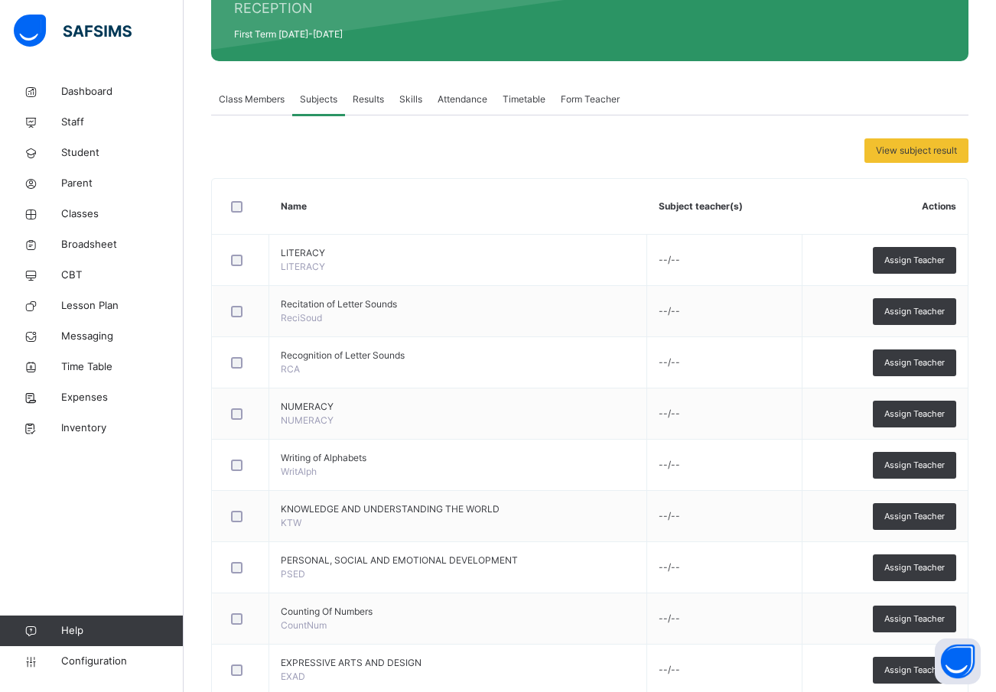
scroll to position [230, 0]
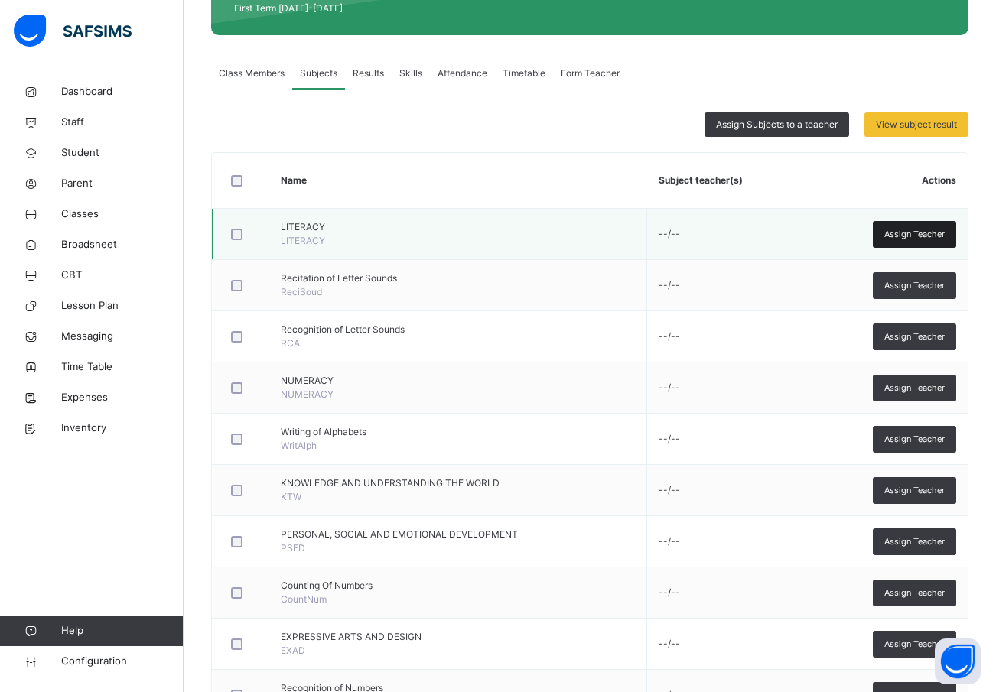
click at [913, 233] on span "Assign Teacher" at bounding box center [915, 234] width 60 height 13
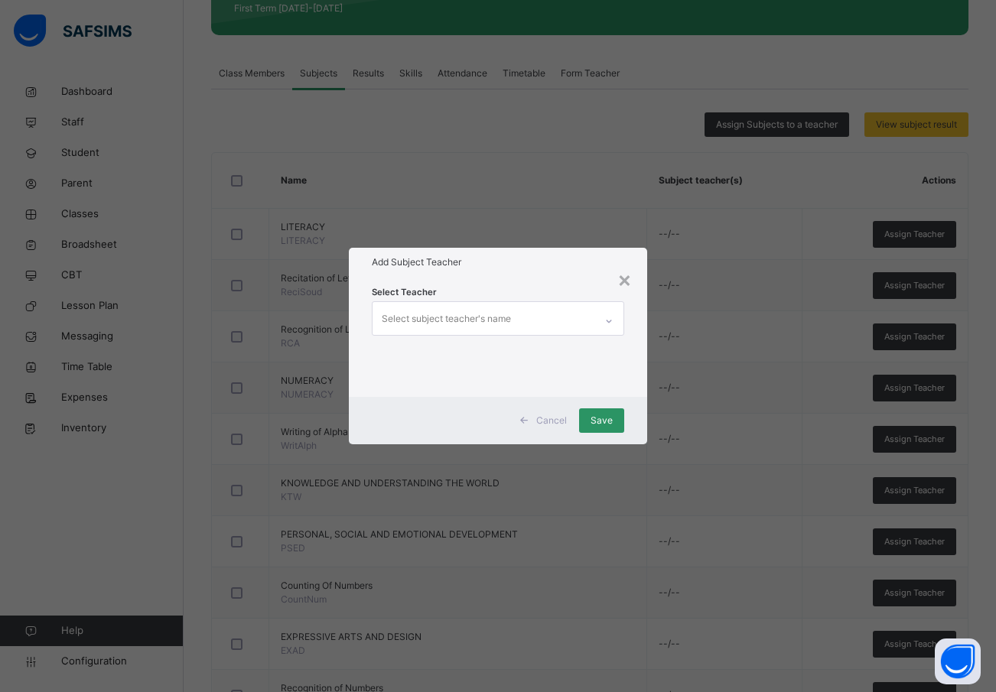
click at [407, 318] on div "Select subject teacher's name" at bounding box center [446, 319] width 129 height 29
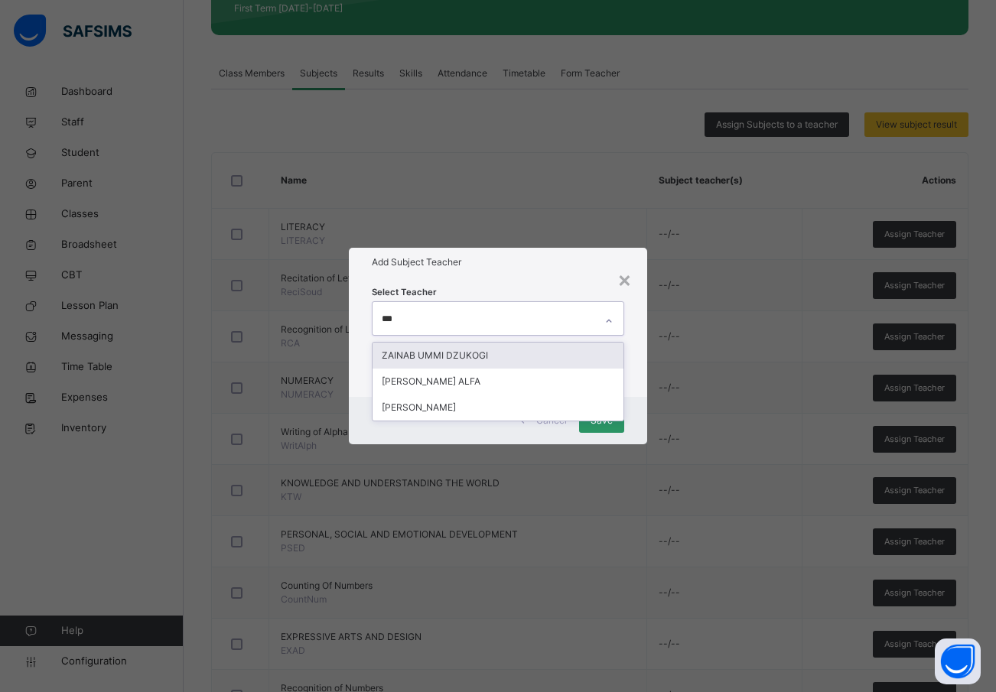
type input "****"
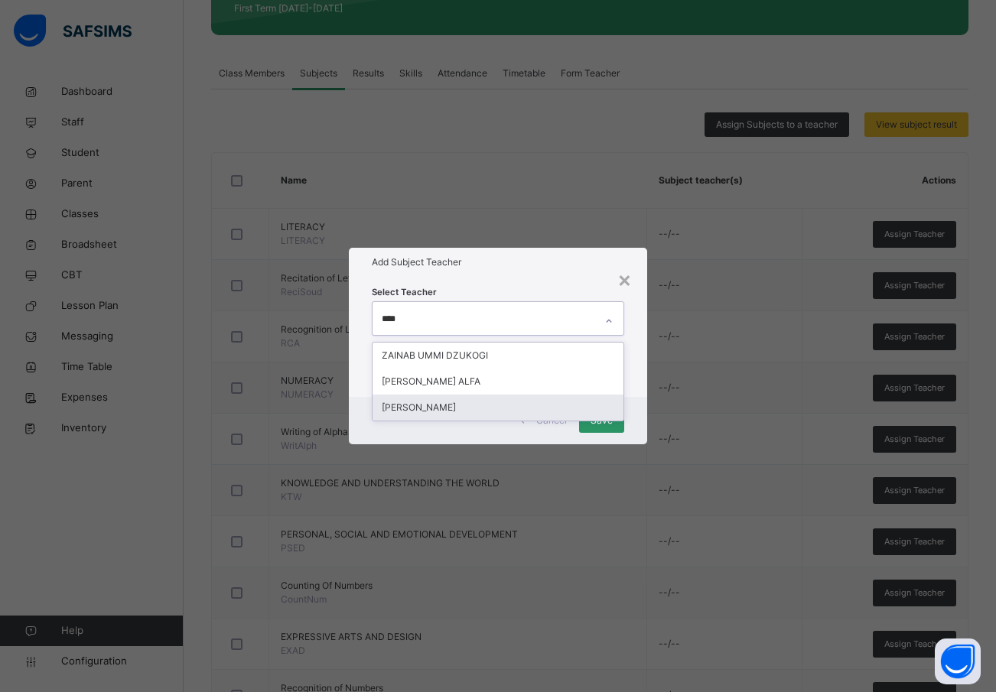
click at [419, 406] on div "[PERSON_NAME]" at bounding box center [499, 408] width 252 height 26
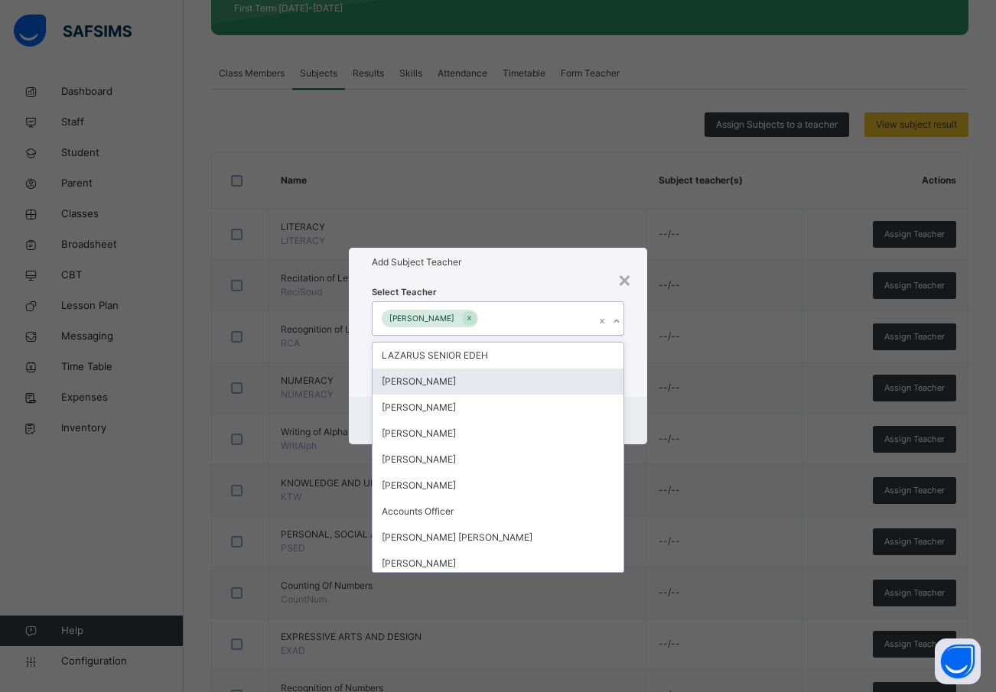
click at [637, 373] on div "Select Teacher option ZAINAB ABDULKAREEM, selected. option OLADEJI AJEWOLE focu…" at bounding box center [498, 336] width 299 height 119
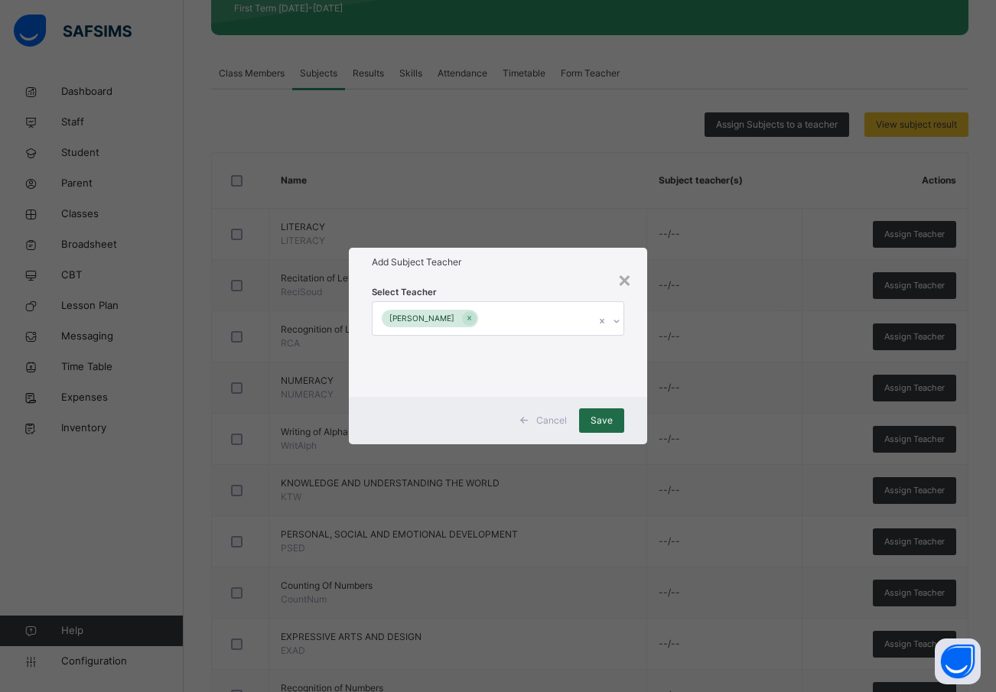
click at [608, 415] on span "Save" at bounding box center [602, 421] width 22 height 14
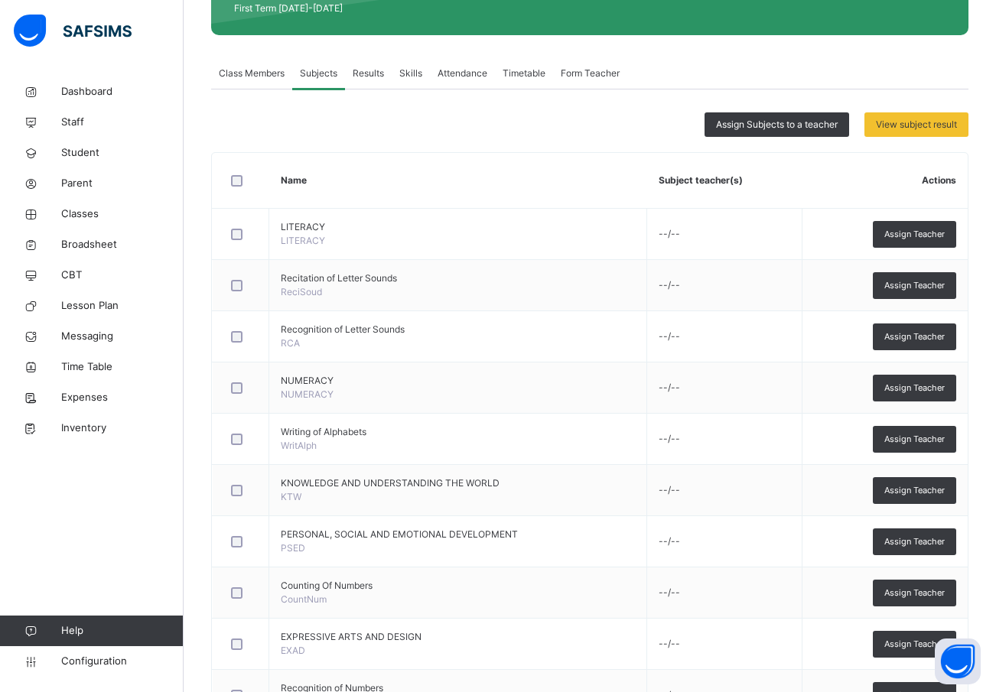
drag, startPoint x: 933, startPoint y: 388, endPoint x: 750, endPoint y: 352, distance: 186.4
click at [916, 385] on span "Assign Teacher" at bounding box center [915, 388] width 60 height 13
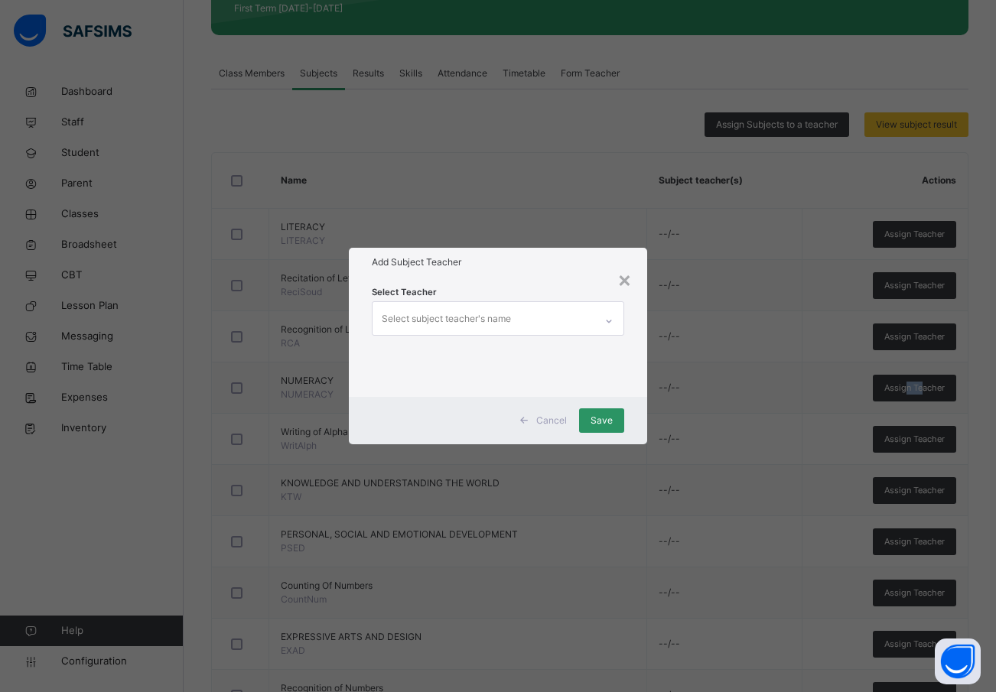
click at [409, 317] on div "Select subject teacher's name" at bounding box center [446, 319] width 129 height 29
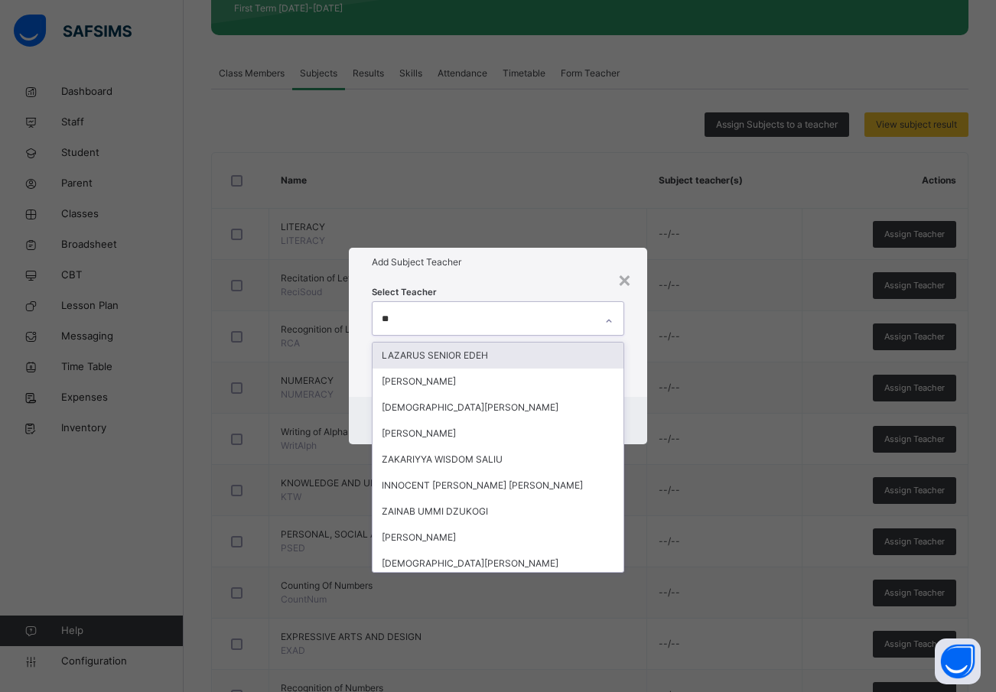
type input "***"
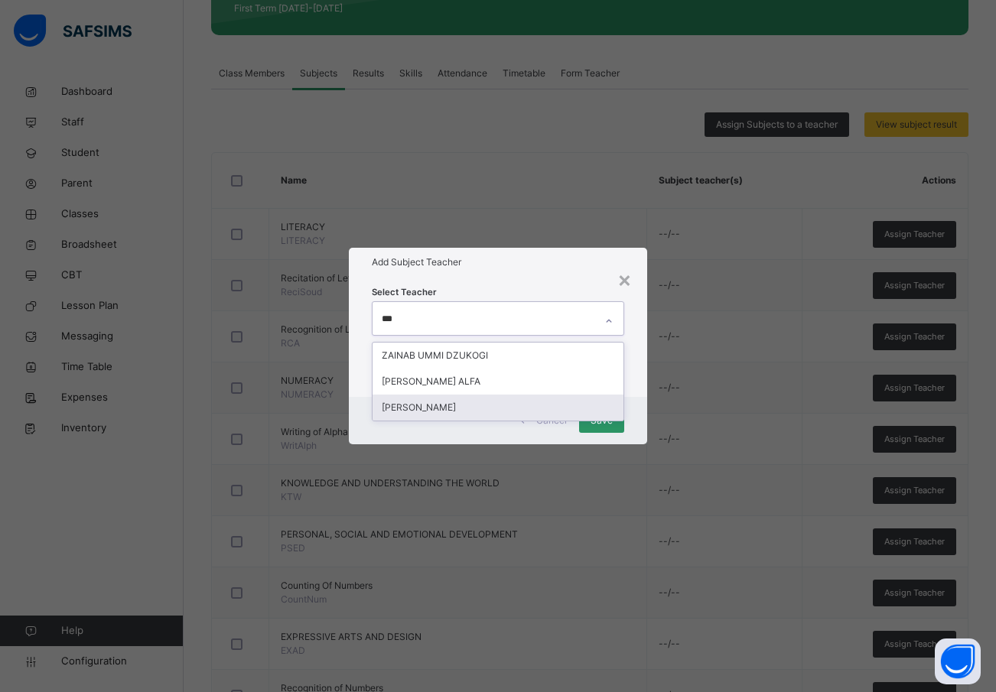
click at [435, 402] on div "[PERSON_NAME]" at bounding box center [499, 408] width 252 height 26
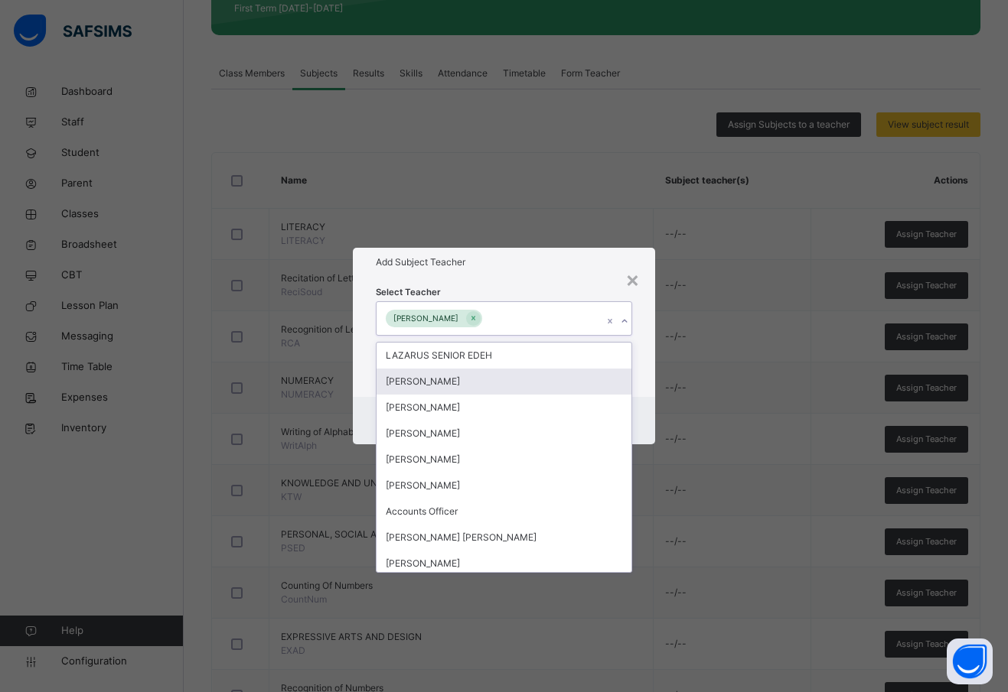
click at [647, 348] on div "Select Teacher option ZAINAB ABDULKAREEM, selected. option OLADEJI AJEWOLE focu…" at bounding box center [504, 336] width 302 height 119
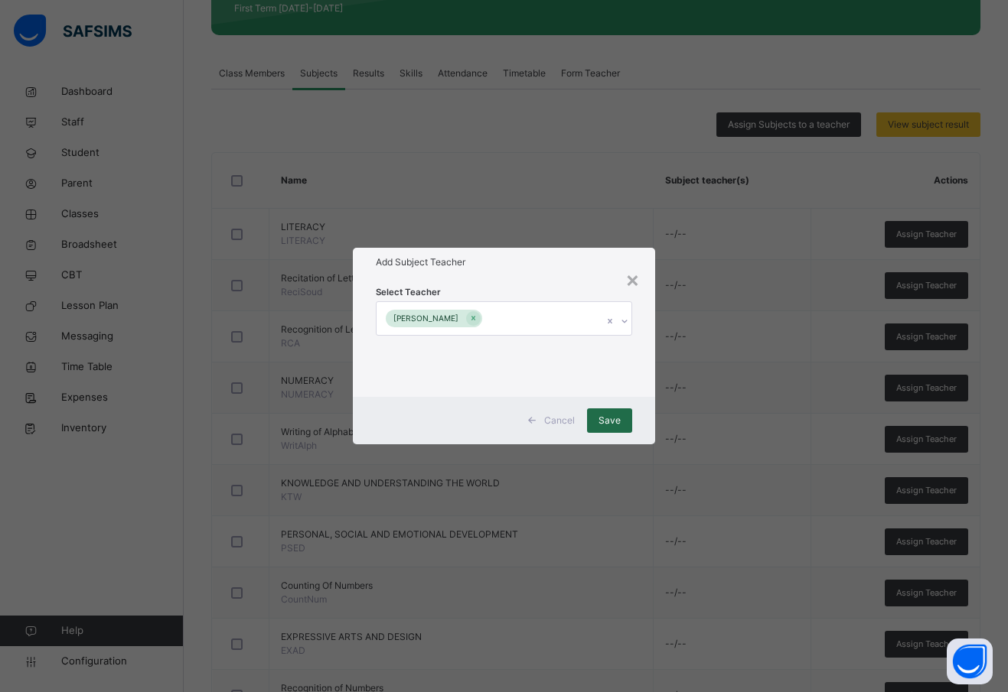
click at [604, 416] on span "Save" at bounding box center [609, 421] width 22 height 14
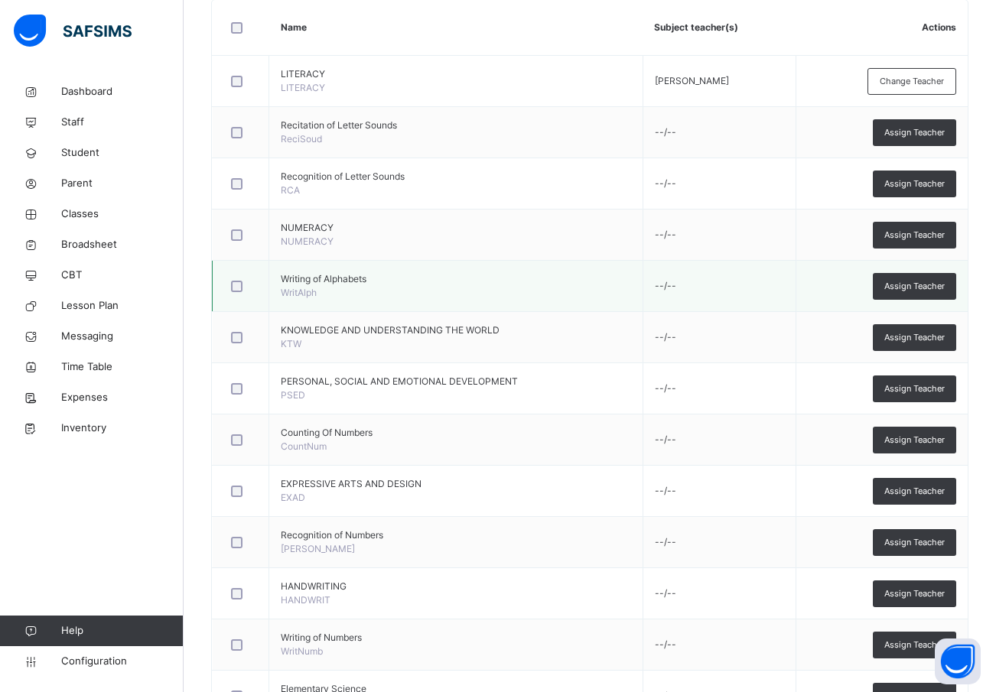
scroll to position [459, 0]
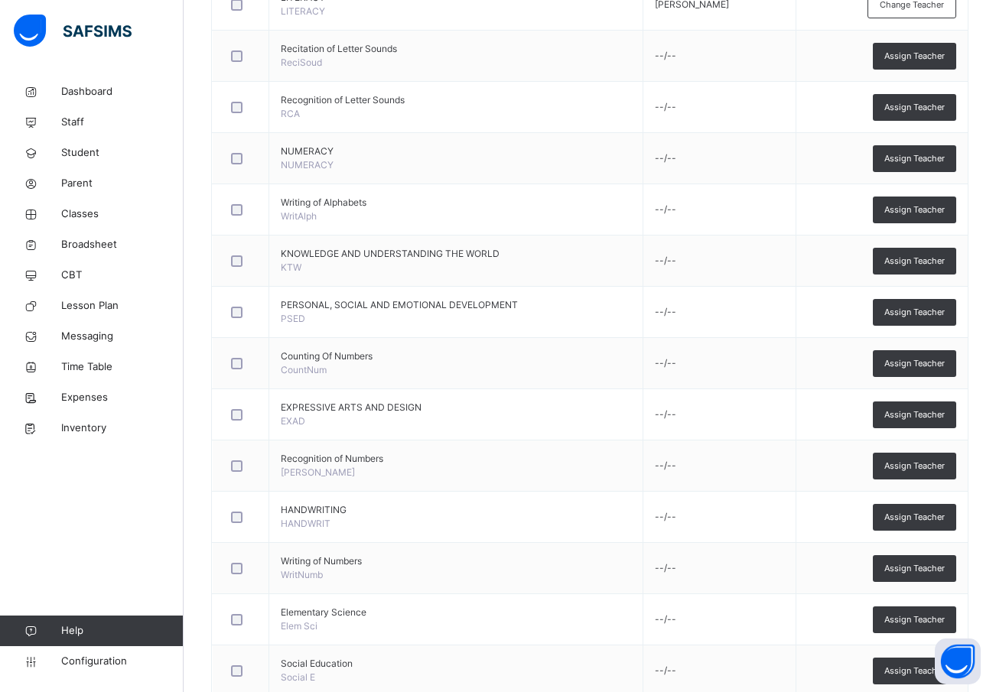
drag, startPoint x: 914, startPoint y: 516, endPoint x: 748, endPoint y: 498, distance: 166.2
click at [913, 516] on span "Assign Teacher" at bounding box center [915, 517] width 60 height 13
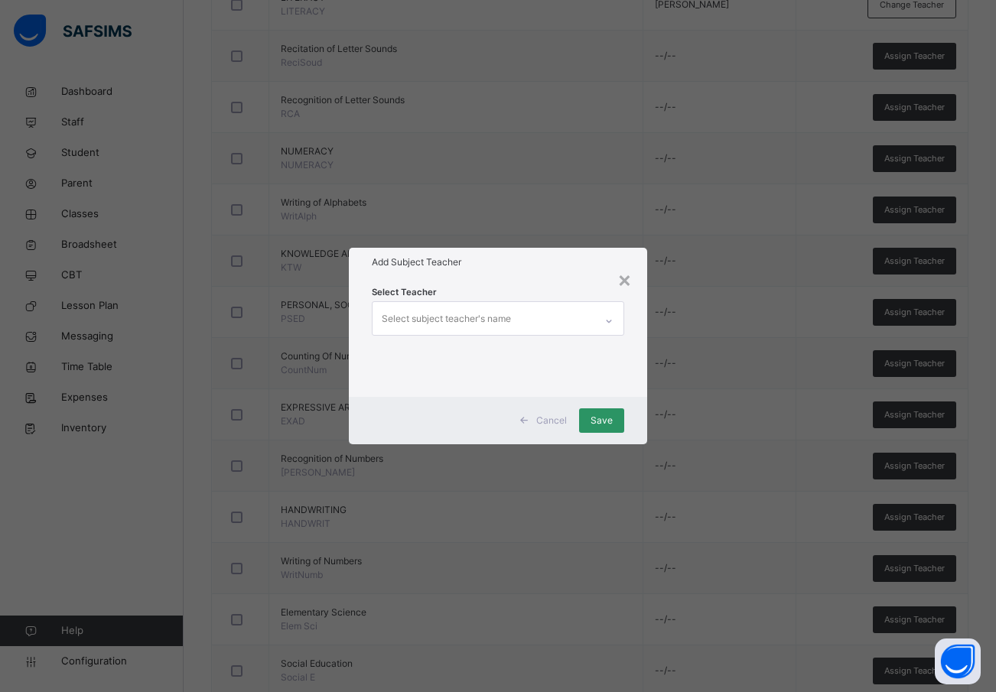
click at [415, 306] on div "Select subject teacher's name" at bounding box center [446, 319] width 129 height 29
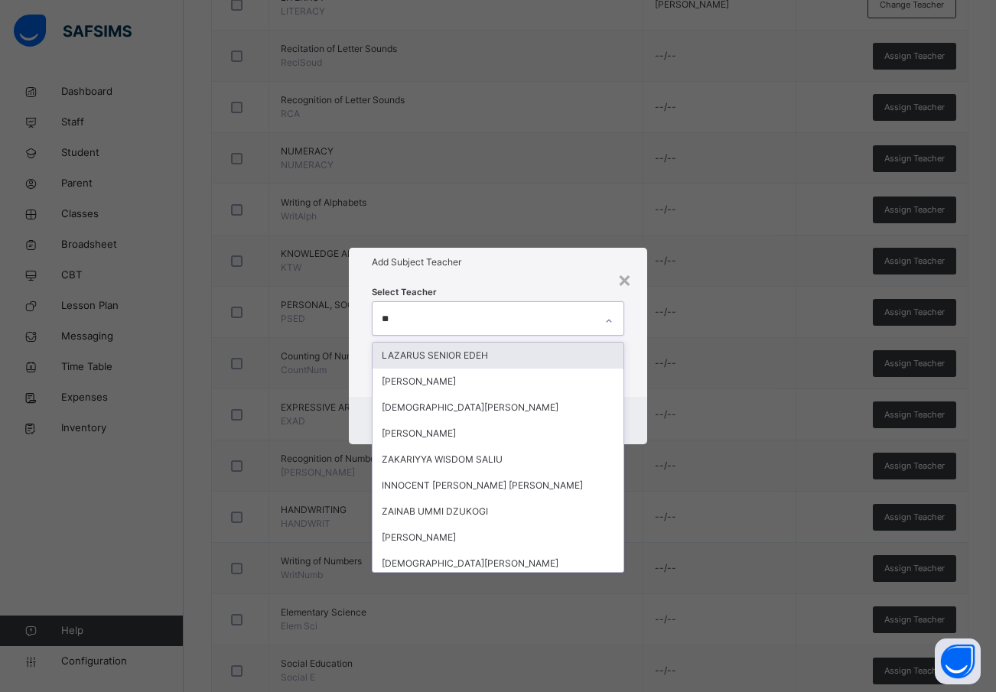
type input "***"
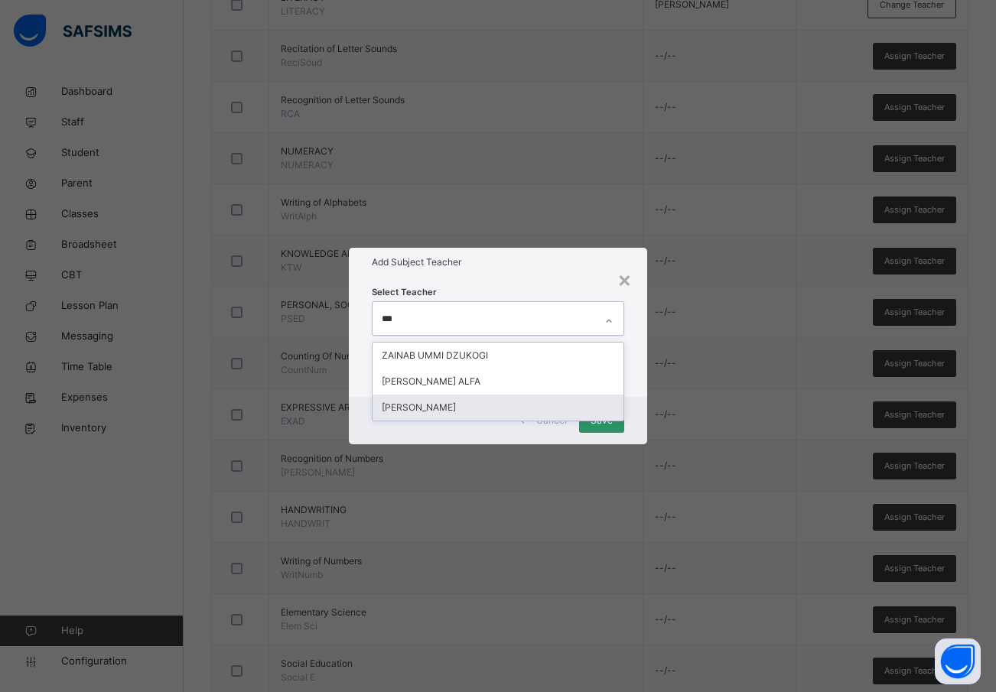
click at [420, 402] on div "[PERSON_NAME]" at bounding box center [499, 408] width 252 height 26
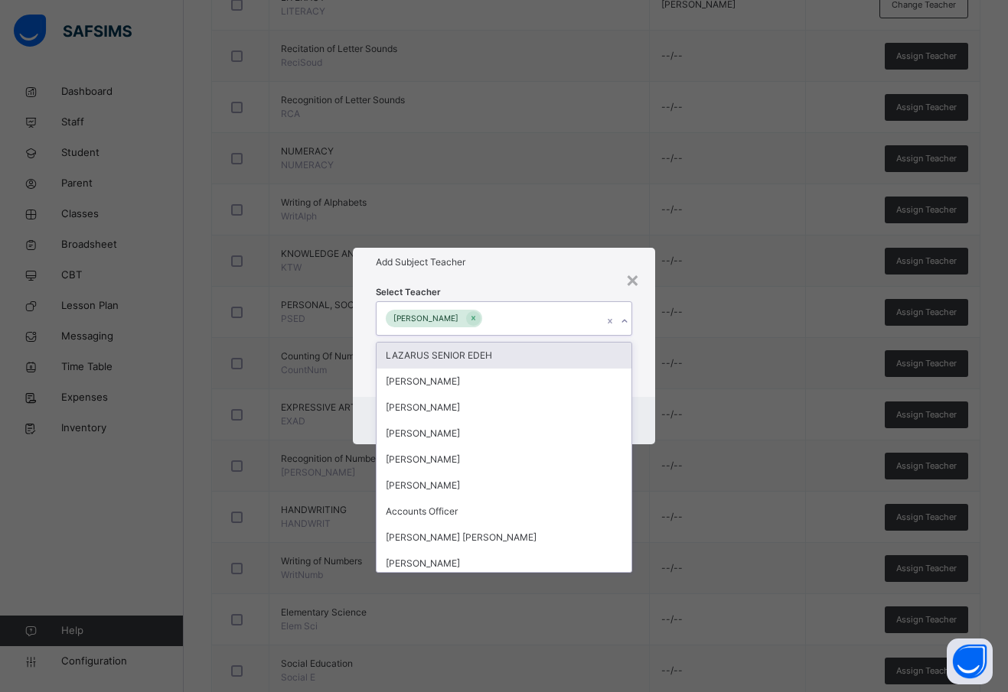
drag, startPoint x: 644, startPoint y: 308, endPoint x: 614, endPoint y: 374, distance: 72.6
click at [642, 310] on div "Select Teacher option ZAINAB ABDULKAREEM, selected. option LAZARUS SENIOR EDEH …" at bounding box center [504, 336] width 302 height 119
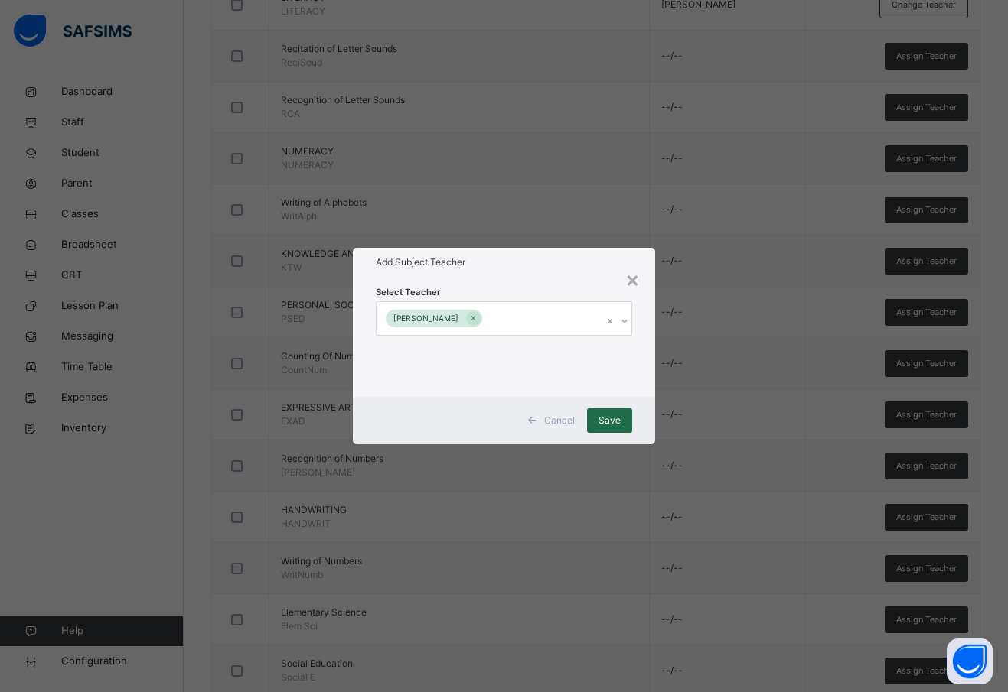
click at [605, 423] on span "Save" at bounding box center [609, 421] width 22 height 14
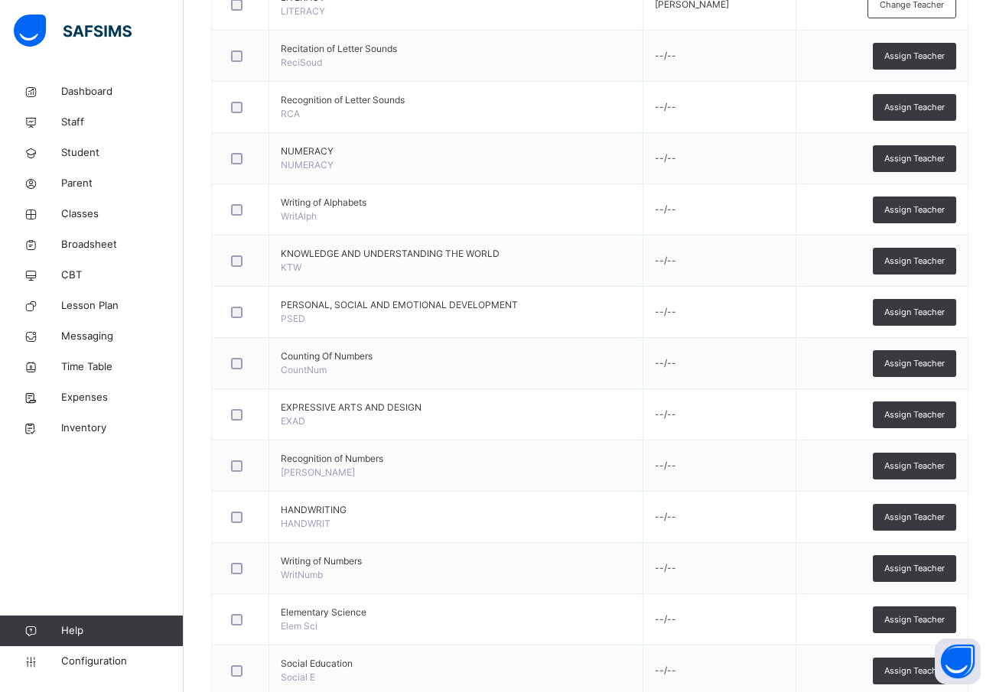
click at [920, 310] on span "Assign Teacher" at bounding box center [915, 312] width 60 height 13
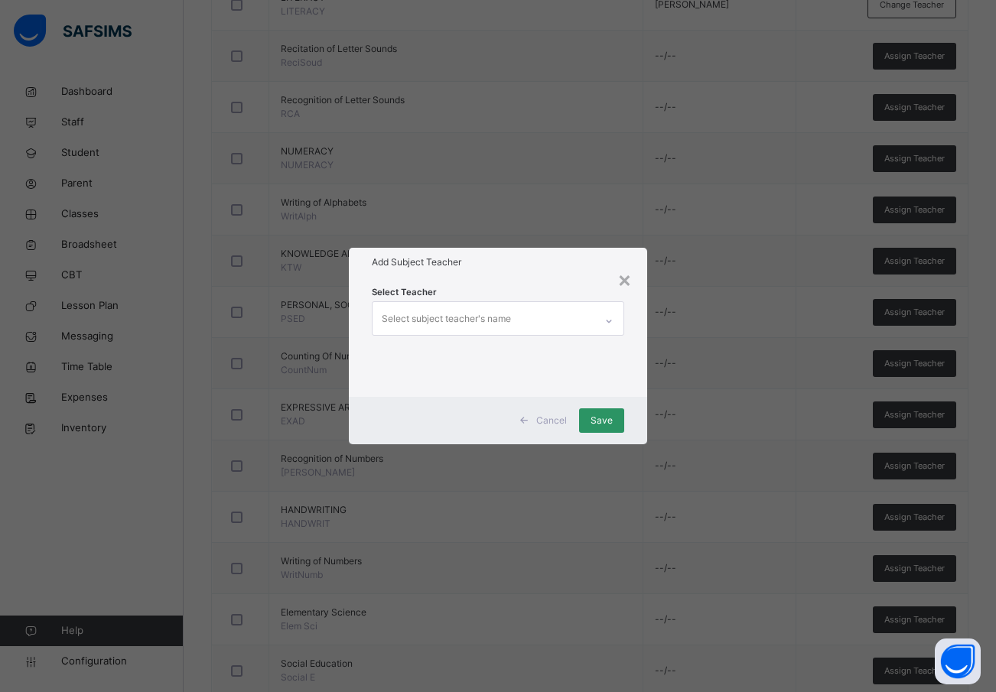
click at [470, 312] on div "Select subject teacher's name" at bounding box center [446, 319] width 129 height 29
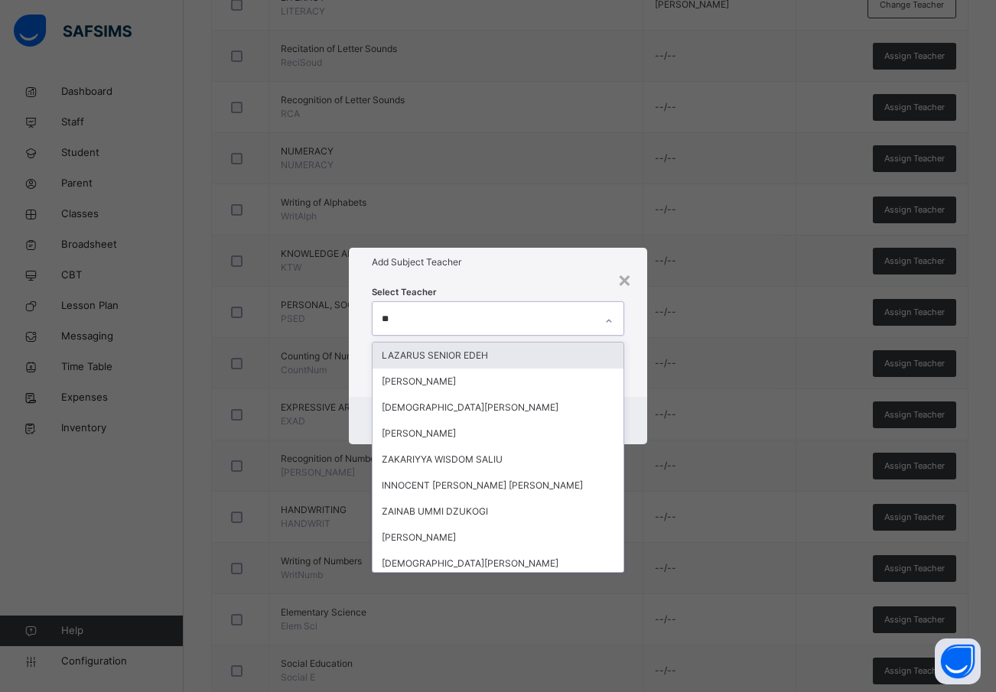
type input "***"
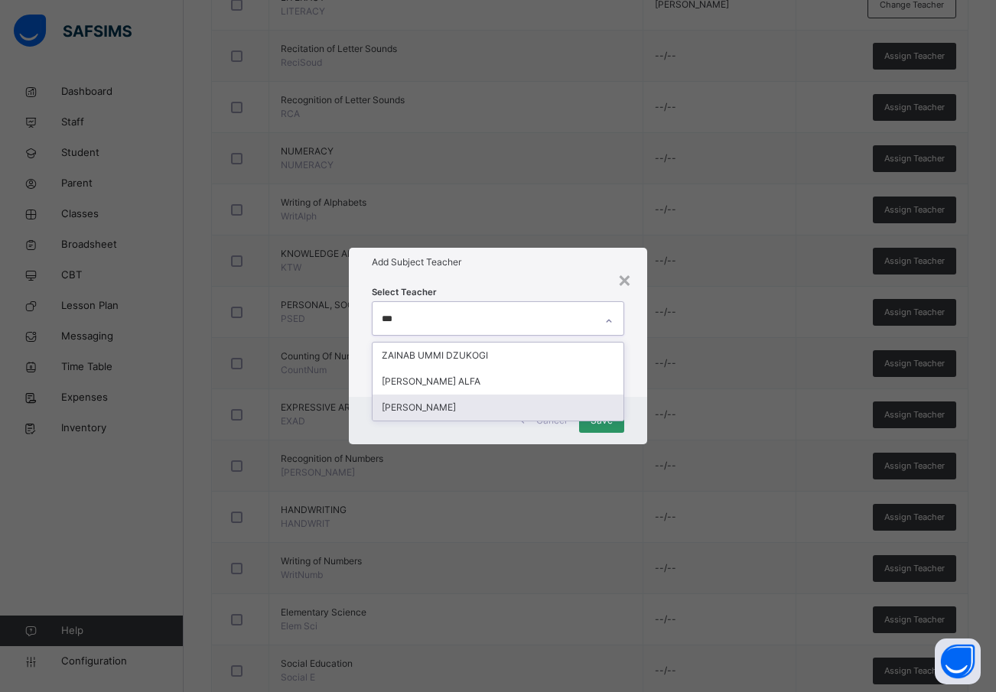
click at [433, 404] on div "[PERSON_NAME]" at bounding box center [499, 408] width 252 height 26
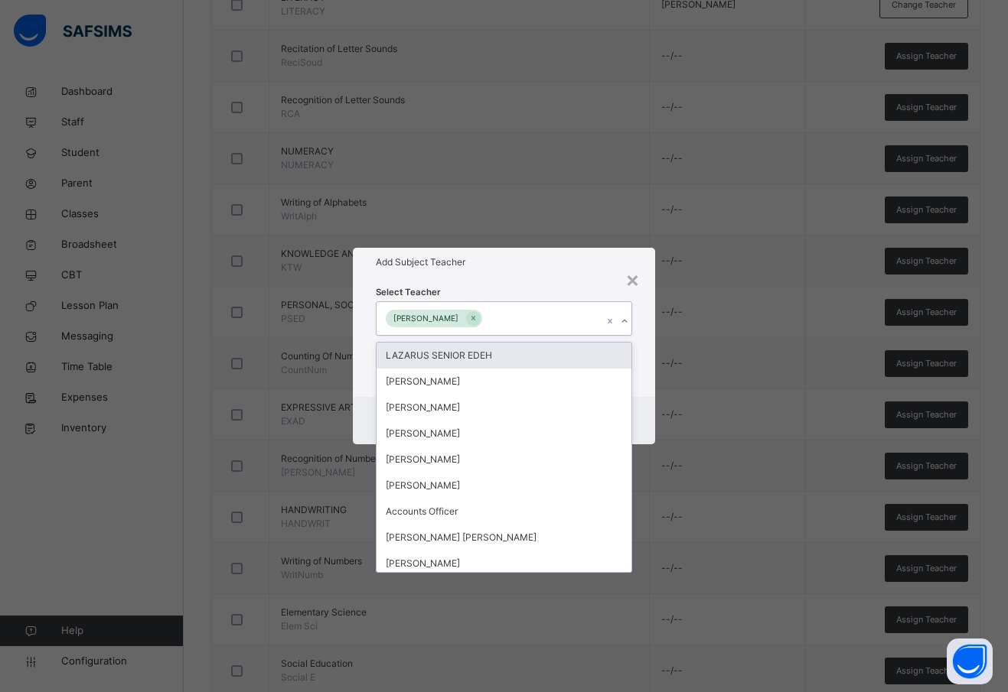
drag, startPoint x: 647, startPoint y: 332, endPoint x: 646, endPoint y: 341, distance: 9.2
click at [647, 333] on div "Select Teacher option ZAINAB ABDULKAREEM, selected. option LAZARUS SENIOR EDEH …" at bounding box center [504, 336] width 302 height 119
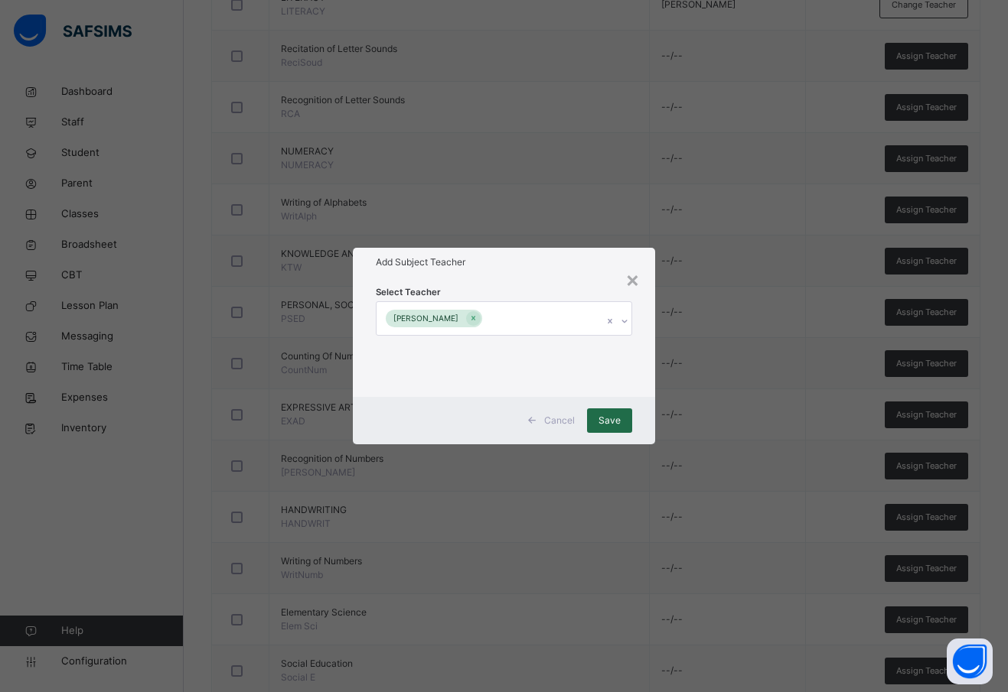
click at [610, 420] on span "Save" at bounding box center [609, 421] width 22 height 14
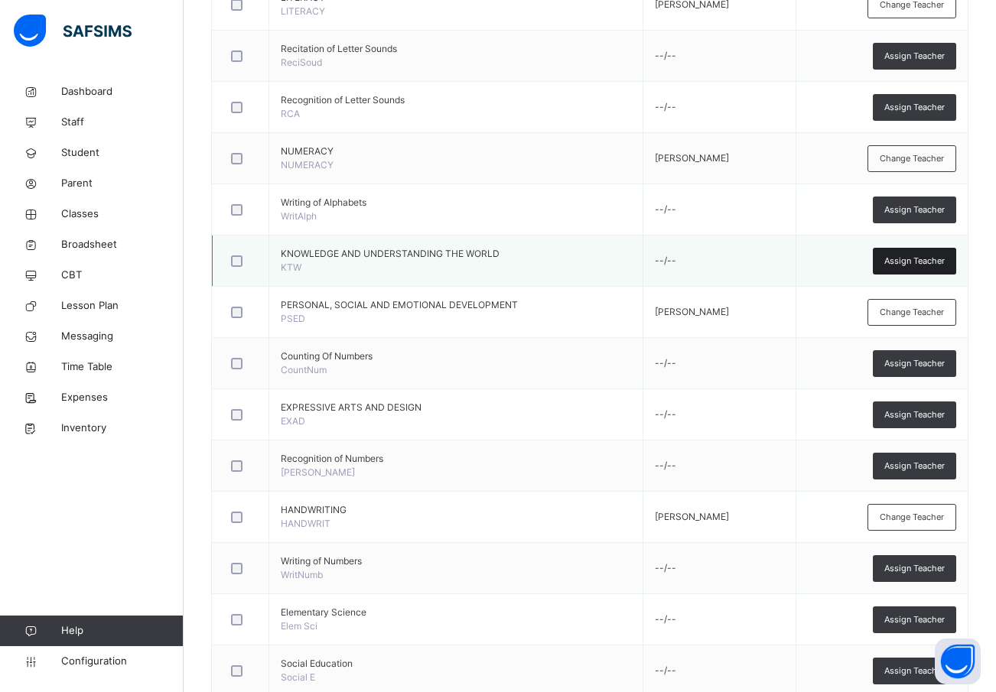
click at [938, 259] on span "Assign Teacher" at bounding box center [915, 261] width 60 height 13
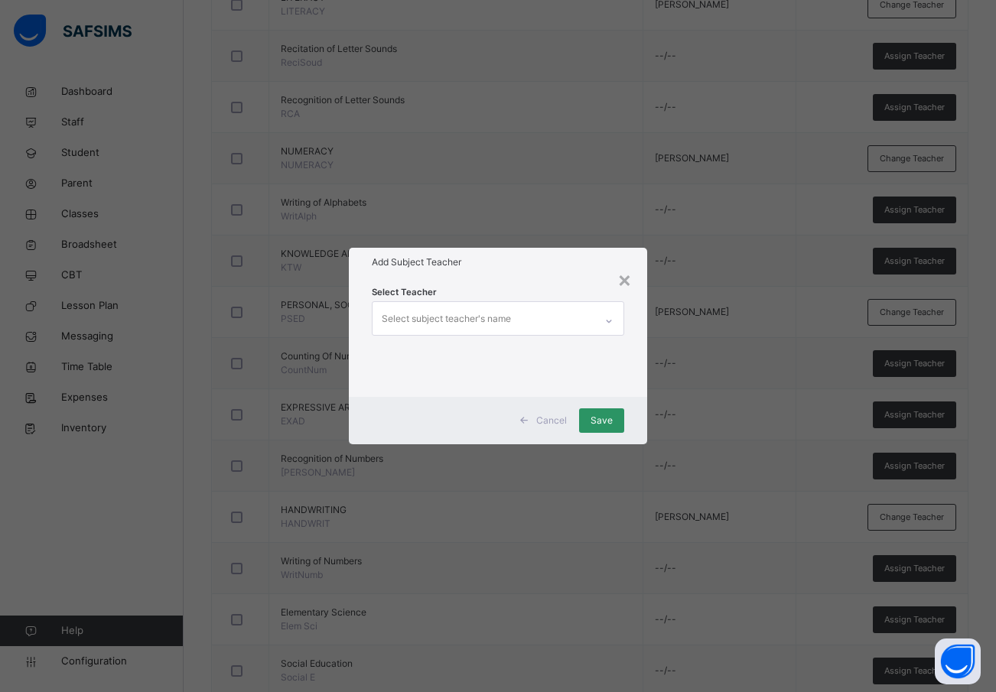
click at [490, 321] on div "Select subject teacher's name" at bounding box center [446, 319] width 129 height 29
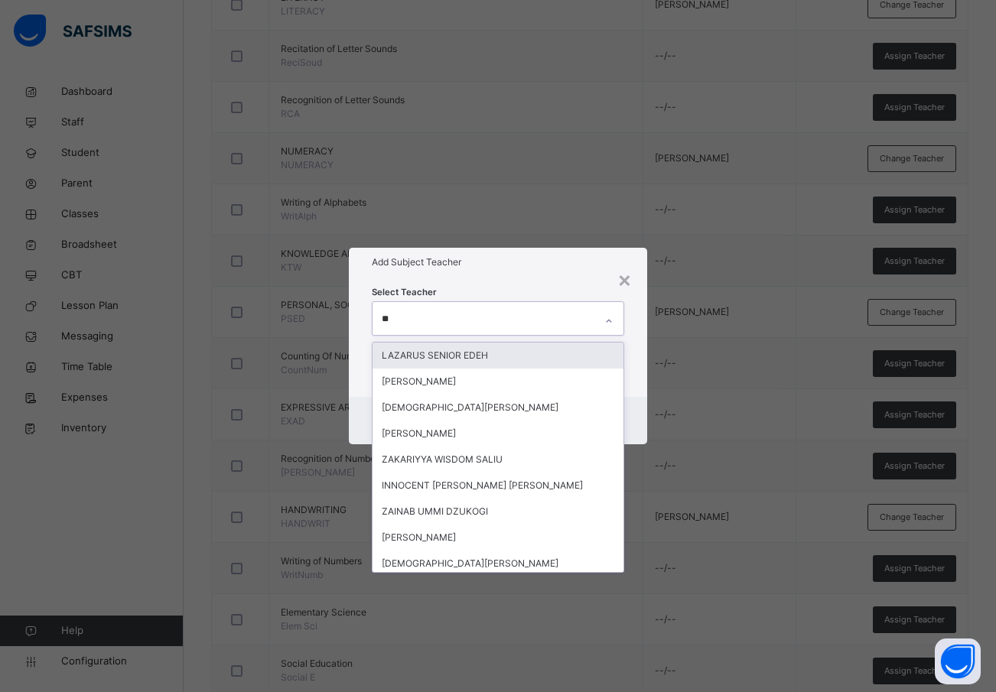
type input "***"
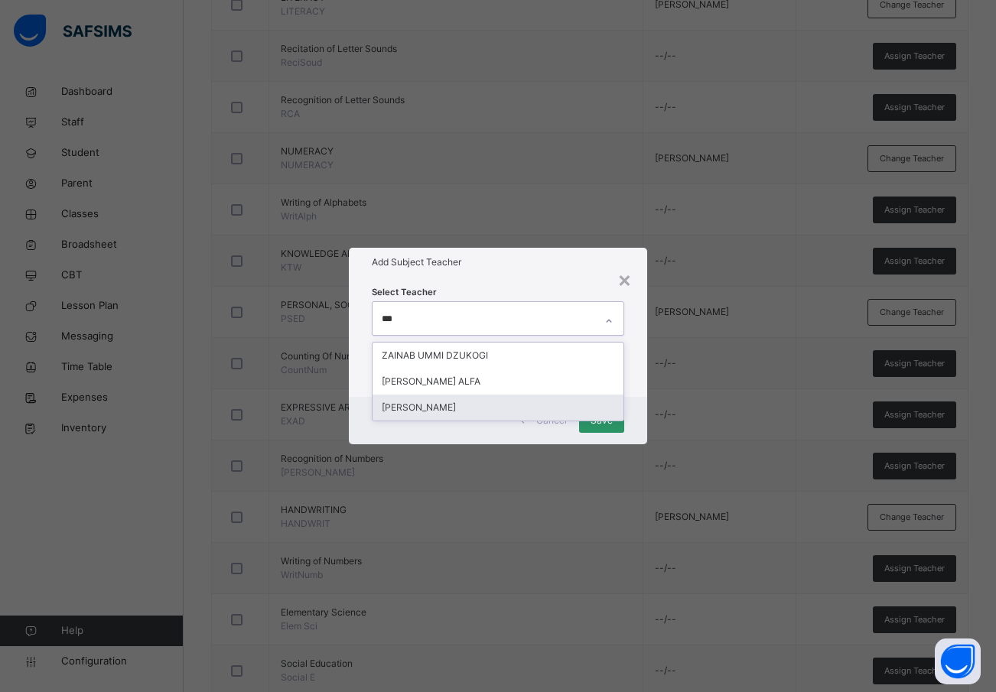
click at [468, 406] on div "[PERSON_NAME]" at bounding box center [499, 408] width 252 height 26
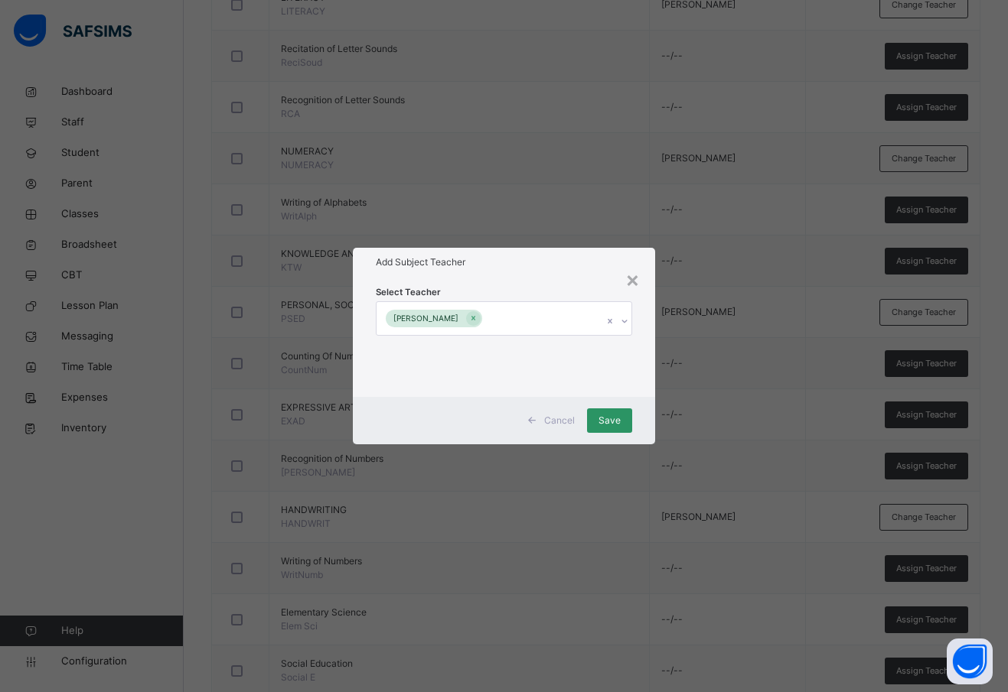
click at [637, 376] on div "Select Teacher ZAINAB ABDULKAREEM" at bounding box center [504, 336] width 302 height 119
click at [608, 417] on span "Save" at bounding box center [609, 421] width 22 height 14
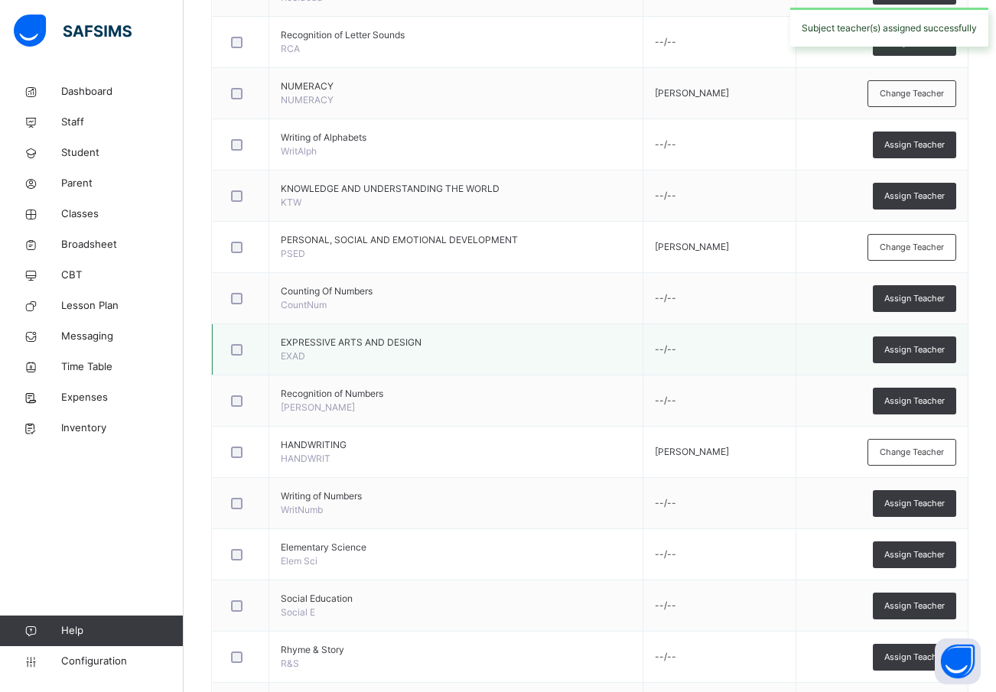
scroll to position [604, 0]
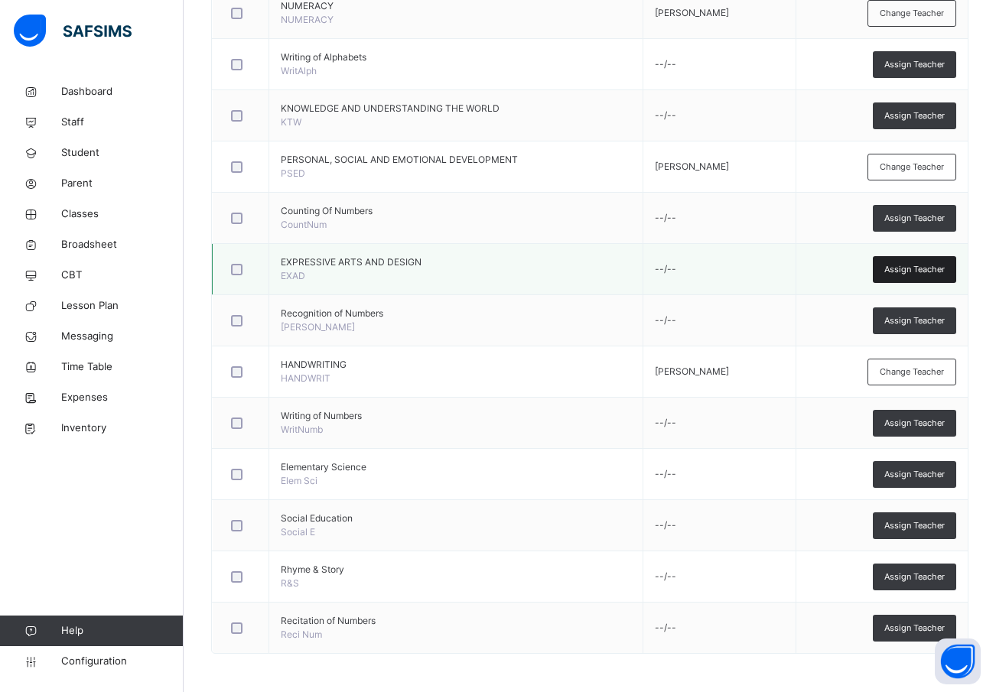
click at [920, 263] on span "Assign Teacher" at bounding box center [915, 269] width 60 height 13
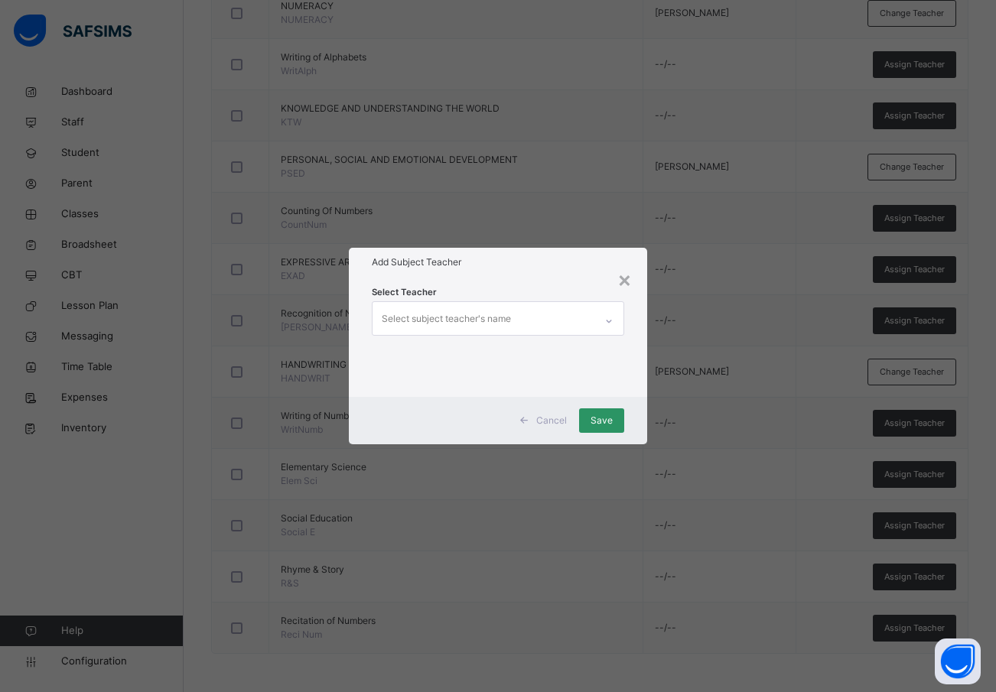
click at [466, 317] on div "Select subject teacher's name" at bounding box center [446, 319] width 129 height 29
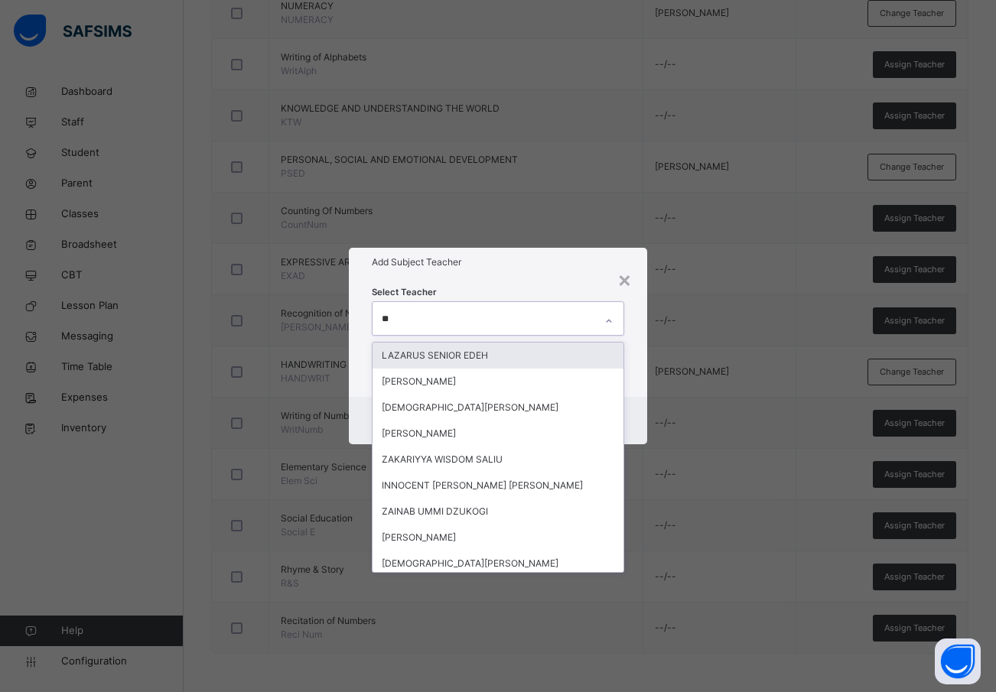
type input "***"
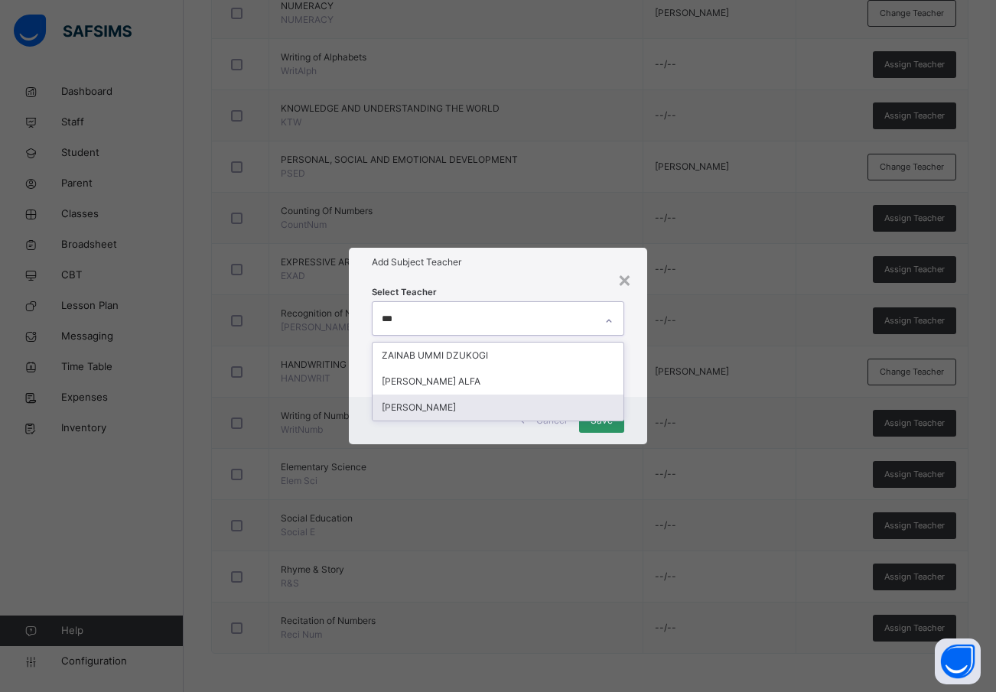
click at [433, 409] on div "[PERSON_NAME]" at bounding box center [499, 408] width 252 height 26
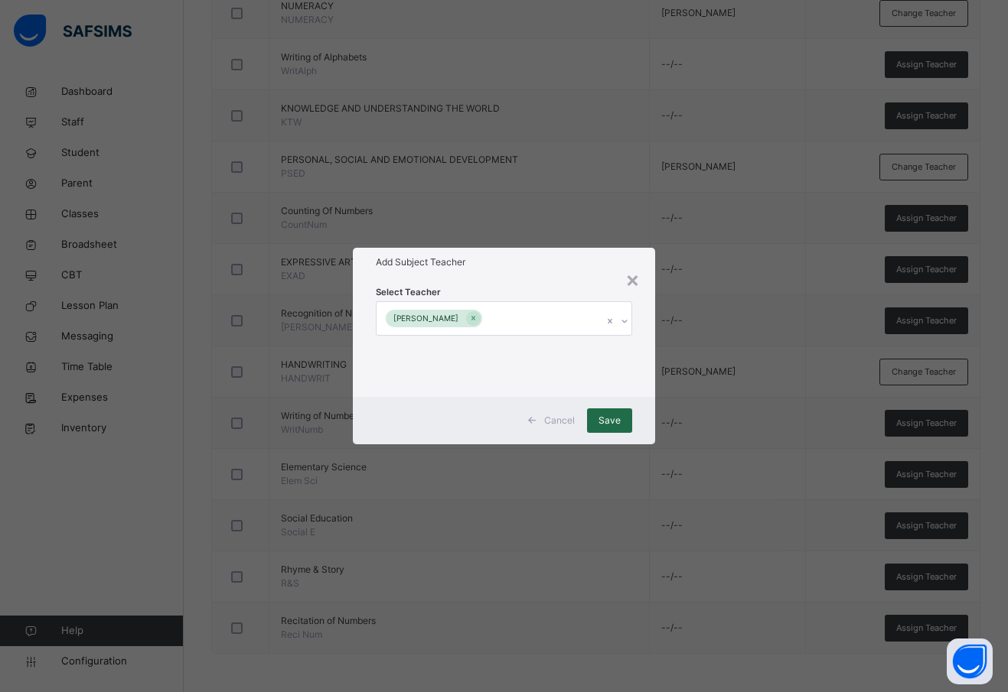
drag, startPoint x: 641, startPoint y: 345, endPoint x: 617, endPoint y: 412, distance: 70.7
click at [641, 346] on div "Select Teacher ZAINAB ABDULKAREEM" at bounding box center [504, 336] width 302 height 119
click at [614, 420] on span "Save" at bounding box center [609, 421] width 22 height 14
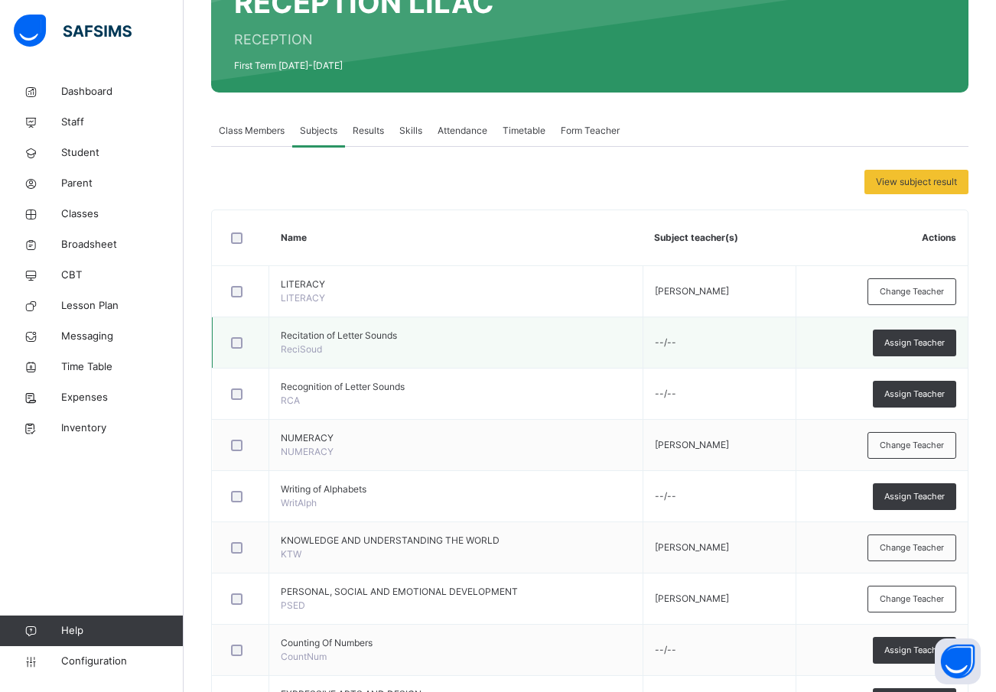
scroll to position [0, 0]
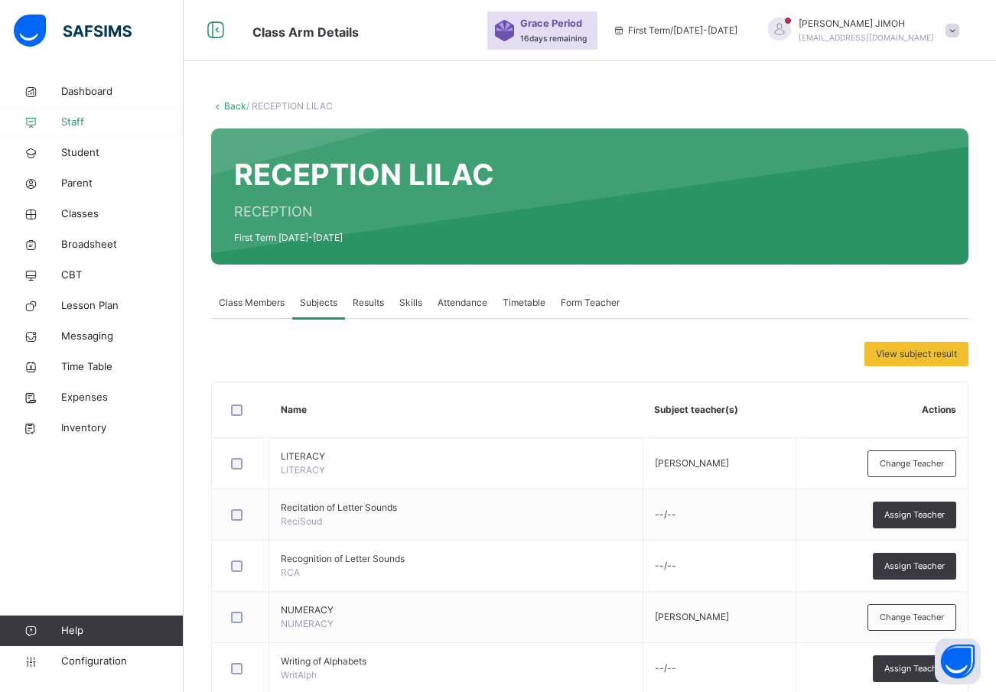
click at [70, 115] on span "Staff" at bounding box center [122, 122] width 122 height 15
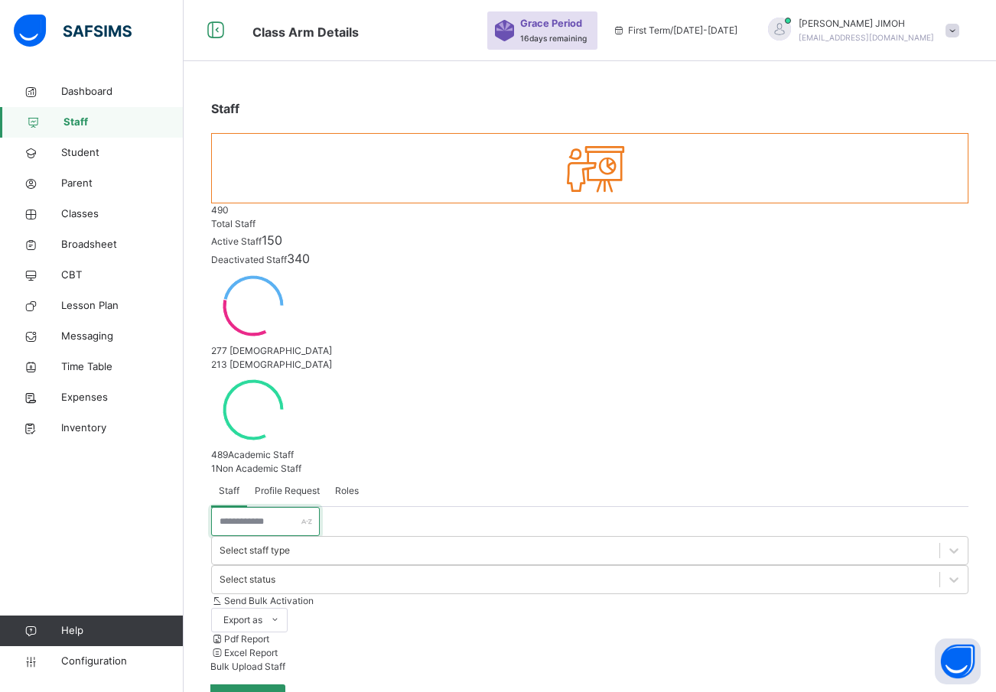
click at [246, 507] on input "text" at bounding box center [265, 521] width 109 height 29
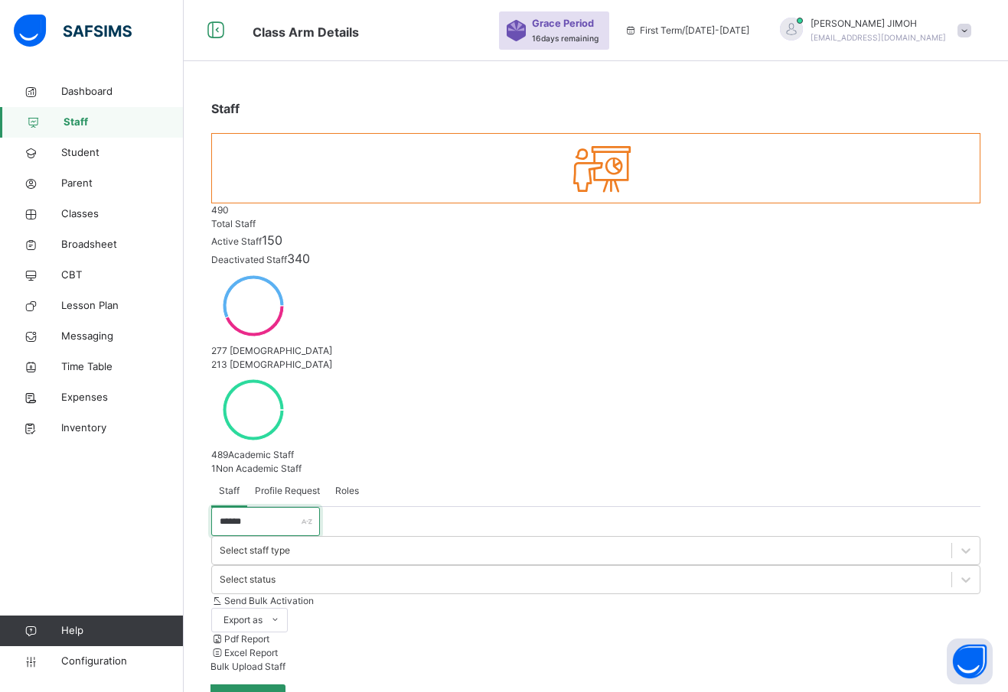
type input "******"
drag, startPoint x: 653, startPoint y: 547, endPoint x: 705, endPoint y: 553, distance: 51.6
copy td "abdulkareemza"
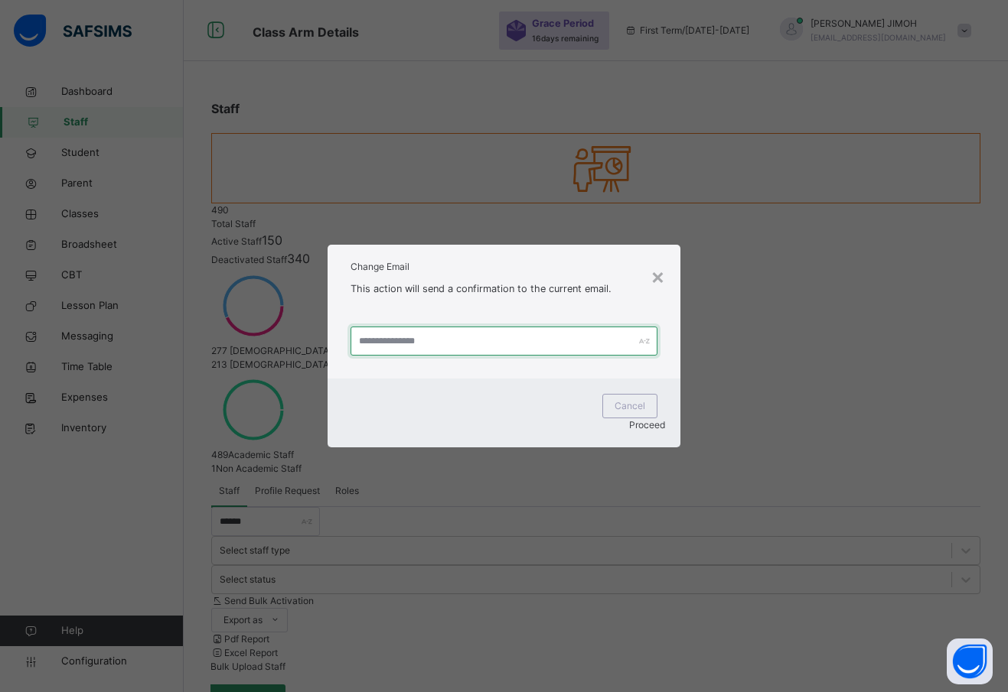
click at [373, 351] on input "text" at bounding box center [503, 341] width 307 height 29
paste input "**********"
drag, startPoint x: 359, startPoint y: 353, endPoint x: 396, endPoint y: 349, distance: 37.0
click at [359, 353] on input "**********" at bounding box center [503, 341] width 307 height 29
click at [442, 354] on input "**********" at bounding box center [503, 341] width 307 height 29
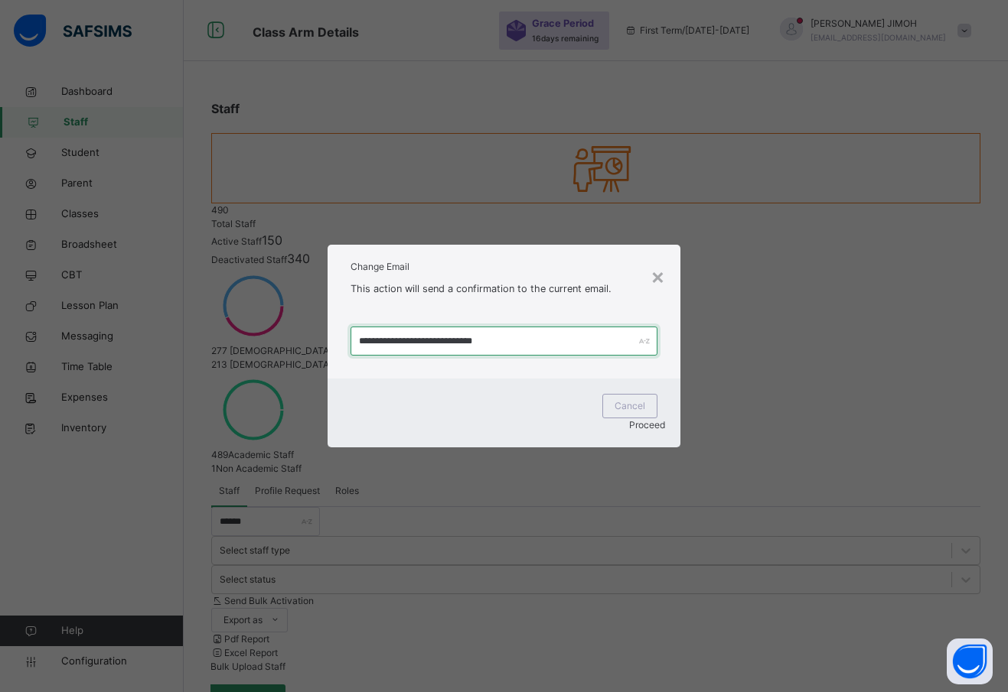
type input "**********"
click at [635, 419] on span "Proceed" at bounding box center [647, 424] width 36 height 11
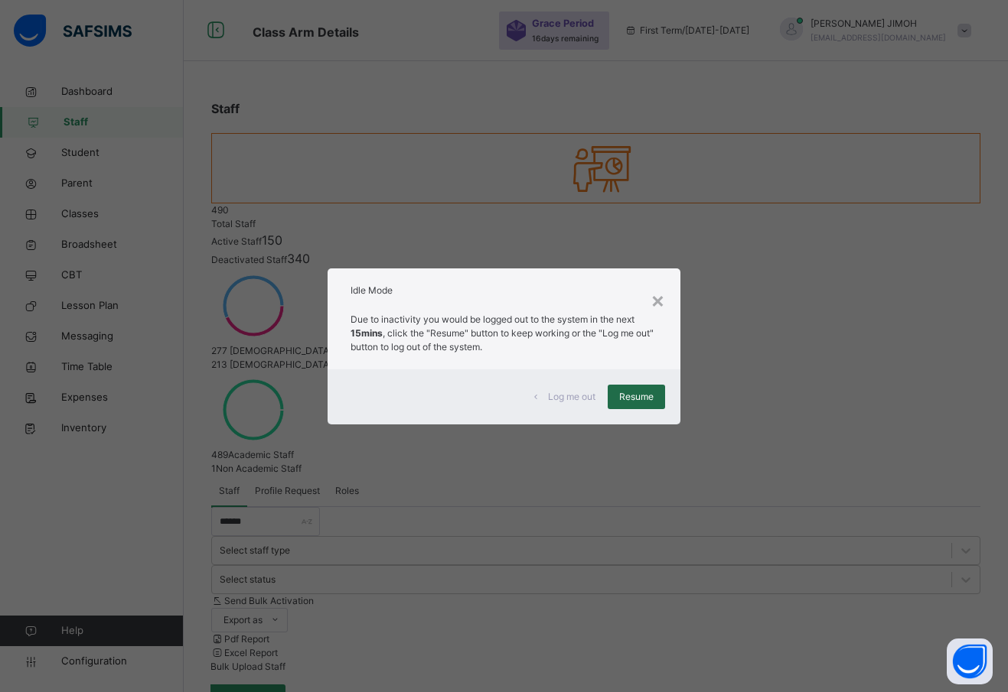
click at [636, 400] on span "Resume" at bounding box center [636, 397] width 34 height 14
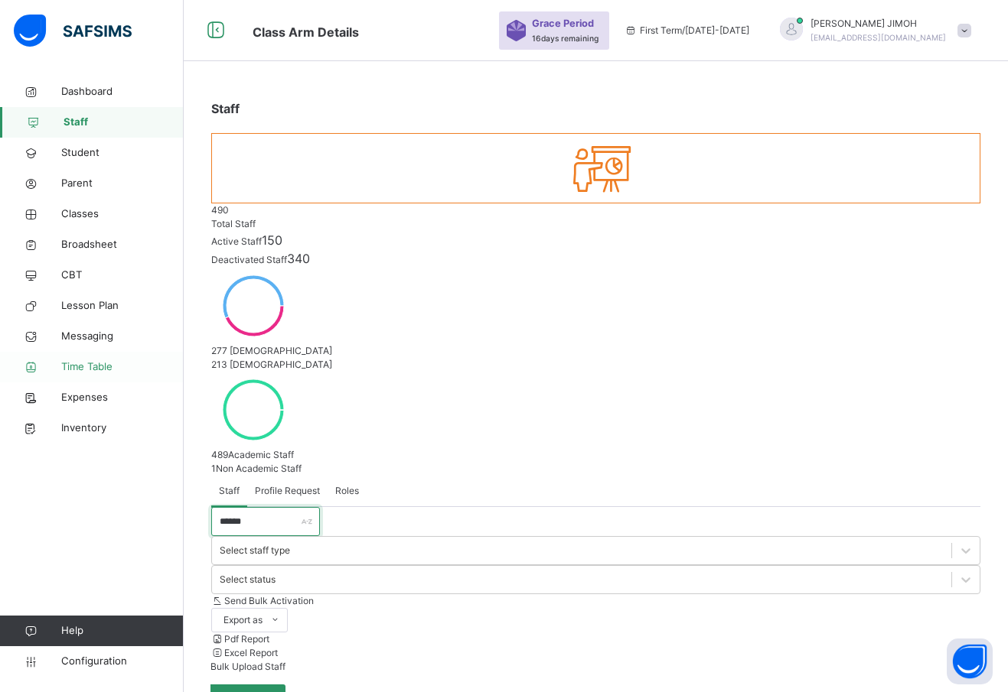
drag, startPoint x: 233, startPoint y: 362, endPoint x: 170, endPoint y: 360, distance: 63.5
type input "*****"
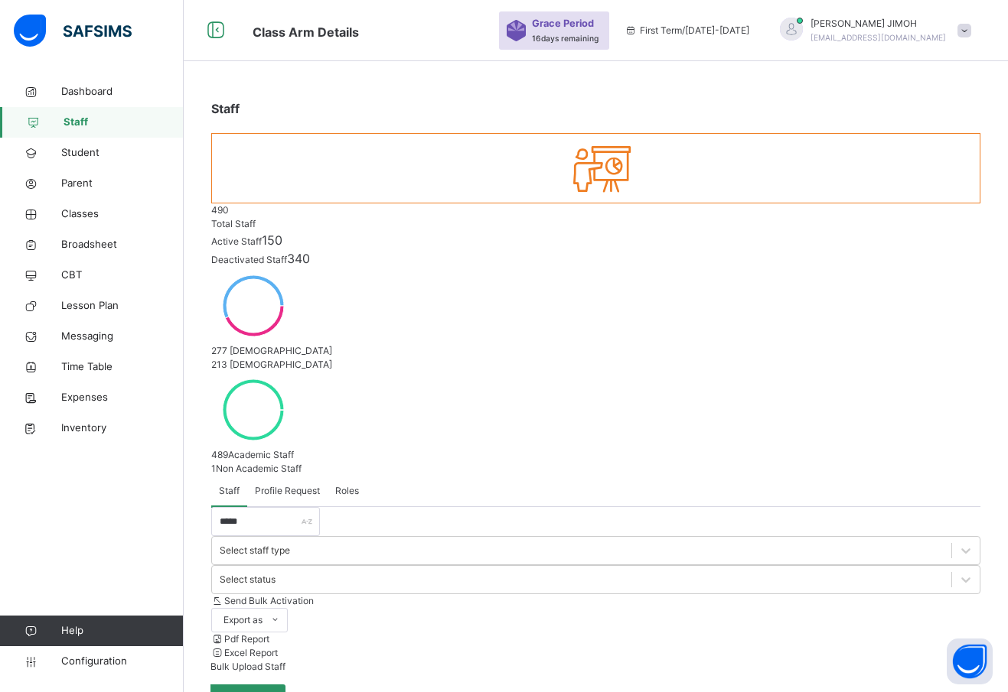
click at [86, 210] on span "Classes" at bounding box center [122, 214] width 122 height 15
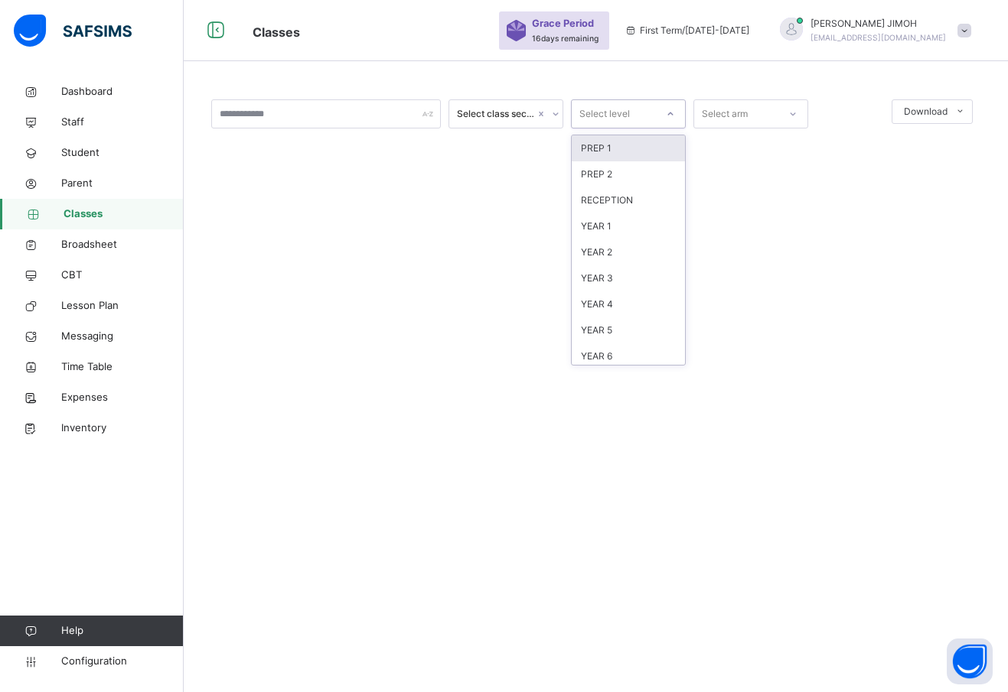
click at [670, 108] on div at bounding box center [670, 114] width 26 height 24
click at [622, 173] on div "PREP 2" at bounding box center [628, 174] width 113 height 26
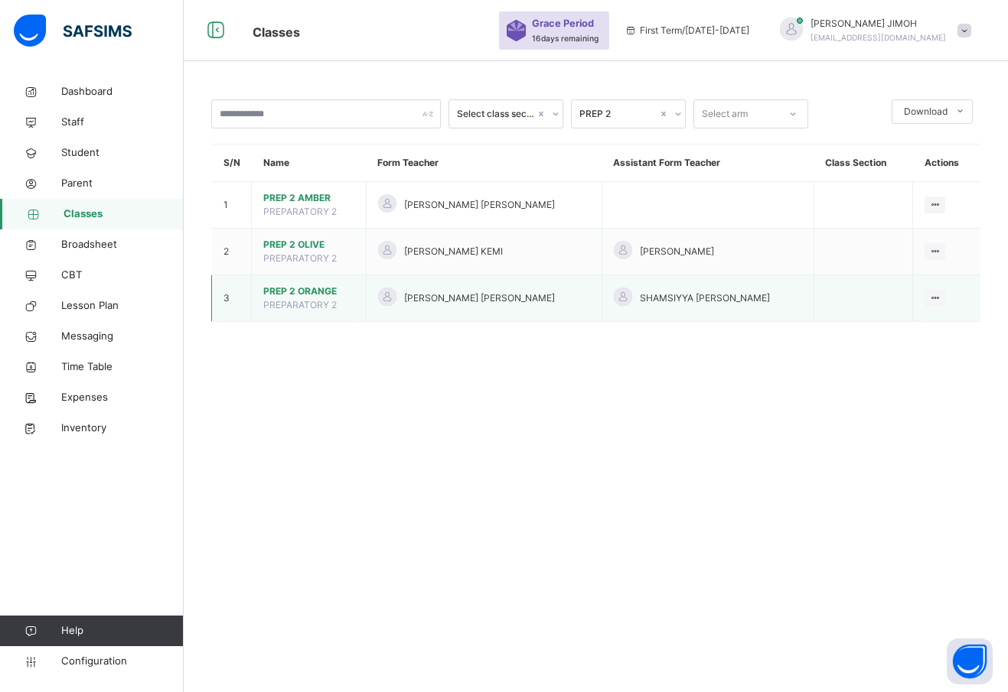
click at [296, 290] on span "PREP 2 ORANGE" at bounding box center [308, 292] width 91 height 14
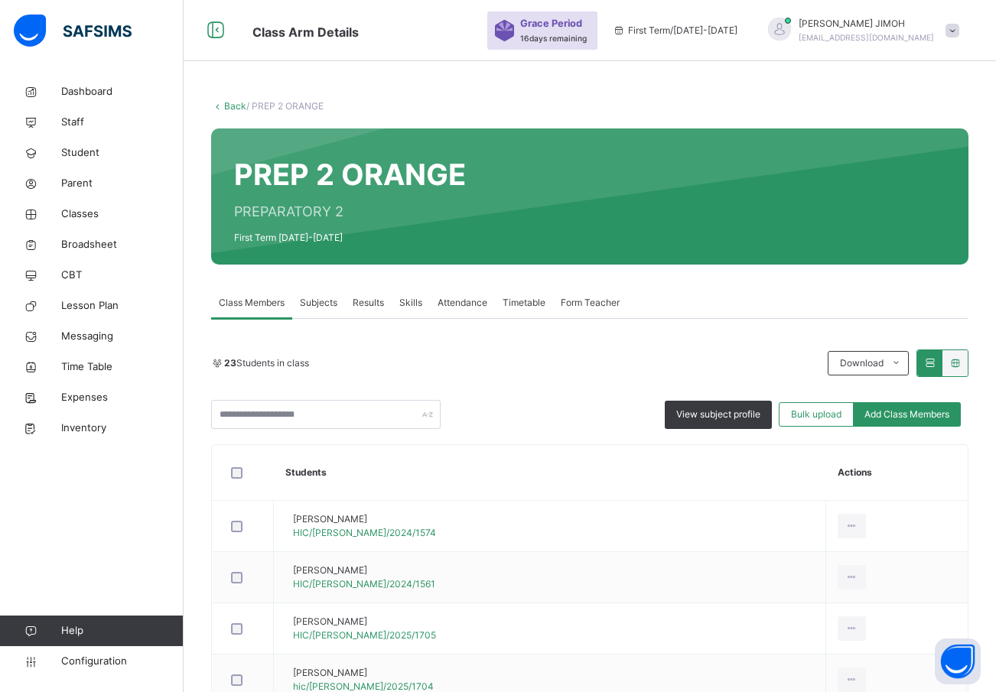
click at [321, 297] on span "Subjects" at bounding box center [318, 303] width 37 height 14
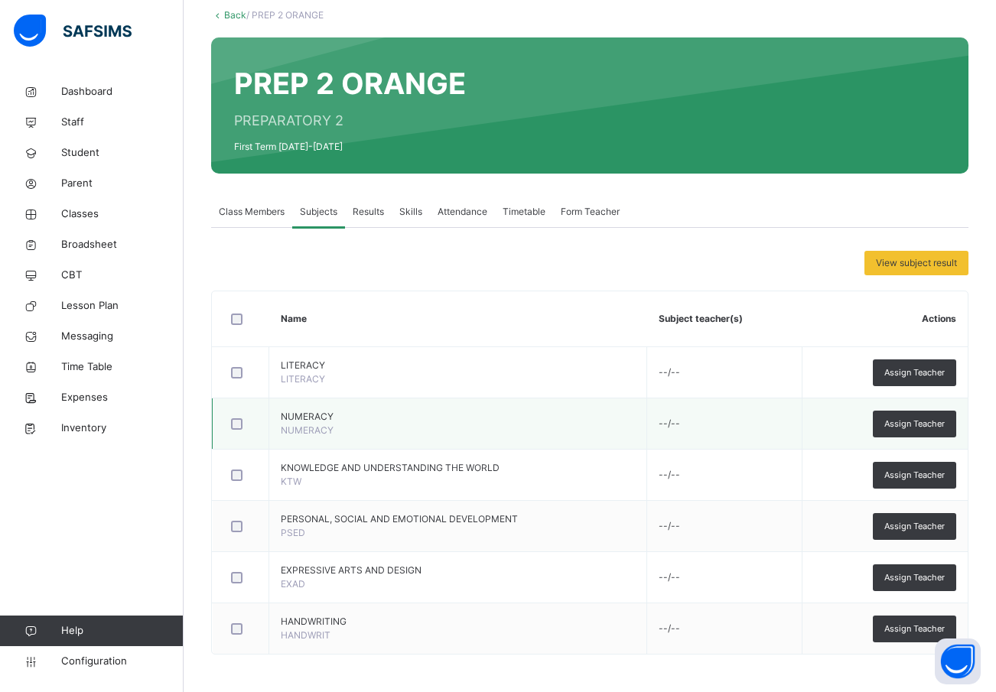
scroll to position [92, 0]
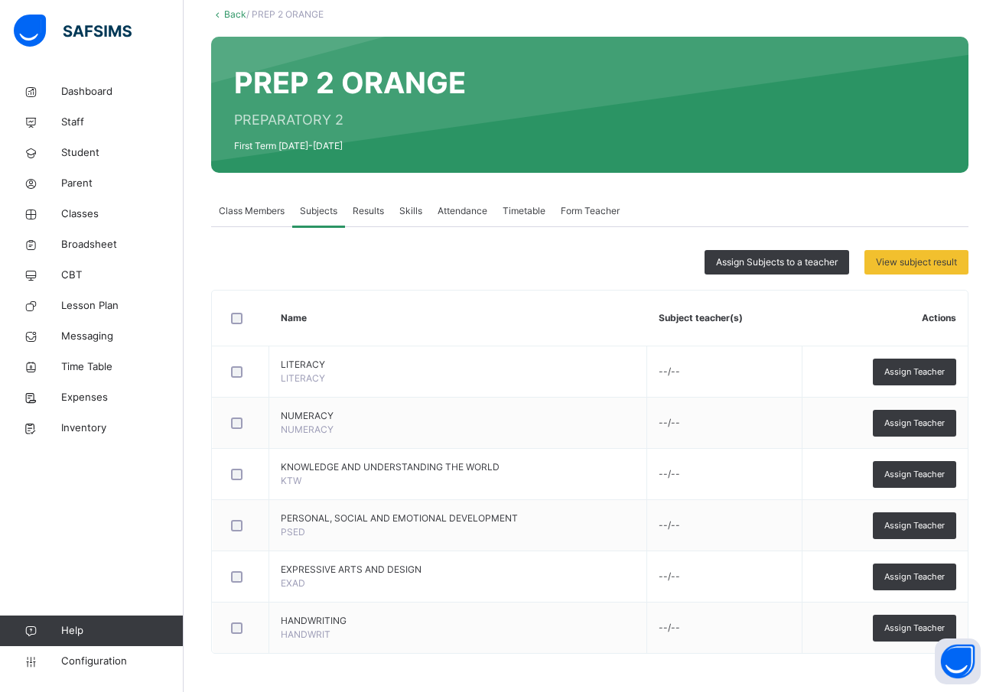
drag, startPoint x: 920, startPoint y: 373, endPoint x: 908, endPoint y: 367, distance: 13.4
click at [920, 371] on span "Assign Teacher" at bounding box center [915, 372] width 60 height 13
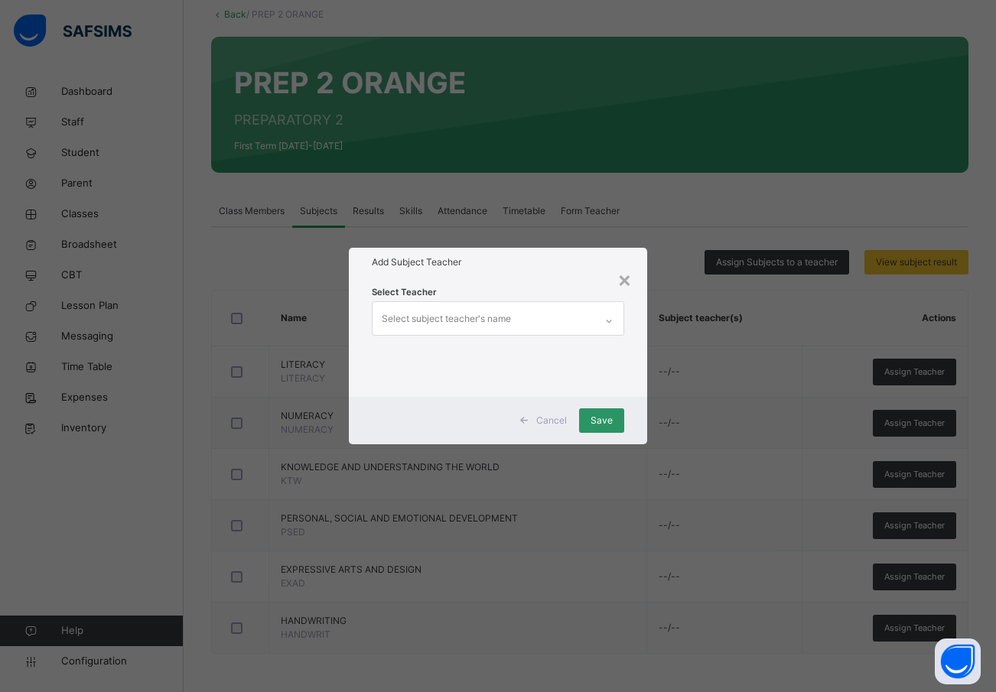
click at [440, 312] on div "Select subject teacher's name" at bounding box center [446, 319] width 129 height 29
type input "*****"
click at [460, 353] on div "[PERSON_NAME]" at bounding box center [499, 356] width 252 height 26
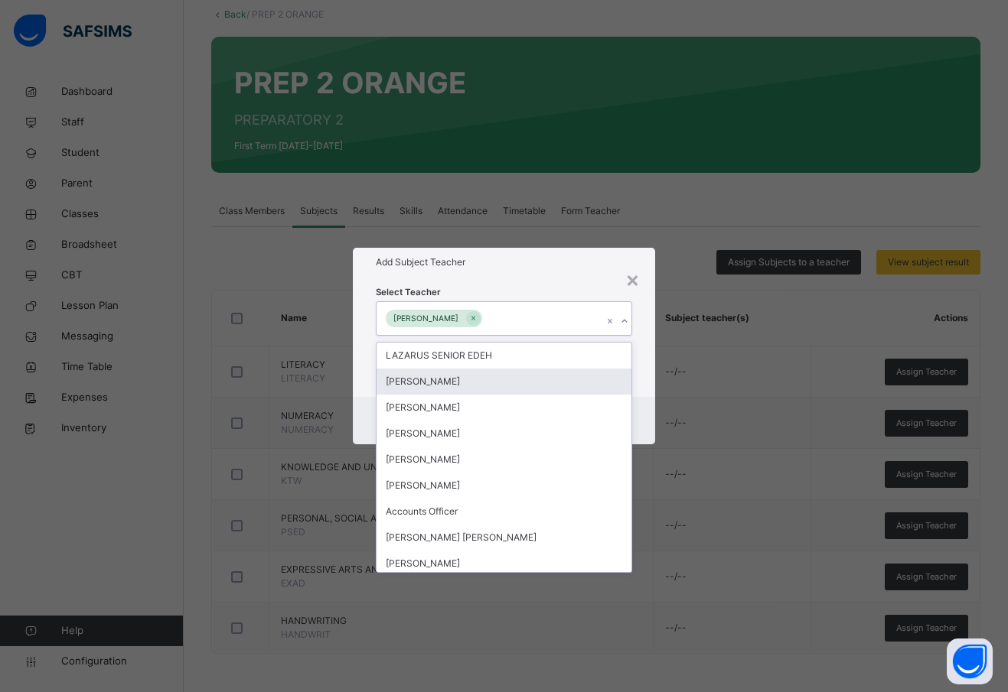
click at [650, 372] on div "Select Teacher option YEMI ALABI AYENI, selected. option OLADEJI AJEWOLE focuse…" at bounding box center [504, 336] width 302 height 119
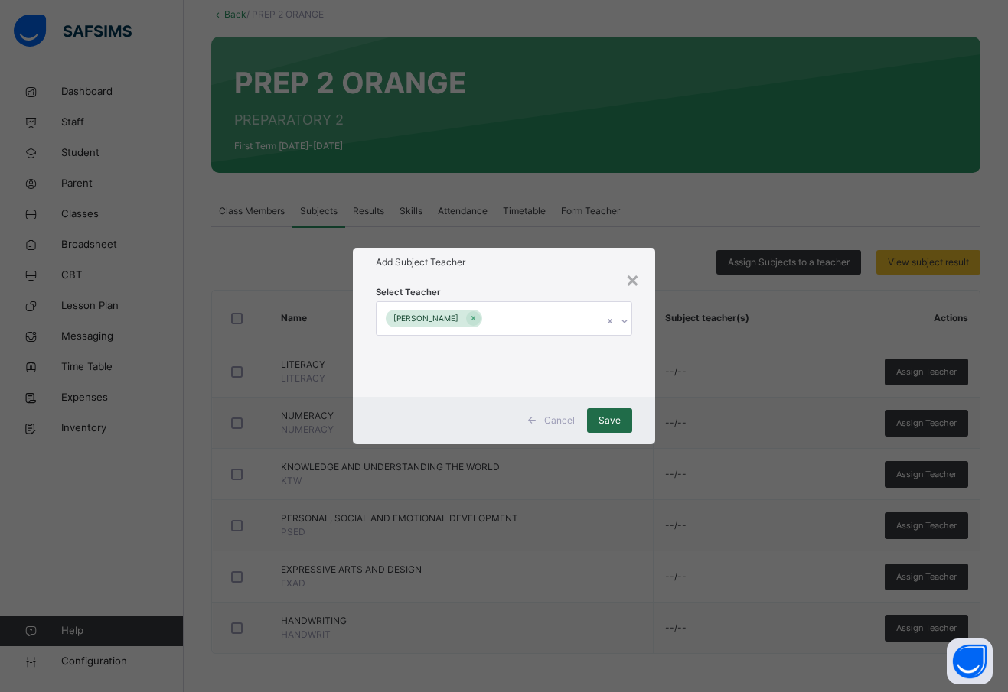
click at [617, 415] on span "Save" at bounding box center [609, 421] width 22 height 14
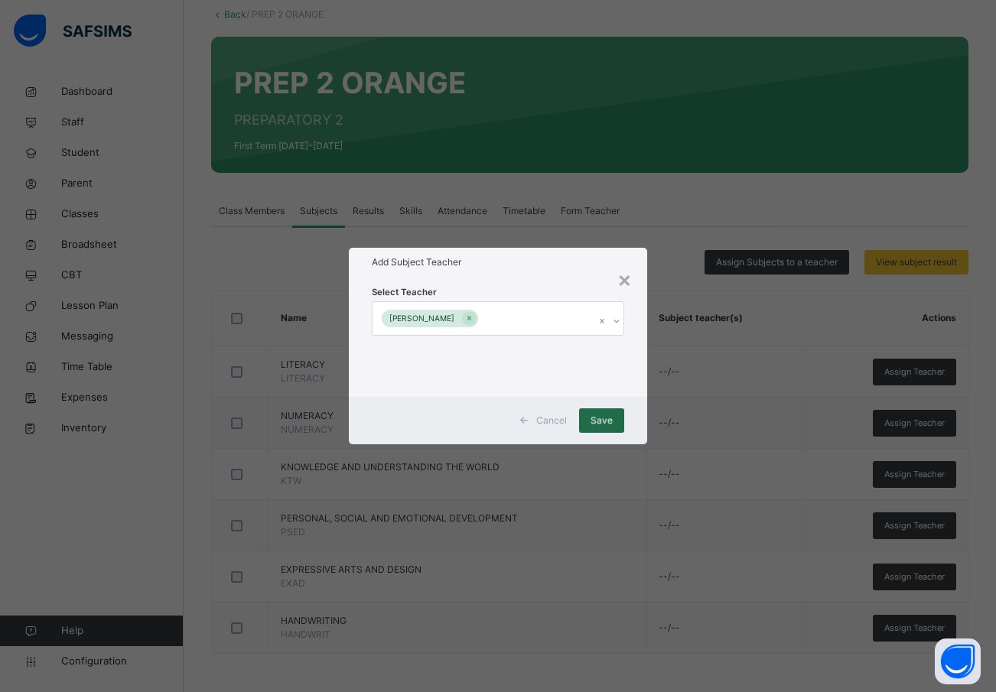
click at [608, 419] on div "Save" at bounding box center [601, 421] width 45 height 24
click at [604, 415] on span "Save" at bounding box center [602, 421] width 22 height 14
click at [606, 423] on div "Save" at bounding box center [601, 421] width 45 height 24
click at [607, 415] on div "Save" at bounding box center [601, 421] width 45 height 24
click at [627, 279] on div "×" at bounding box center [624, 279] width 15 height 32
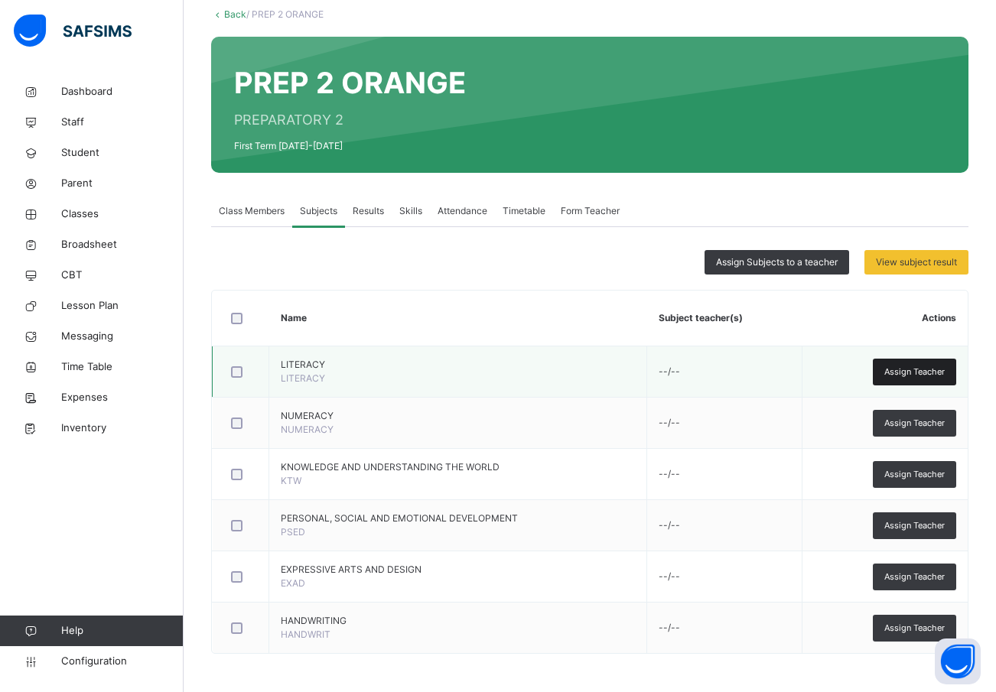
click at [933, 367] on span "Assign Teacher" at bounding box center [915, 372] width 60 height 13
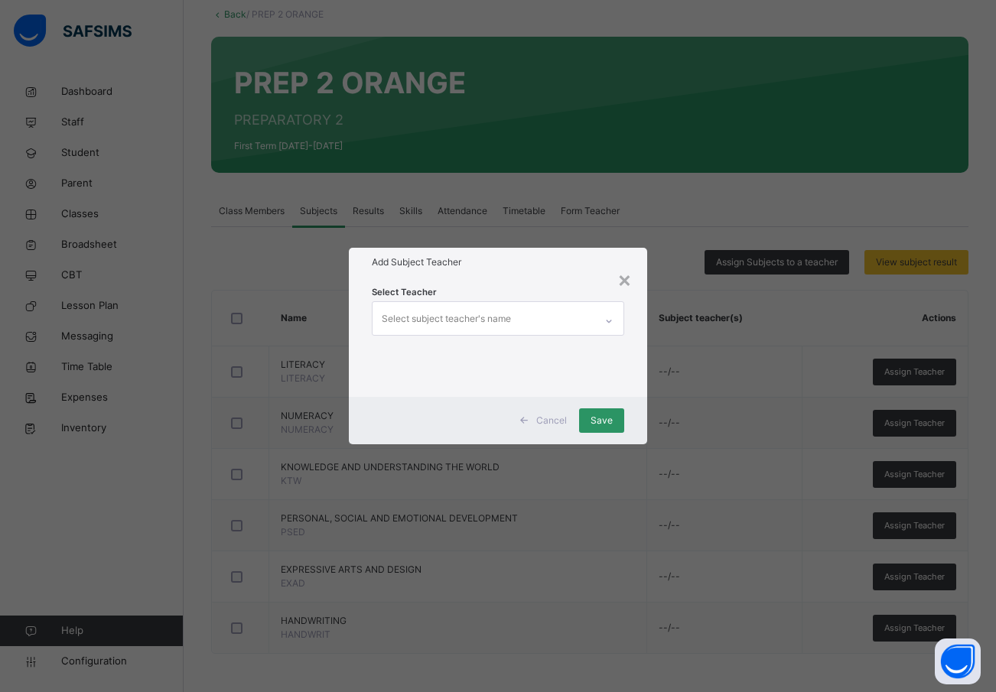
click at [454, 320] on div "Select subject teacher's name" at bounding box center [446, 319] width 129 height 29
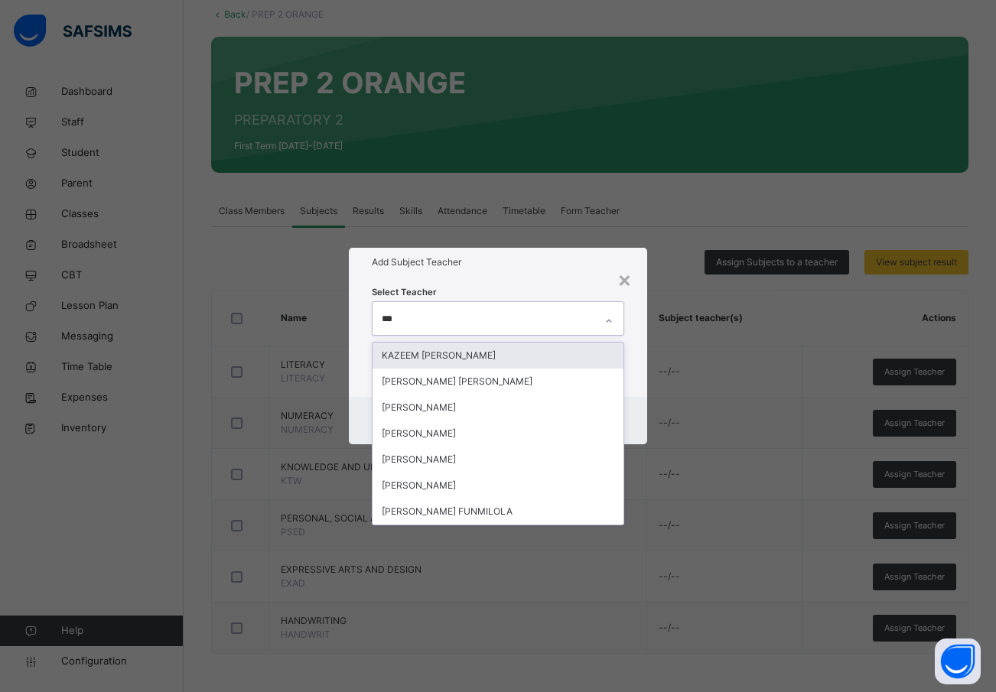
type input "****"
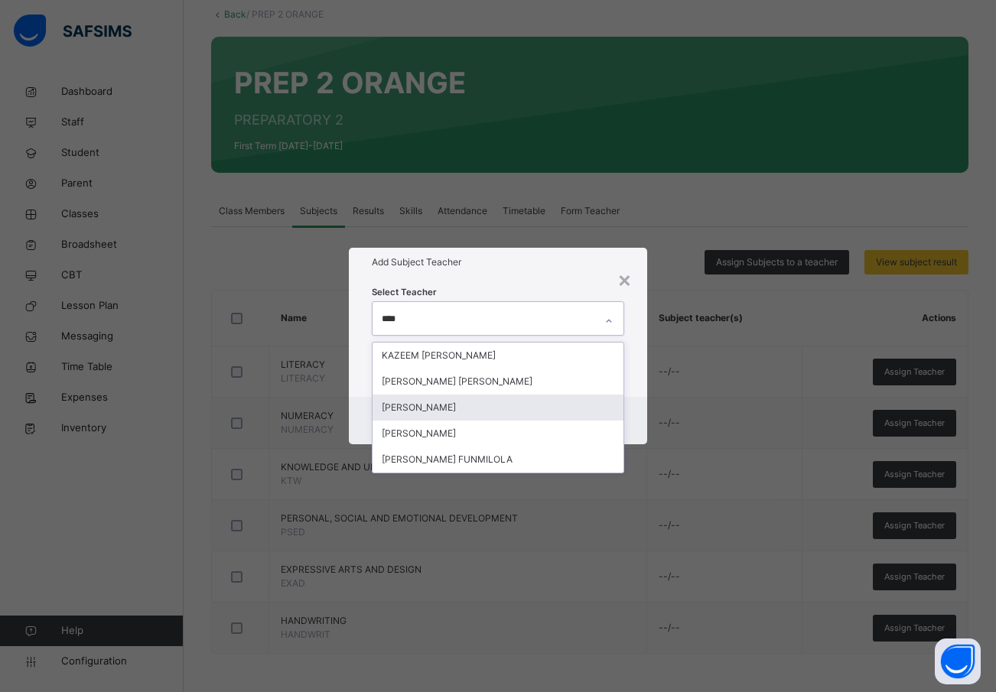
click at [464, 404] on div "[PERSON_NAME]" at bounding box center [499, 408] width 252 height 26
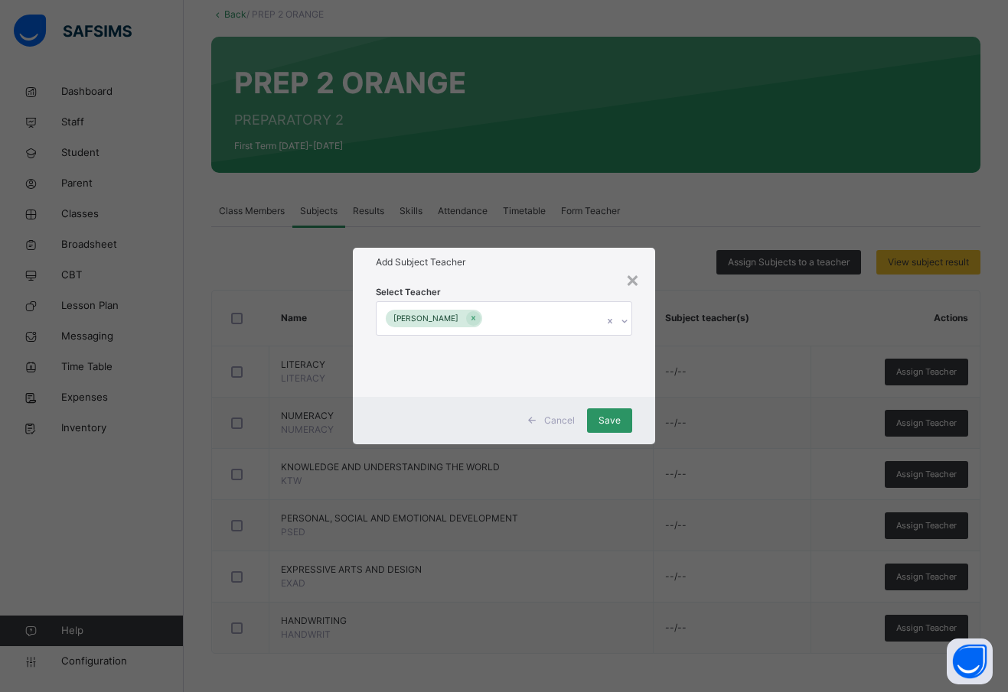
click at [643, 379] on div "Select Teacher YEMI ALABI AYENI" at bounding box center [504, 336] width 302 height 119
click at [616, 425] on span "Save" at bounding box center [609, 421] width 22 height 14
click at [607, 420] on span "Save" at bounding box center [609, 421] width 22 height 14
click at [633, 282] on div "×" at bounding box center [632, 279] width 15 height 32
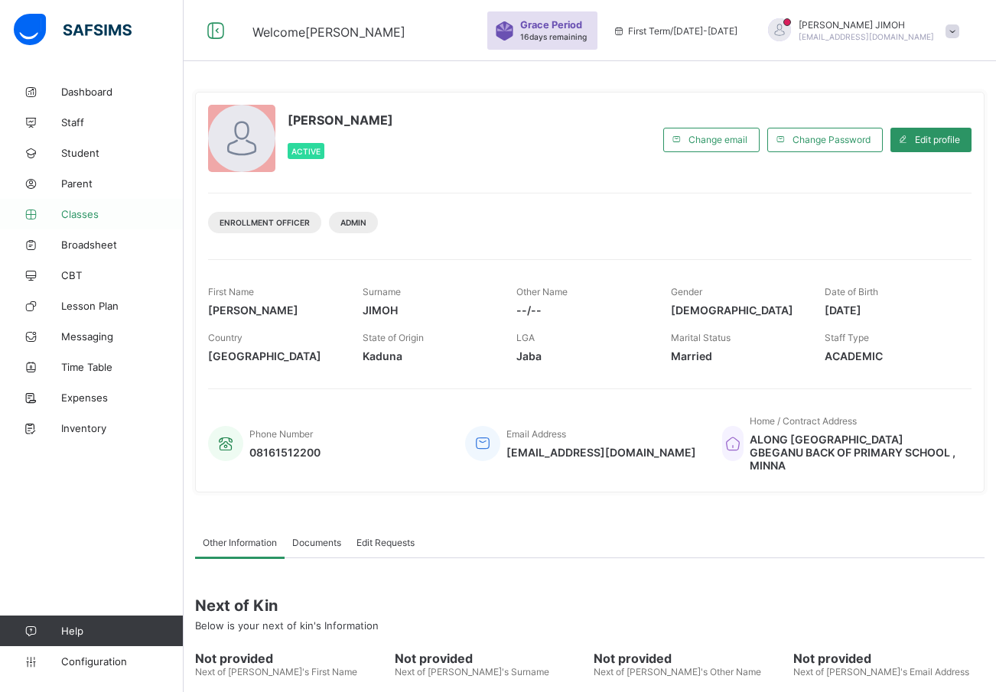
click at [79, 213] on span "Classes" at bounding box center [122, 214] width 122 height 12
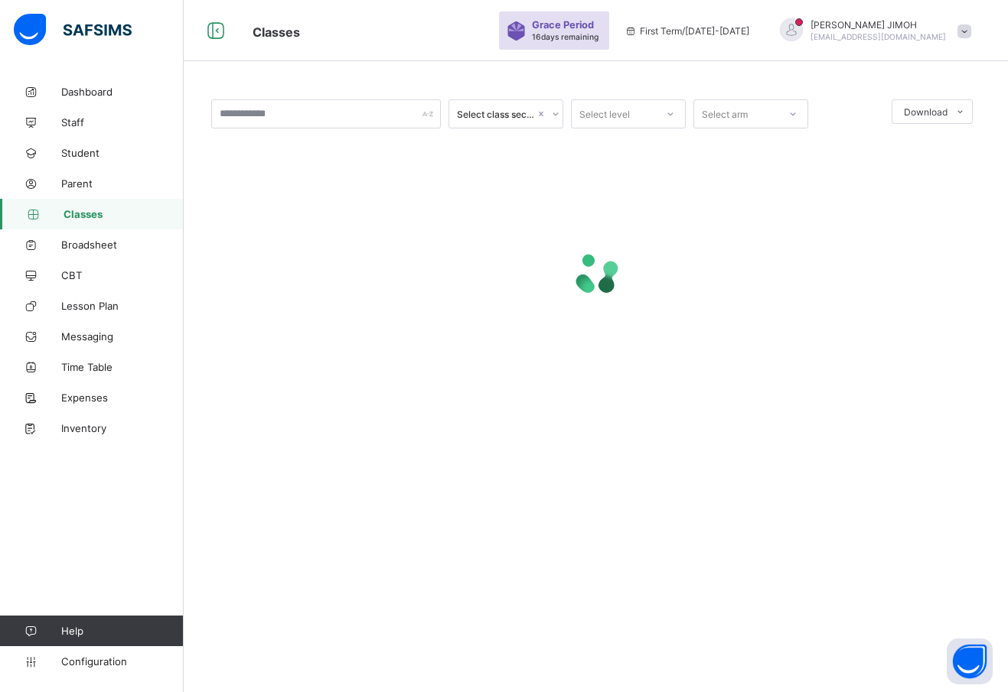
click at [670, 112] on icon at bounding box center [670, 113] width 9 height 15
click at [617, 168] on div "PREP 2" at bounding box center [628, 171] width 113 height 24
click at [676, 111] on icon at bounding box center [677, 113] width 9 height 15
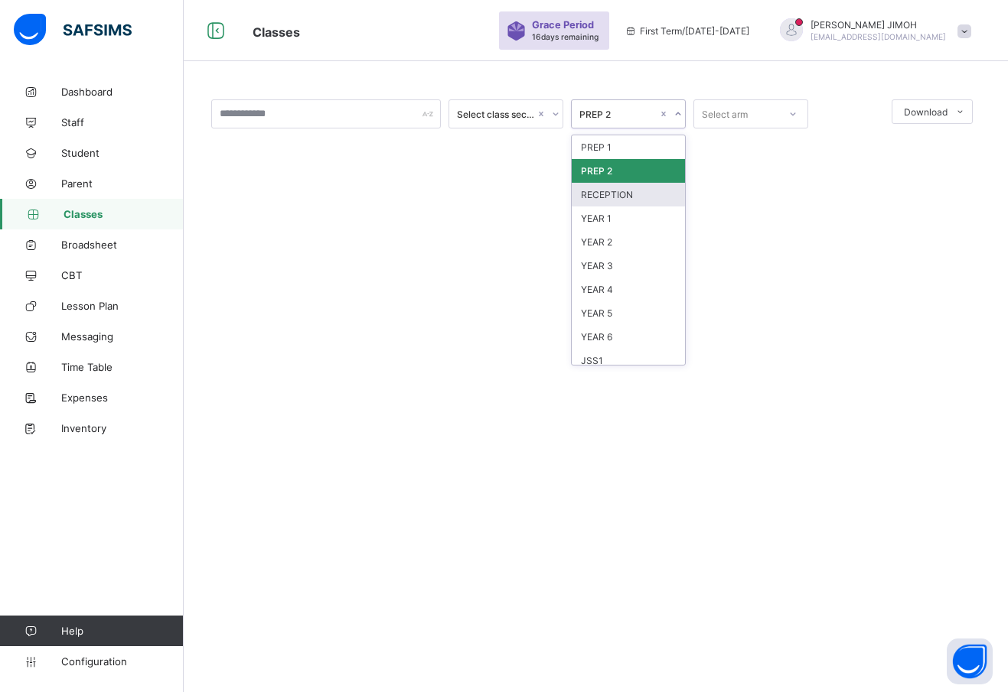
click at [627, 198] on div "RECEPTION" at bounding box center [628, 195] width 113 height 24
click at [650, 112] on div "RECEPTION" at bounding box center [618, 114] width 78 height 11
click at [619, 219] on div "YEAR 1" at bounding box center [628, 219] width 113 height 24
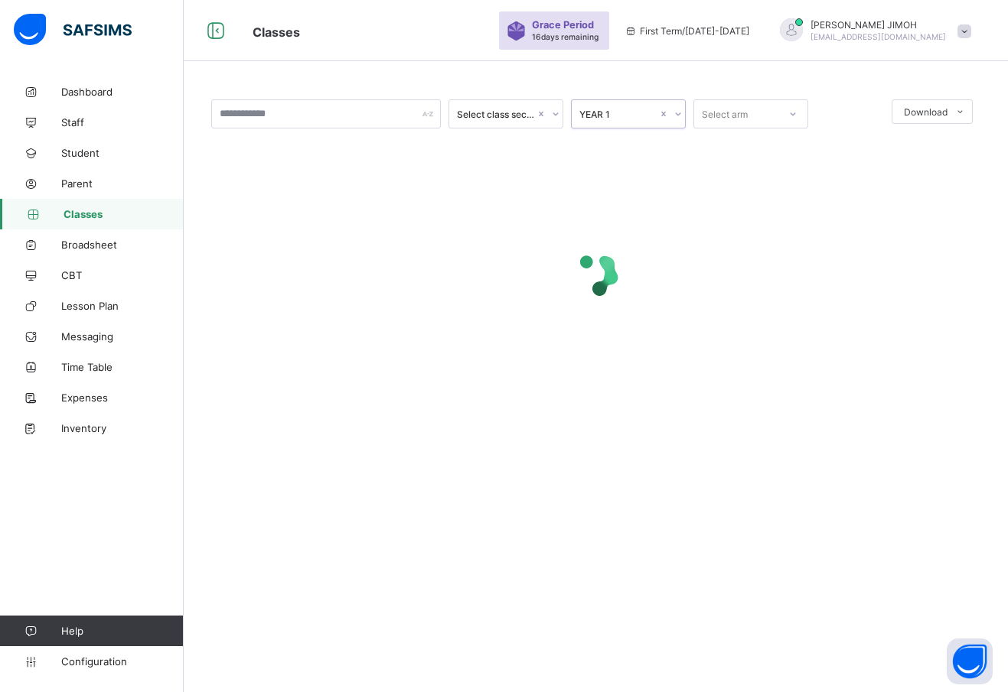
click at [646, 105] on div "YEAR 1" at bounding box center [614, 113] width 84 height 21
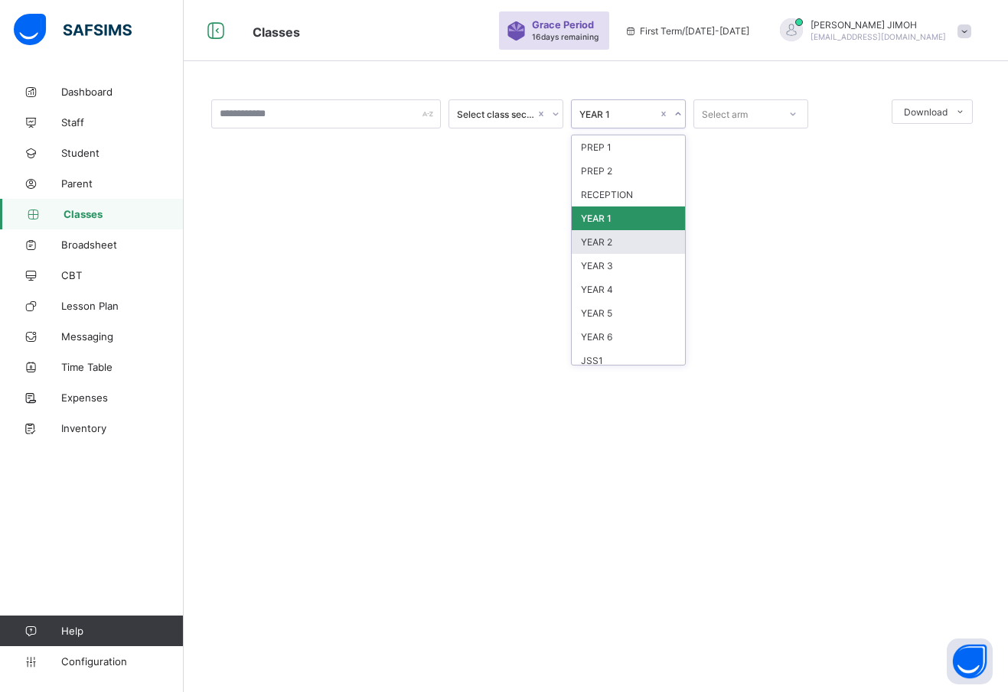
click at [614, 231] on div "YEAR 2" at bounding box center [628, 242] width 113 height 24
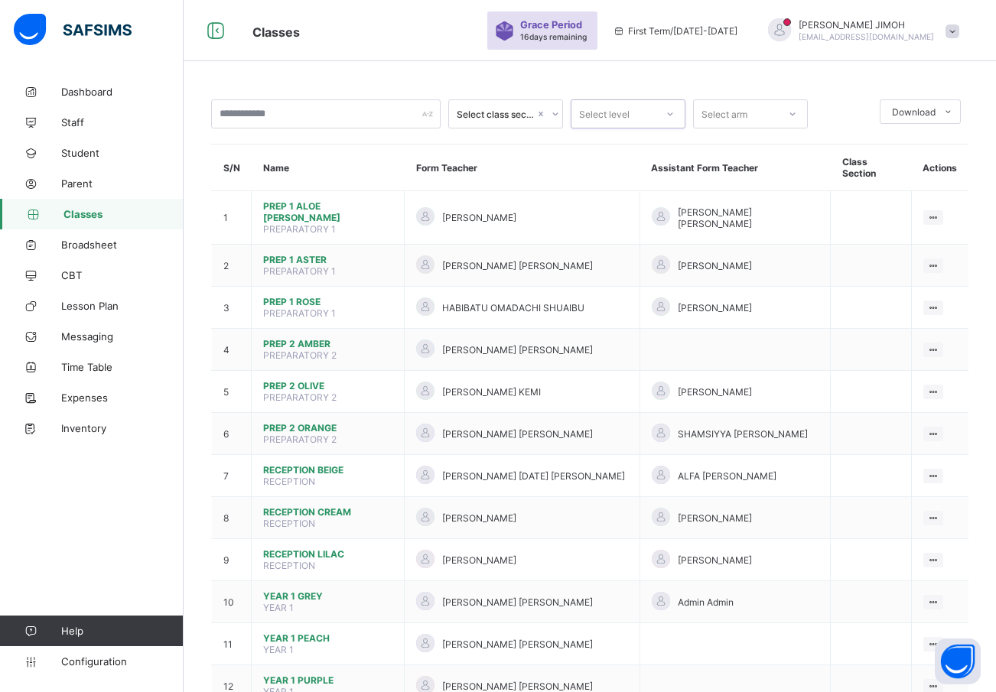
click at [663, 110] on div at bounding box center [670, 114] width 26 height 24
click at [617, 167] on div "PREP 2" at bounding box center [628, 171] width 113 height 24
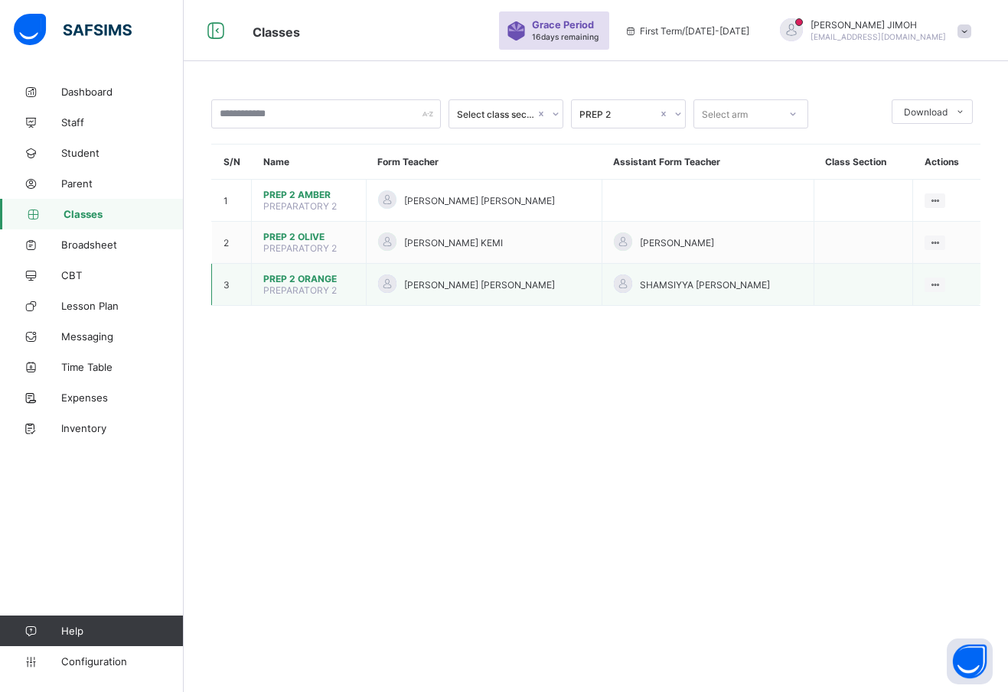
click at [282, 278] on span "PREP 2 ORANGE" at bounding box center [308, 278] width 91 height 11
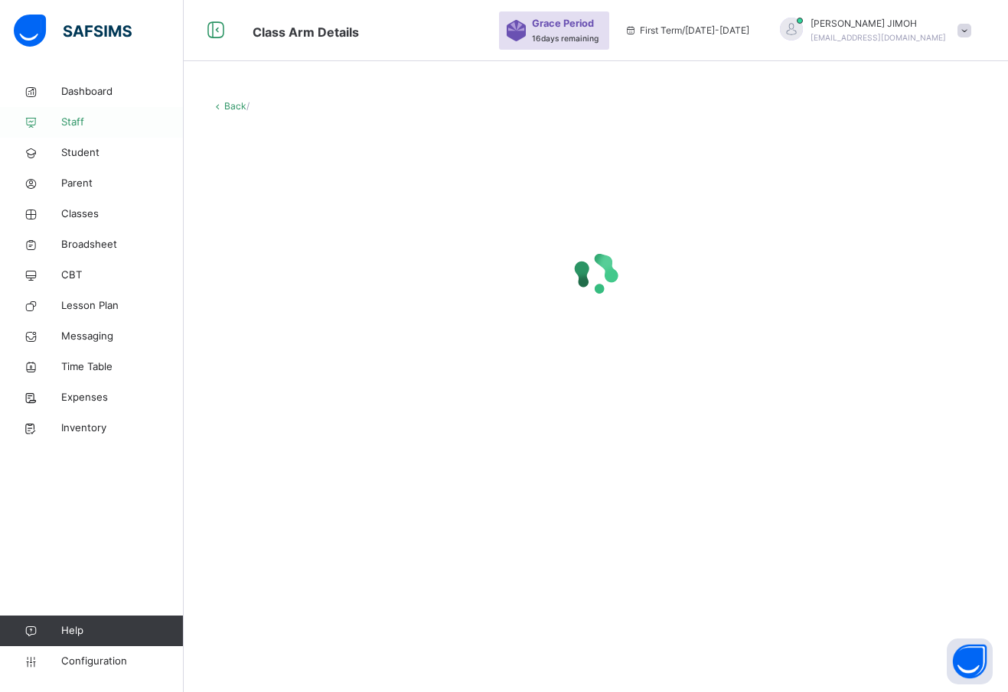
click at [75, 116] on span "Staff" at bounding box center [122, 122] width 122 height 15
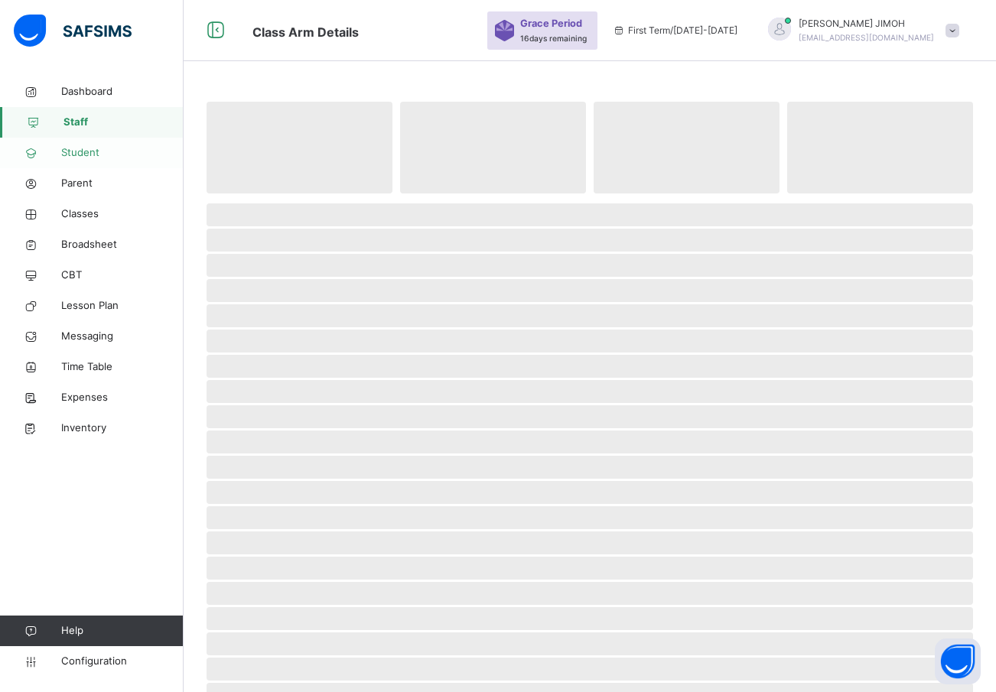
click at [77, 150] on span "Student" at bounding box center [122, 152] width 122 height 15
click at [85, 209] on span "Classes" at bounding box center [122, 214] width 122 height 15
click at [85, 206] on link "Classes" at bounding box center [92, 214] width 184 height 31
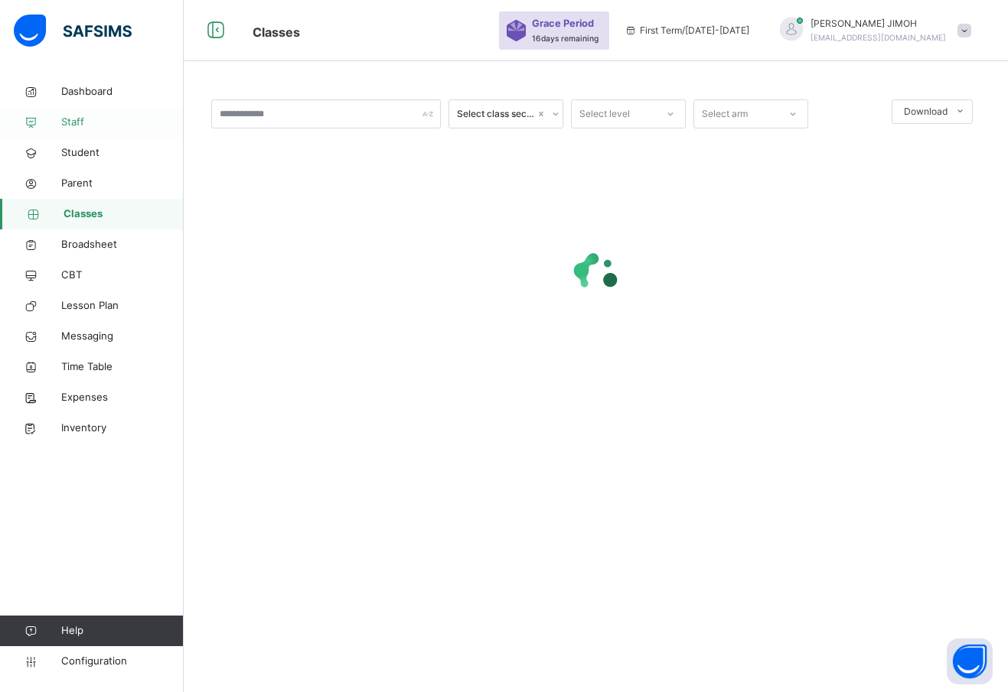
click at [76, 121] on span "Staff" at bounding box center [122, 122] width 122 height 15
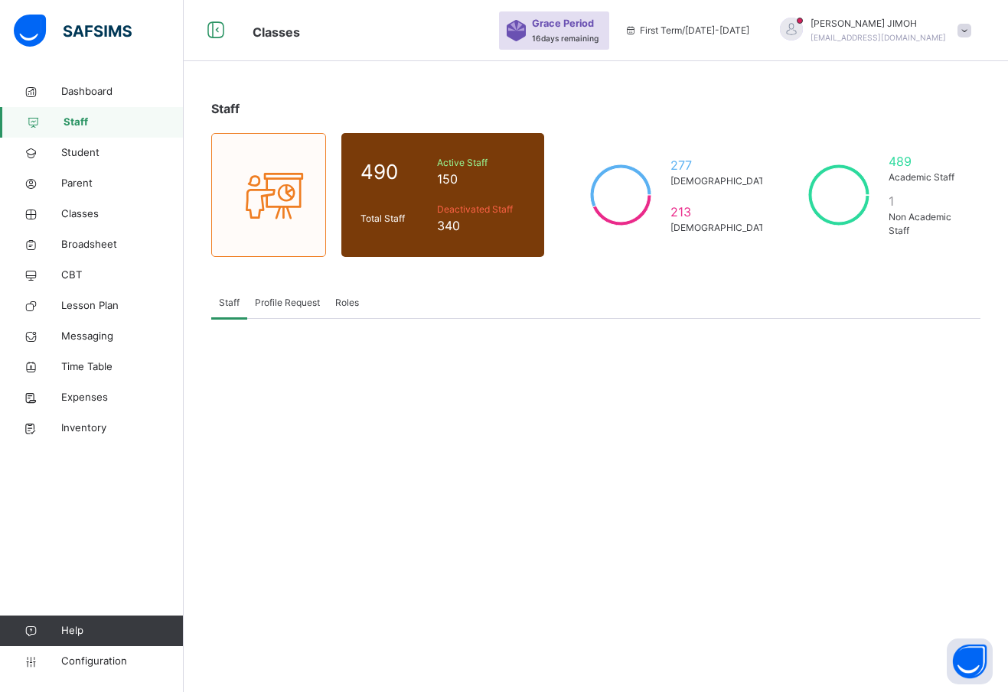
click at [350, 298] on span "Roles" at bounding box center [347, 303] width 24 height 14
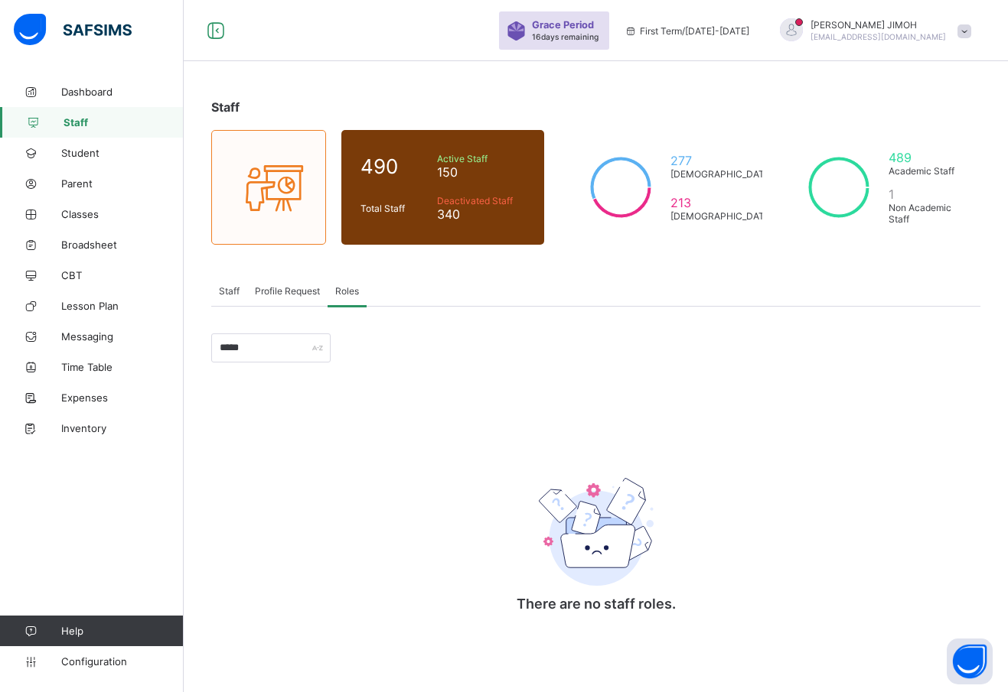
drag, startPoint x: 249, startPoint y: 350, endPoint x: 216, endPoint y: 350, distance: 33.7
click at [216, 350] on input "*****" at bounding box center [270, 348] width 119 height 29
type input "*"
type input "******"
click at [227, 288] on span "Staff" at bounding box center [229, 290] width 21 height 11
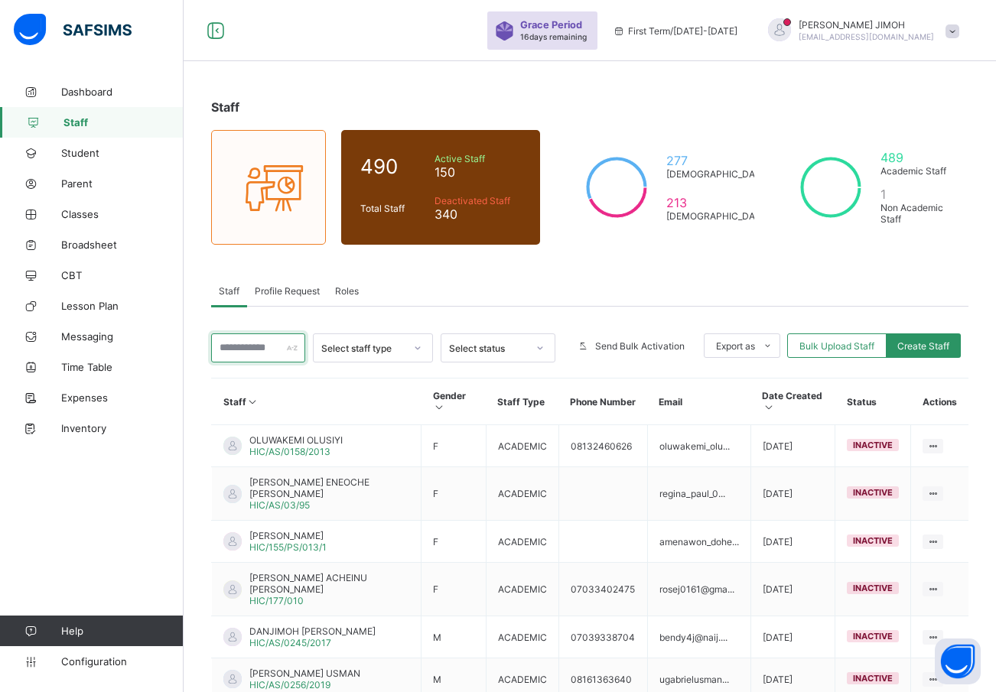
click at [249, 343] on input "text" at bounding box center [258, 348] width 94 height 29
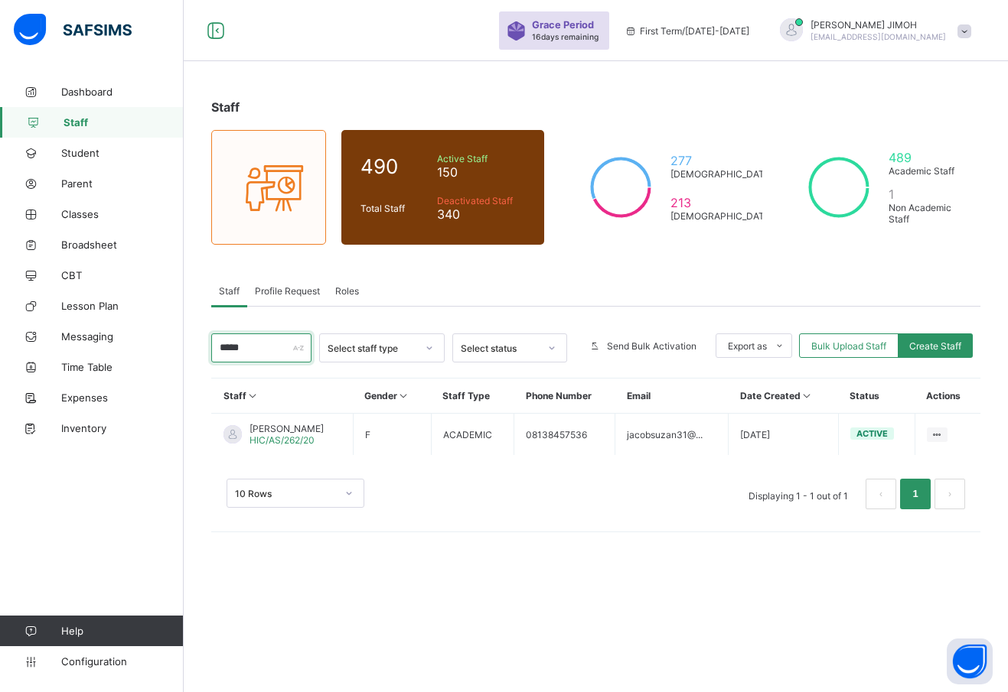
type input "*****"
click at [425, 488] on div "10 Rows Displaying 1 - 1 out of 1 1" at bounding box center [595, 494] width 738 height 31
click at [350, 289] on span "Roles" at bounding box center [347, 290] width 24 height 11
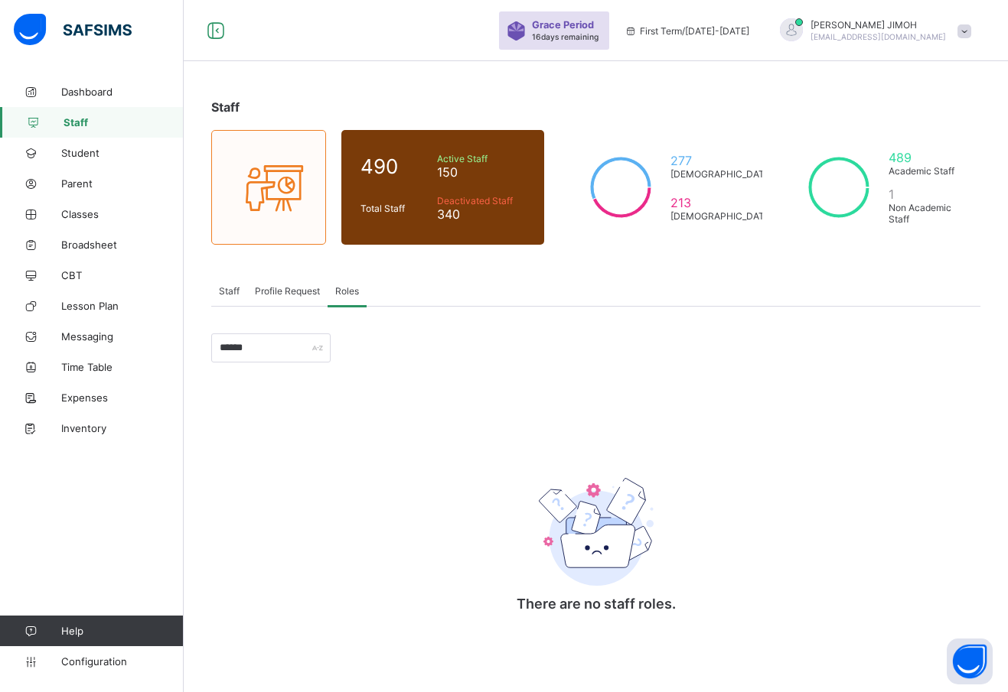
click at [228, 288] on span "Staff" at bounding box center [229, 290] width 21 height 11
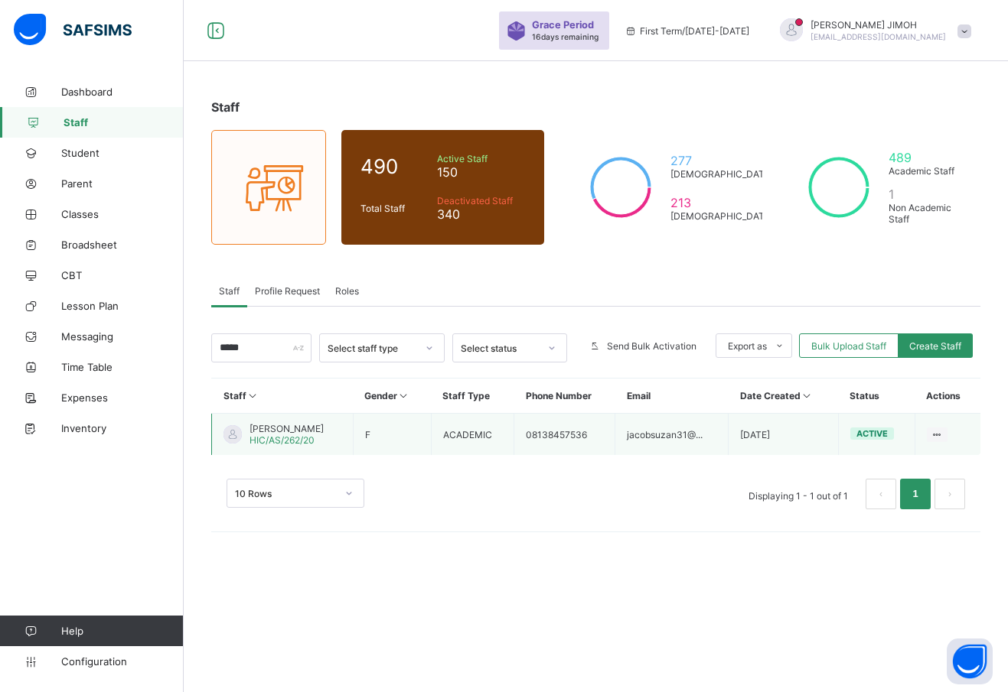
click at [281, 435] on span "HIC/AS/262/20" at bounding box center [281, 440] width 65 height 11
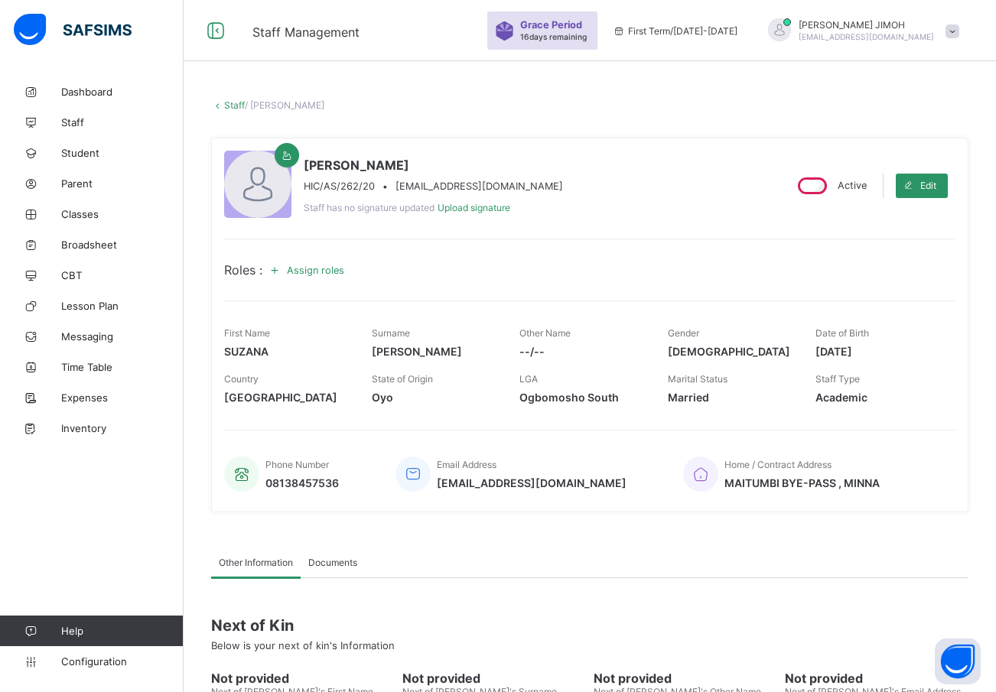
click at [313, 268] on span "Assign roles" at bounding box center [315, 270] width 57 height 11
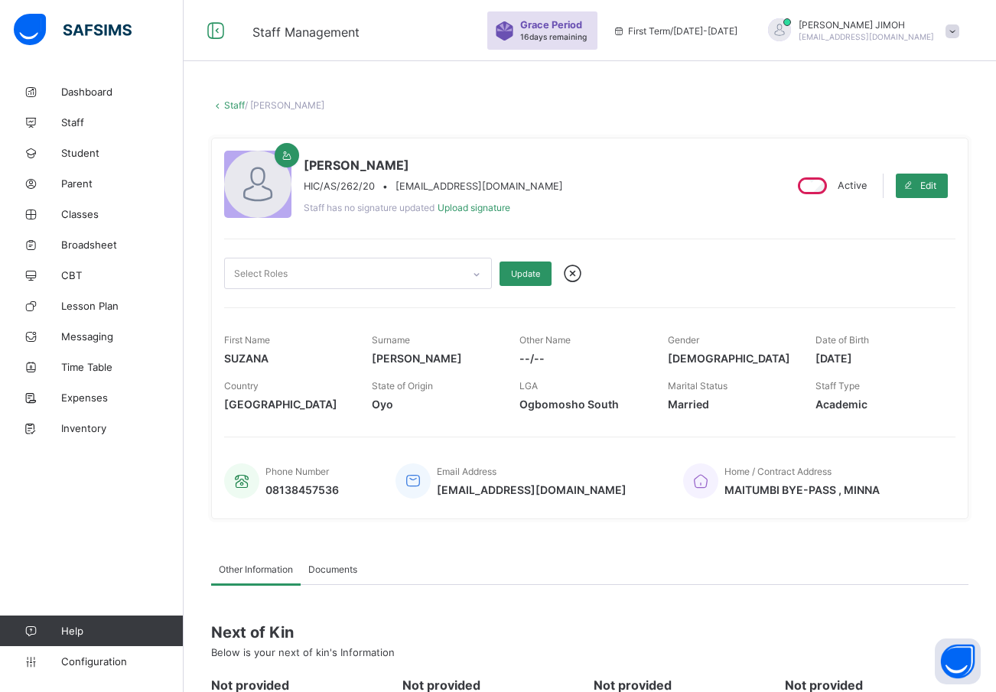
click at [478, 271] on icon at bounding box center [476, 274] width 9 height 15
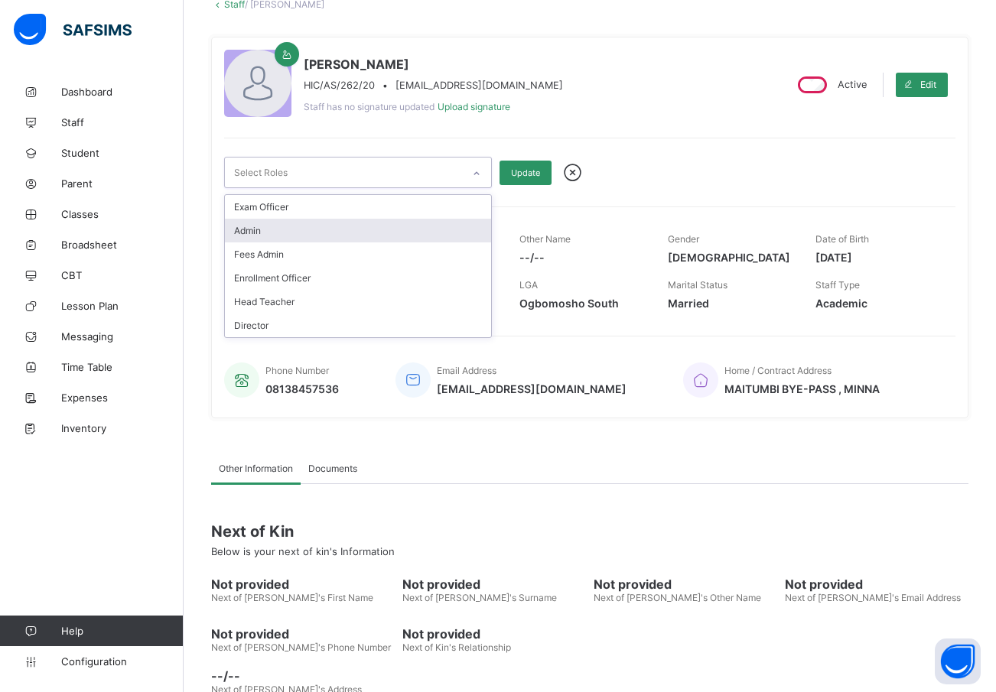
scroll to position [157, 0]
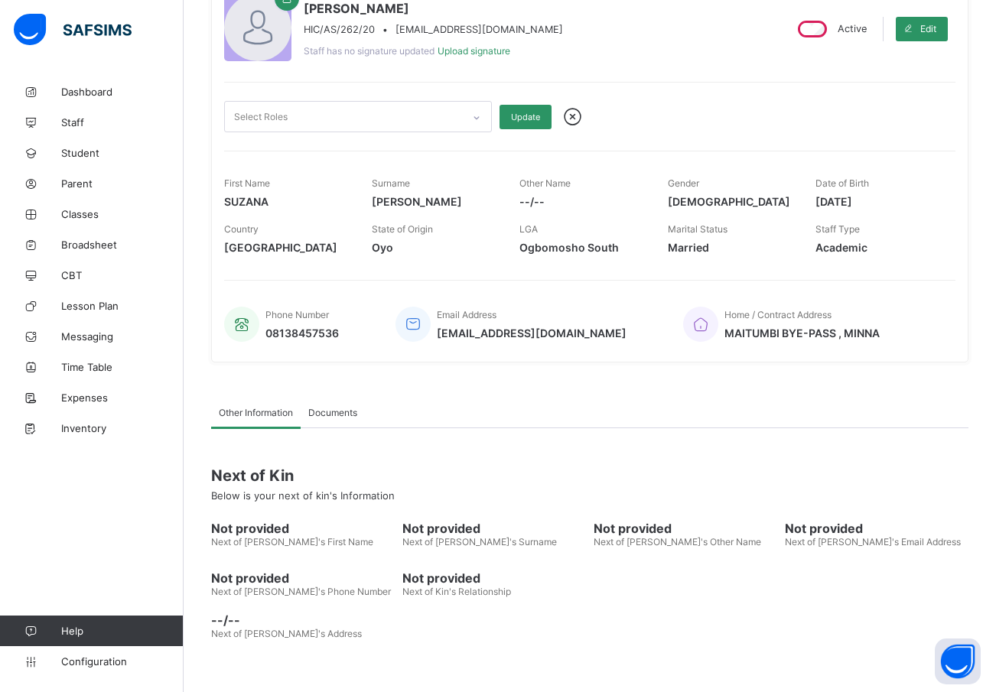
click at [537, 155] on div "First Name [PERSON_NAME] Surname [PERSON_NAME] Other Name --/-- Gender [DEMOGRA…" at bounding box center [589, 206] width 731 height 111
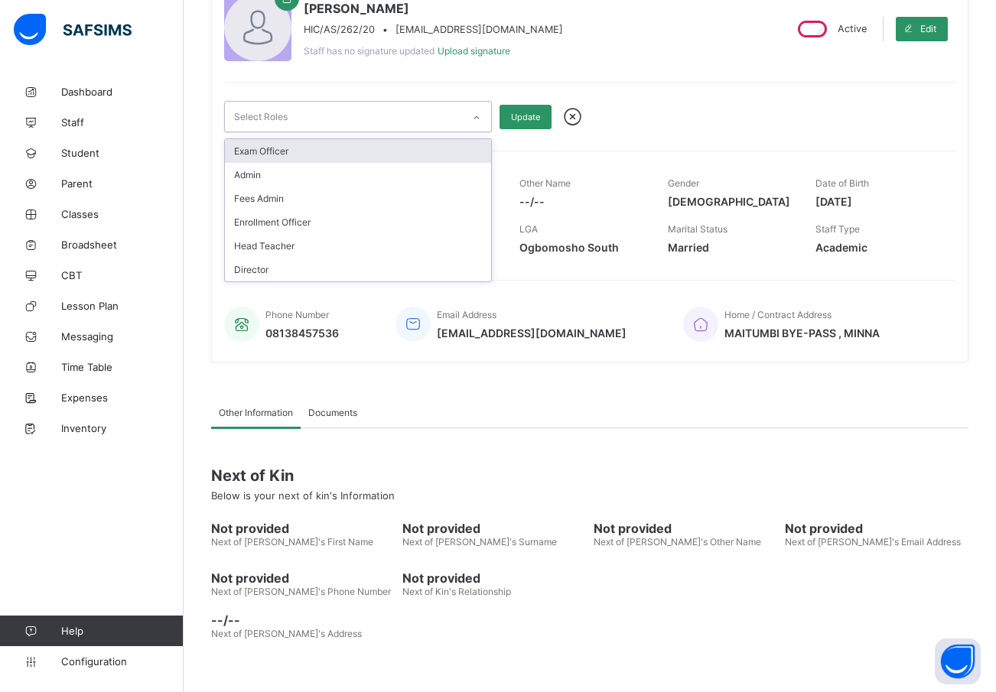
click at [473, 112] on icon at bounding box center [476, 117] width 9 height 15
click at [575, 116] on icon at bounding box center [572, 117] width 27 height 23
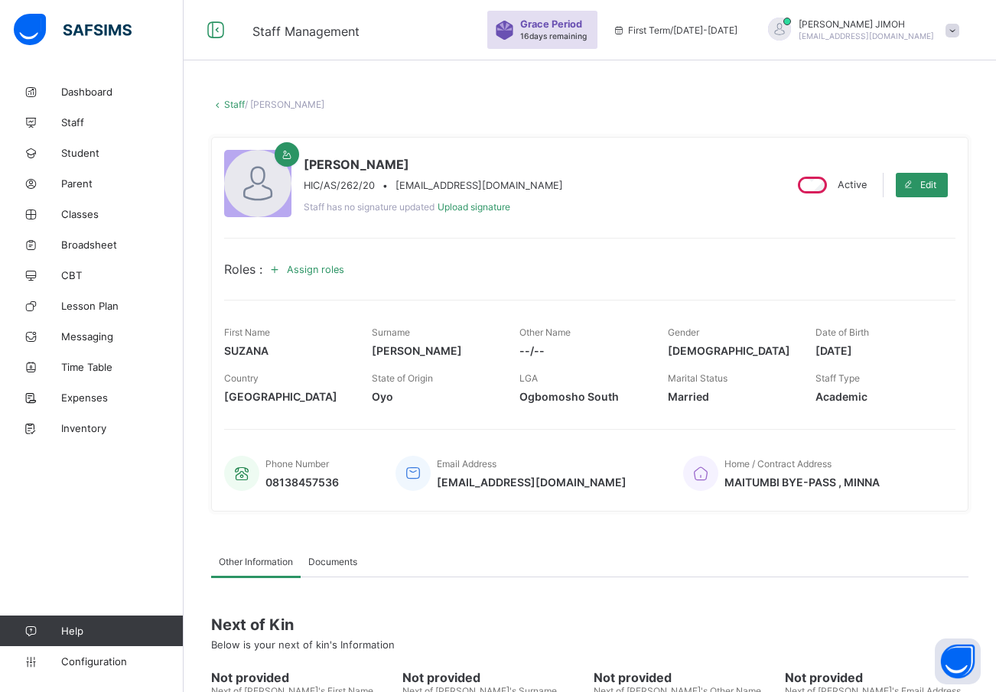
scroll to position [0, 0]
click at [315, 267] on span "Assign roles" at bounding box center [315, 270] width 57 height 11
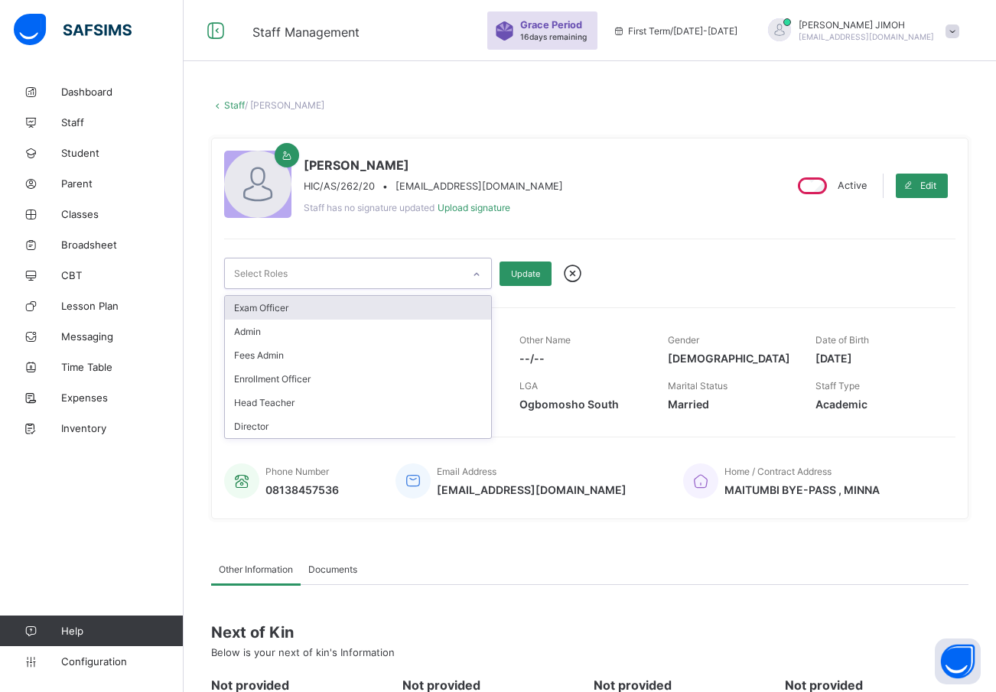
click at [476, 271] on icon at bounding box center [476, 274] width 9 height 15
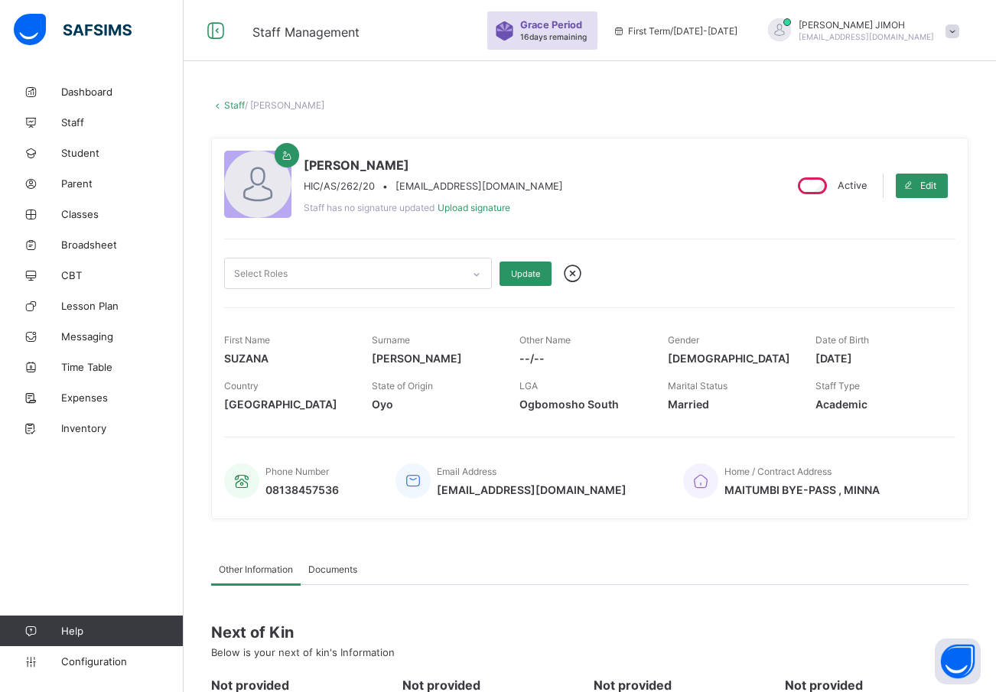
click at [518, 303] on div "[PERSON_NAME]/AS/262/20 • [EMAIL_ADDRESS][DOMAIN_NAME] Staff has no signature u…" at bounding box center [589, 329] width 757 height 382
click at [228, 103] on link "Staff" at bounding box center [234, 104] width 21 height 11
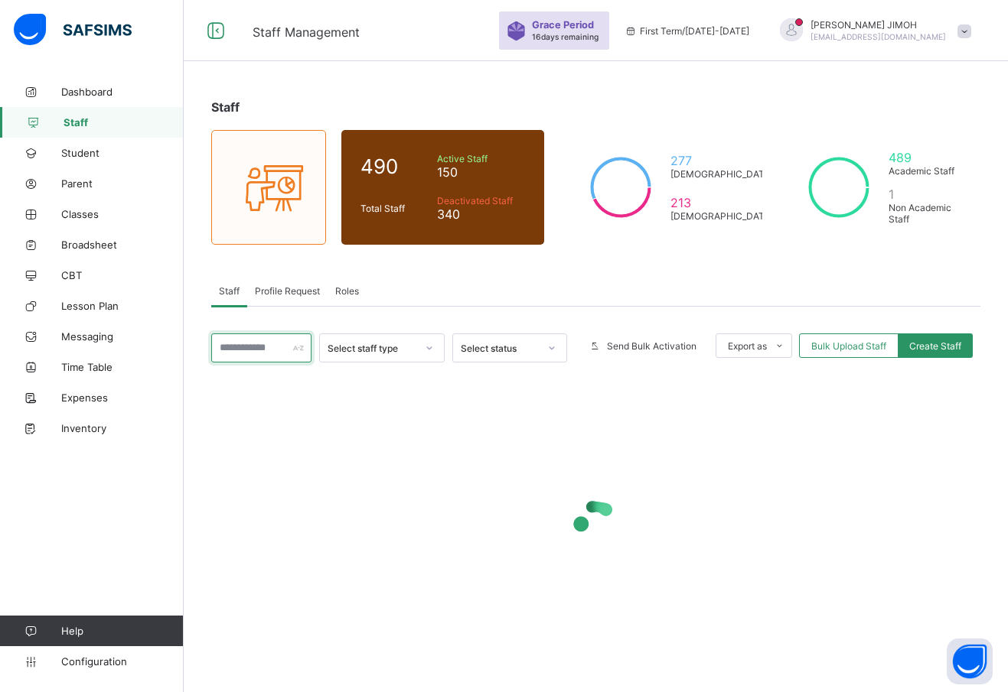
click at [251, 352] on input "text" at bounding box center [261, 348] width 100 height 29
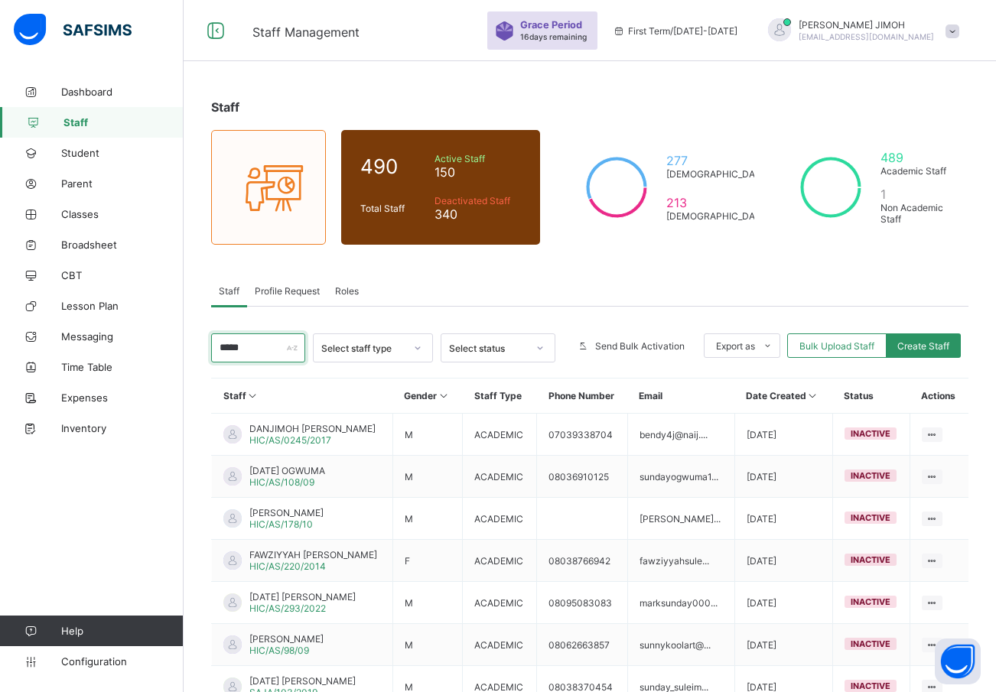
click at [259, 350] on input "*****" at bounding box center [258, 348] width 94 height 29
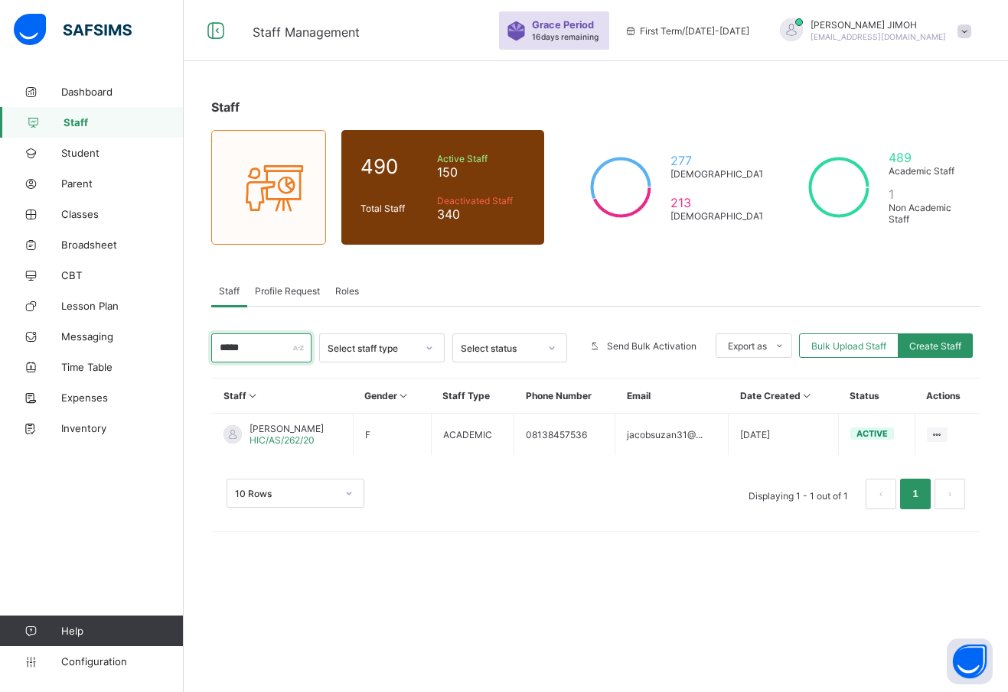
type input "*****"
click at [285, 285] on div "Profile Request" at bounding box center [287, 290] width 80 height 31
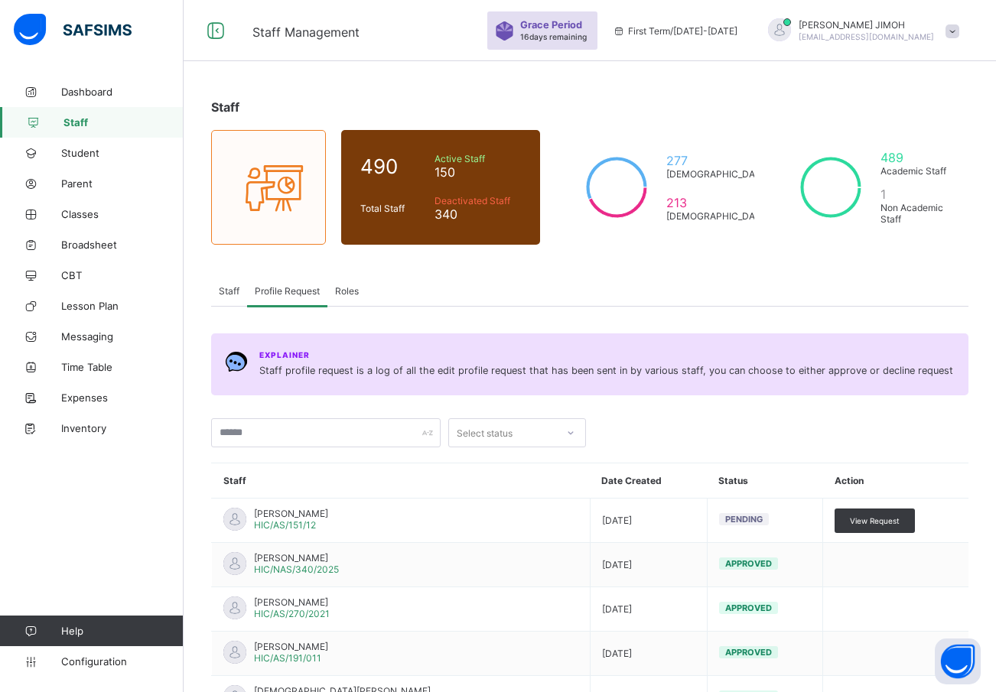
click at [342, 288] on span "Roles" at bounding box center [347, 290] width 24 height 11
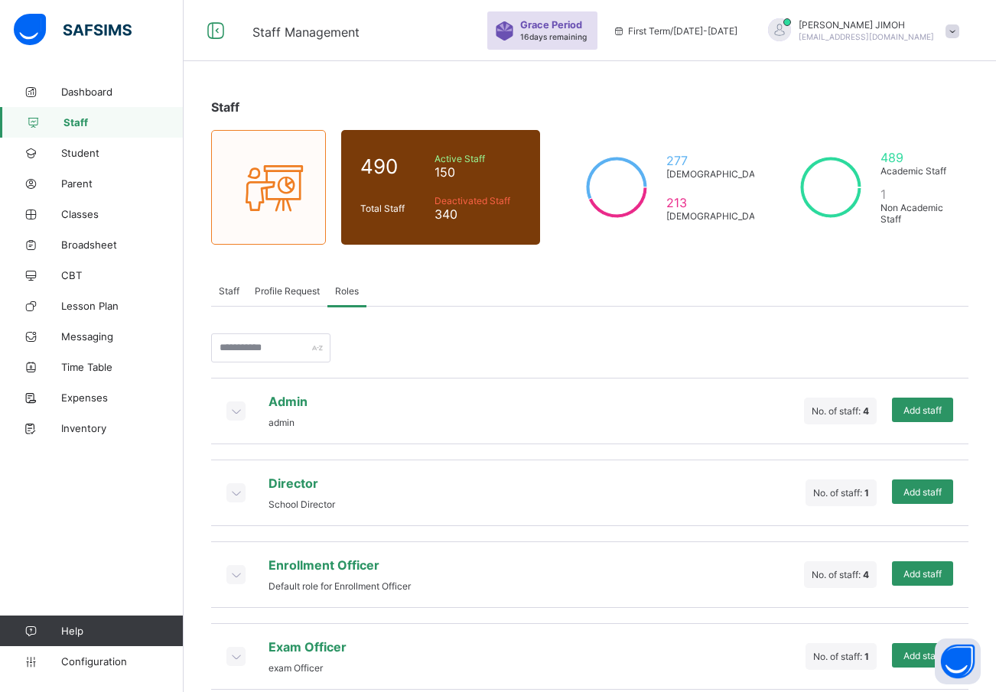
click at [289, 289] on span "Profile Request" at bounding box center [287, 290] width 65 height 11
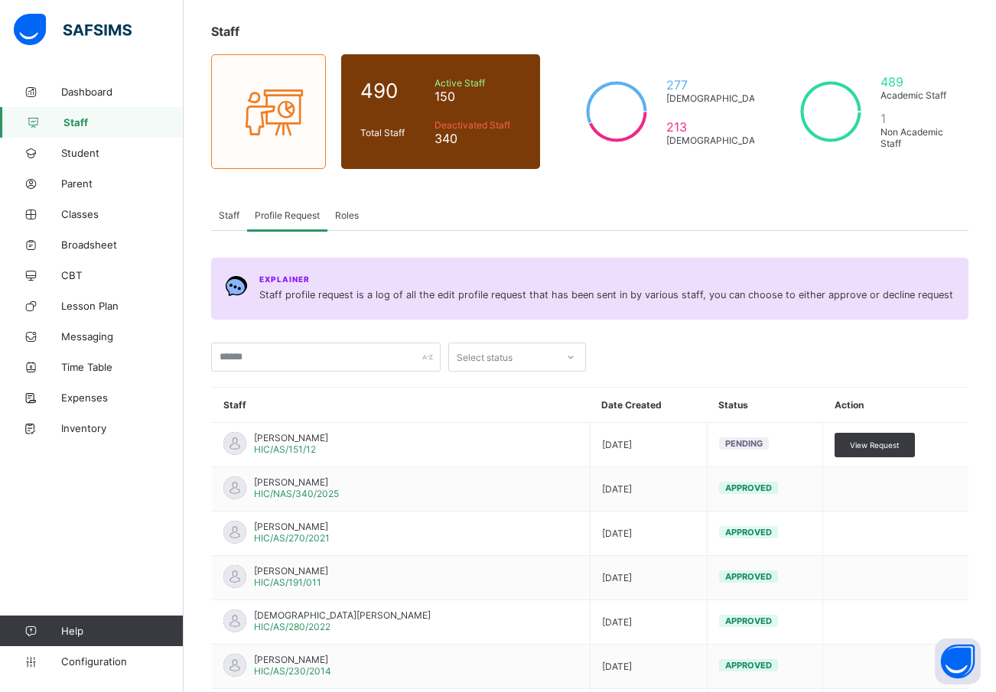
scroll to position [77, 0]
click at [81, 213] on span "Classes" at bounding box center [122, 214] width 122 height 12
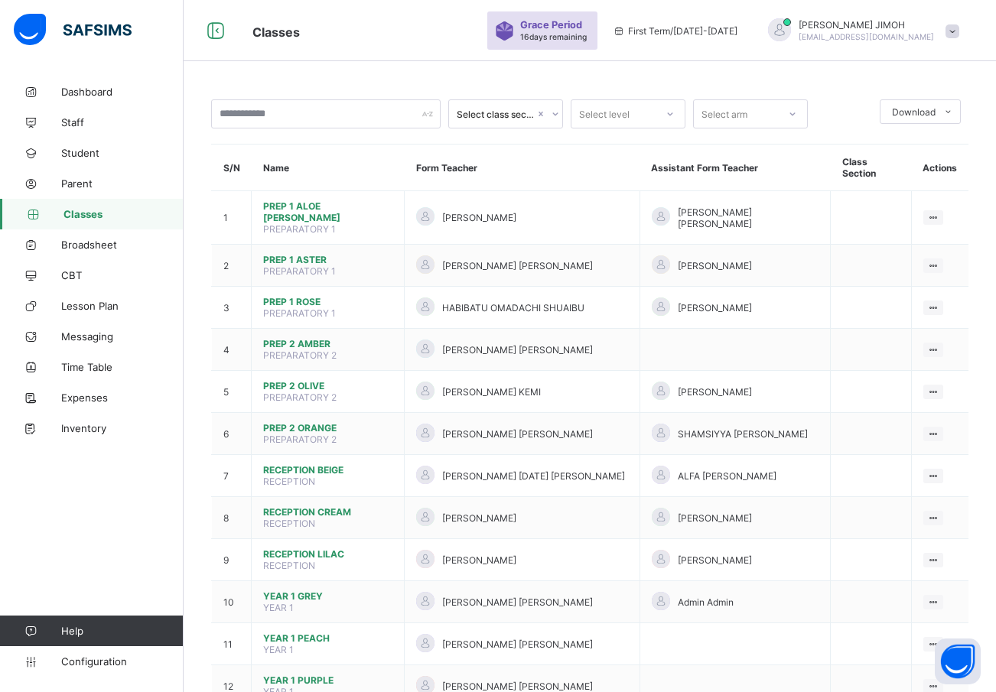
click at [663, 105] on div at bounding box center [670, 114] width 26 height 24
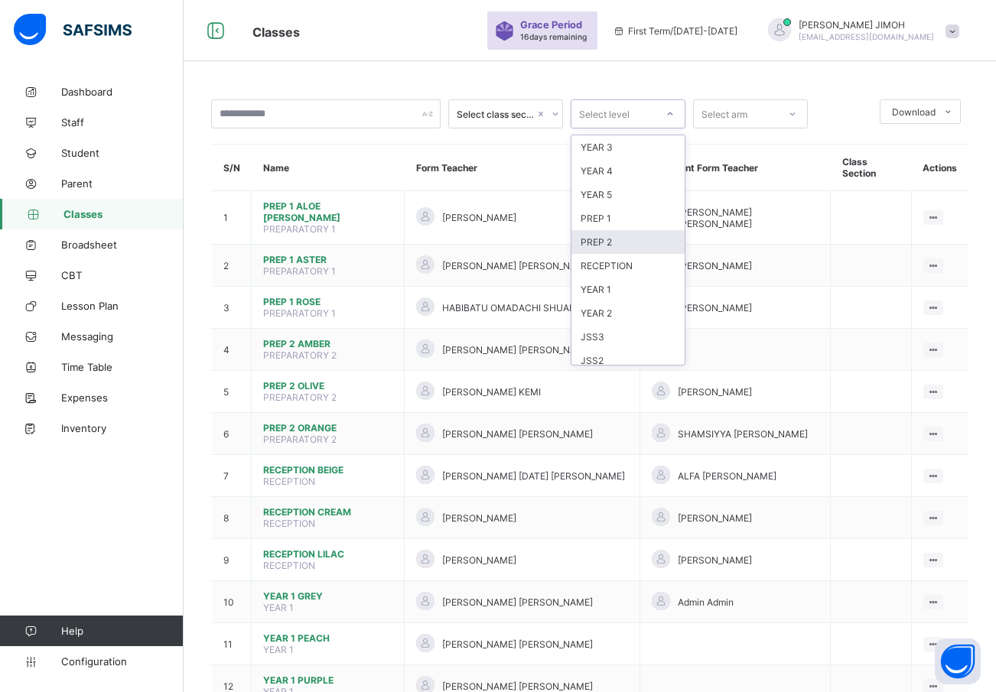
click at [626, 241] on div "PREP 2" at bounding box center [628, 242] width 113 height 24
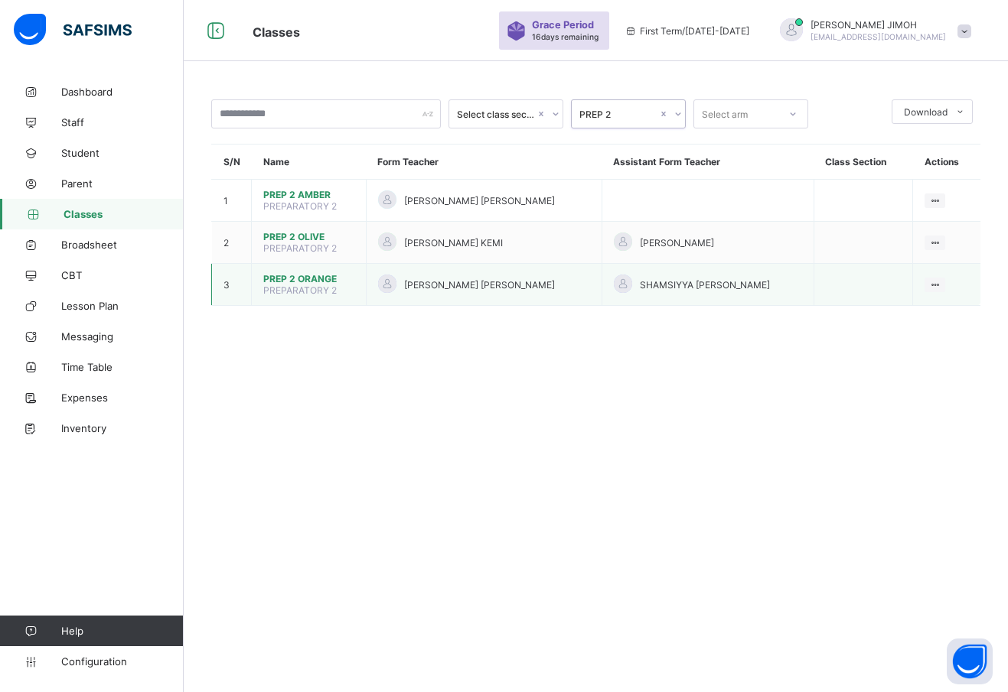
click at [304, 281] on span "PREP 2 ORANGE" at bounding box center [308, 278] width 91 height 11
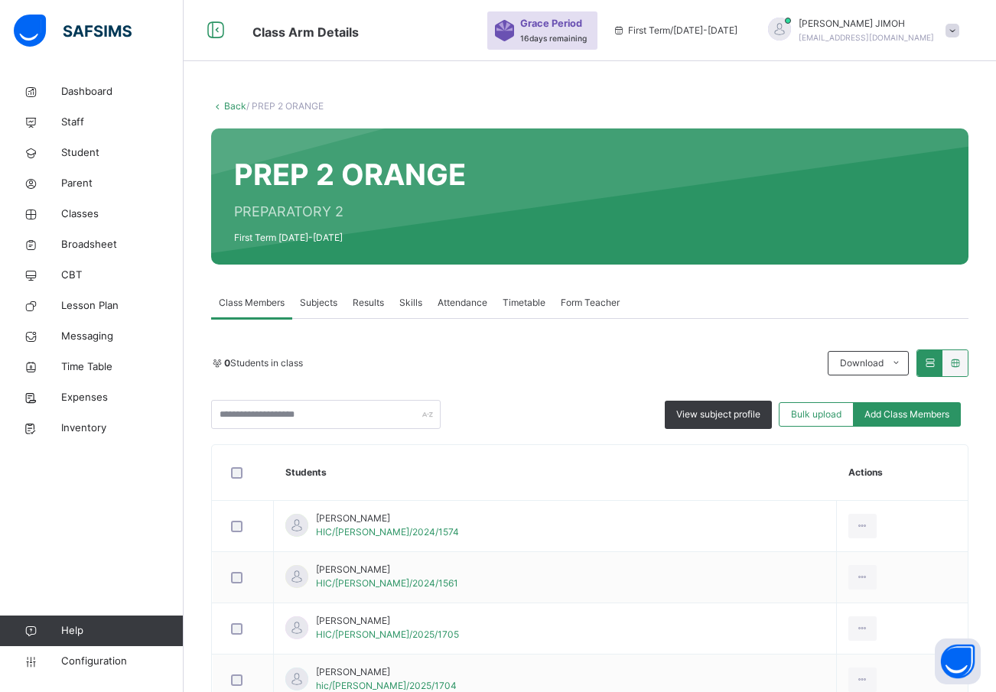
click at [316, 301] on span "Subjects" at bounding box center [318, 303] width 37 height 14
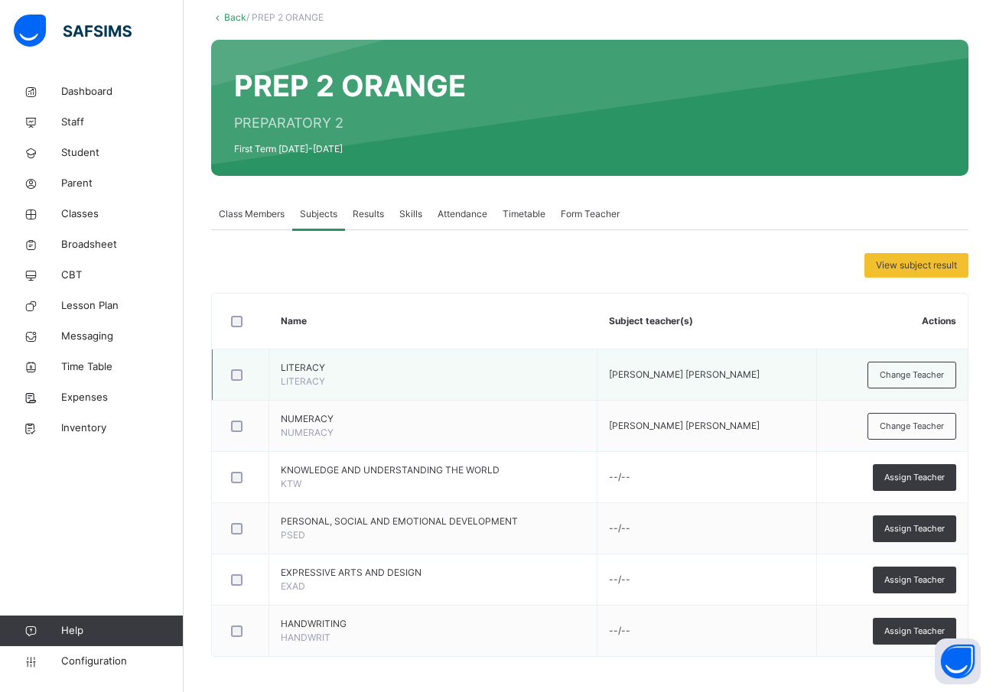
scroll to position [92, 0]
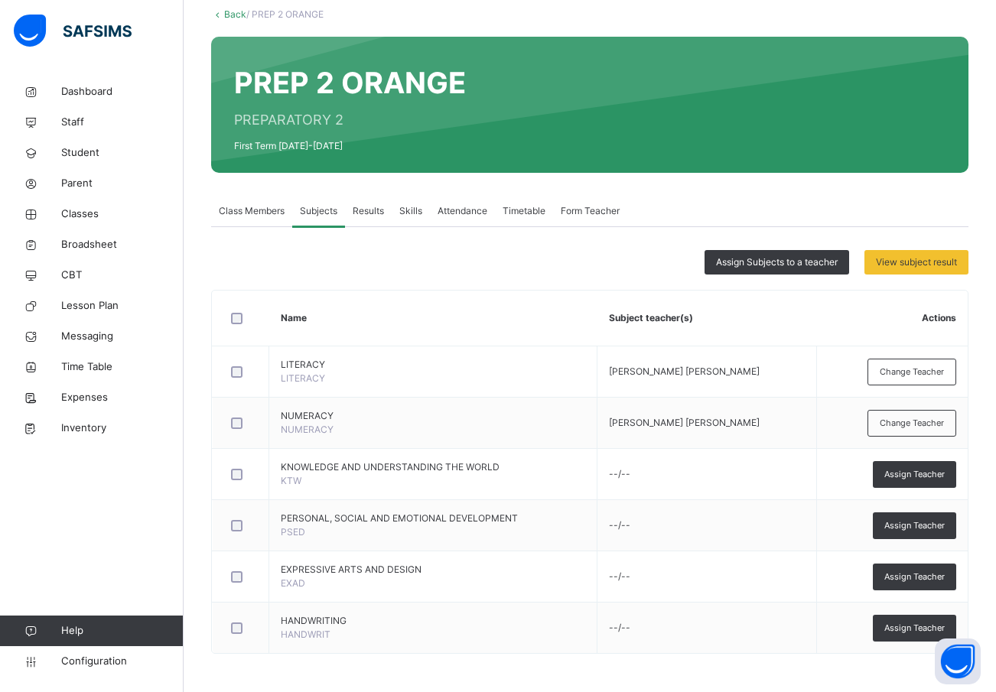
click at [920, 474] on span "Assign Teacher" at bounding box center [915, 474] width 60 height 13
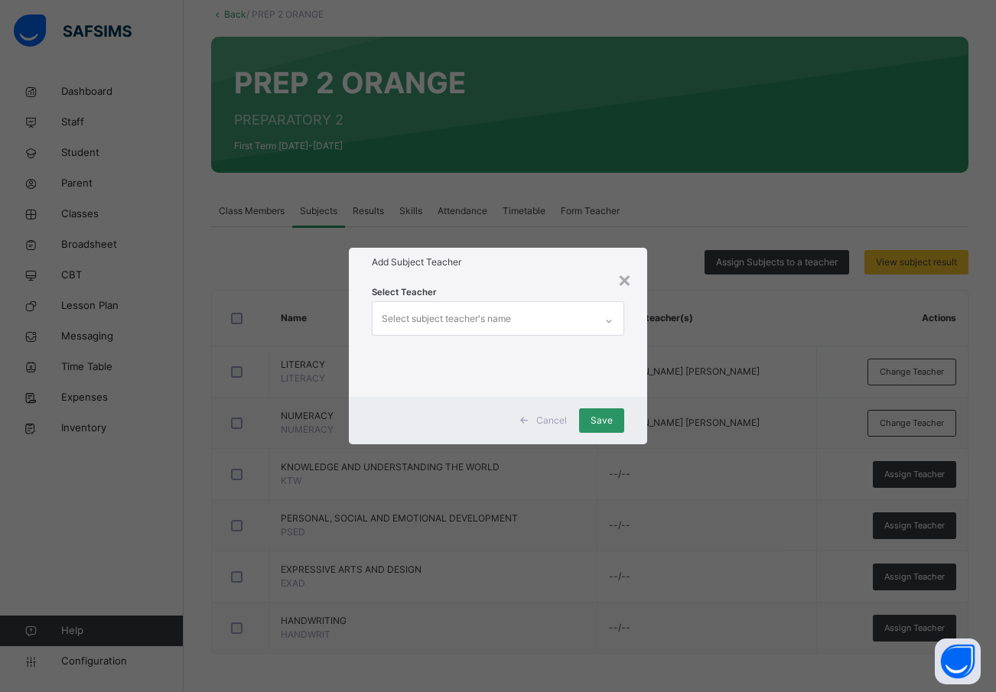
click at [474, 323] on div "Select subject teacher's name" at bounding box center [446, 319] width 129 height 29
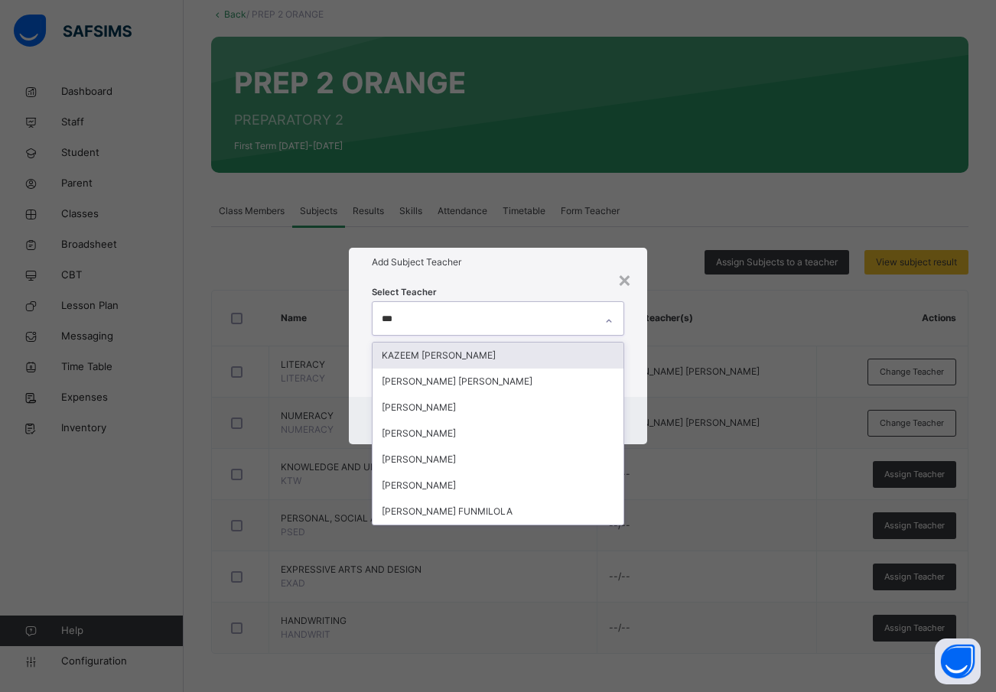
type input "****"
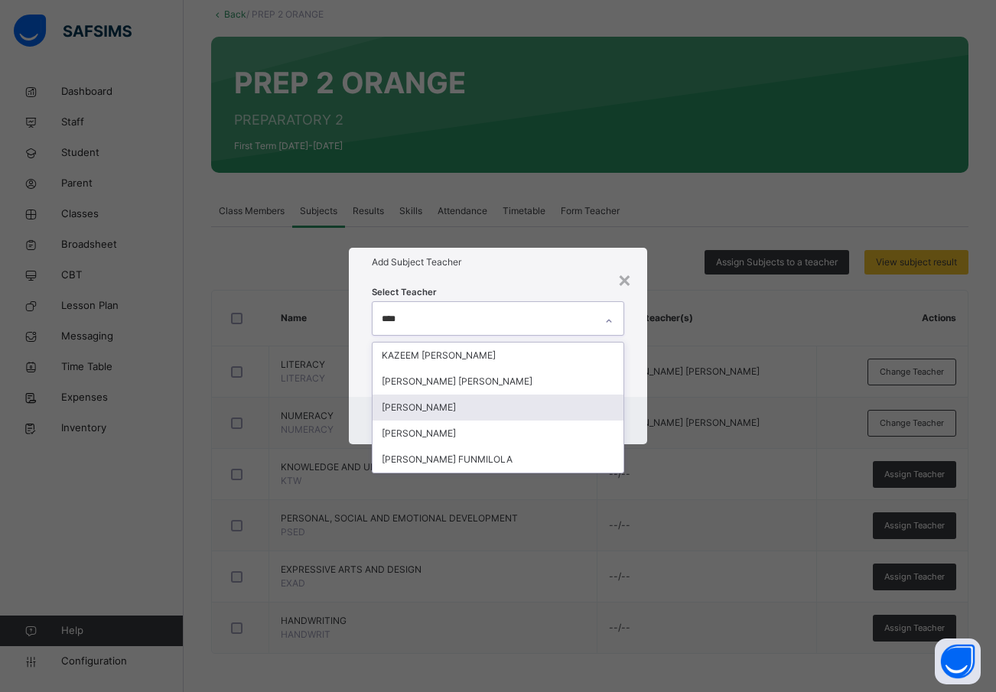
click at [443, 406] on div "YEMI ALABI AYENI" at bounding box center [499, 408] width 252 height 26
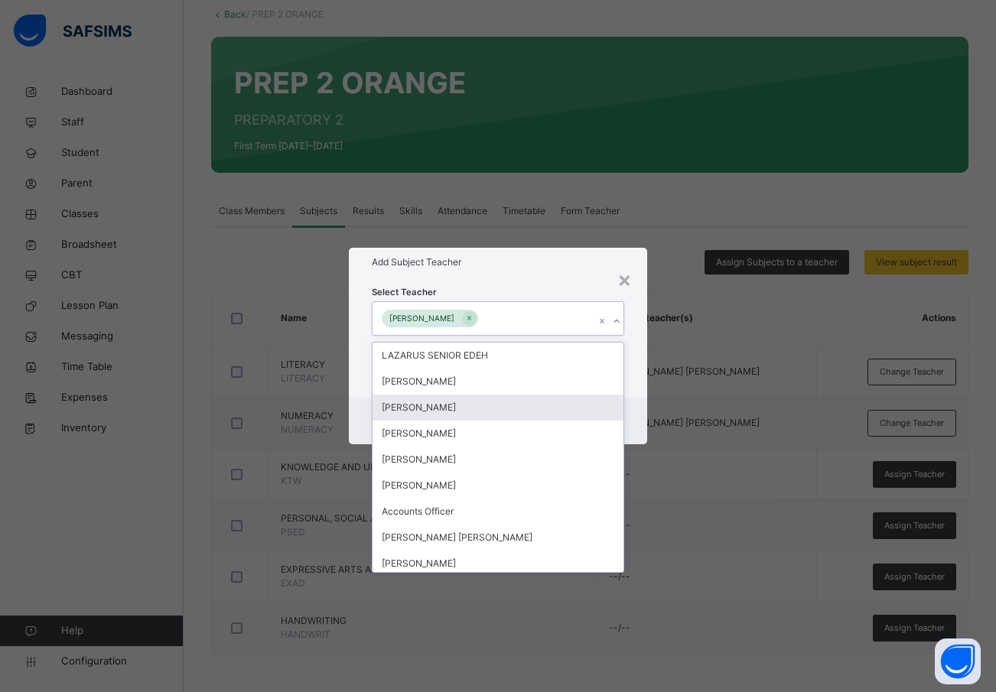
click at [744, 372] on div "× Add Subject Teacher Select Teacher option YEMI ALABI AYENI, selected. option …" at bounding box center [498, 346] width 996 height 692
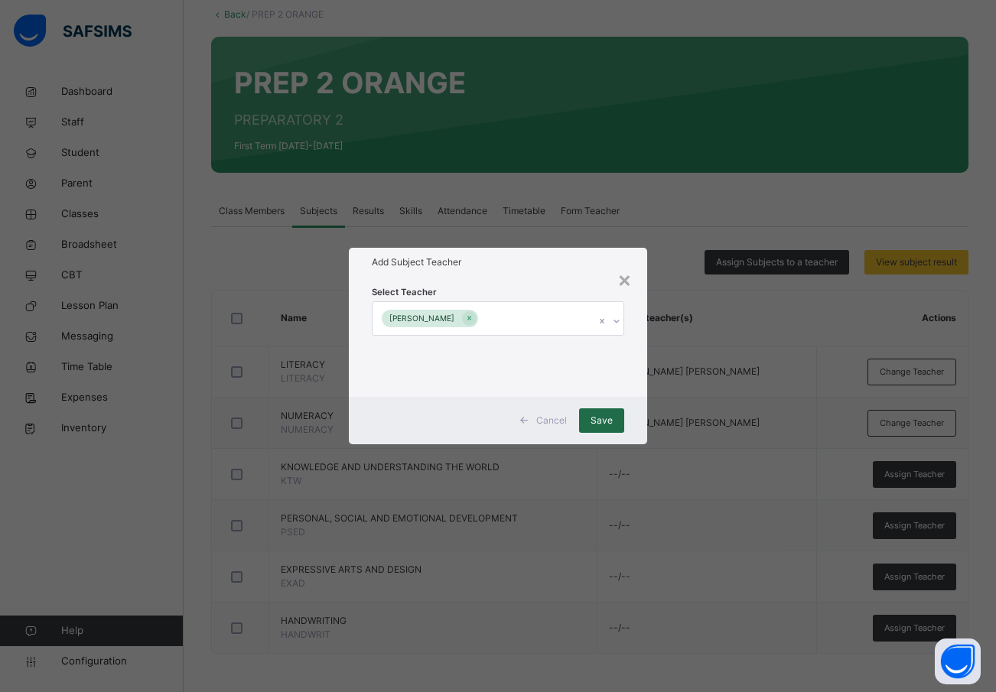
click at [598, 411] on div "Save" at bounding box center [601, 421] width 45 height 24
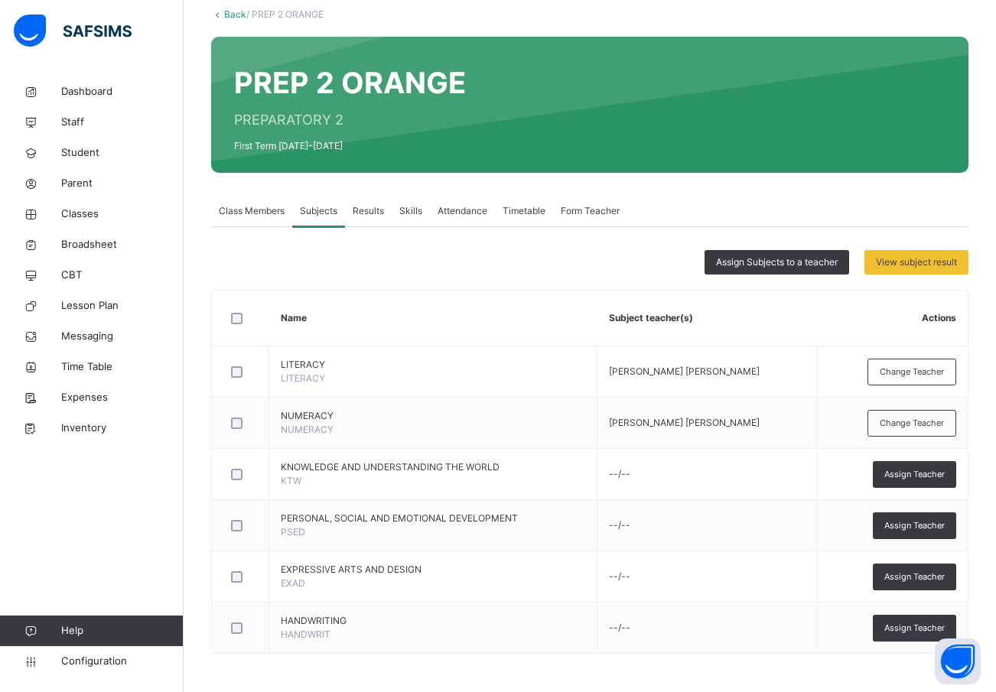
drag, startPoint x: 914, startPoint y: 519, endPoint x: 896, endPoint y: 516, distance: 17.7
click at [912, 518] on div "Assign Teacher" at bounding box center [914, 526] width 83 height 27
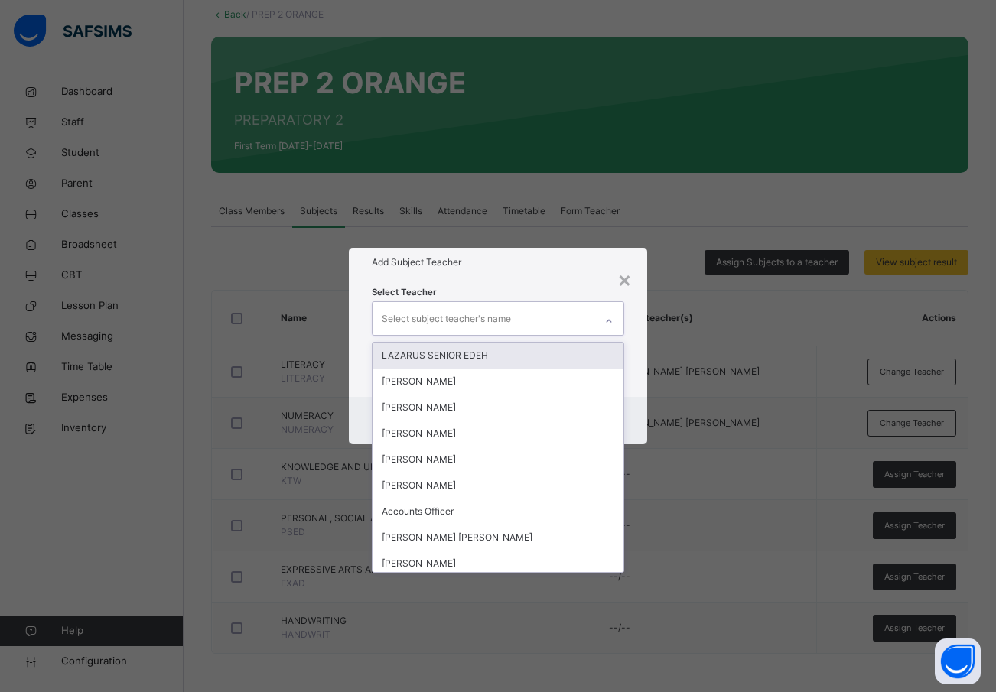
click at [446, 314] on div "Select subject teacher's name" at bounding box center [446, 319] width 129 height 29
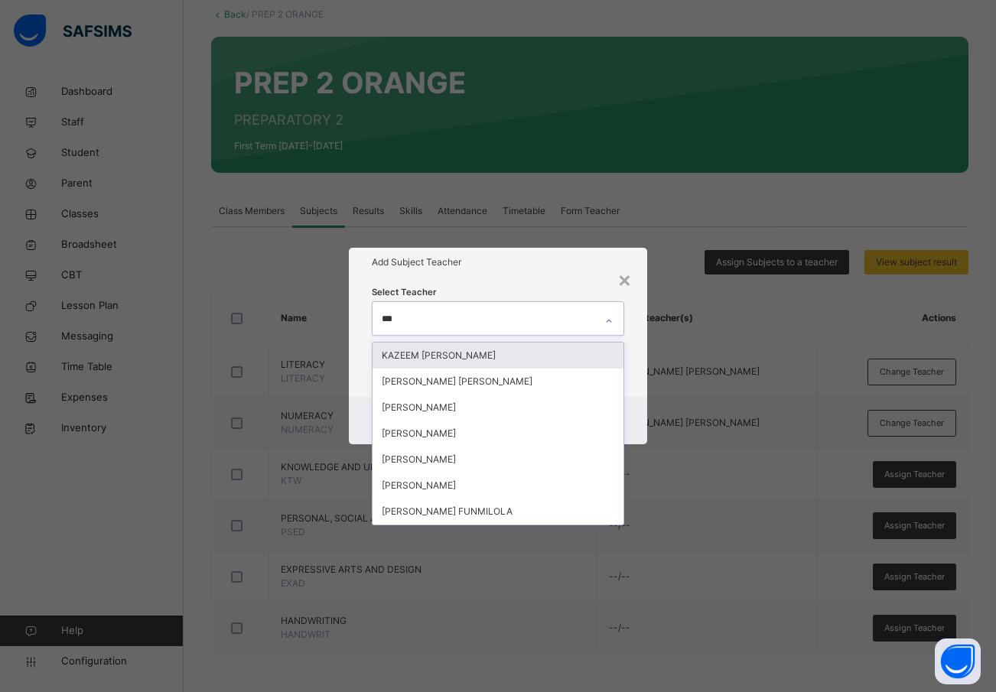
type input "****"
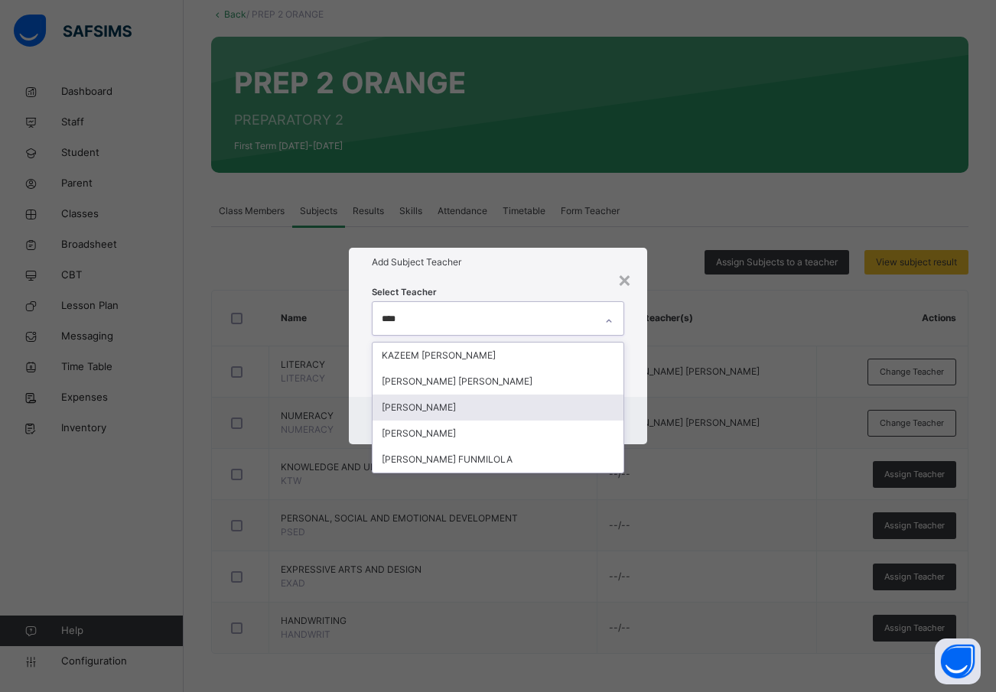
click at [451, 406] on div "YEMI ALABI AYENI" at bounding box center [499, 408] width 252 height 26
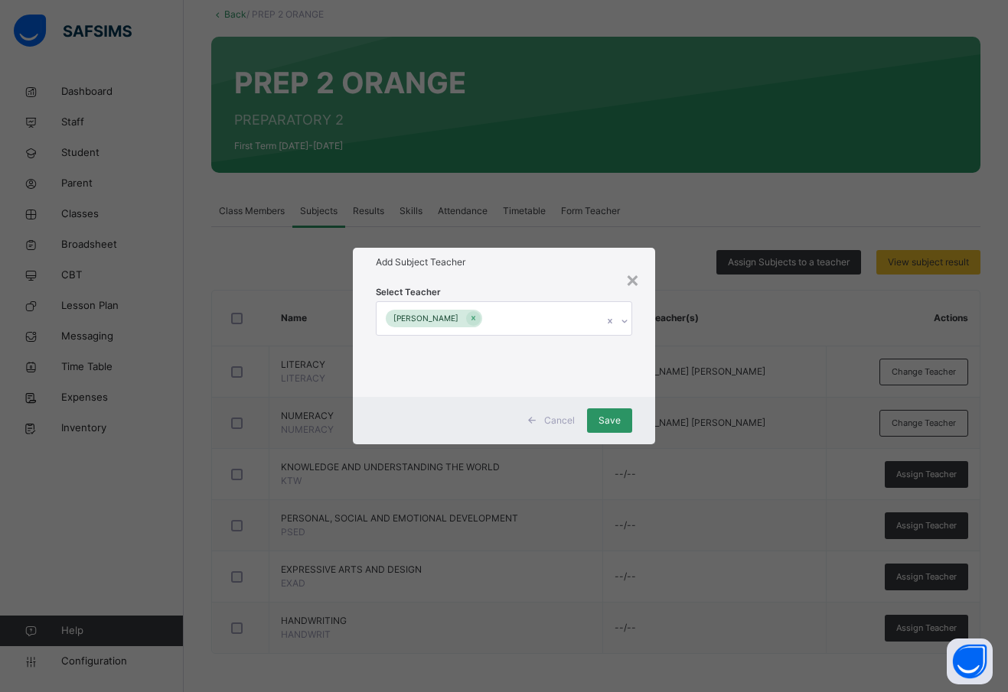
drag, startPoint x: 643, startPoint y: 353, endPoint x: 593, endPoint y: 397, distance: 66.7
click at [643, 353] on div "Select Teacher YEMI ALABI AYENI" at bounding box center [504, 336] width 302 height 119
click at [602, 416] on span "Save" at bounding box center [609, 421] width 22 height 14
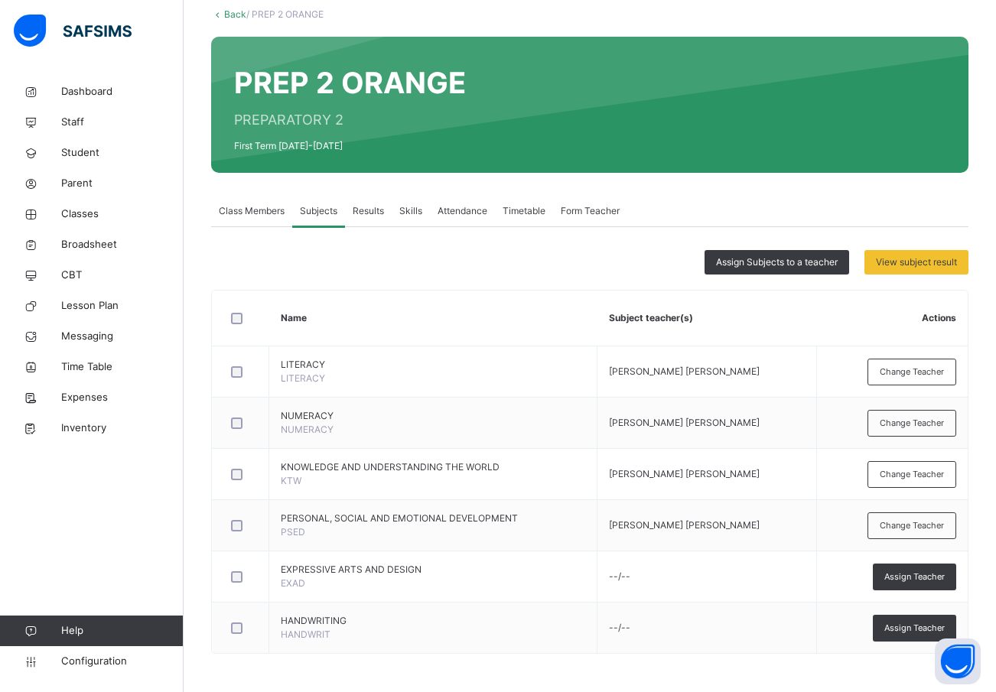
drag, startPoint x: 916, startPoint y: 573, endPoint x: 842, endPoint y: 552, distance: 77.2
click at [908, 571] on span "Assign Teacher" at bounding box center [915, 577] width 60 height 13
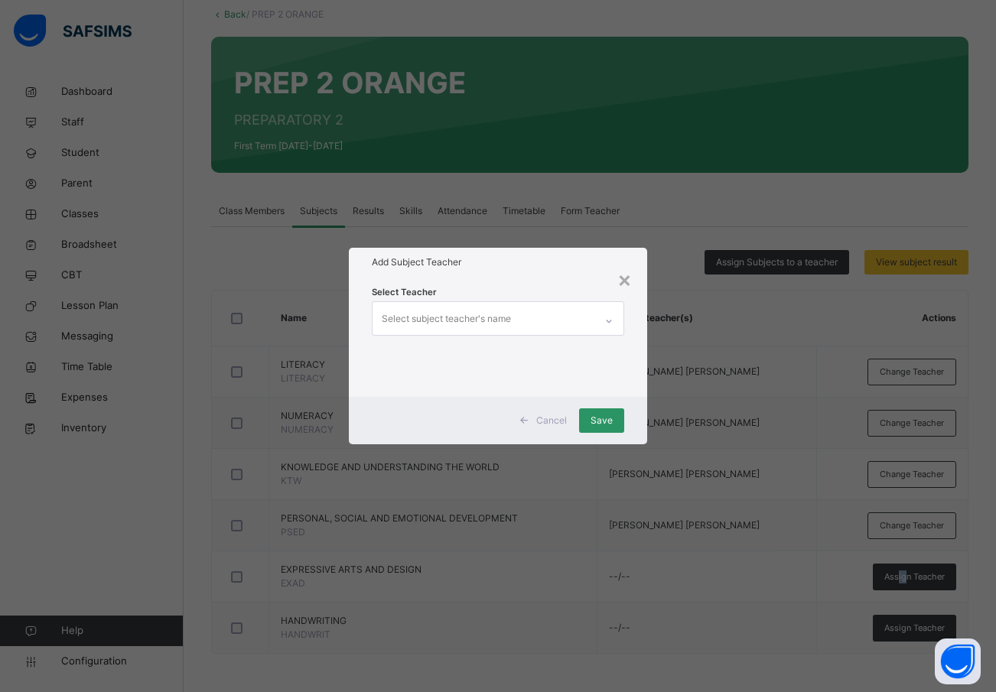
click at [430, 314] on div "Select subject teacher's name" at bounding box center [446, 319] width 129 height 29
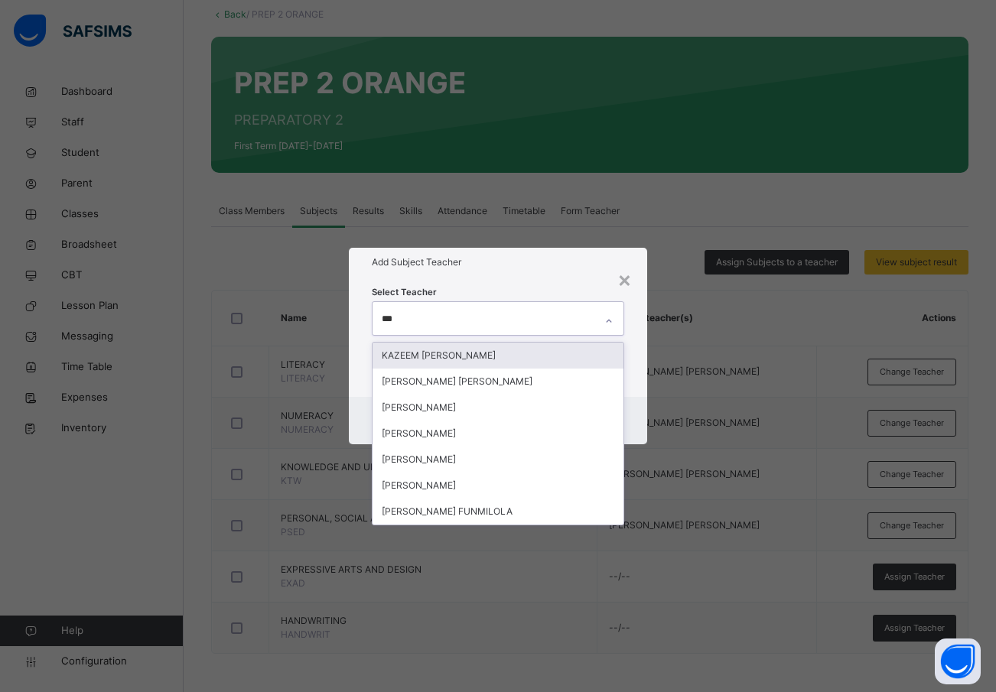
type input "****"
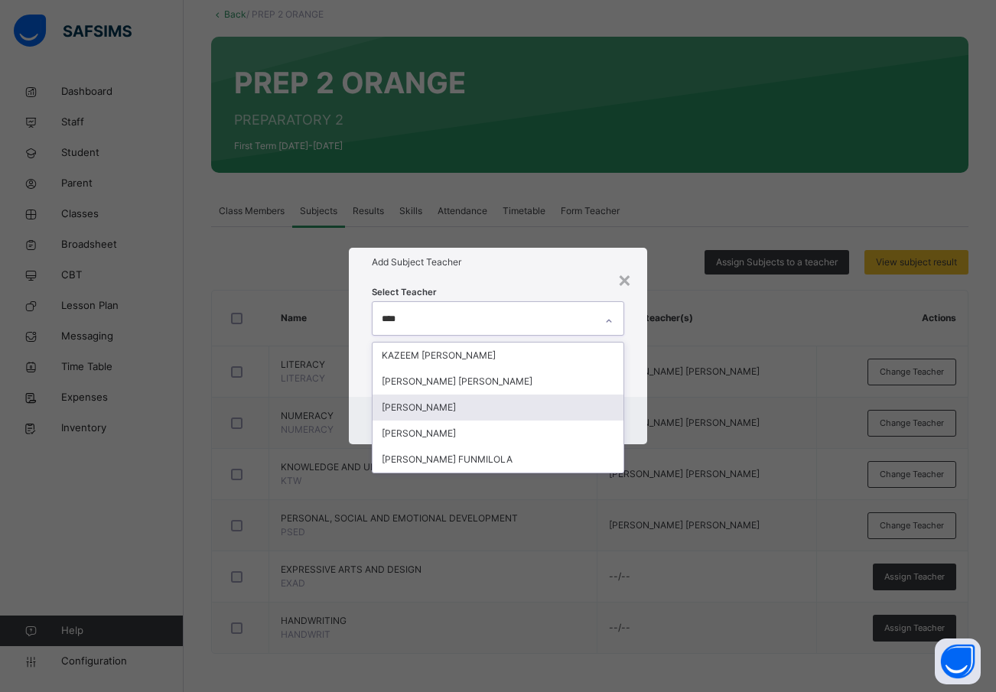
click at [442, 405] on div "YEMI ALABI AYENI" at bounding box center [499, 408] width 252 height 26
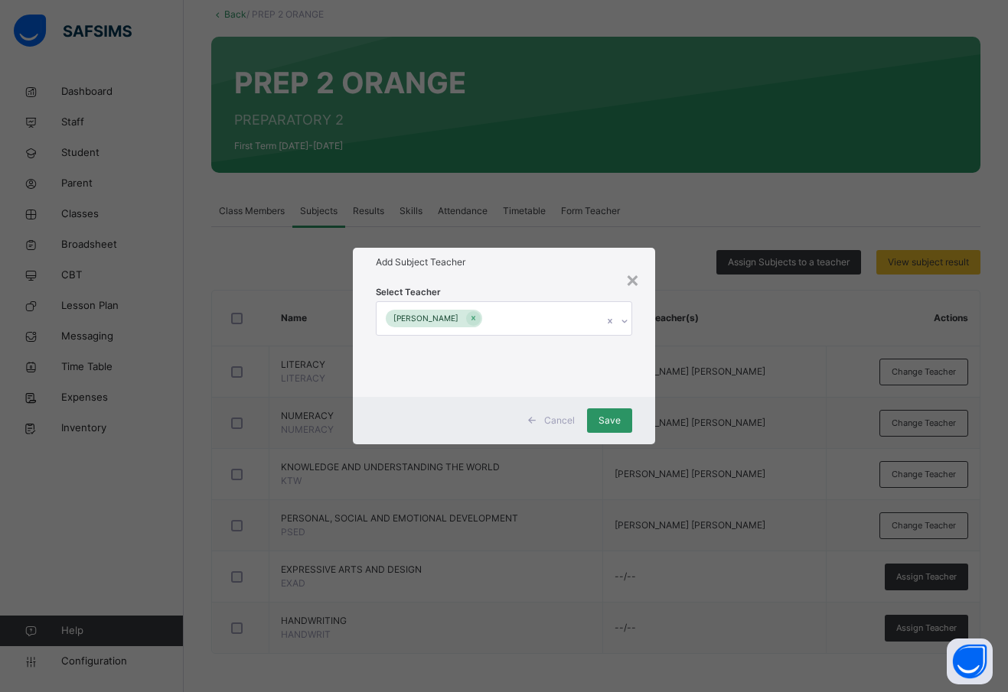
click at [647, 360] on div "Select Teacher YEMI ALABI AYENI" at bounding box center [504, 336] width 302 height 119
click at [620, 424] on span "Save" at bounding box center [609, 421] width 22 height 14
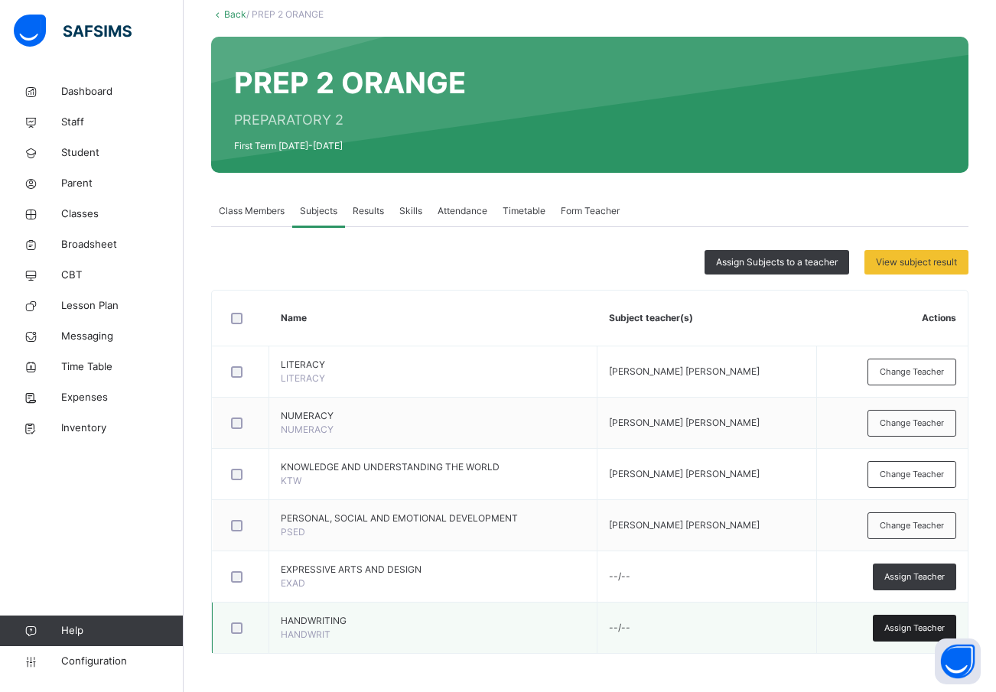
click at [911, 627] on span "Assign Teacher" at bounding box center [915, 628] width 60 height 13
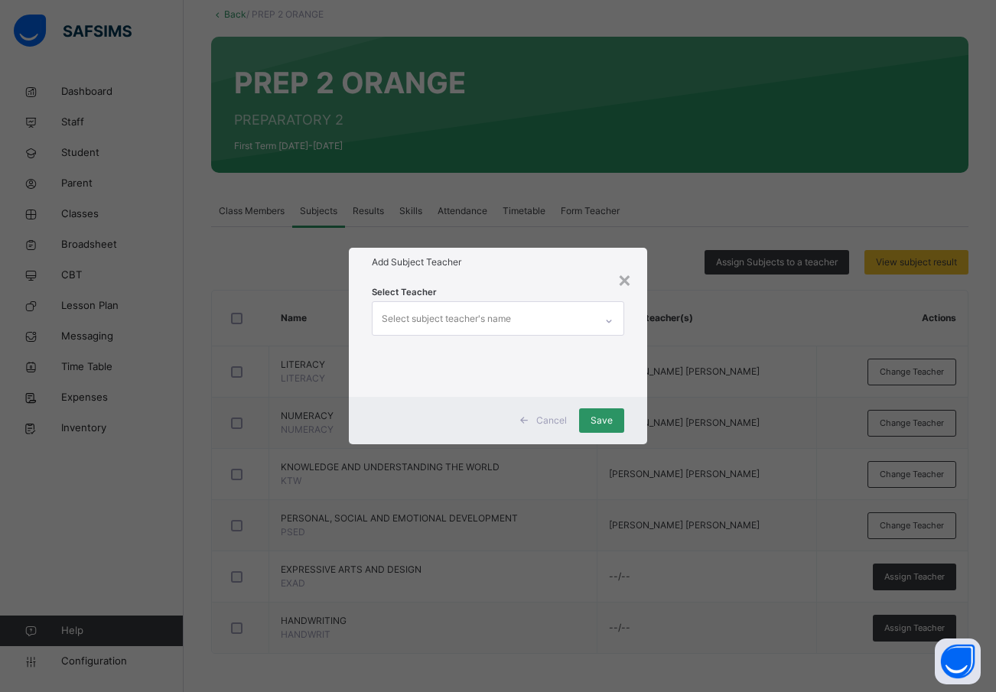
click at [423, 311] on div "Select subject teacher's name" at bounding box center [446, 319] width 129 height 29
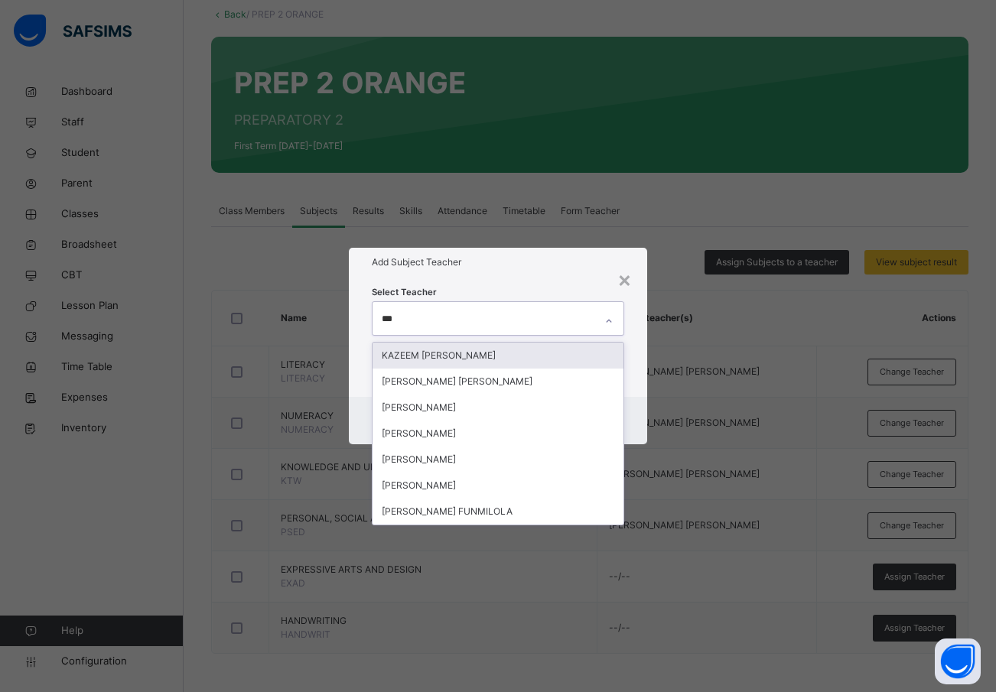
type input "****"
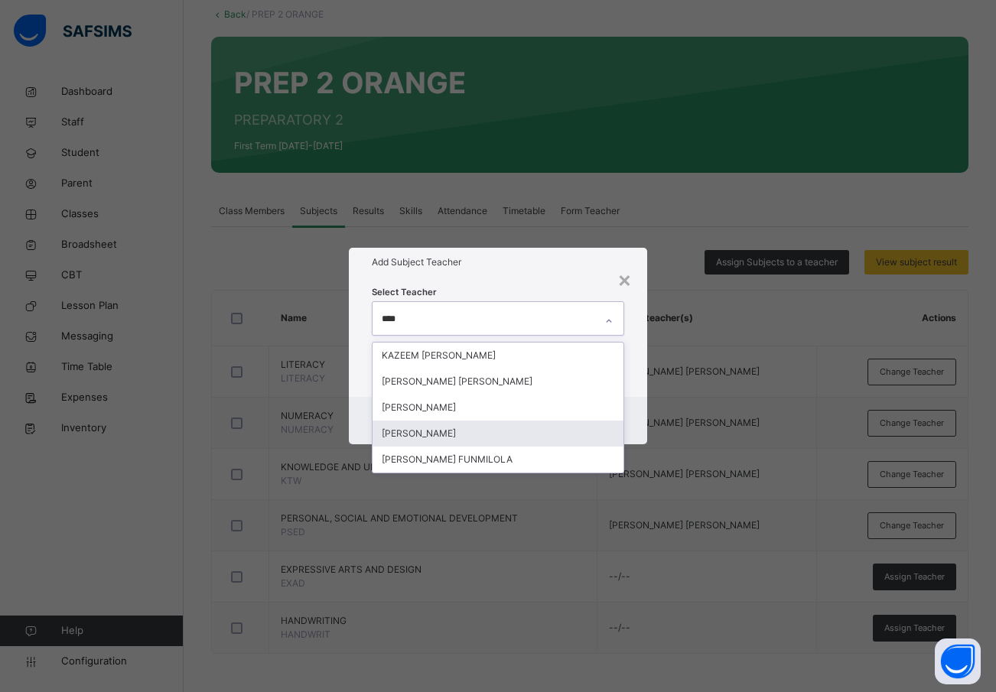
click at [426, 429] on div "[PERSON_NAME]" at bounding box center [499, 434] width 252 height 26
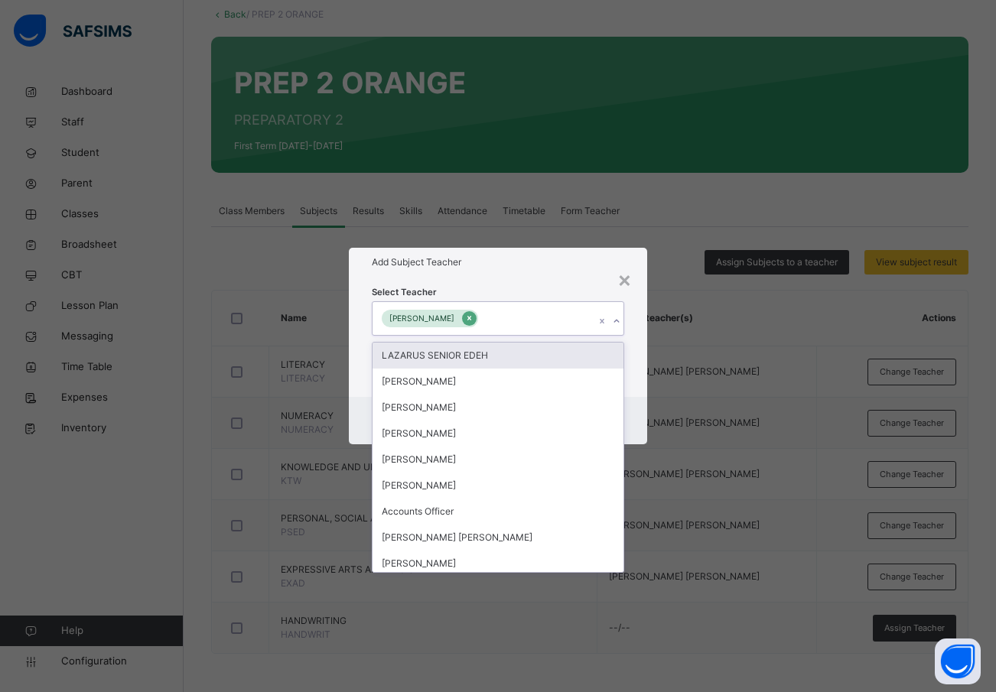
click at [465, 321] on icon at bounding box center [469, 318] width 8 height 11
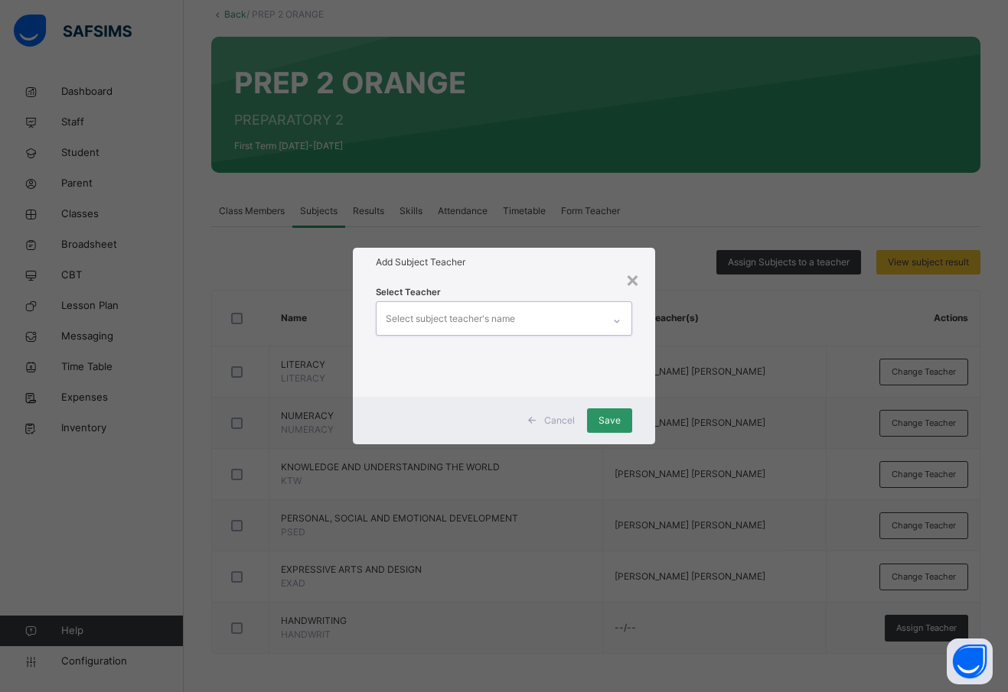
click at [431, 314] on div "Select subject teacher's name" at bounding box center [450, 319] width 129 height 29
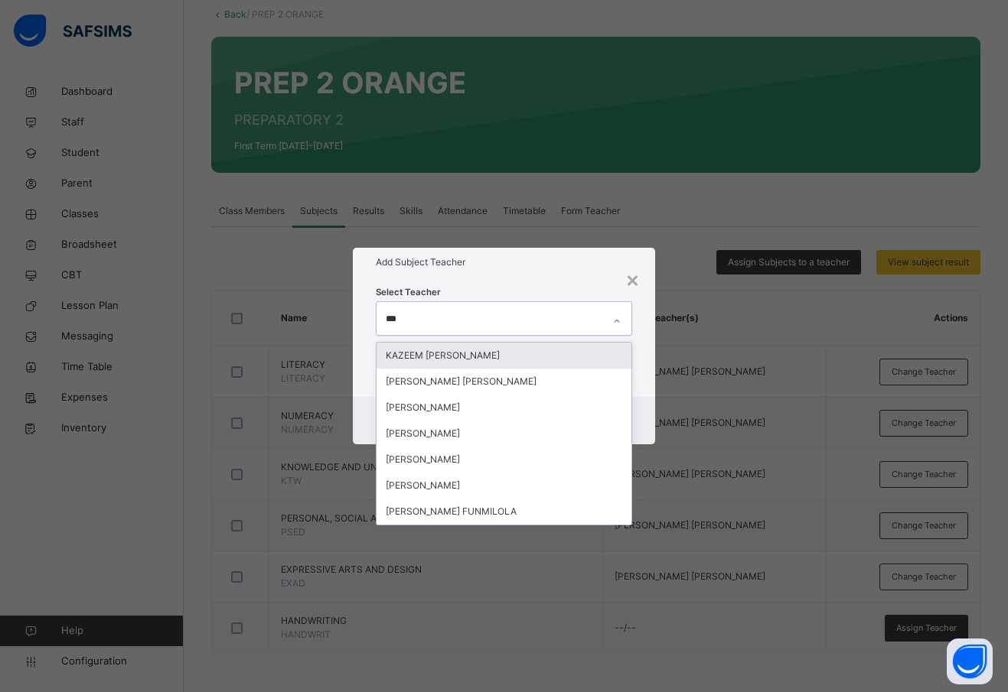
type input "****"
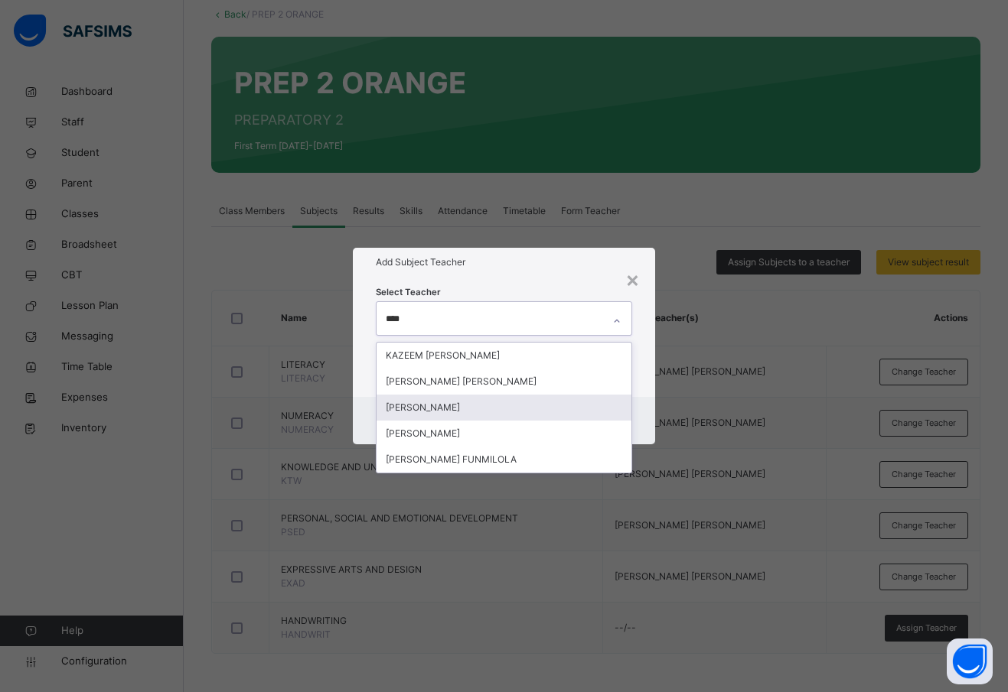
click at [445, 403] on div "[PERSON_NAME]" at bounding box center [503, 408] width 255 height 26
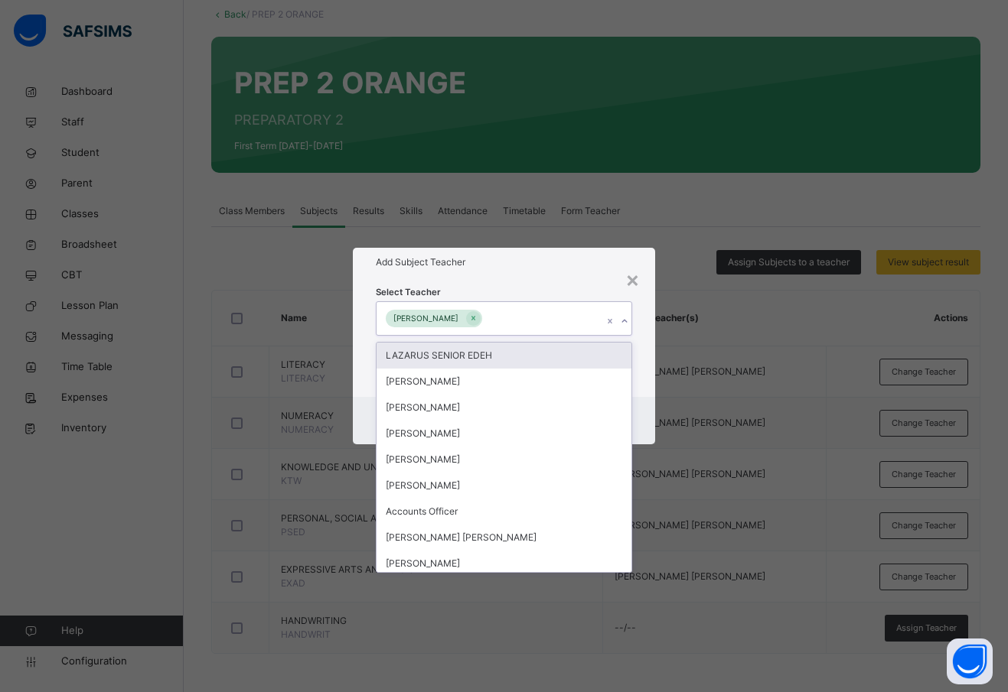
click at [643, 372] on div "Select Teacher option YEMI ALABI AYENI, selected. option LAZARUS SENIOR EDEH fo…" at bounding box center [504, 336] width 302 height 119
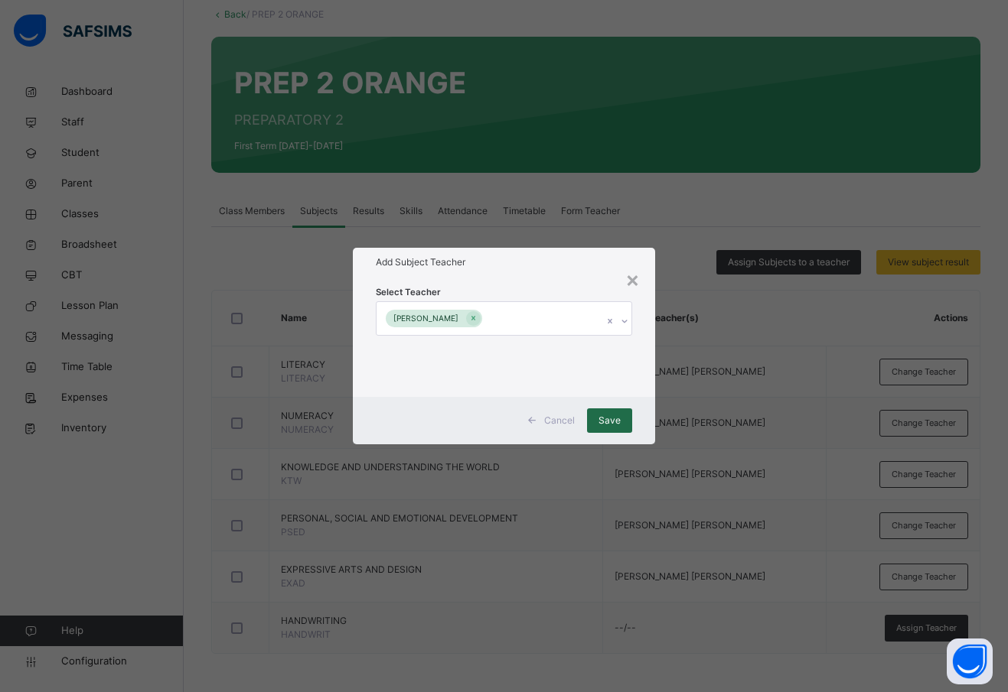
click at [614, 421] on span "Save" at bounding box center [609, 421] width 22 height 14
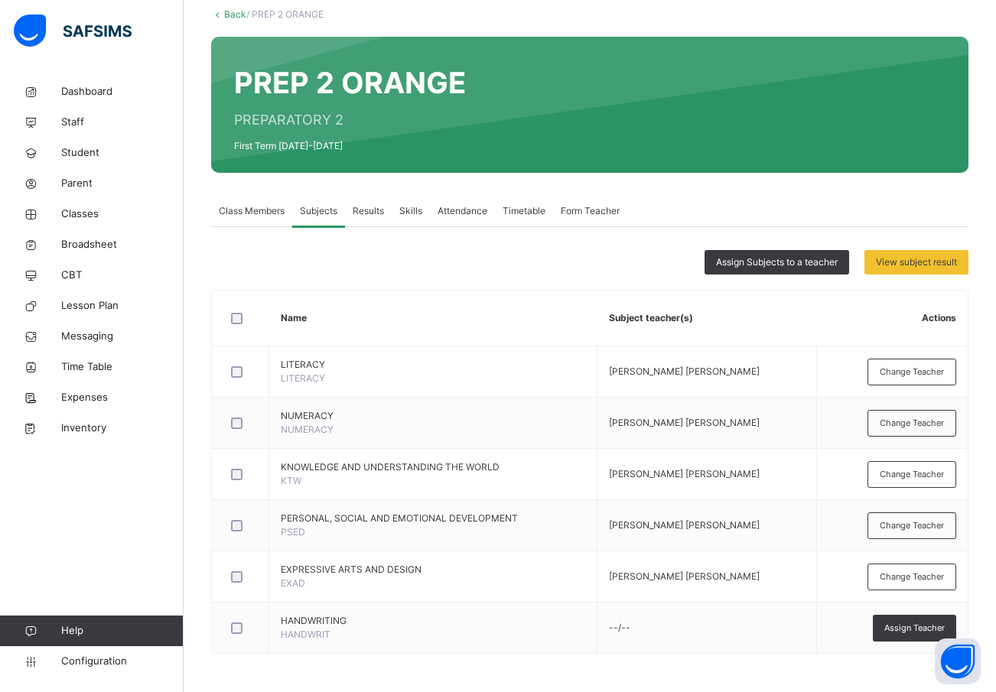
click at [546, 50] on div "PREP 2 ORANGE PREPARATORY 2 First Term 2025-2026" at bounding box center [589, 105] width 757 height 136
click at [240, 204] on span "Class Members" at bounding box center [252, 211] width 66 height 14
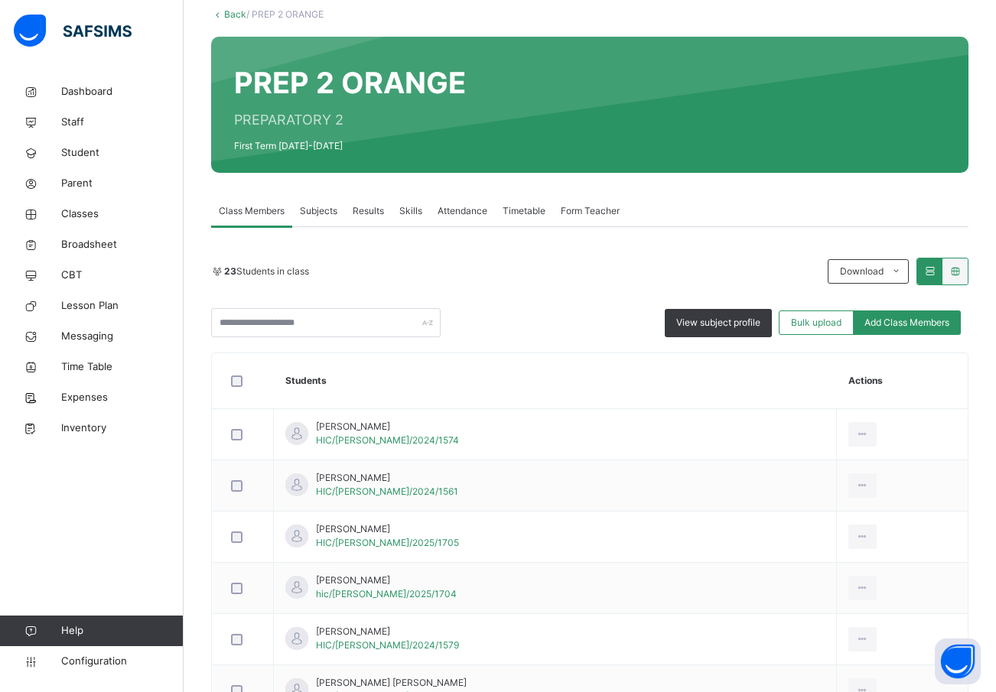
click at [235, 13] on link "Back" at bounding box center [235, 13] width 22 height 11
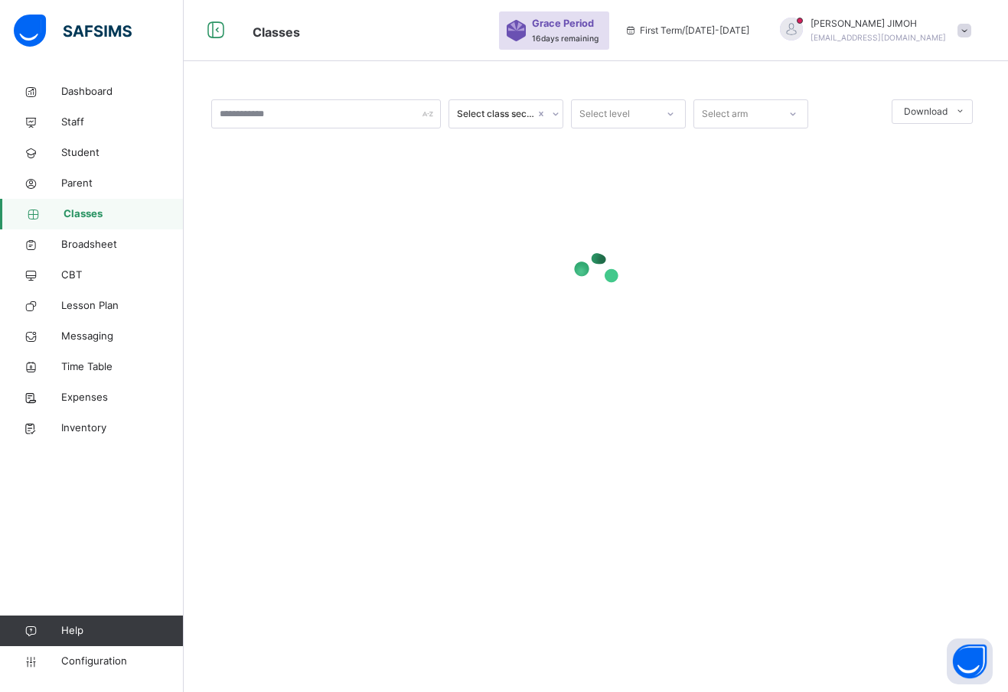
click at [929, 234] on div at bounding box center [595, 274] width 769 height 291
click at [89, 210] on span "Classes" at bounding box center [124, 214] width 120 height 15
click at [556, 112] on icon at bounding box center [555, 113] width 9 height 15
click at [666, 112] on icon at bounding box center [670, 113] width 9 height 15
click at [80, 115] on span "Staff" at bounding box center [122, 122] width 122 height 15
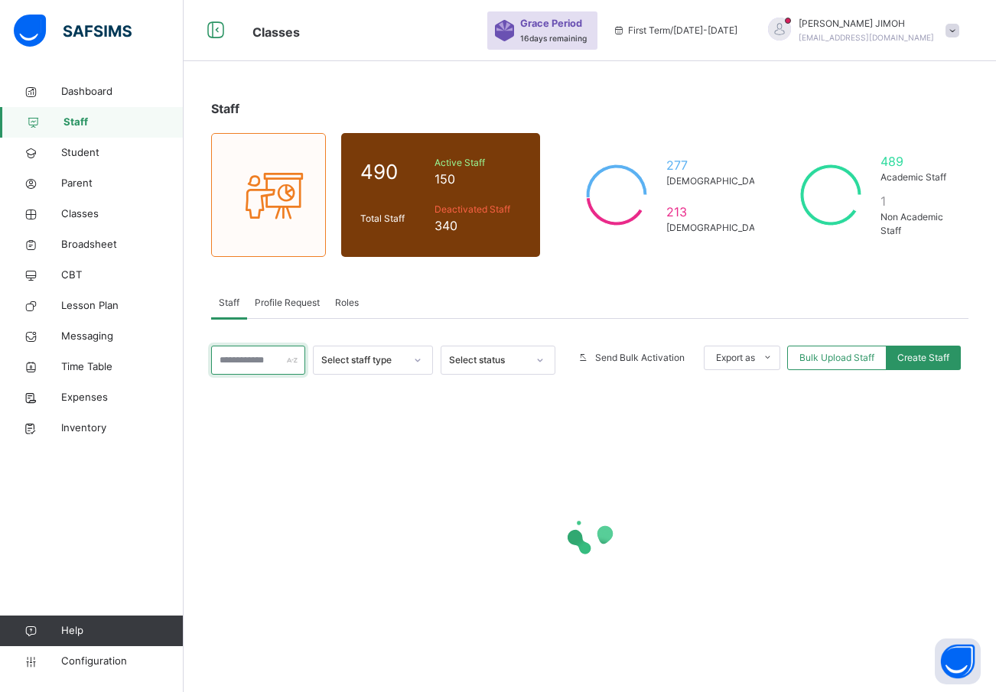
click at [256, 363] on input "text" at bounding box center [258, 360] width 94 height 29
drag, startPoint x: 443, startPoint y: 424, endPoint x: 431, endPoint y: 419, distance: 13.1
click at [443, 423] on div at bounding box center [589, 534] width 757 height 291
click at [250, 360] on input "****" at bounding box center [258, 360] width 94 height 29
type input "*****"
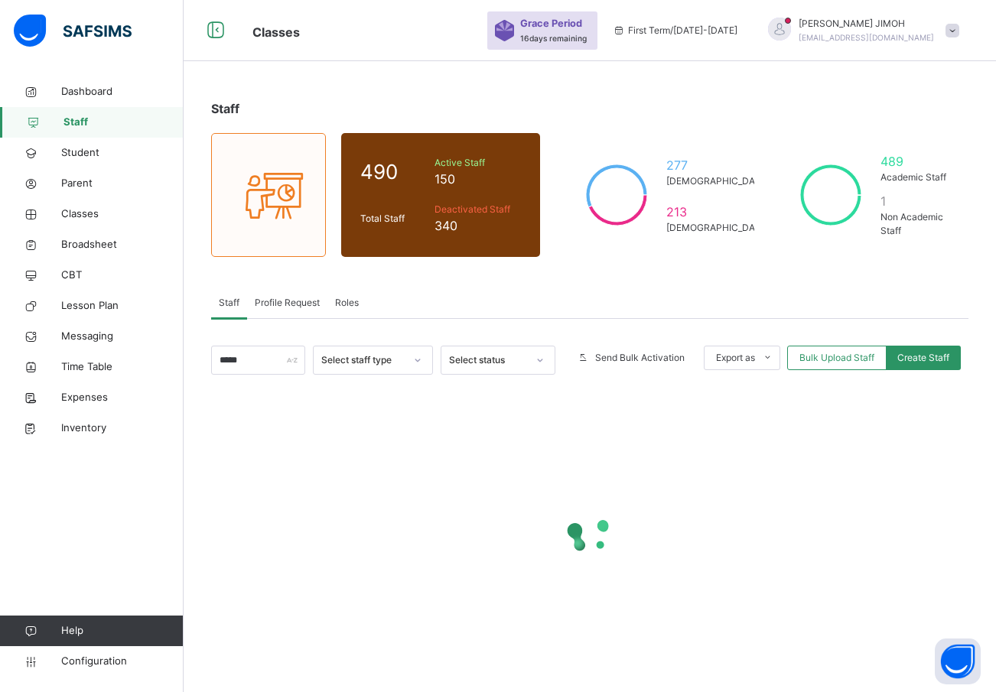
click at [426, 438] on div at bounding box center [589, 534] width 757 height 291
click at [422, 358] on icon at bounding box center [417, 360] width 9 height 15
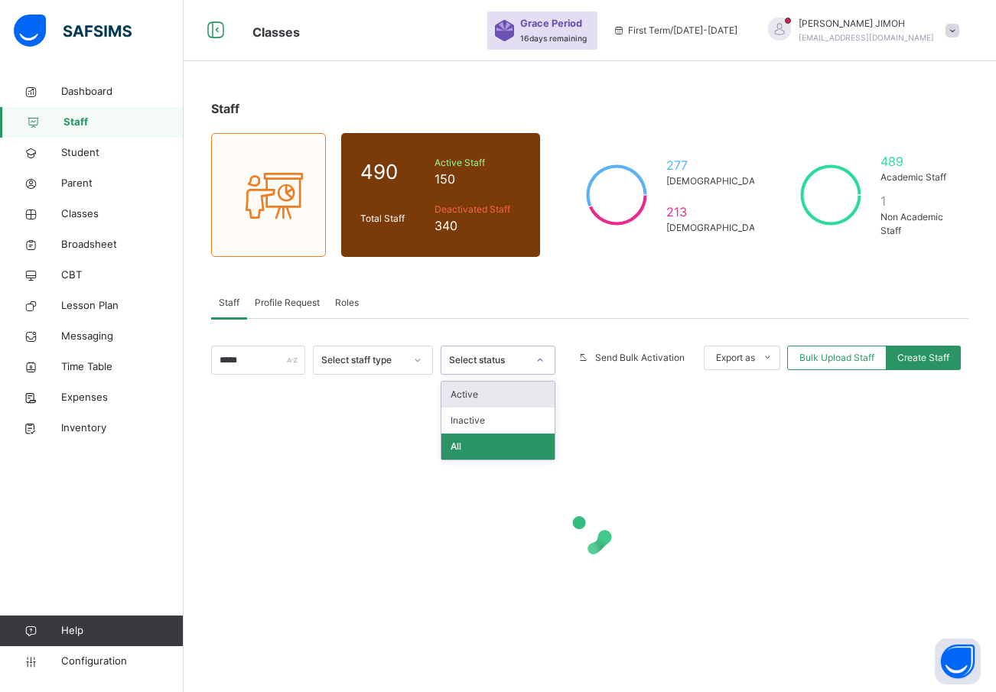
click at [545, 356] on icon at bounding box center [540, 360] width 9 height 15
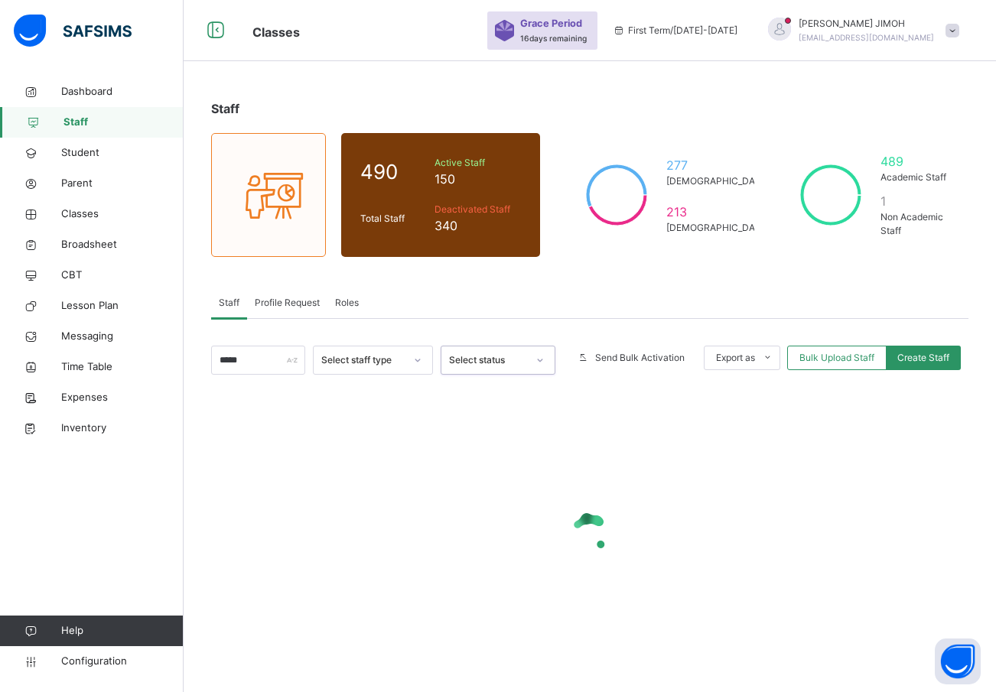
click at [545, 355] on icon at bounding box center [540, 360] width 9 height 15
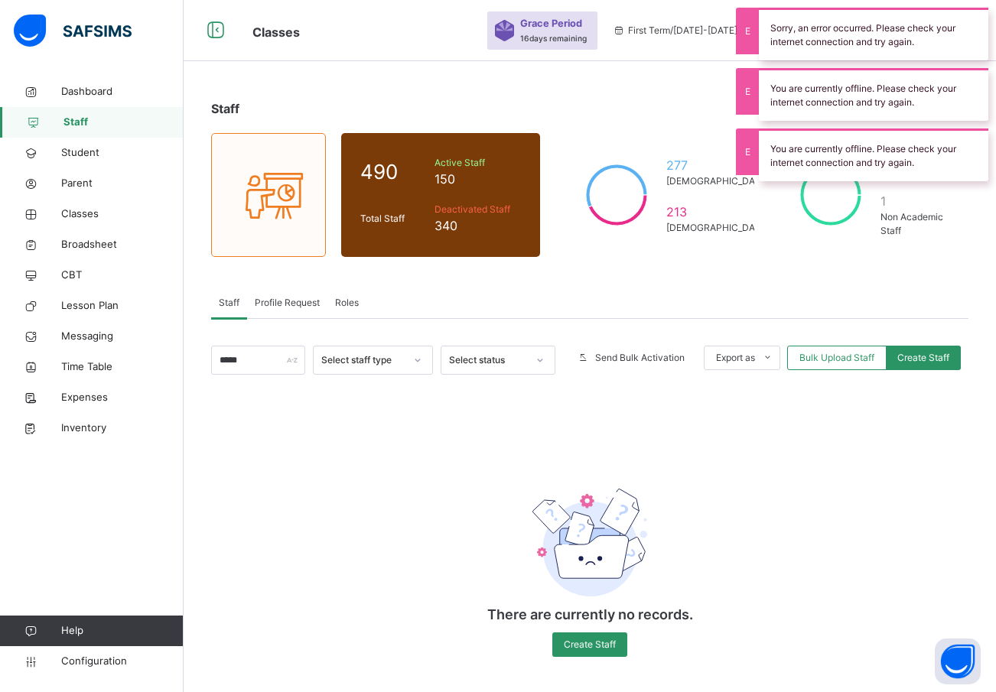
click at [866, 285] on div "Staff 490 Total Staff Active Staff 150 Deactivated Staff 340 277 Male 213 Femal…" at bounding box center [590, 386] width 813 height 619
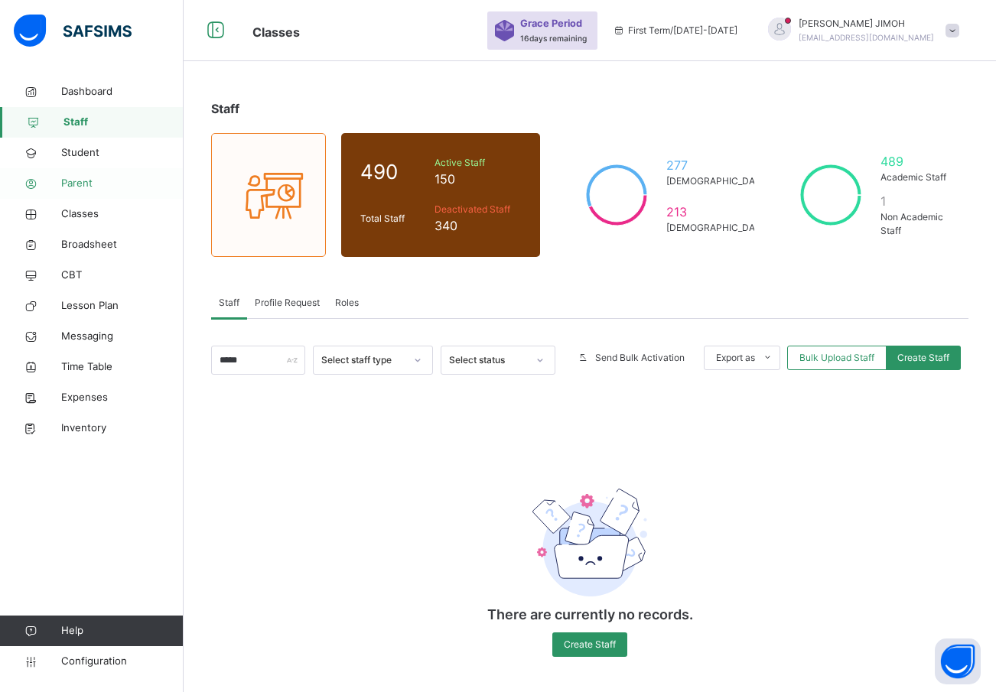
click at [82, 181] on span "Parent" at bounding box center [122, 183] width 122 height 15
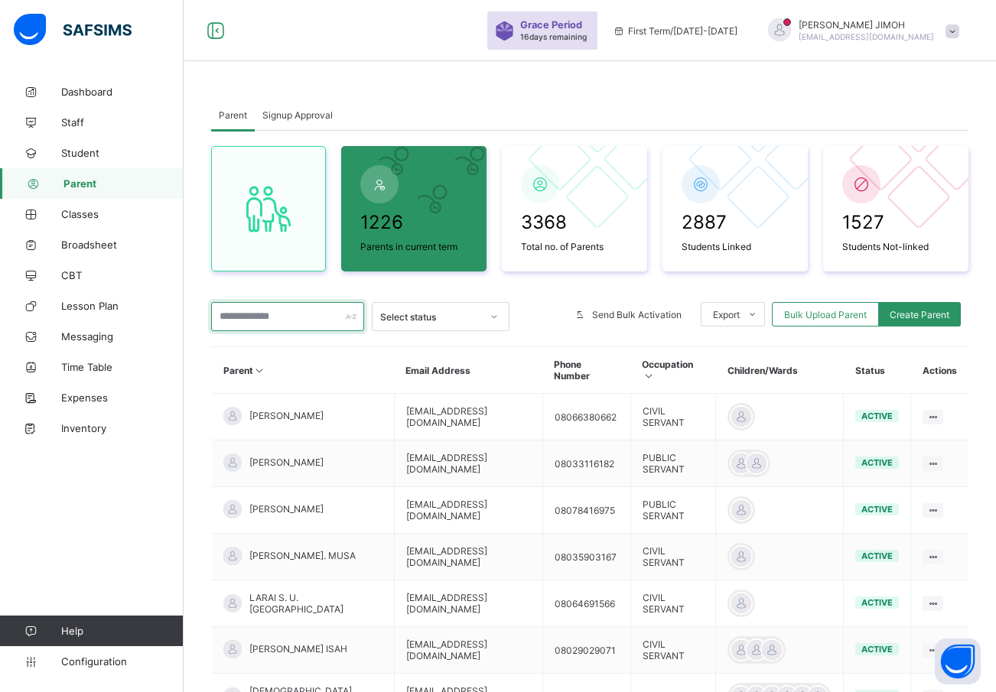
click at [269, 315] on input "text" at bounding box center [287, 316] width 153 height 29
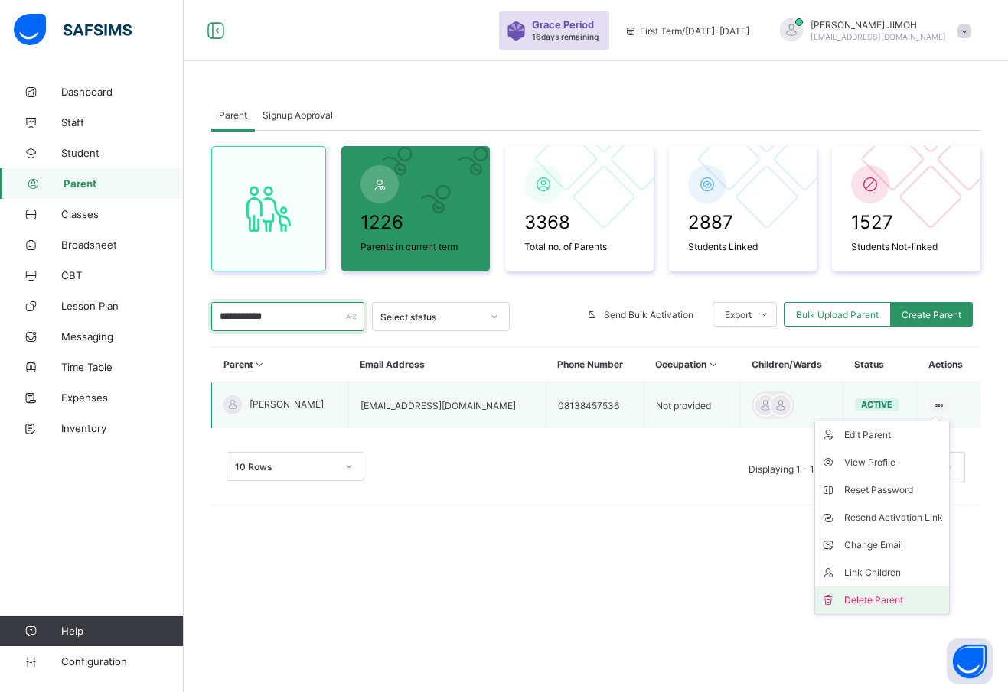
type input "**********"
click at [862, 599] on div "Delete Parent" at bounding box center [893, 600] width 99 height 15
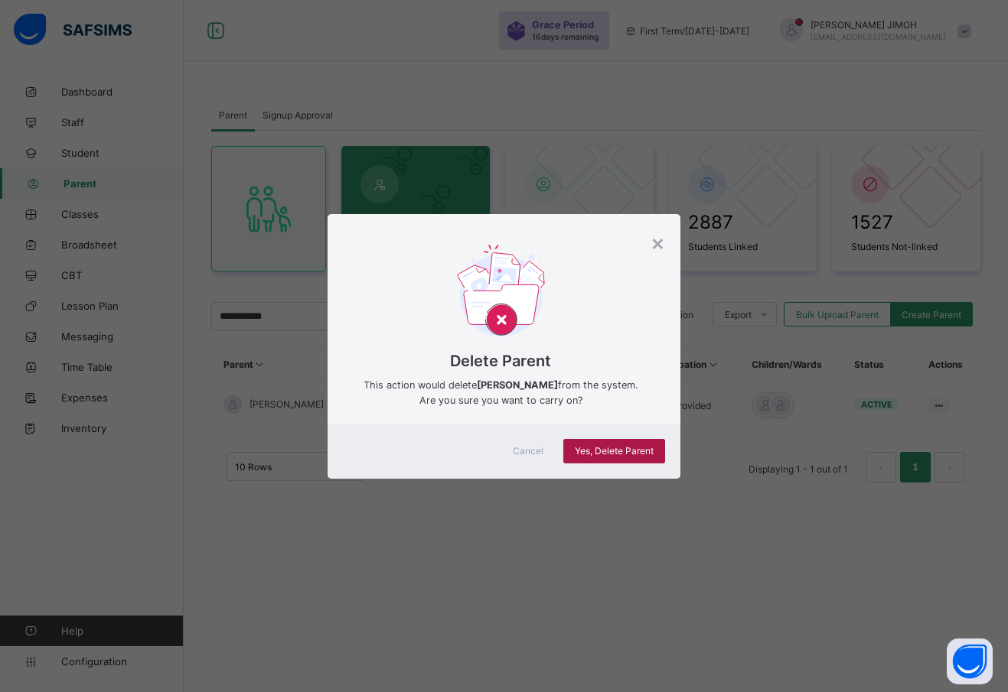
click at [588, 447] on span "Yes, Delete Parent" at bounding box center [614, 450] width 79 height 11
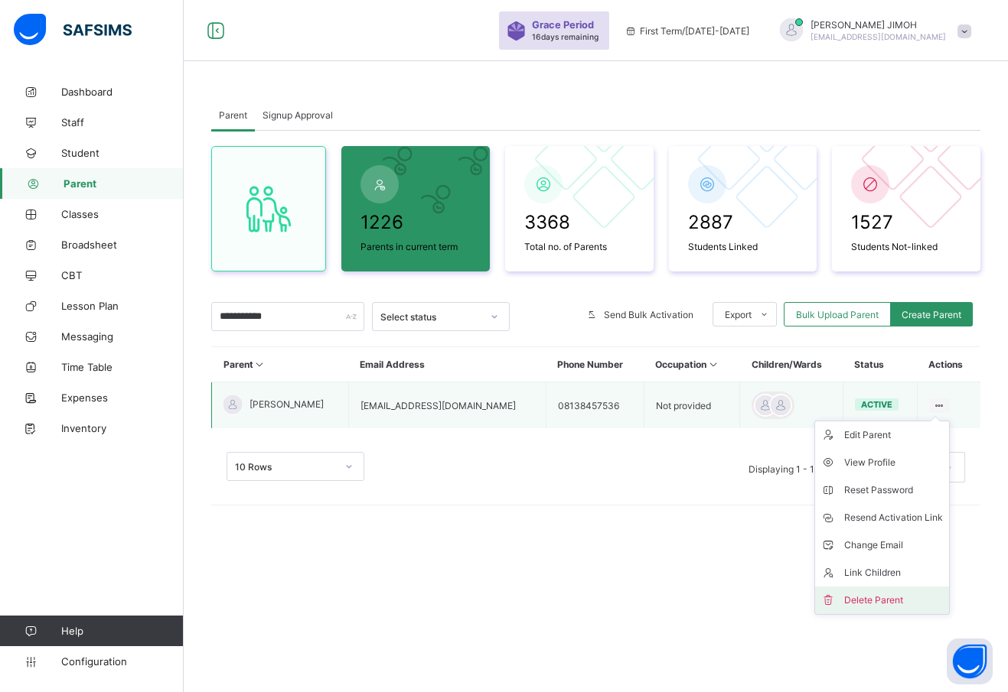
click at [877, 598] on div "Delete Parent" at bounding box center [893, 600] width 99 height 15
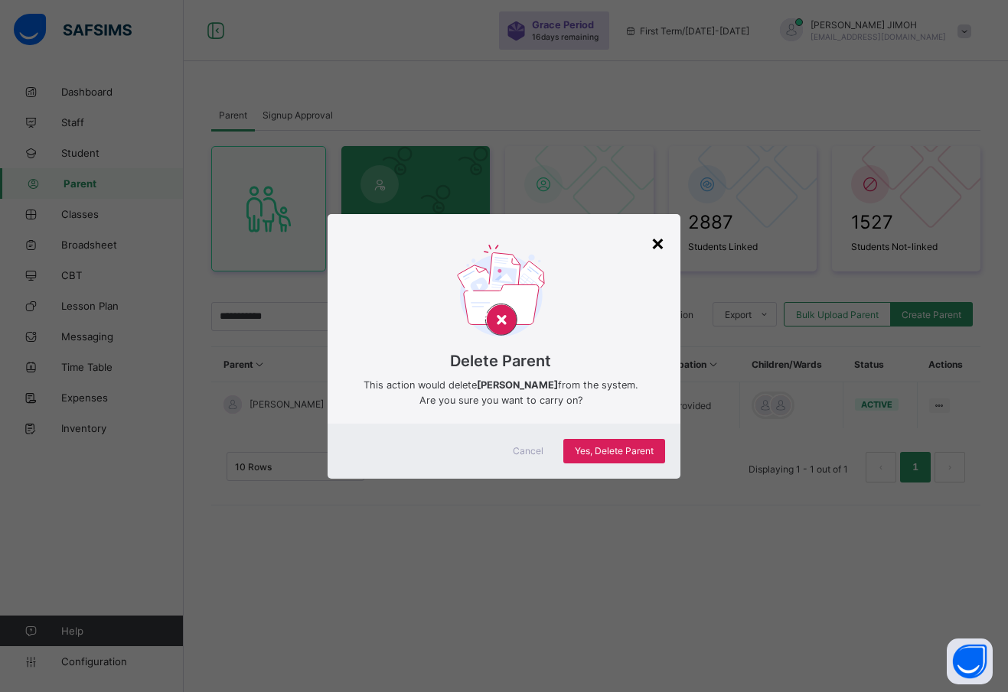
click at [659, 240] on div "×" at bounding box center [657, 243] width 15 height 26
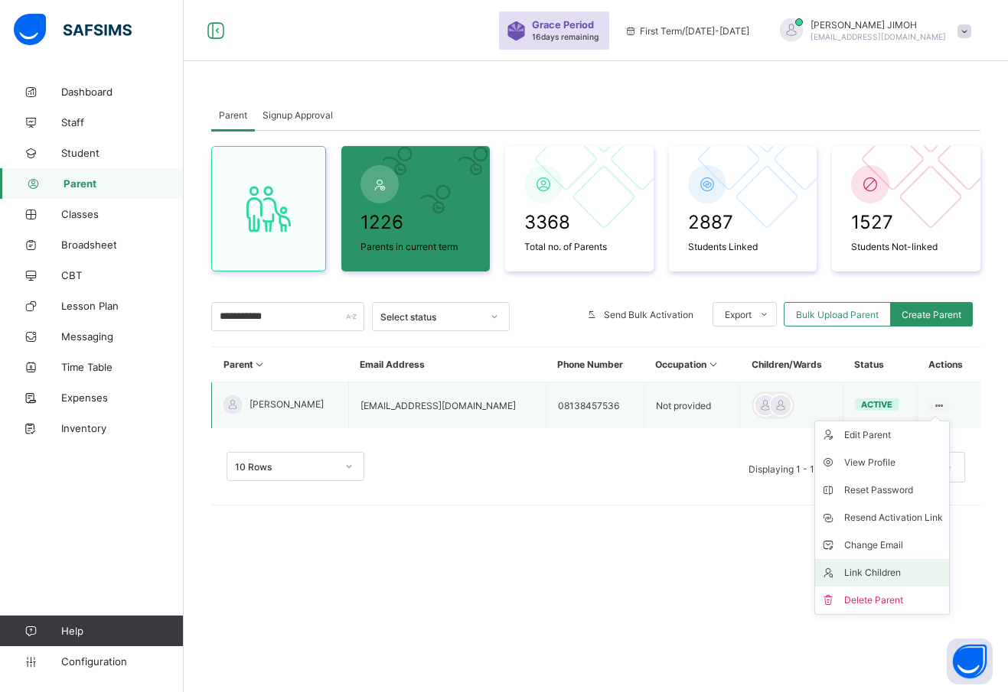
click at [866, 572] on div "Link Children" at bounding box center [893, 572] width 99 height 15
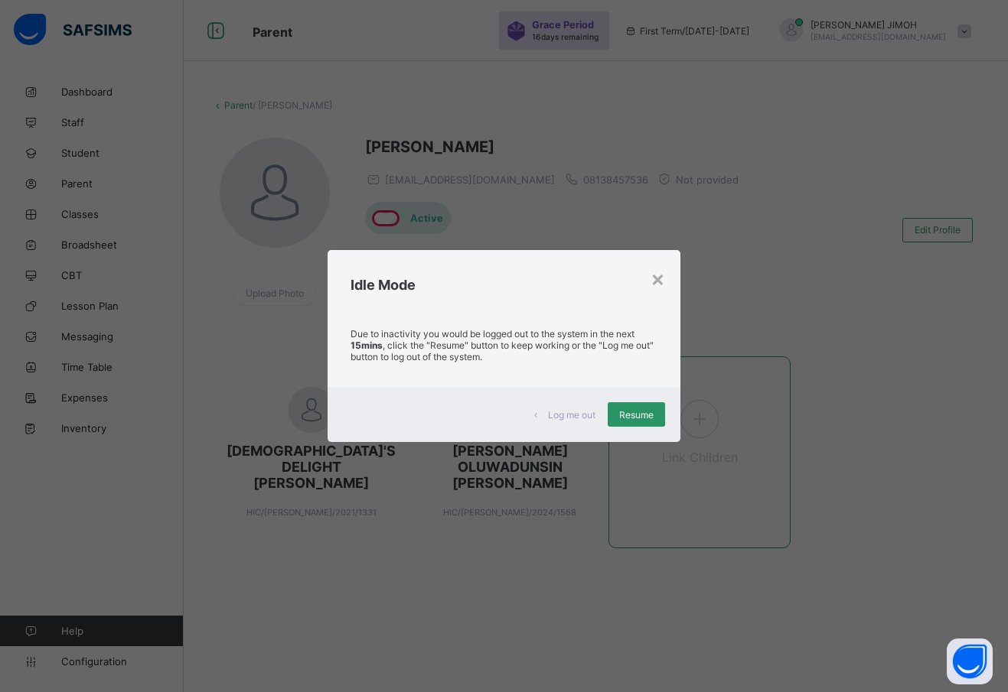
click at [632, 412] on span "Resume" at bounding box center [636, 414] width 34 height 11
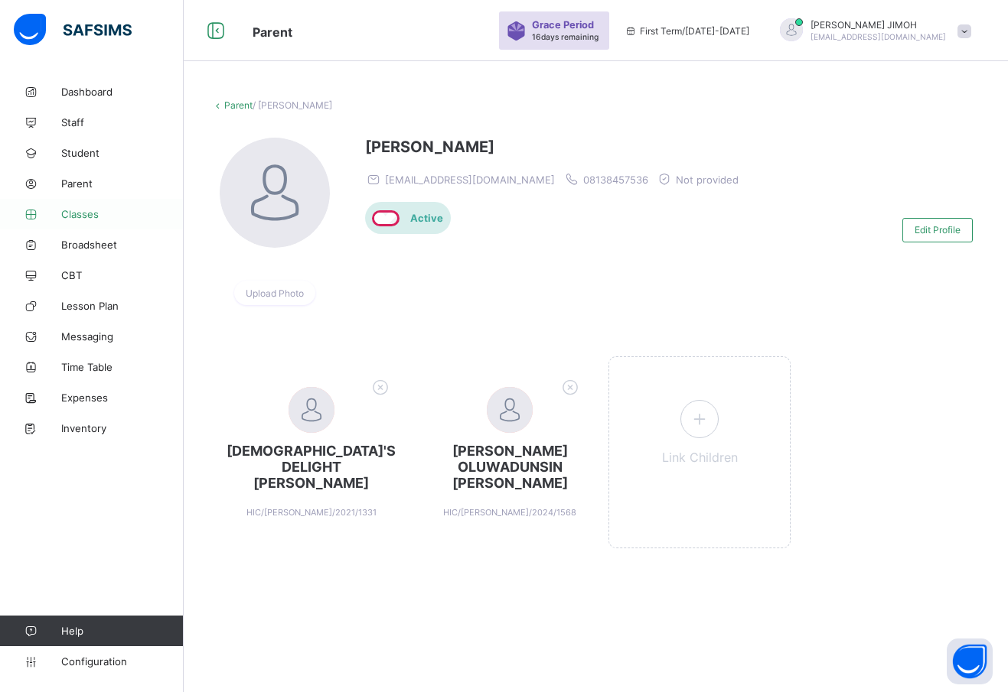
click at [77, 210] on span "Classes" at bounding box center [122, 214] width 122 height 12
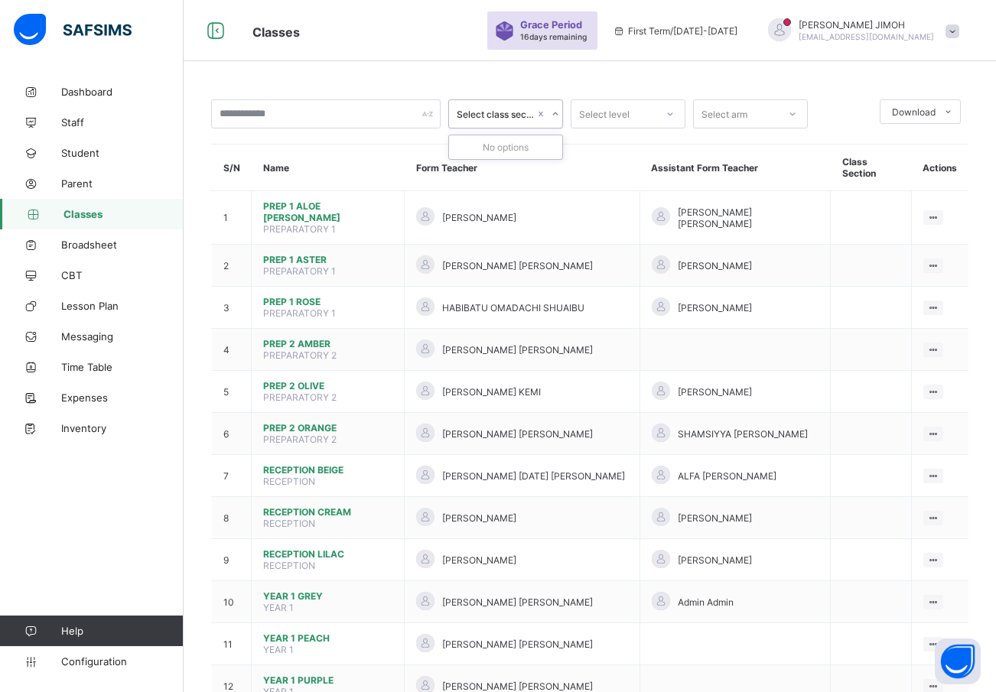
click at [556, 109] on icon at bounding box center [555, 113] width 9 height 15
click at [554, 109] on div at bounding box center [555, 114] width 15 height 24
click at [634, 107] on div "Select level" at bounding box center [614, 113] width 84 height 21
click at [77, 118] on span "Staff" at bounding box center [122, 122] width 122 height 12
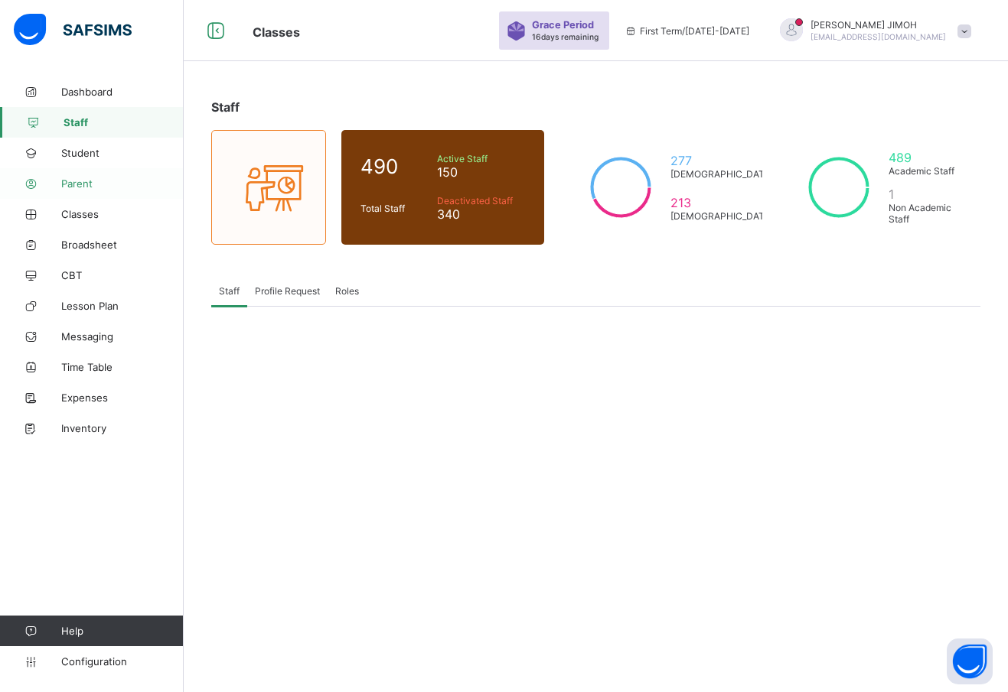
drag, startPoint x: 76, startPoint y: 214, endPoint x: 86, endPoint y: 198, distance: 19.3
click at [76, 214] on span "Classes" at bounding box center [122, 214] width 122 height 12
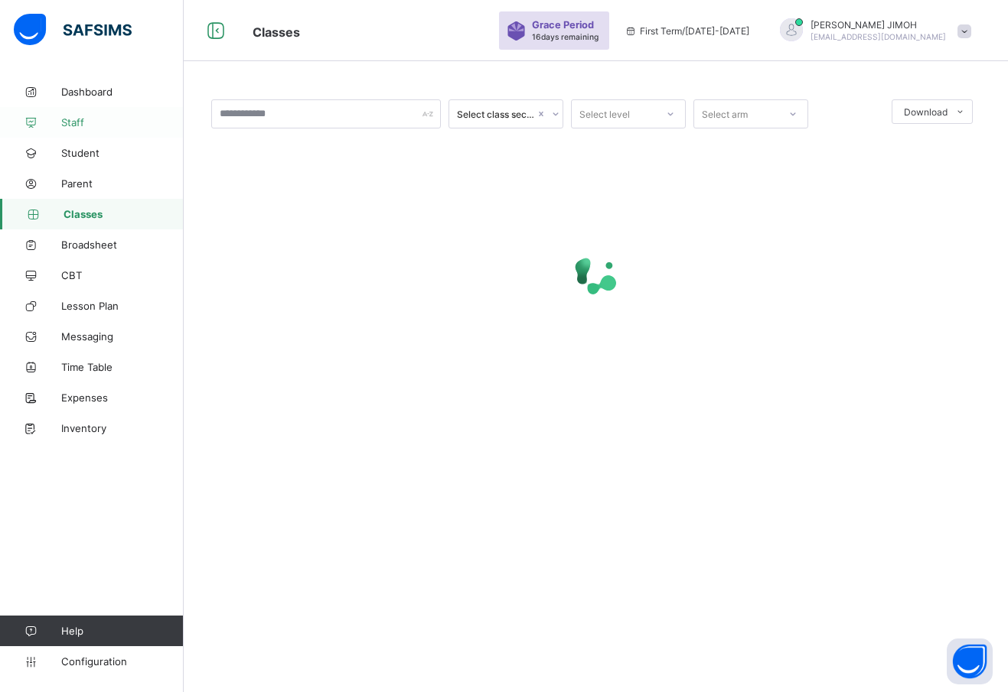
click at [76, 120] on span "Staff" at bounding box center [122, 122] width 122 height 12
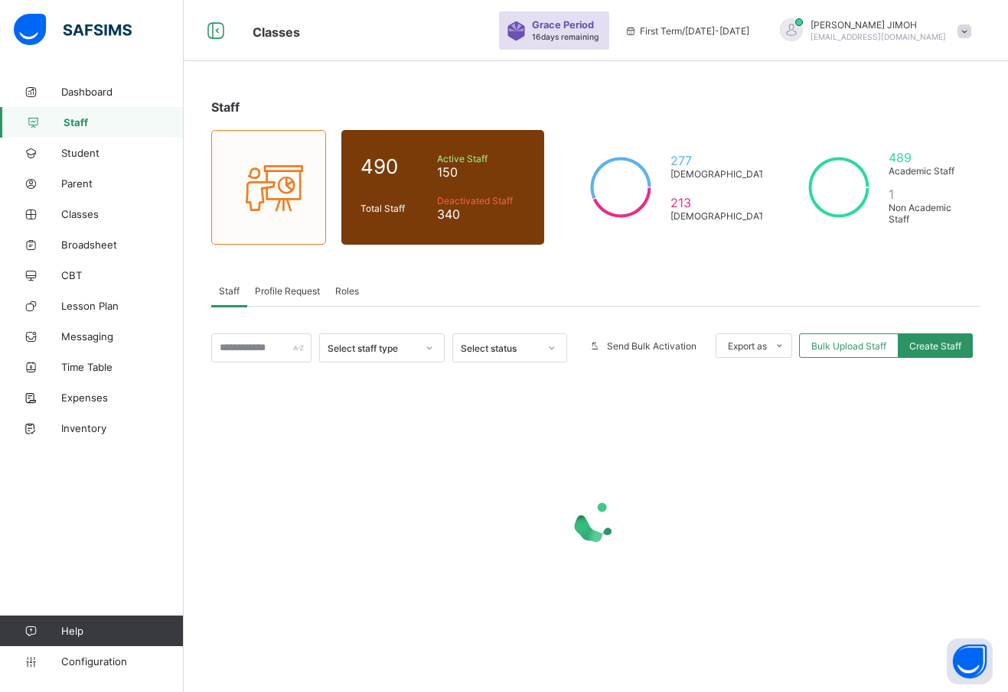
drag, startPoint x: 293, startPoint y: 287, endPoint x: 261, endPoint y: 289, distance: 32.2
click at [291, 286] on span "Profile Request" at bounding box center [287, 290] width 65 height 11
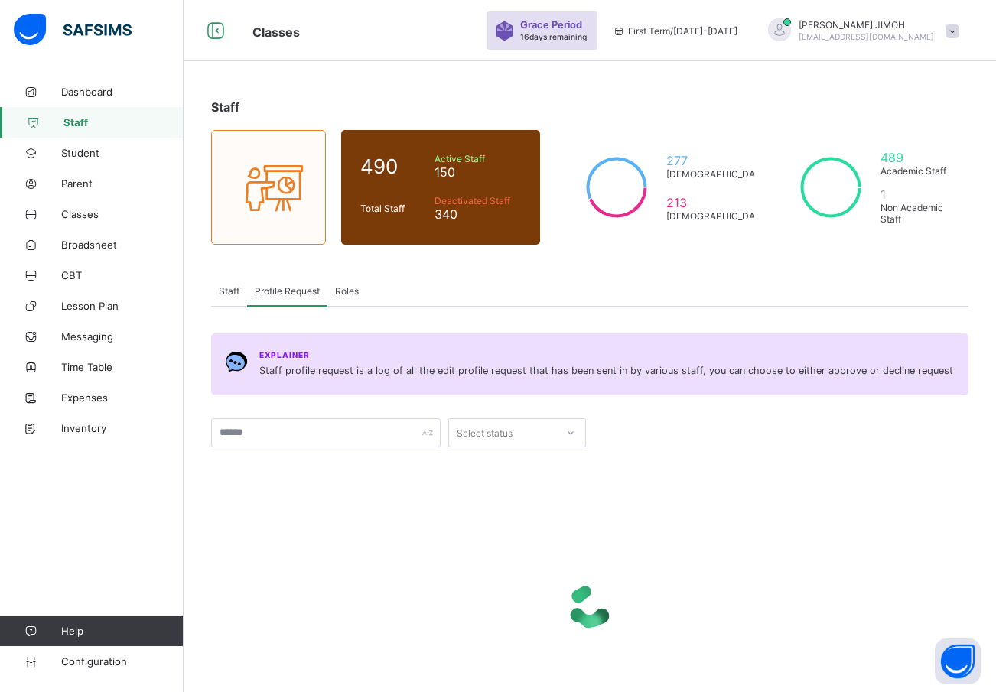
click at [225, 286] on span "Staff" at bounding box center [229, 290] width 21 height 11
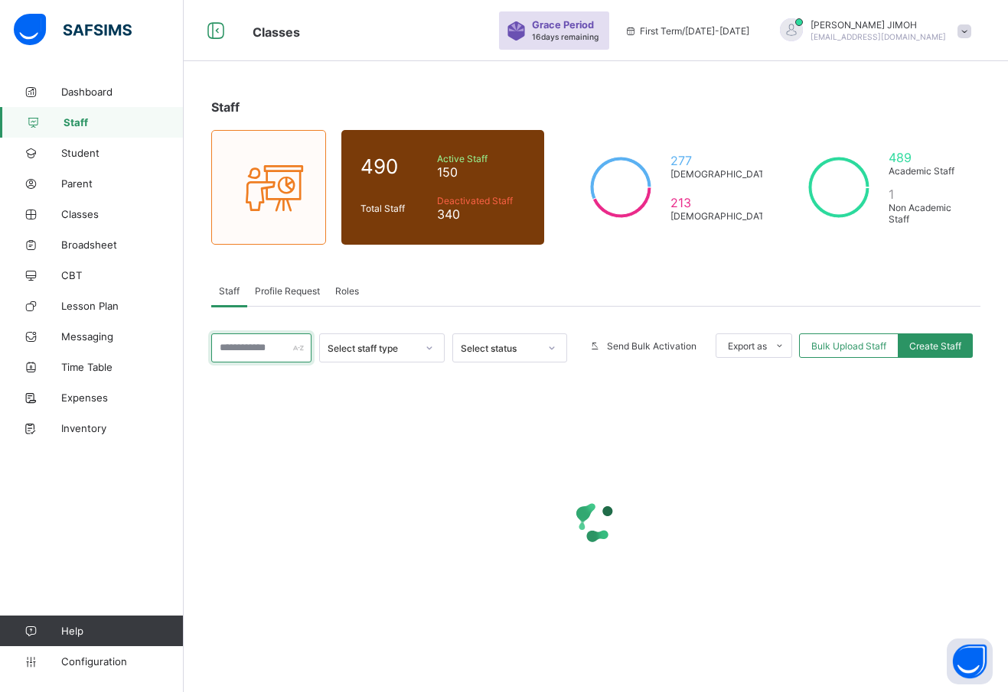
click at [259, 347] on input "text" at bounding box center [261, 348] width 100 height 29
click at [349, 292] on span "Roles" at bounding box center [347, 290] width 24 height 11
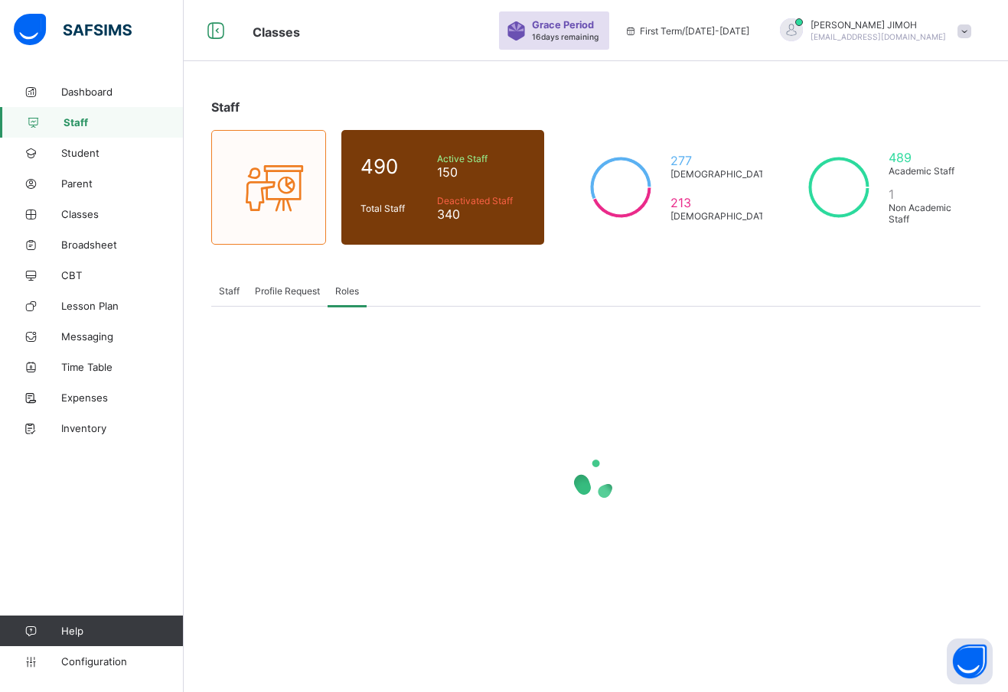
drag, startPoint x: 301, startPoint y: 290, endPoint x: 252, endPoint y: 288, distance: 49.0
click at [298, 290] on span "Profile Request" at bounding box center [287, 290] width 65 height 11
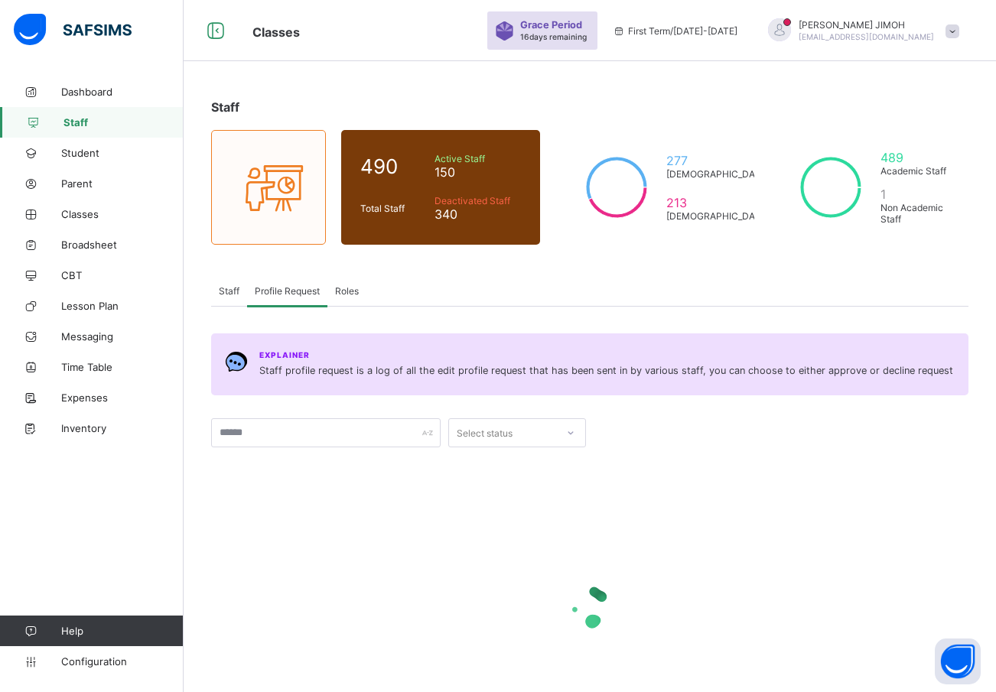
click at [230, 288] on span "Staff" at bounding box center [229, 290] width 21 height 11
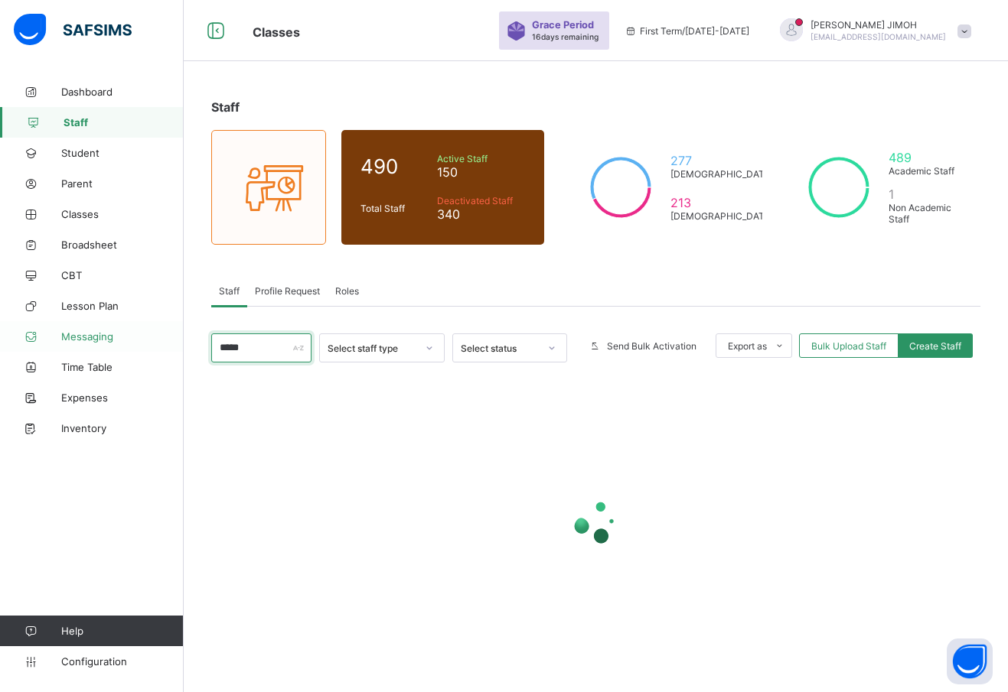
drag, startPoint x: 256, startPoint y: 344, endPoint x: 172, endPoint y: 338, distance: 84.4
click at [172, 338] on div "Classes Grace Period 16 days remaining First Term / [DATE]-[DATE] [PERSON_NAME]…" at bounding box center [504, 346] width 1008 height 692
type input "****"
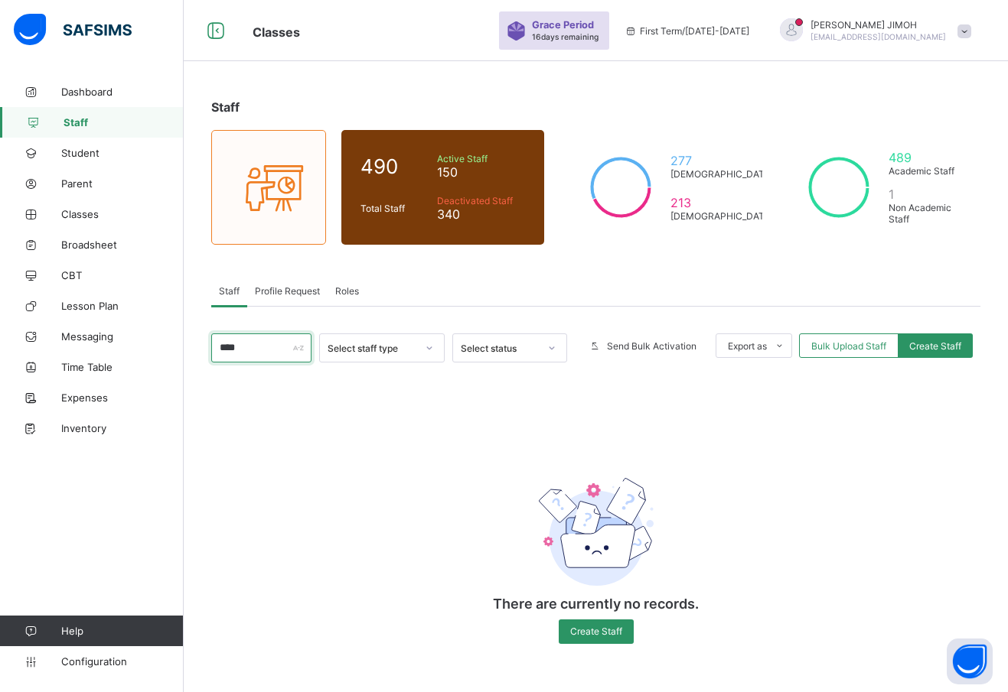
click at [258, 352] on input "****" at bounding box center [261, 348] width 100 height 29
drag, startPoint x: 257, startPoint y: 349, endPoint x: 205, endPoint y: 347, distance: 52.1
click at [205, 347] on div "Staff 490 Total Staff Active Staff 150 Deactivated Staff 340 277 [DEMOGRAPHIC_D…" at bounding box center [596, 380] width 824 height 606
click at [73, 153] on span "Student" at bounding box center [122, 153] width 122 height 12
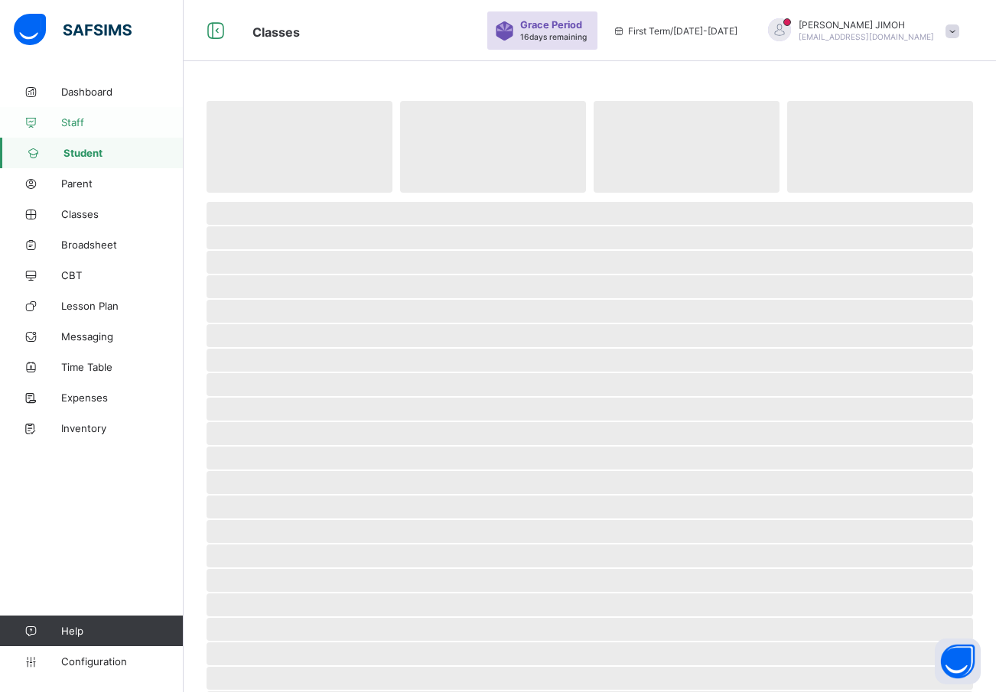
click at [70, 119] on span "Staff" at bounding box center [122, 122] width 122 height 12
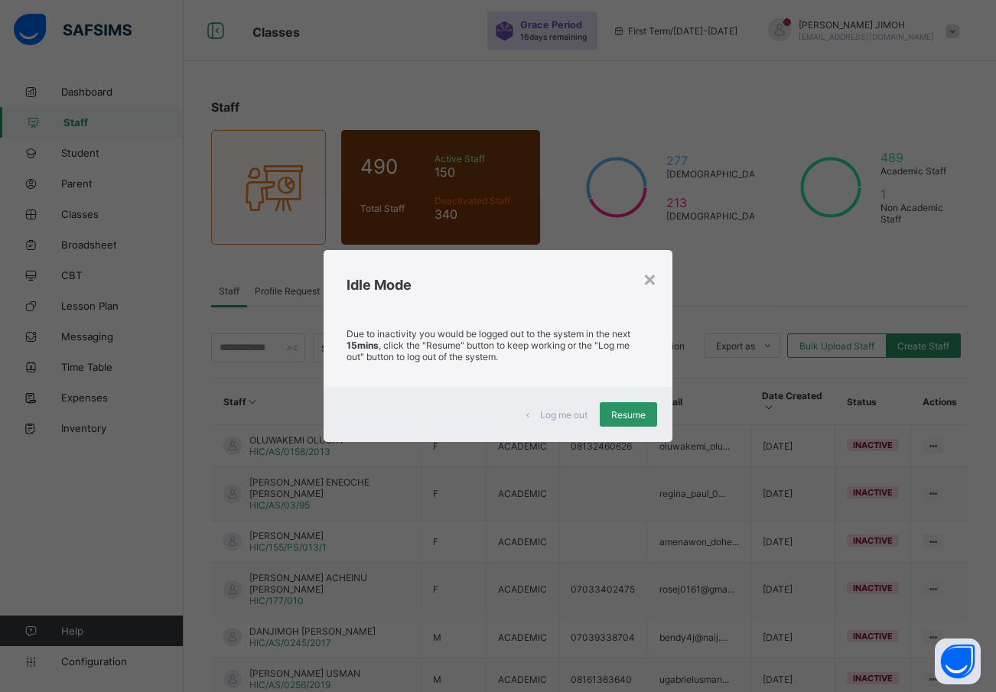
click at [623, 412] on span "Resume" at bounding box center [628, 414] width 34 height 11
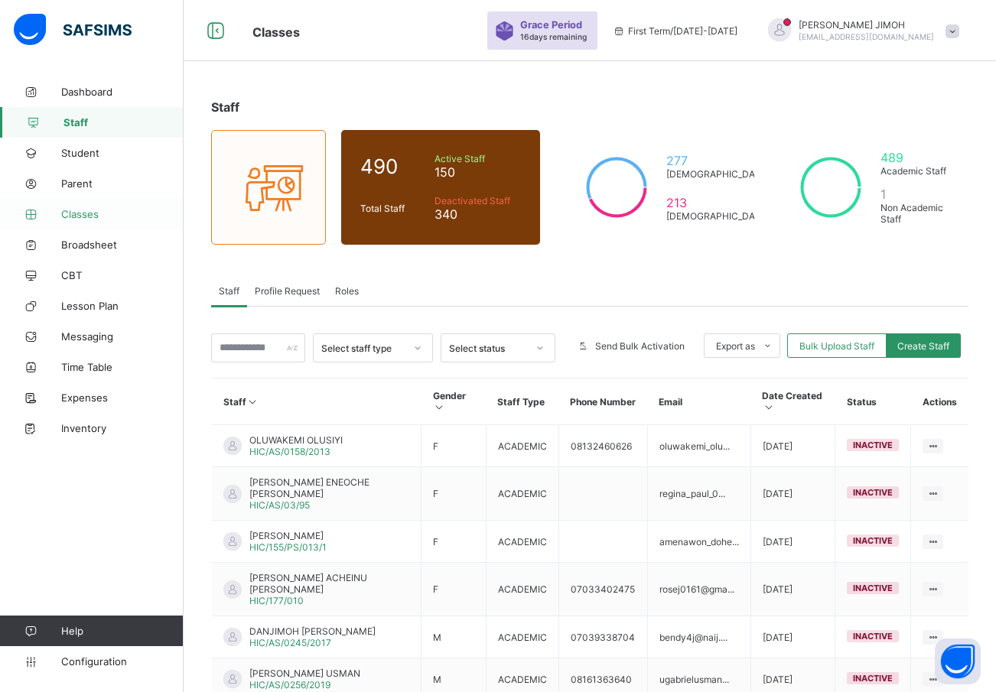
click at [82, 213] on span "Classes" at bounding box center [122, 214] width 122 height 12
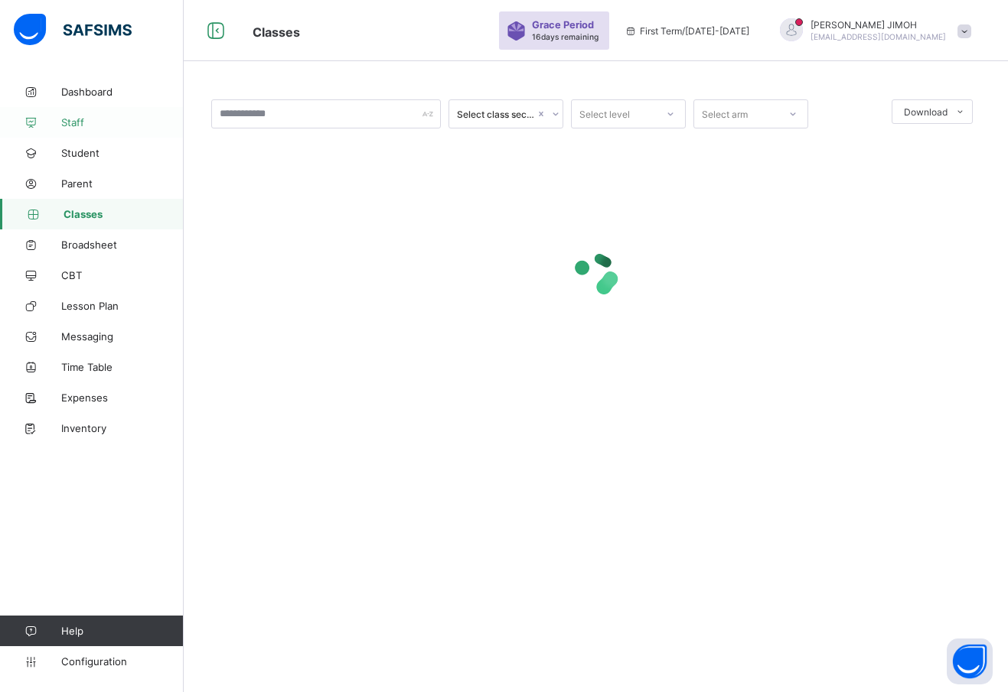
click at [71, 120] on span "Staff" at bounding box center [122, 122] width 122 height 12
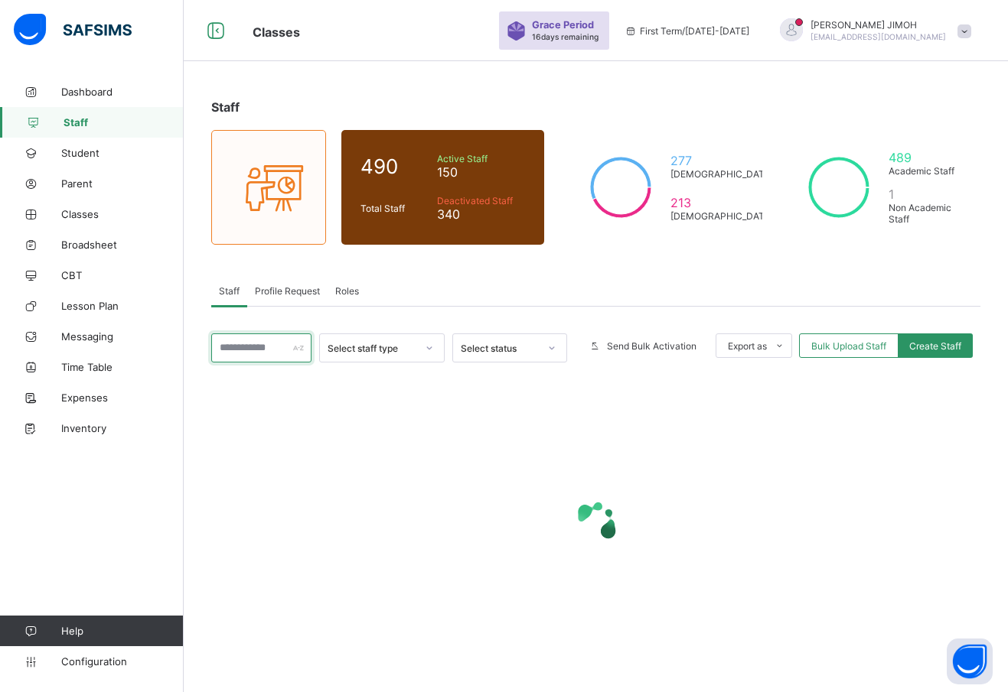
click at [257, 351] on input "text" at bounding box center [261, 348] width 100 height 29
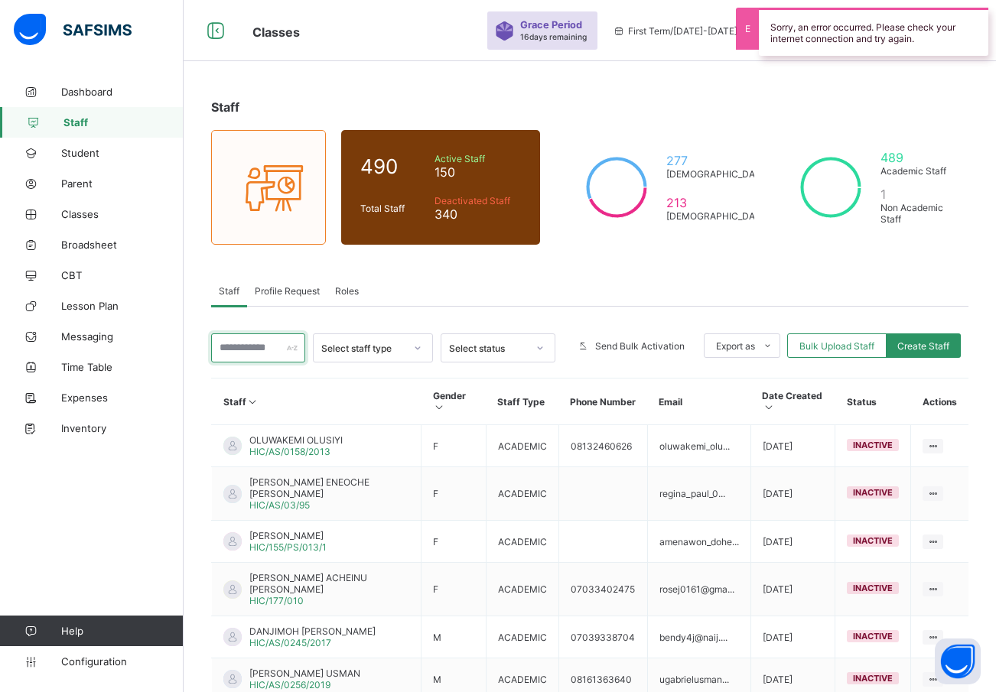
click at [267, 344] on input "text" at bounding box center [258, 348] width 94 height 29
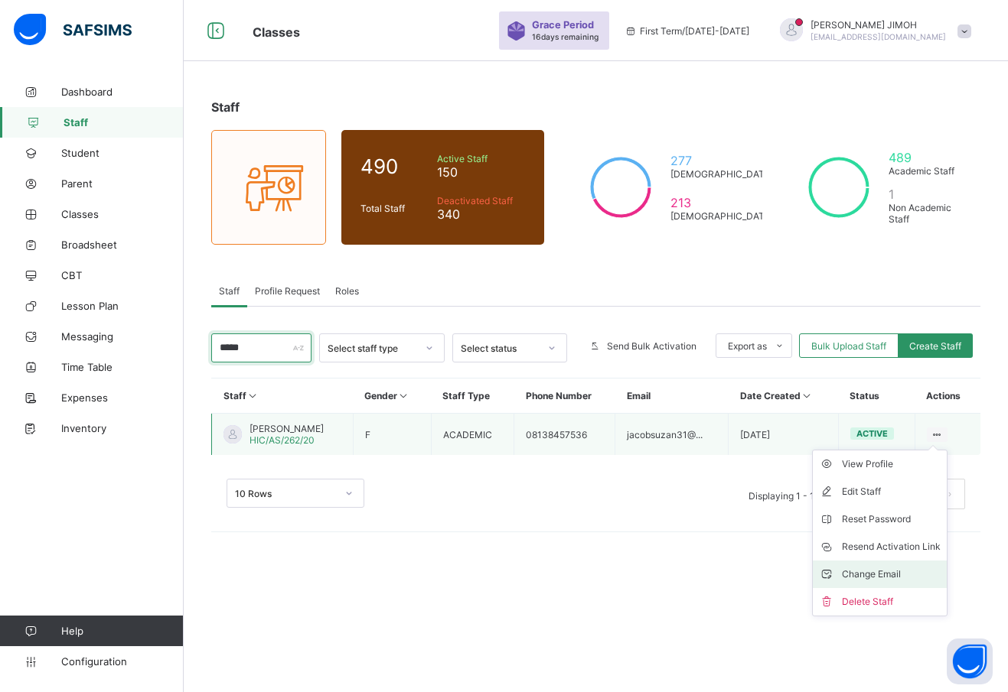
type input "*****"
click at [875, 574] on div "Change Email" at bounding box center [891, 574] width 99 height 15
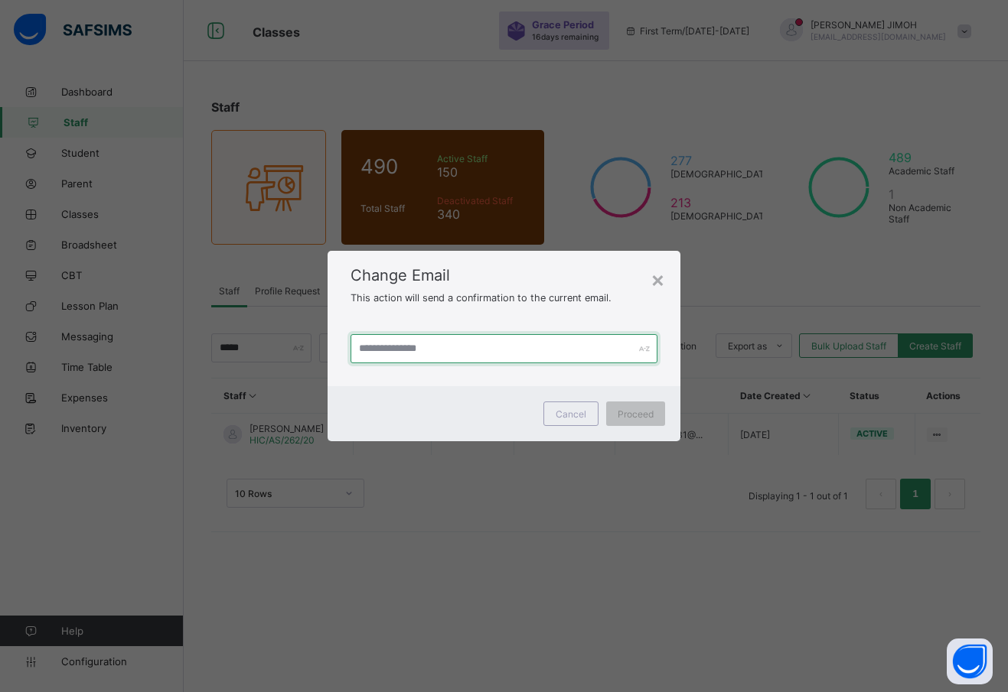
click at [434, 356] on input "text" at bounding box center [503, 348] width 307 height 29
type input "**********"
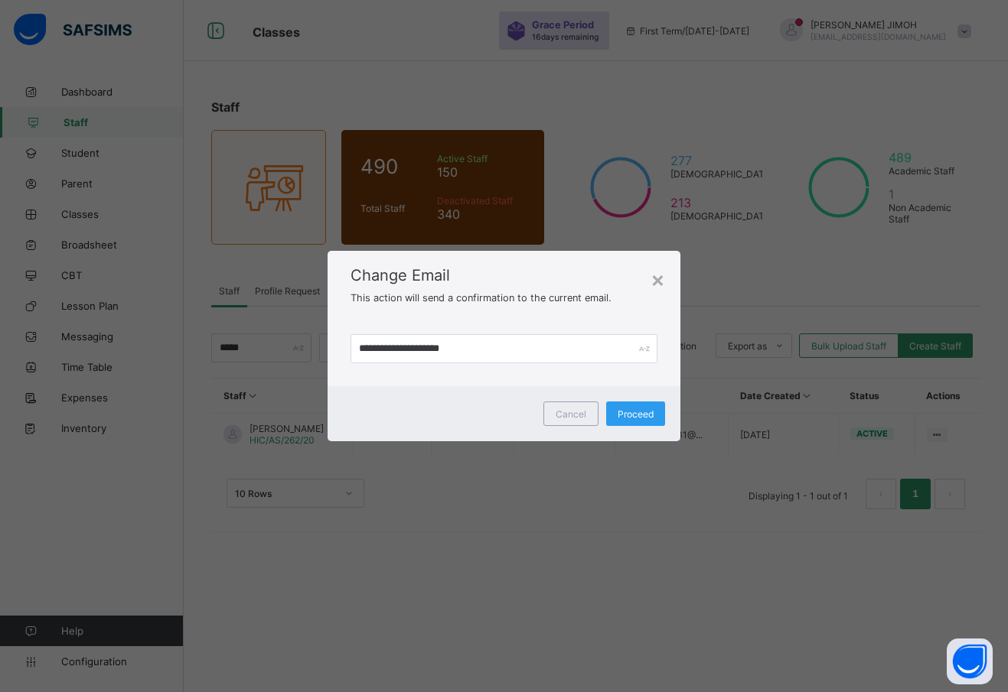
click at [637, 412] on span "Proceed" at bounding box center [635, 414] width 36 height 11
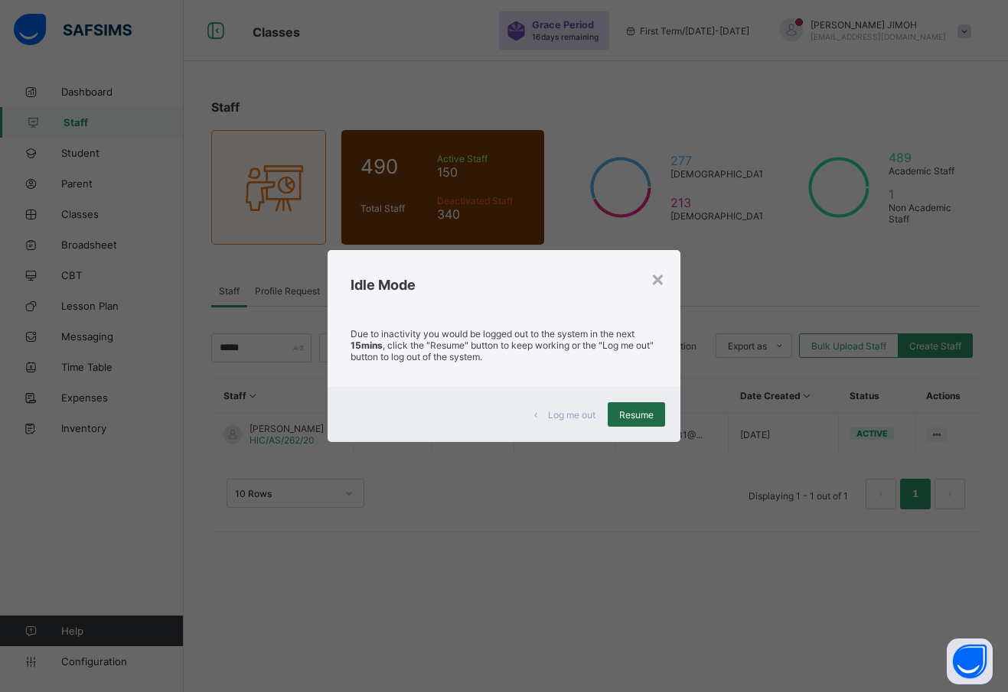
click at [642, 419] on span "Resume" at bounding box center [636, 414] width 34 height 11
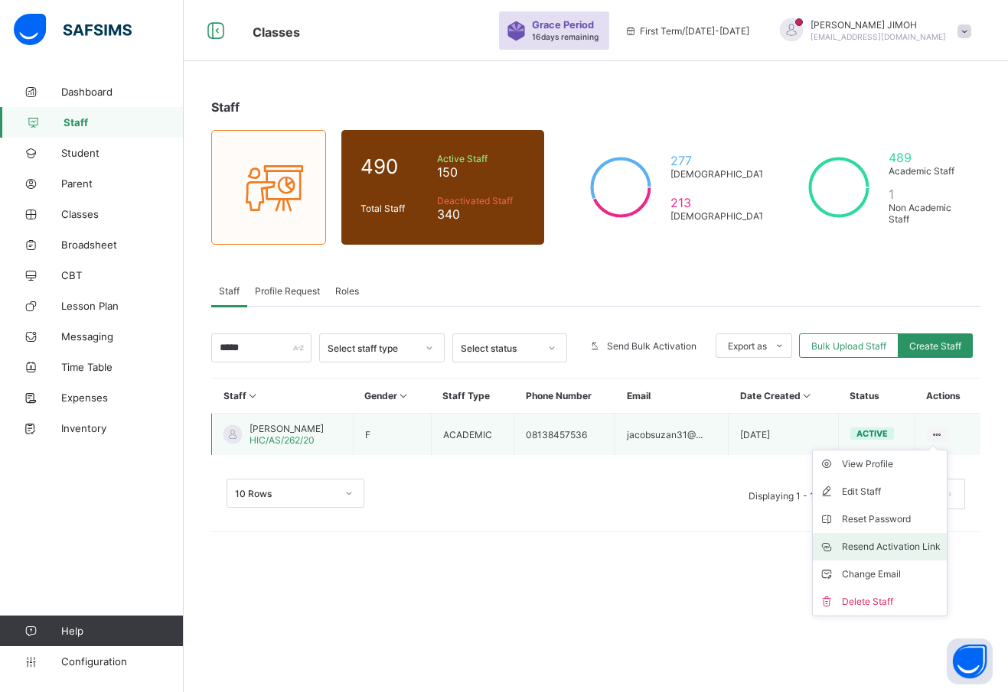
click at [879, 539] on div "Resend Activation Link" at bounding box center [891, 546] width 99 height 15
click at [881, 549] on div "Resend Activation Link" at bounding box center [891, 546] width 99 height 15
click at [878, 539] on div "Resend Activation Link" at bounding box center [891, 546] width 99 height 15
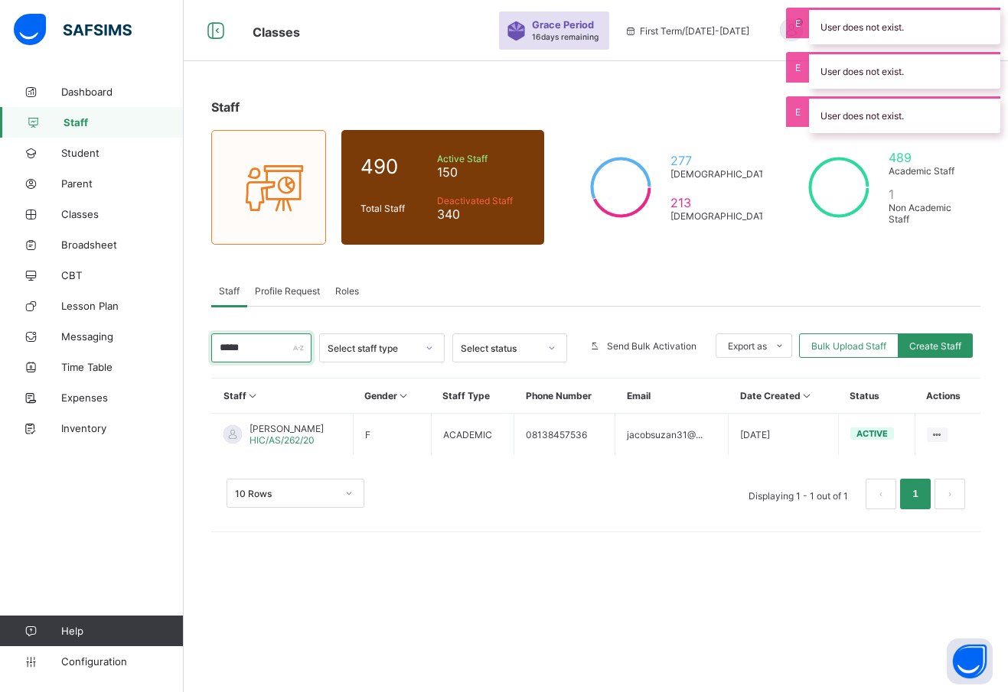
click at [249, 339] on input "*****" at bounding box center [261, 348] width 100 height 29
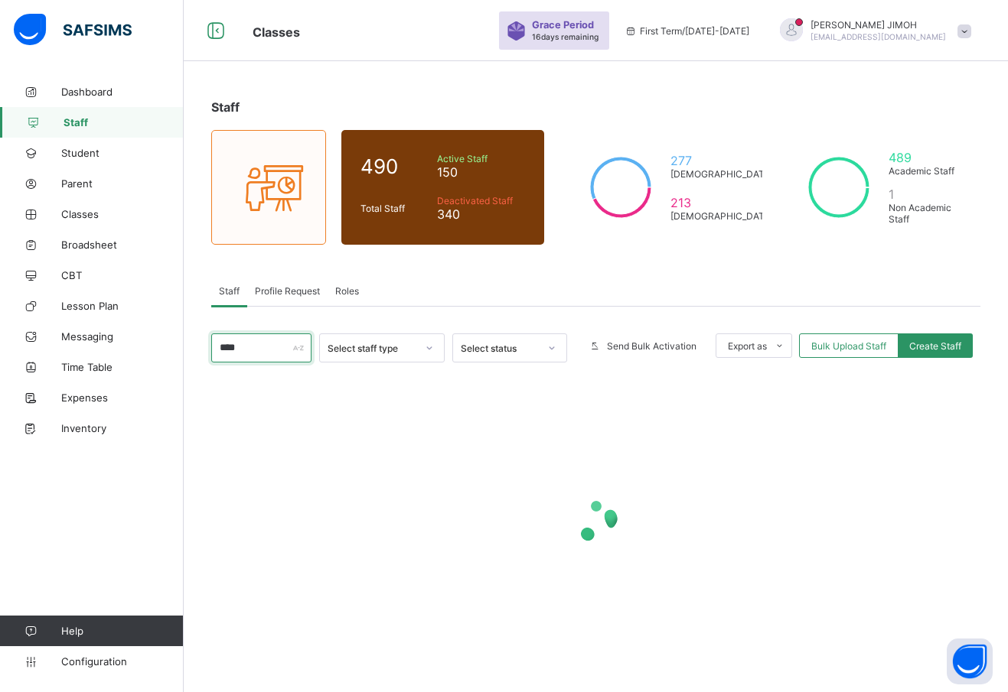
type input "*****"
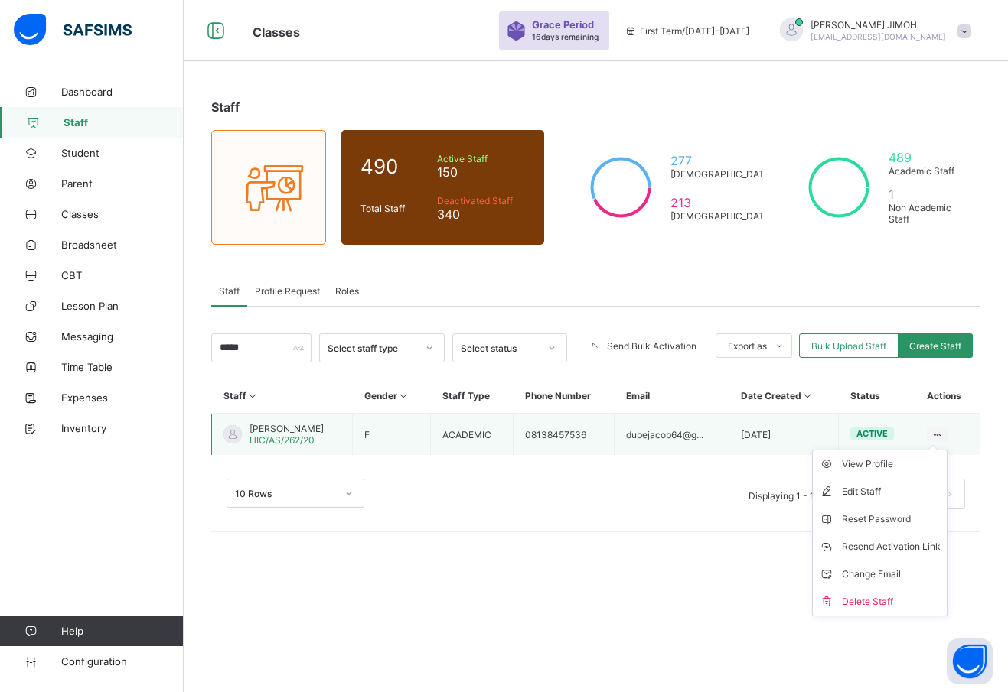
click at [936, 431] on icon at bounding box center [936, 434] width 13 height 11
click at [877, 541] on div "Resend Activation Link" at bounding box center [891, 546] width 99 height 15
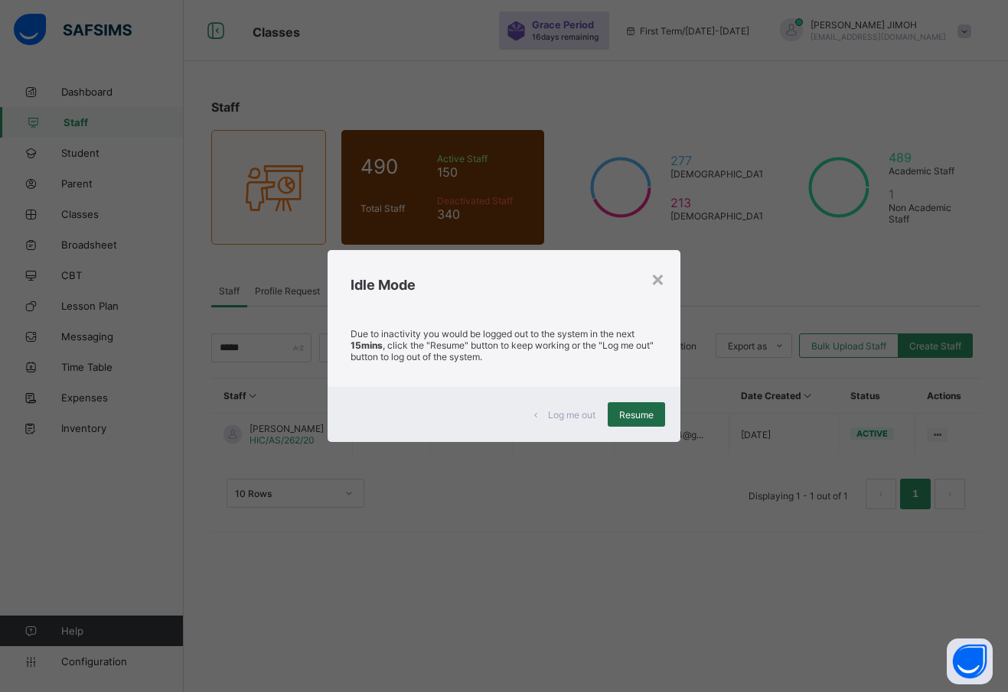
click at [624, 412] on span "Resume" at bounding box center [636, 414] width 34 height 11
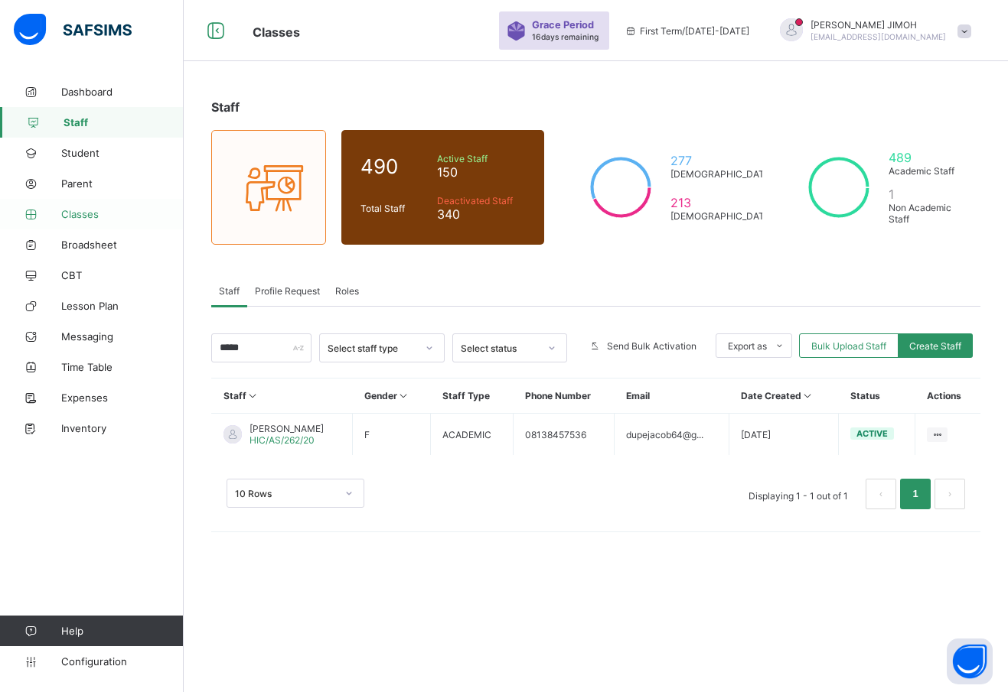
click at [79, 213] on span "Classes" at bounding box center [122, 214] width 122 height 12
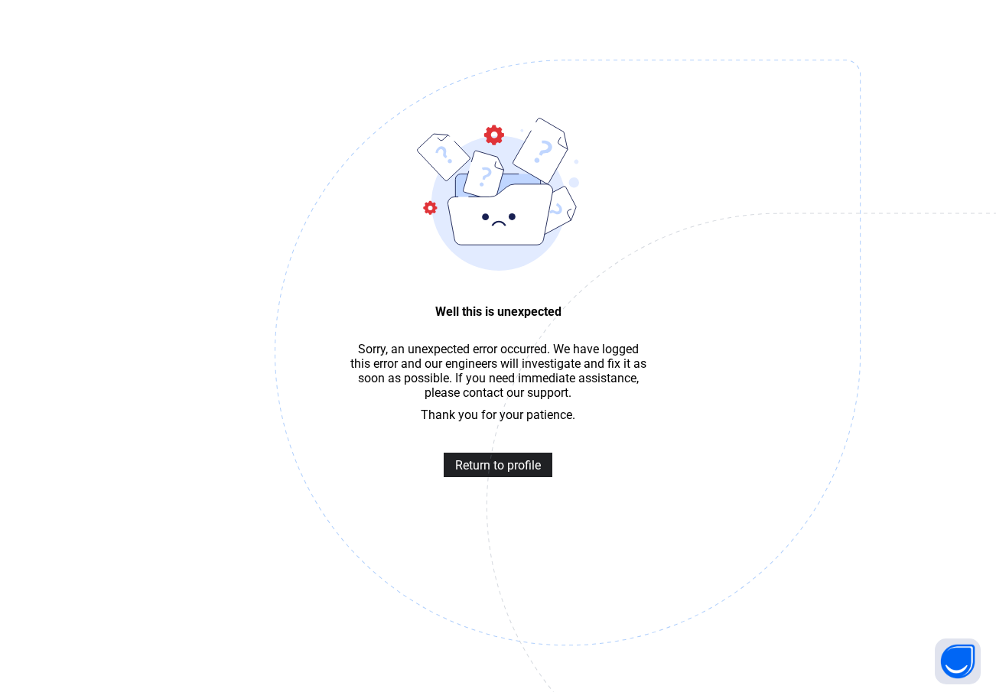
click at [487, 473] on span "Return to profile" at bounding box center [498, 465] width 86 height 15
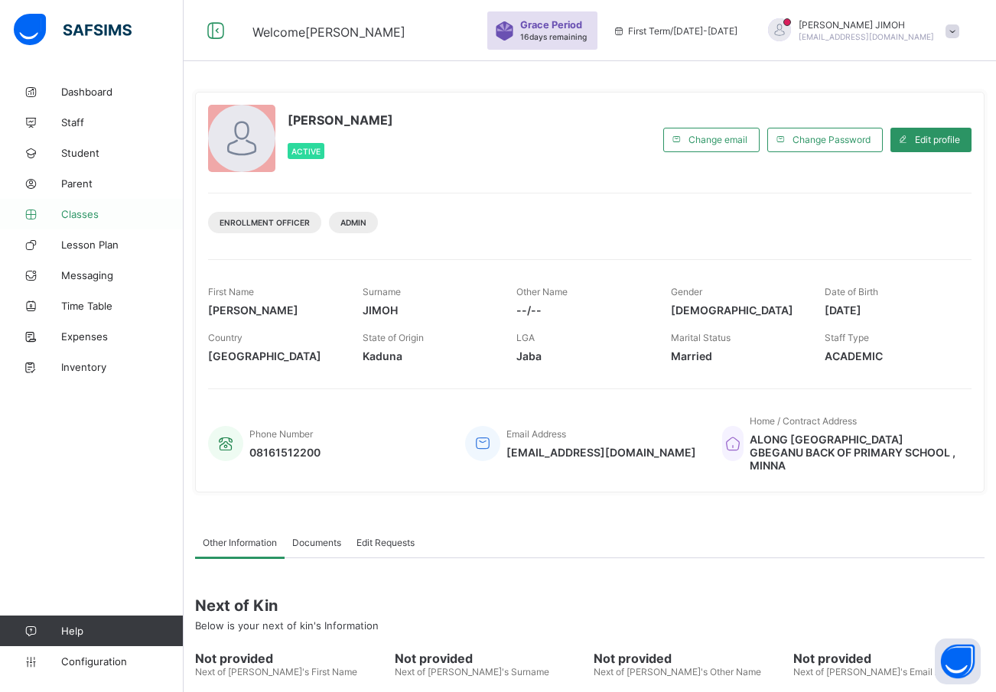
click at [85, 212] on span "Classes" at bounding box center [122, 214] width 122 height 12
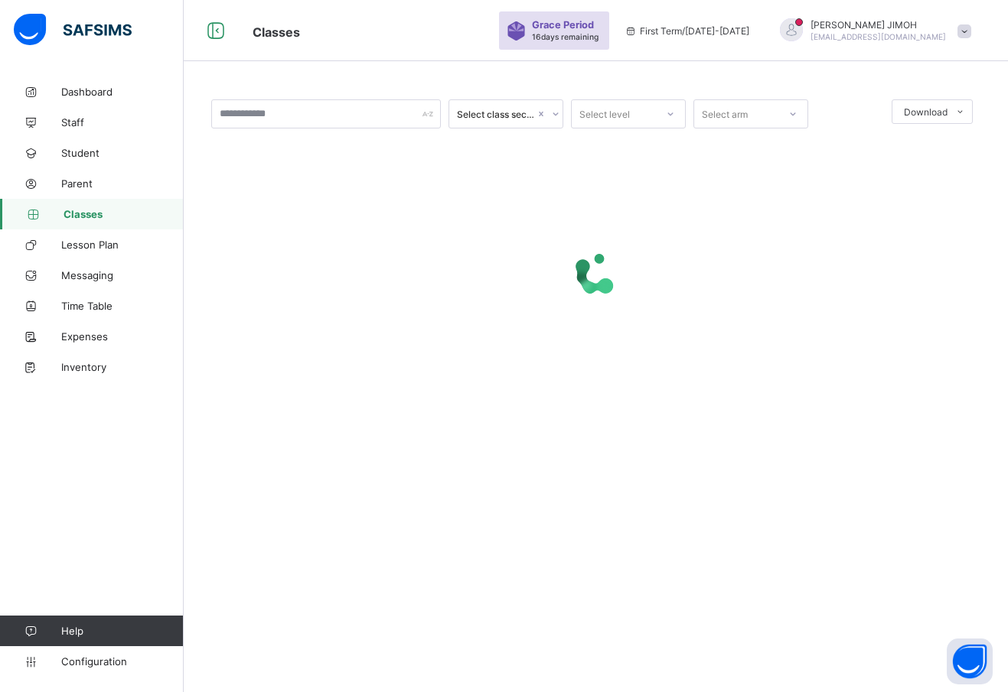
click at [654, 106] on div "Select level" at bounding box center [614, 113] width 84 height 21
click at [625, 217] on div "YEAR 1" at bounding box center [628, 219] width 113 height 24
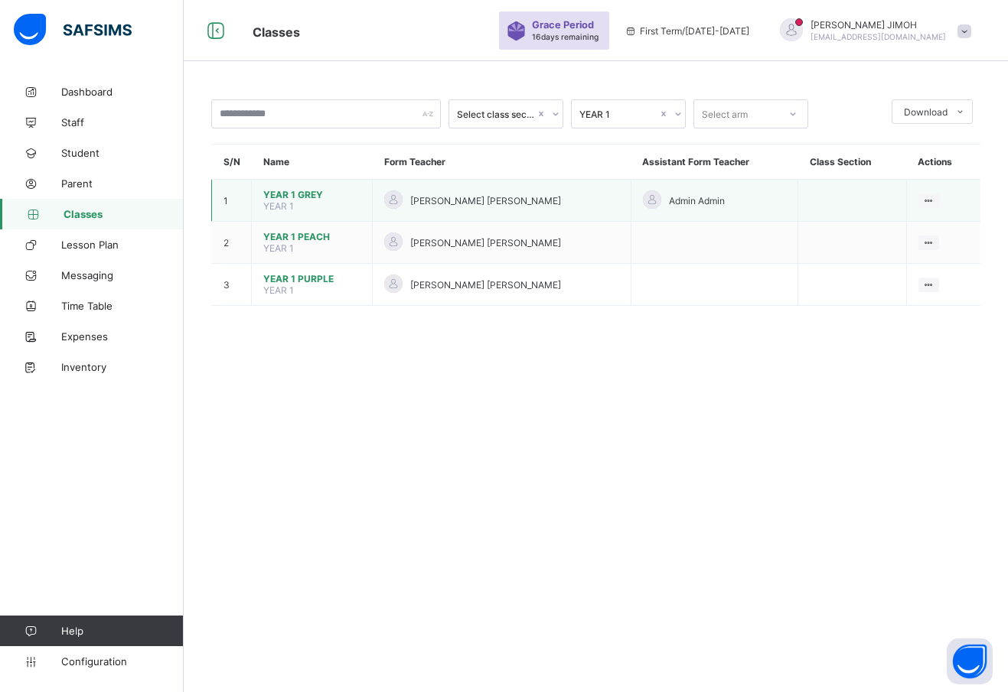
click at [308, 190] on span "YEAR 1 GREY" at bounding box center [311, 194] width 97 height 11
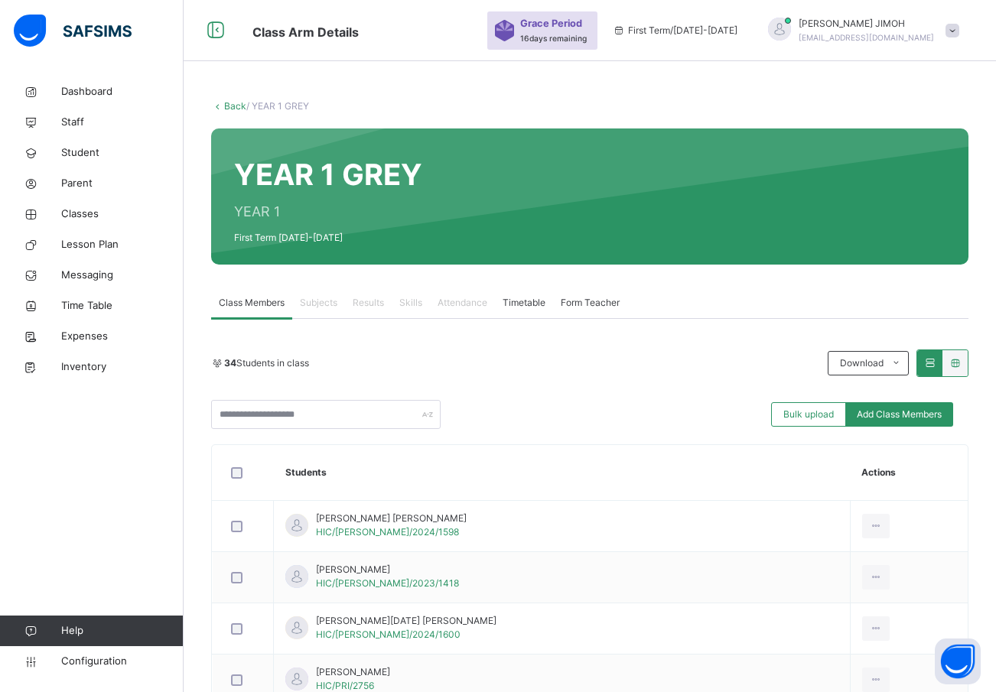
click at [232, 108] on link "Back" at bounding box center [235, 105] width 22 height 11
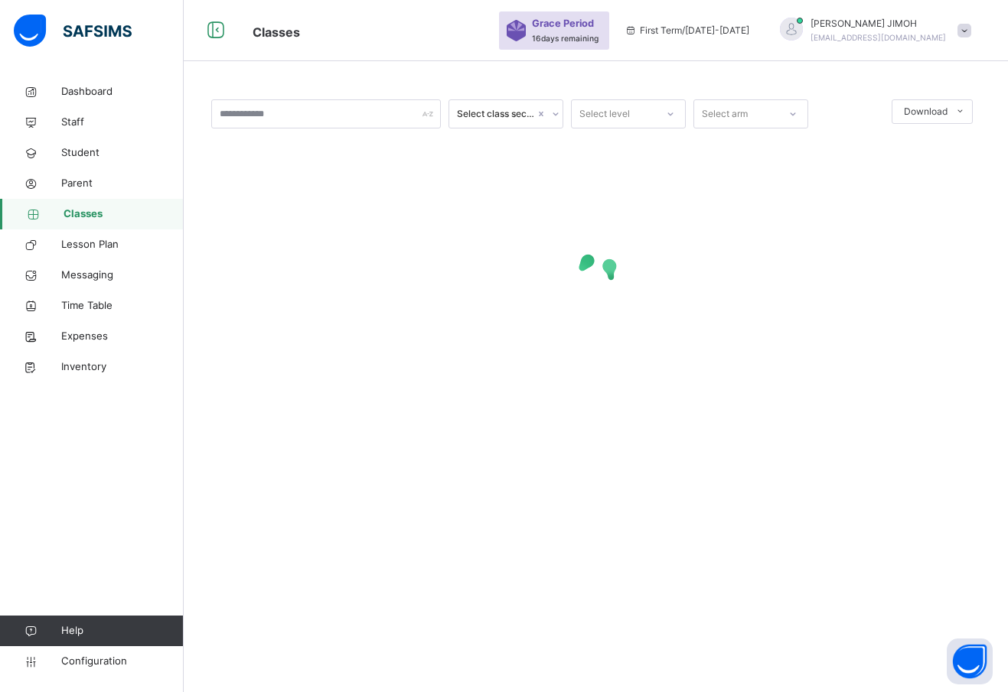
click at [628, 108] on div "Select level" at bounding box center [604, 113] width 50 height 29
click at [633, 223] on div "YEAR 1" at bounding box center [628, 226] width 113 height 26
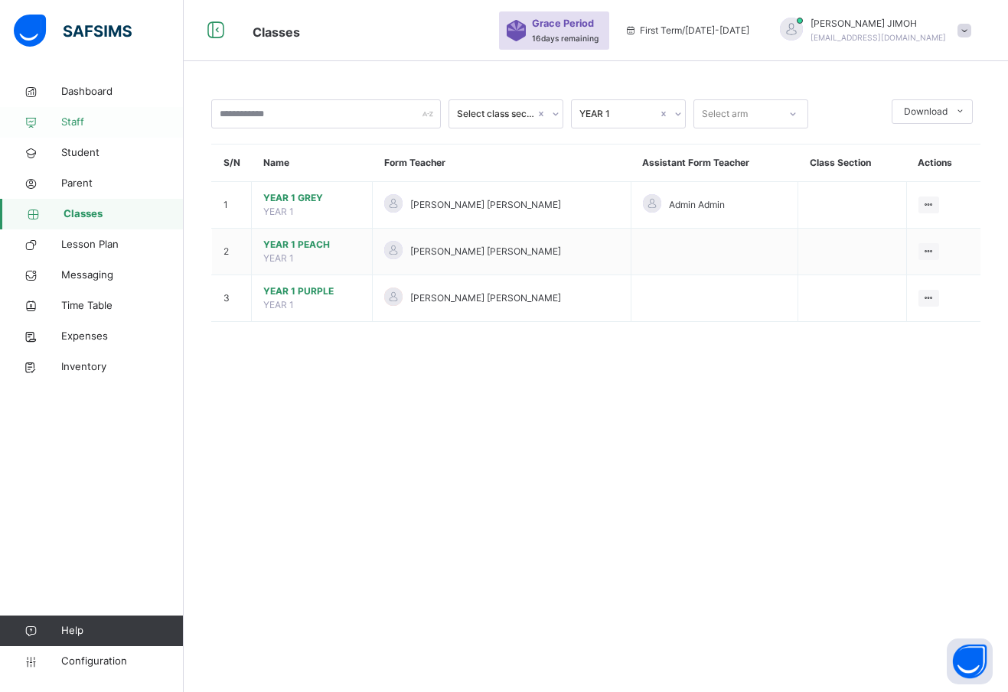
click at [67, 118] on span "Staff" at bounding box center [122, 122] width 122 height 15
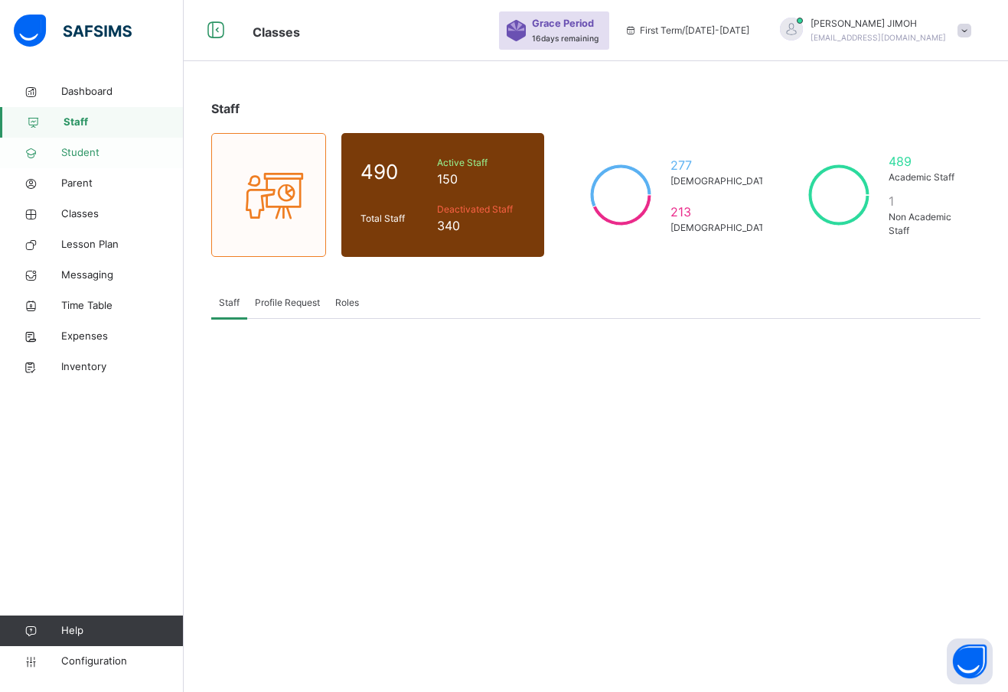
click at [80, 147] on span "Student" at bounding box center [122, 152] width 122 height 15
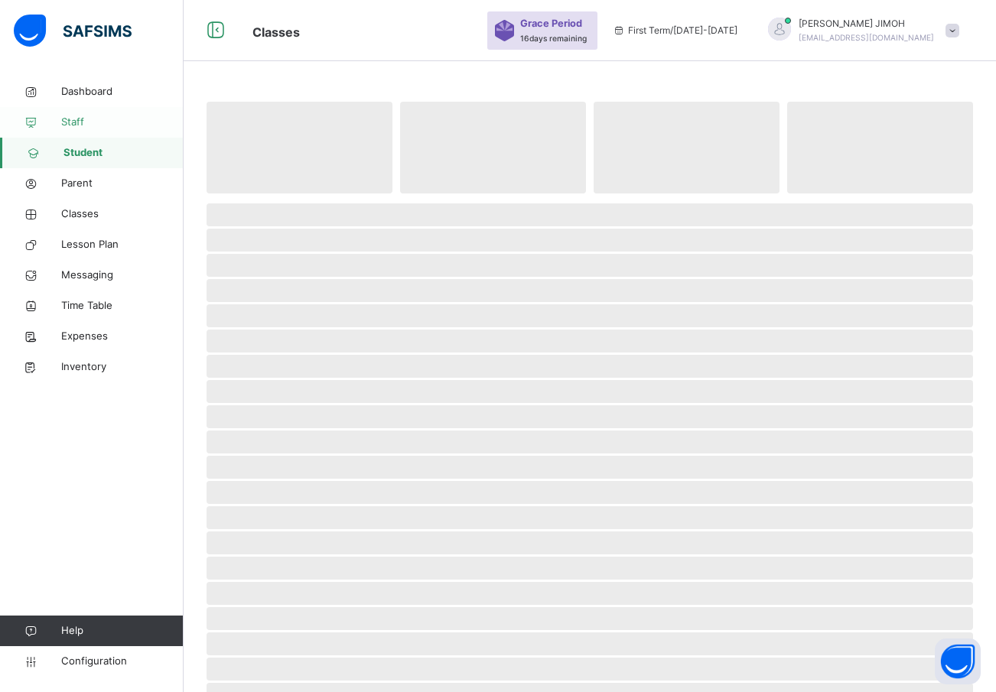
click at [74, 119] on span "Staff" at bounding box center [122, 122] width 122 height 15
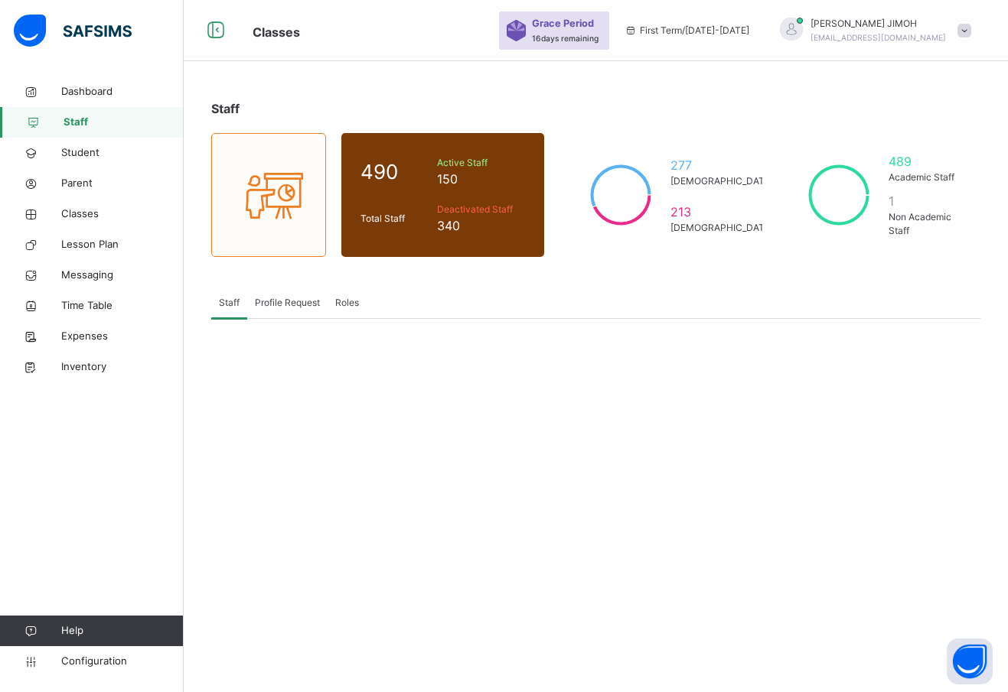
click at [297, 298] on span "Profile Request" at bounding box center [287, 303] width 65 height 14
drag, startPoint x: 348, startPoint y: 303, endPoint x: 325, endPoint y: 301, distance: 23.0
click at [344, 303] on span "Roles" at bounding box center [347, 303] width 24 height 14
click at [227, 298] on span "Staff" at bounding box center [229, 303] width 21 height 14
click at [342, 294] on div "Roles" at bounding box center [346, 303] width 39 height 31
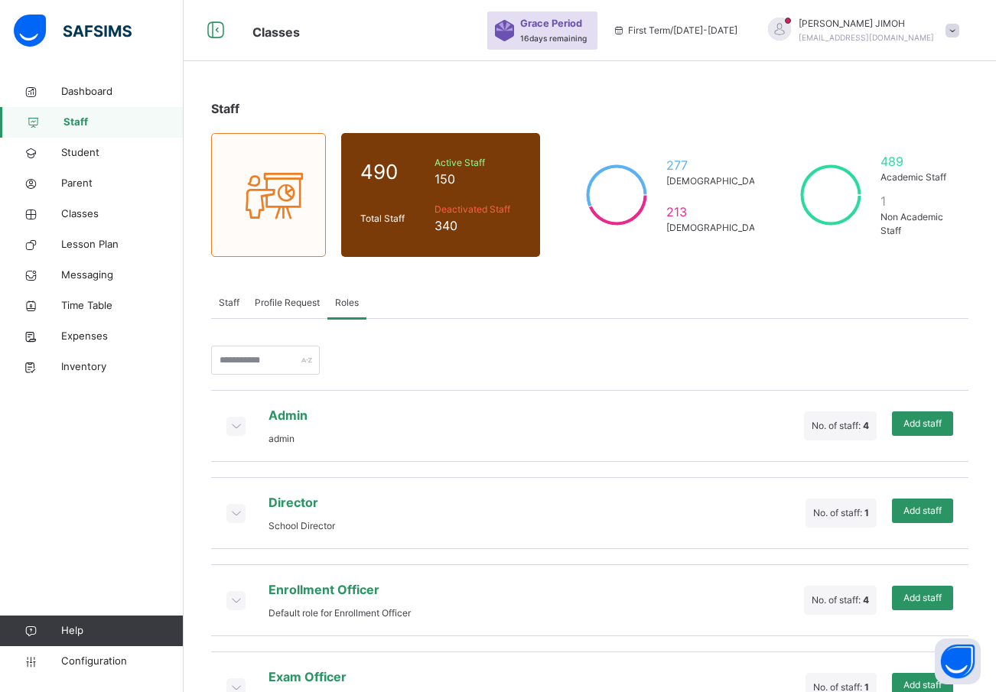
click at [230, 302] on span "Staff" at bounding box center [229, 303] width 21 height 14
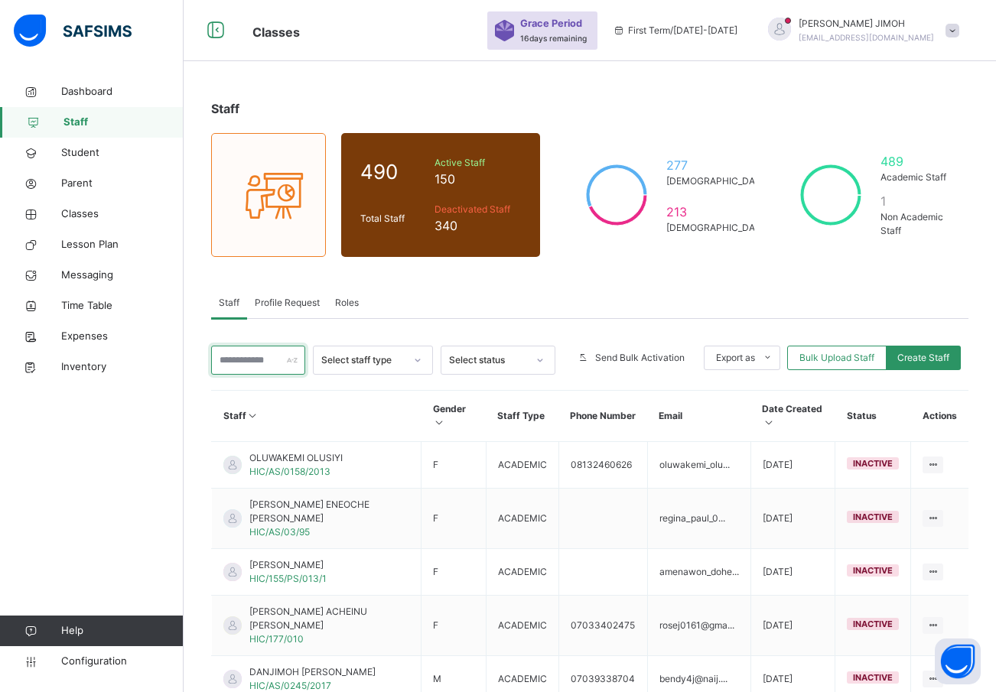
click at [260, 359] on input "text" at bounding box center [258, 360] width 94 height 29
type input "*"
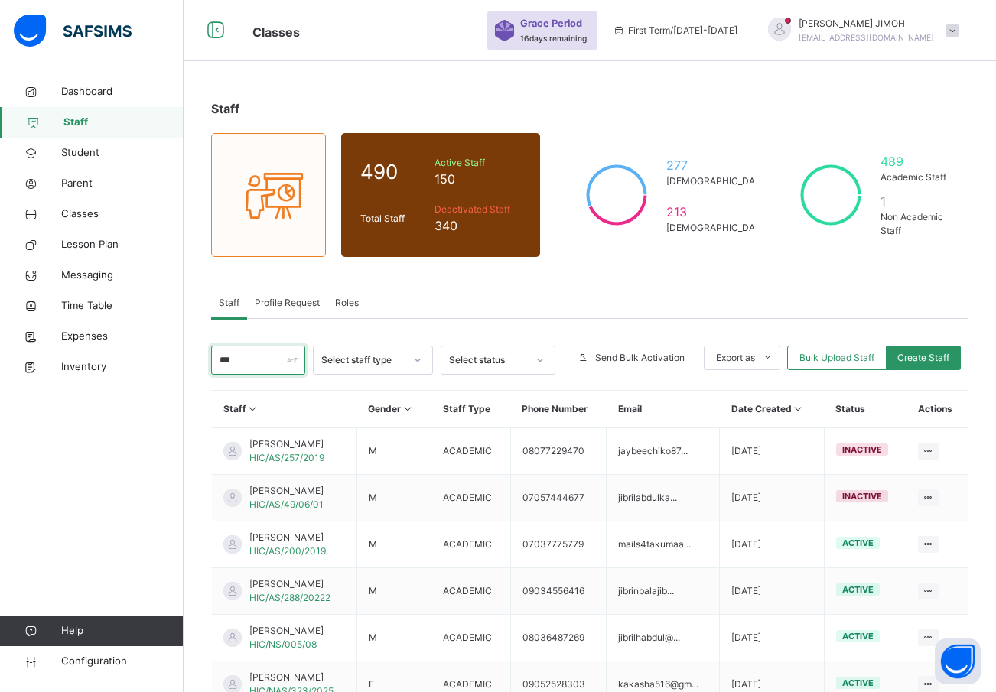
drag, startPoint x: 223, startPoint y: 359, endPoint x: 214, endPoint y: 362, distance: 9.0
click at [214, 362] on input "***" at bounding box center [258, 360] width 94 height 29
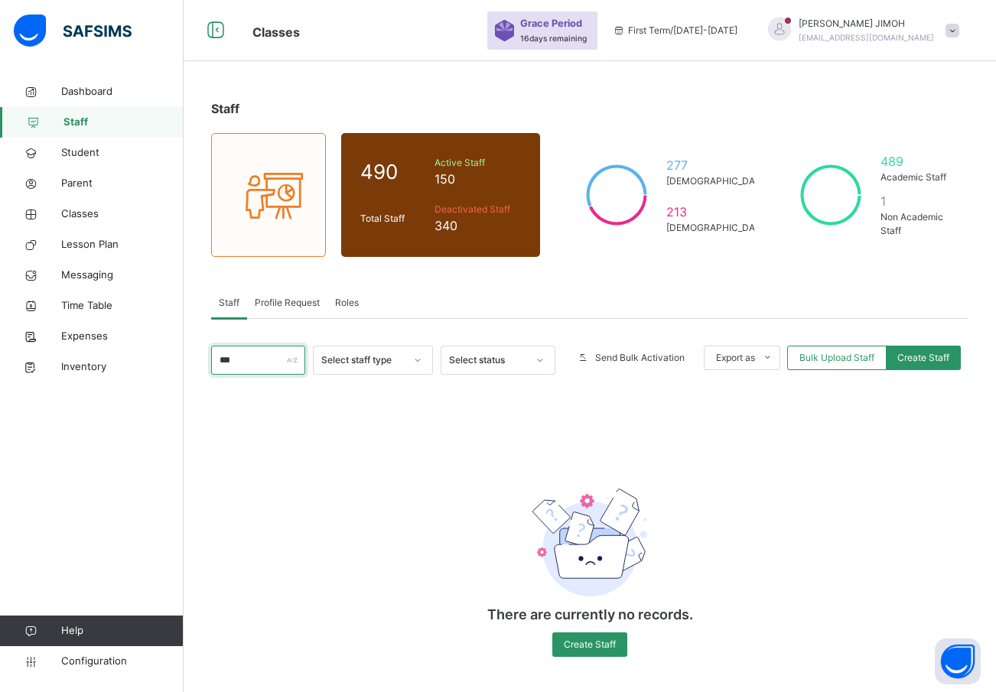
click at [239, 363] on input "***" at bounding box center [258, 360] width 94 height 29
click at [224, 360] on input "***" at bounding box center [258, 360] width 94 height 29
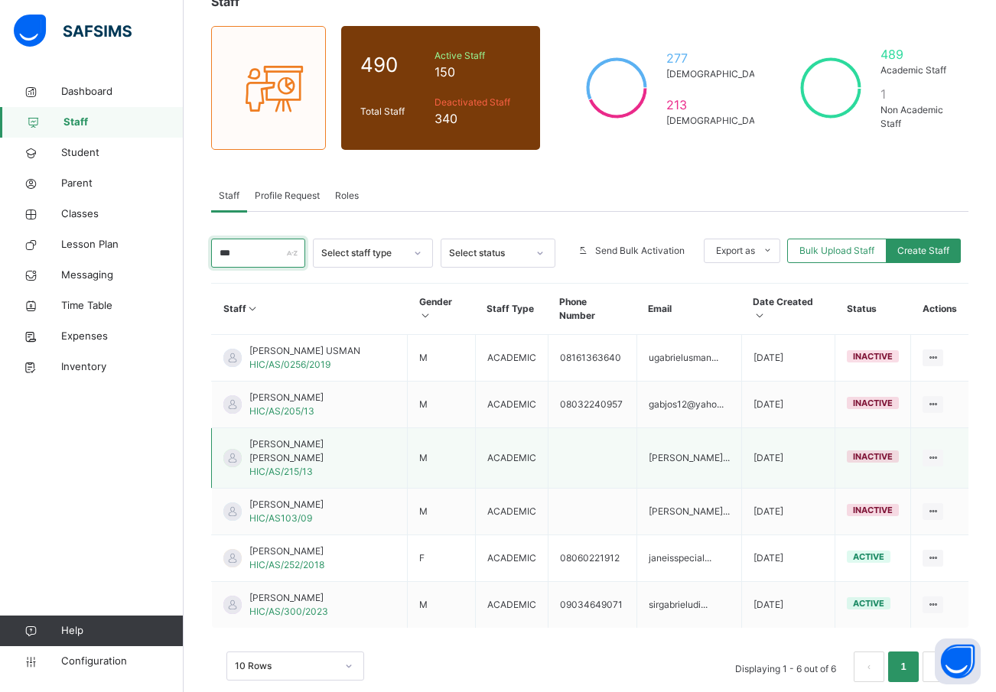
scroll to position [108, 0]
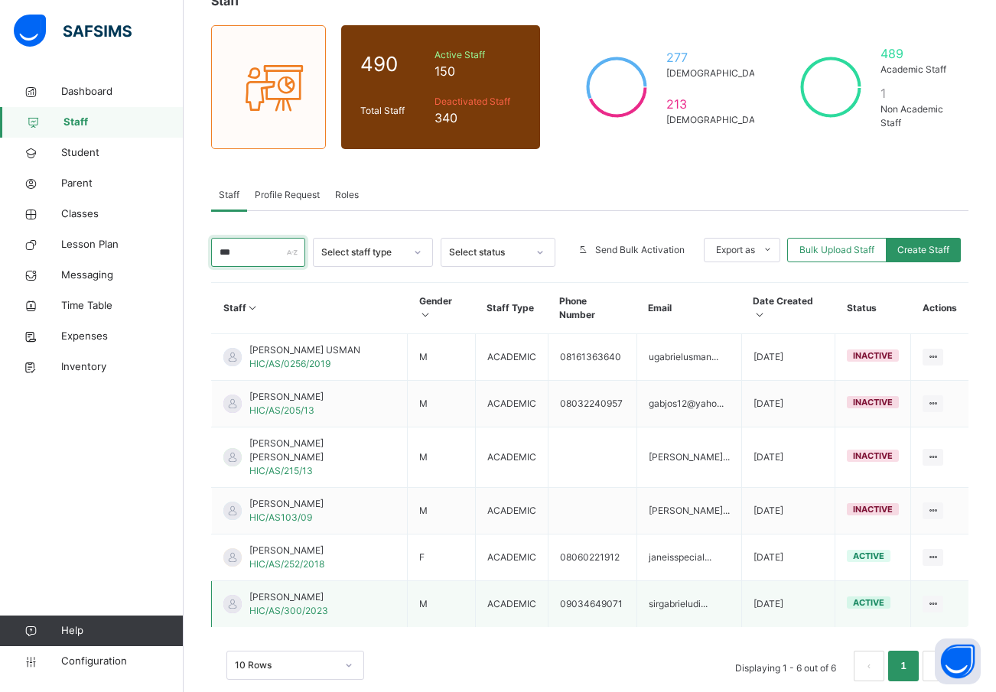
type input "***"
drag, startPoint x: 659, startPoint y: 581, endPoint x: 706, endPoint y: 582, distance: 47.5
click at [706, 582] on td "sirgabrieludi..." at bounding box center [689, 605] width 105 height 47
drag, startPoint x: 688, startPoint y: 571, endPoint x: 663, endPoint y: 572, distance: 24.5
click at [663, 582] on td "sirgabrieludi..." at bounding box center [689, 605] width 105 height 47
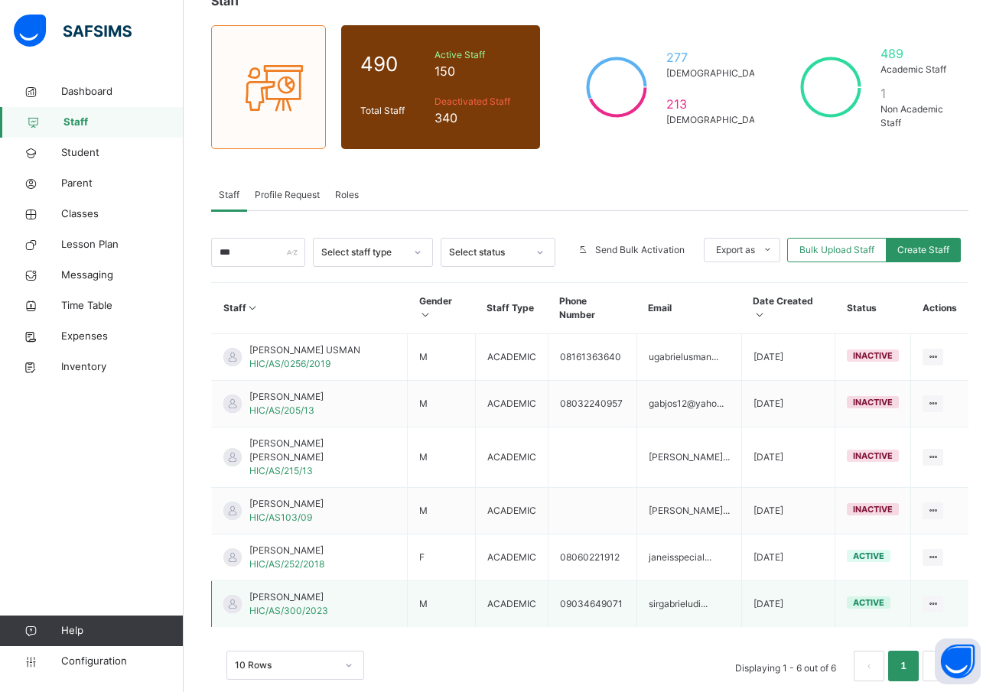
click at [651, 582] on td "sirgabrieludi..." at bounding box center [689, 605] width 105 height 47
click at [940, 598] on icon at bounding box center [933, 603] width 13 height 11
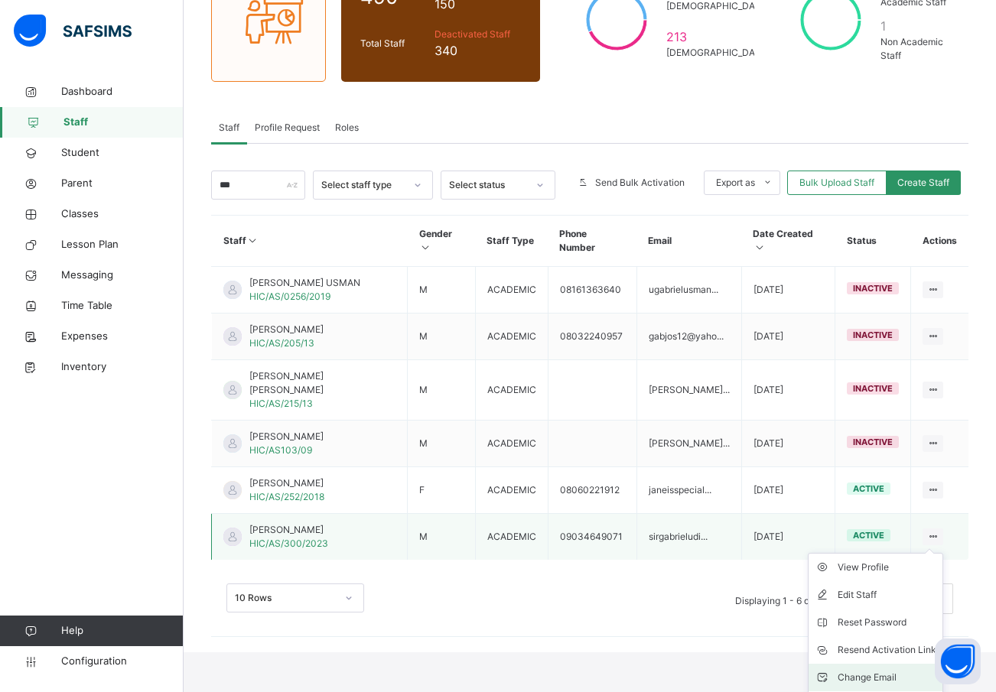
click at [879, 670] on div "Change Email" at bounding box center [887, 677] width 99 height 15
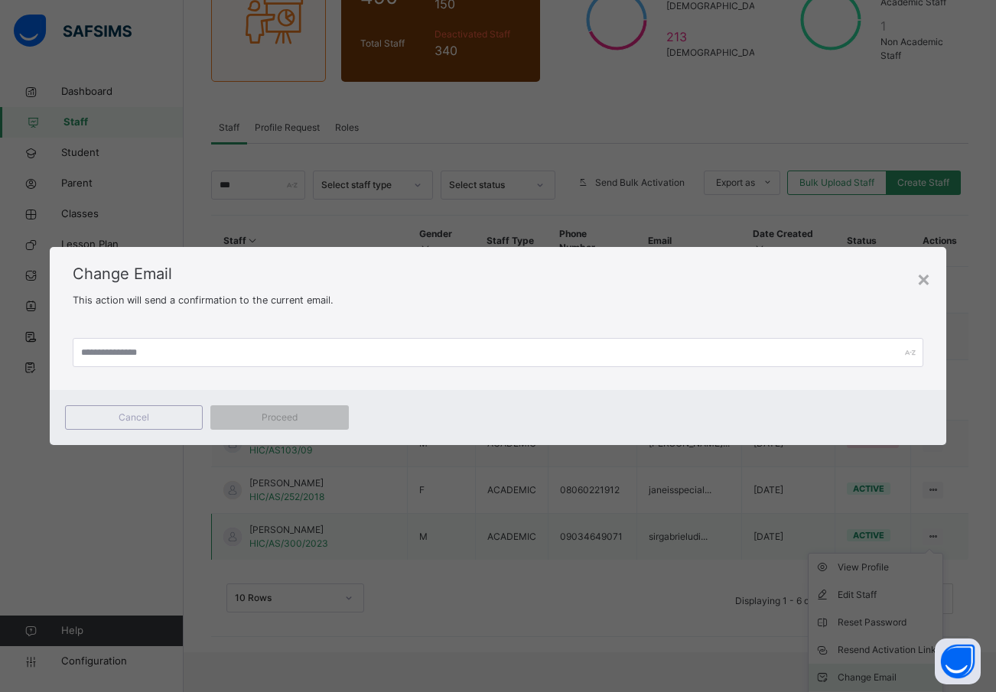
scroll to position [108, 0]
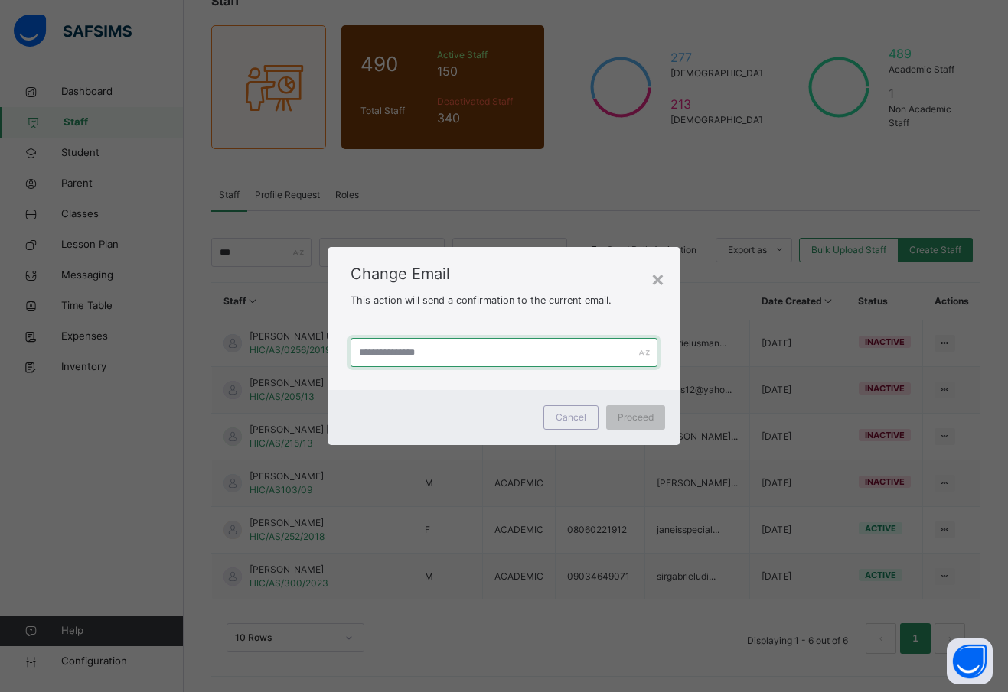
click at [383, 353] on input "text" at bounding box center [503, 352] width 307 height 29
click at [656, 278] on div "×" at bounding box center [657, 278] width 15 height 32
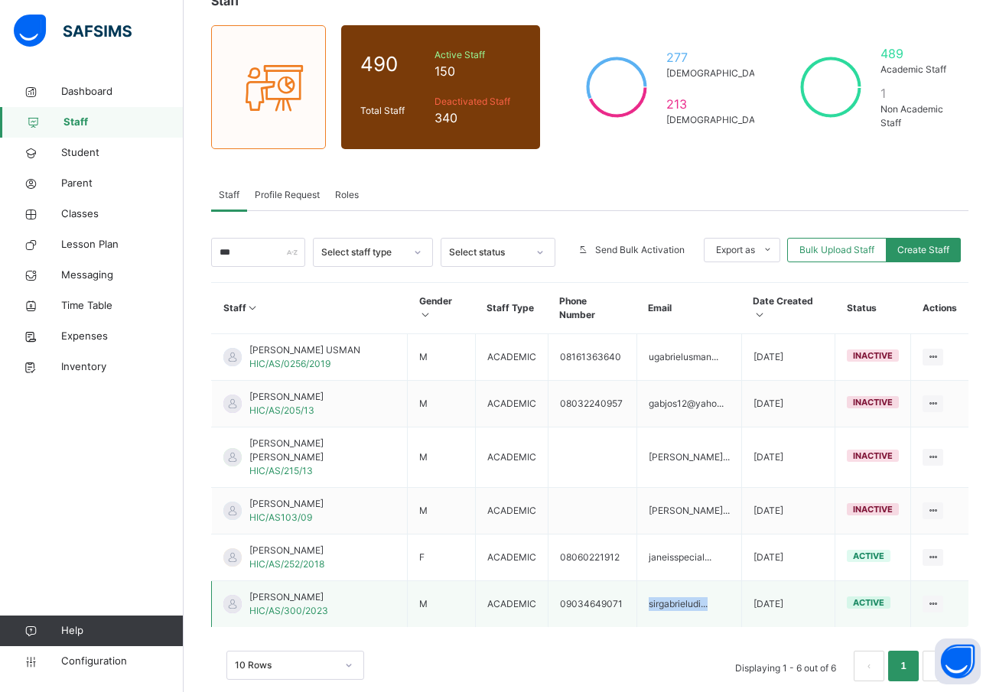
drag, startPoint x: 653, startPoint y: 575, endPoint x: 692, endPoint y: 576, distance: 39.0
click at [713, 582] on td "sirgabrieludi..." at bounding box center [689, 605] width 105 height 47
copy td "sirgabrieludi..."
click at [940, 598] on icon at bounding box center [933, 603] width 13 height 11
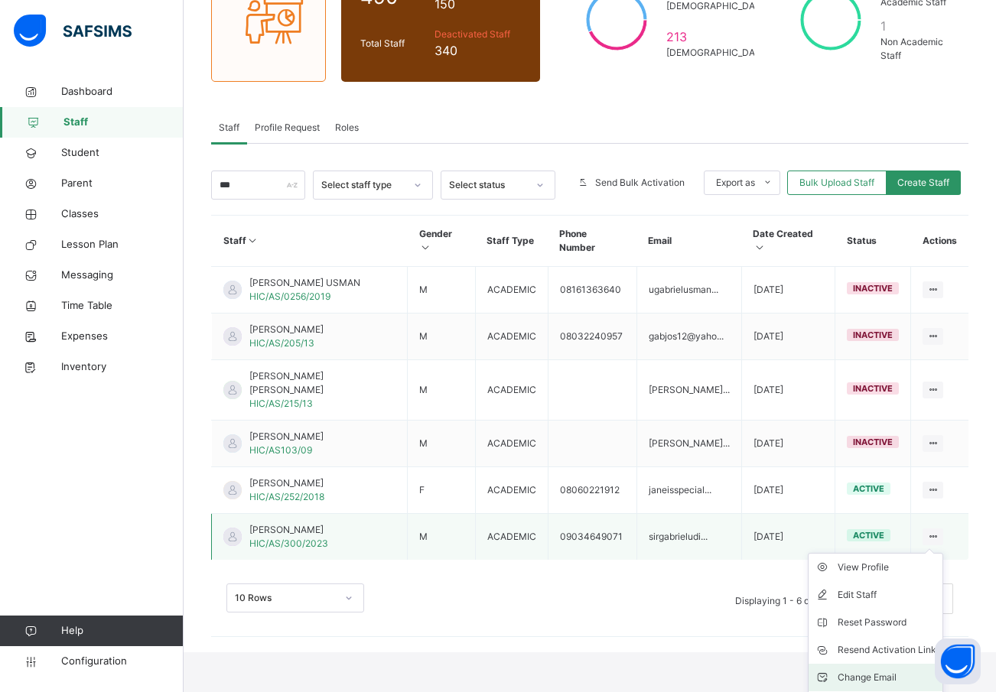
click at [882, 670] on div "Change Email" at bounding box center [887, 677] width 99 height 15
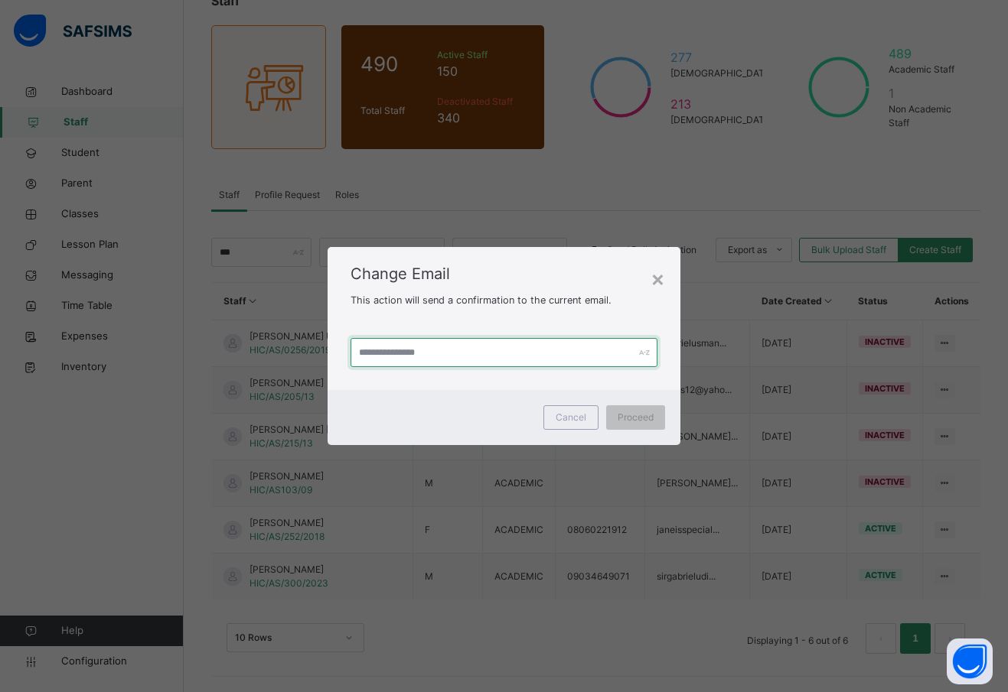
click at [396, 351] on input "text" at bounding box center [503, 352] width 307 height 29
paste input "**********"
type input "**********"
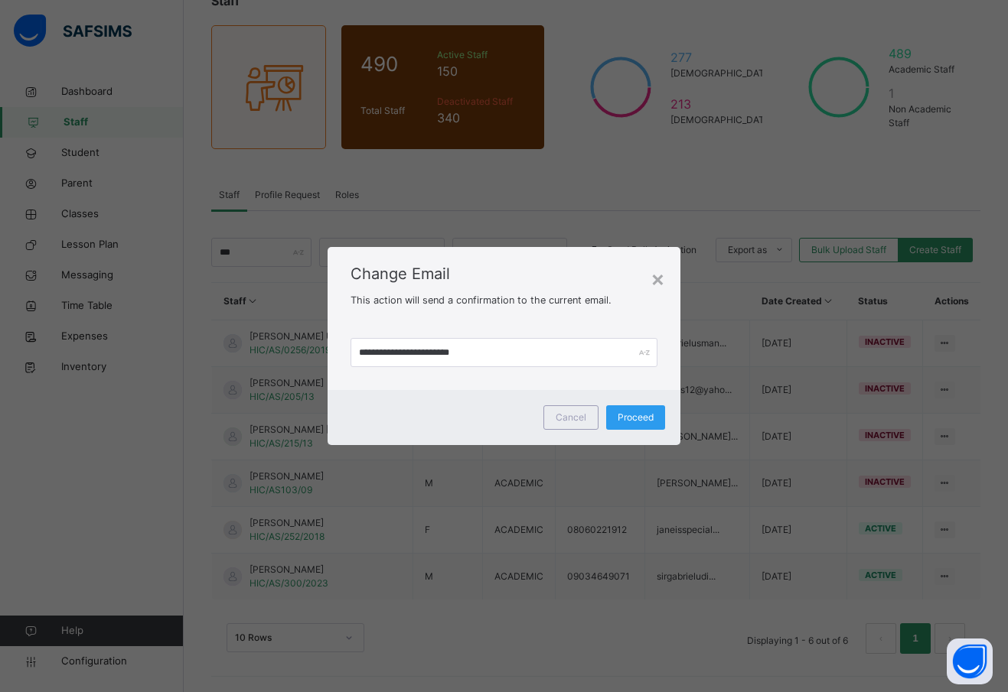
click at [638, 415] on span "Proceed" at bounding box center [635, 418] width 36 height 14
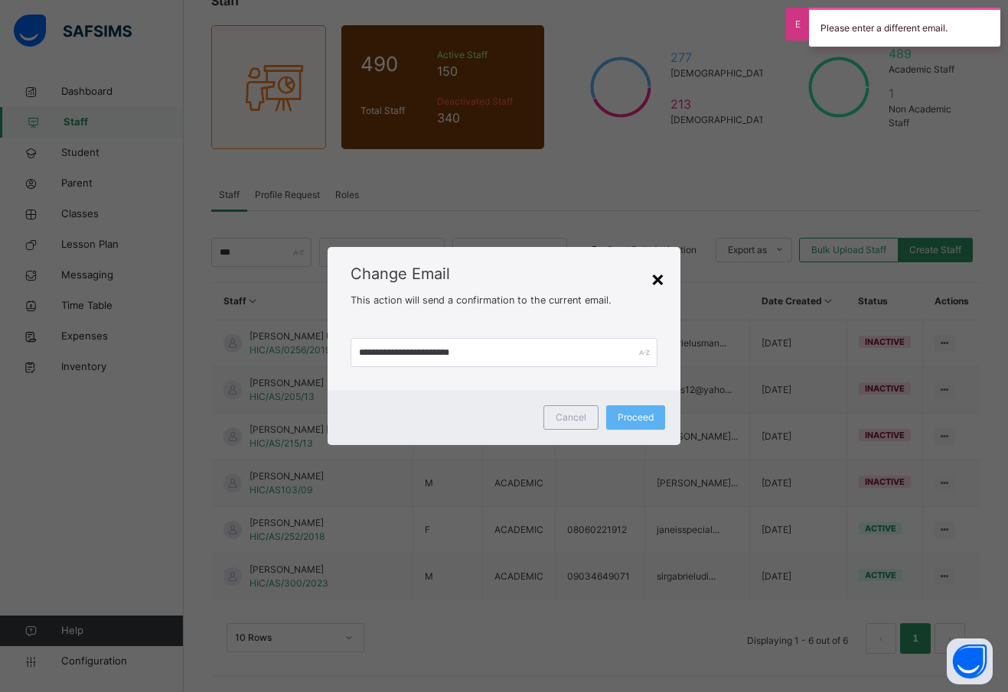
click at [658, 275] on div "×" at bounding box center [657, 278] width 15 height 32
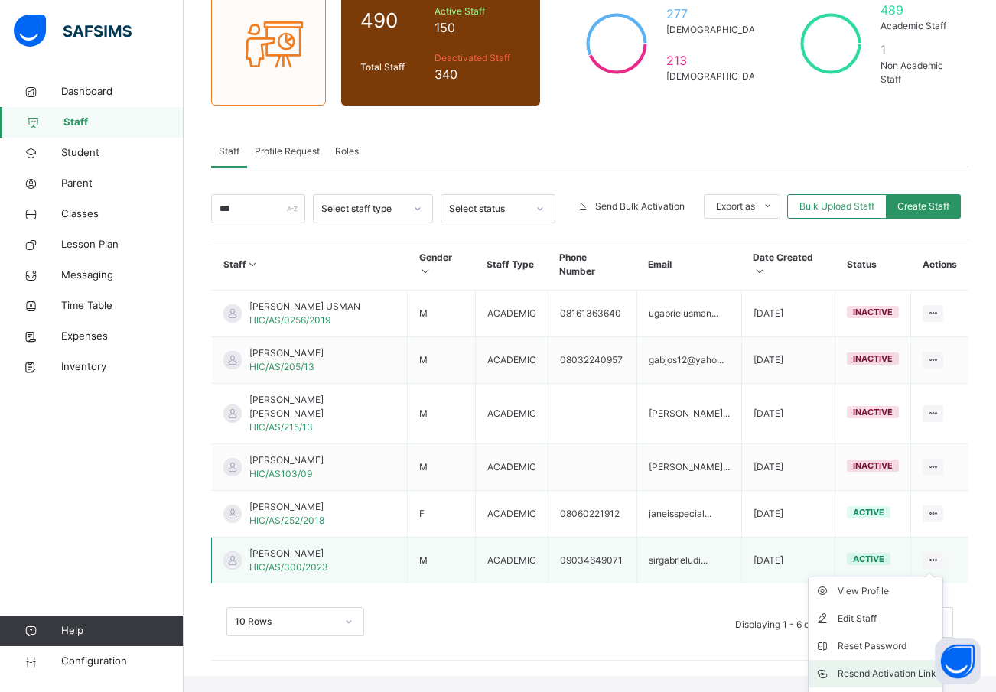
scroll to position [175, 0]
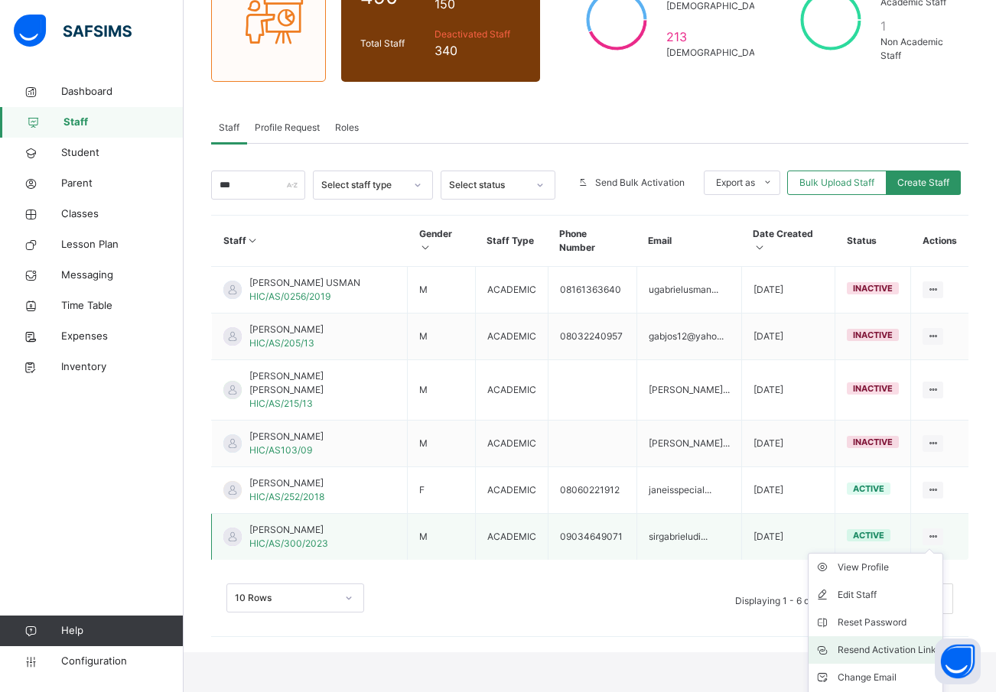
click at [888, 643] on div "Resend Activation Link" at bounding box center [887, 650] width 99 height 15
click at [891, 643] on div "Resend Activation Link" at bounding box center [887, 650] width 99 height 15
click at [883, 615] on div "Reset Password" at bounding box center [887, 622] width 99 height 15
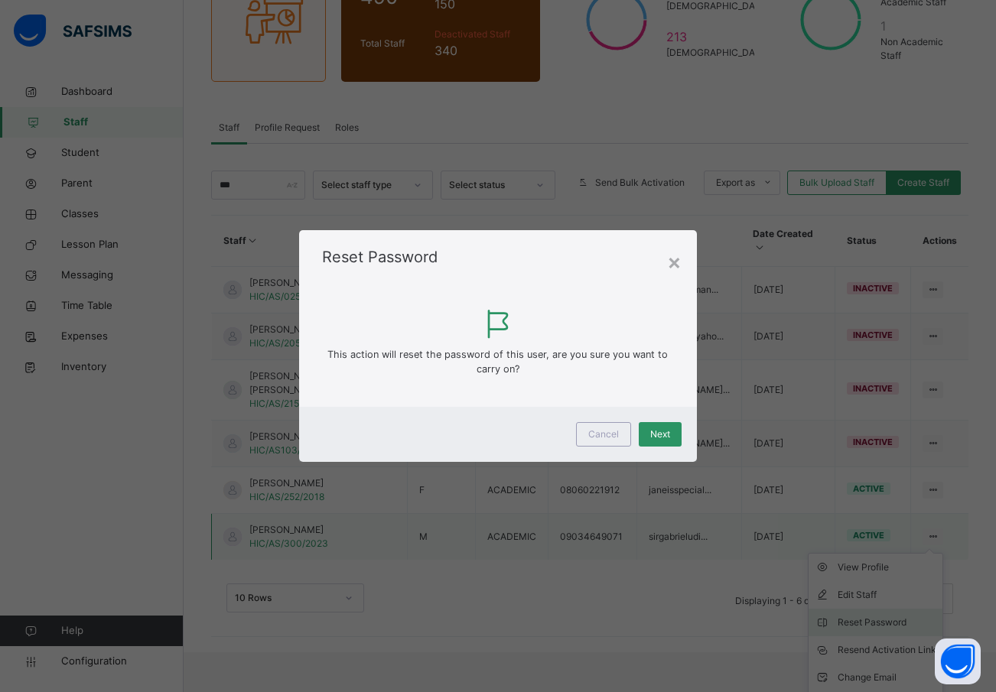
scroll to position [108, 0]
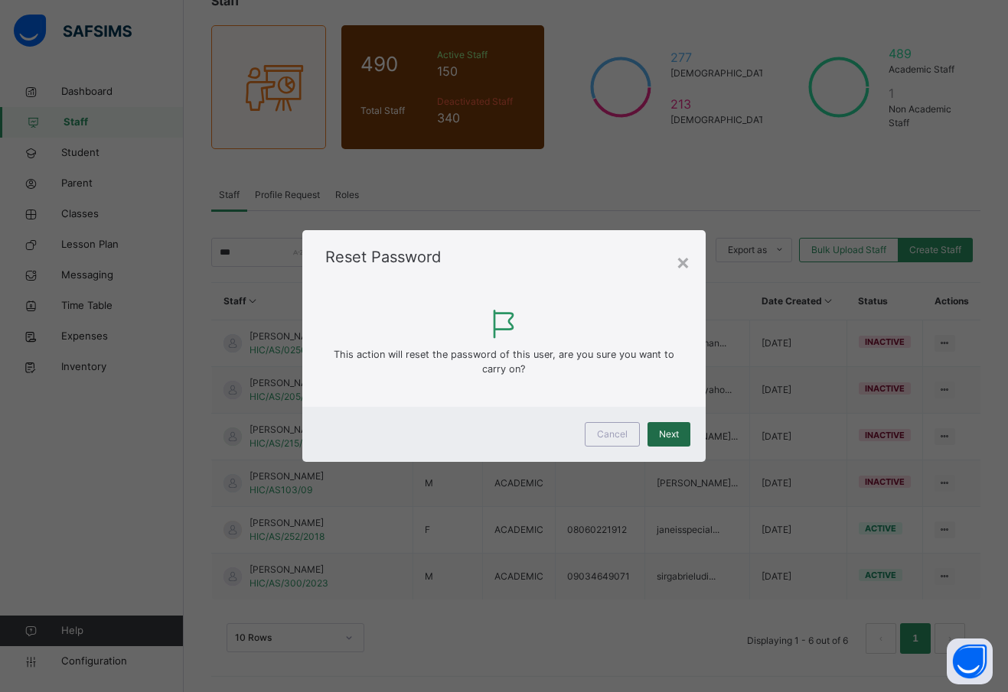
click at [679, 437] on div "Next" at bounding box center [668, 434] width 43 height 24
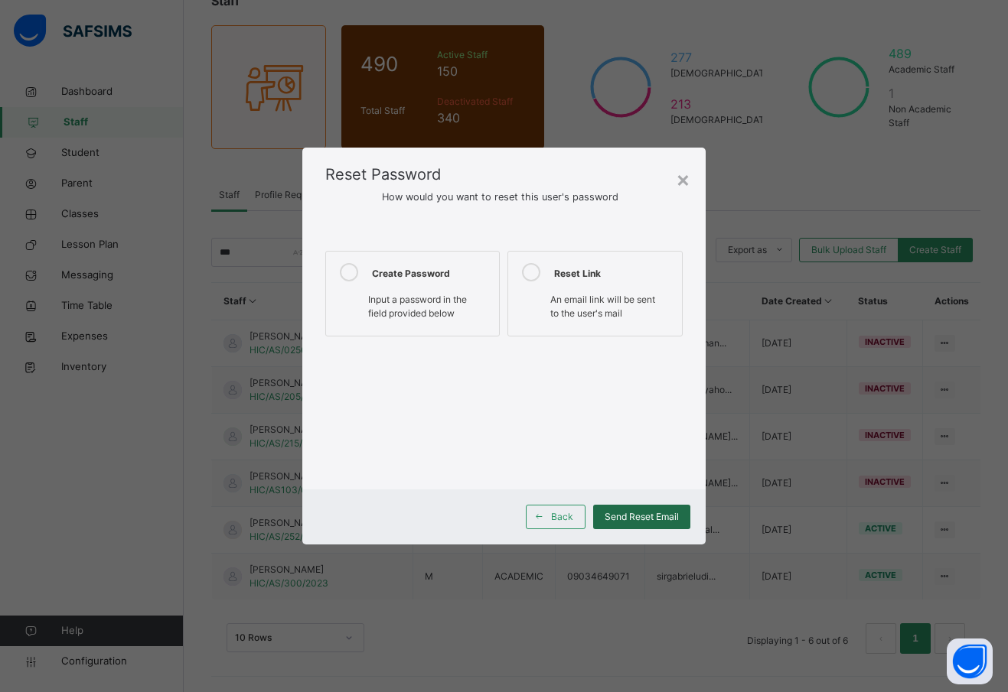
click at [627, 515] on span "Send Reset Email" at bounding box center [641, 517] width 74 height 14
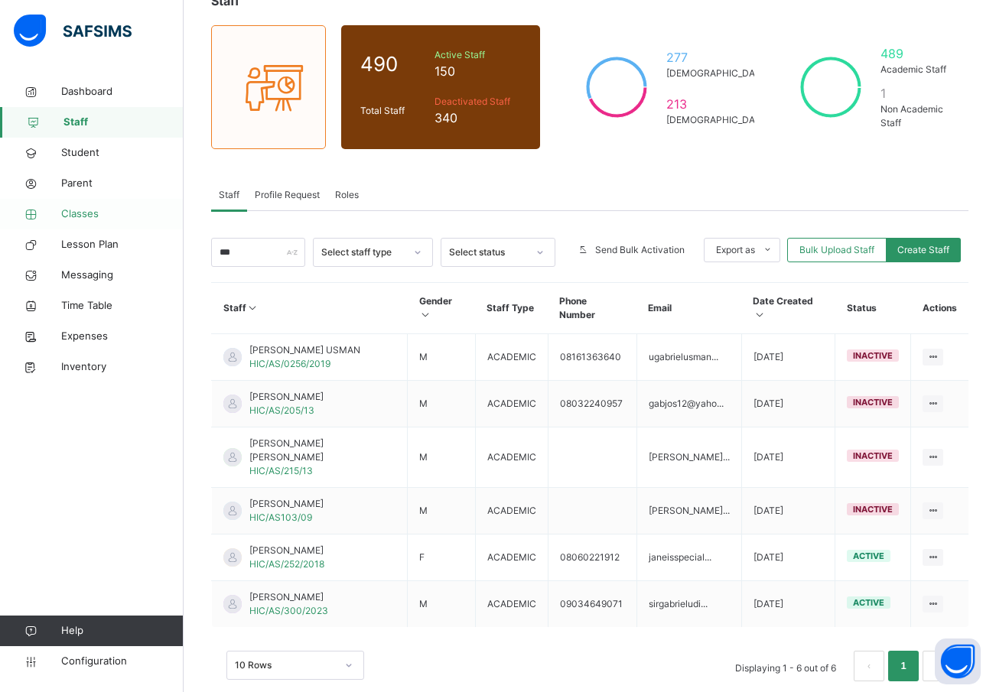
click at [84, 210] on span "Classes" at bounding box center [122, 214] width 122 height 15
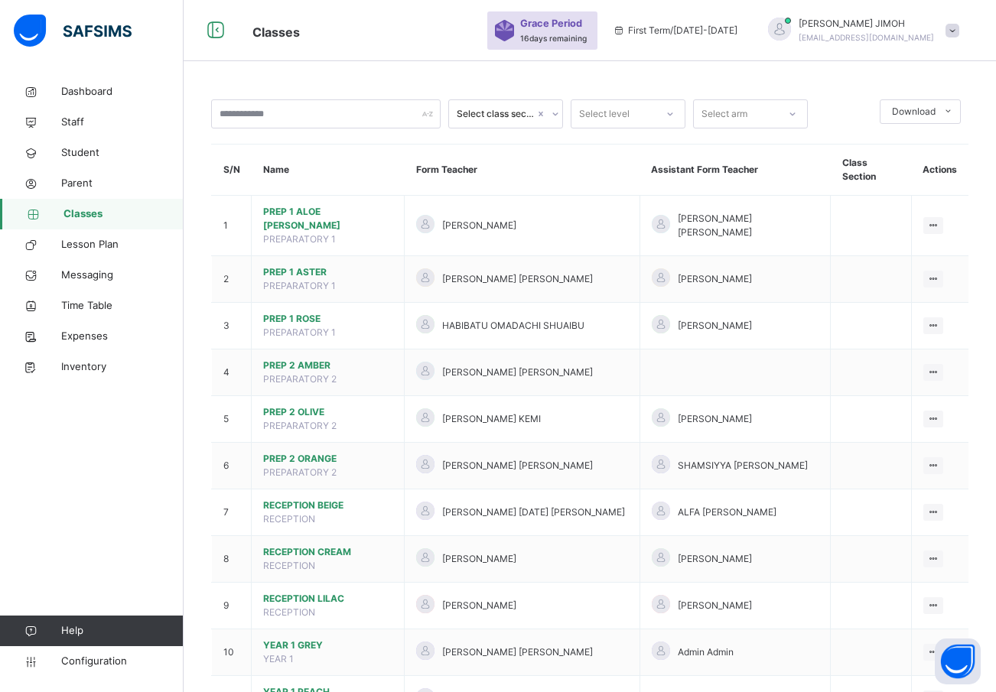
click at [674, 107] on div at bounding box center [670, 114] width 26 height 24
click at [620, 334] on div "YEAR 4" at bounding box center [628, 331] width 113 height 26
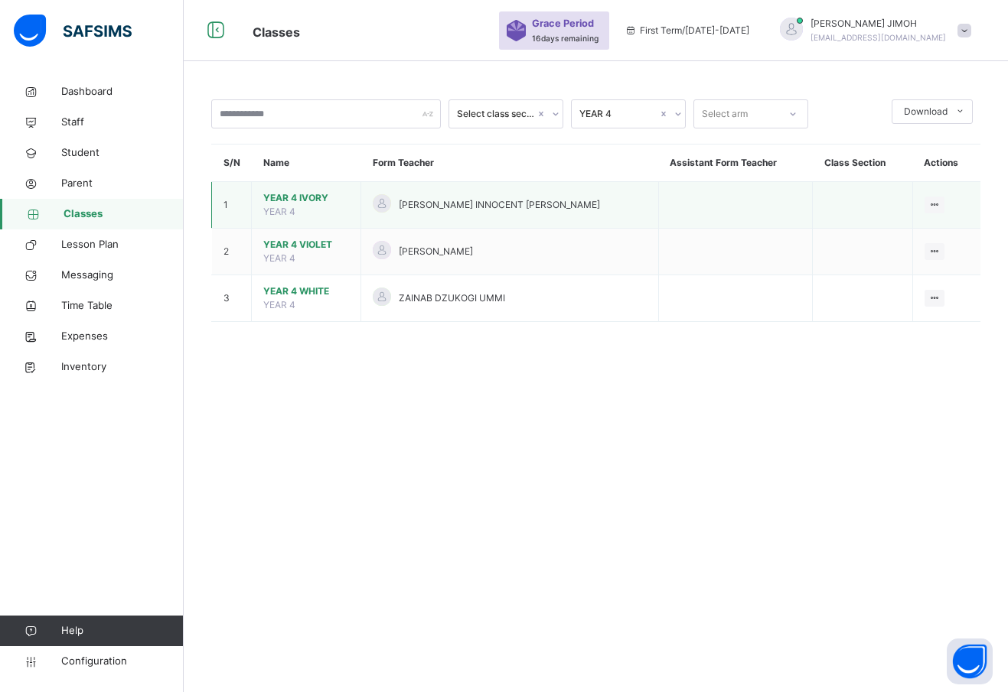
click at [296, 191] on span "YEAR 4 IVORY" at bounding box center [306, 198] width 86 height 14
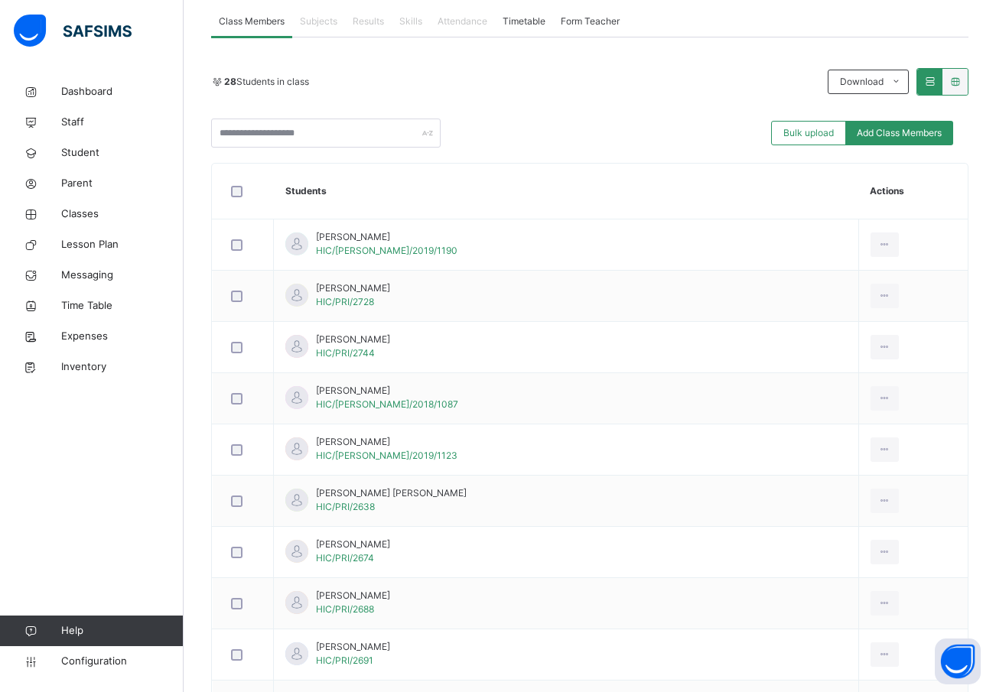
scroll to position [77, 0]
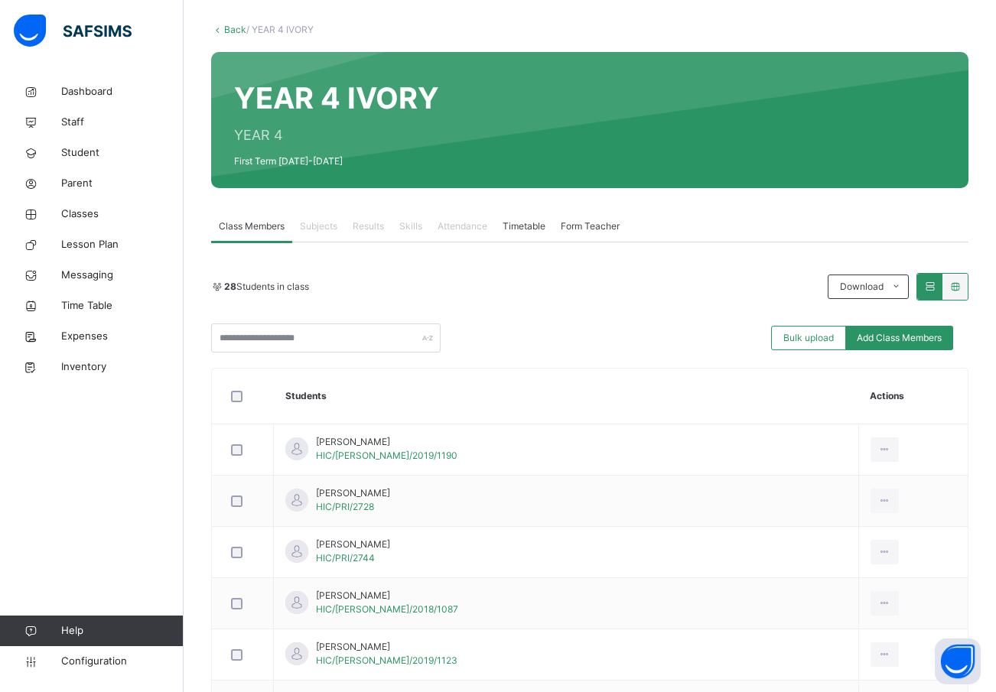
click at [236, 27] on link "Back" at bounding box center [235, 29] width 22 height 11
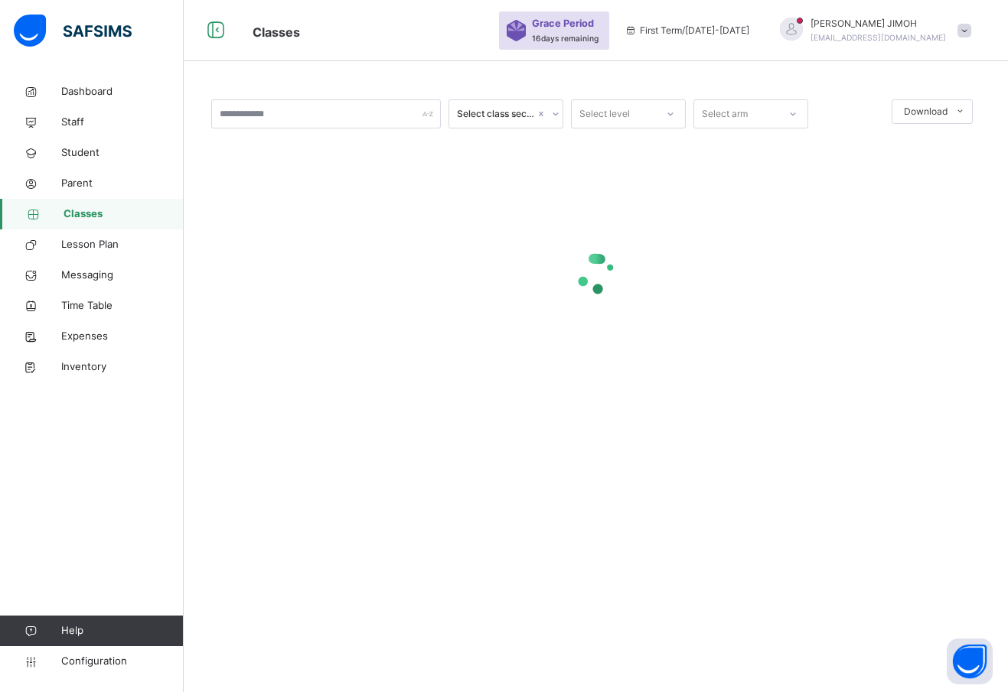
click at [645, 109] on div "Select level" at bounding box center [614, 115] width 84 height 24
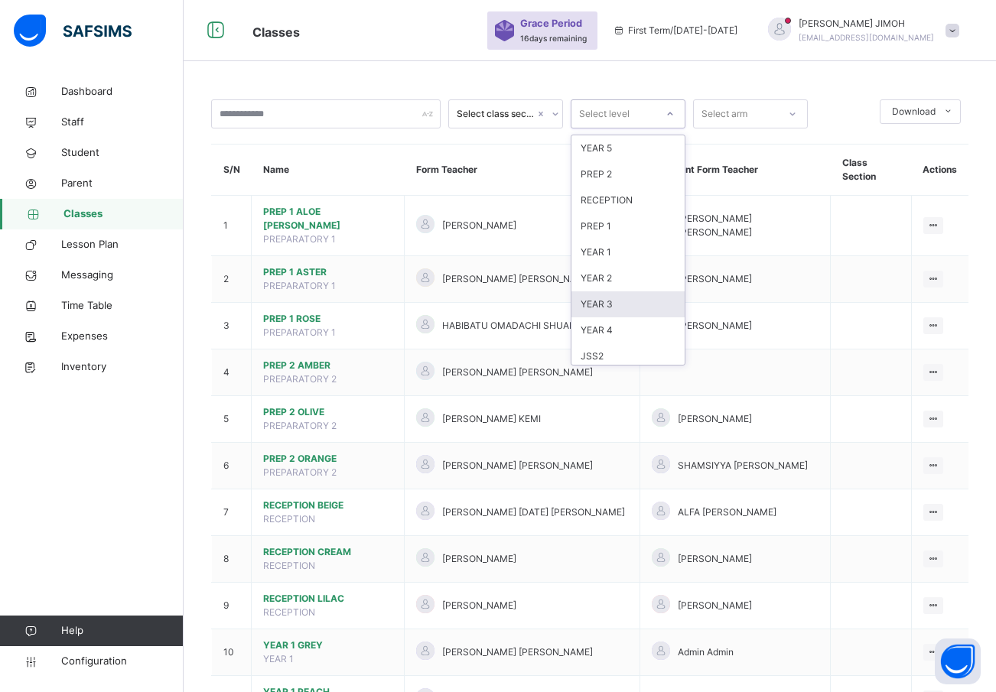
click at [605, 299] on div "YEAR 3" at bounding box center [628, 305] width 113 height 26
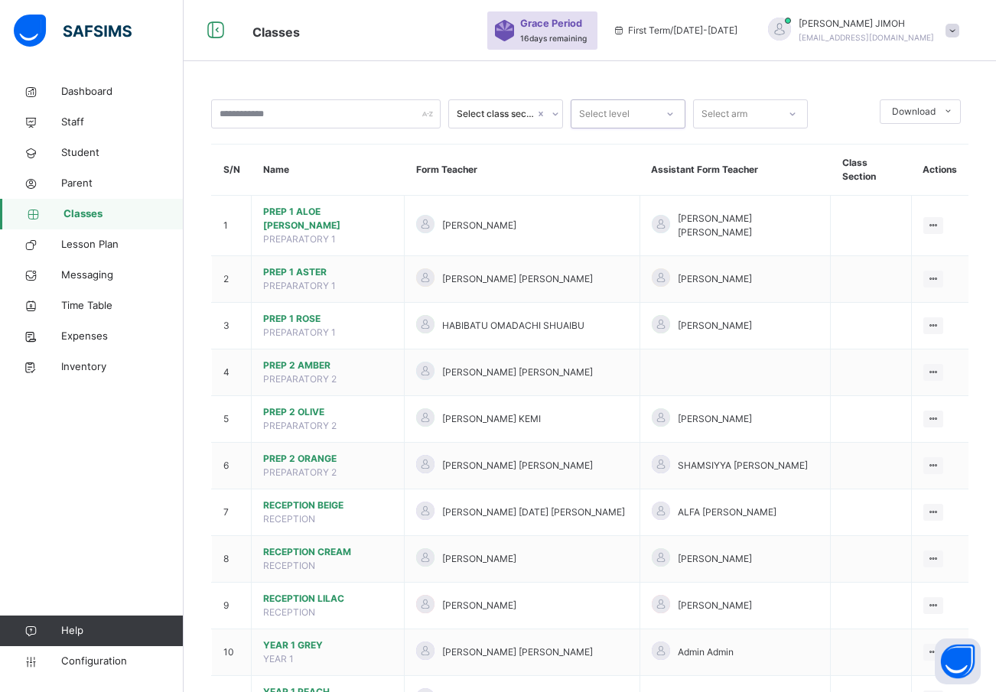
click at [661, 109] on div at bounding box center [670, 114] width 26 height 24
click at [609, 331] on div "YEAR 4" at bounding box center [628, 331] width 113 height 26
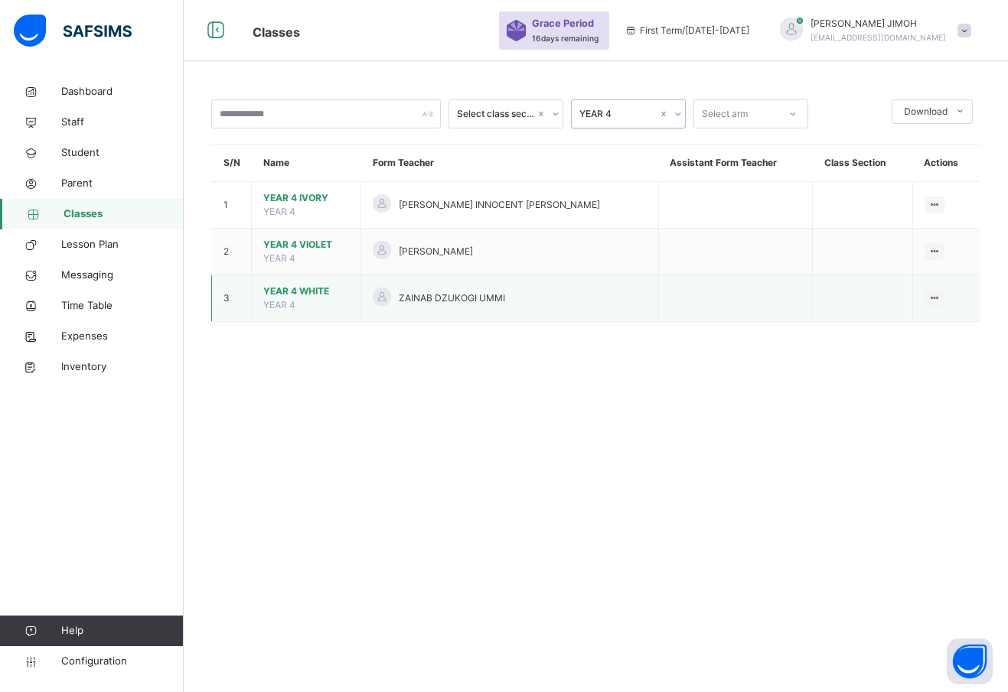
click at [288, 289] on span "YEAR 4 WHITE" at bounding box center [306, 292] width 86 height 14
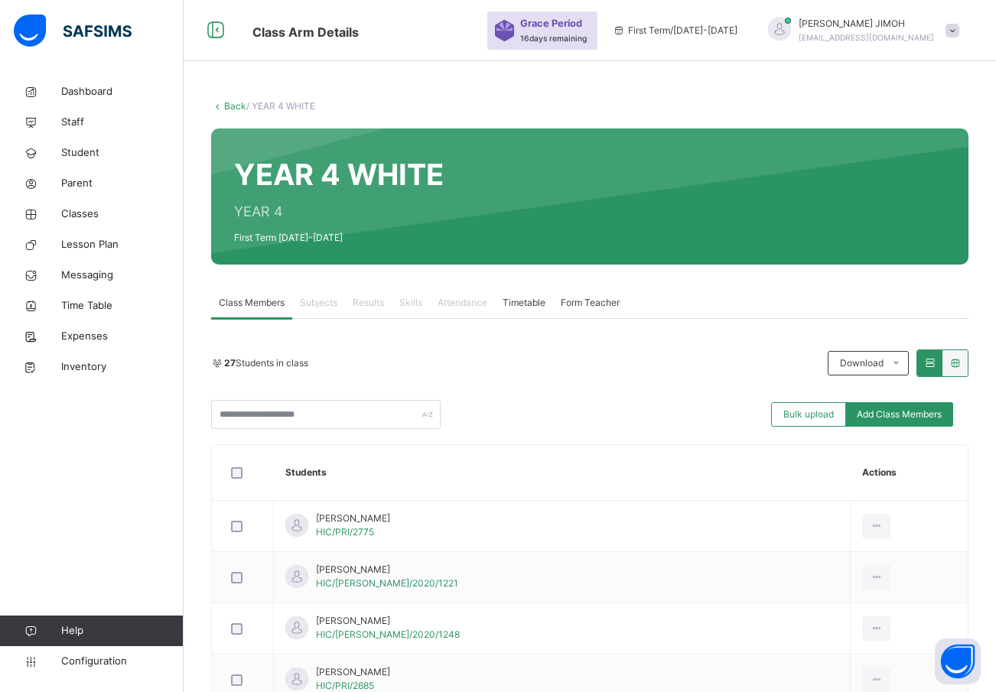
click at [323, 302] on span "Subjects" at bounding box center [318, 303] width 37 height 14
click at [373, 305] on span "Results" at bounding box center [368, 303] width 31 height 14
click at [441, 298] on span "Attendance" at bounding box center [463, 303] width 50 height 14
click at [494, 305] on div "Attendance" at bounding box center [462, 303] width 65 height 31
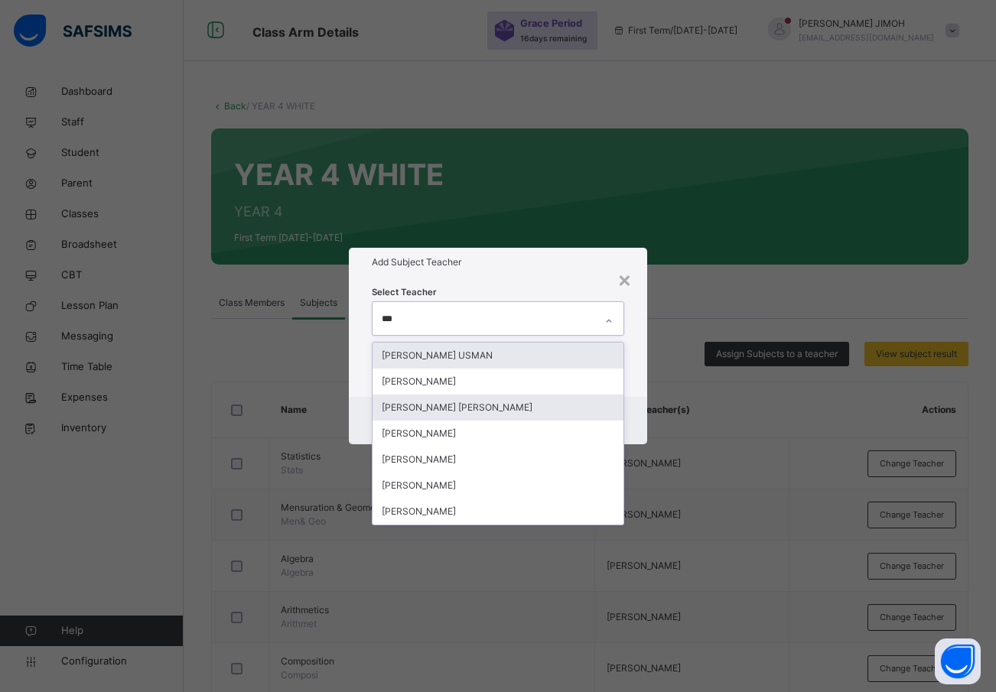
scroll to position [758, 0]
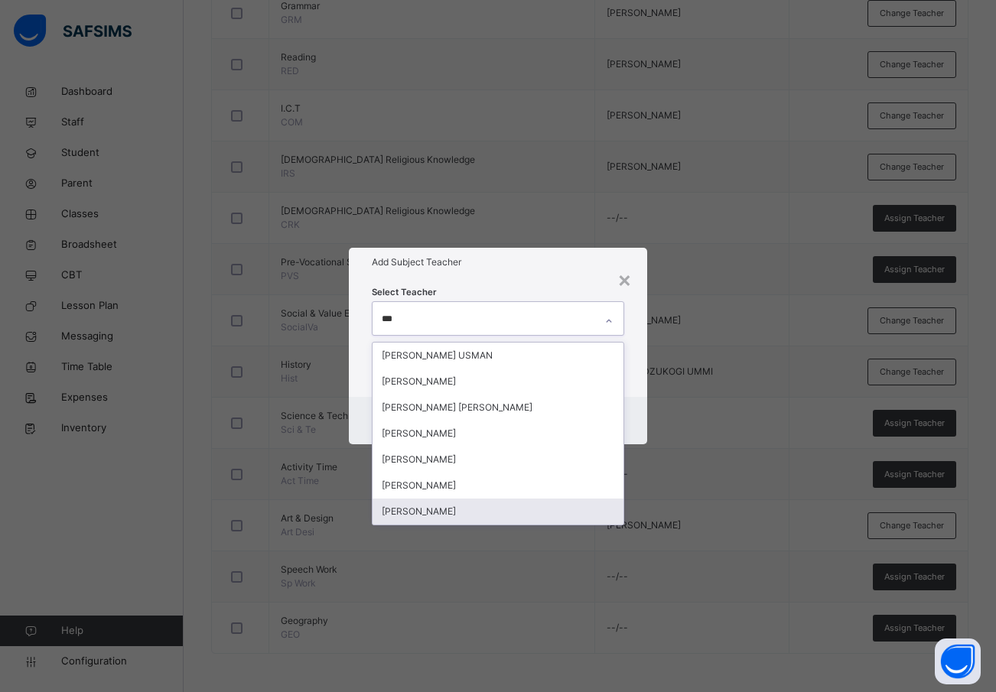
click at [448, 510] on div "[PERSON_NAME]" at bounding box center [499, 512] width 252 height 26
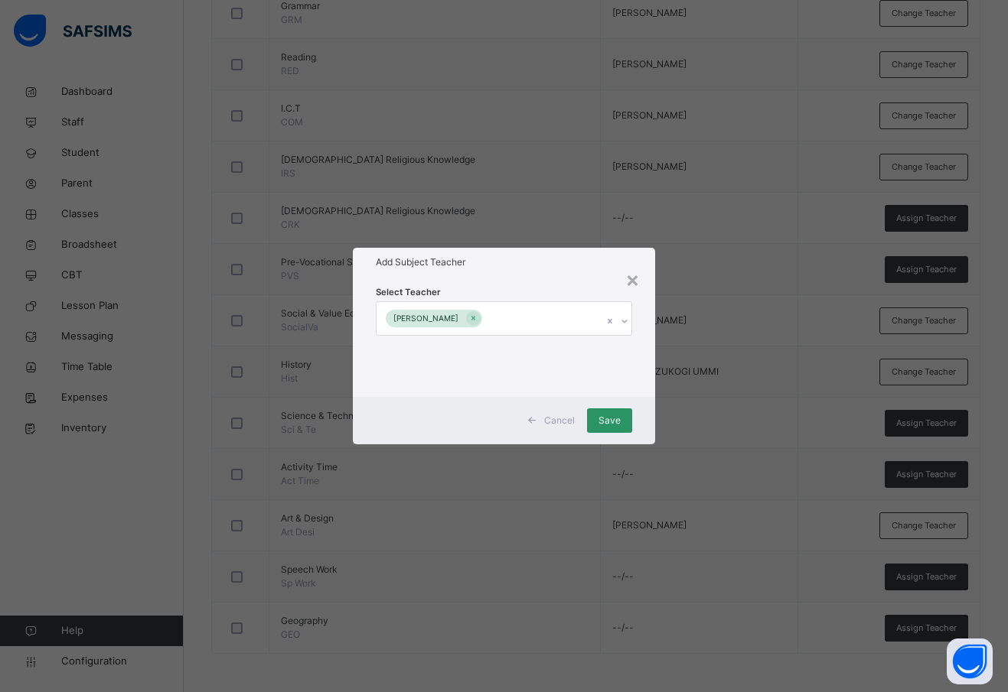
click at [640, 382] on div "Select Teacher [PERSON_NAME]" at bounding box center [504, 336] width 302 height 119
click at [600, 424] on span "Save" at bounding box center [609, 421] width 22 height 14
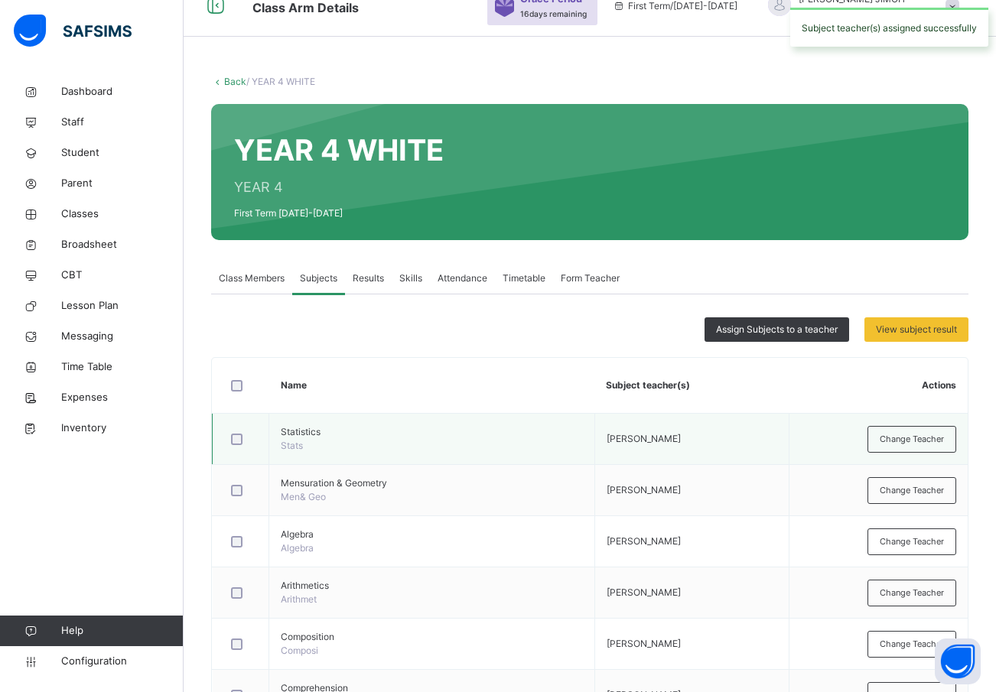
scroll to position [0, 0]
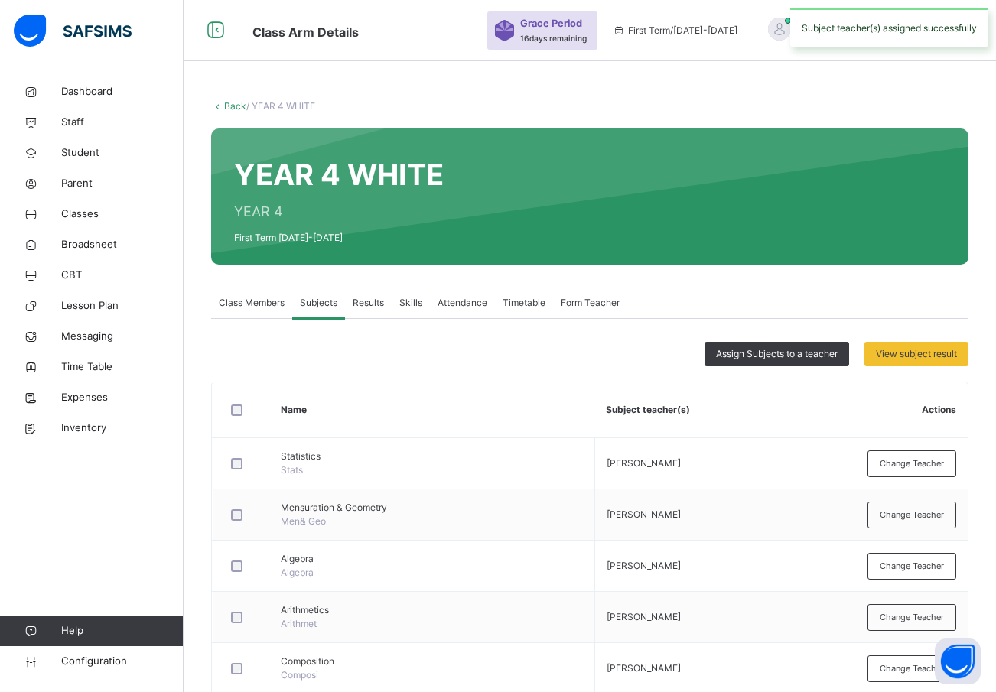
click at [235, 103] on link "Back" at bounding box center [235, 105] width 22 height 11
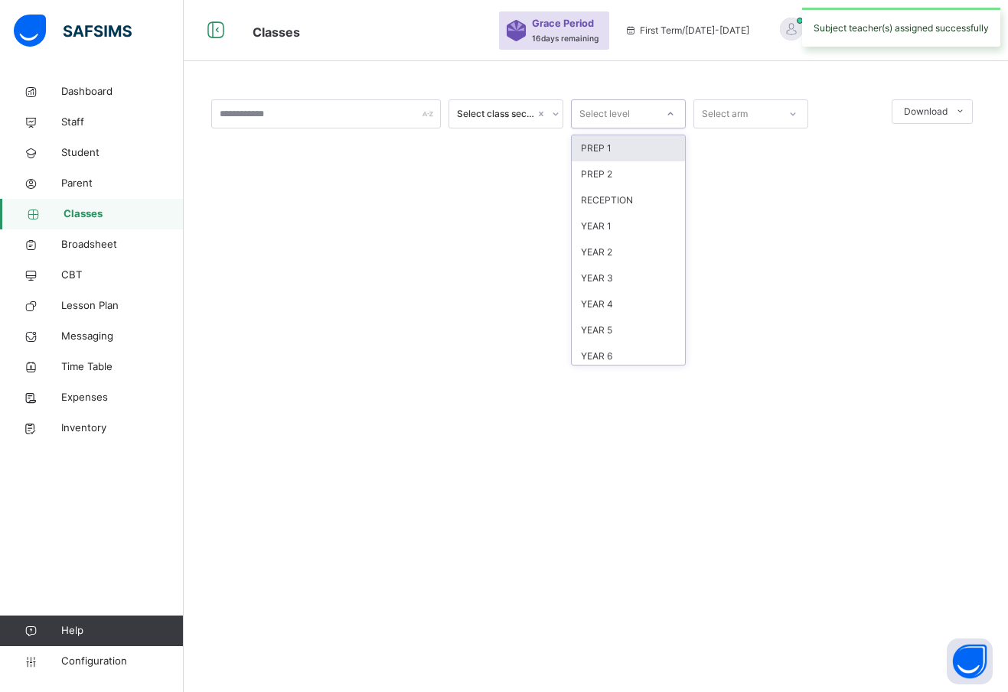
click at [638, 105] on div "Select level" at bounding box center [614, 115] width 84 height 24
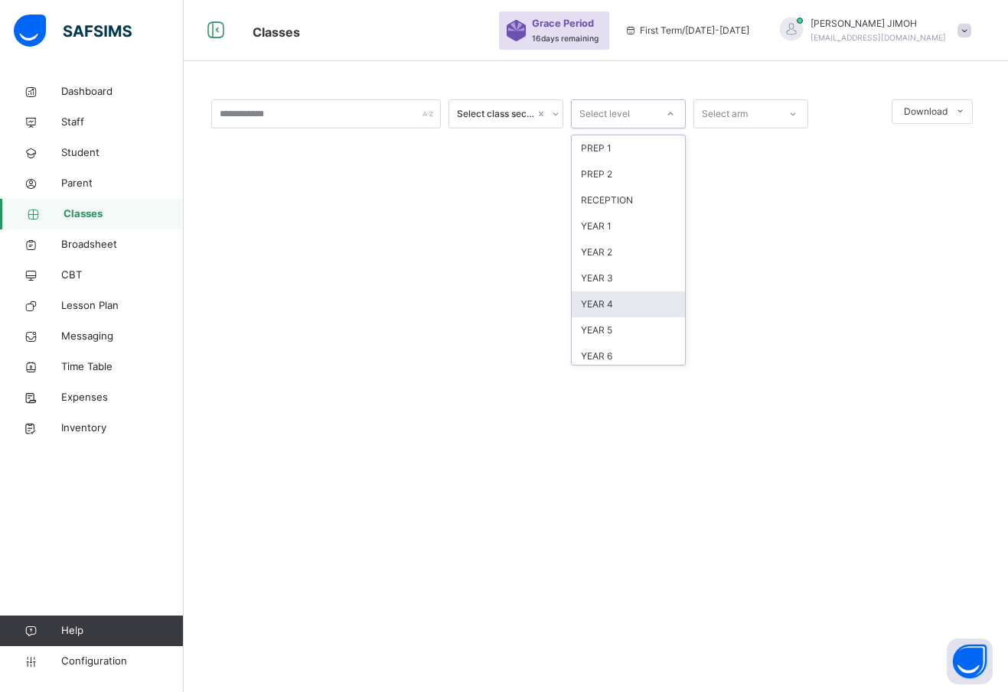
click at [619, 299] on div "YEAR 4" at bounding box center [628, 305] width 113 height 26
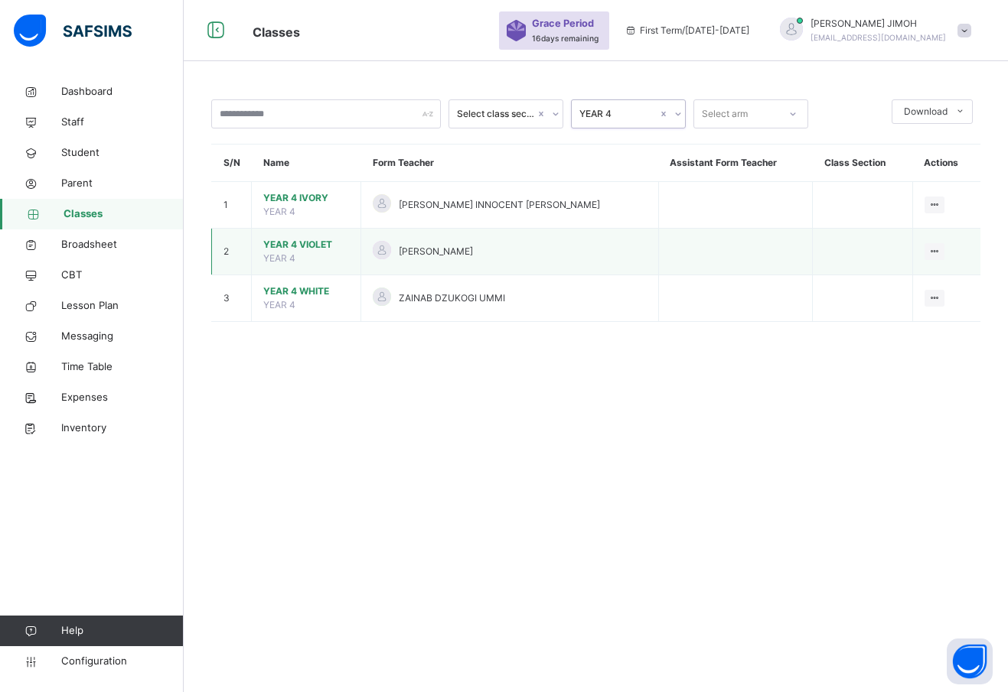
click at [298, 244] on span "YEAR 4 VIOLET" at bounding box center [306, 245] width 86 height 14
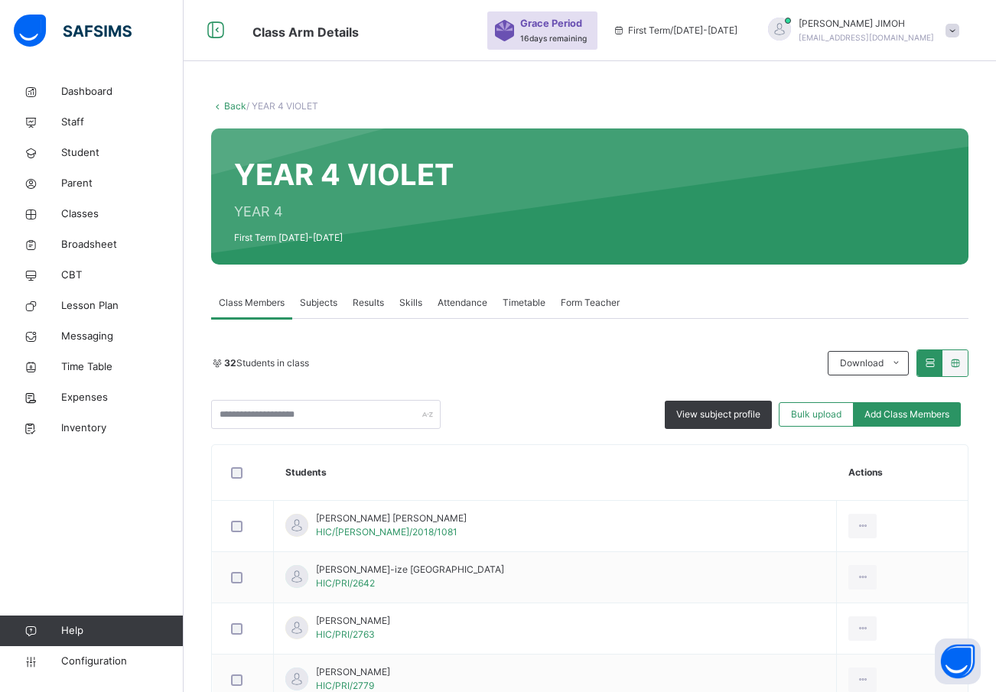
click at [322, 300] on span "Subjects" at bounding box center [318, 303] width 37 height 14
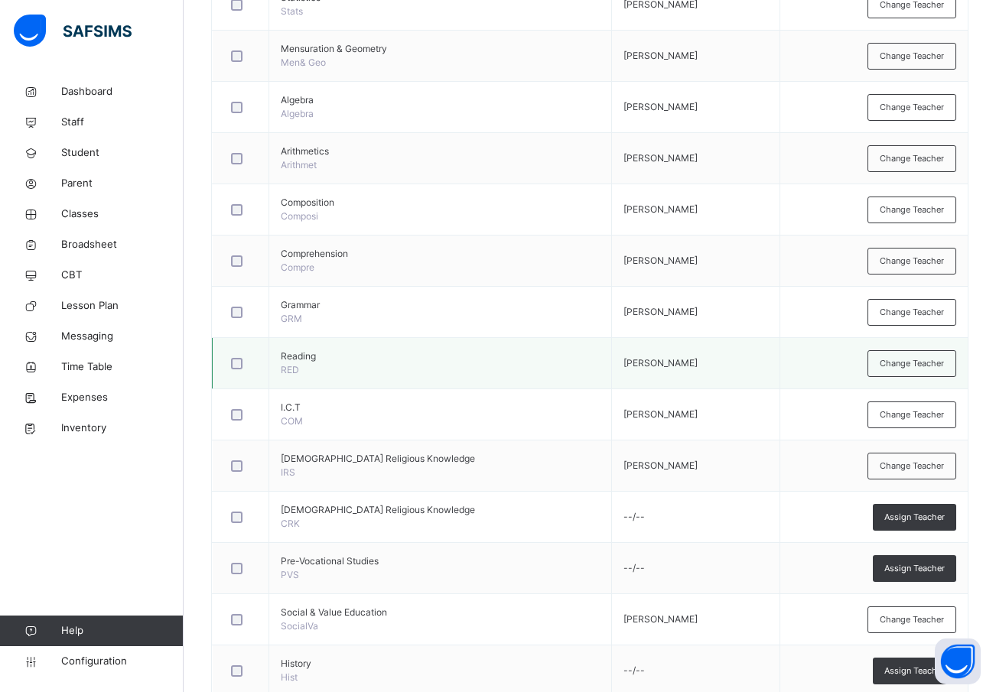
scroll to position [758, 0]
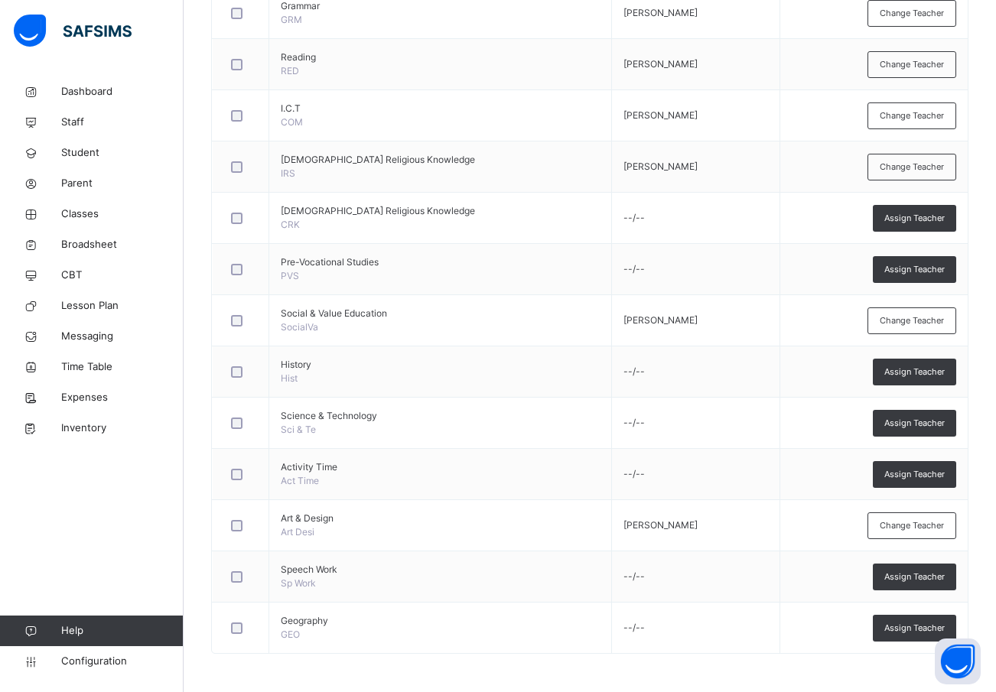
click at [917, 631] on span "Assign Teacher" at bounding box center [915, 628] width 60 height 13
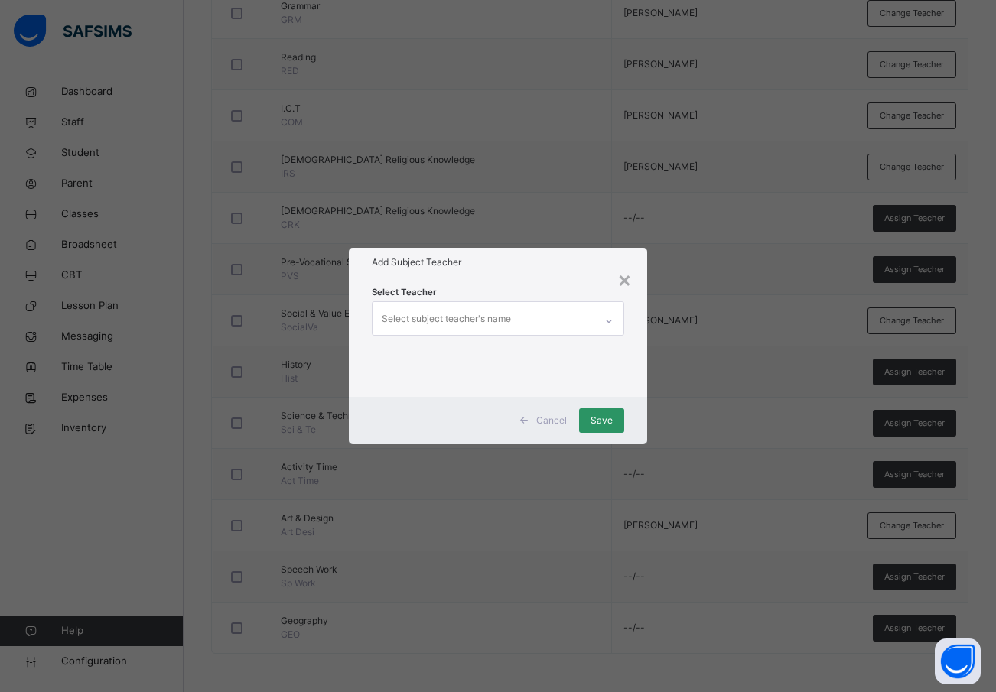
click at [425, 311] on div "Select subject teacher's name" at bounding box center [446, 319] width 129 height 29
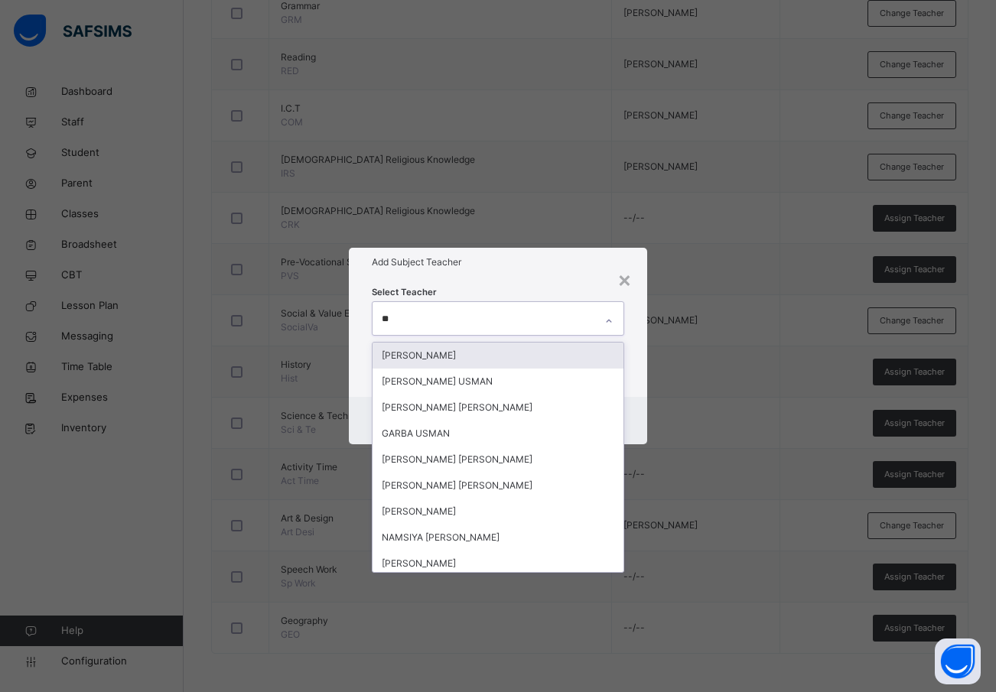
type input "***"
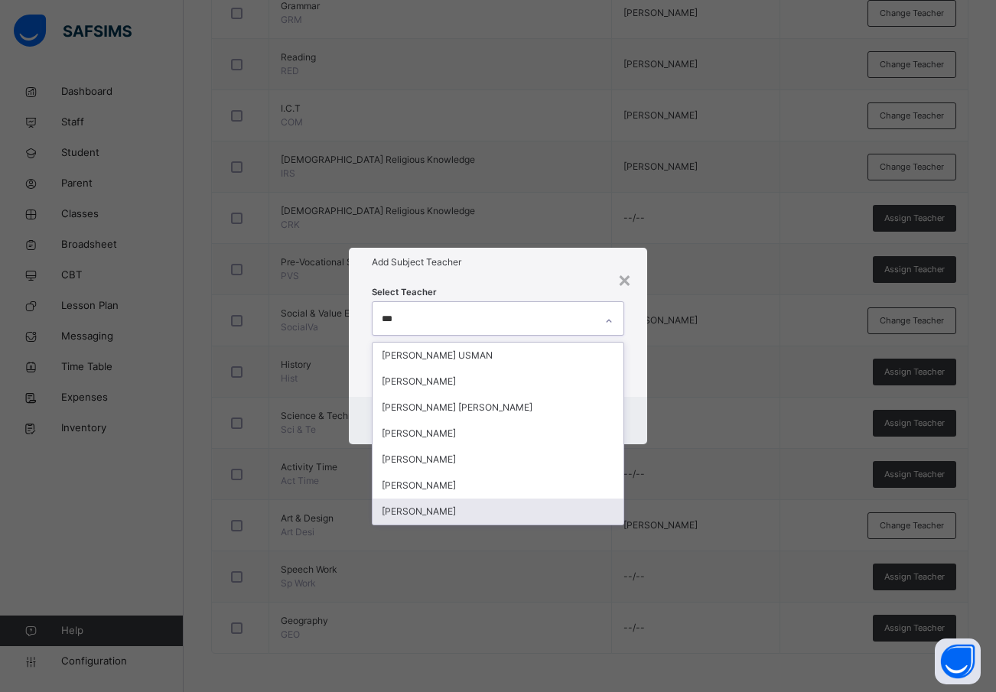
click at [422, 509] on div "[PERSON_NAME]" at bounding box center [499, 512] width 252 height 26
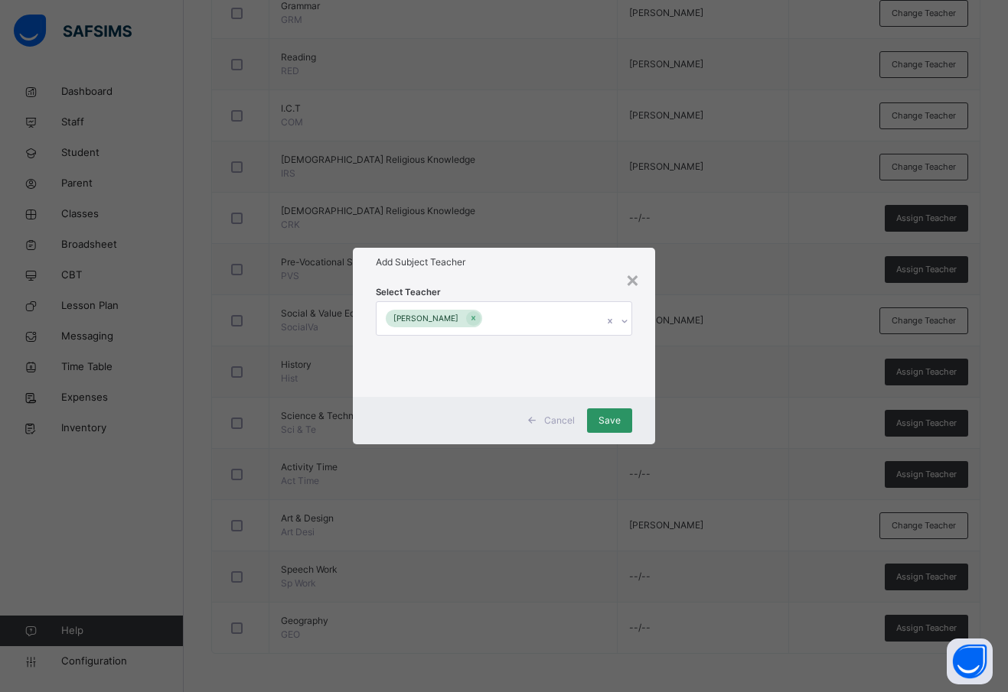
click at [643, 421] on div "Cancel Save" at bounding box center [504, 420] width 302 height 47
click at [622, 419] on div "Save" at bounding box center [609, 421] width 45 height 24
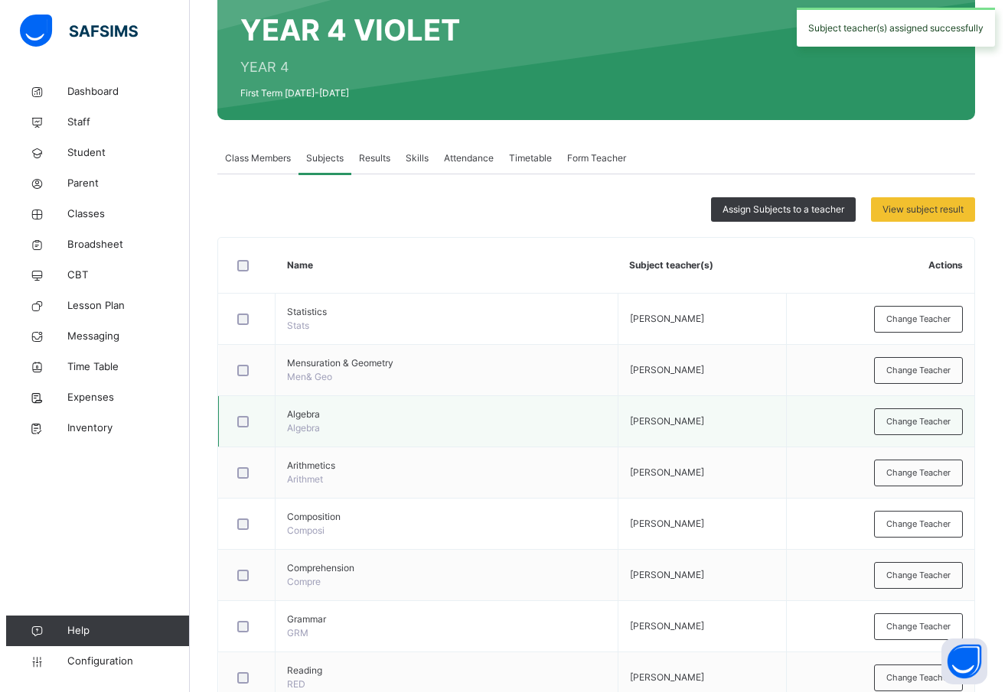
scroll to position [0, 0]
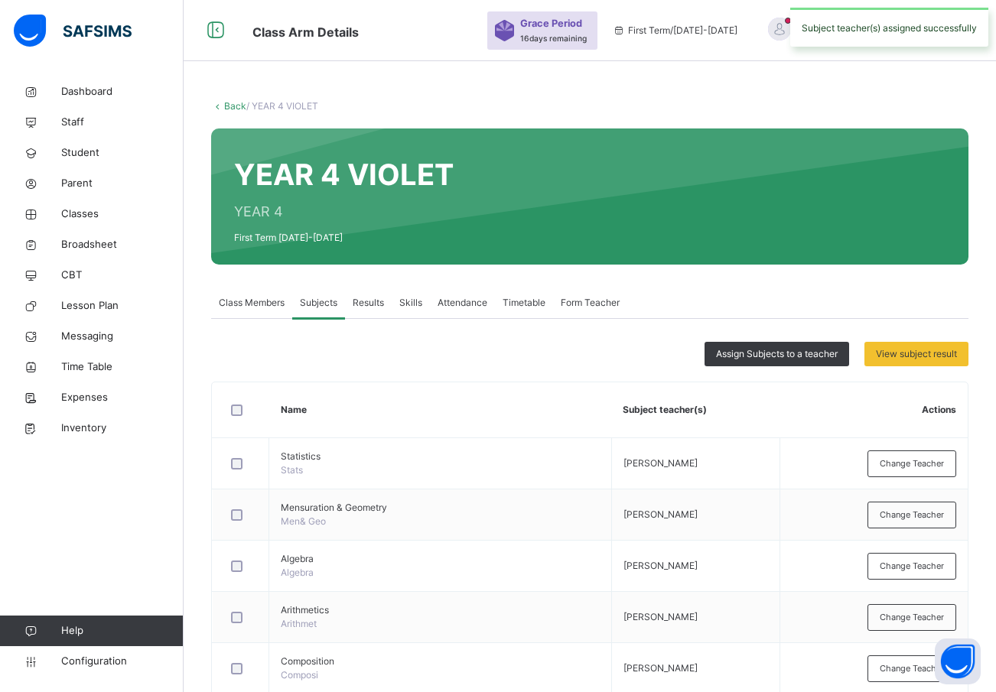
click at [230, 106] on link "Back" at bounding box center [235, 105] width 22 height 11
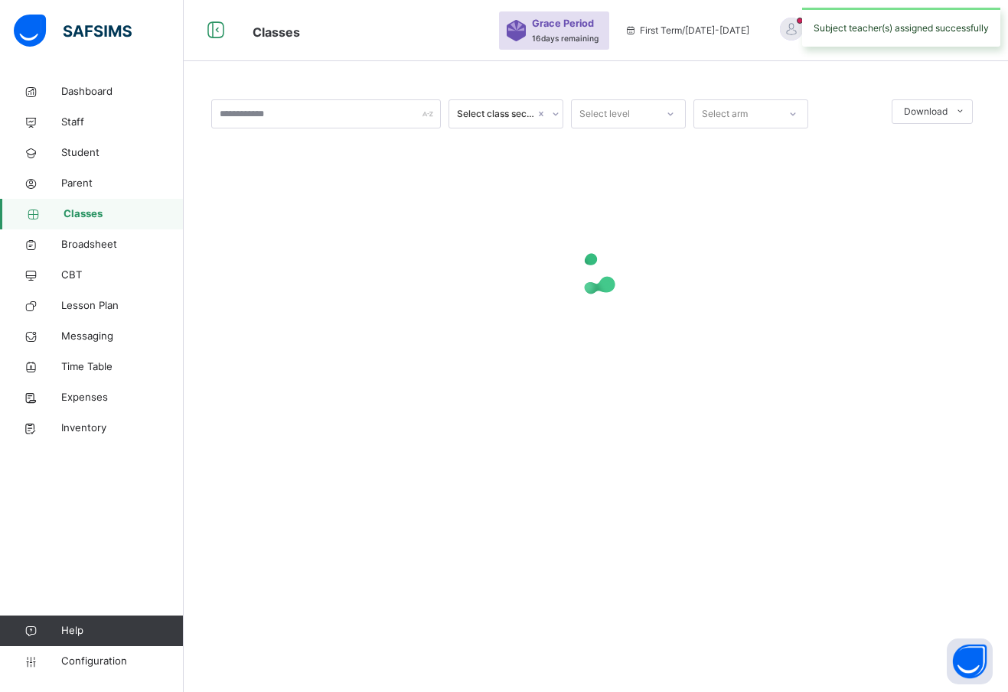
click at [650, 107] on div "Select level" at bounding box center [614, 115] width 84 height 24
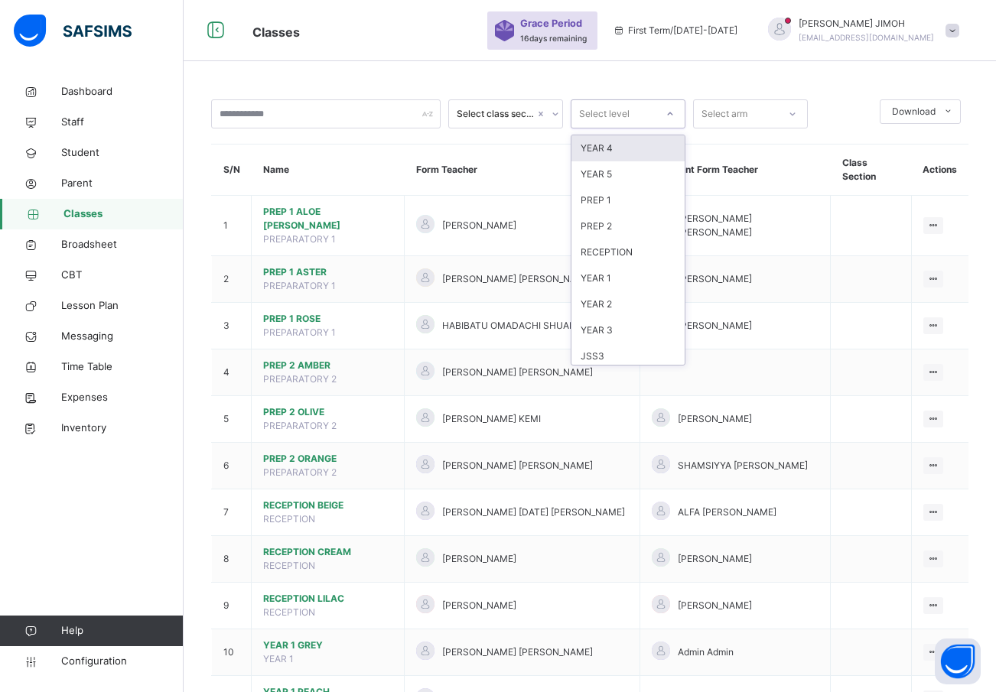
click at [624, 147] on div "YEAR 4" at bounding box center [628, 148] width 113 height 26
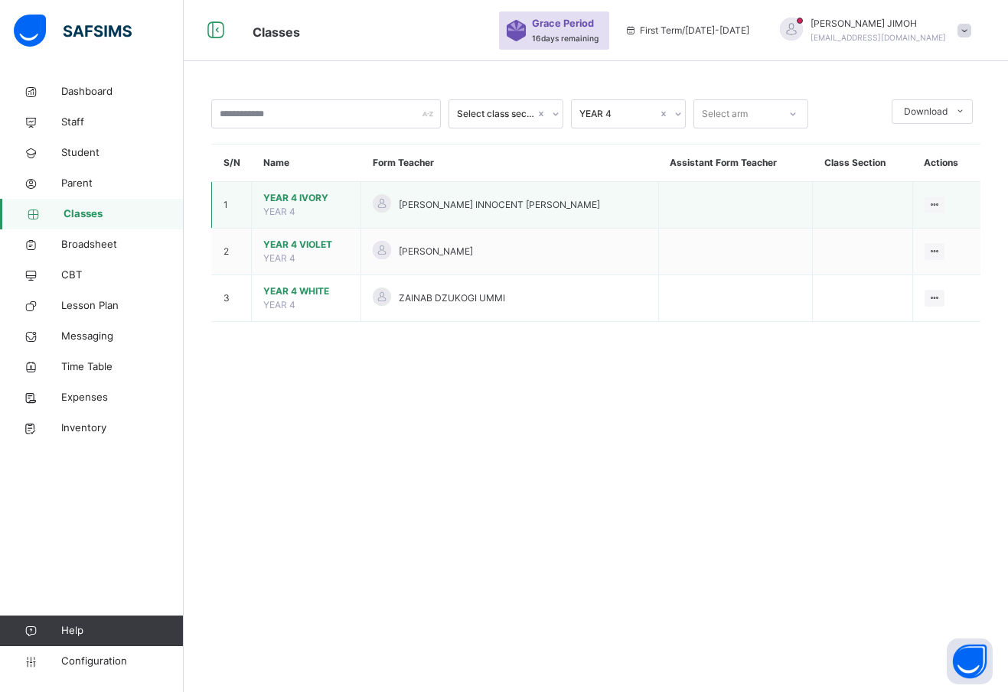
click at [298, 197] on span "YEAR 4 IVORY" at bounding box center [306, 198] width 86 height 14
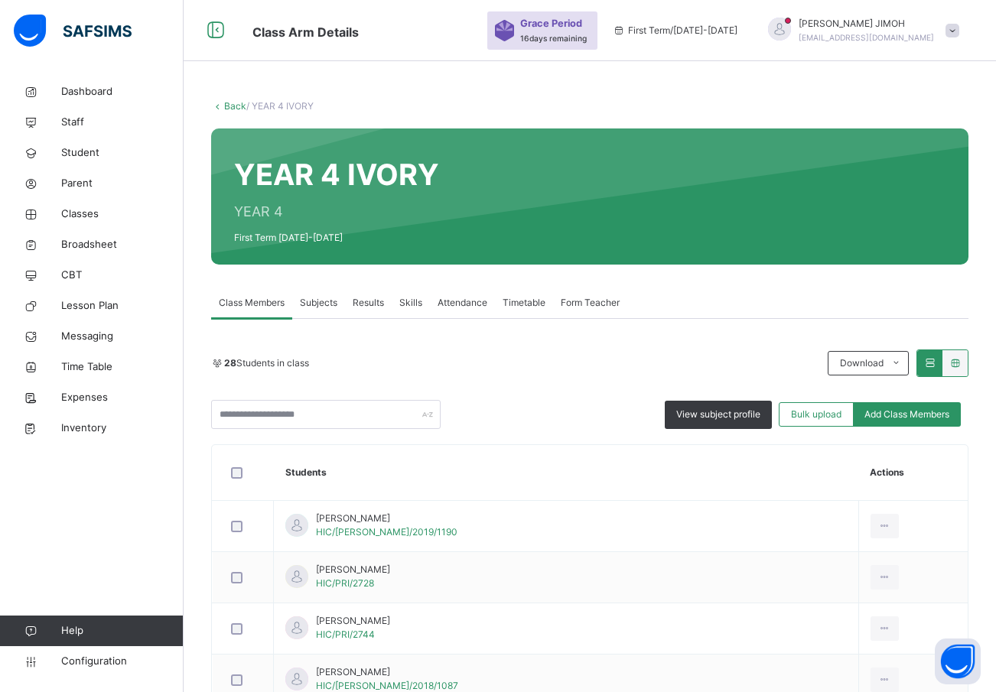
click at [313, 300] on span "Subjects" at bounding box center [318, 303] width 37 height 14
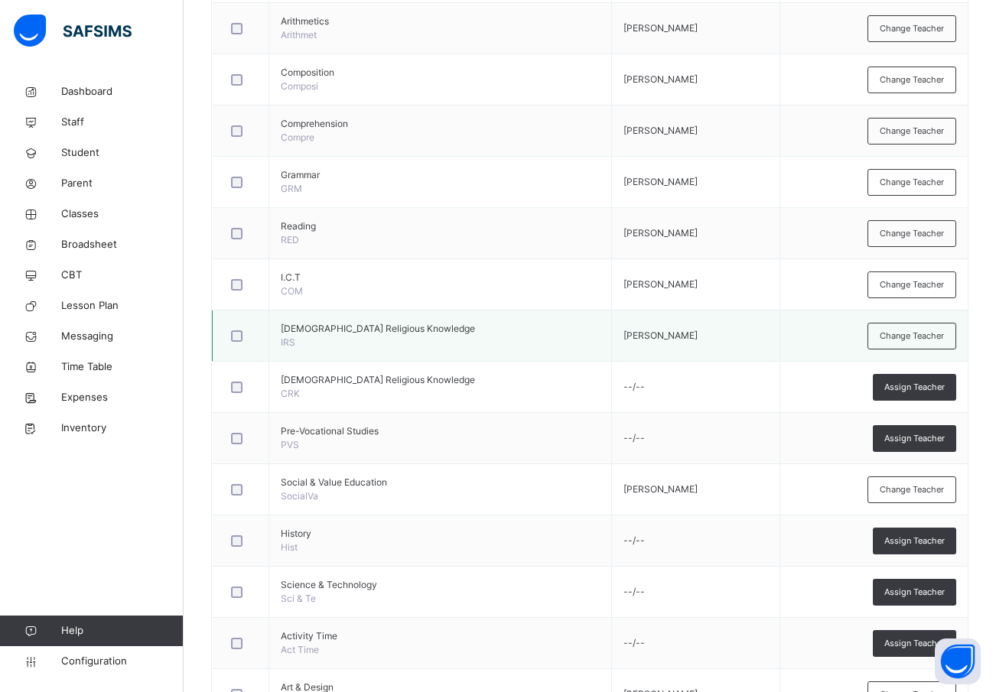
scroll to position [758, 0]
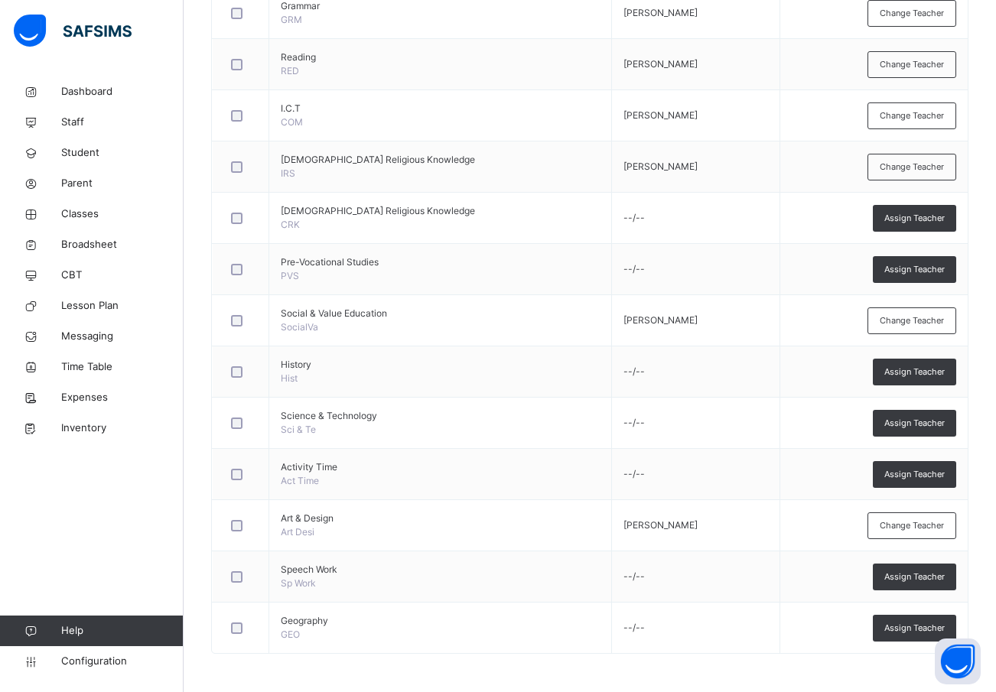
click at [911, 622] on div "Assign Teacher" at bounding box center [914, 628] width 83 height 27
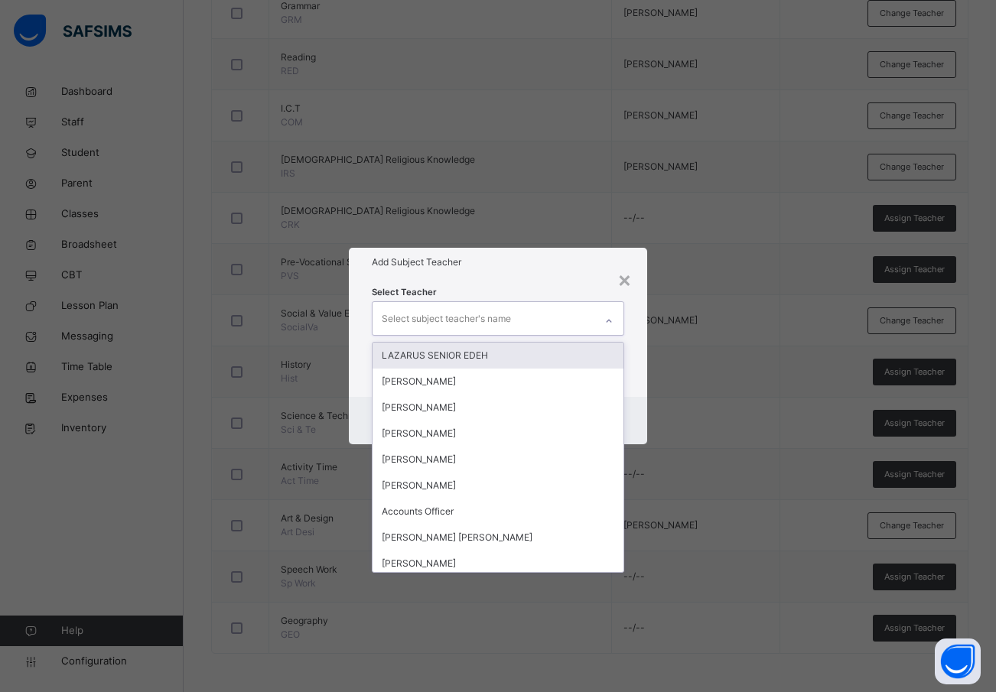
click at [412, 316] on div "Select subject teacher's name" at bounding box center [446, 319] width 129 height 29
type input "***"
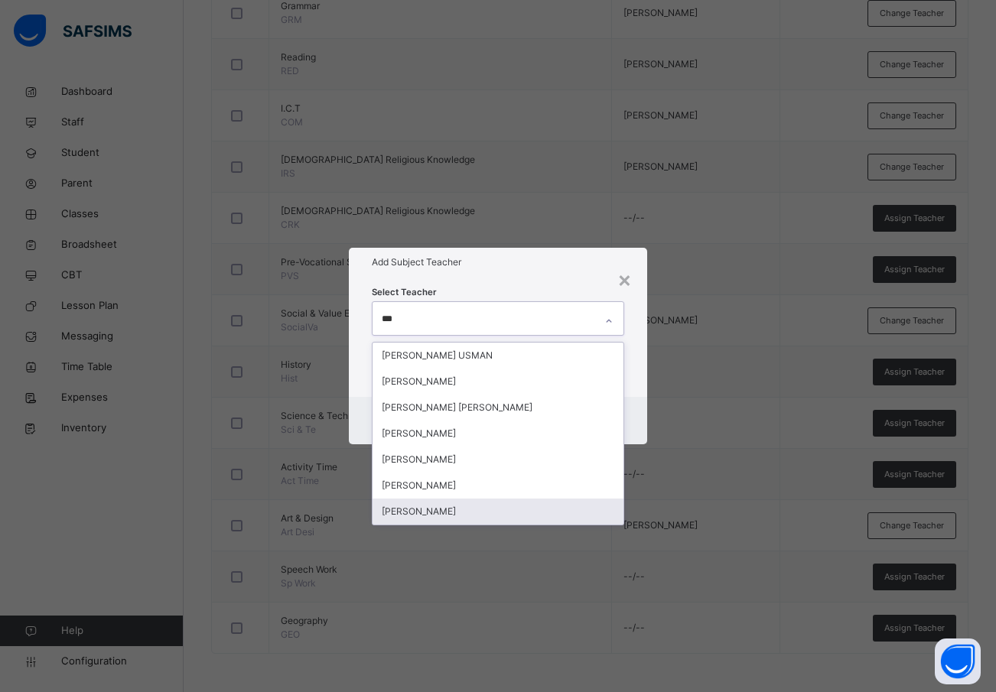
click at [433, 507] on div "[PERSON_NAME]" at bounding box center [499, 512] width 252 height 26
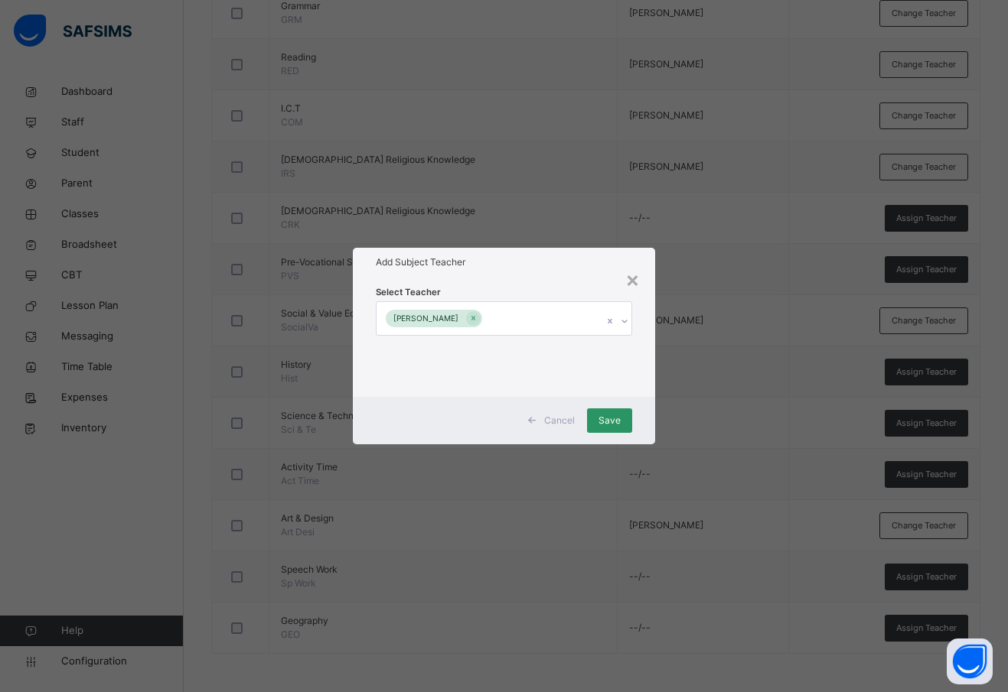
click at [640, 417] on div "Cancel Save" at bounding box center [504, 420] width 302 height 47
click at [604, 424] on span "Save" at bounding box center [609, 421] width 22 height 14
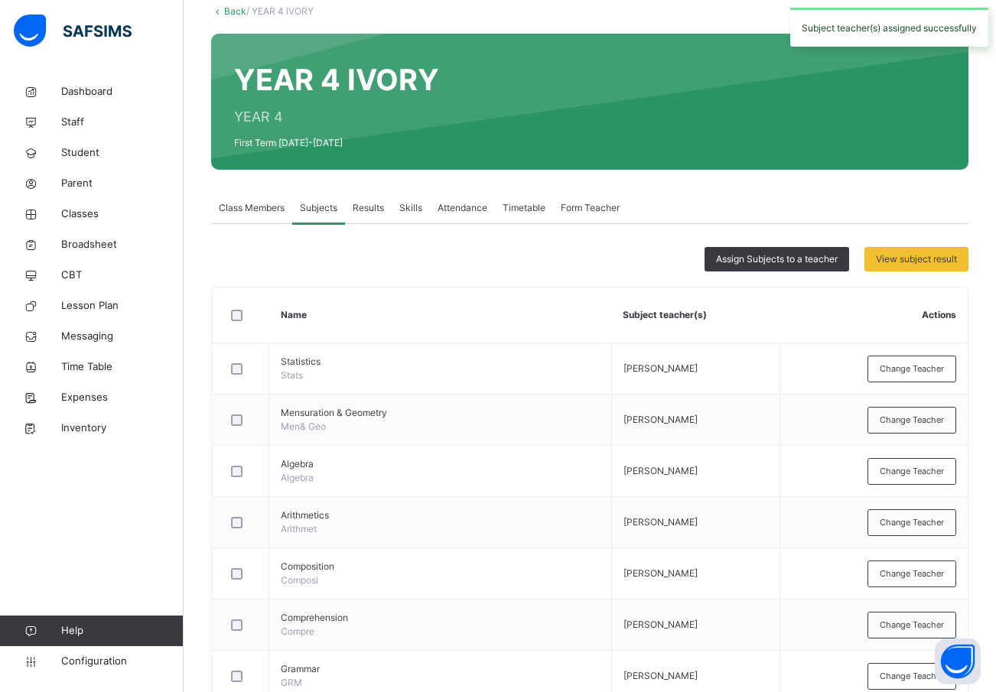
scroll to position [0, 0]
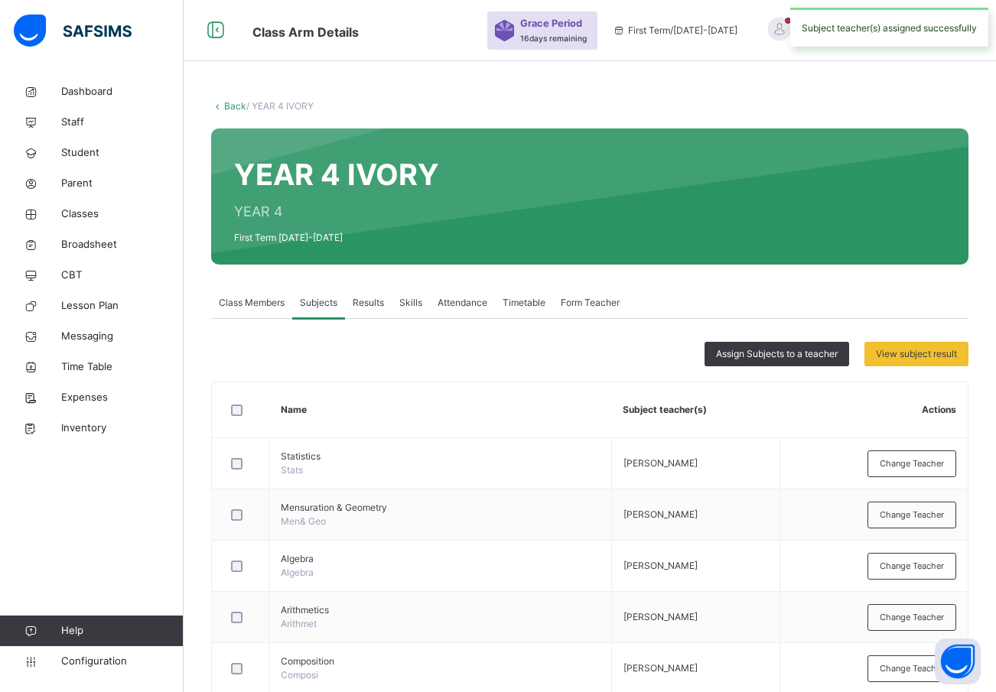
click at [235, 106] on link "Back" at bounding box center [235, 105] width 22 height 11
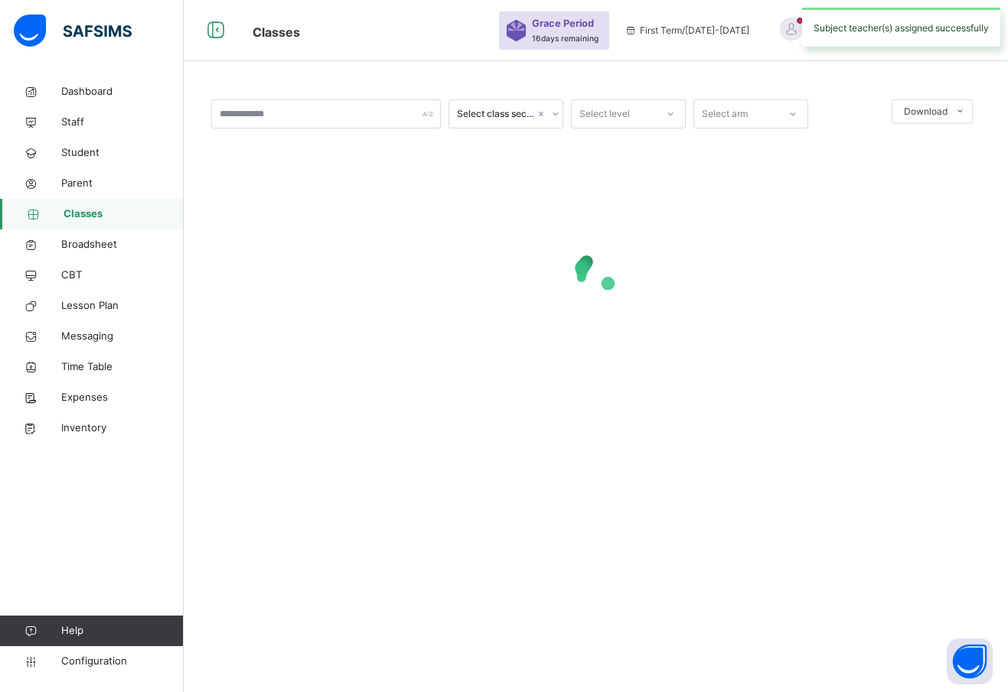
click at [656, 109] on div at bounding box center [670, 114] width 29 height 28
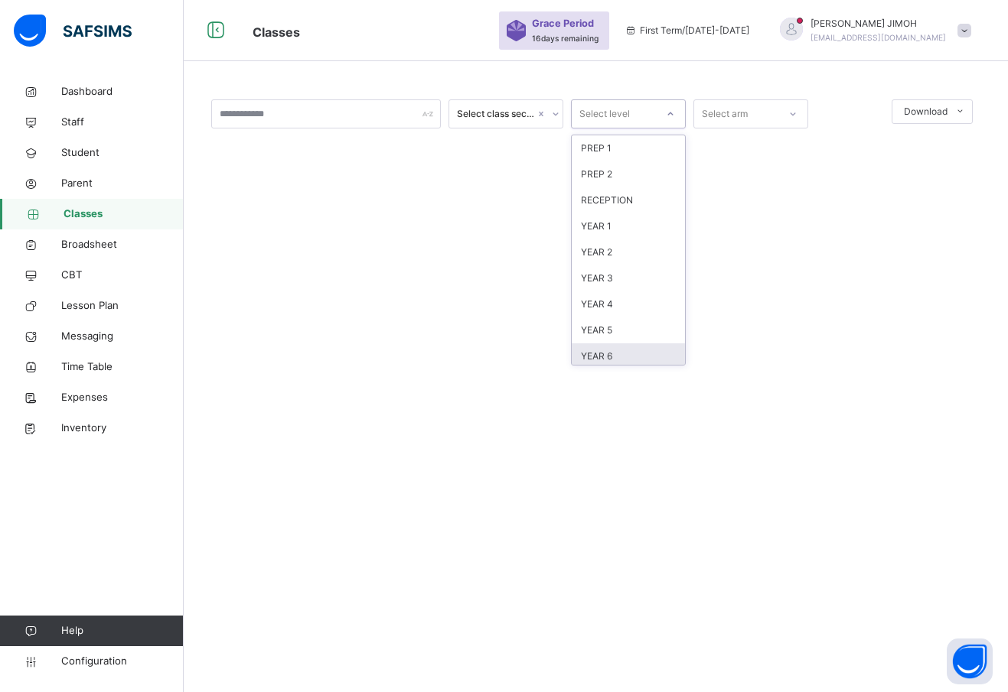
click at [637, 355] on div "YEAR 6" at bounding box center [628, 357] width 113 height 26
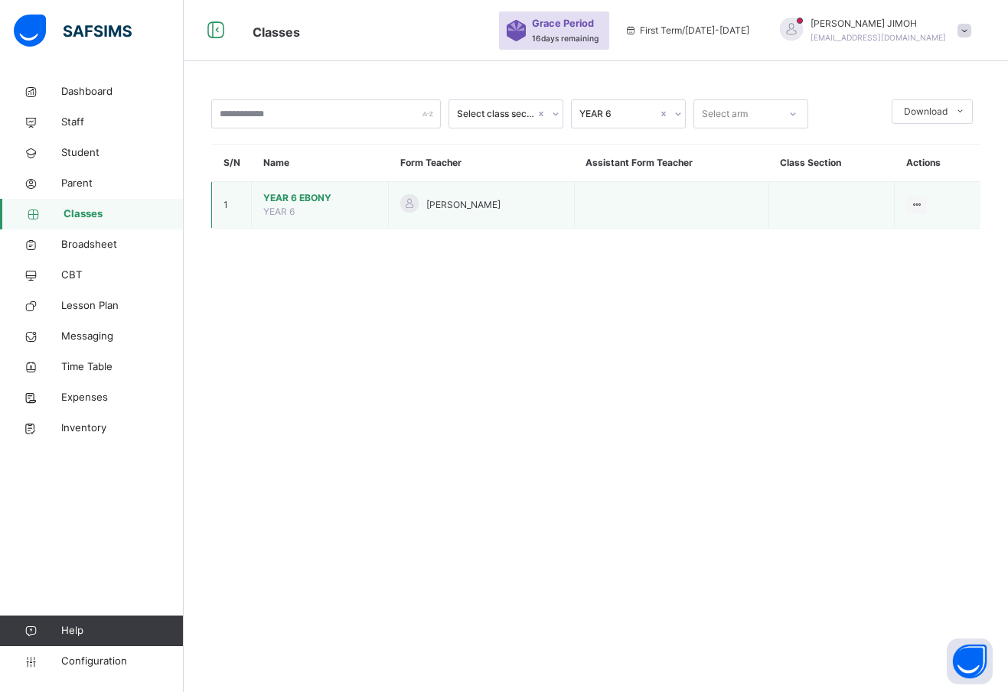
click at [285, 195] on span "YEAR 6 EBONY" at bounding box center [319, 198] width 113 height 14
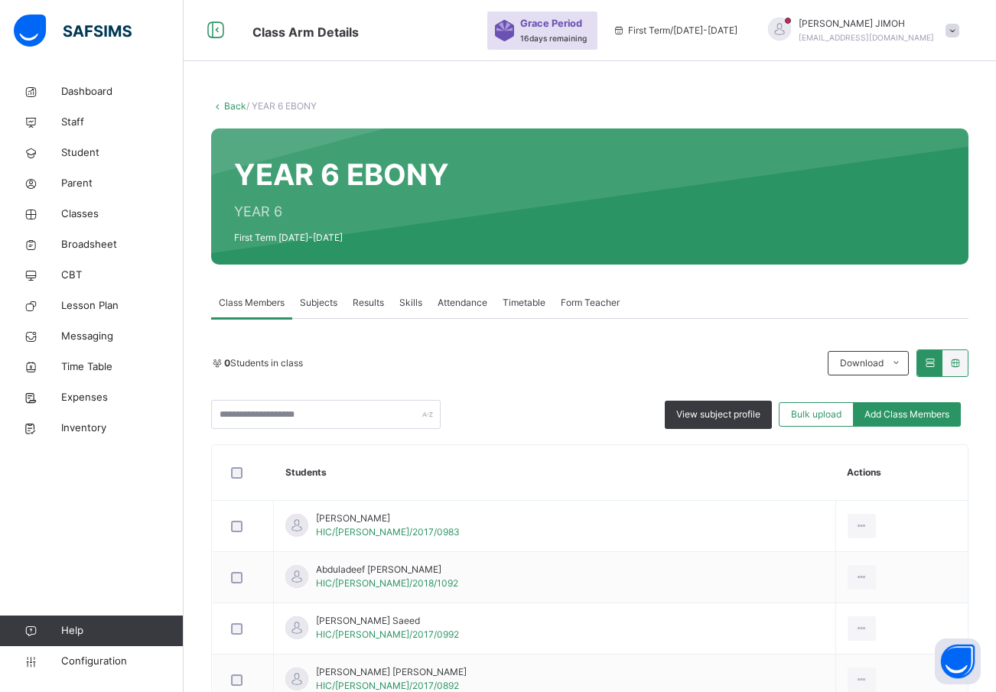
click at [313, 300] on span "Subjects" at bounding box center [318, 303] width 37 height 14
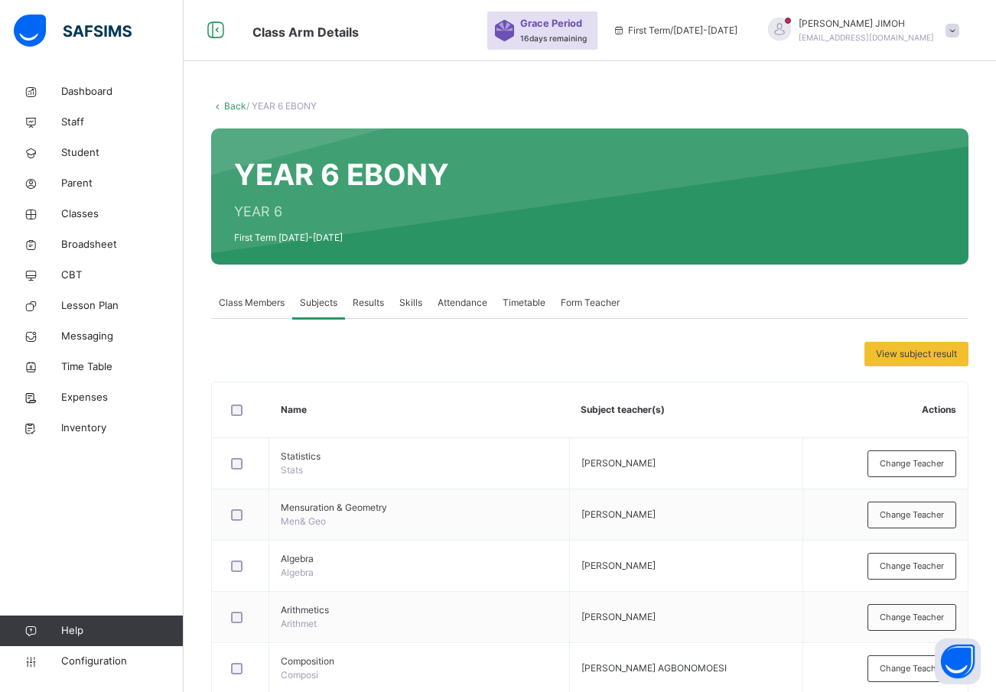
scroll to position [707, 0]
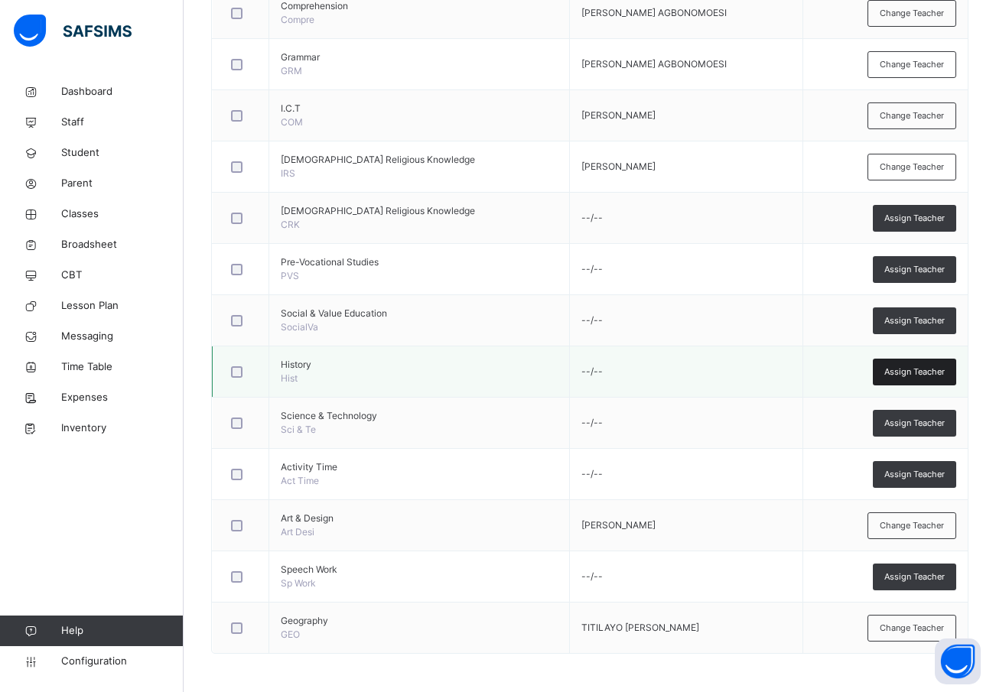
click at [924, 370] on span "Assign Teacher" at bounding box center [915, 372] width 60 height 13
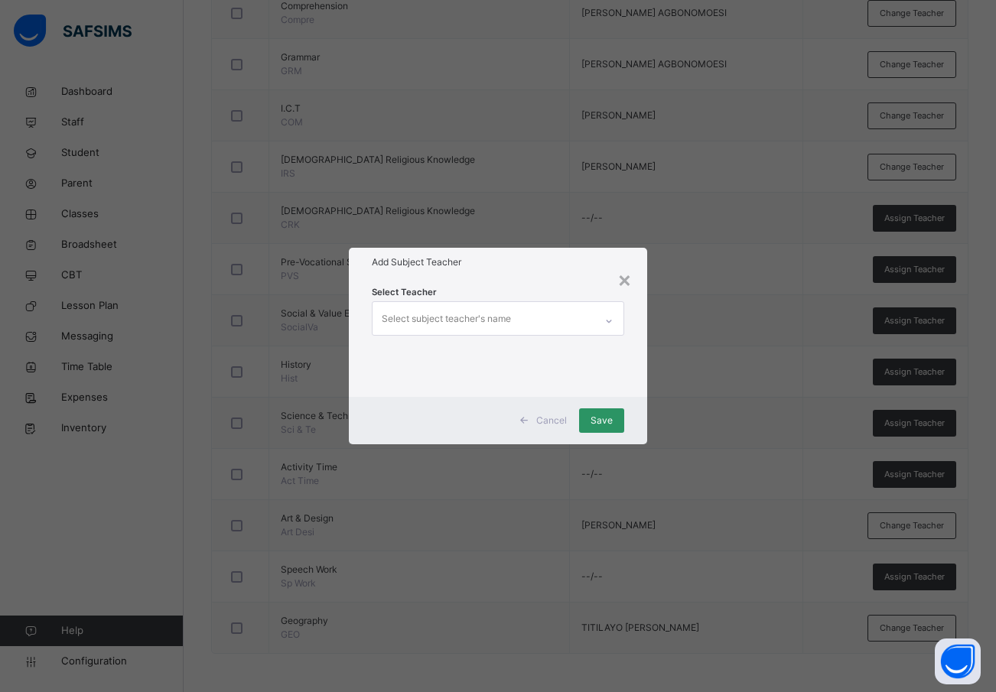
click at [494, 324] on div "Select subject teacher's name" at bounding box center [446, 319] width 129 height 29
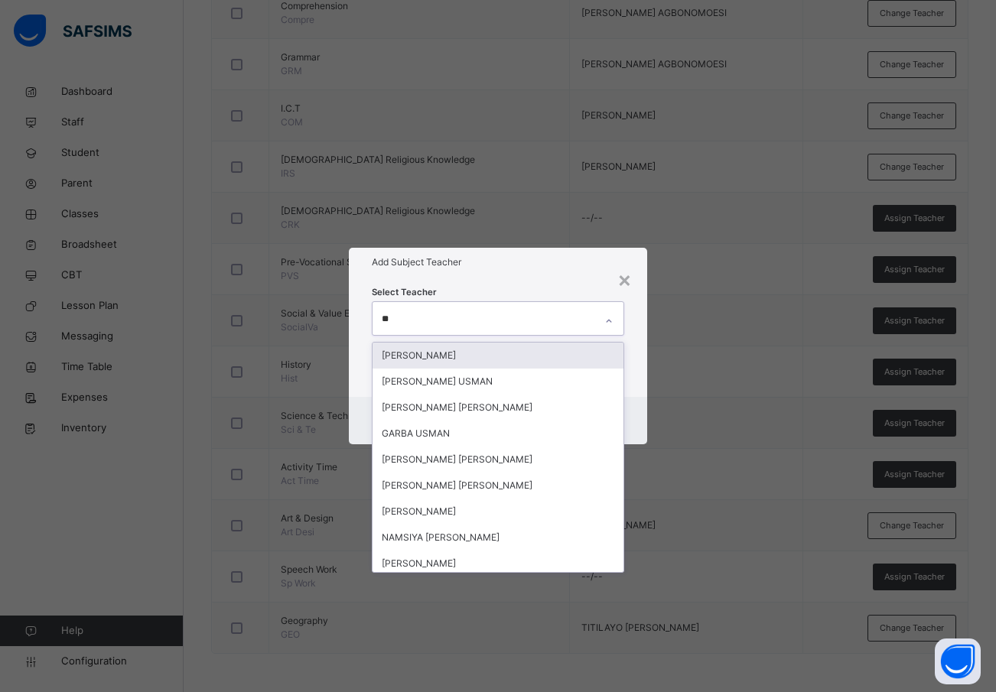
type input "***"
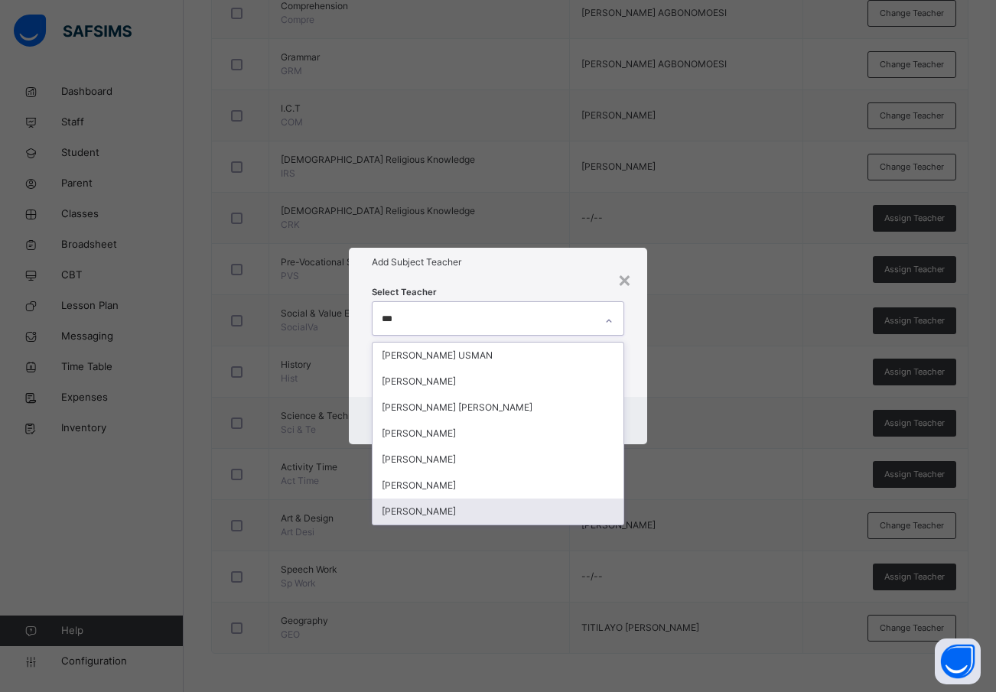
click at [435, 505] on div "[PERSON_NAME]" at bounding box center [499, 512] width 252 height 26
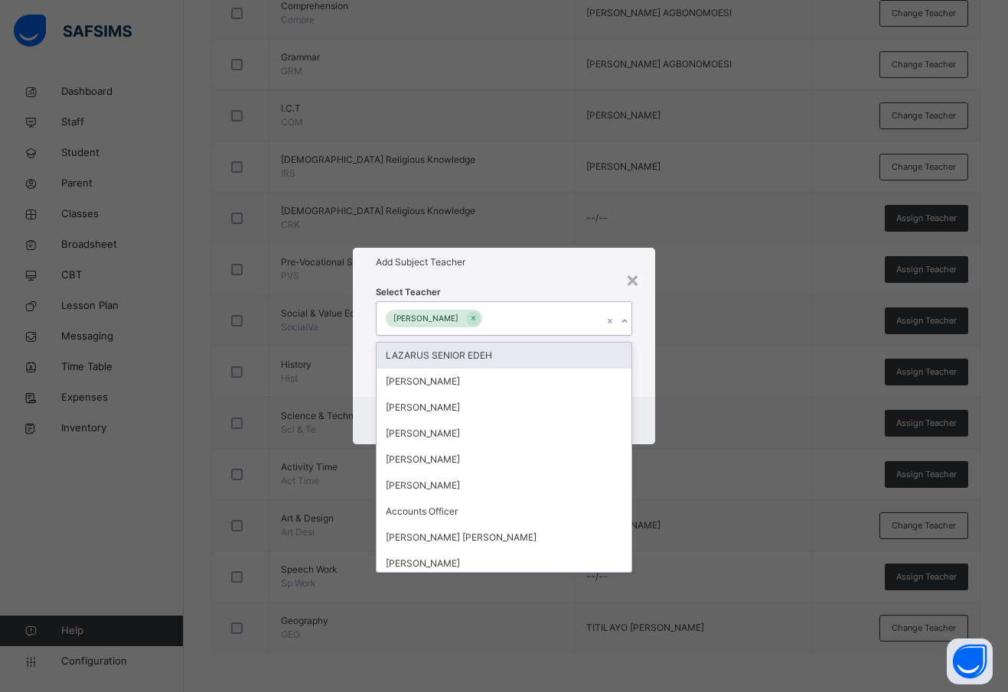
click at [648, 319] on div "Select Teacher option [PERSON_NAME], selected. option LAZARUS SENIOR EDEH focus…" at bounding box center [504, 336] width 302 height 119
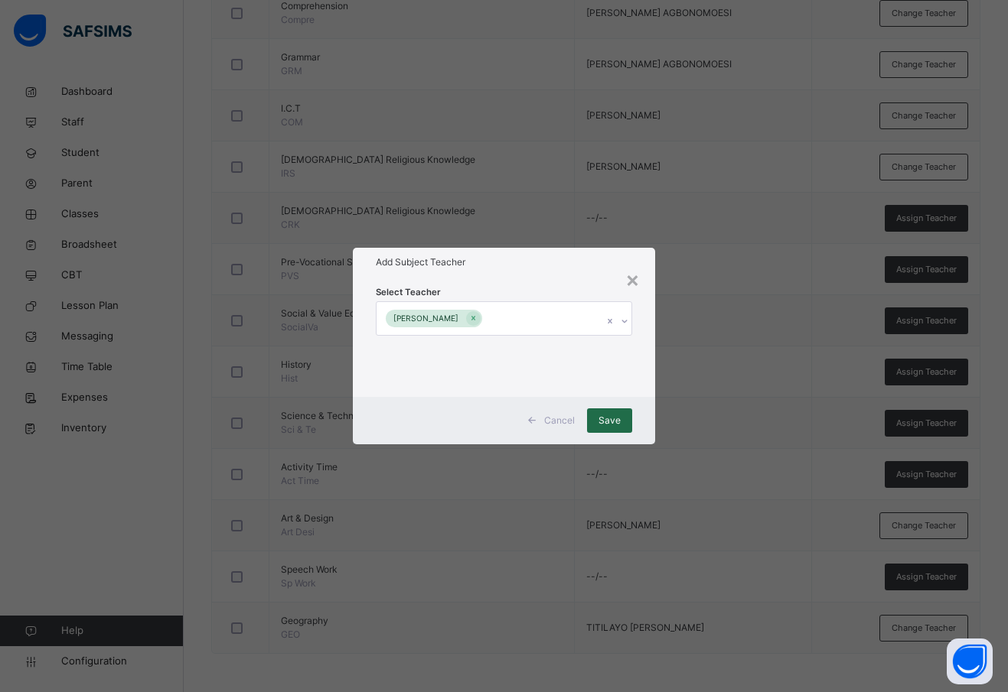
click at [609, 411] on div "Save" at bounding box center [609, 421] width 45 height 24
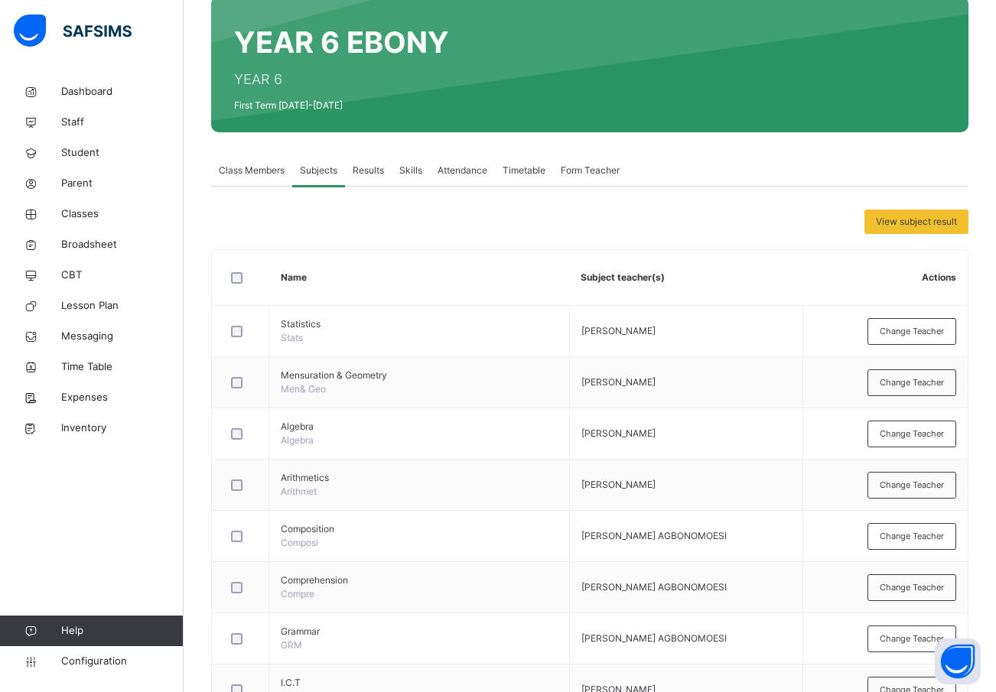
scroll to position [0, 0]
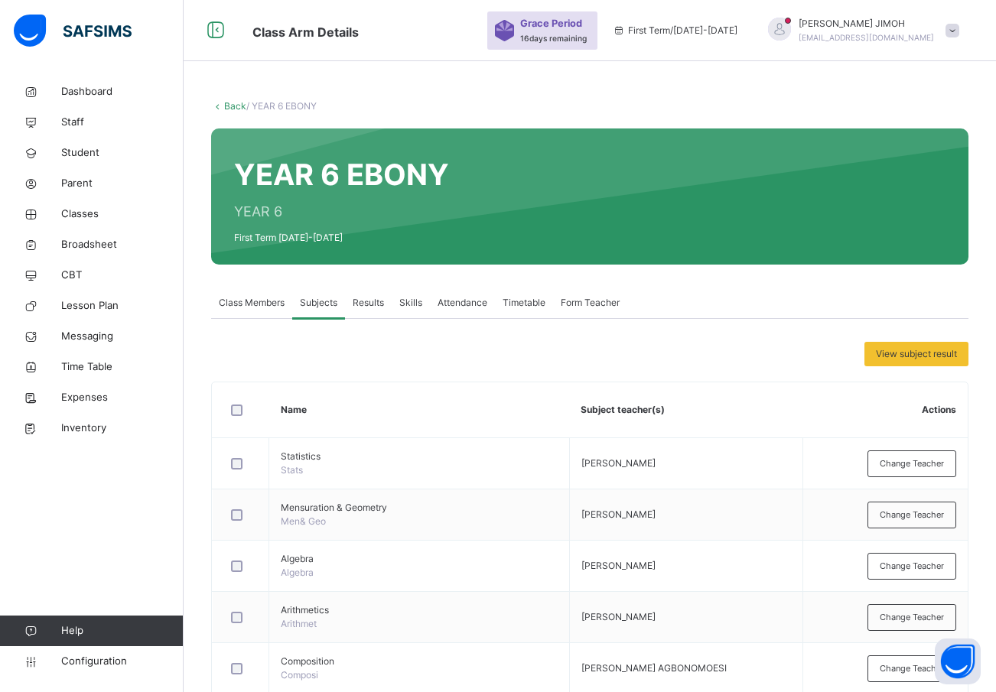
click at [231, 103] on link "Back" at bounding box center [235, 105] width 22 height 11
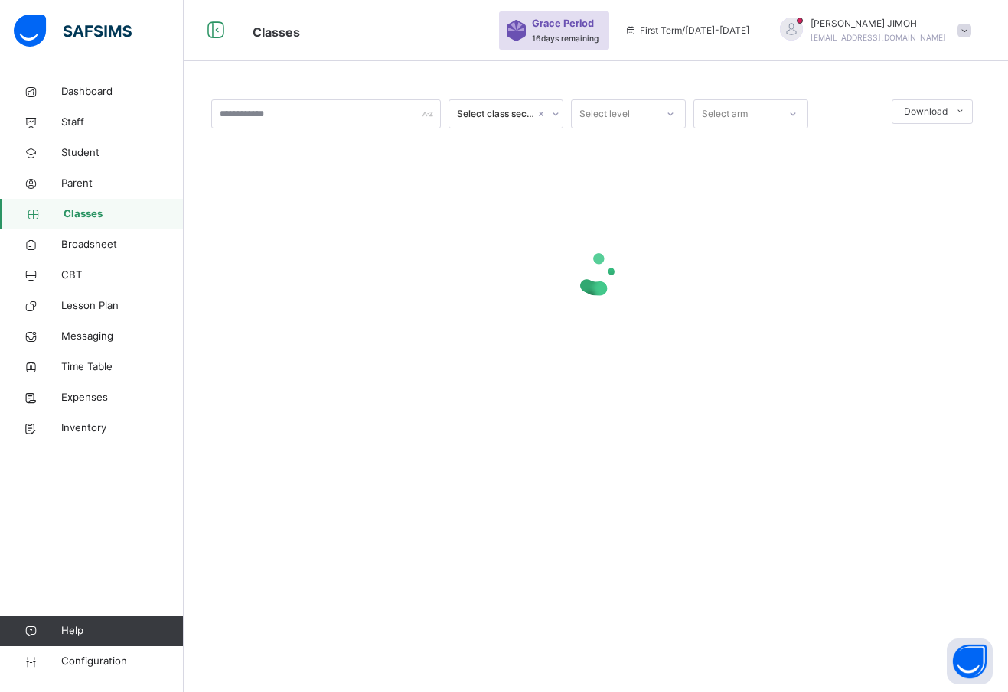
click at [676, 109] on div at bounding box center [670, 114] width 26 height 24
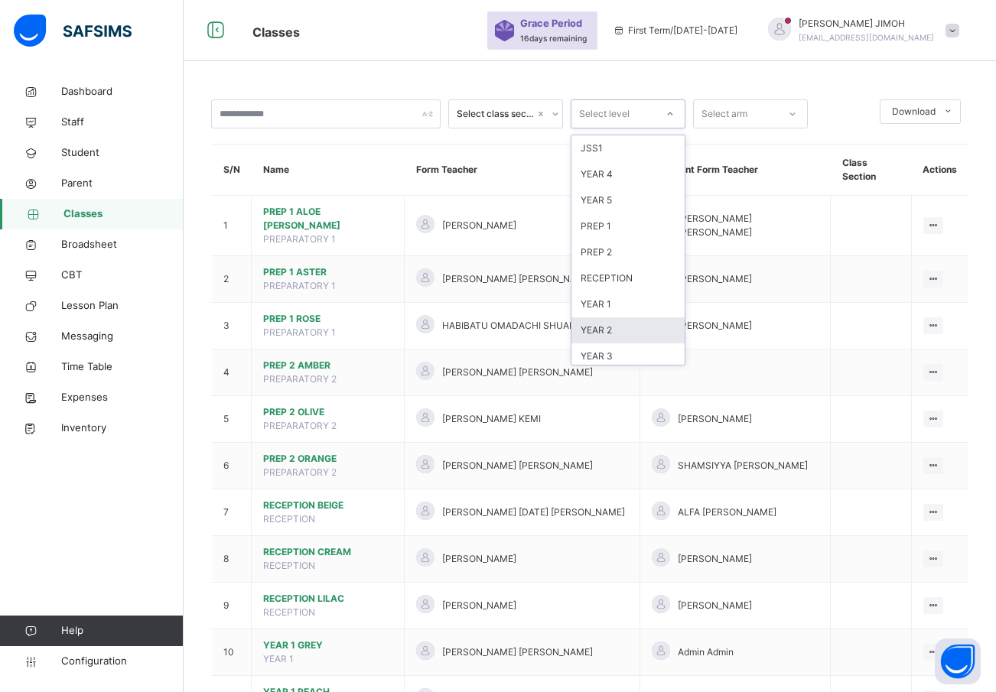
click at [622, 328] on div "YEAR 2" at bounding box center [628, 331] width 113 height 26
click at [674, 112] on icon at bounding box center [670, 113] width 9 height 15
click at [622, 202] on div "YEAR 5" at bounding box center [628, 200] width 113 height 26
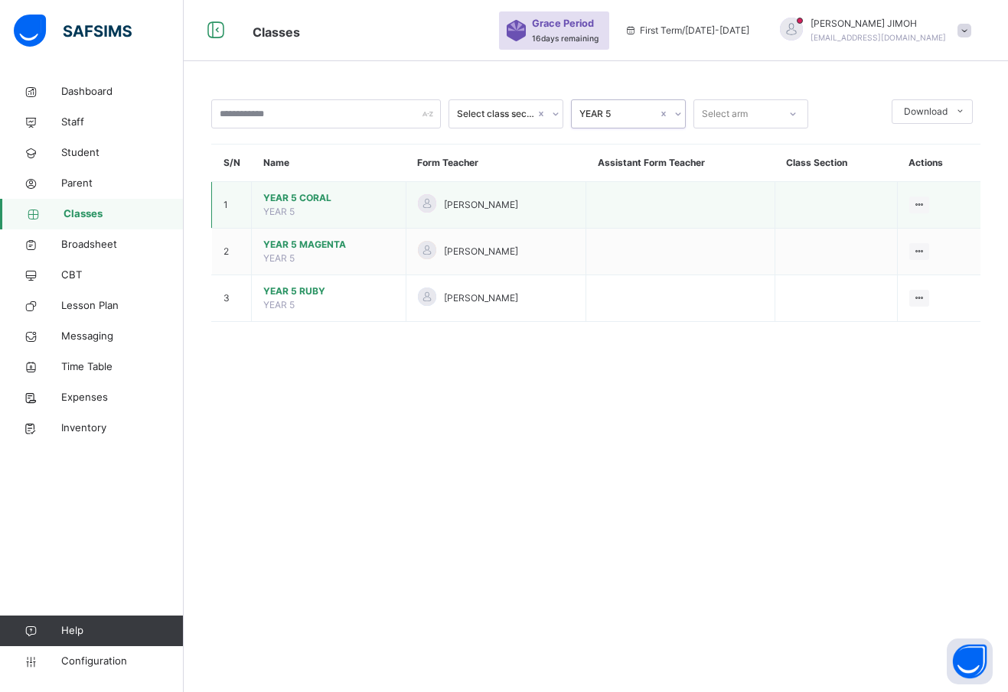
click at [304, 194] on span "YEAR 5 CORAL" at bounding box center [328, 198] width 131 height 14
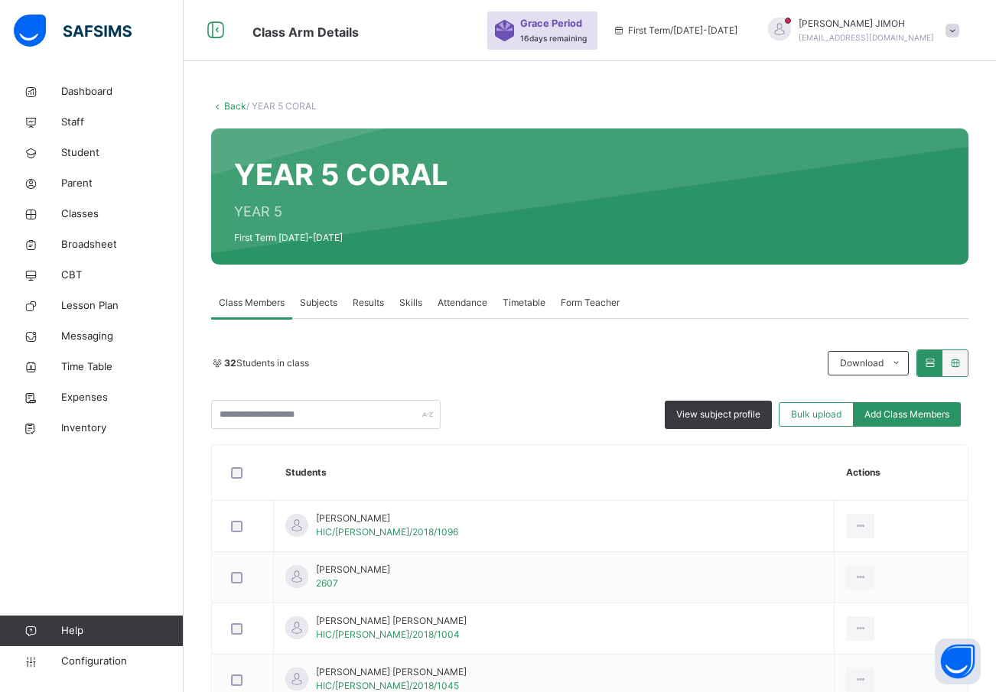
click at [314, 301] on span "Subjects" at bounding box center [318, 303] width 37 height 14
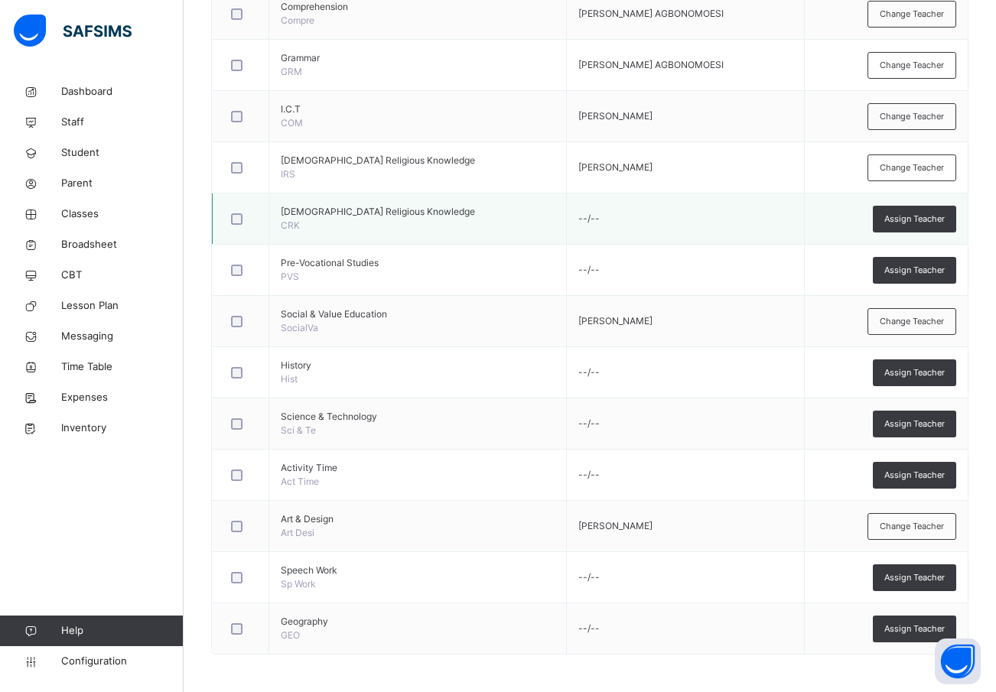
scroll to position [707, 0]
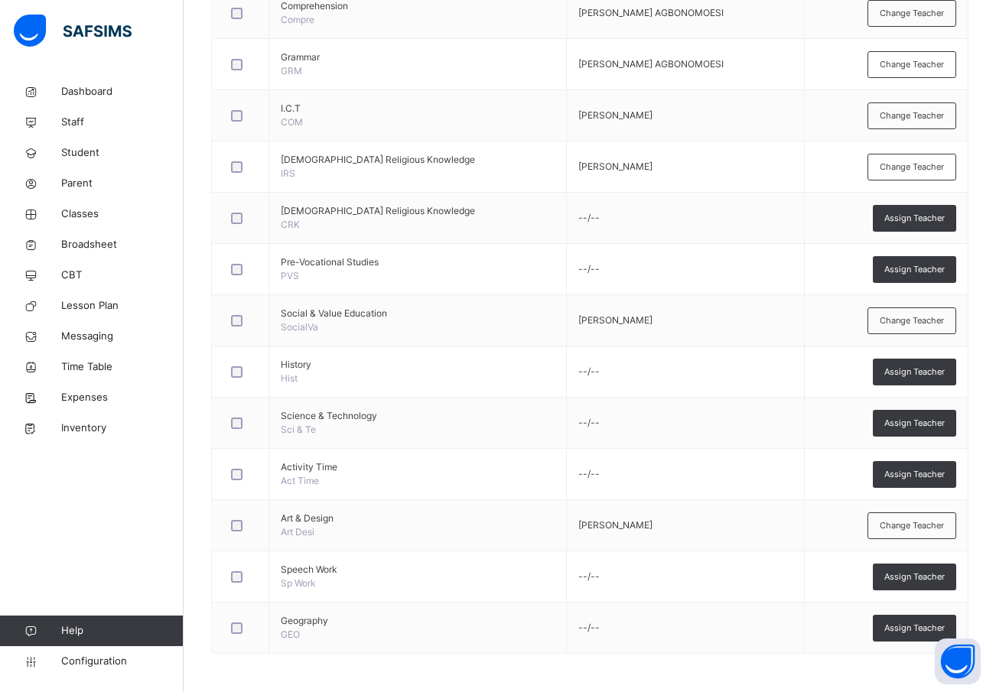
click at [908, 627] on span "Assign Teacher" at bounding box center [915, 628] width 60 height 13
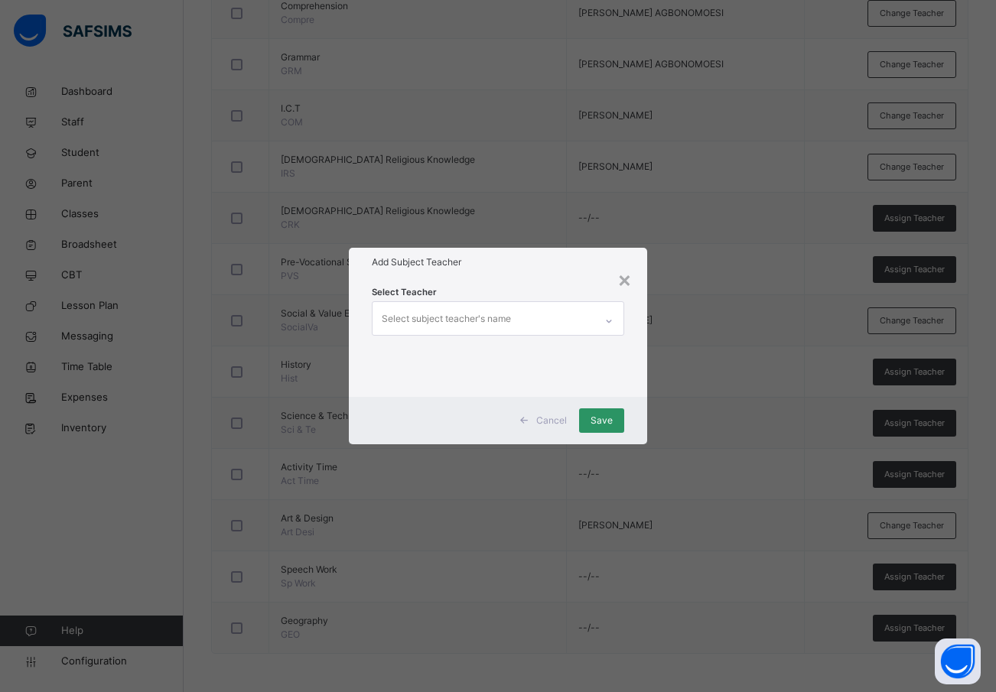
click at [450, 308] on div "Select subject teacher's name" at bounding box center [446, 319] width 129 height 29
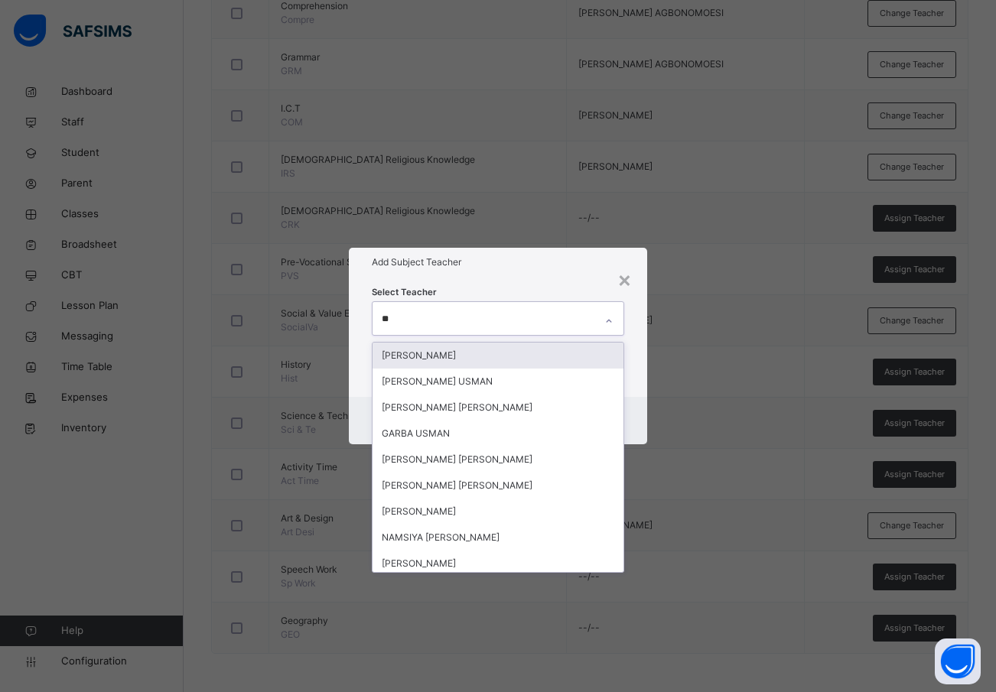
type input "***"
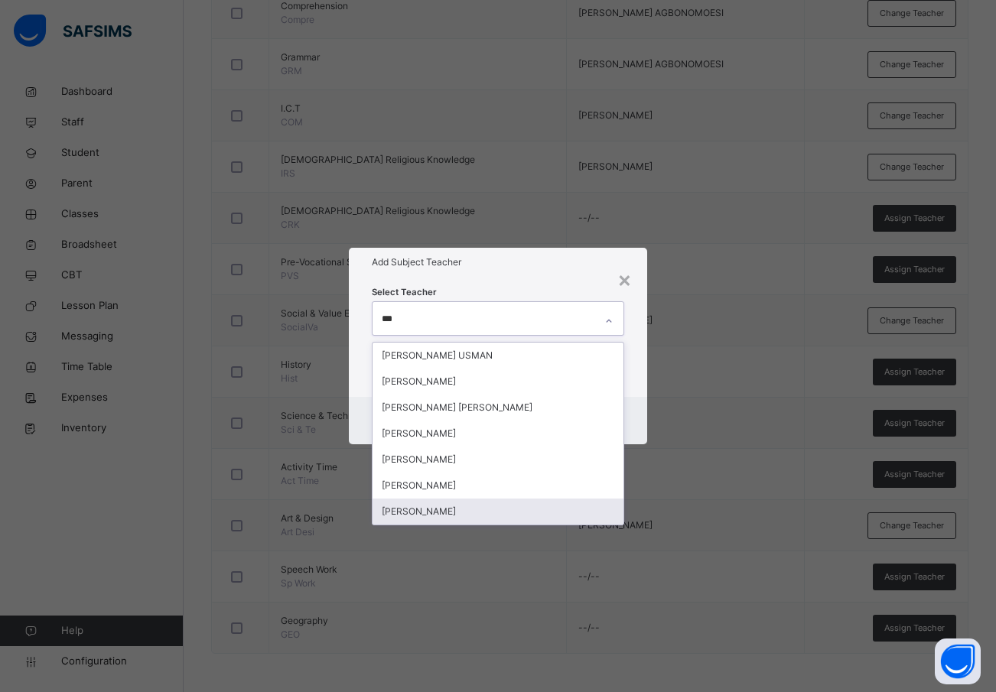
click at [475, 509] on div "[PERSON_NAME]" at bounding box center [499, 512] width 252 height 26
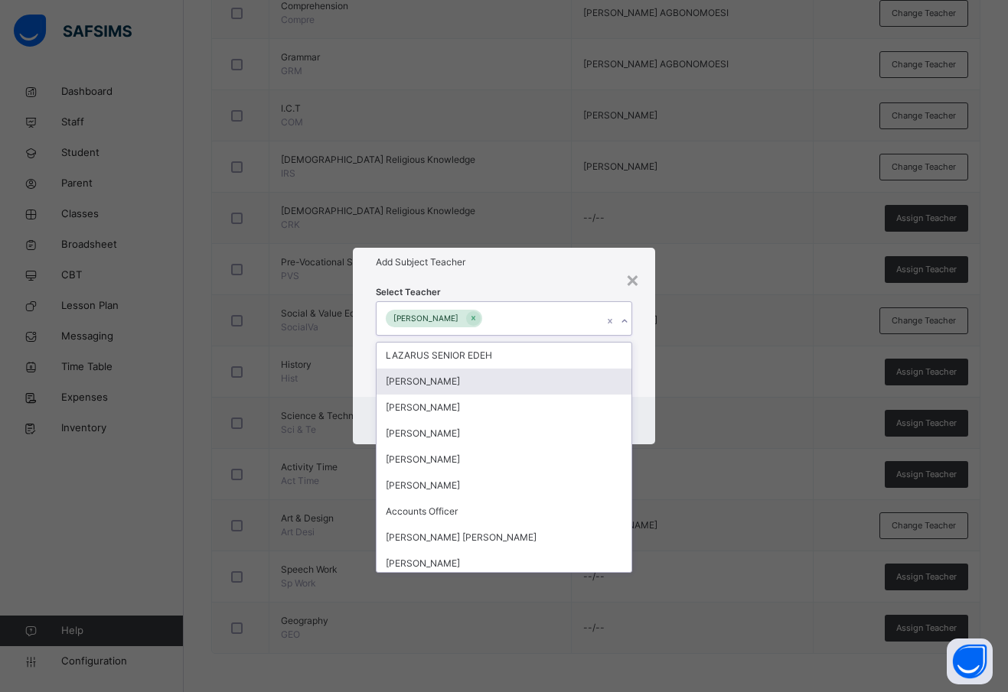
click at [644, 377] on div "Select Teacher option [PERSON_NAME], selected. option [PERSON_NAME] focused, 2 …" at bounding box center [504, 336] width 302 height 119
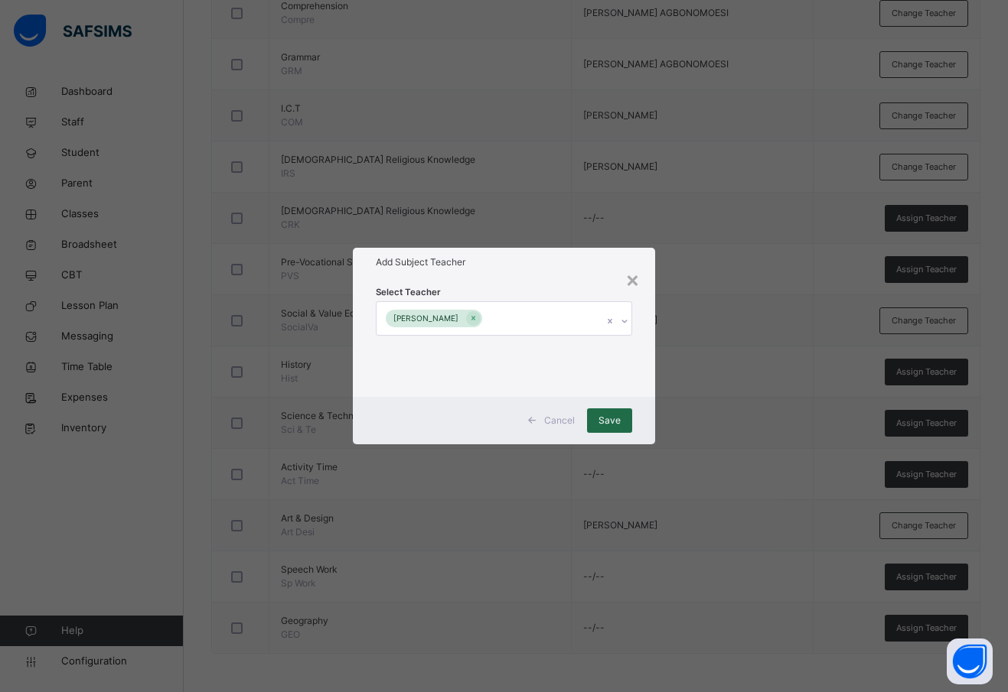
click at [605, 415] on span "Save" at bounding box center [609, 421] width 22 height 14
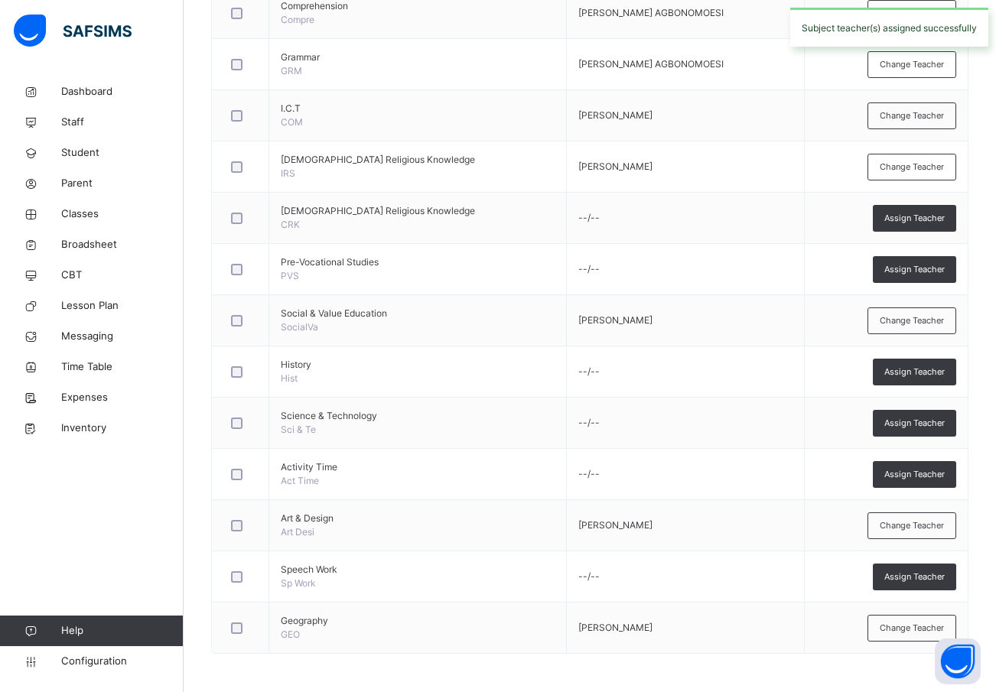
drag, startPoint x: 940, startPoint y: 369, endPoint x: 928, endPoint y: 369, distance: 11.5
click at [937, 369] on span "Assign Teacher" at bounding box center [915, 372] width 60 height 13
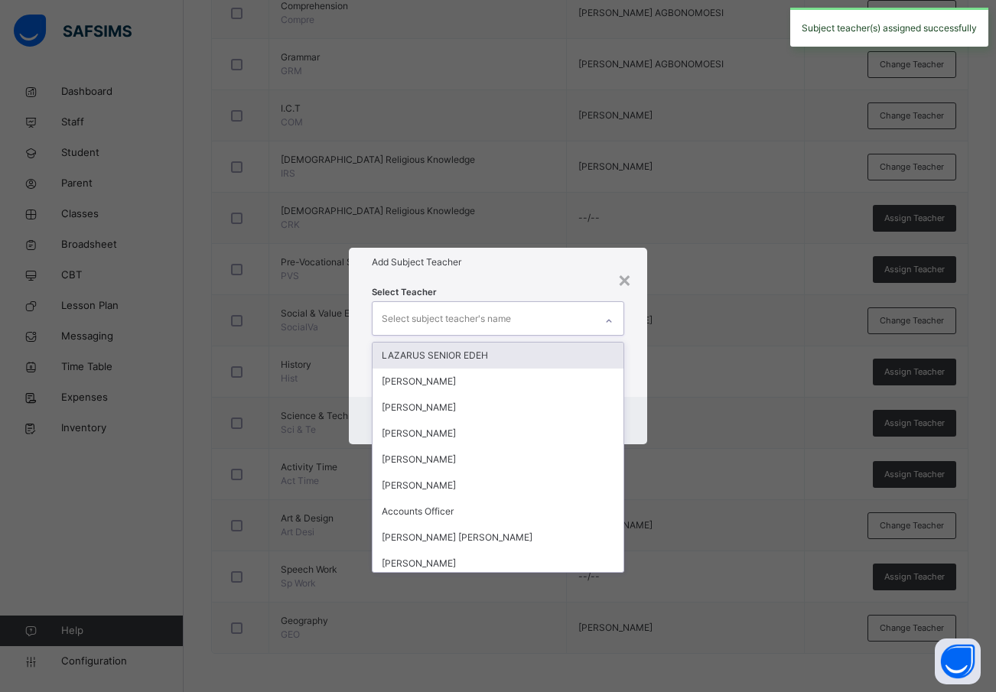
click at [443, 313] on div "Select subject teacher's name" at bounding box center [446, 319] width 129 height 29
type input "***"
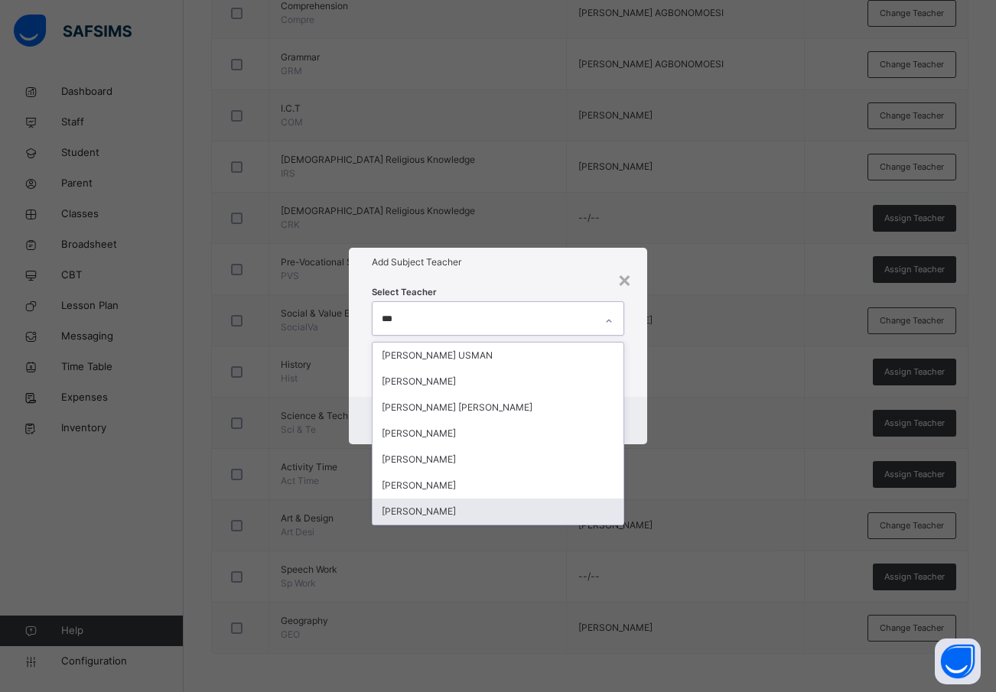
click at [435, 510] on div "[PERSON_NAME]" at bounding box center [499, 512] width 252 height 26
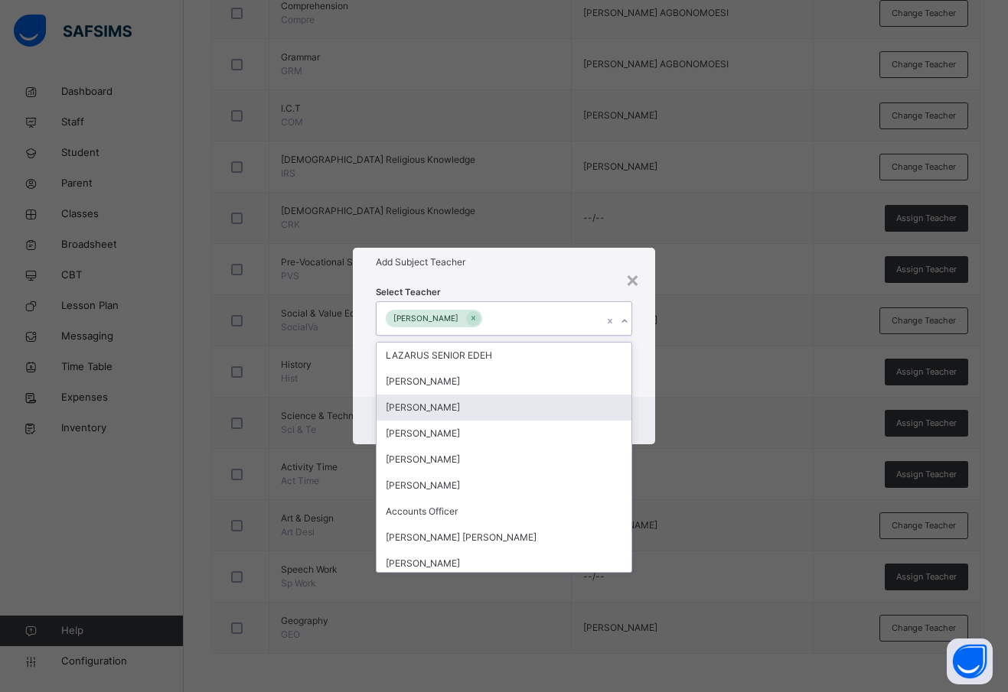
click at [643, 388] on div "Select Teacher option [PERSON_NAME], selected. option [PERSON_NAME] focused, 3 …" at bounding box center [504, 336] width 302 height 119
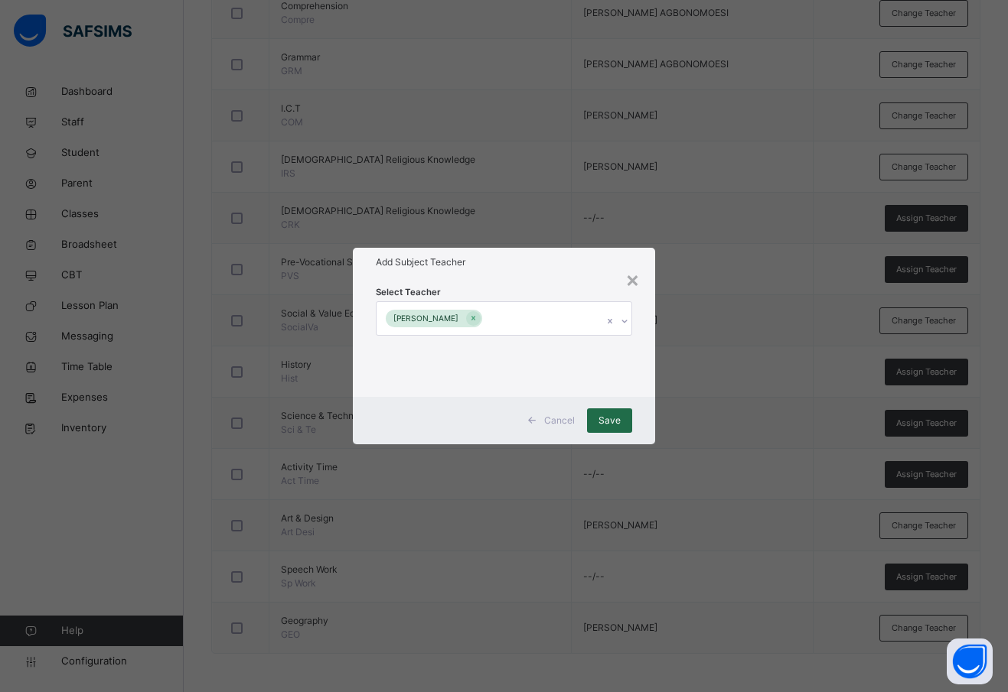
click at [616, 414] on span "Save" at bounding box center [609, 421] width 22 height 14
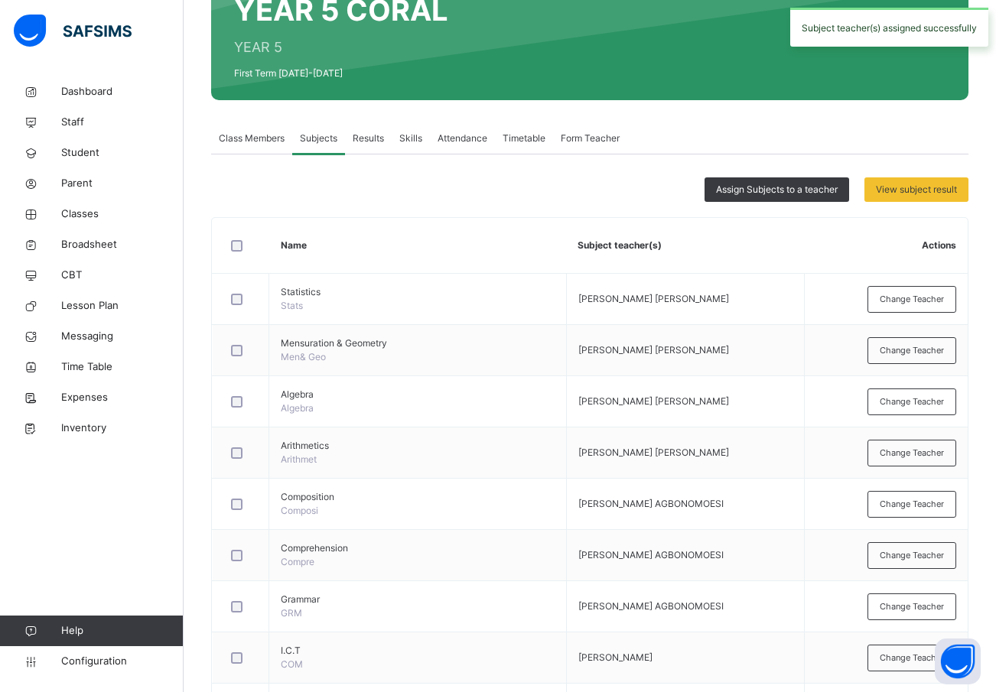
scroll to position [0, 0]
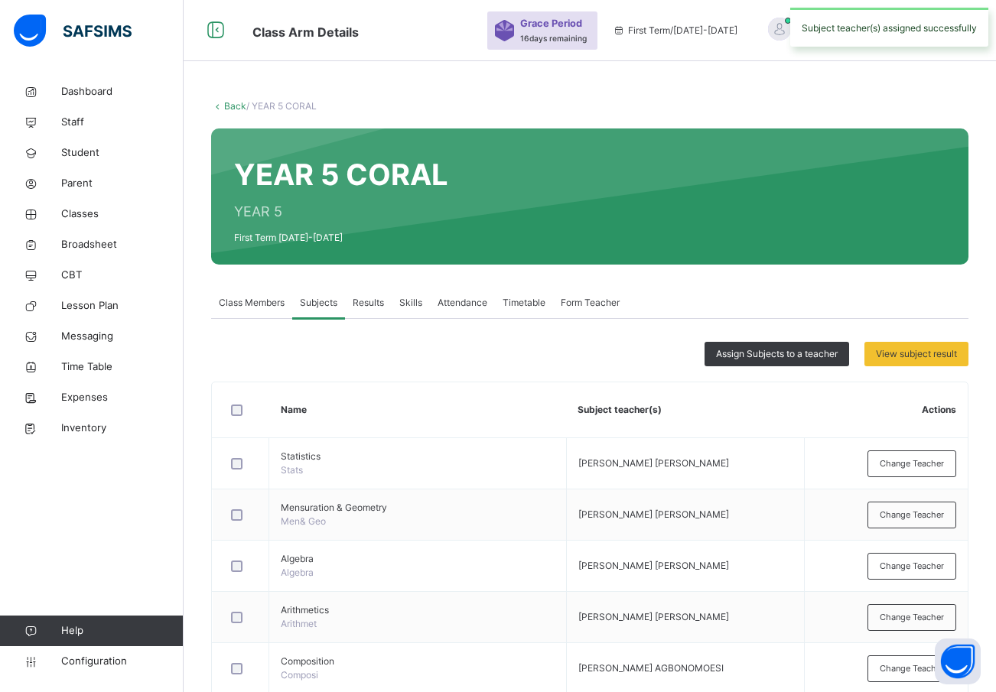
click at [232, 106] on link "Back" at bounding box center [235, 105] width 22 height 11
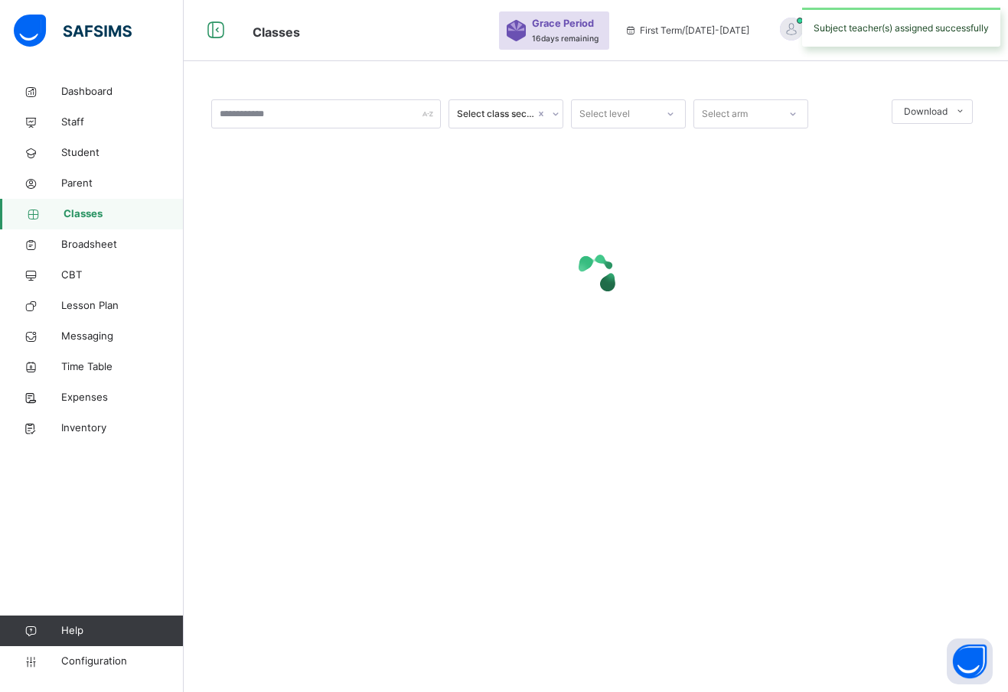
click at [622, 115] on div "Select level" at bounding box center [604, 113] width 50 height 29
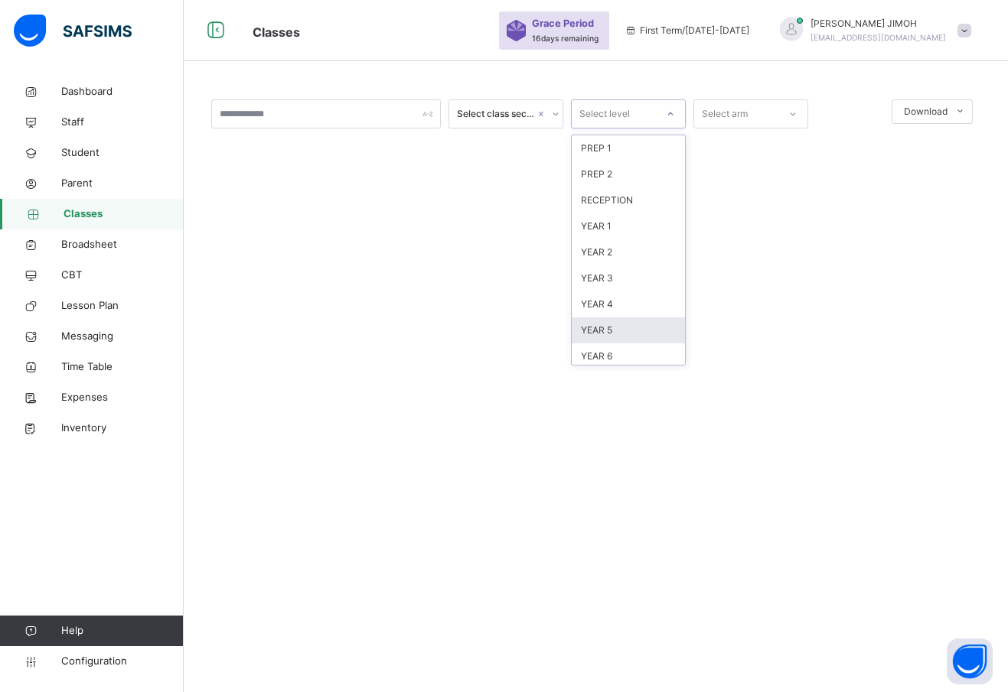
click at [617, 328] on div "YEAR 5" at bounding box center [628, 331] width 113 height 26
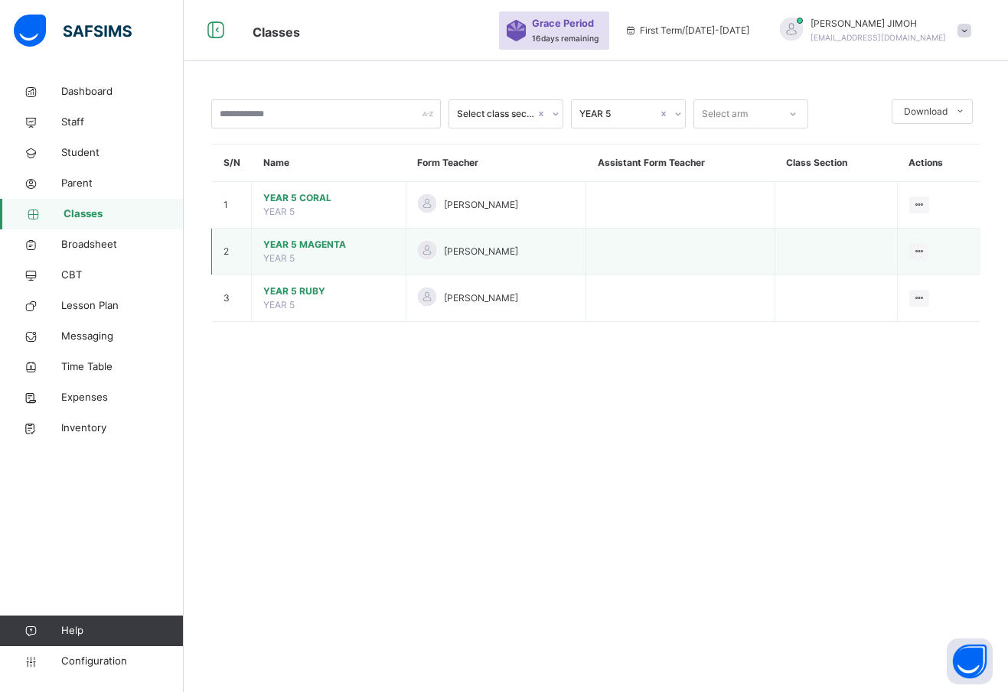
click at [297, 239] on span "YEAR 5 MAGENTA" at bounding box center [328, 245] width 131 height 14
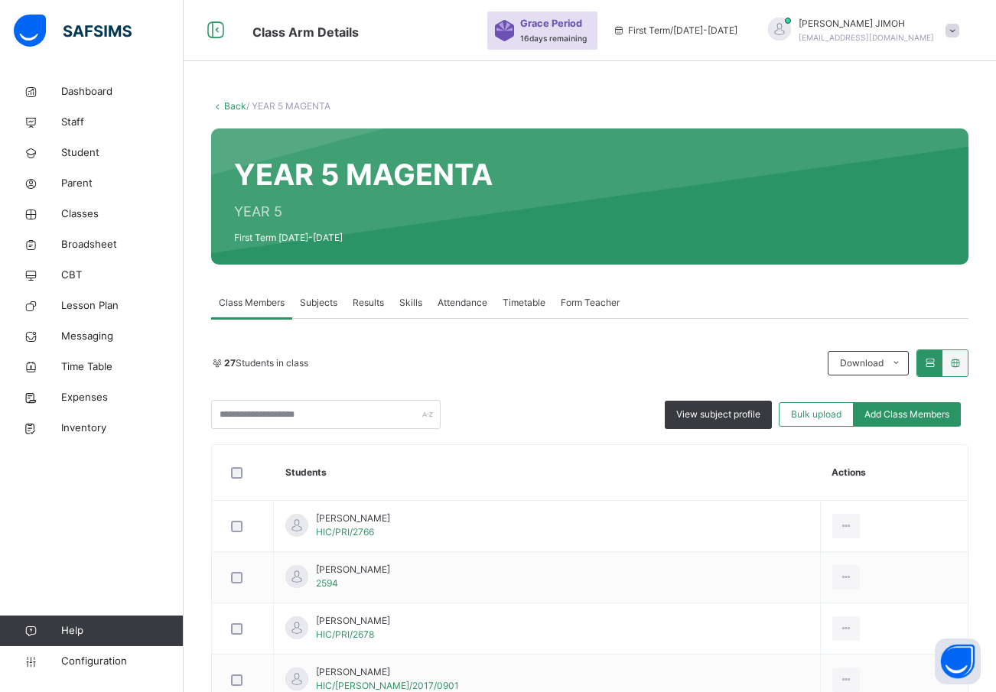
click at [324, 295] on div "Subjects" at bounding box center [318, 303] width 53 height 31
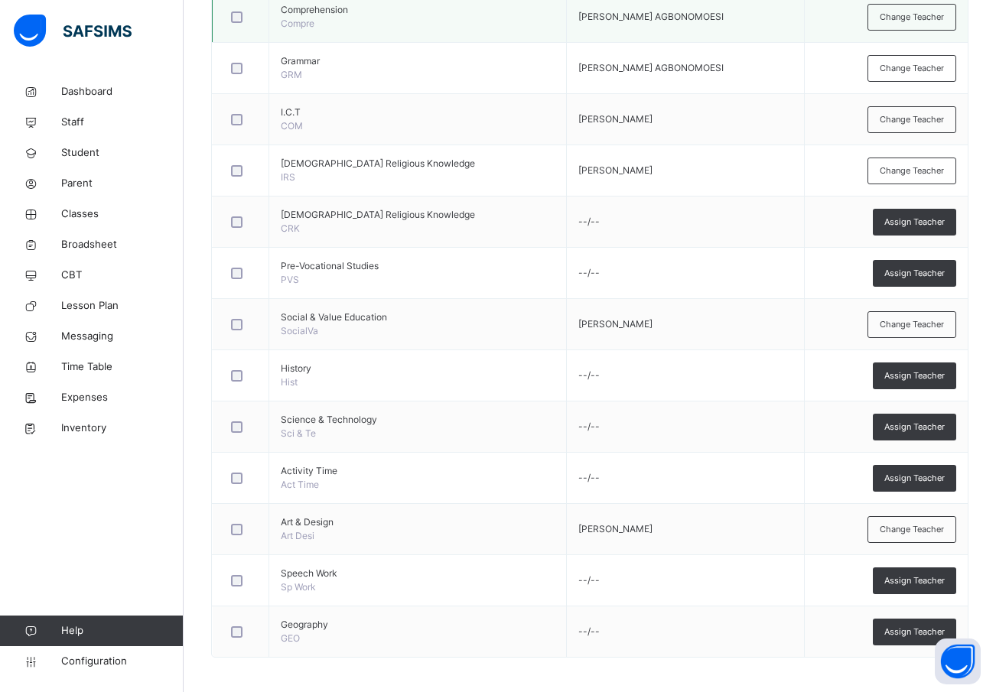
scroll to position [707, 0]
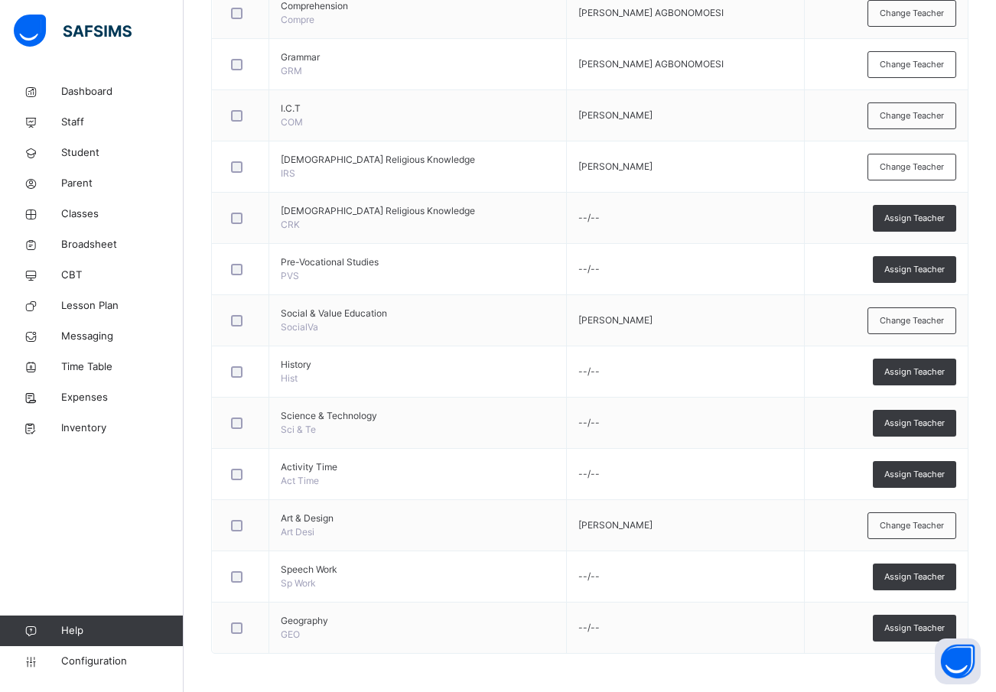
drag, startPoint x: 937, startPoint y: 374, endPoint x: 721, endPoint y: 353, distance: 216.8
click at [933, 373] on span "Assign Teacher" at bounding box center [915, 372] width 60 height 13
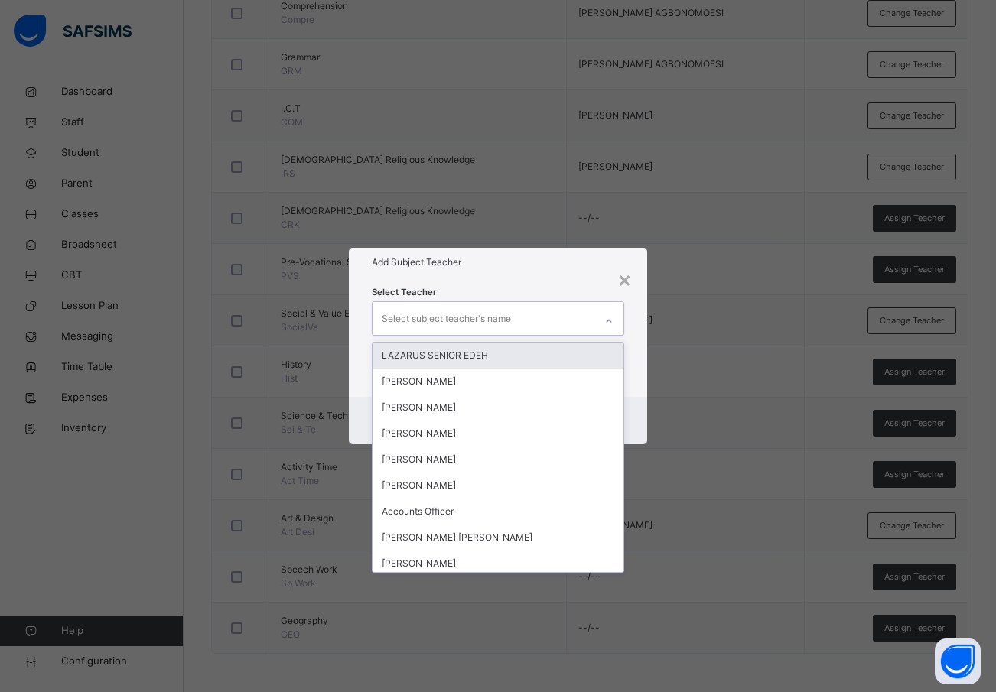
click at [406, 317] on div "Select subject teacher's name" at bounding box center [446, 319] width 129 height 29
type input "***"
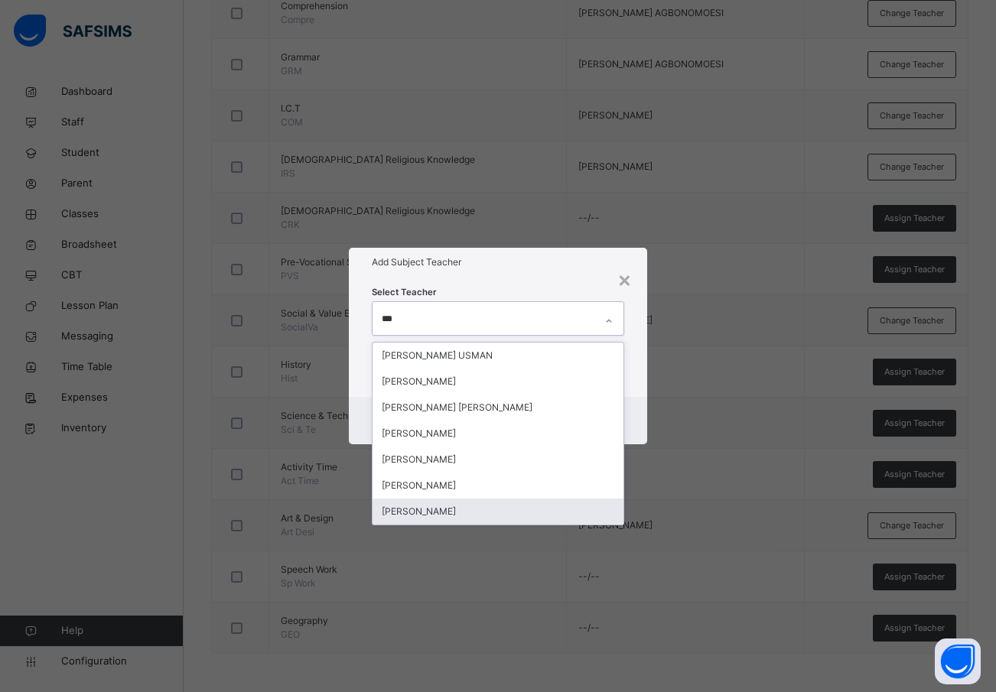
click at [433, 510] on div "[PERSON_NAME]" at bounding box center [499, 512] width 252 height 26
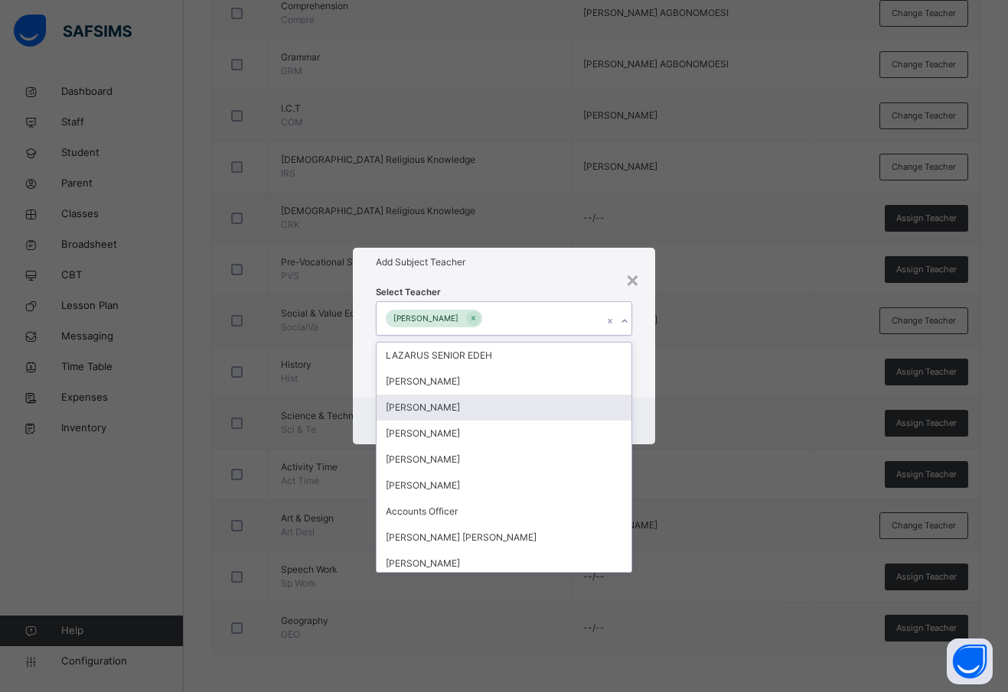
click at [644, 397] on div "Cancel Save" at bounding box center [504, 420] width 302 height 47
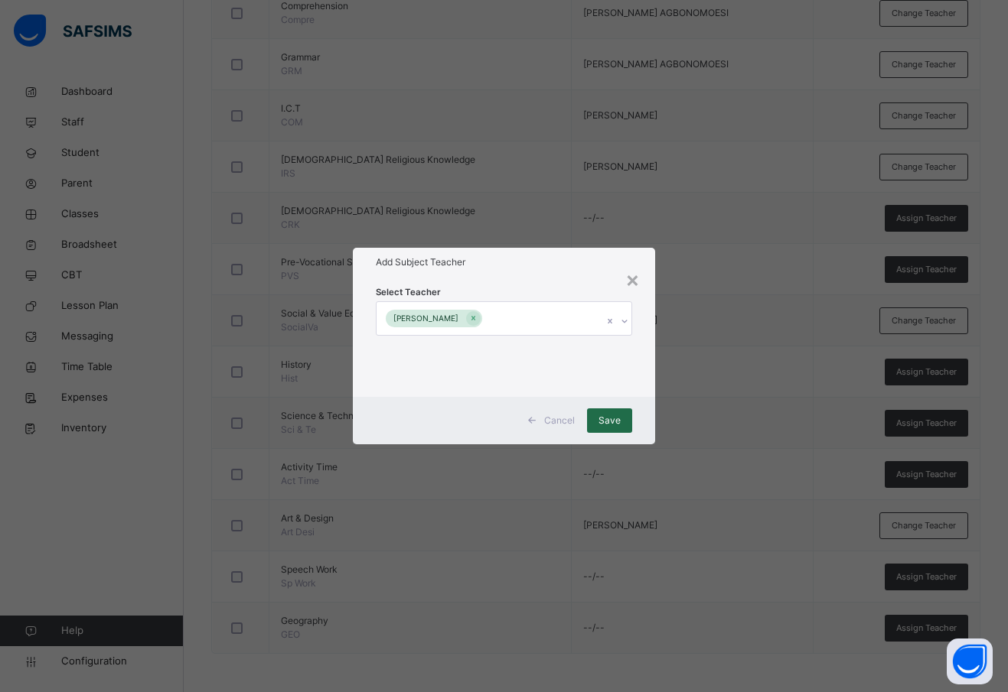
click at [625, 415] on div "Save" at bounding box center [609, 421] width 45 height 24
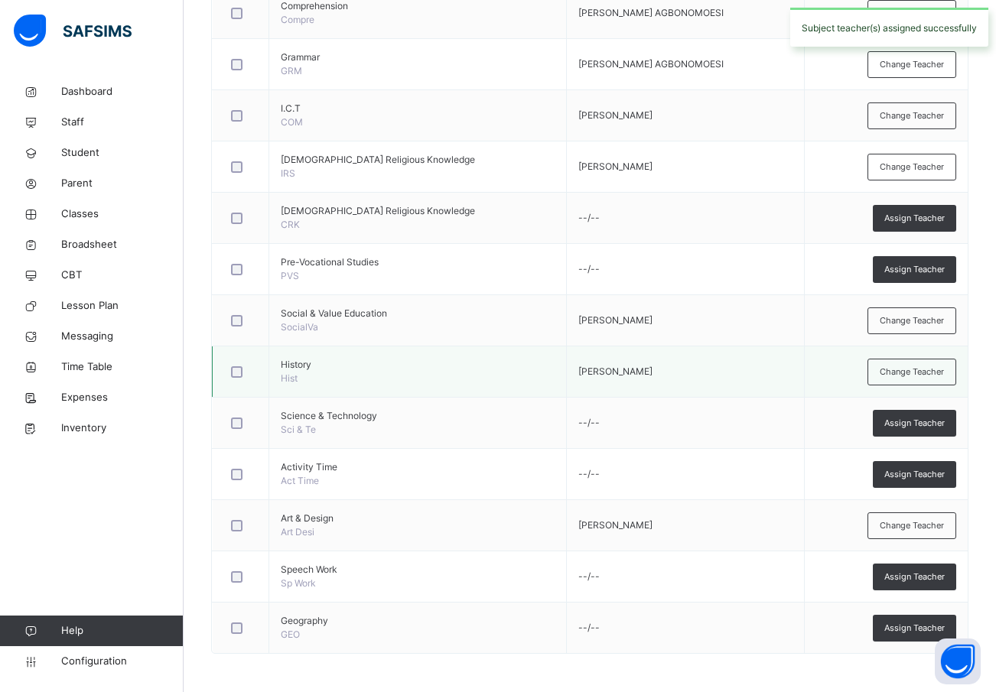
click at [228, 371] on div at bounding box center [240, 372] width 25 height 11
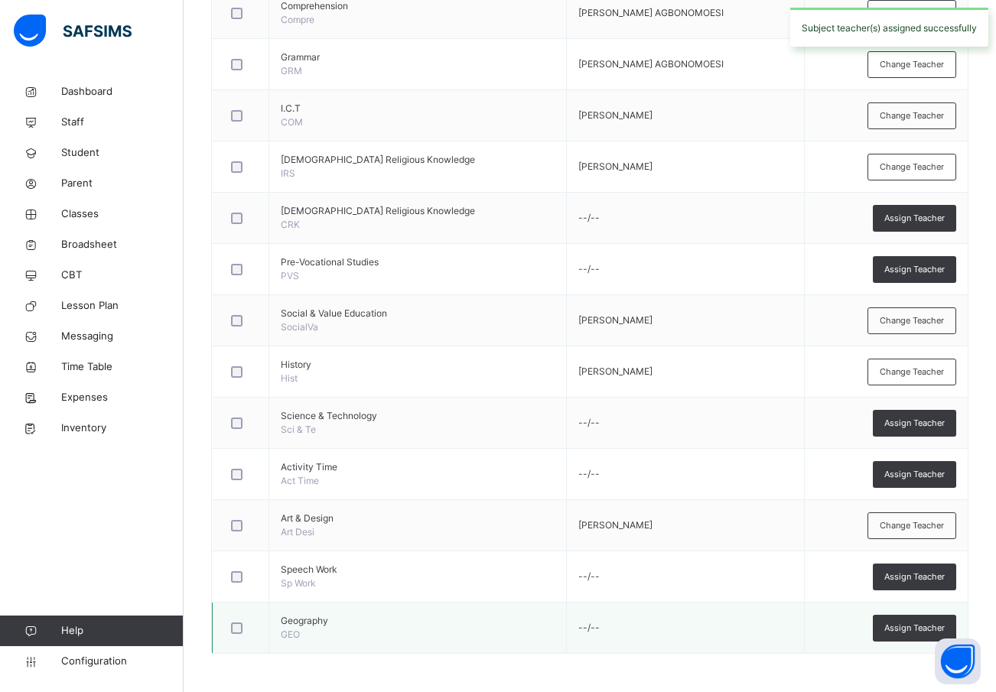
click at [249, 630] on div at bounding box center [240, 628] width 25 height 11
click at [911, 630] on span "Assign Teacher" at bounding box center [915, 628] width 60 height 13
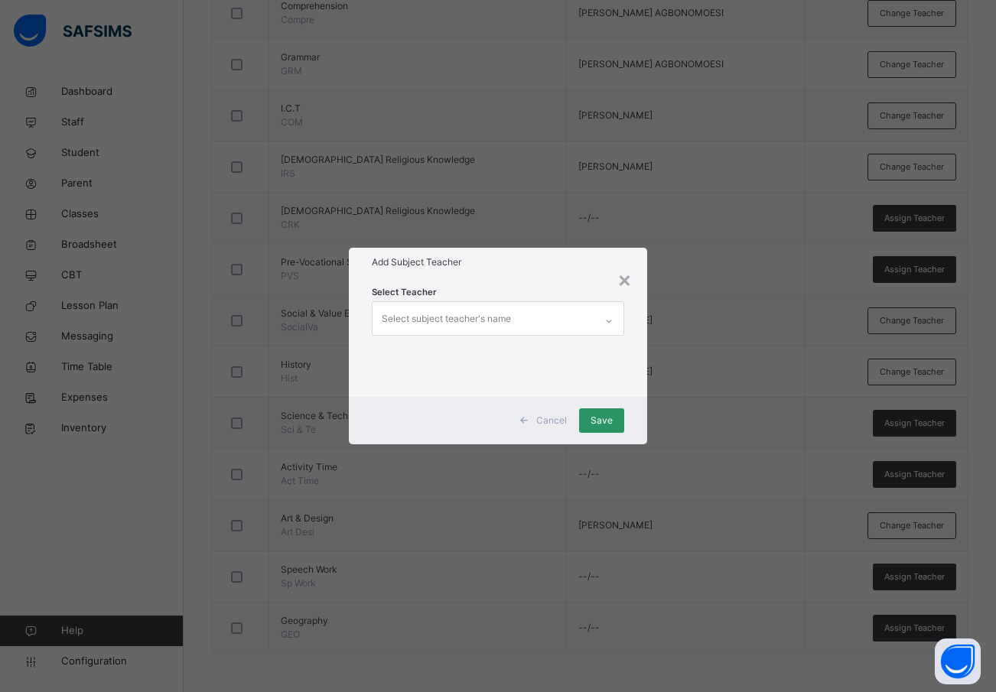
click at [414, 318] on div "Select subject teacher's name" at bounding box center [446, 319] width 129 height 29
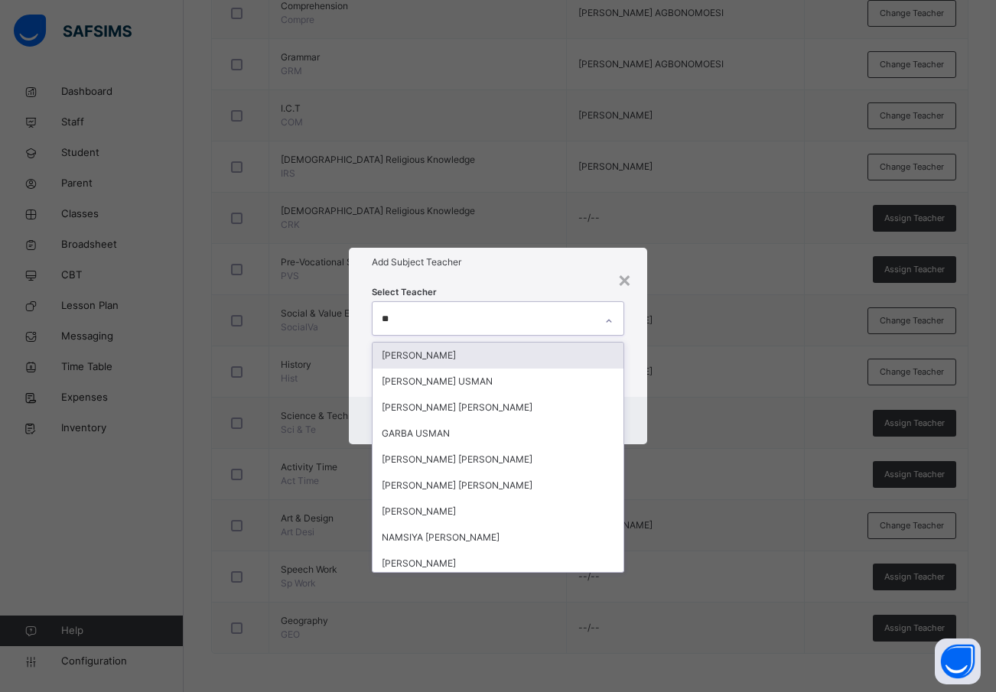
type input "***"
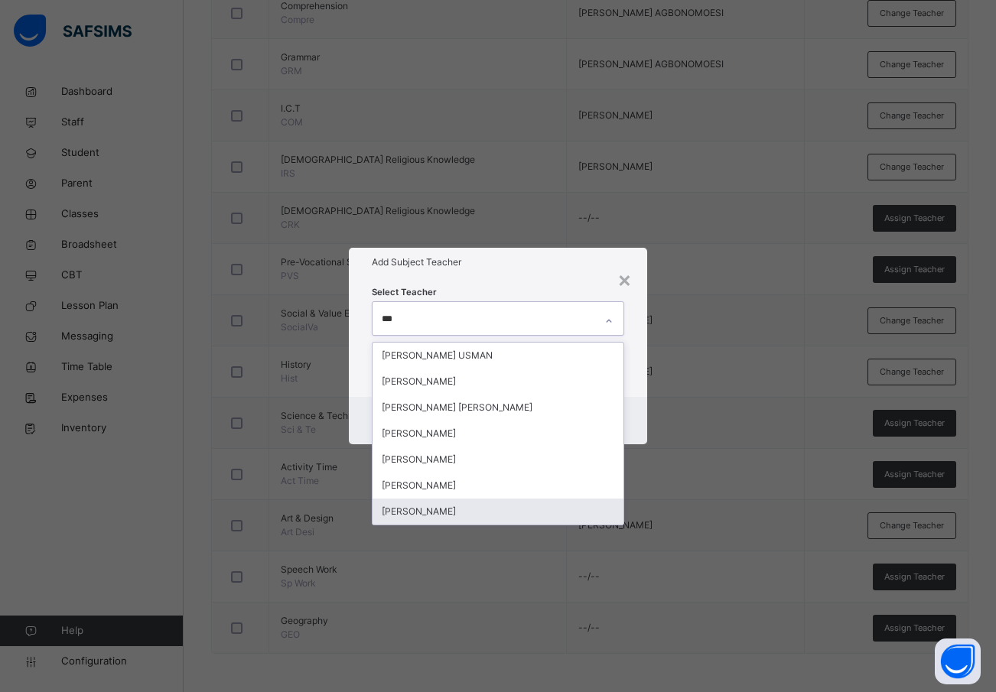
click at [430, 503] on div "[PERSON_NAME]" at bounding box center [499, 512] width 252 height 26
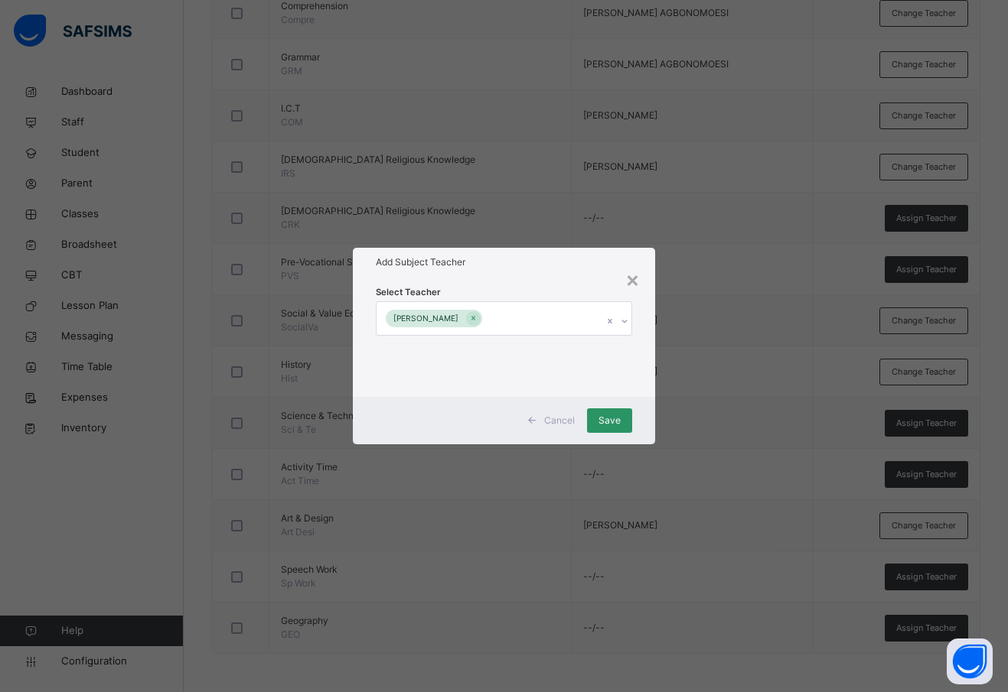
drag, startPoint x: 640, startPoint y: 412, endPoint x: 633, endPoint y: 413, distance: 7.7
click at [640, 412] on div "Cancel Save" at bounding box center [504, 420] width 302 height 47
click at [619, 420] on span "Save" at bounding box center [609, 421] width 22 height 14
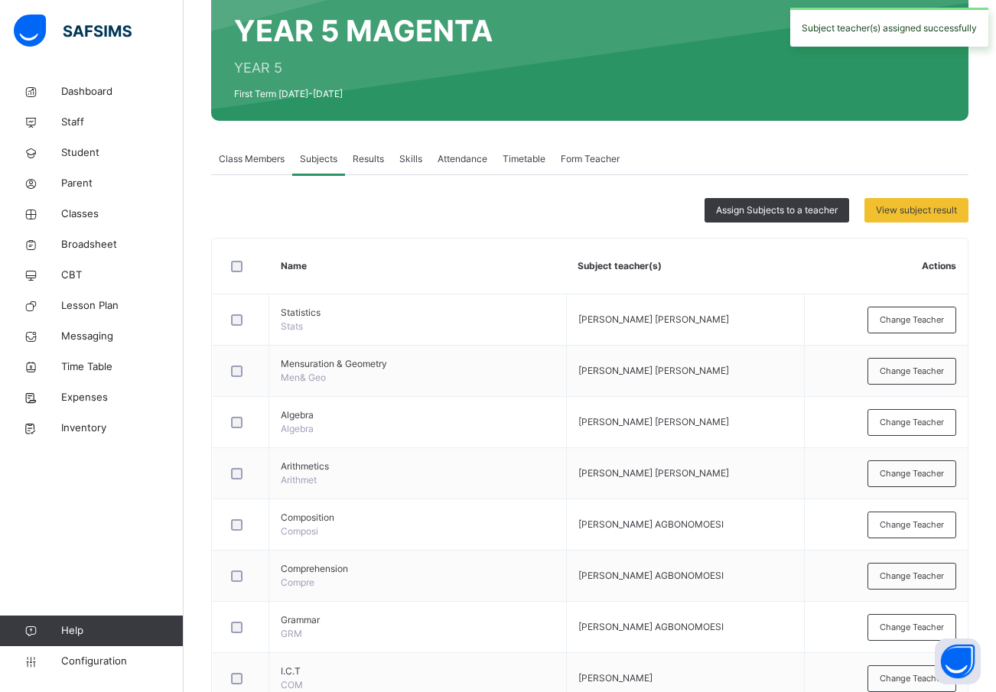
scroll to position [0, 0]
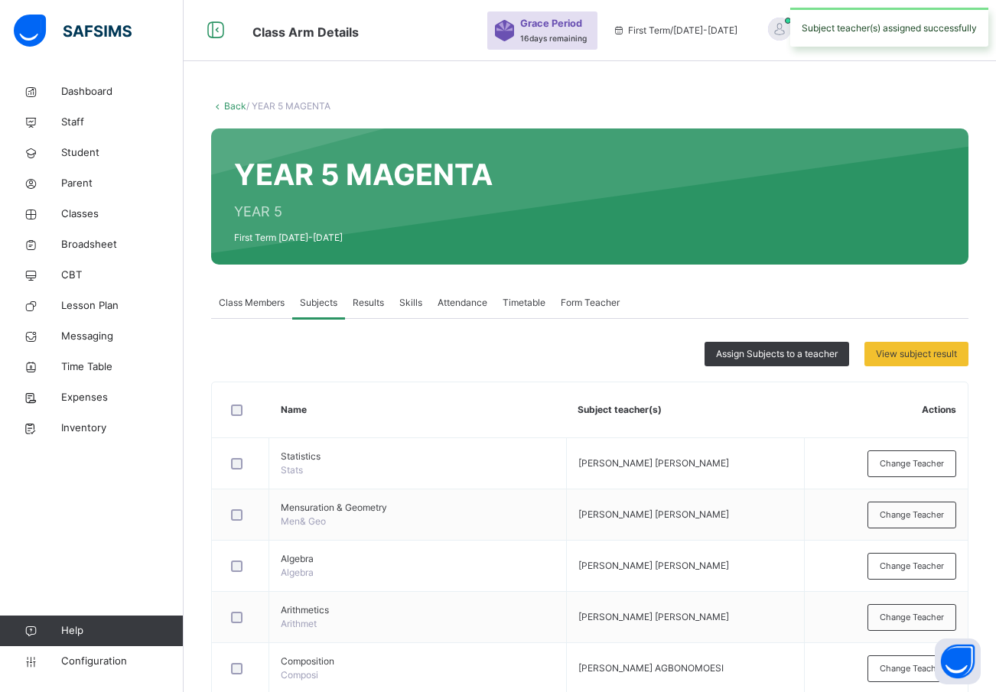
click at [239, 104] on link "Back" at bounding box center [235, 105] width 22 height 11
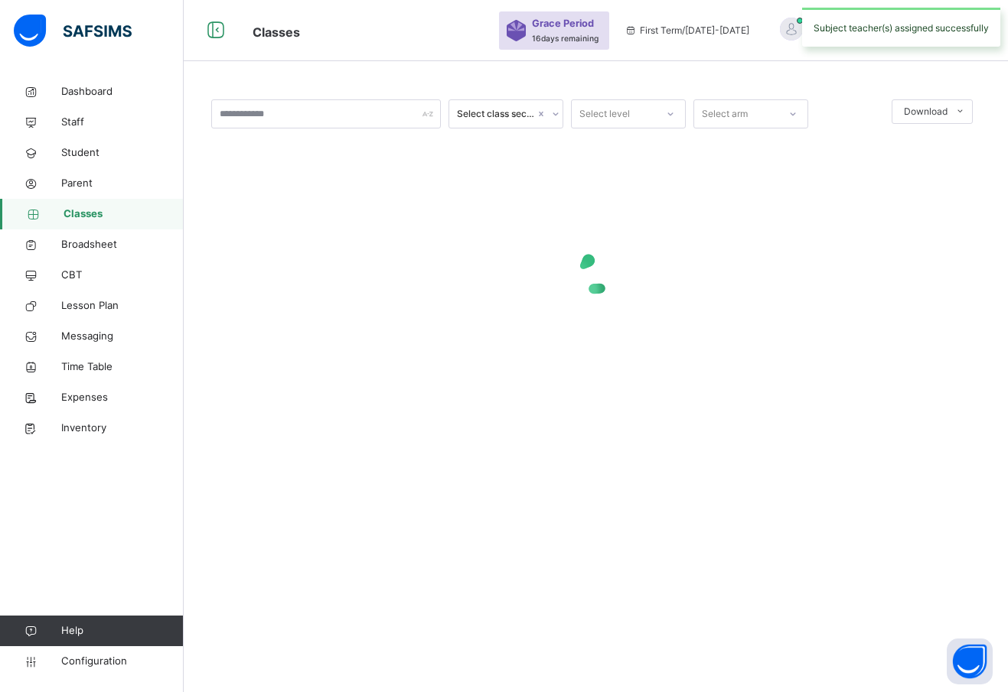
click at [644, 115] on div "Select level" at bounding box center [614, 115] width 84 height 24
click at [617, 331] on div "YEAR 5" at bounding box center [628, 331] width 113 height 26
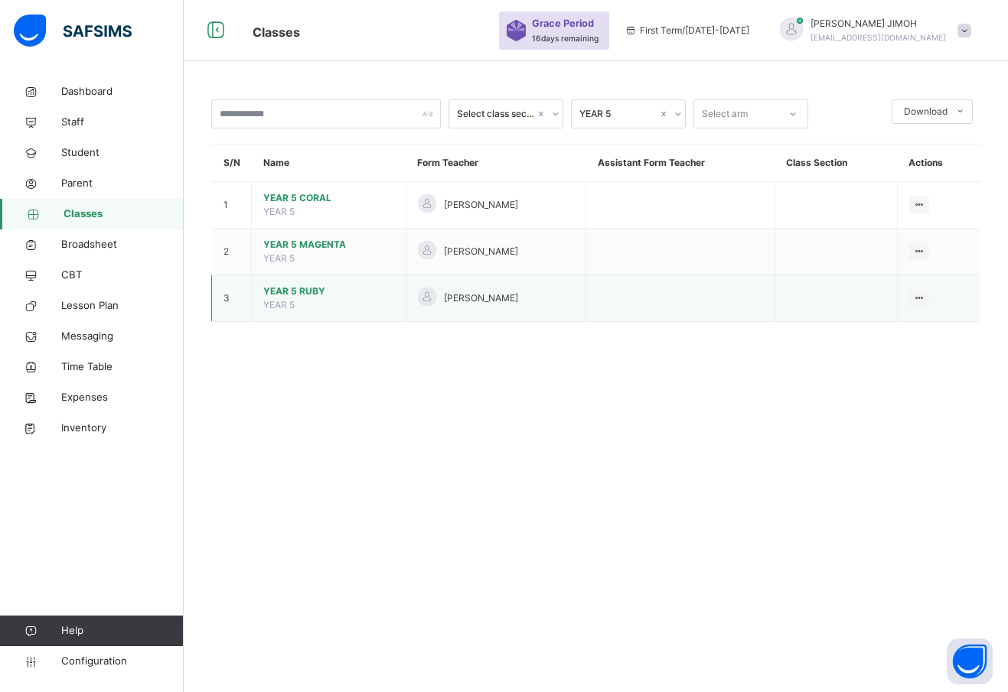
click at [291, 287] on span "YEAR 5 RUBY" at bounding box center [328, 292] width 131 height 14
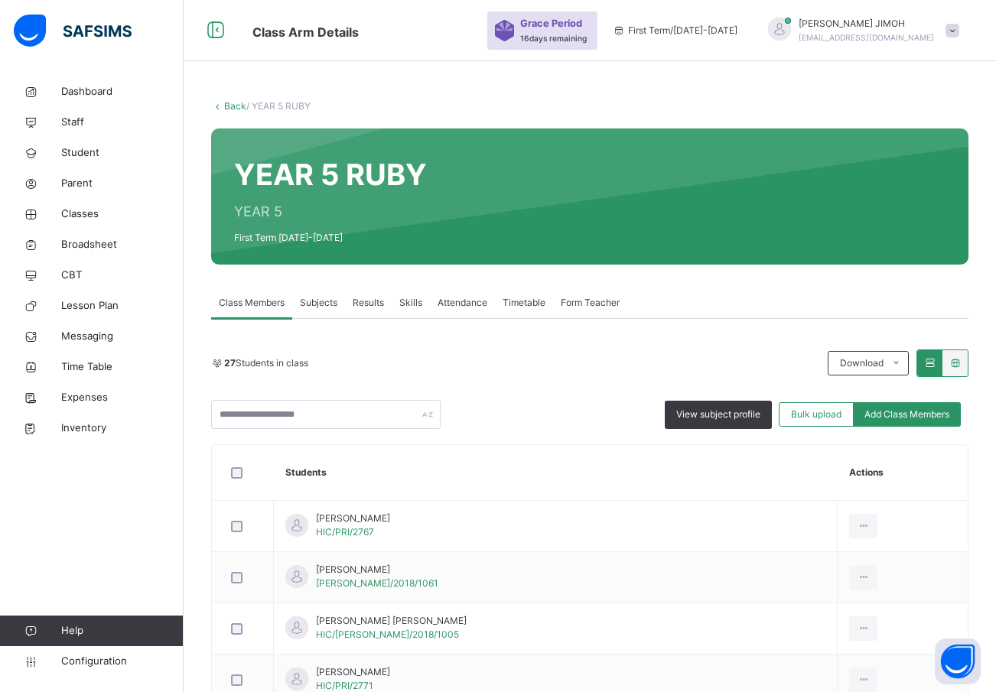
click at [318, 305] on span "Subjects" at bounding box center [318, 303] width 37 height 14
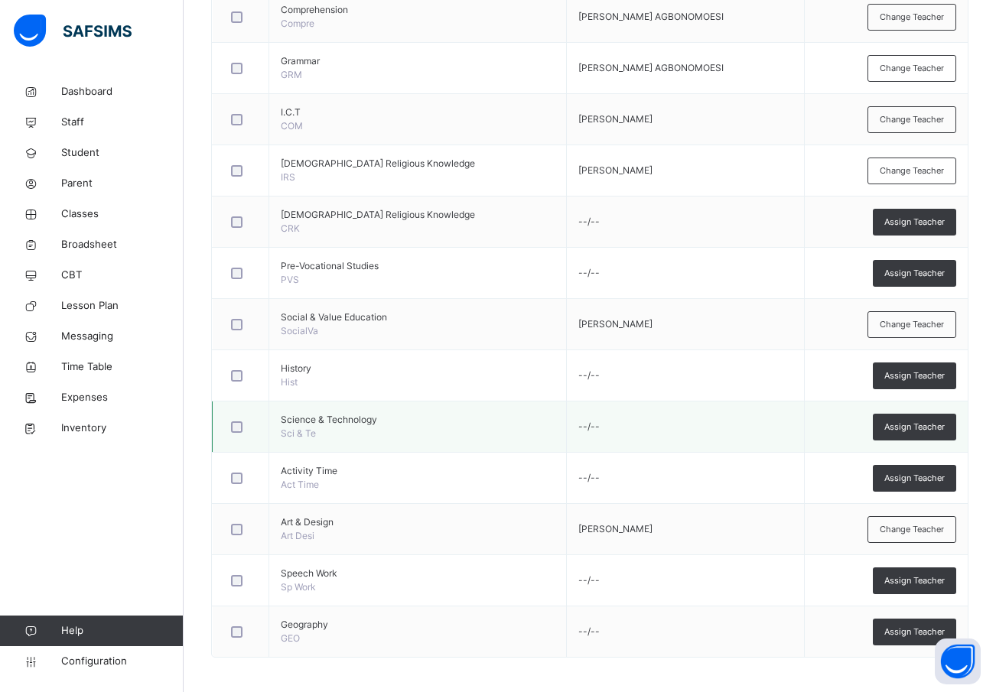
scroll to position [707, 0]
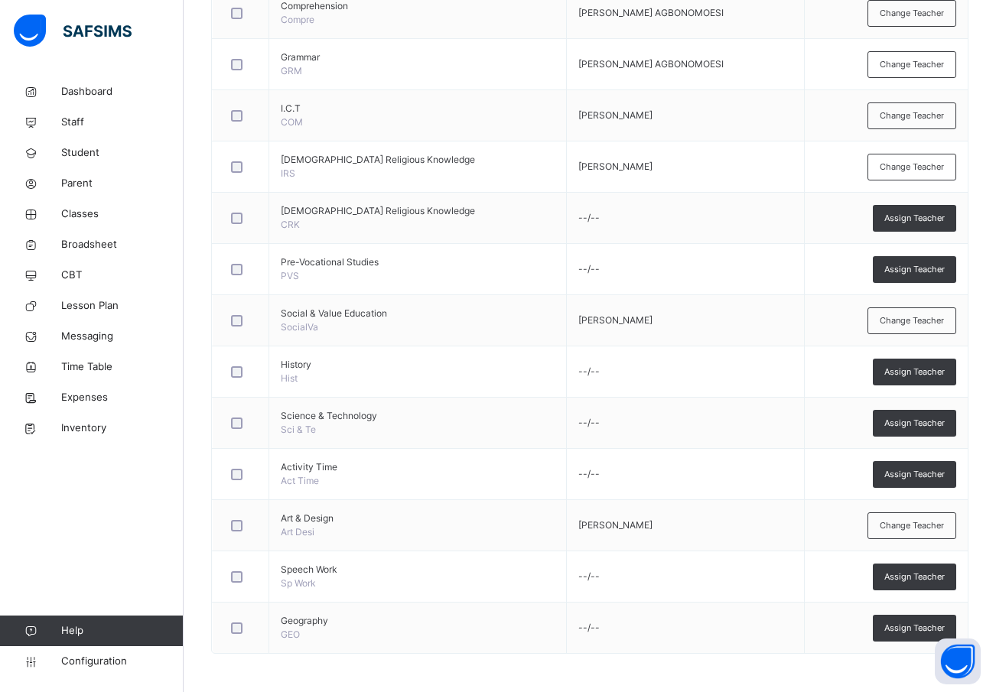
click at [917, 370] on span "Assign Teacher" at bounding box center [915, 372] width 60 height 13
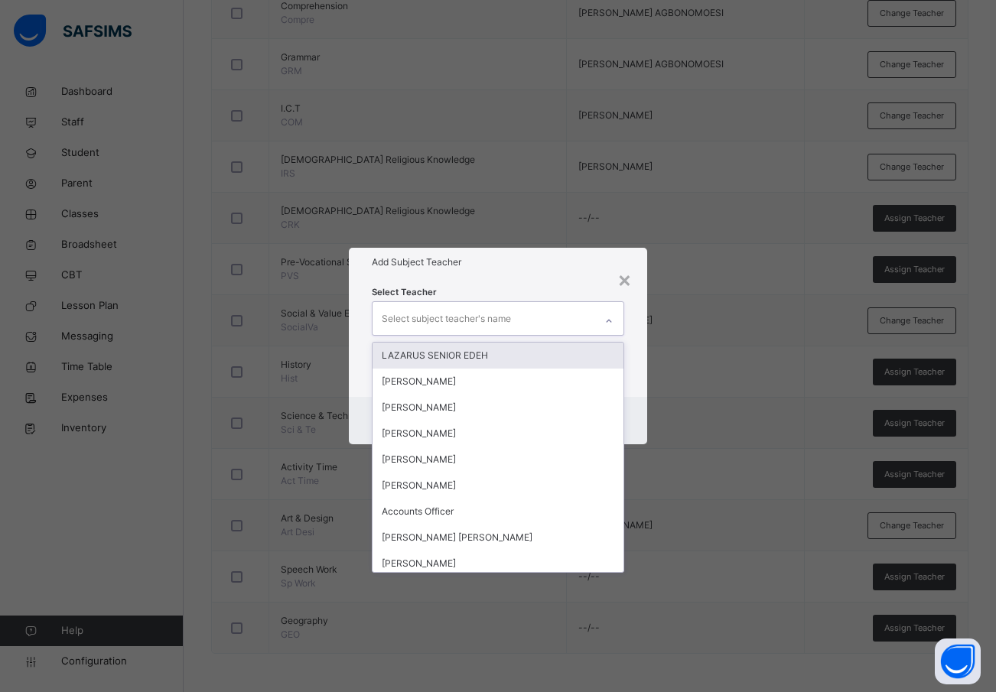
click at [391, 317] on div "Select subject teacher's name" at bounding box center [446, 319] width 129 height 29
type input "***"
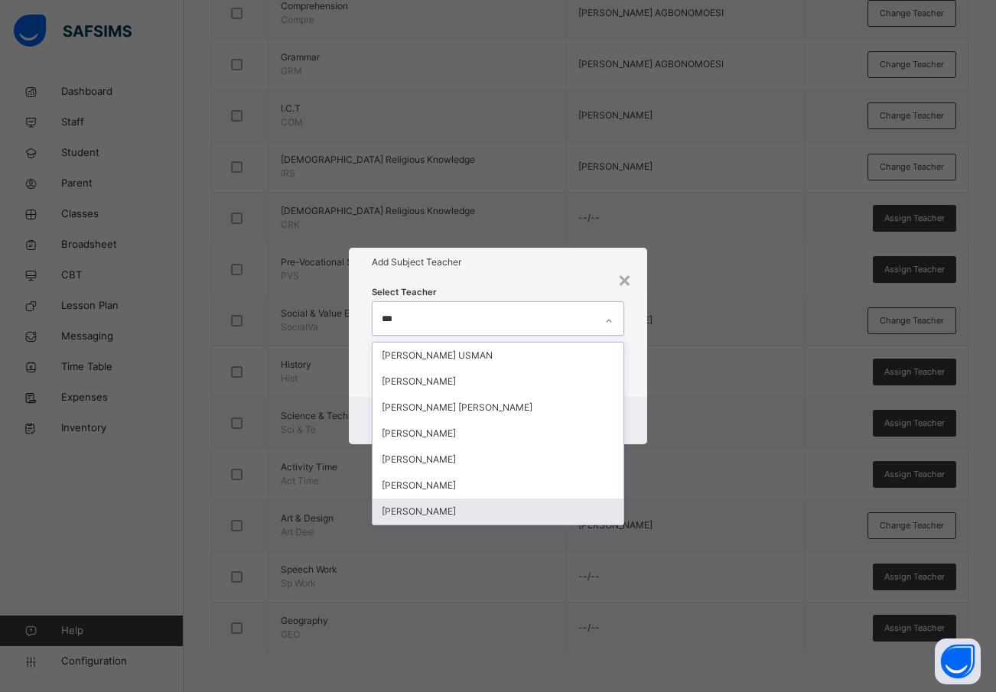
click at [412, 510] on div "[PERSON_NAME]" at bounding box center [499, 512] width 252 height 26
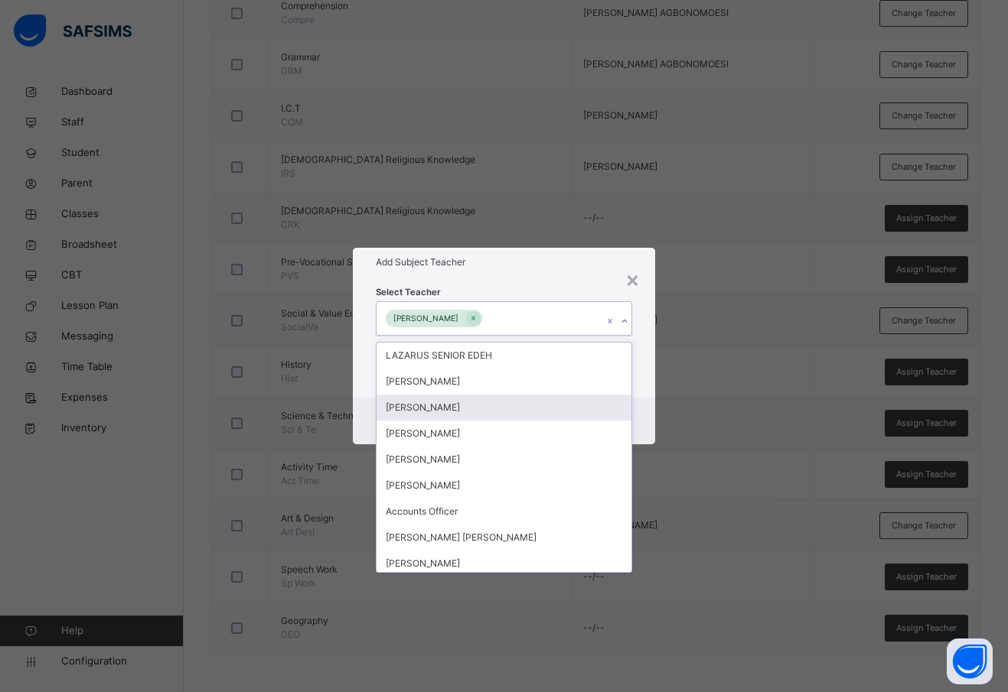
click at [638, 373] on div "Select Teacher option [PERSON_NAME], selected. option [PERSON_NAME] focused, 3 …" at bounding box center [504, 336] width 302 height 119
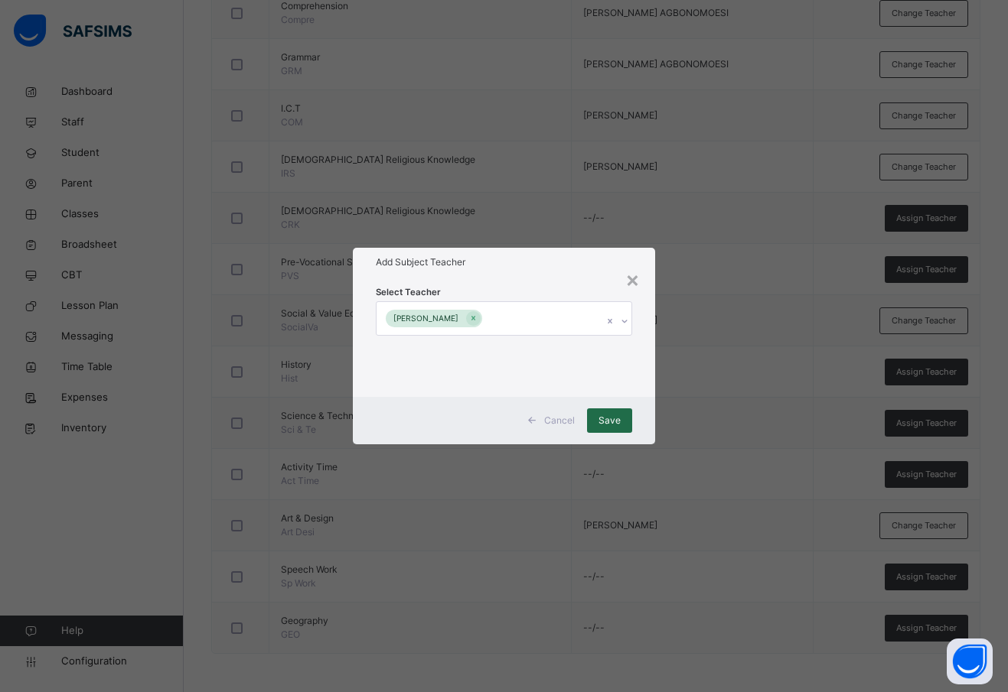
click at [616, 417] on span "Save" at bounding box center [609, 421] width 22 height 14
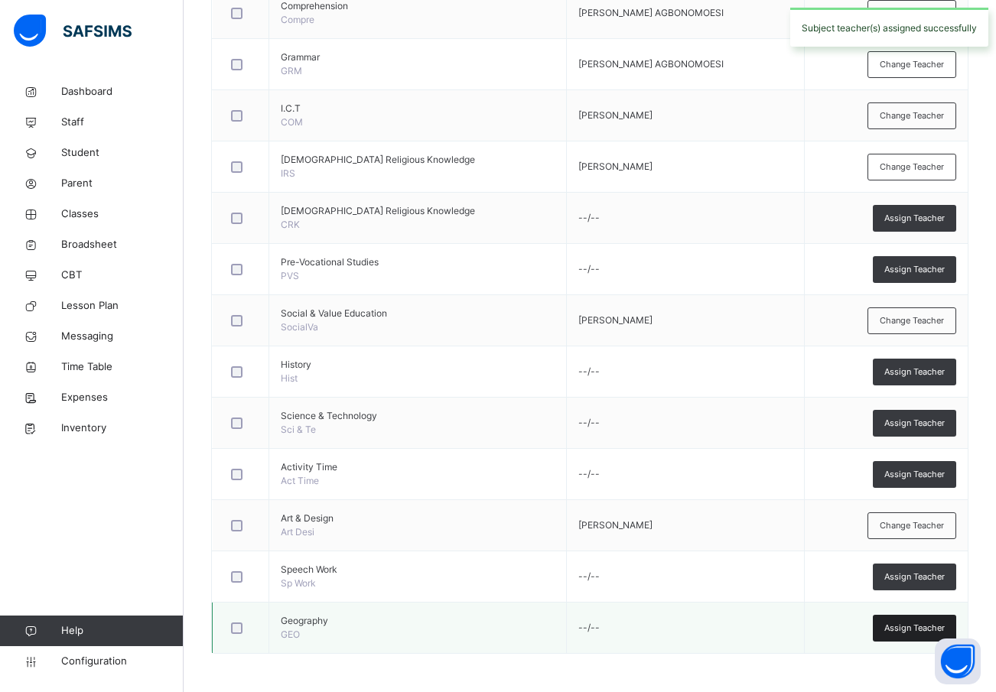
click at [910, 624] on span "Assign Teacher" at bounding box center [915, 628] width 60 height 13
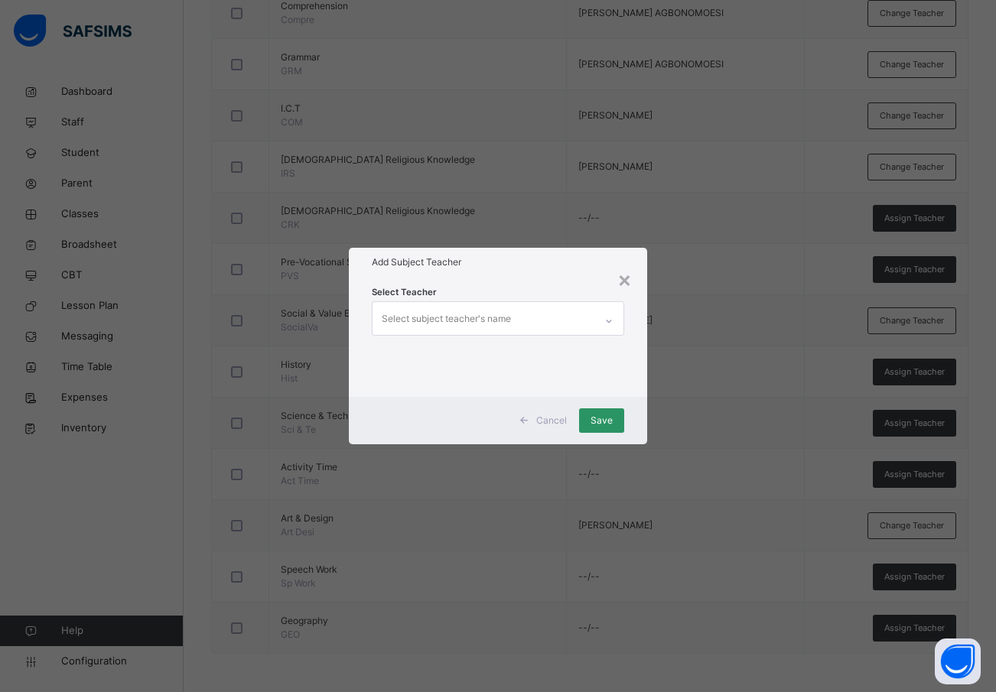
drag, startPoint x: 464, startPoint y: 313, endPoint x: 474, endPoint y: 318, distance: 10.3
click at [465, 314] on div "Select subject teacher's name" at bounding box center [446, 319] width 129 height 29
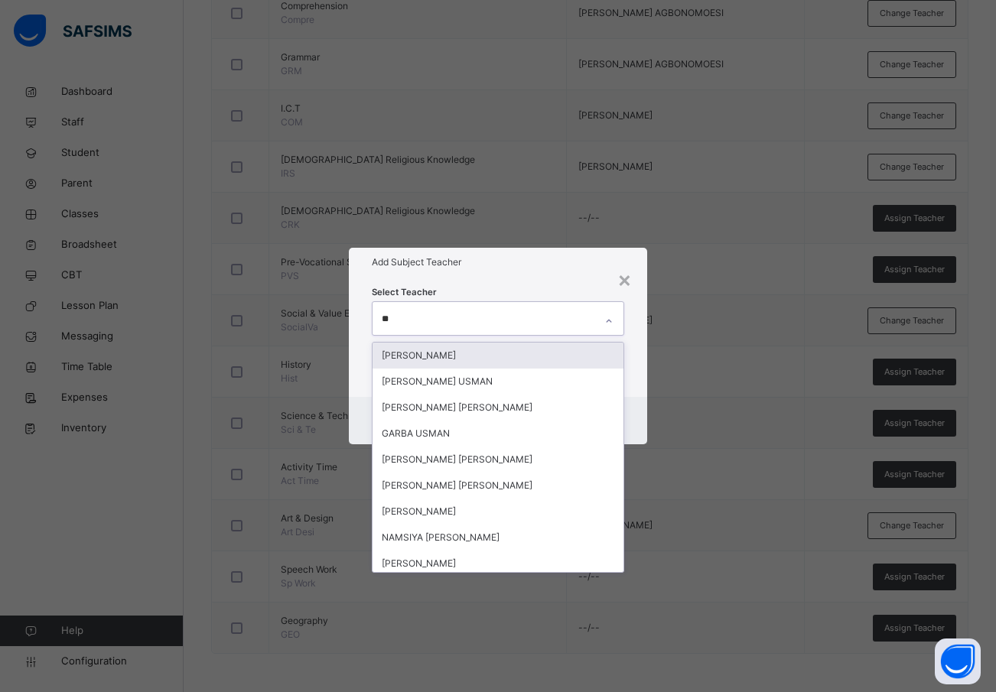
type input "***"
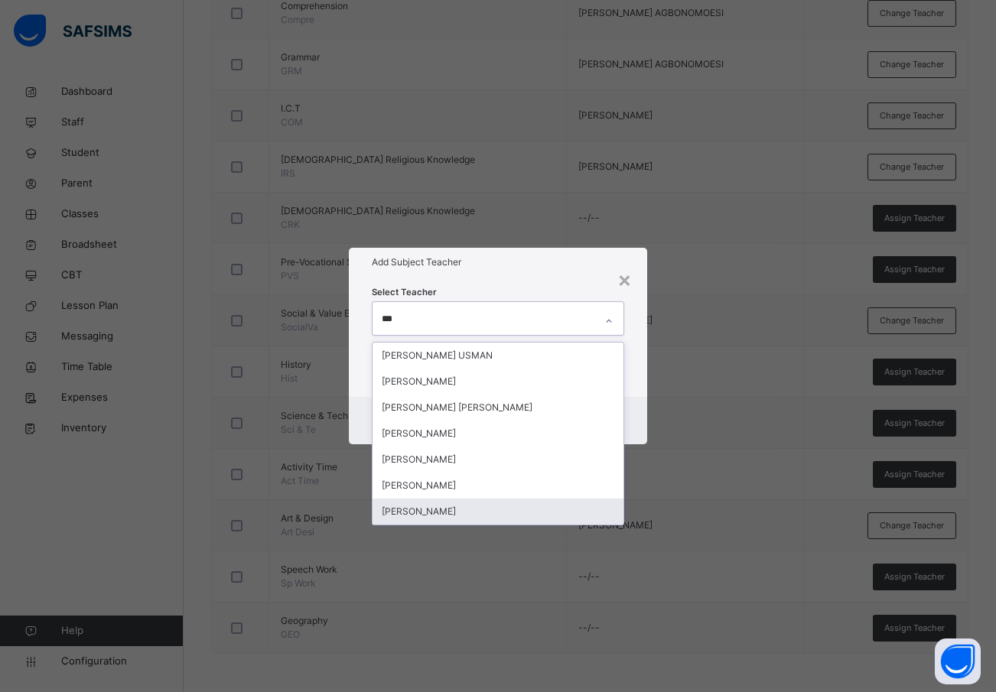
click at [467, 507] on div "[PERSON_NAME]" at bounding box center [499, 512] width 252 height 26
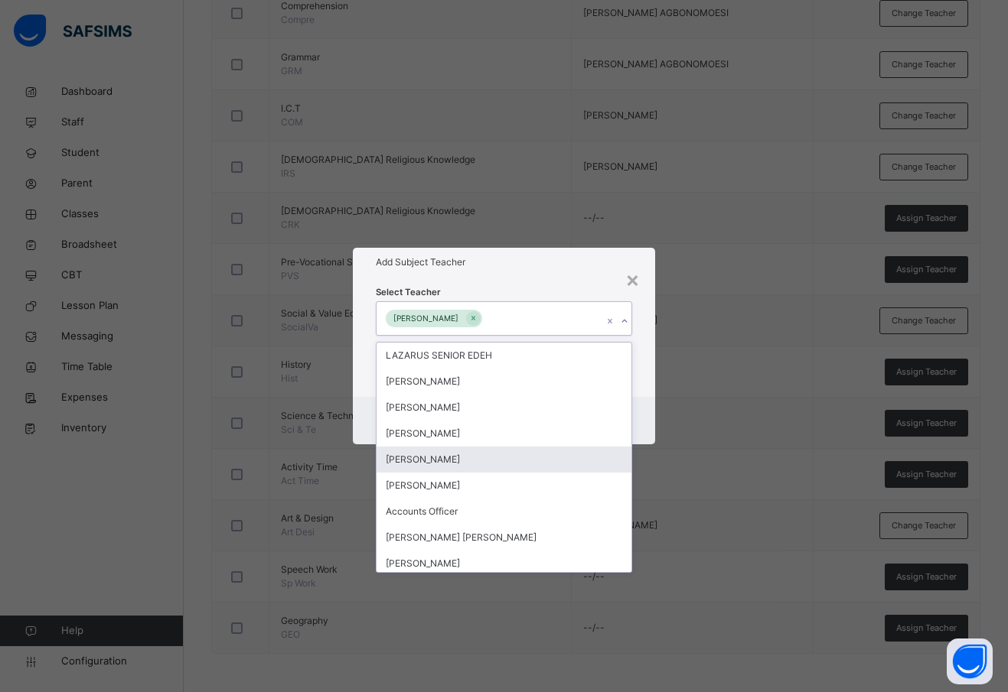
click at [643, 406] on div "Cancel Save" at bounding box center [504, 420] width 302 height 47
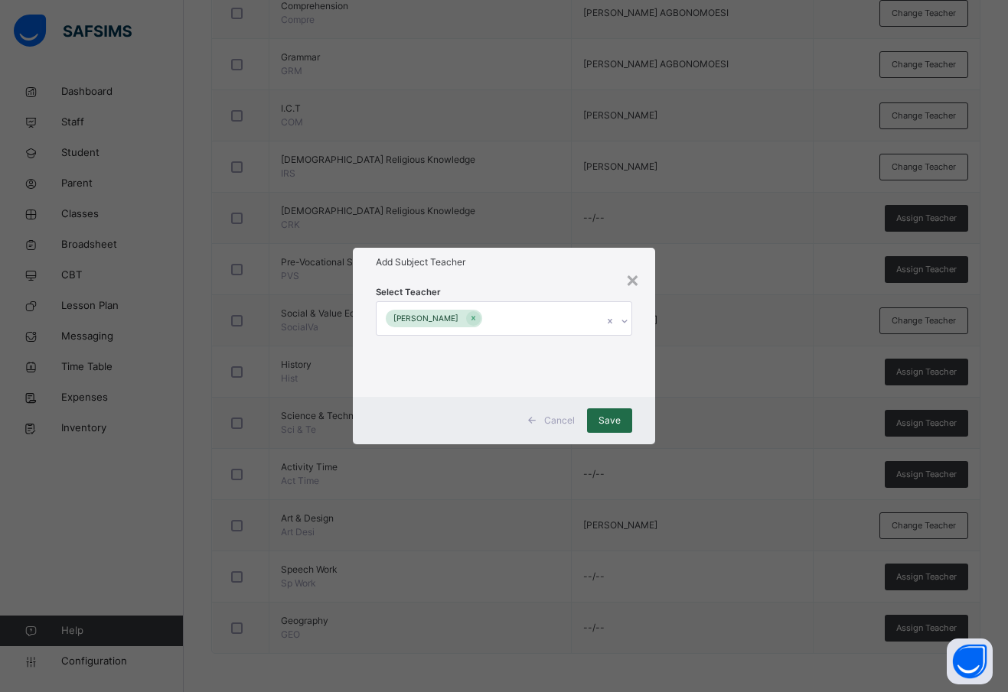
click at [609, 420] on span "Save" at bounding box center [609, 421] width 22 height 14
